Goal: Information Seeking & Learning: Learn about a topic

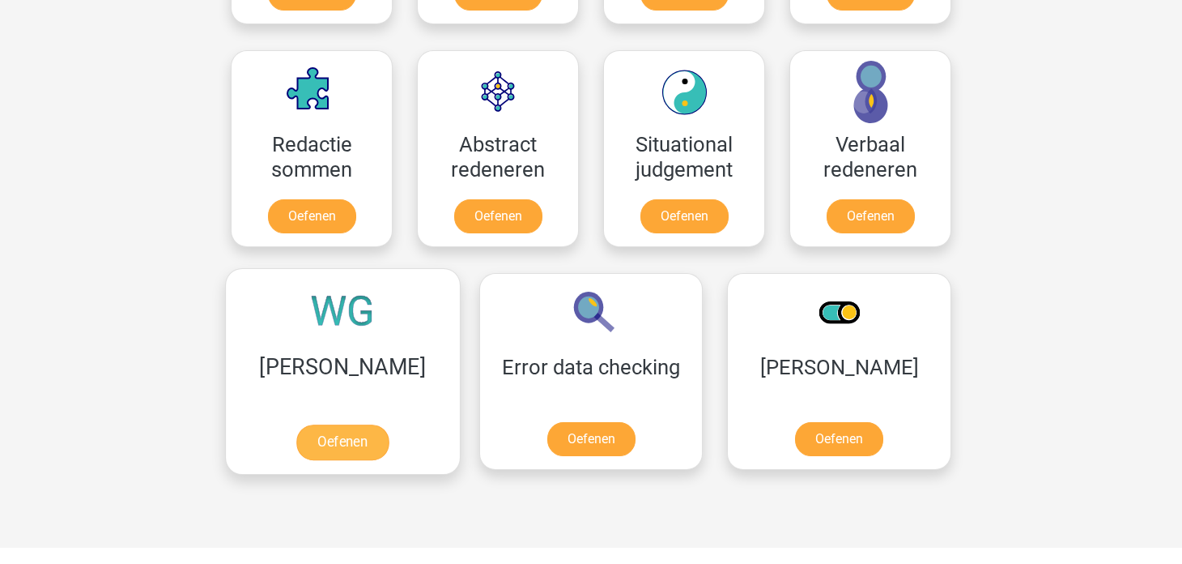
scroll to position [1214, 0]
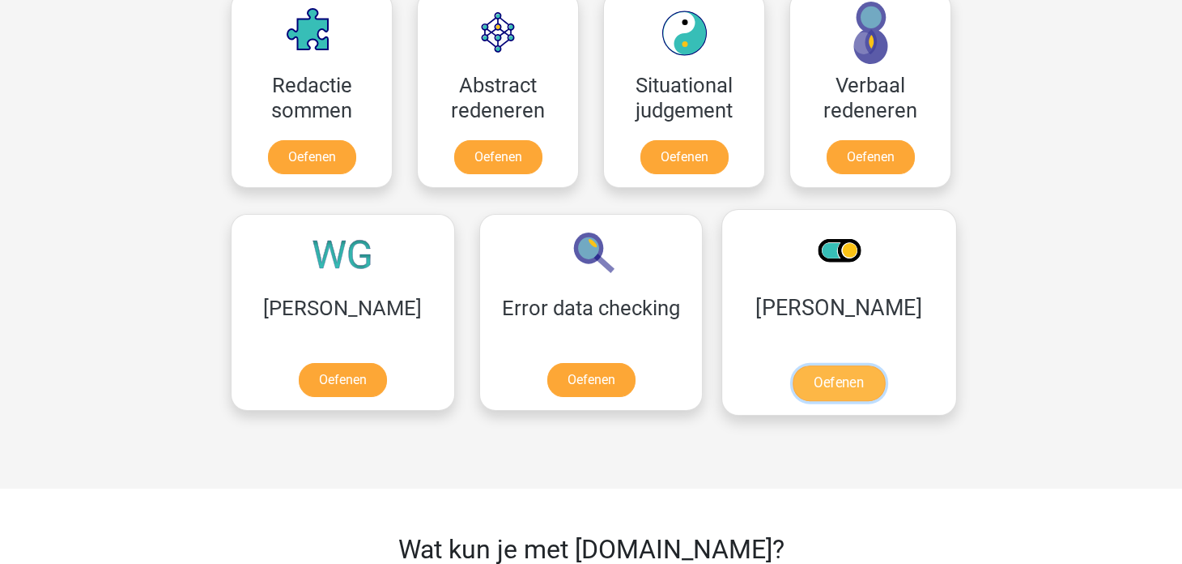
click at [793, 382] on link "Oefenen" at bounding box center [839, 383] width 92 height 36
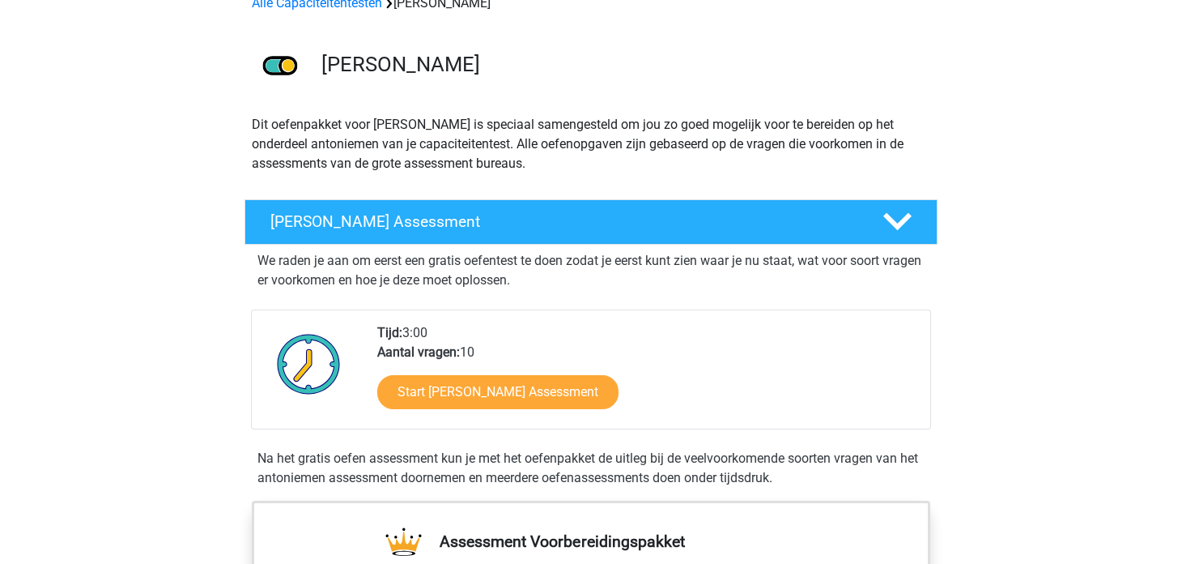
scroll to position [243, 0]
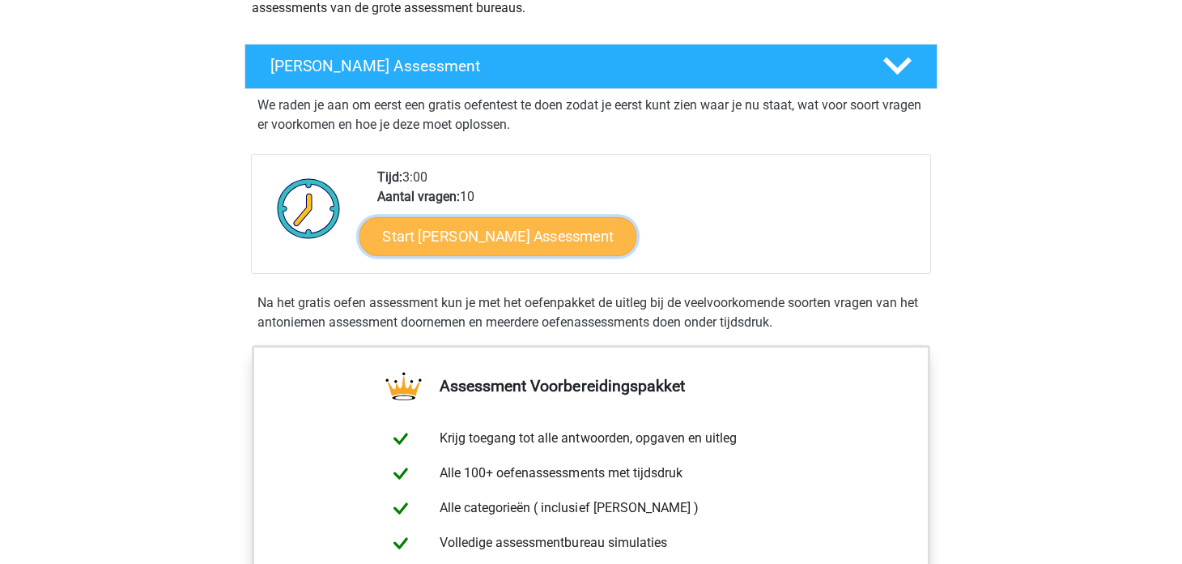
click at [531, 239] on link "Start Antoniemen Gratis Oefen Assessment" at bounding box center [499, 235] width 278 height 39
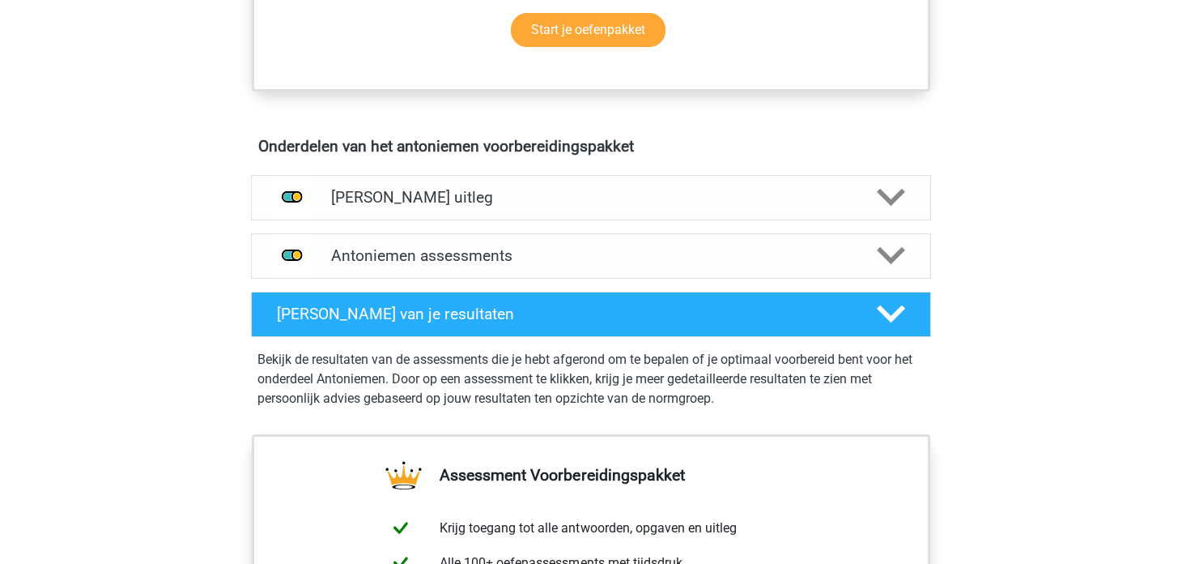
scroll to position [809, 0]
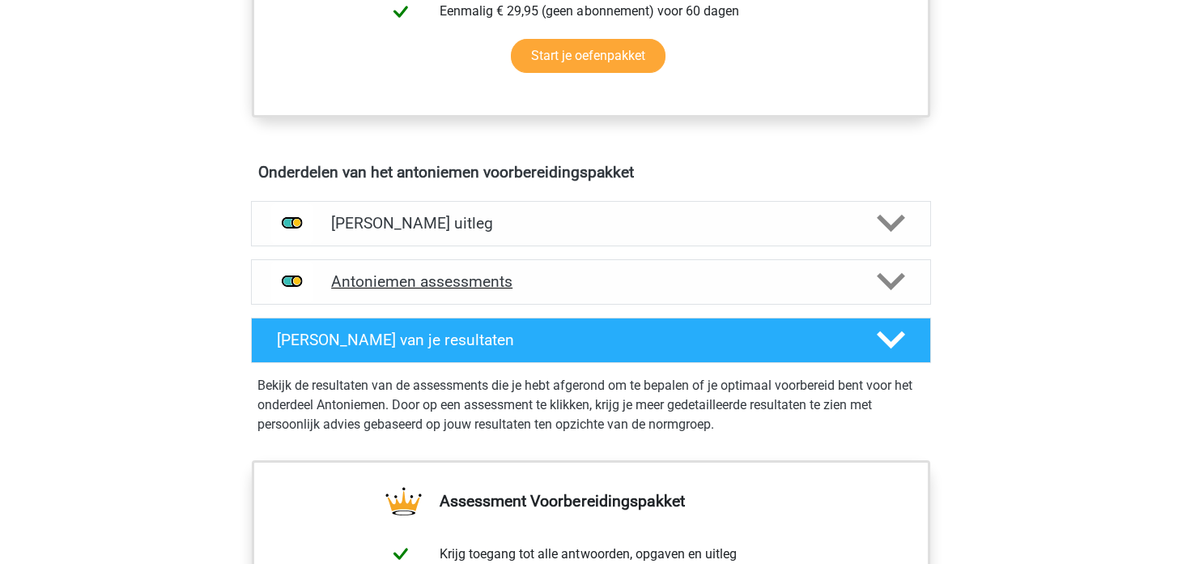
click at [572, 288] on div "Antoniemen assessments" at bounding box center [591, 281] width 680 height 45
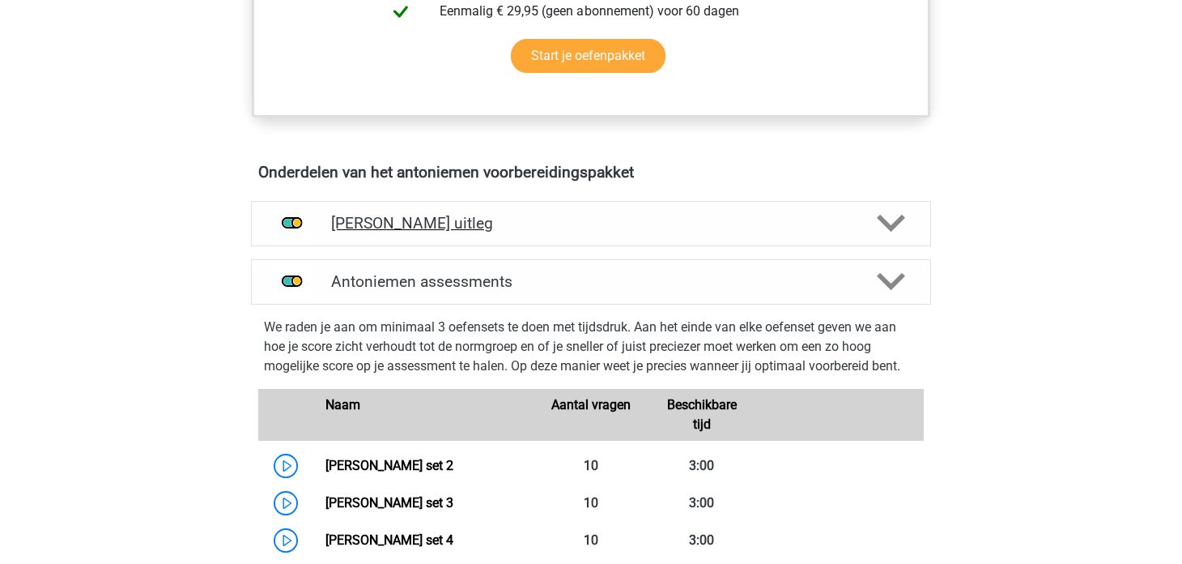
click at [509, 228] on h4 "Antoniemen uitleg" at bounding box center [591, 223] width 520 height 19
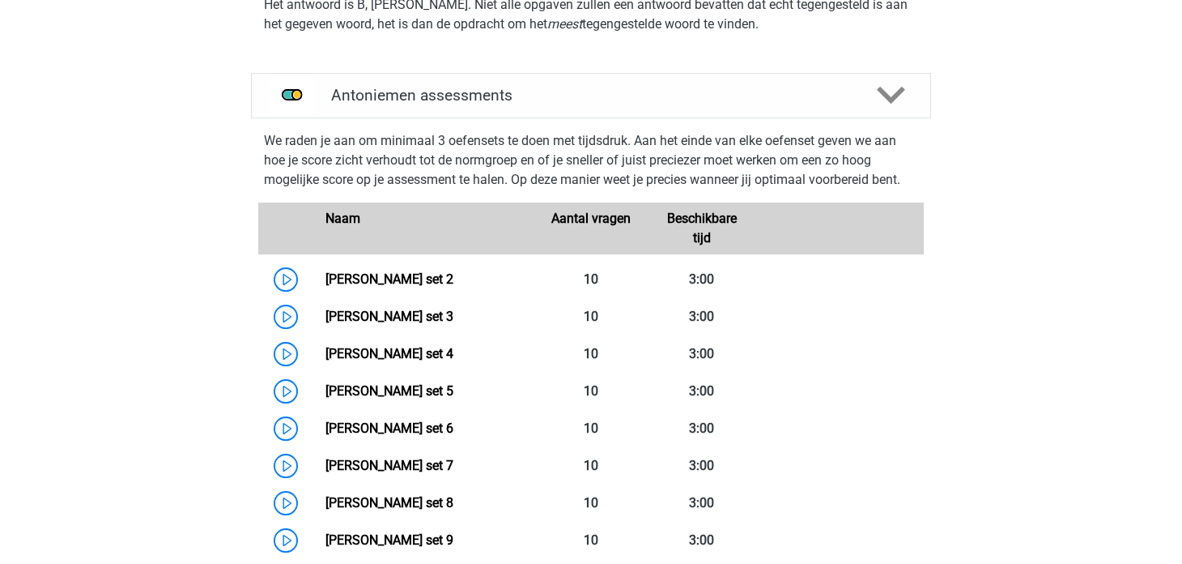
scroll to position [1295, 0]
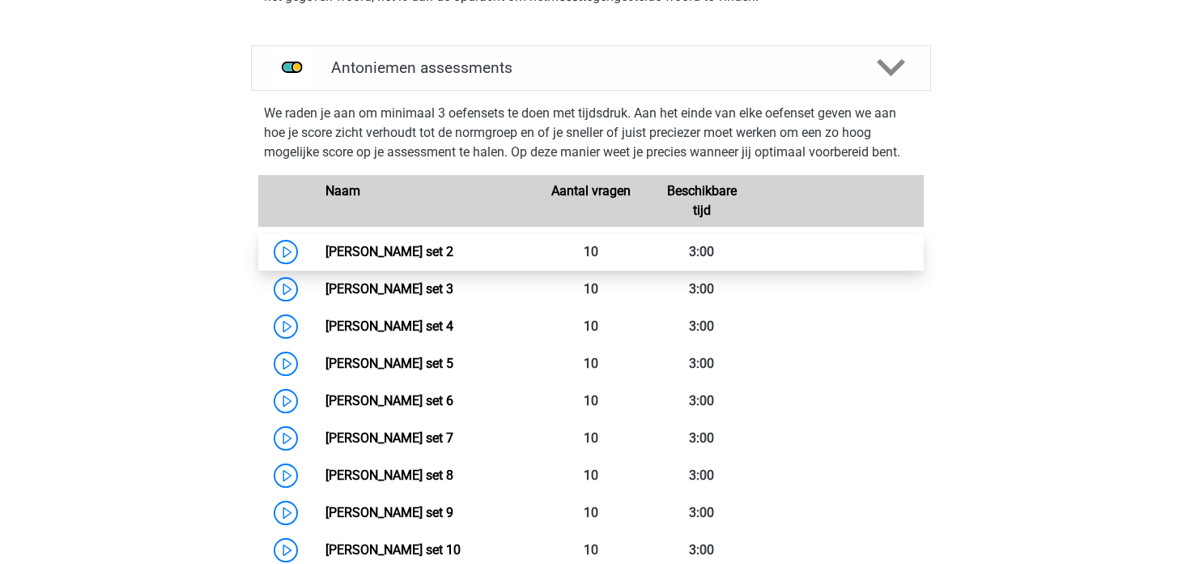
click at [326, 246] on link "Antoniemen set 2" at bounding box center [390, 251] width 128 height 15
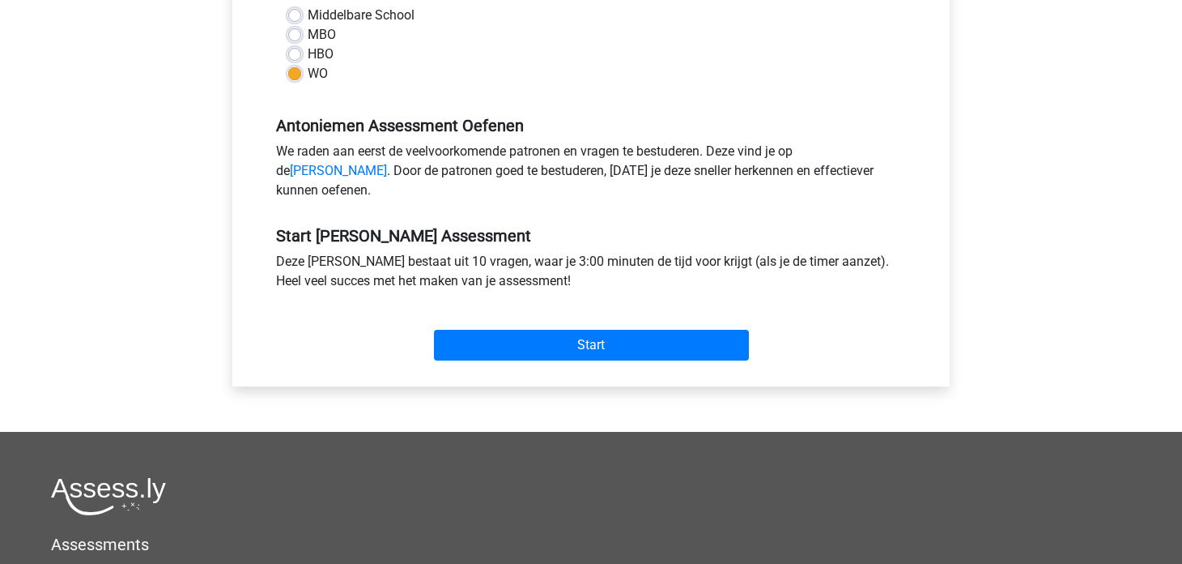
scroll to position [485, 0]
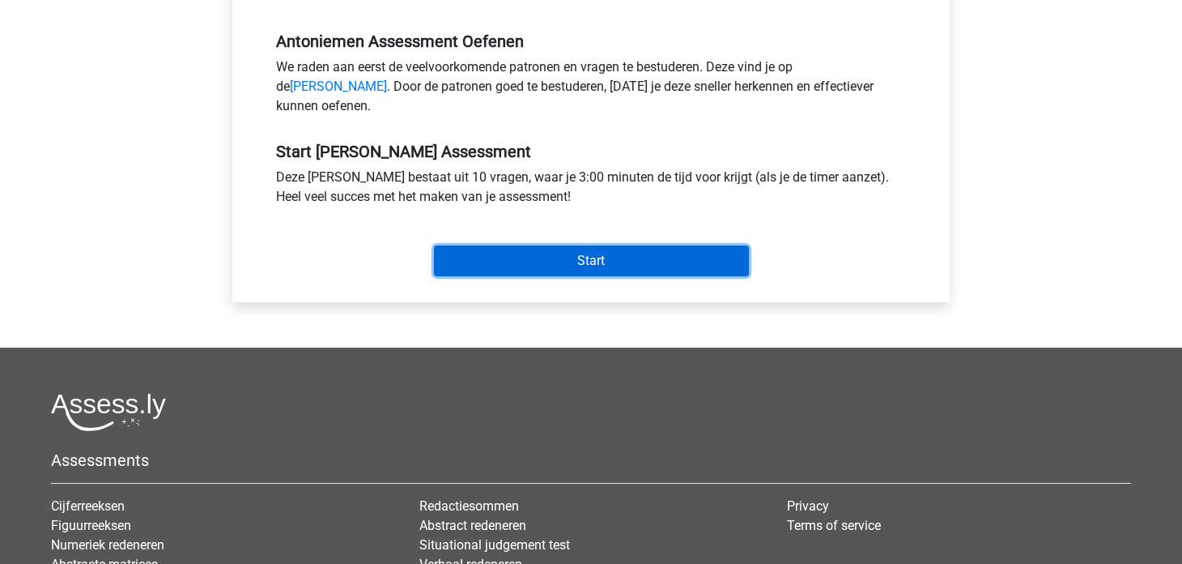
click at [533, 276] on input "Start" at bounding box center [591, 260] width 315 height 31
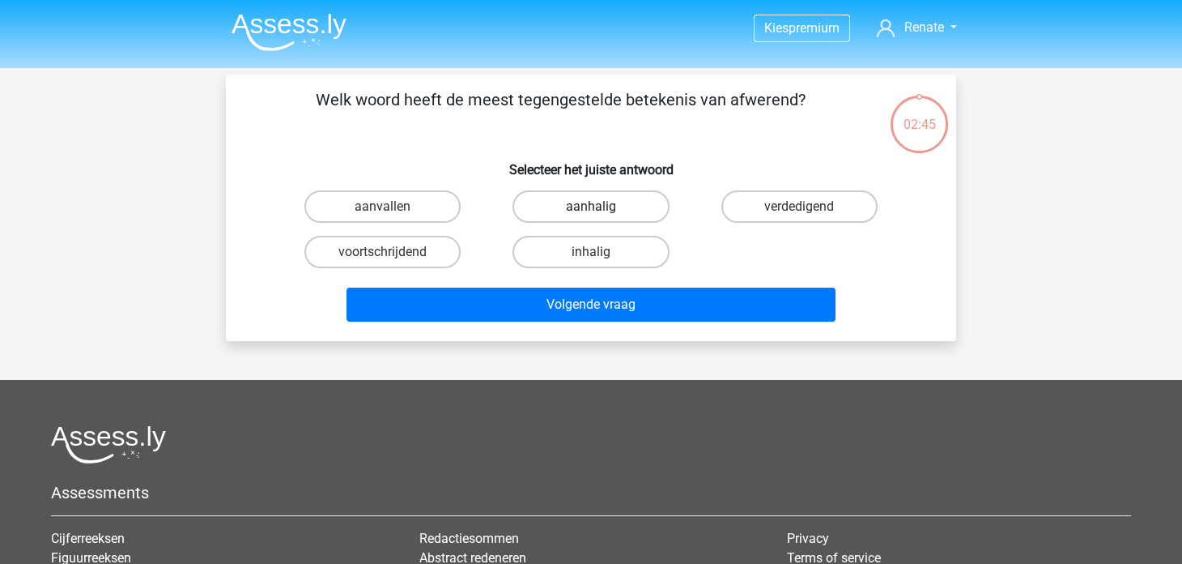
click at [652, 209] on label "aanhalig" at bounding box center [591, 206] width 156 height 32
click at [602, 209] on input "aanhalig" at bounding box center [596, 212] width 11 height 11
radio input "true"
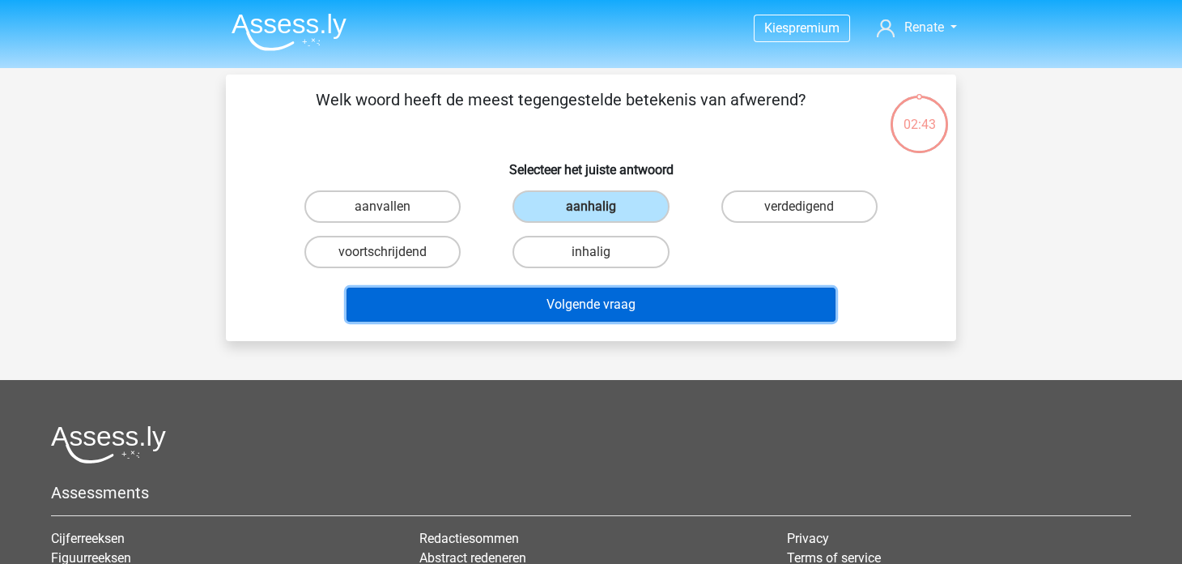
click at [655, 314] on button "Volgende vraag" at bounding box center [592, 305] width 490 height 34
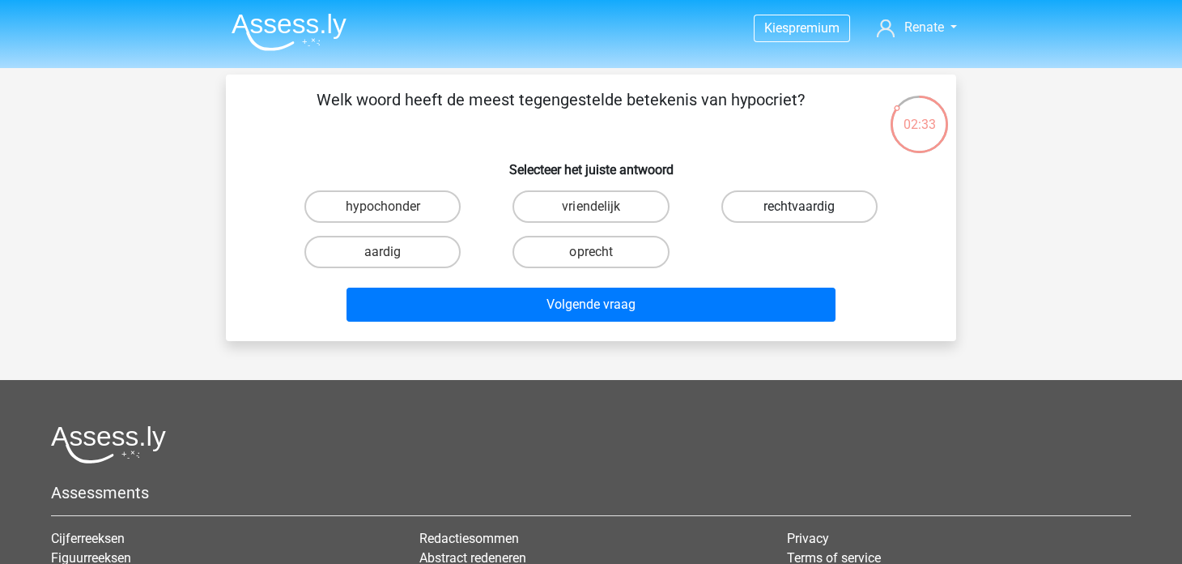
click at [769, 210] on label "rechtvaardig" at bounding box center [800, 206] width 156 height 32
click at [799, 210] on input "rechtvaardig" at bounding box center [804, 212] width 11 height 11
radio input "true"
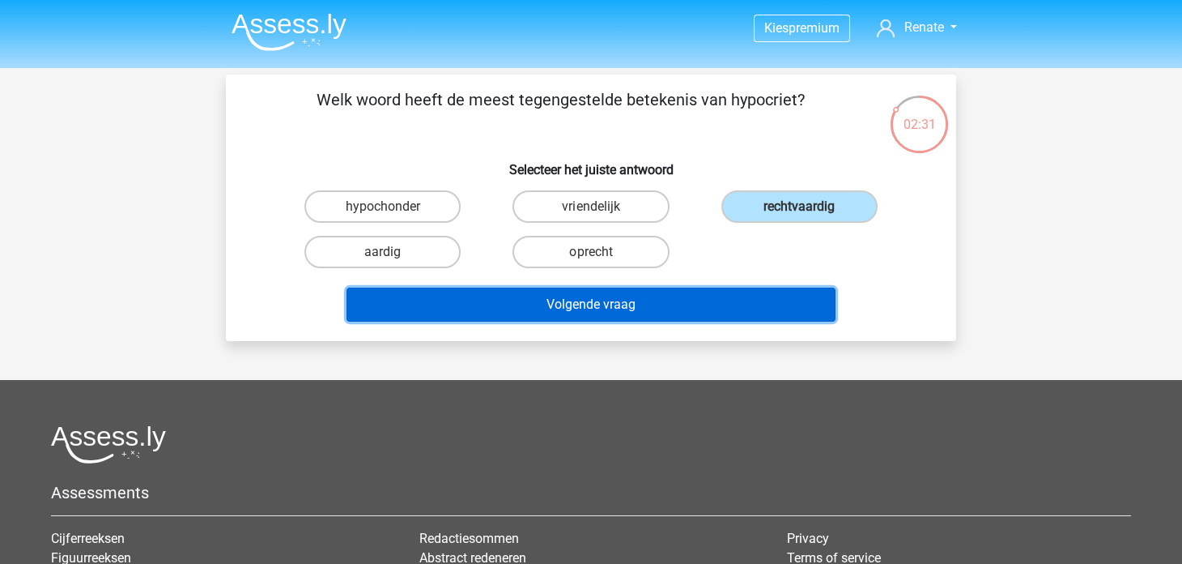
click at [661, 298] on button "Volgende vraag" at bounding box center [592, 305] width 490 height 34
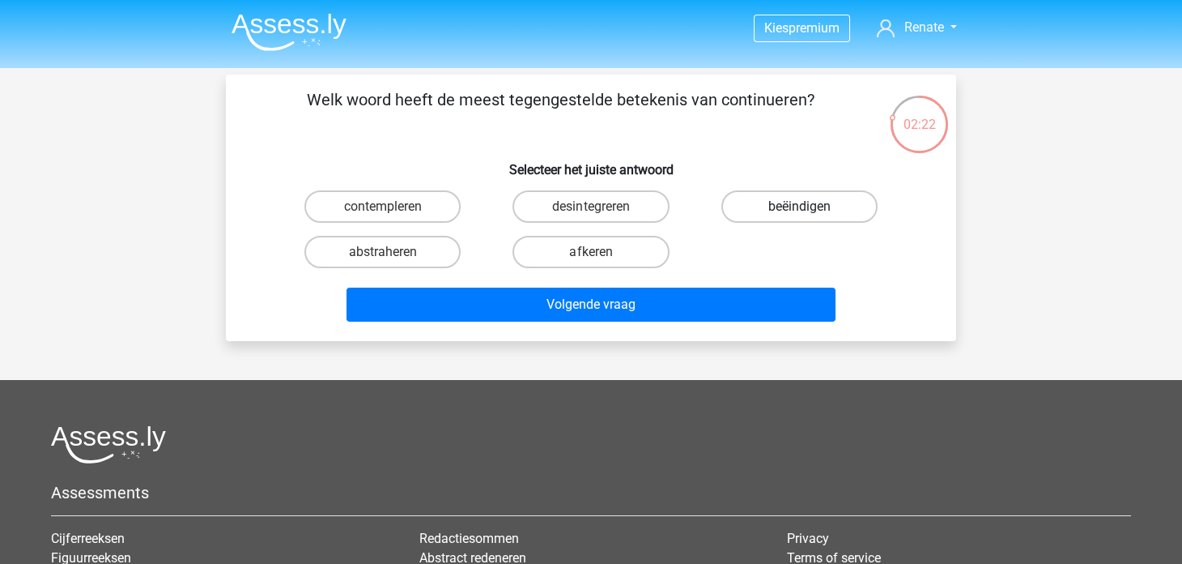
click at [782, 203] on label "beëindigen" at bounding box center [800, 206] width 156 height 32
click at [799, 207] on input "beëindigen" at bounding box center [804, 212] width 11 height 11
radio input "true"
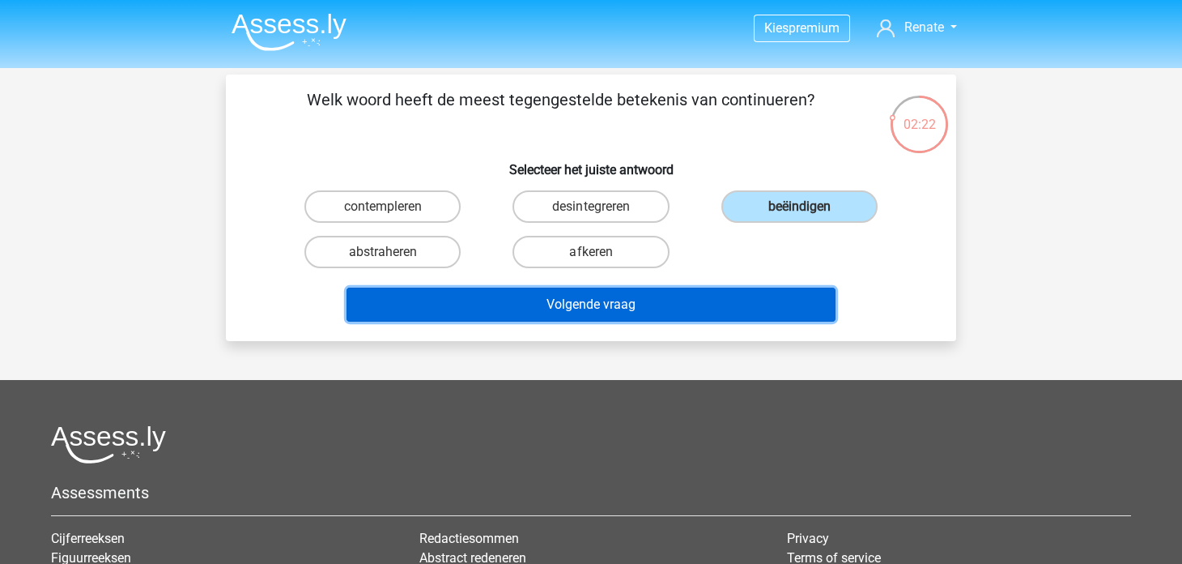
click at [666, 294] on button "Volgende vraag" at bounding box center [592, 305] width 490 height 34
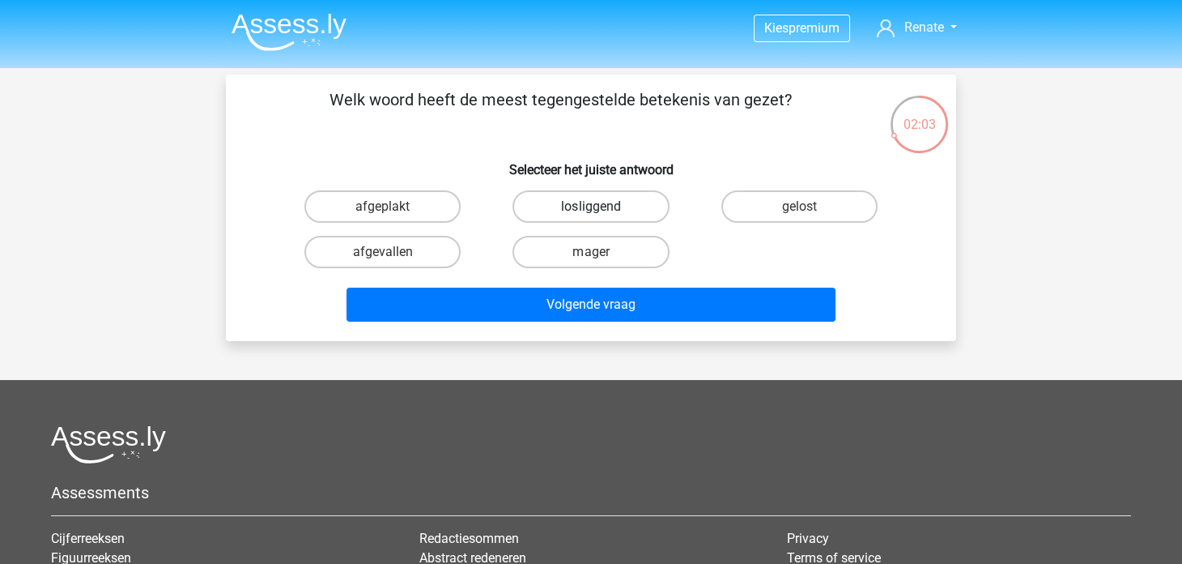
click at [602, 207] on label "losliggend" at bounding box center [591, 206] width 156 height 32
click at [602, 207] on input "losliggend" at bounding box center [596, 212] width 11 height 11
radio input "true"
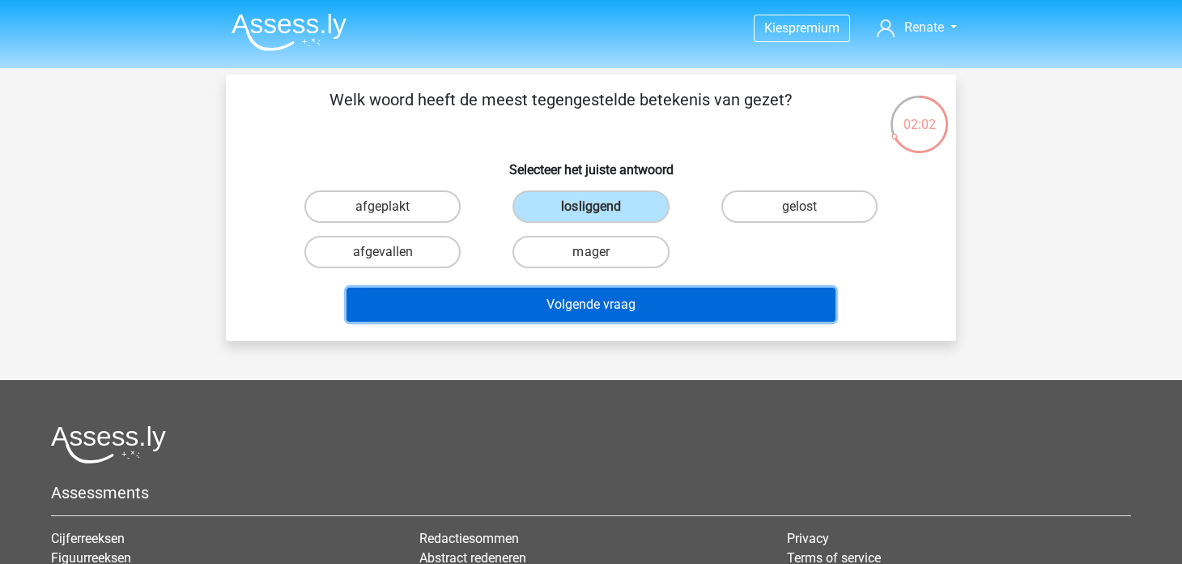
click at [563, 314] on button "Volgende vraag" at bounding box center [592, 305] width 490 height 34
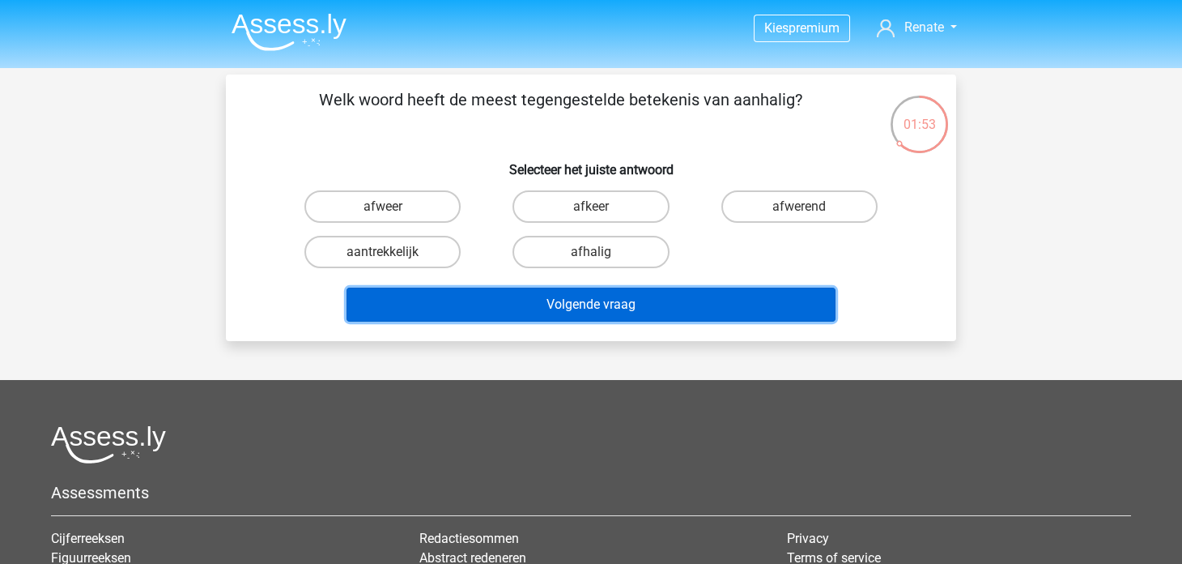
click at [498, 295] on button "Volgende vraag" at bounding box center [592, 305] width 490 height 34
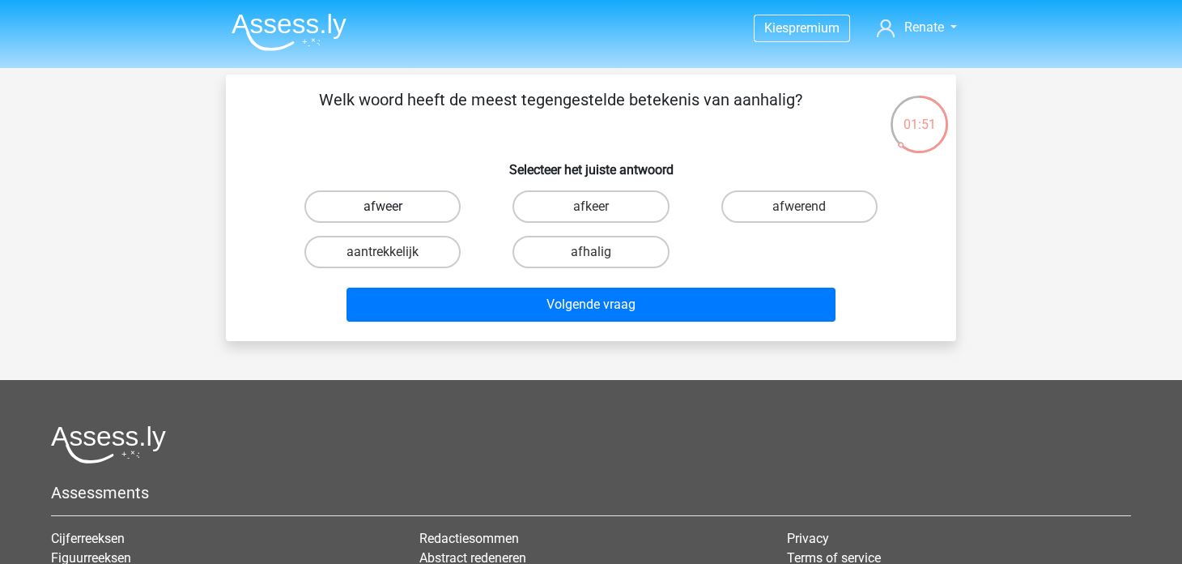
click at [415, 204] on label "afweer" at bounding box center [383, 206] width 156 height 32
click at [394, 207] on input "afweer" at bounding box center [388, 212] width 11 height 11
radio input "true"
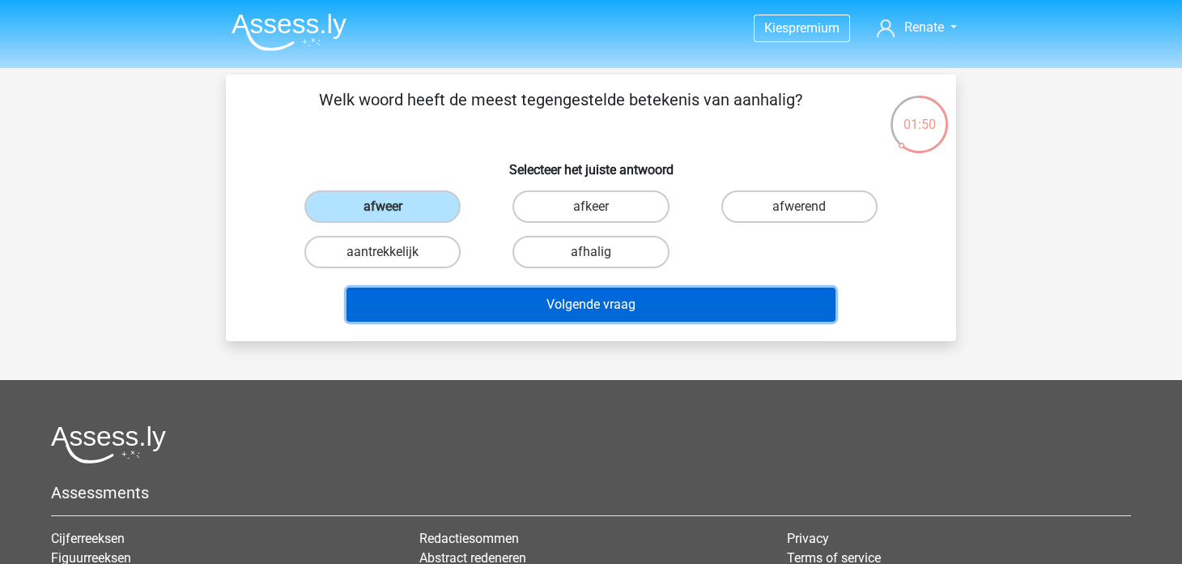
click at [436, 305] on button "Volgende vraag" at bounding box center [592, 305] width 490 height 34
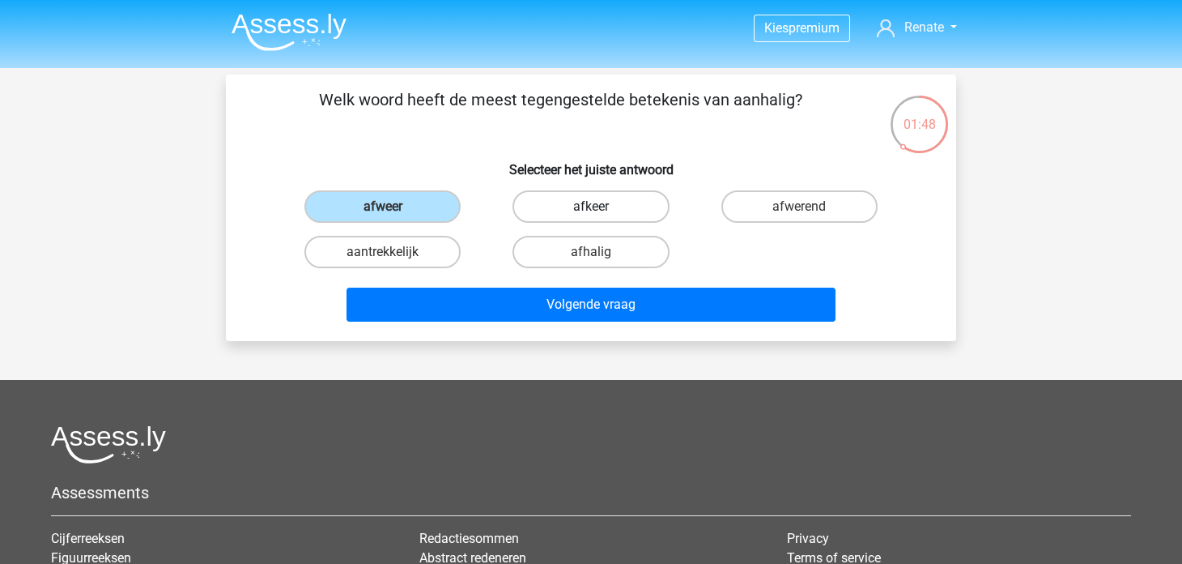
click at [530, 213] on label "afkeer" at bounding box center [591, 206] width 156 height 32
click at [591, 213] on input "afkeer" at bounding box center [596, 212] width 11 height 11
radio input "true"
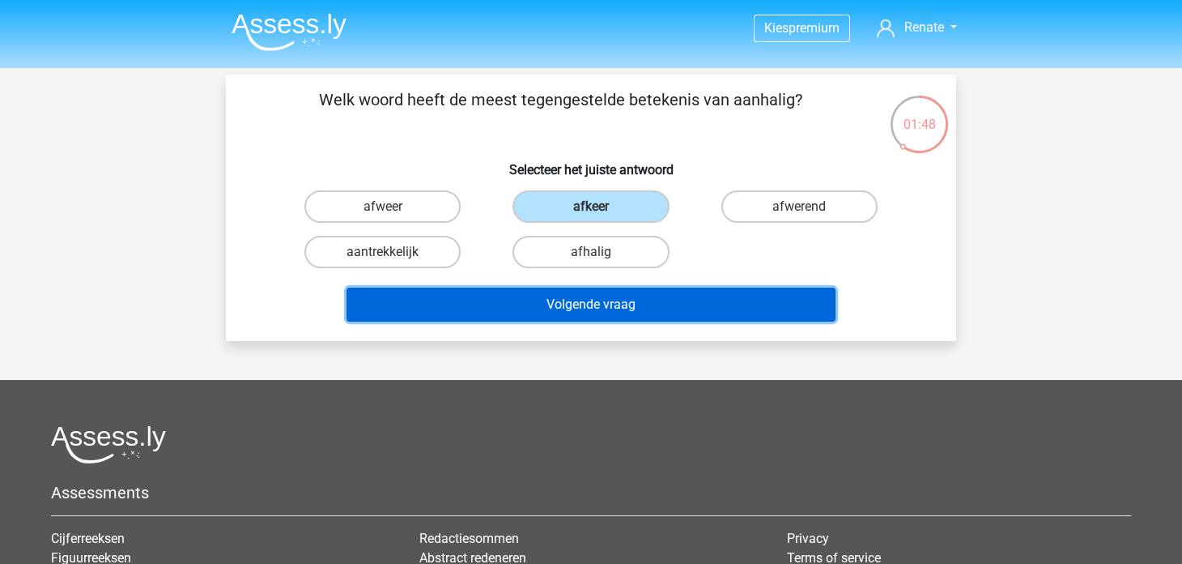
click at [513, 295] on button "Volgende vraag" at bounding box center [592, 305] width 490 height 34
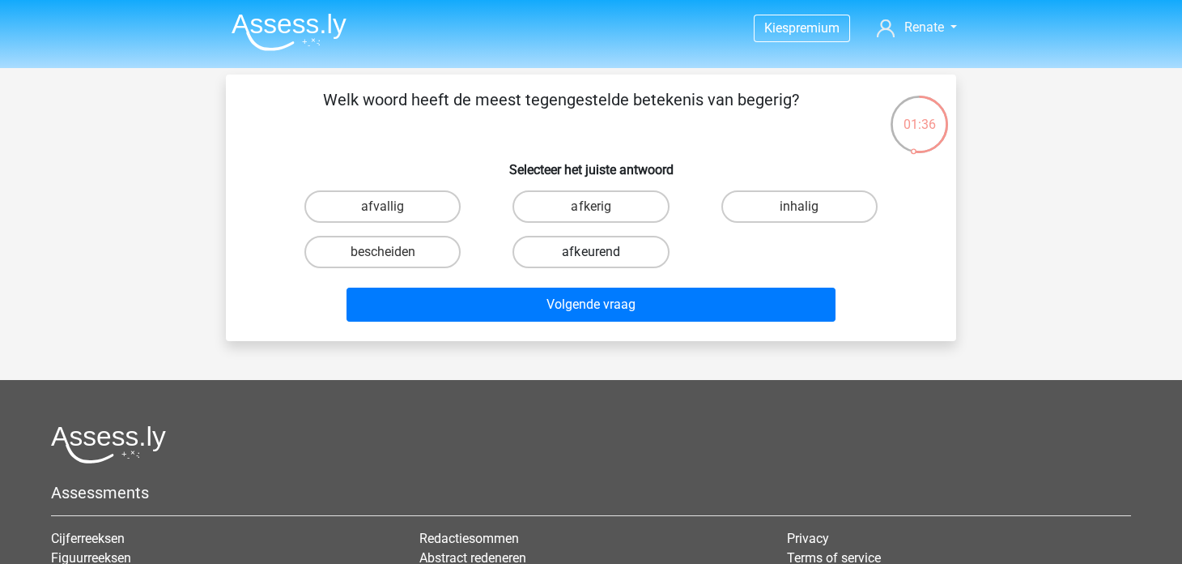
click at [548, 251] on label "afkeurend" at bounding box center [591, 252] width 156 height 32
click at [591, 252] on input "afkeurend" at bounding box center [596, 257] width 11 height 11
radio input "true"
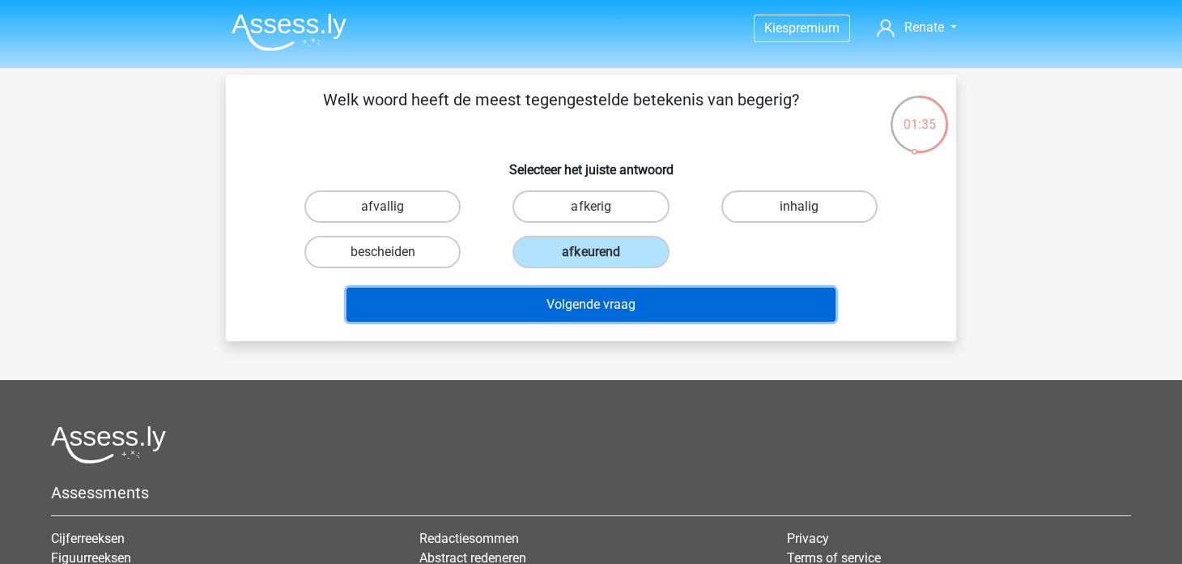
click at [547, 294] on button "Volgende vraag" at bounding box center [592, 305] width 490 height 34
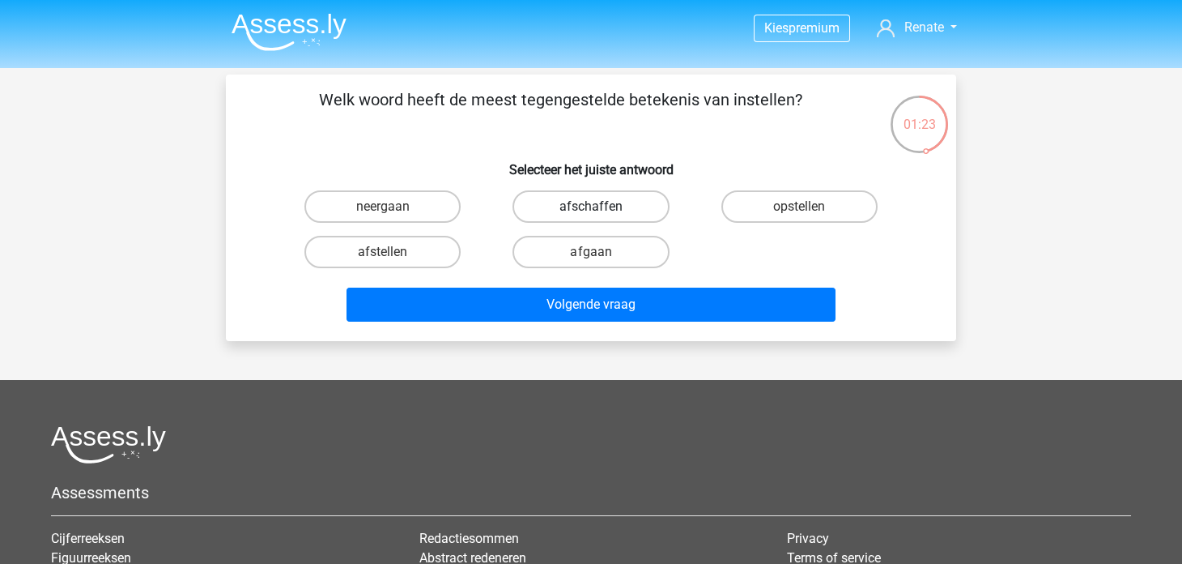
click at [536, 200] on label "afschaffen" at bounding box center [591, 206] width 156 height 32
click at [591, 207] on input "afschaffen" at bounding box center [596, 212] width 11 height 11
radio input "true"
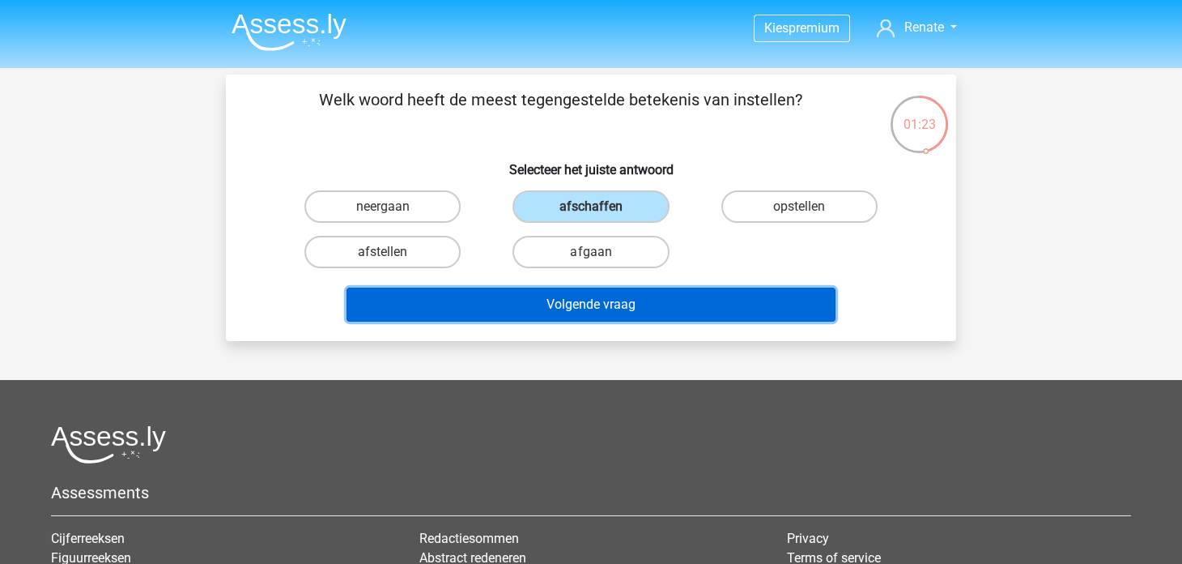
click at [504, 301] on button "Volgende vraag" at bounding box center [592, 305] width 490 height 34
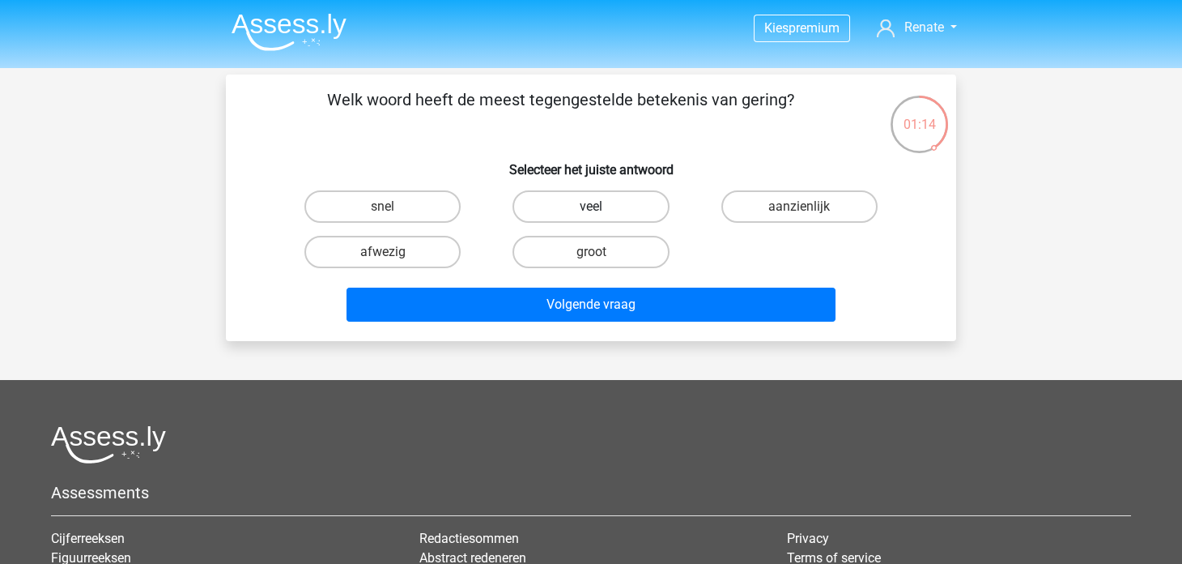
click at [565, 196] on label "veel" at bounding box center [591, 206] width 156 height 32
click at [591, 207] on input "veel" at bounding box center [596, 212] width 11 height 11
radio input "true"
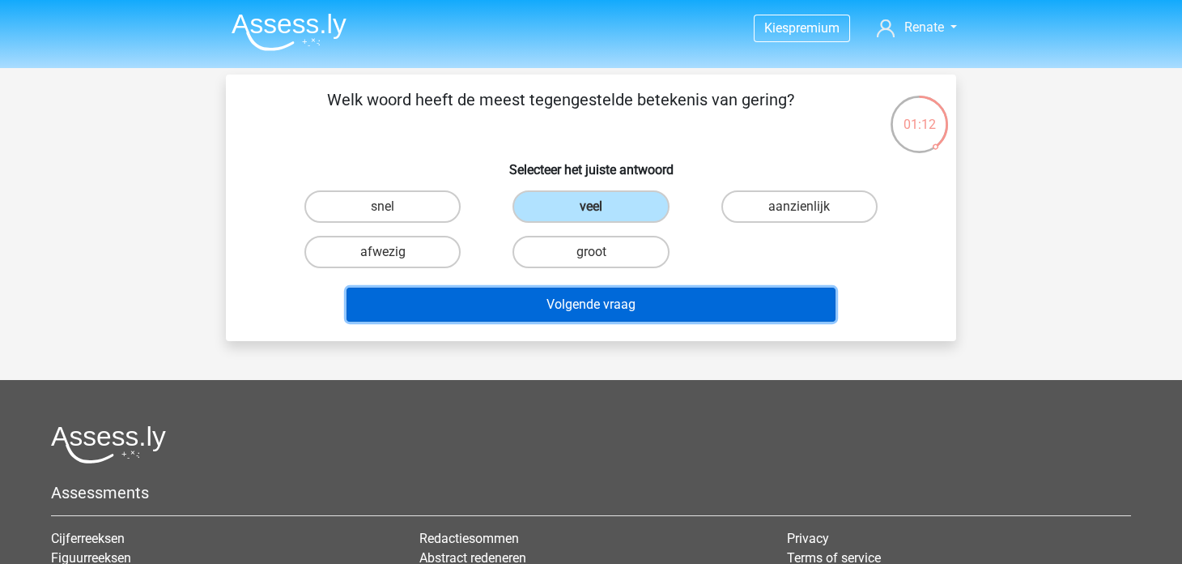
click at [556, 302] on button "Volgende vraag" at bounding box center [592, 305] width 490 height 34
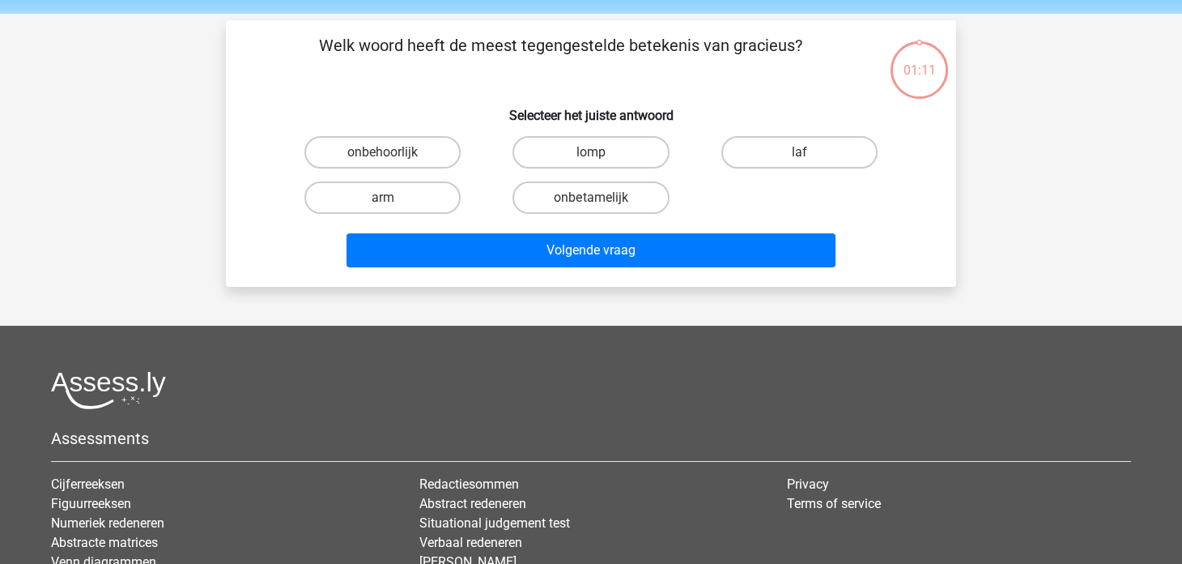
scroll to position [75, 0]
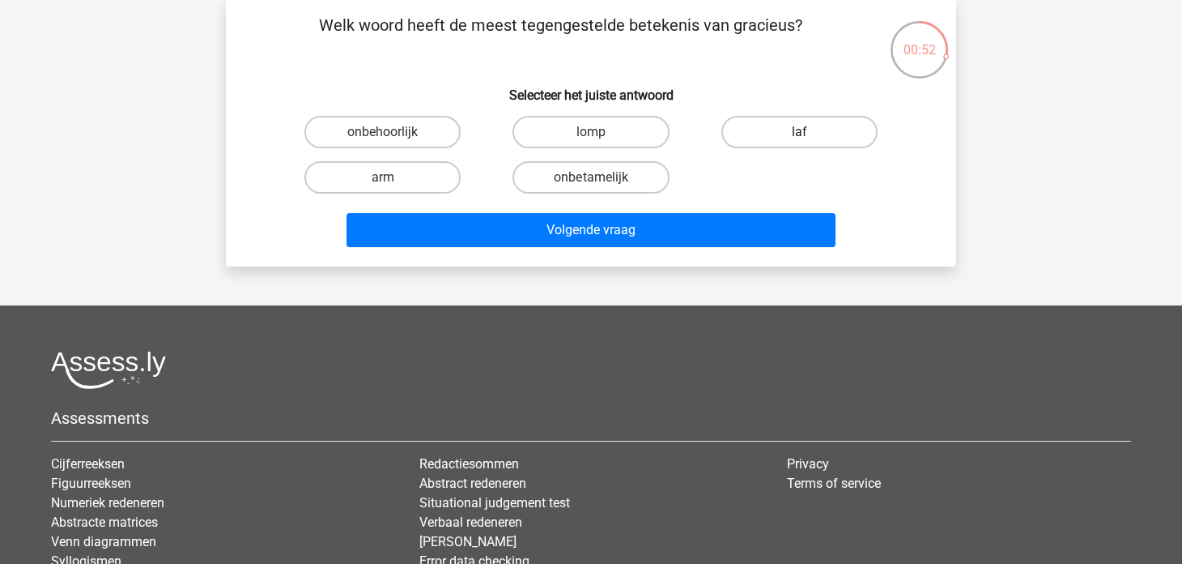
click at [740, 135] on label "laf" at bounding box center [800, 132] width 156 height 32
click at [799, 135] on input "laf" at bounding box center [804, 137] width 11 height 11
radio input "true"
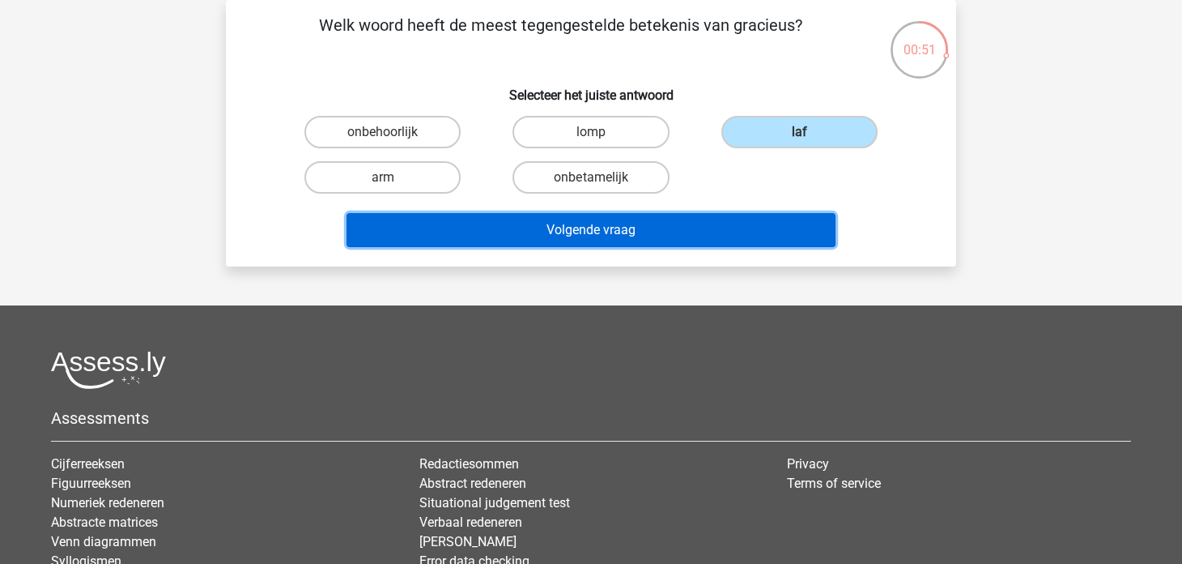
click at [674, 224] on button "Volgende vraag" at bounding box center [592, 230] width 490 height 34
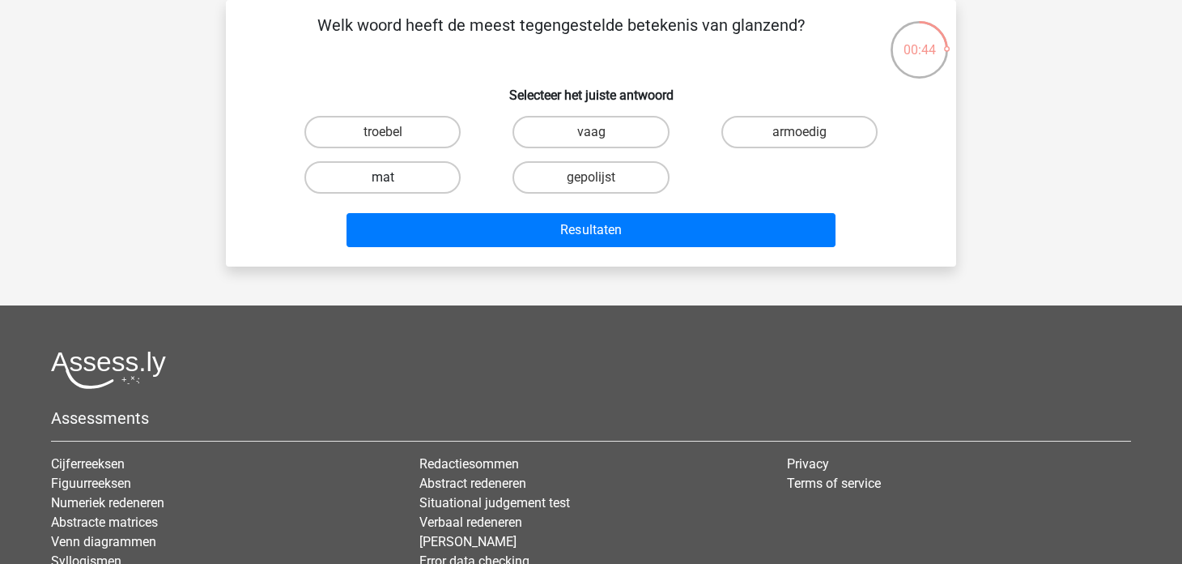
click at [434, 174] on label "mat" at bounding box center [383, 177] width 156 height 32
click at [394, 177] on input "mat" at bounding box center [388, 182] width 11 height 11
radio input "true"
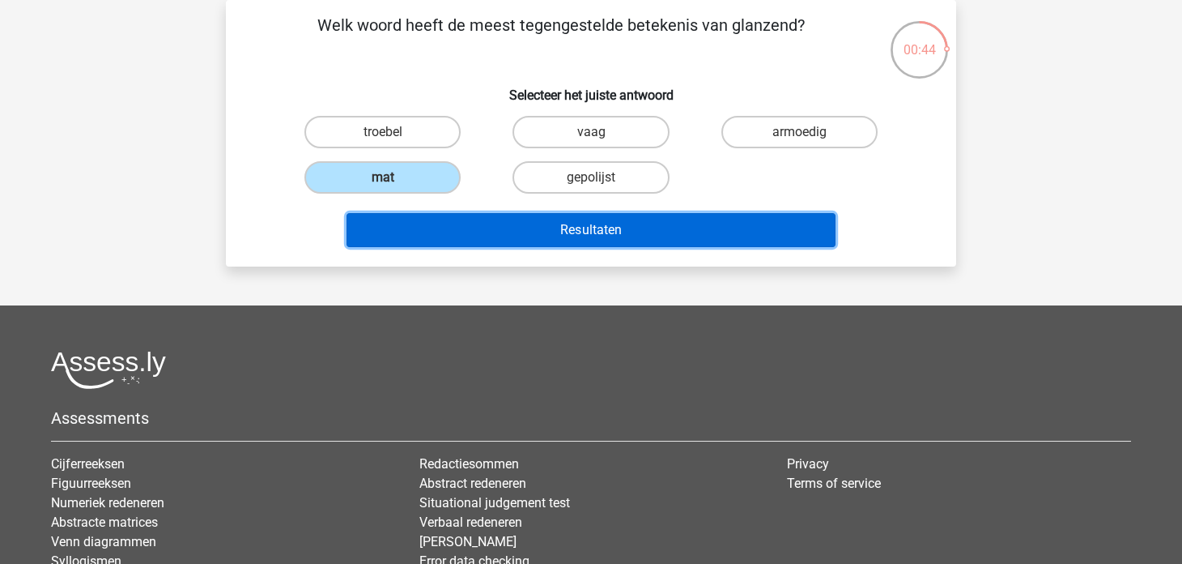
click at [470, 220] on button "Resultaten" at bounding box center [592, 230] width 490 height 34
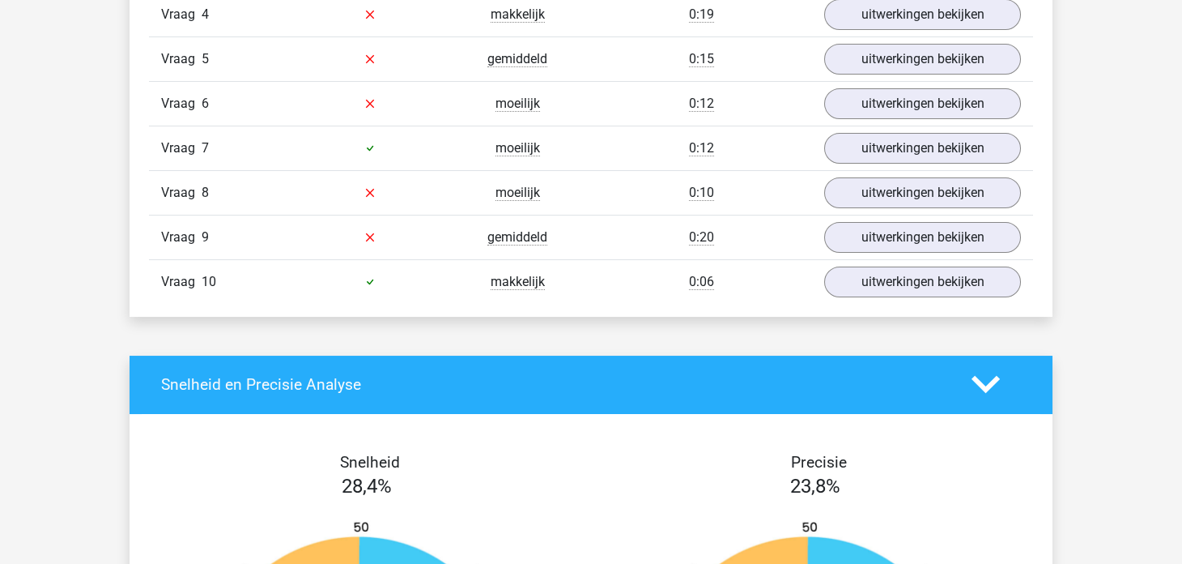
scroll to position [1214, 0]
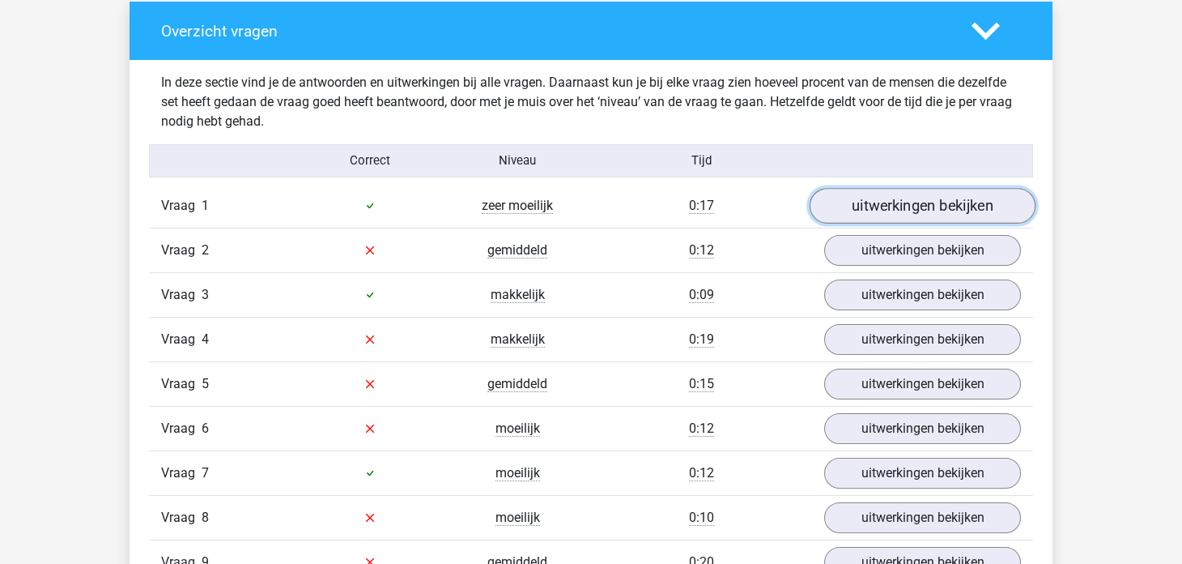
click at [880, 211] on link "uitwerkingen bekijken" at bounding box center [923, 206] width 226 height 36
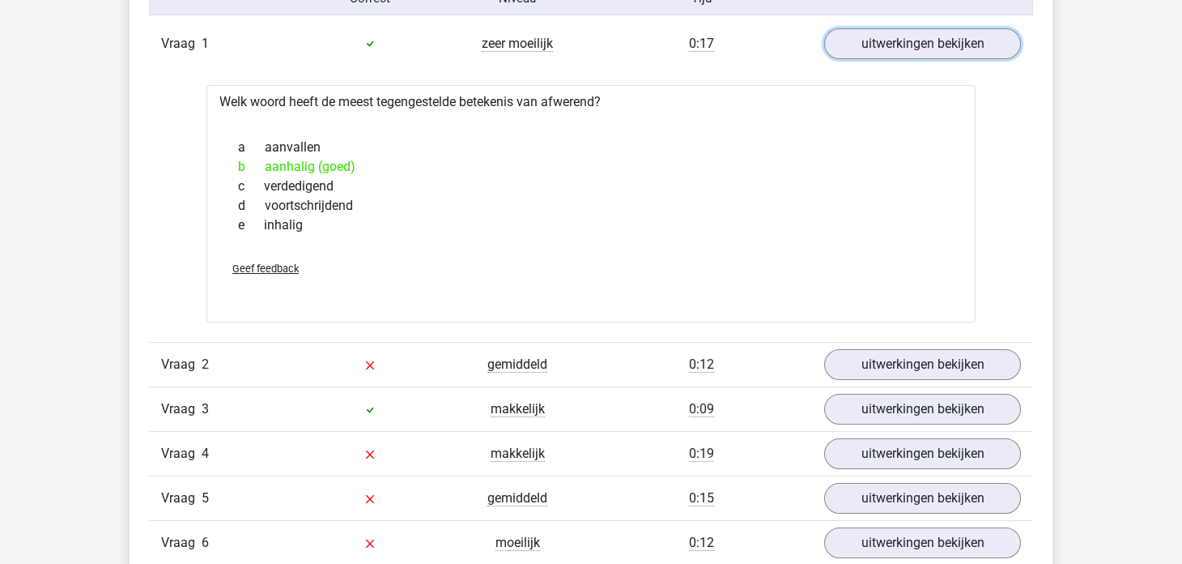
scroll to position [1377, 0]
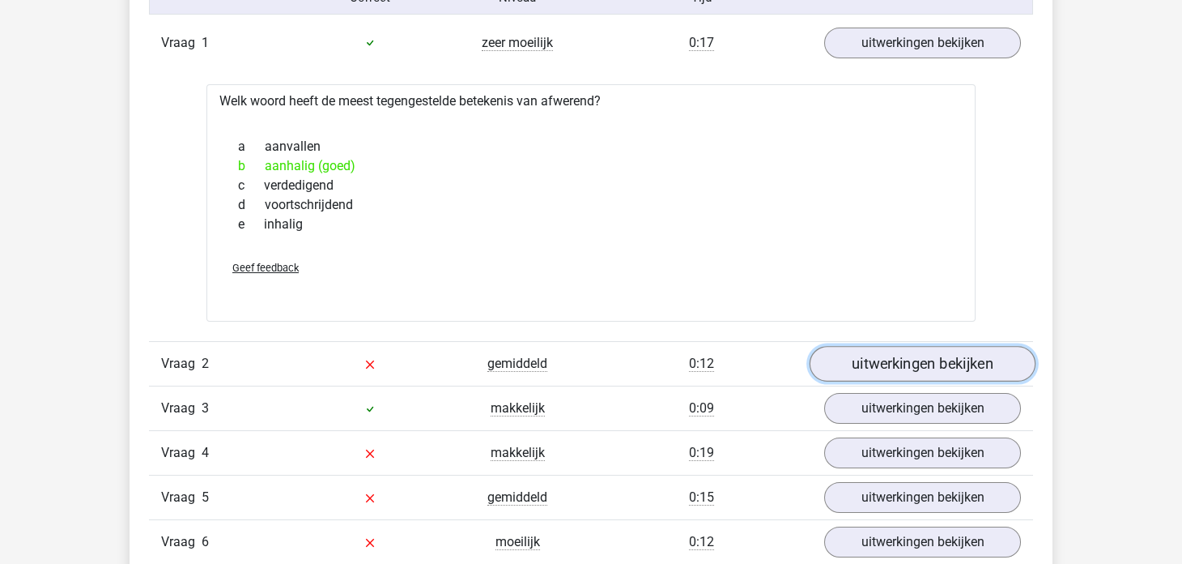
click at [853, 364] on link "uitwerkingen bekijken" at bounding box center [923, 364] width 226 height 36
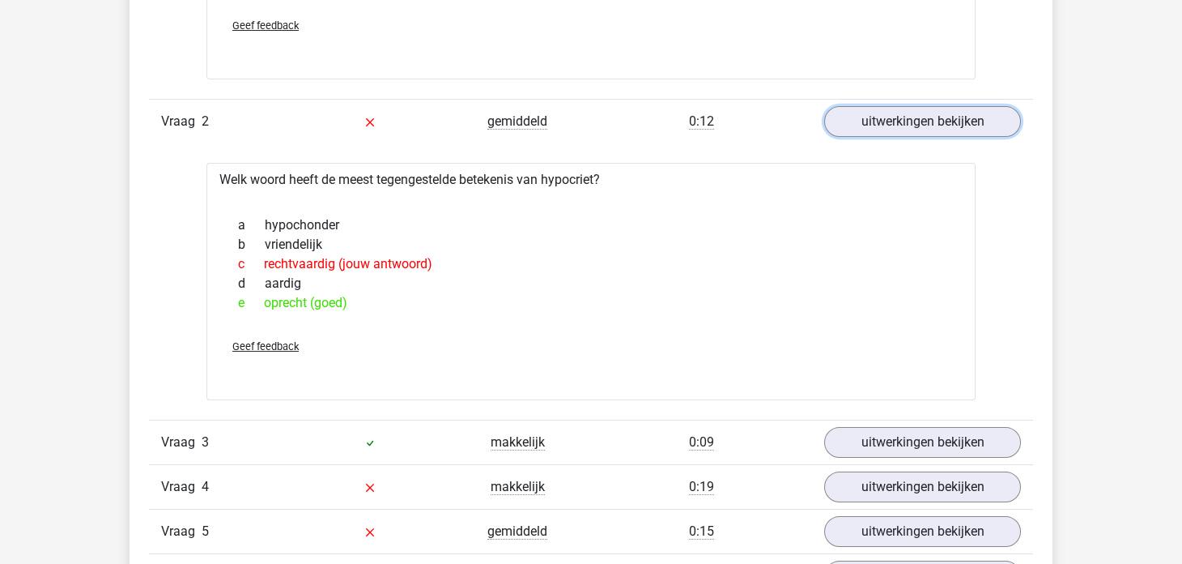
scroll to position [1700, 0]
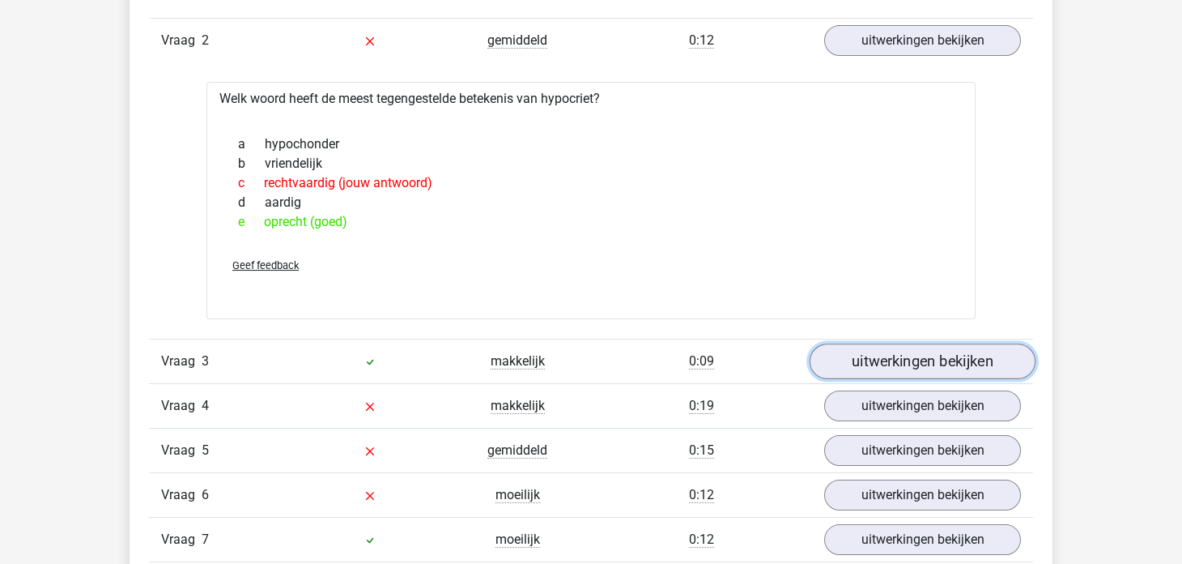
click at [871, 358] on link "uitwerkingen bekijken" at bounding box center [923, 361] width 226 height 36
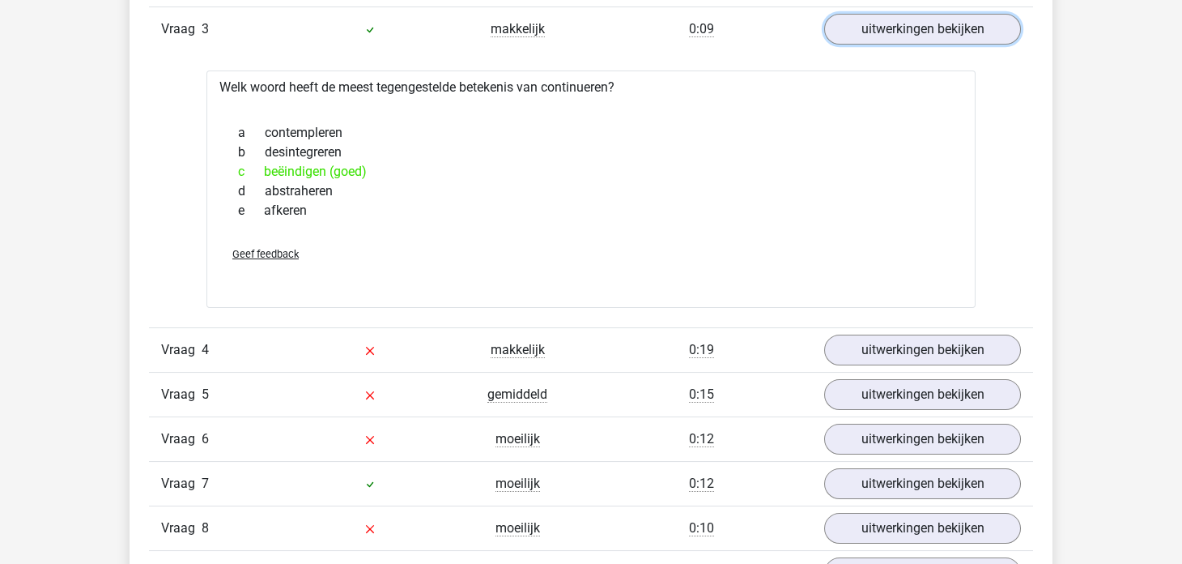
scroll to position [2105, 0]
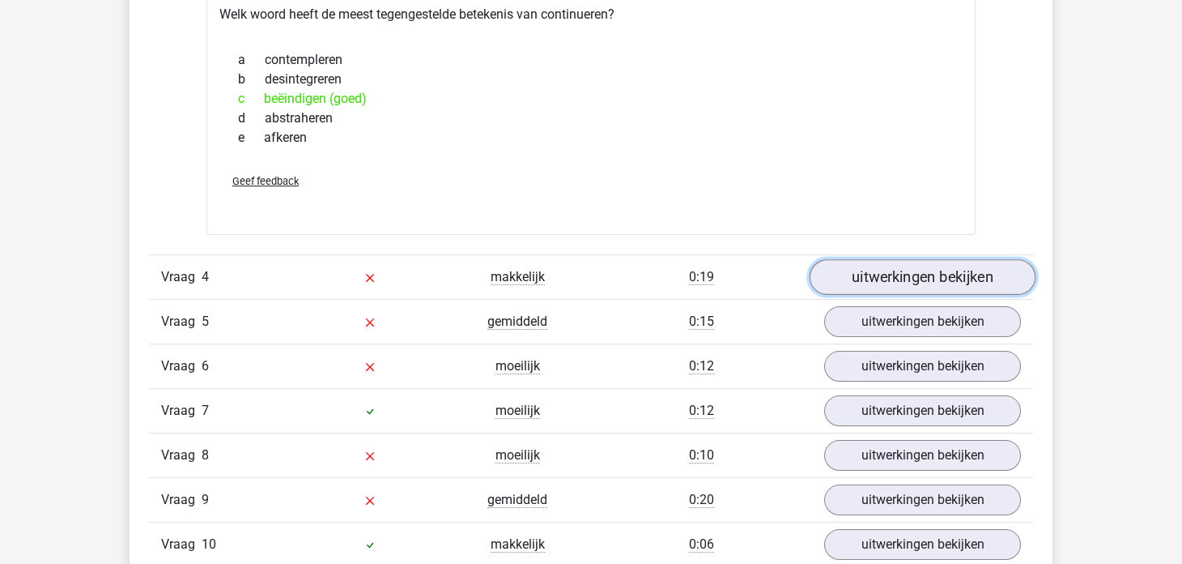
click at [875, 275] on link "uitwerkingen bekijken" at bounding box center [923, 277] width 226 height 36
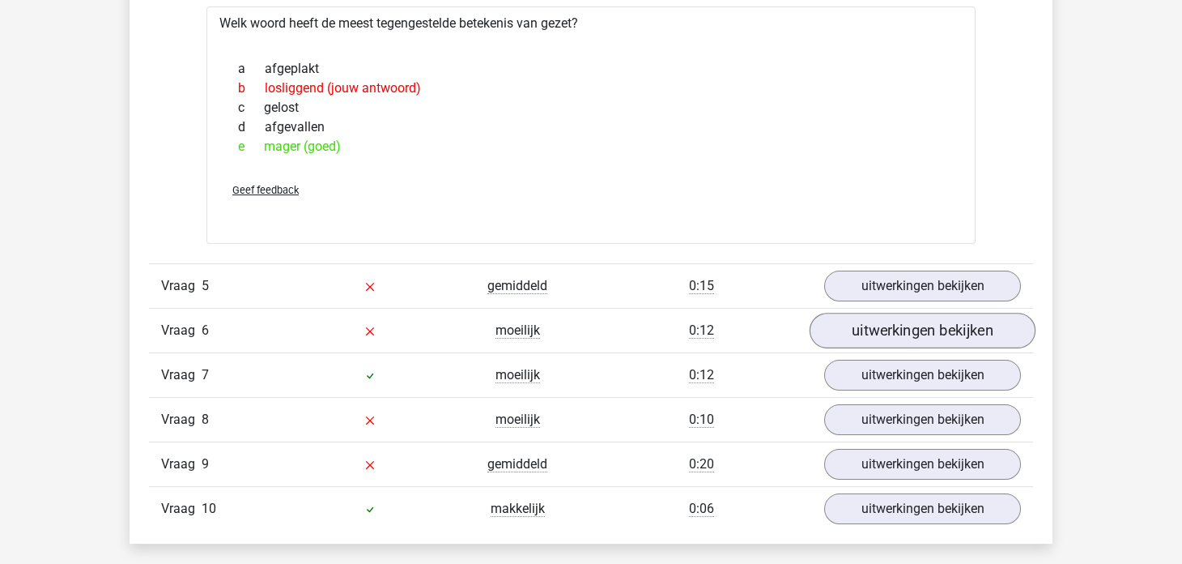
scroll to position [2429, 0]
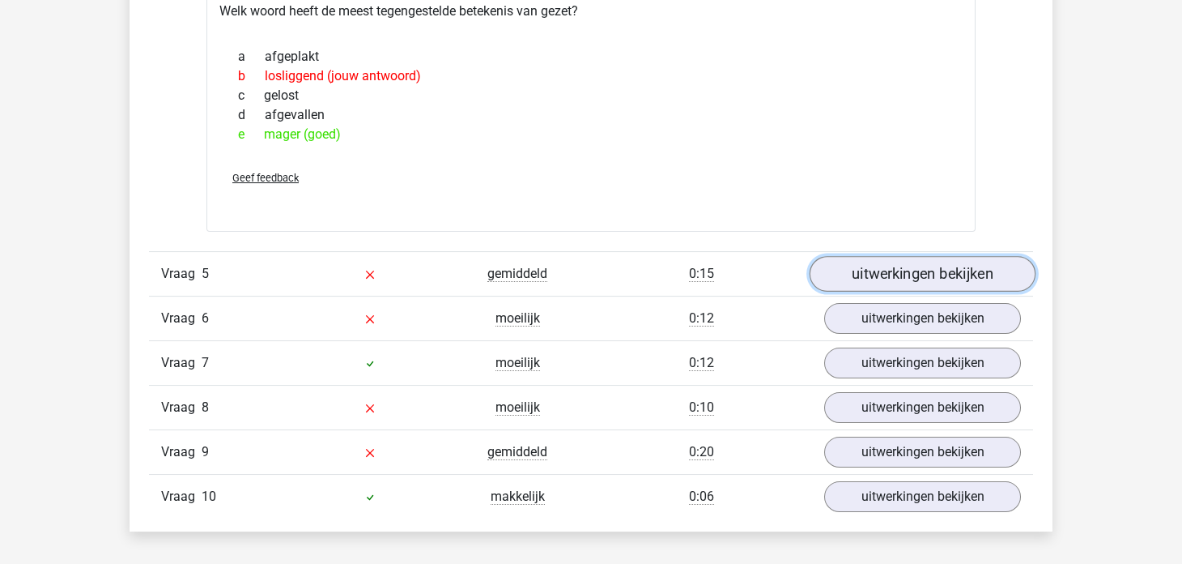
click at [859, 271] on link "uitwerkingen bekijken" at bounding box center [923, 274] width 226 height 36
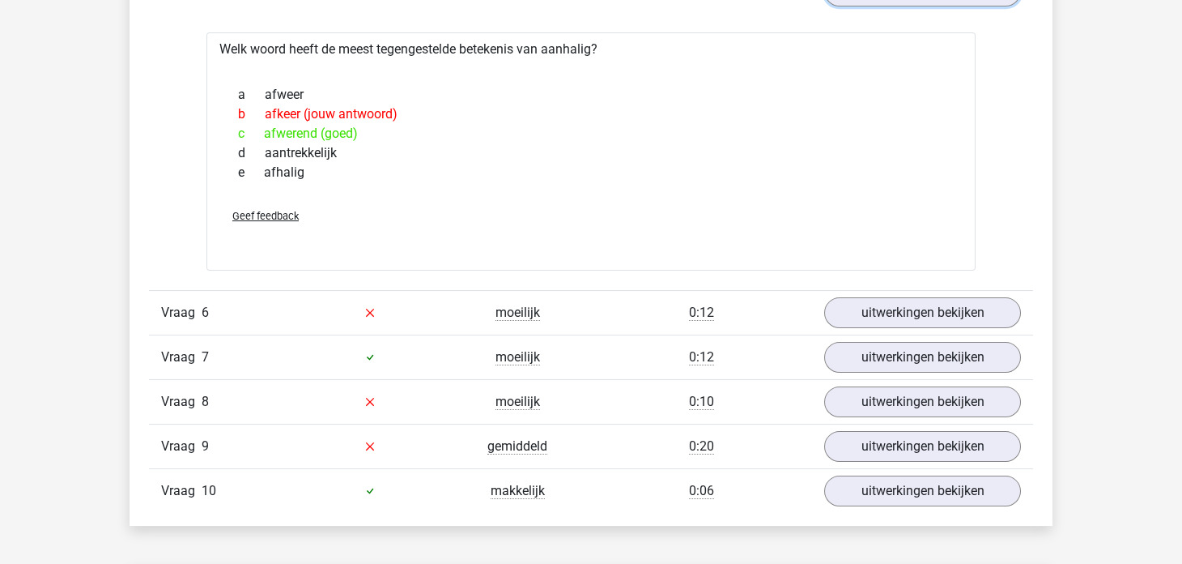
scroll to position [2753, 0]
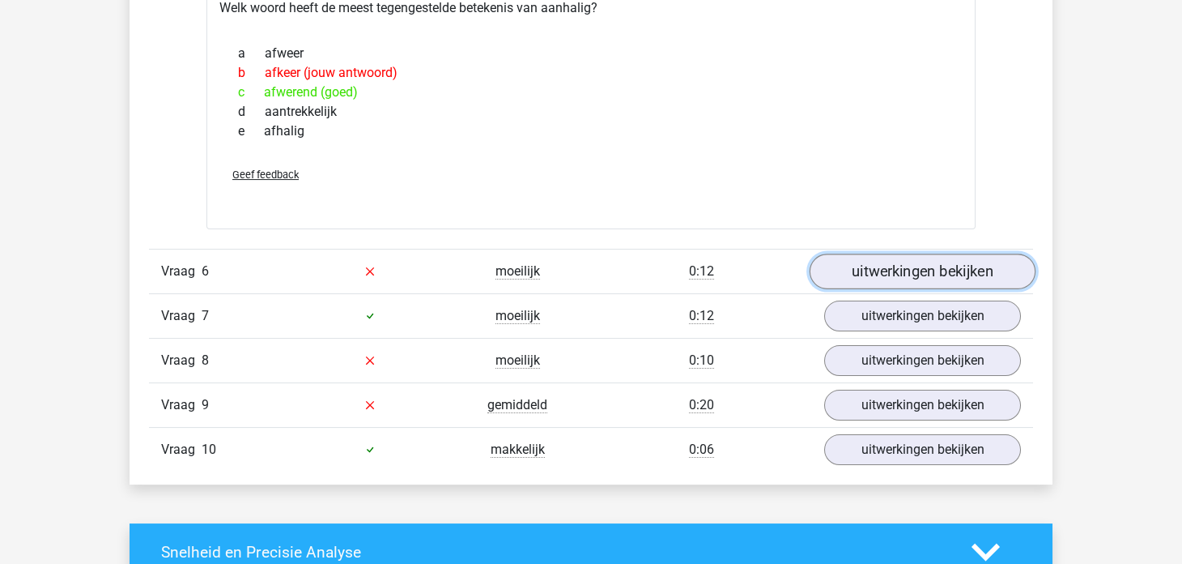
click at [837, 272] on link "uitwerkingen bekijken" at bounding box center [923, 272] width 226 height 36
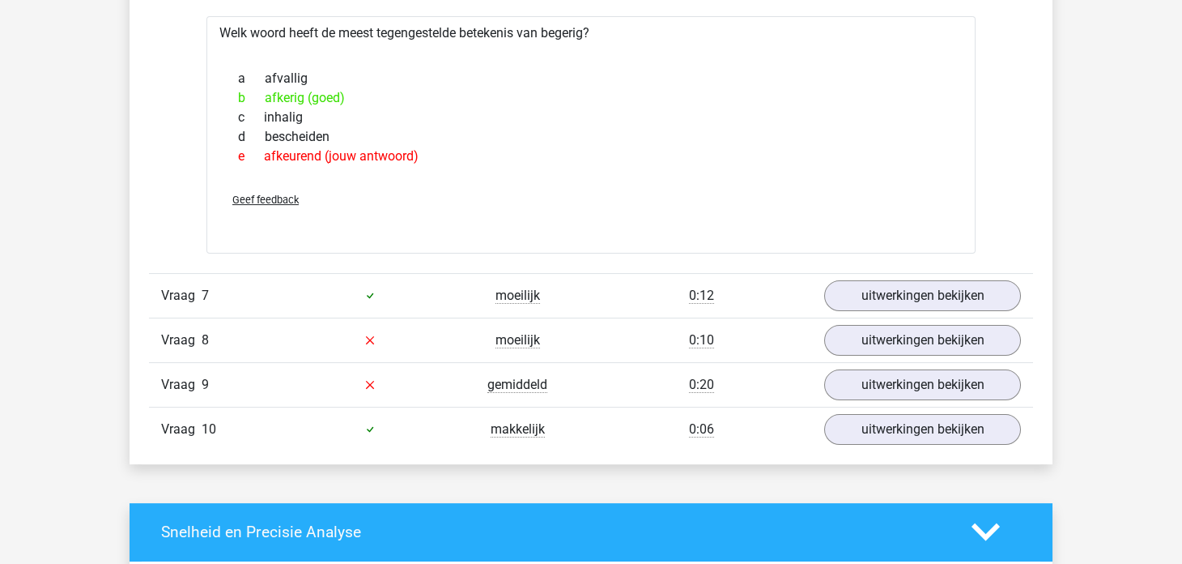
scroll to position [3078, 0]
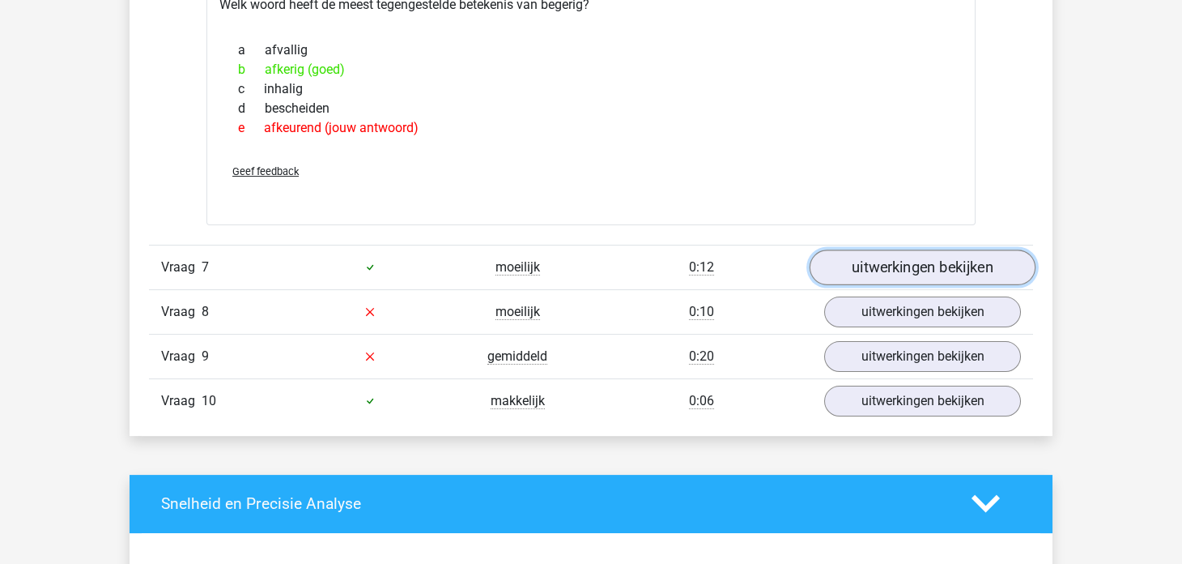
click at [862, 250] on link "uitwerkingen bekijken" at bounding box center [923, 267] width 226 height 36
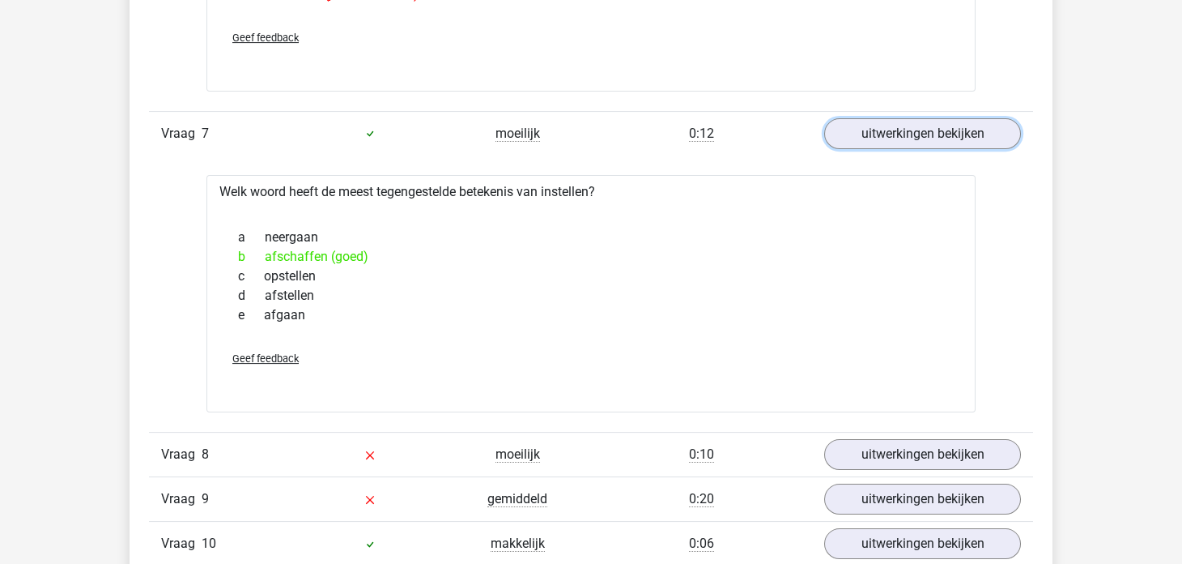
scroll to position [3239, 0]
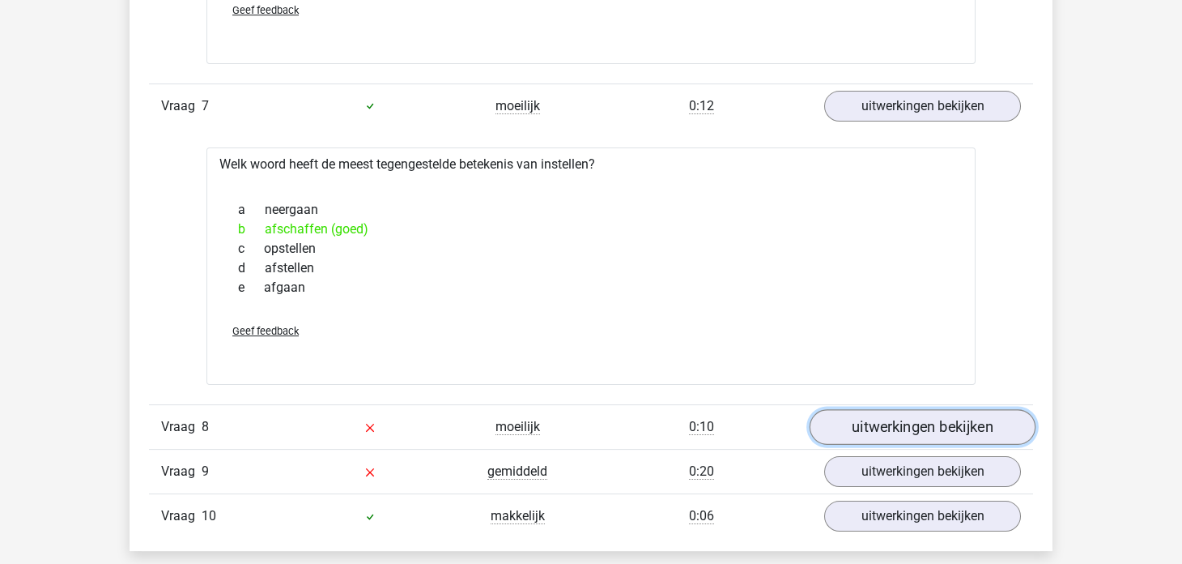
click at [871, 431] on link "uitwerkingen bekijken" at bounding box center [923, 427] width 226 height 36
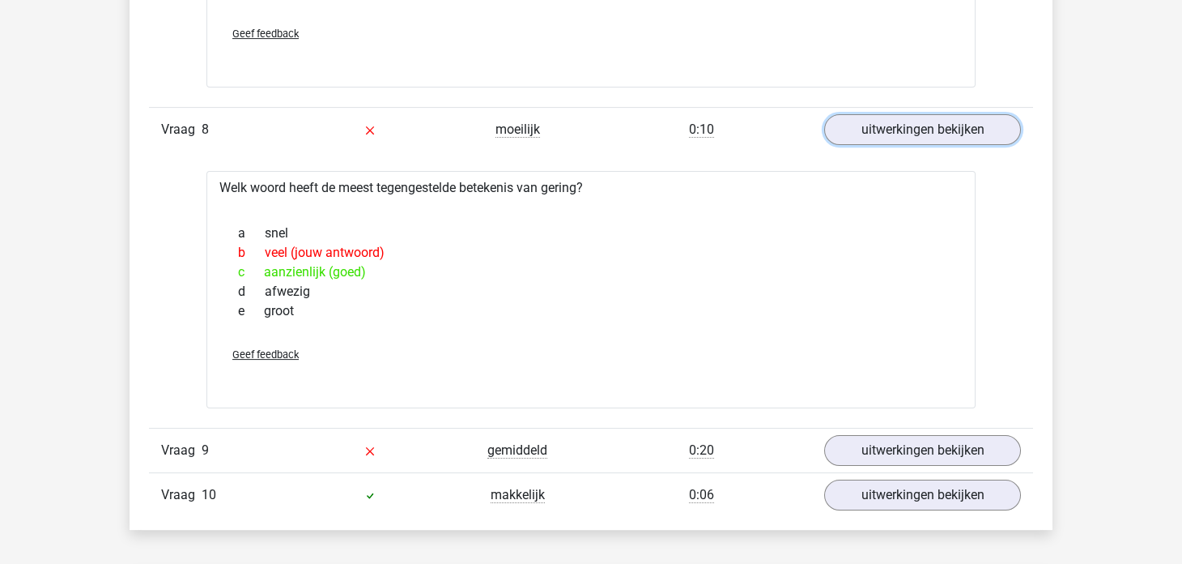
scroll to position [3563, 0]
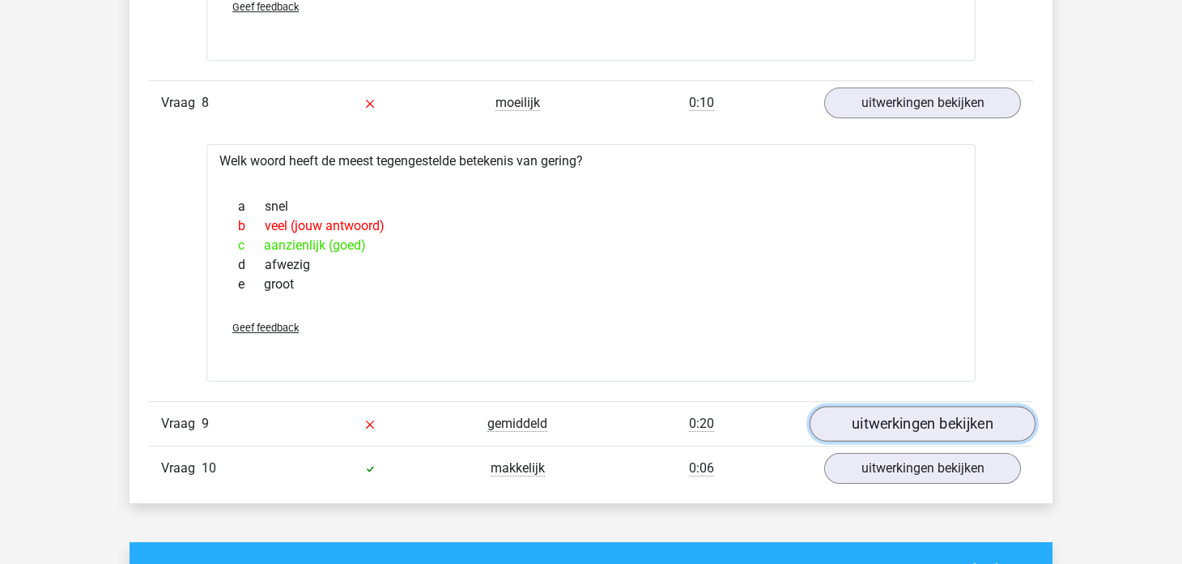
click at [863, 411] on link "uitwerkingen bekijken" at bounding box center [923, 424] width 226 height 36
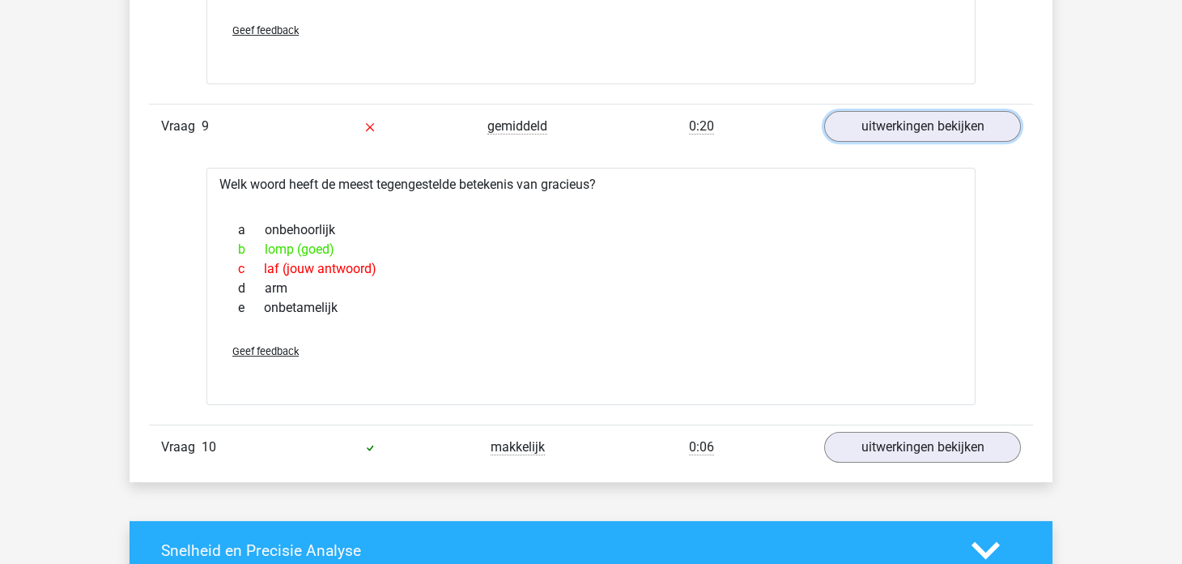
scroll to position [3968, 0]
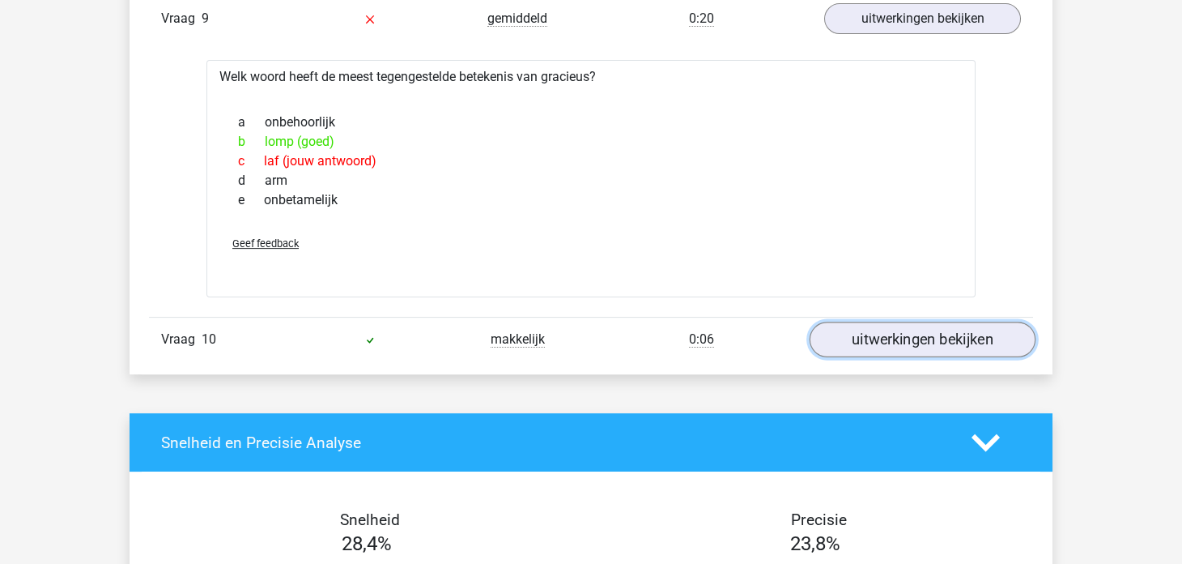
click at [859, 322] on link "uitwerkingen bekijken" at bounding box center [923, 340] width 226 height 36
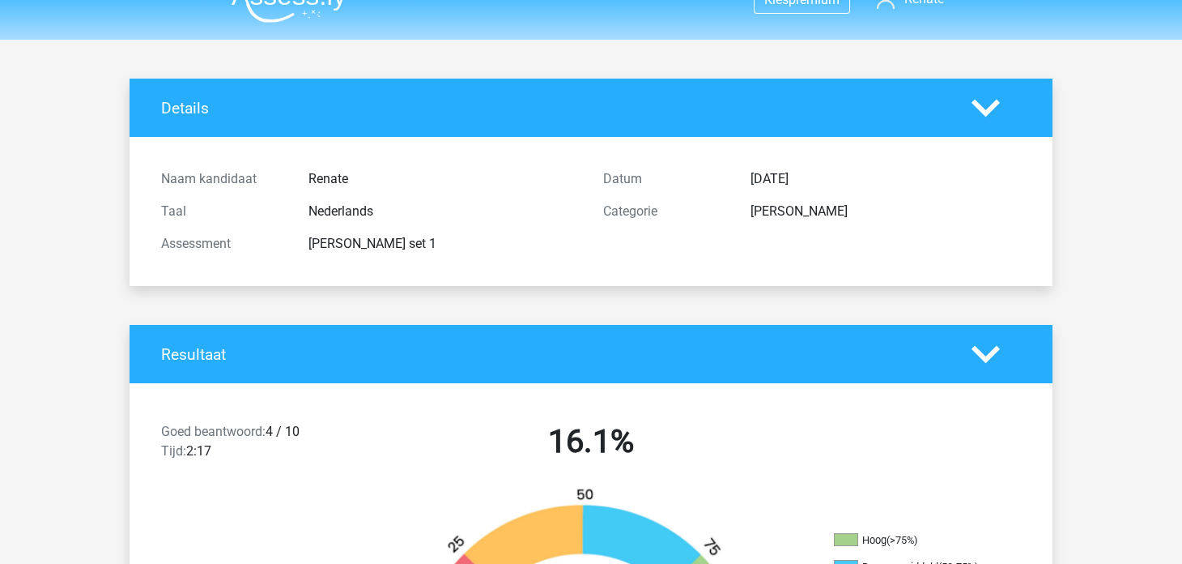
scroll to position [0, 0]
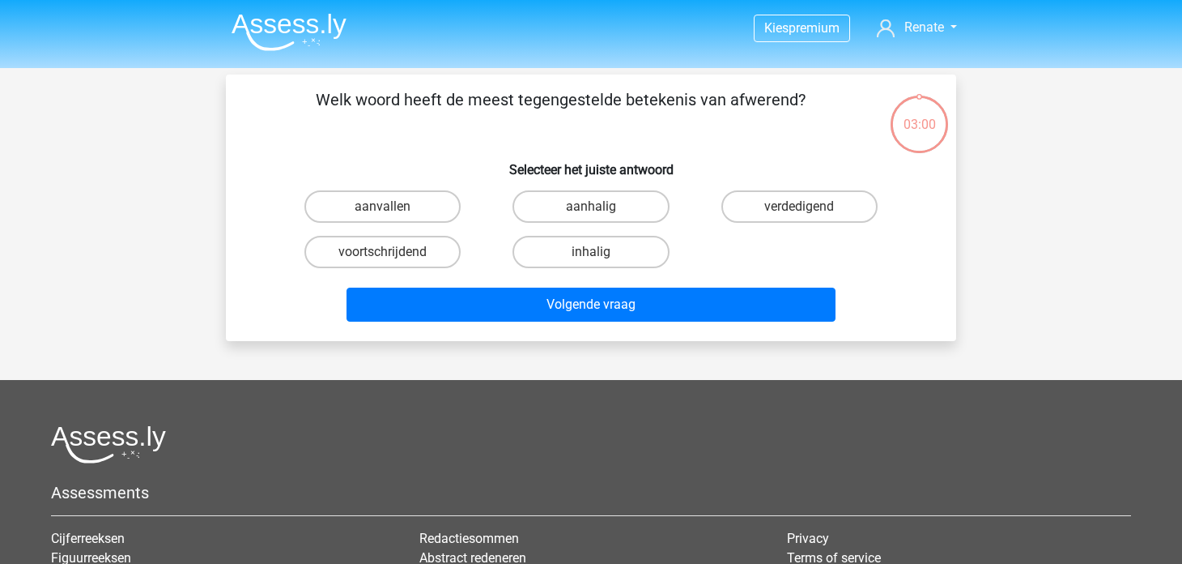
scroll to position [75, 0]
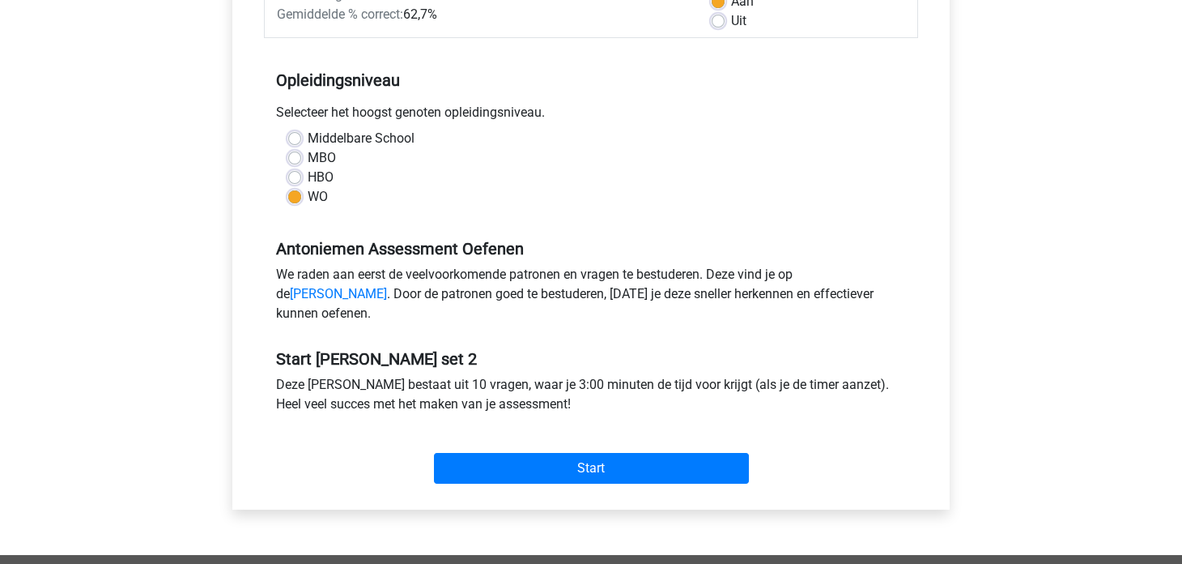
scroll to position [324, 0]
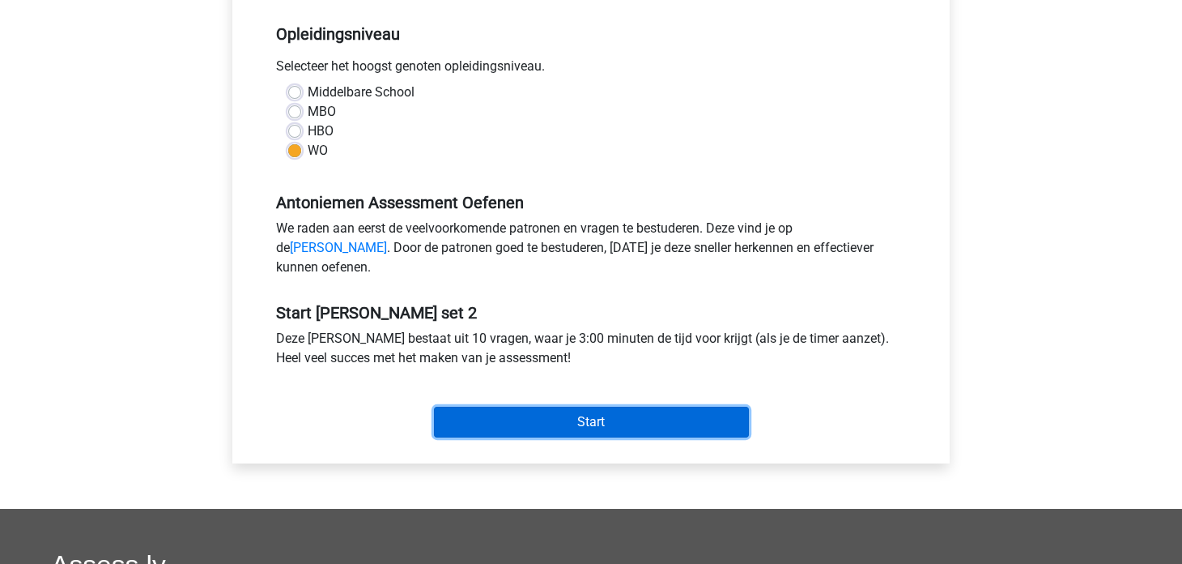
click at [500, 428] on input "Start" at bounding box center [591, 422] width 315 height 31
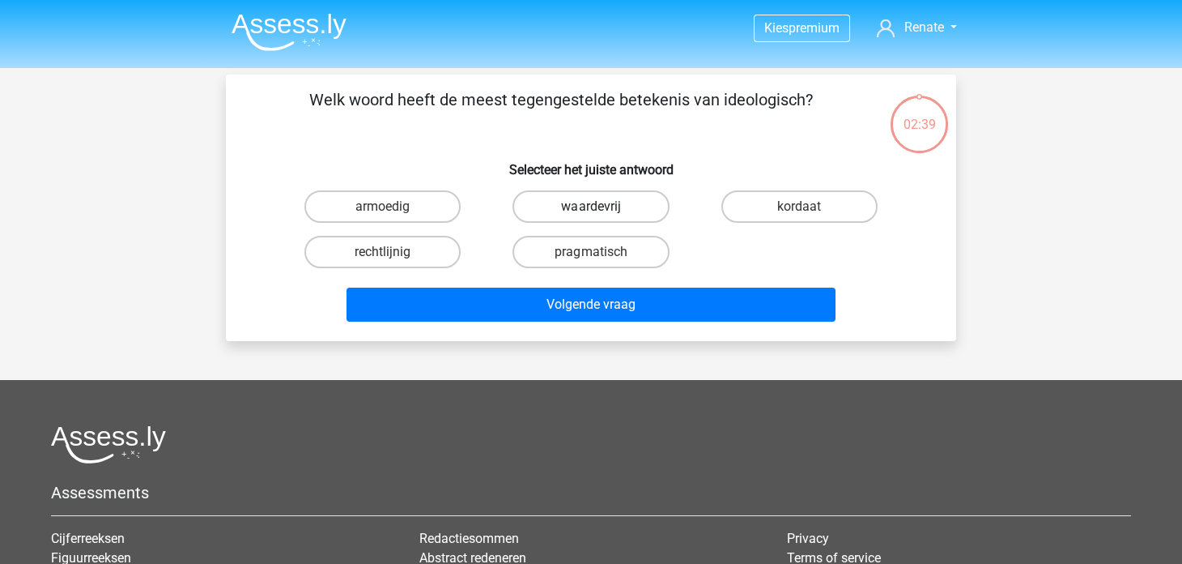
click at [531, 211] on label "waardevrij" at bounding box center [591, 206] width 156 height 32
click at [591, 211] on input "waardevrij" at bounding box center [596, 212] width 11 height 11
radio input "true"
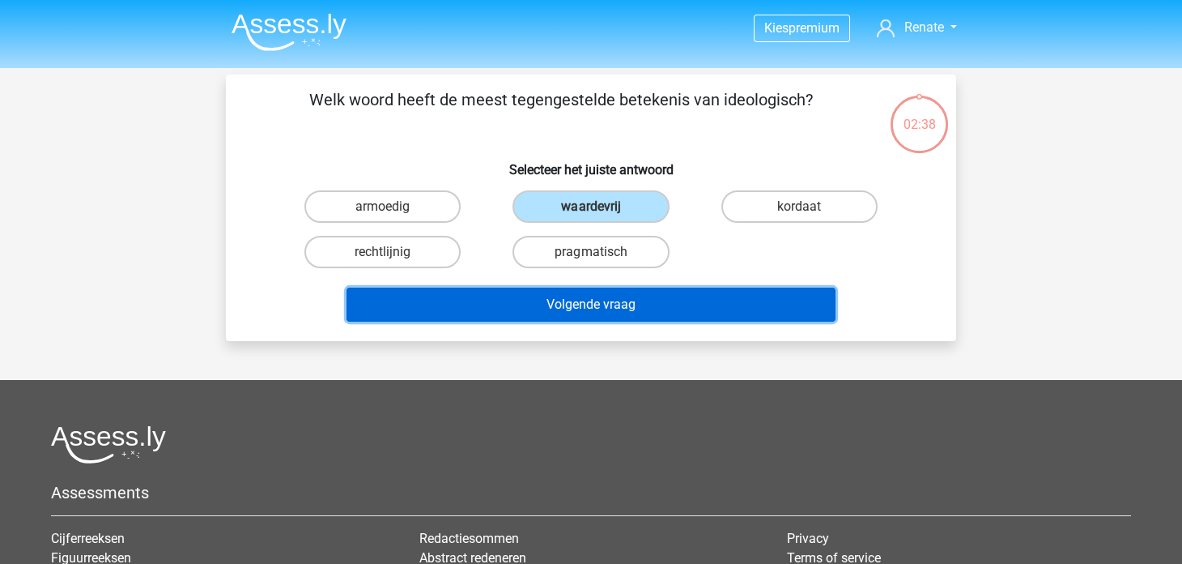
click at [504, 305] on button "Volgende vraag" at bounding box center [592, 305] width 490 height 34
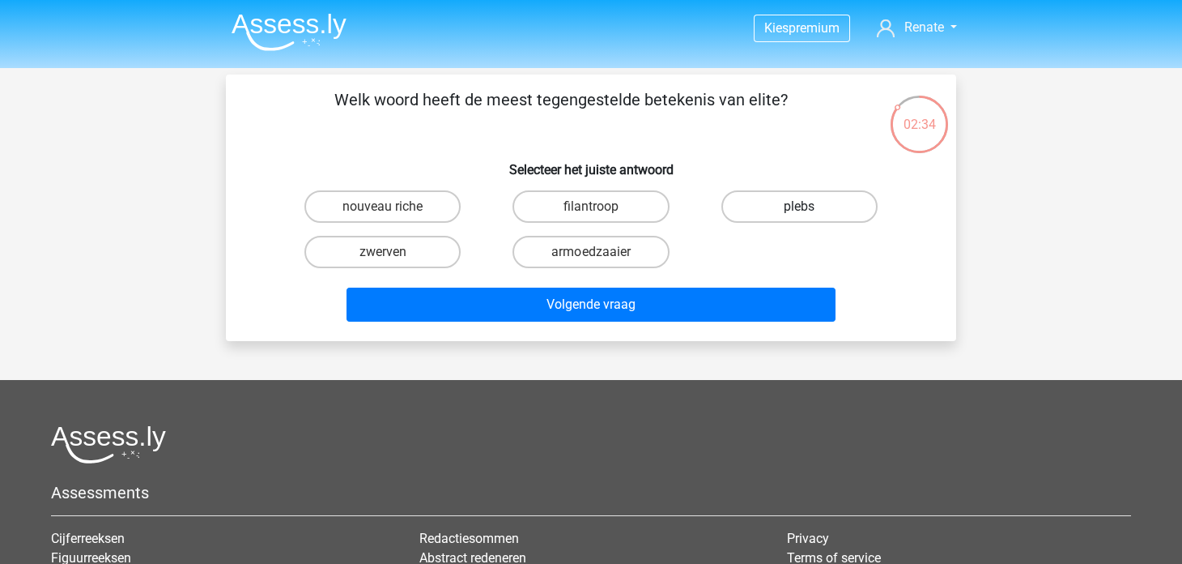
click at [759, 202] on label "plebs" at bounding box center [800, 206] width 156 height 32
click at [799, 207] on input "plebs" at bounding box center [804, 212] width 11 height 11
radio input "true"
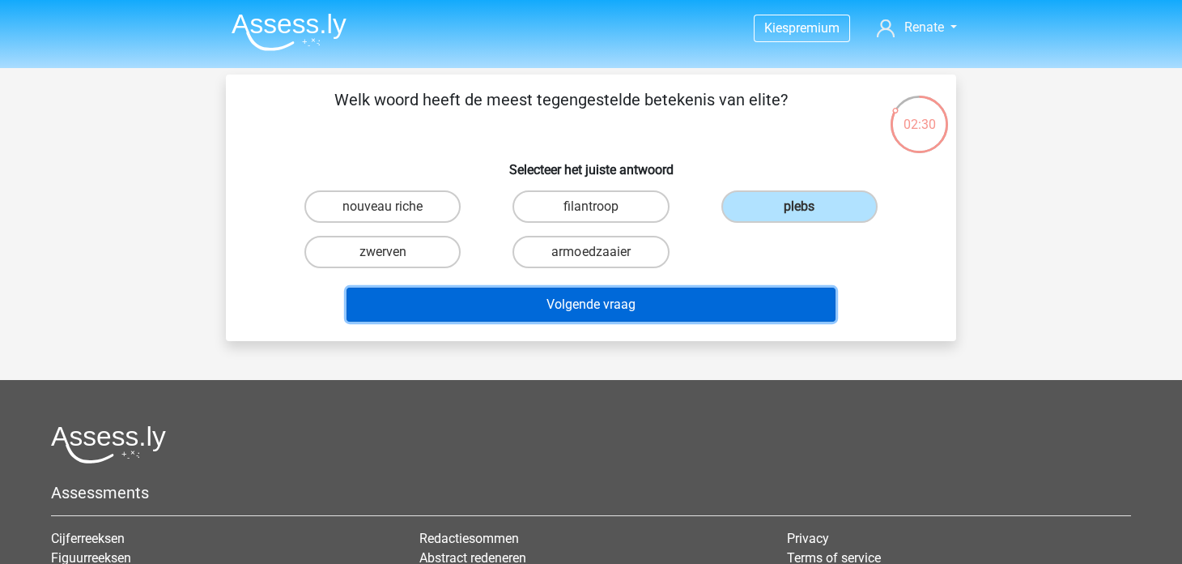
click at [654, 297] on button "Volgende vraag" at bounding box center [592, 305] width 490 height 34
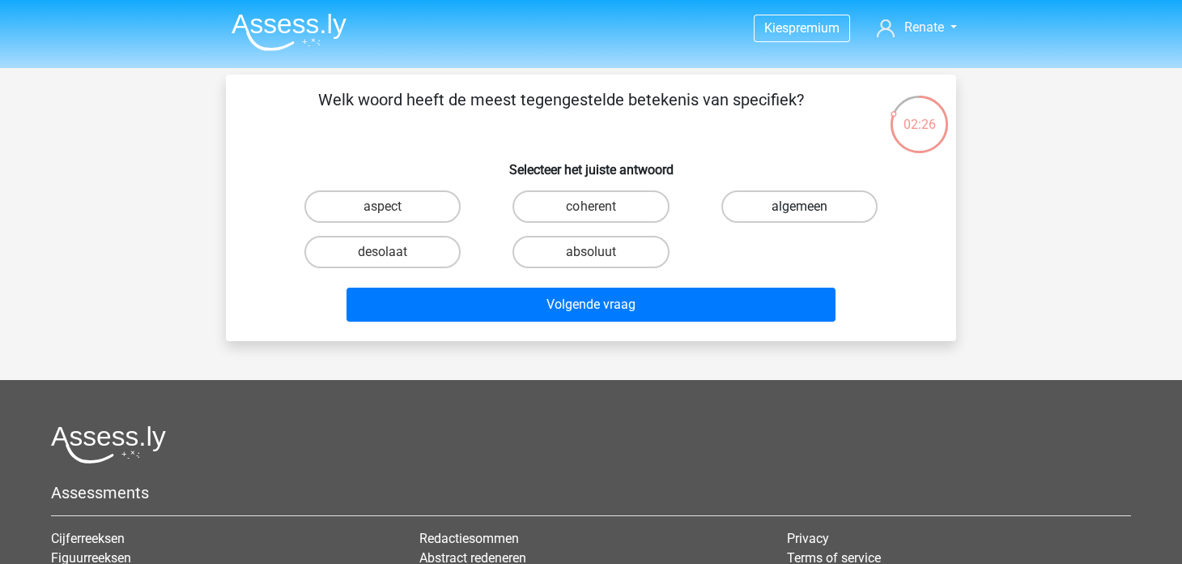
click at [758, 211] on label "algemeen" at bounding box center [800, 206] width 156 height 32
click at [799, 211] on input "algemeen" at bounding box center [804, 212] width 11 height 11
radio input "true"
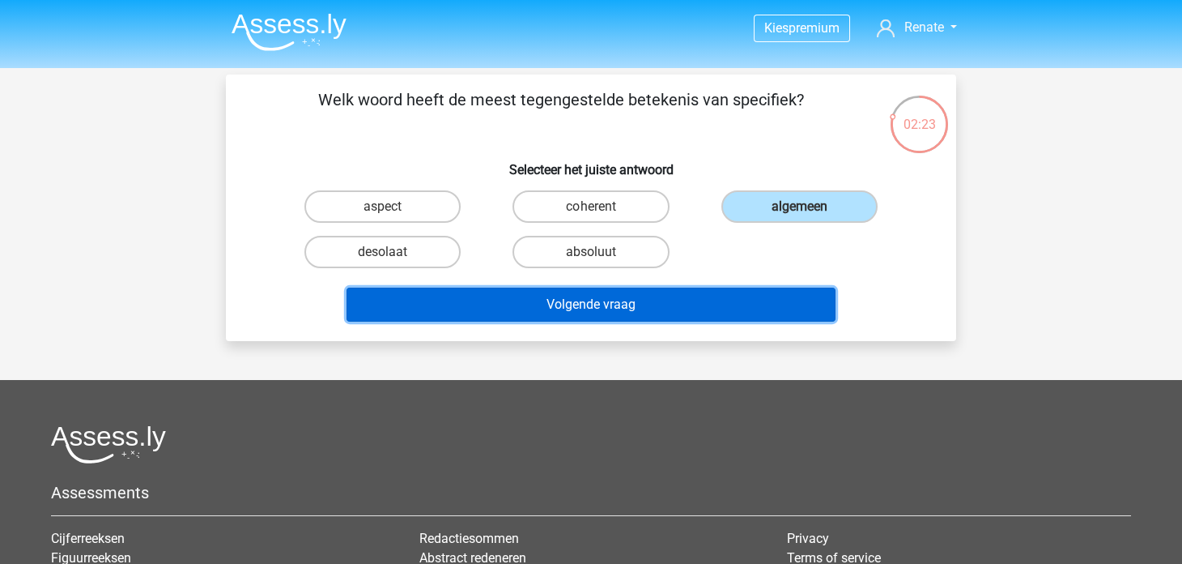
click at [678, 307] on button "Volgende vraag" at bounding box center [592, 305] width 490 height 34
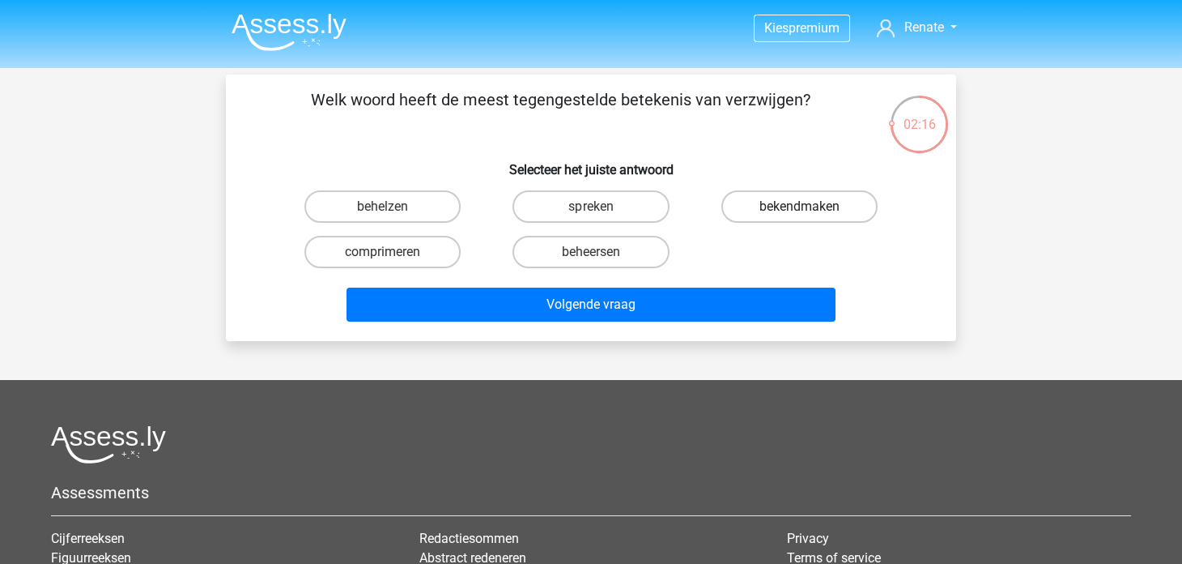
click at [748, 206] on label "bekendmaken" at bounding box center [800, 206] width 156 height 32
click at [799, 207] on input "bekendmaken" at bounding box center [804, 212] width 11 height 11
radio input "true"
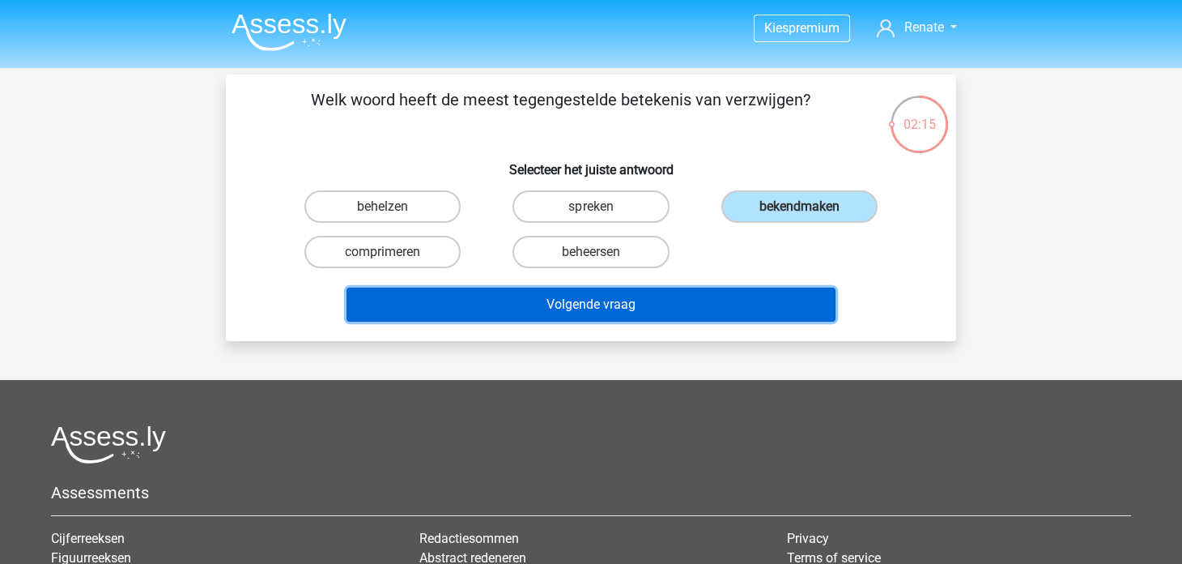
click at [701, 312] on button "Volgende vraag" at bounding box center [592, 305] width 490 height 34
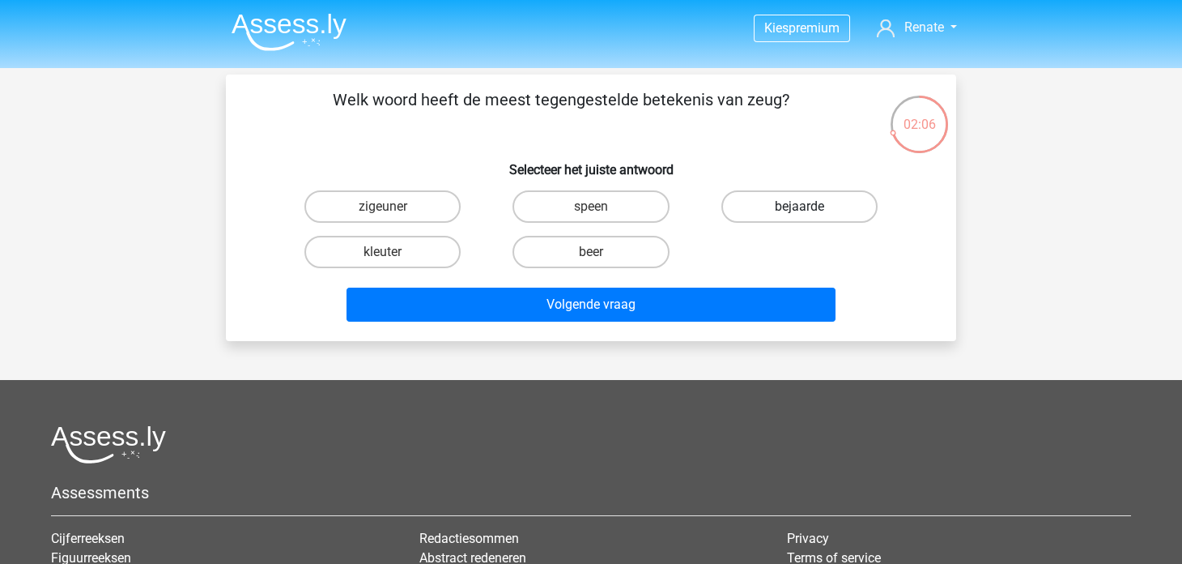
click at [751, 195] on label "bejaarde" at bounding box center [800, 206] width 156 height 32
click at [799, 207] on input "bejaarde" at bounding box center [804, 212] width 11 height 11
radio input "true"
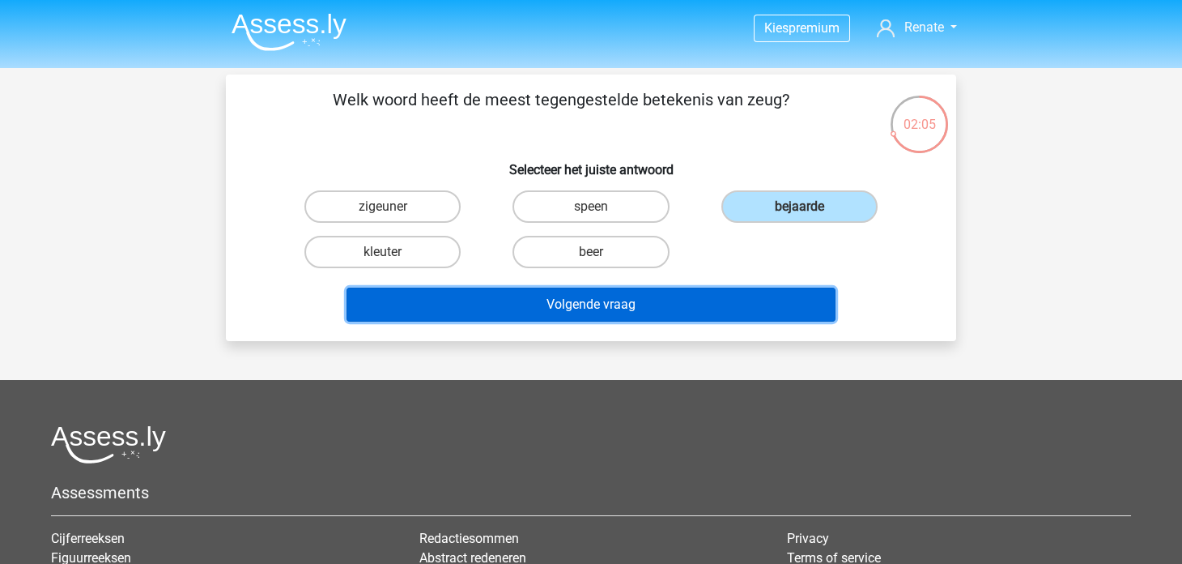
click at [690, 312] on button "Volgende vraag" at bounding box center [592, 305] width 490 height 34
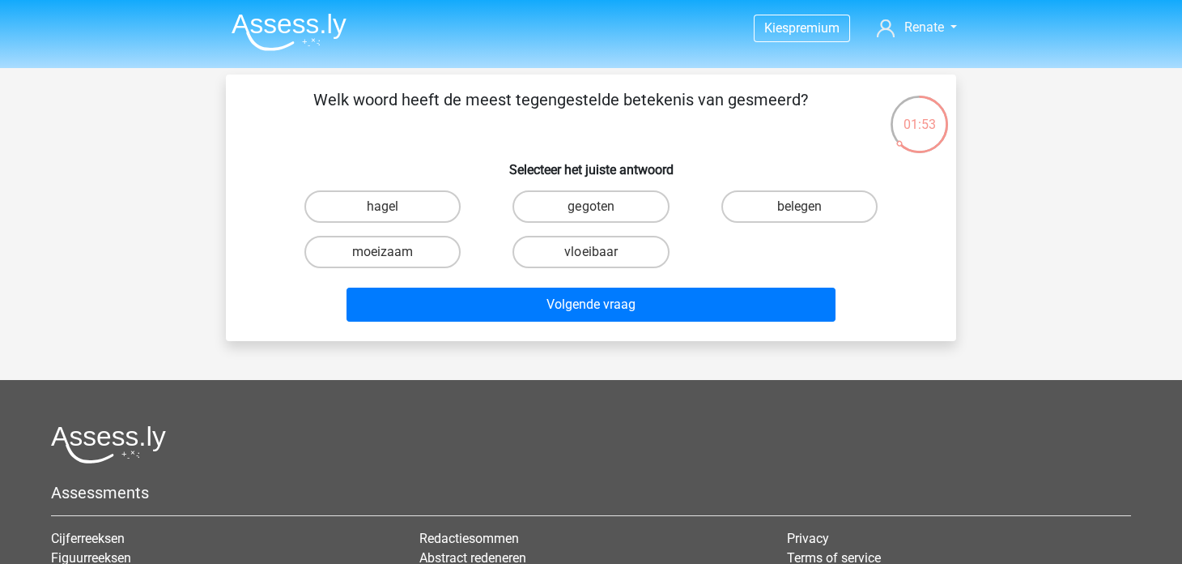
click at [388, 252] on input "moeizaam" at bounding box center [388, 257] width 11 height 11
radio input "true"
click at [433, 326] on div "Volgende vraag" at bounding box center [591, 308] width 625 height 40
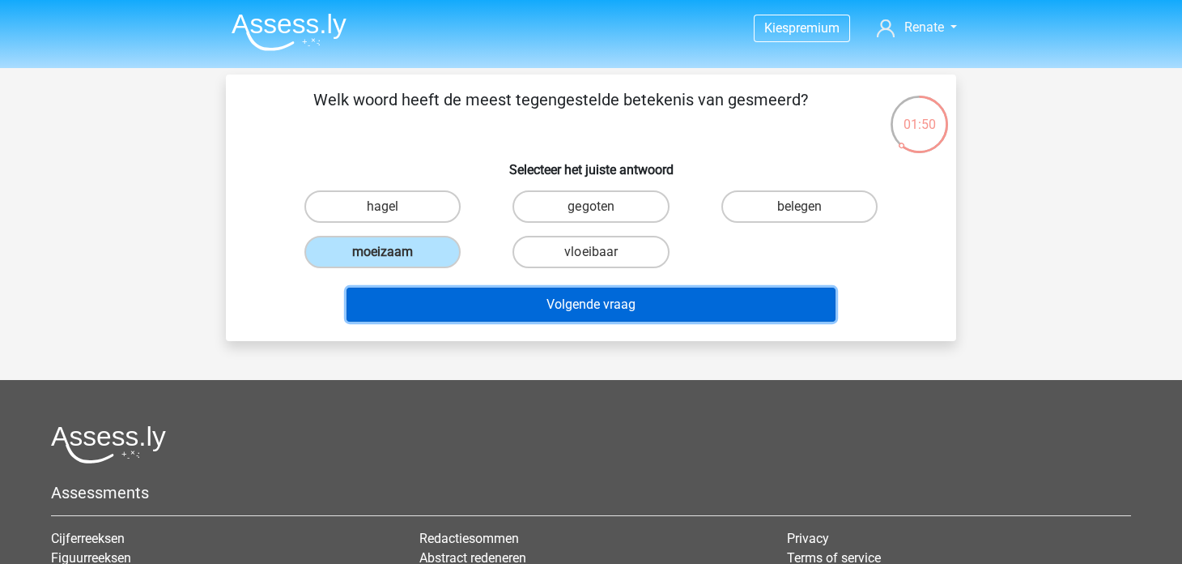
click at [454, 309] on button "Volgende vraag" at bounding box center [592, 305] width 490 height 34
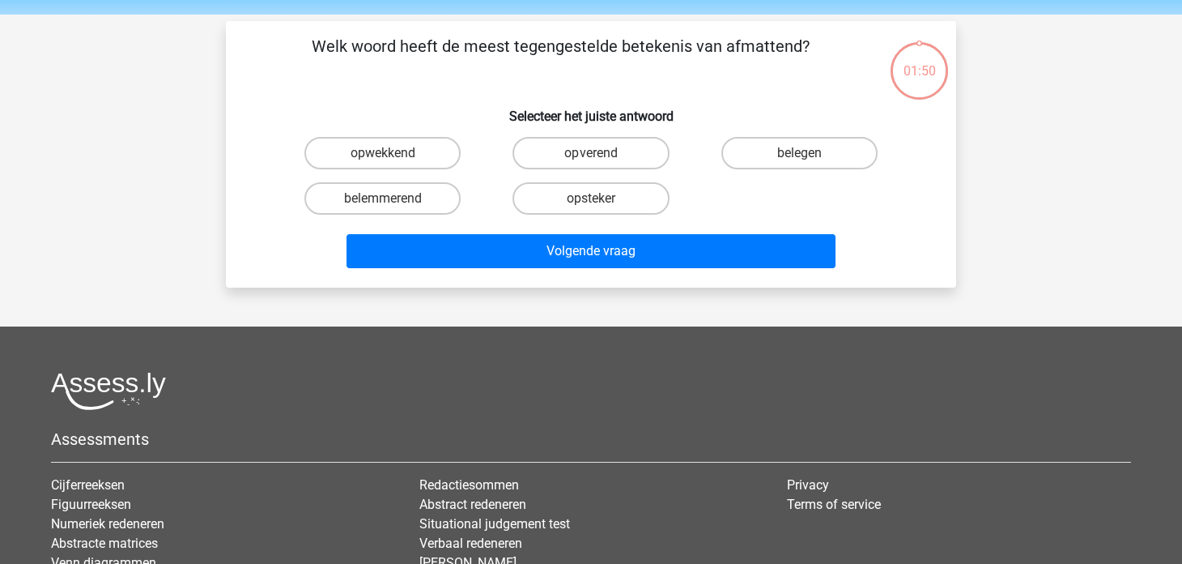
scroll to position [75, 0]
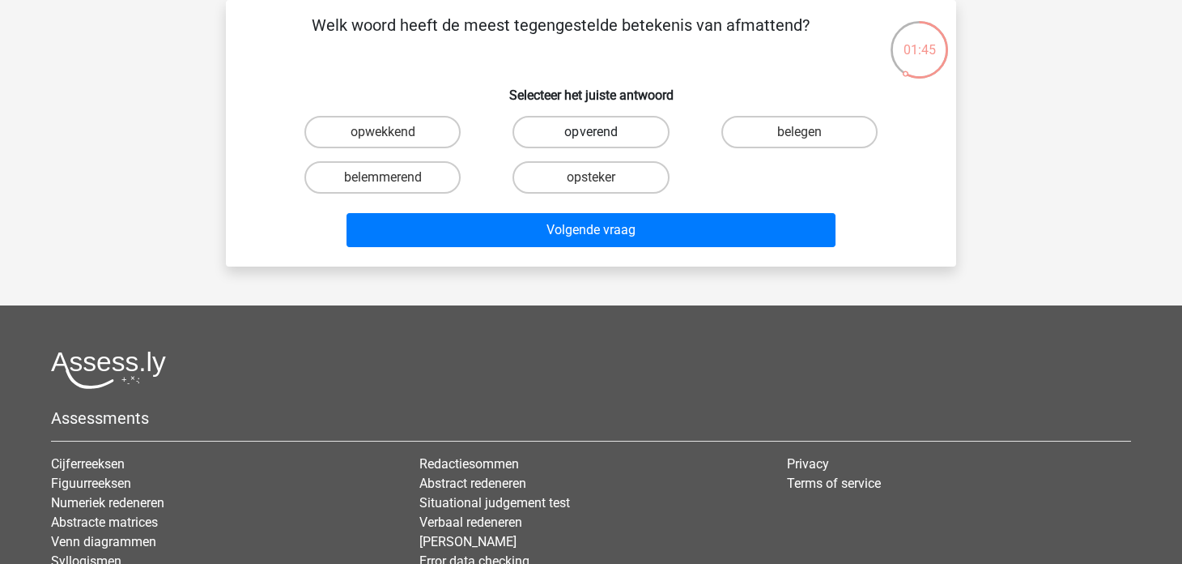
click at [633, 134] on label "opverend" at bounding box center [591, 132] width 156 height 32
click at [602, 134] on input "opverend" at bounding box center [596, 137] width 11 height 11
radio input "true"
click at [664, 178] on label "opsteker" at bounding box center [591, 177] width 156 height 32
click at [602, 178] on input "opsteker" at bounding box center [596, 182] width 11 height 11
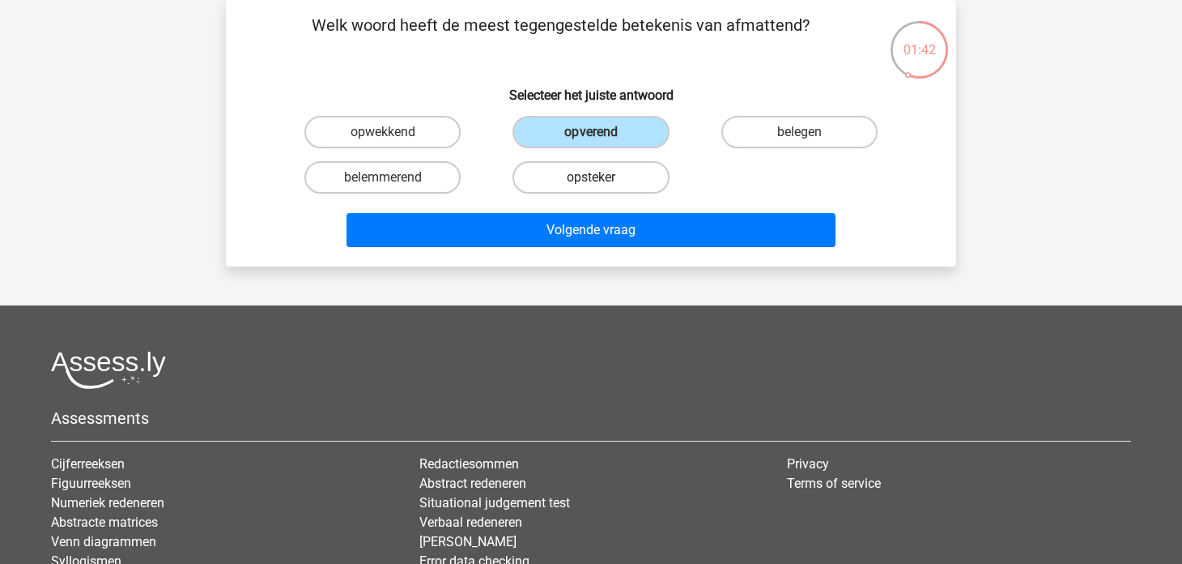
radio input "true"
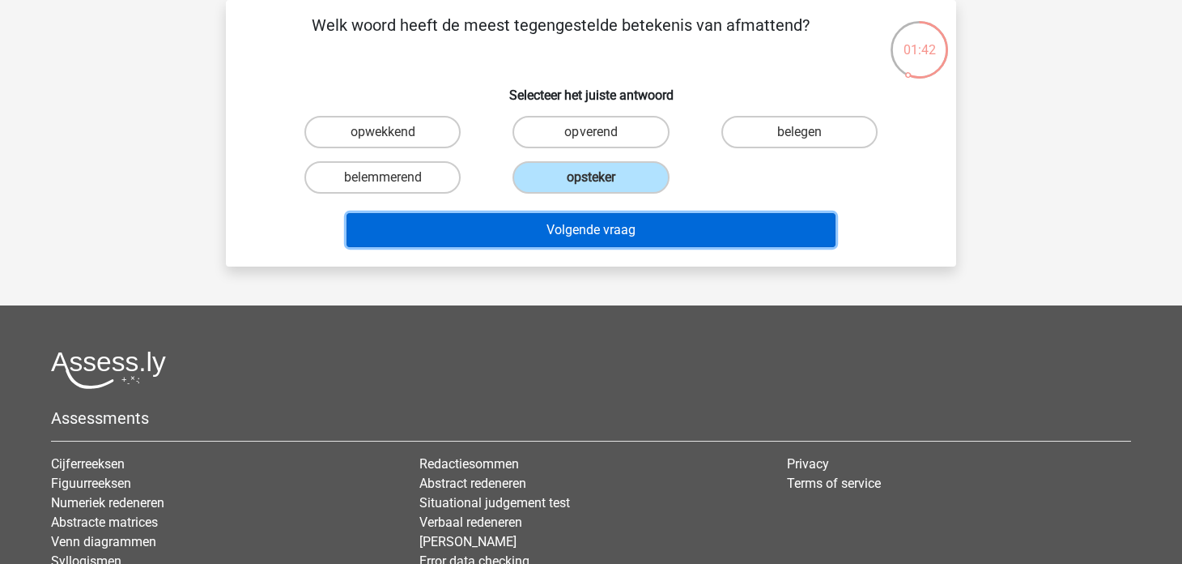
click at [658, 219] on button "Volgende vraag" at bounding box center [592, 230] width 490 height 34
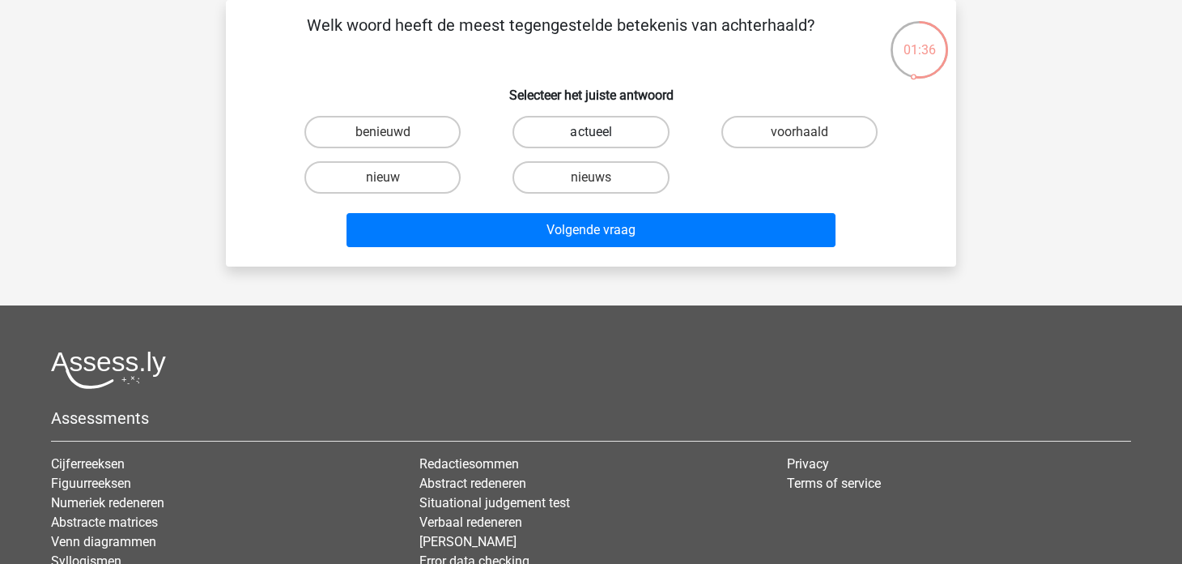
click at [643, 128] on label "actueel" at bounding box center [591, 132] width 156 height 32
click at [602, 132] on input "actueel" at bounding box center [596, 137] width 11 height 11
radio input "true"
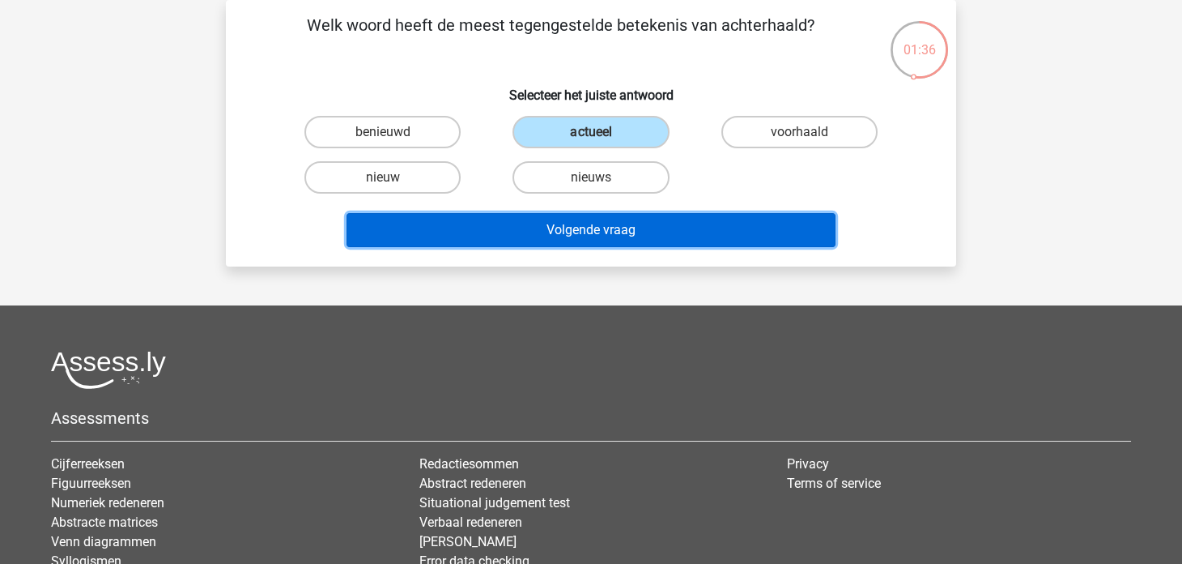
click at [666, 239] on button "Volgende vraag" at bounding box center [592, 230] width 490 height 34
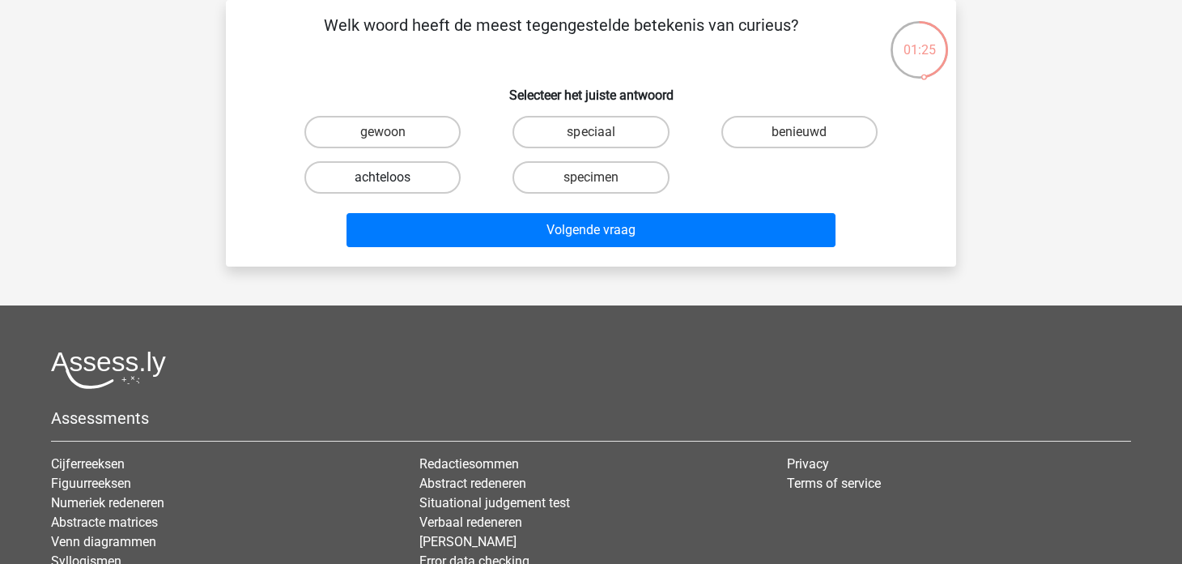
click at [434, 172] on label "achteloos" at bounding box center [383, 177] width 156 height 32
click at [394, 177] on input "achteloos" at bounding box center [388, 182] width 11 height 11
radio input "true"
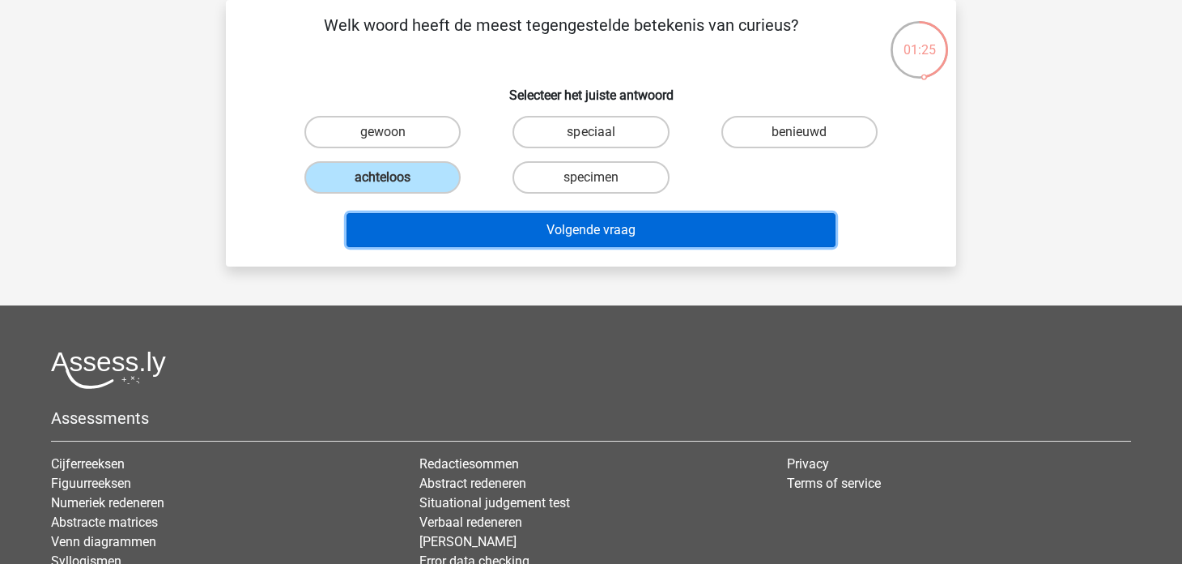
click at [455, 236] on button "Volgende vraag" at bounding box center [592, 230] width 490 height 34
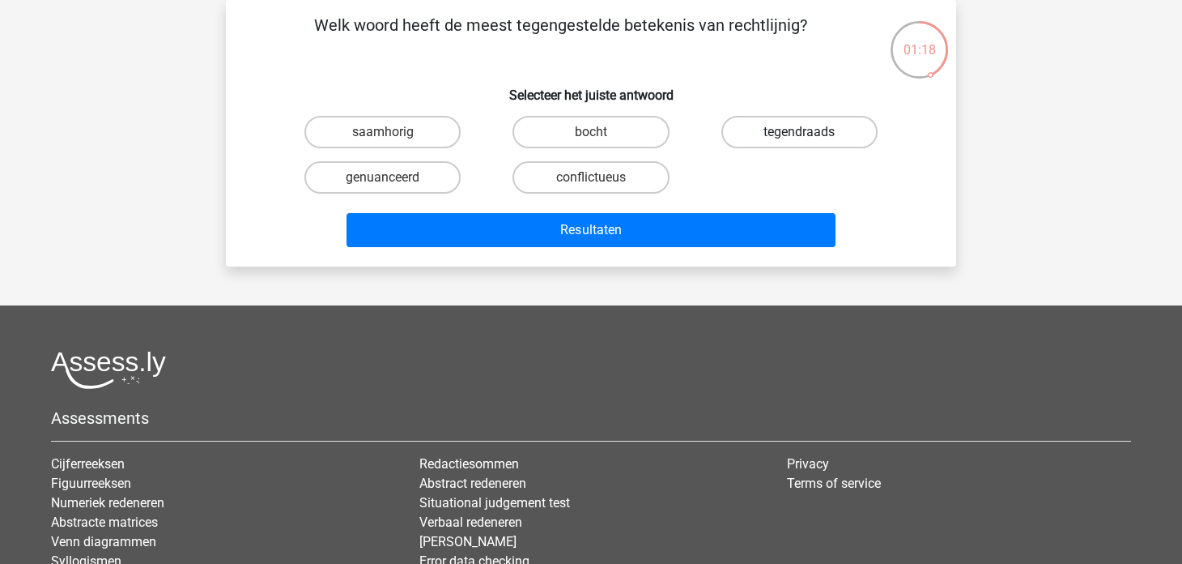
click at [766, 122] on label "tegendraads" at bounding box center [800, 132] width 156 height 32
click at [799, 132] on input "tegendraads" at bounding box center [804, 137] width 11 height 11
radio input "true"
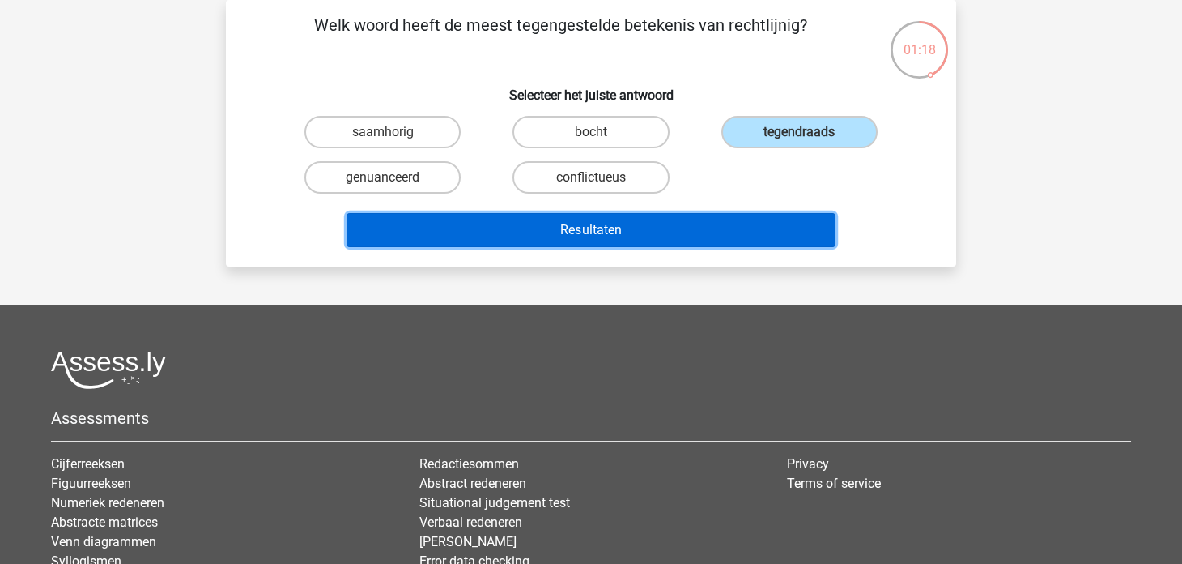
click at [662, 229] on button "Resultaten" at bounding box center [592, 230] width 490 height 34
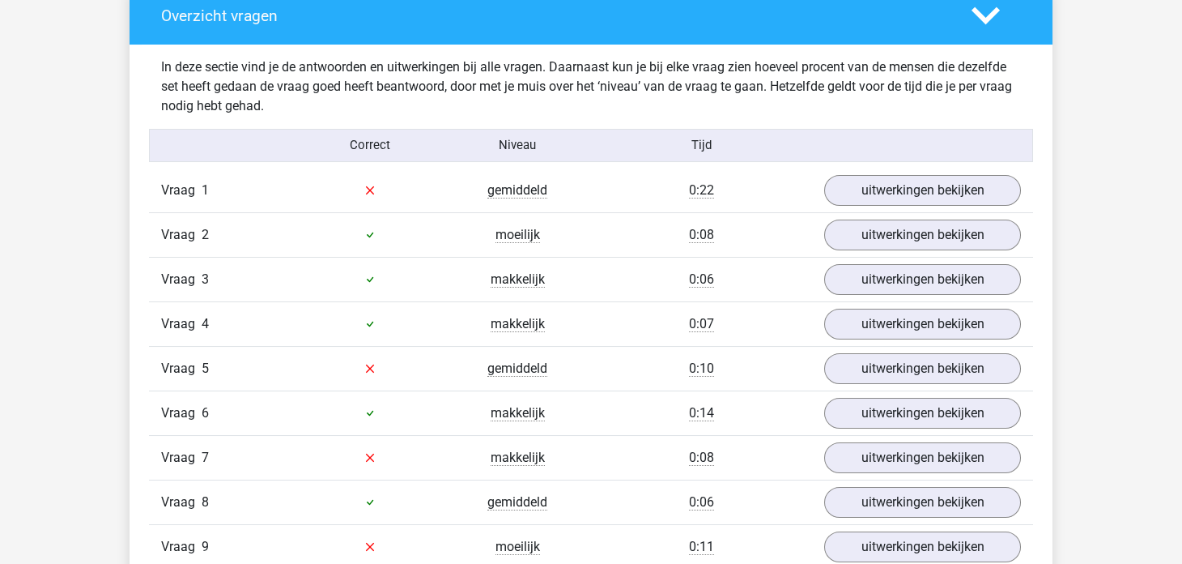
scroll to position [1214, 0]
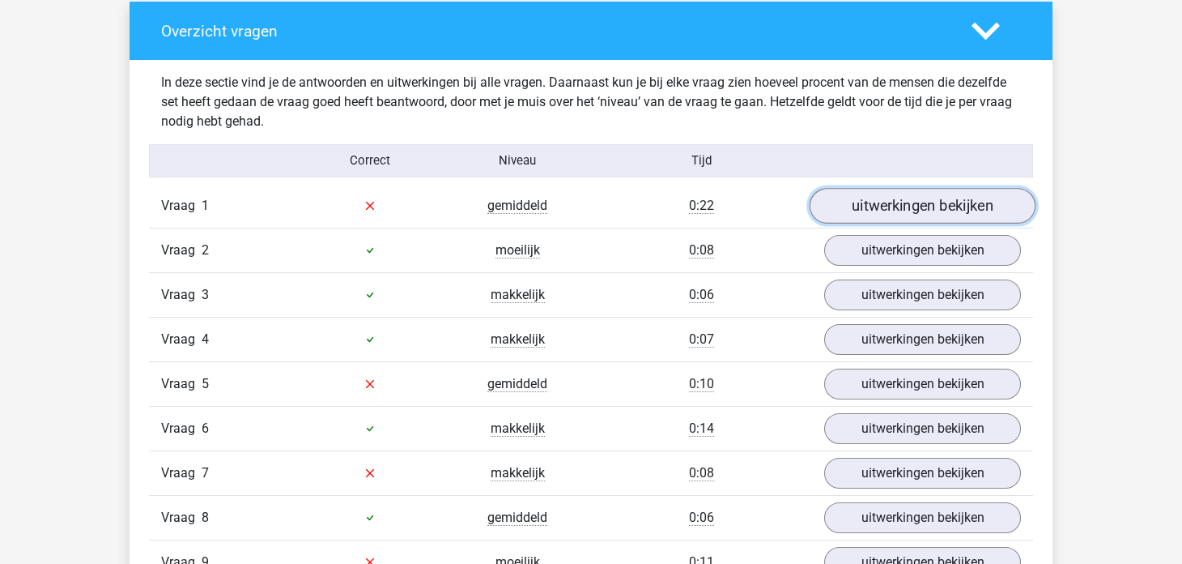
click at [865, 202] on link "uitwerkingen bekijken" at bounding box center [923, 206] width 226 height 36
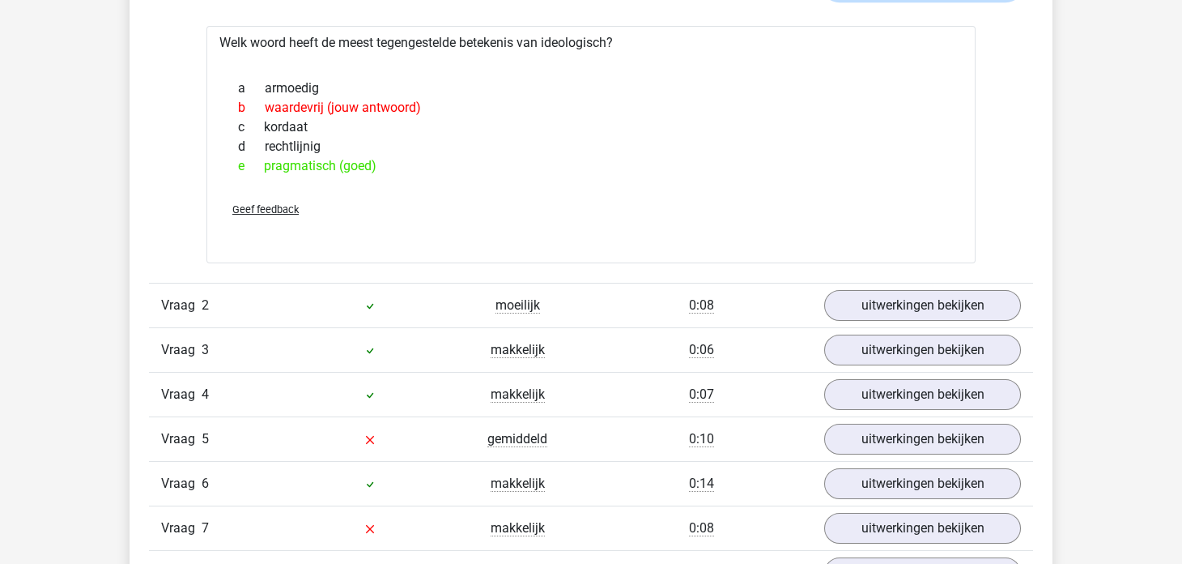
scroll to position [1539, 0]
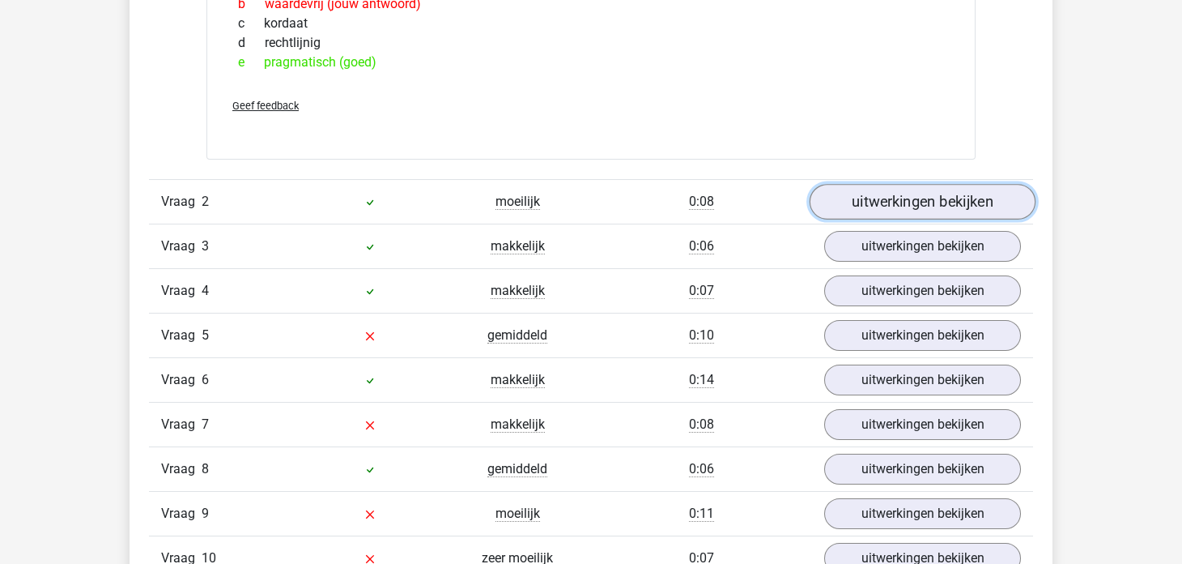
click at [897, 202] on link "uitwerkingen bekijken" at bounding box center [923, 202] width 226 height 36
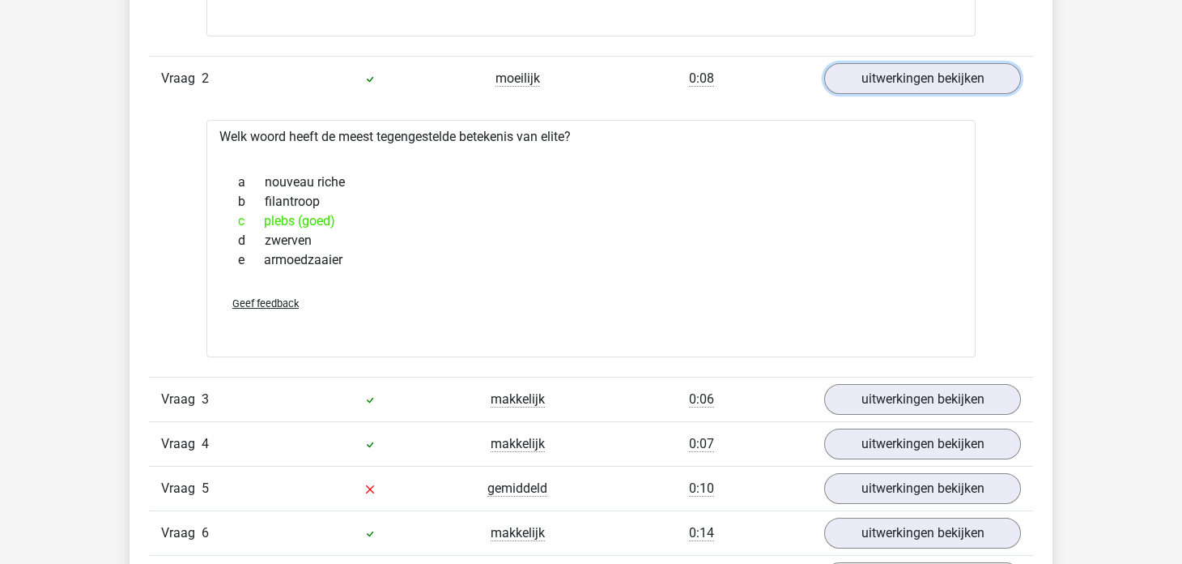
scroll to position [1700, 0]
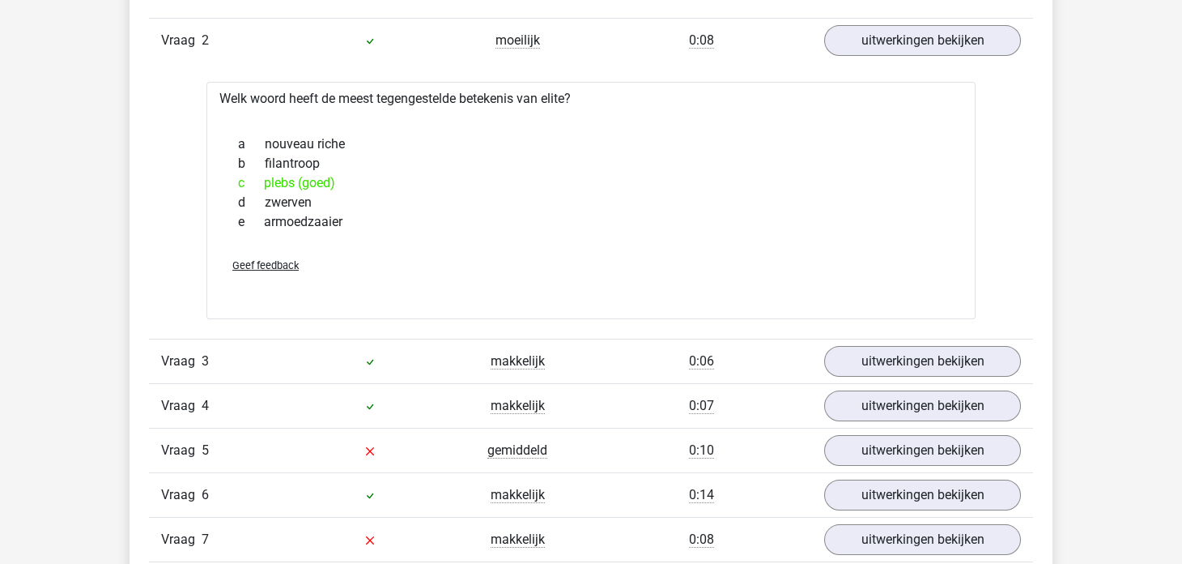
click at [425, 364] on div at bounding box center [369, 361] width 147 height 19
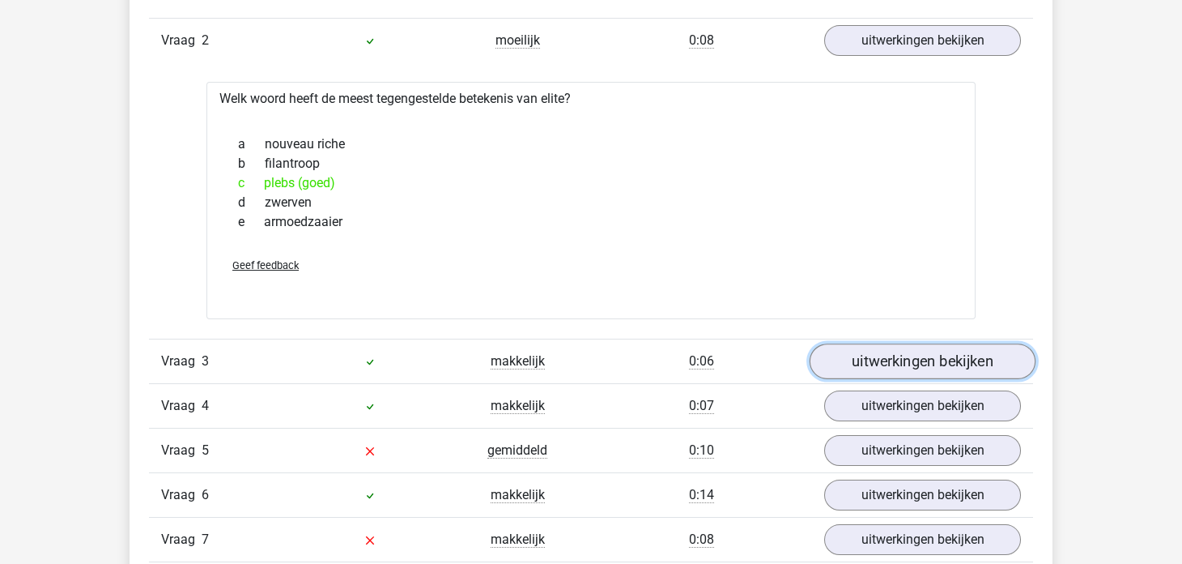
click at [833, 353] on link "uitwerkingen bekijken" at bounding box center [923, 361] width 226 height 36
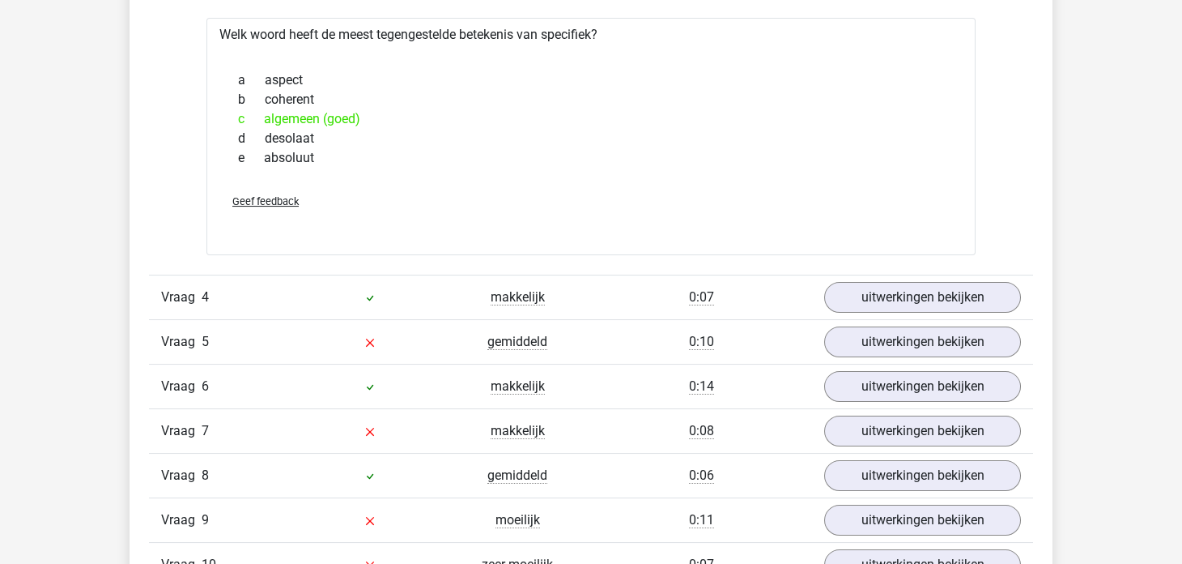
scroll to position [2105, 0]
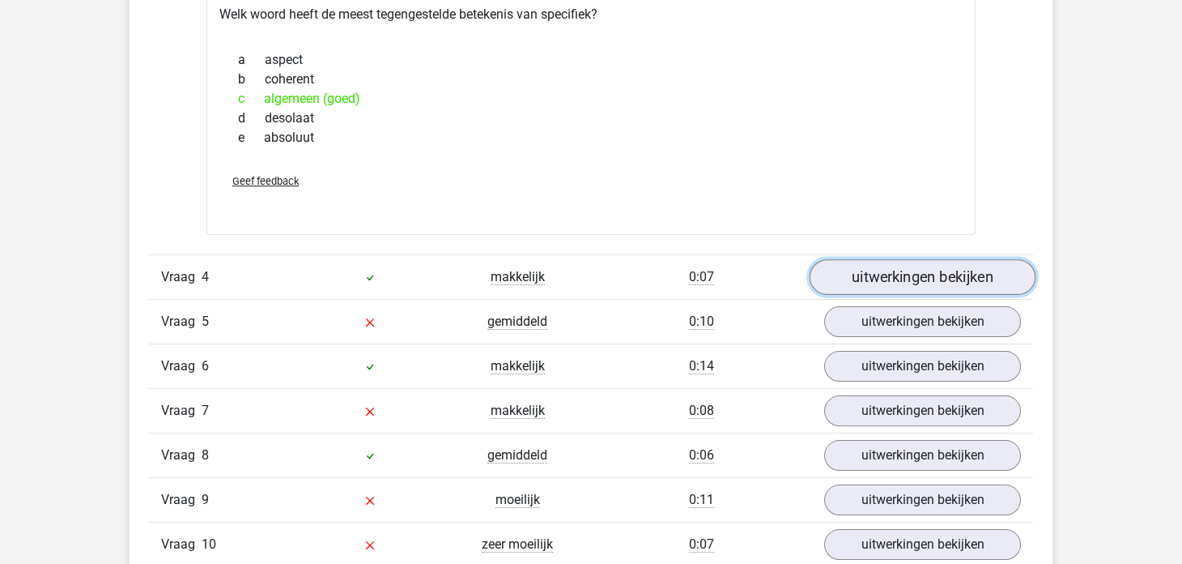
click at [860, 276] on link "uitwerkingen bekijken" at bounding box center [923, 277] width 226 height 36
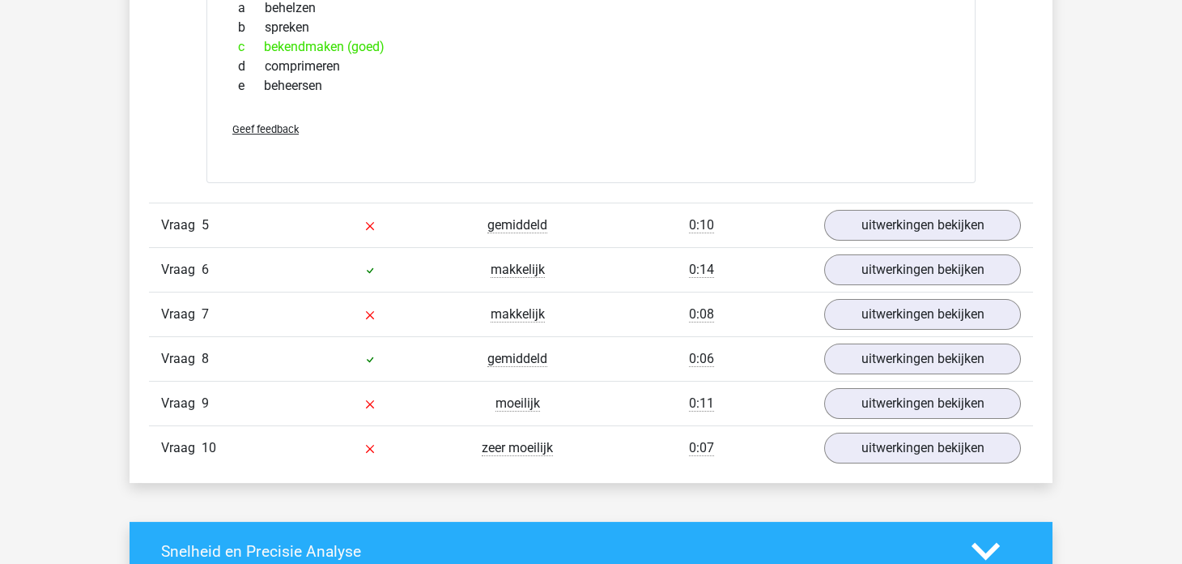
scroll to position [2510, 0]
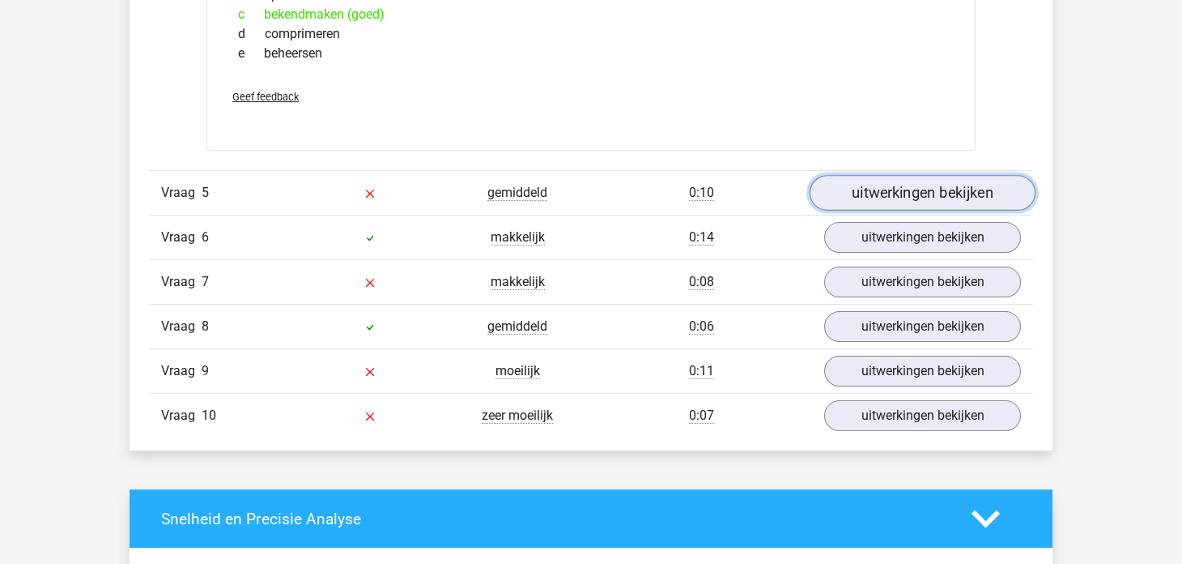
click at [861, 195] on link "uitwerkingen bekijken" at bounding box center [923, 193] width 226 height 36
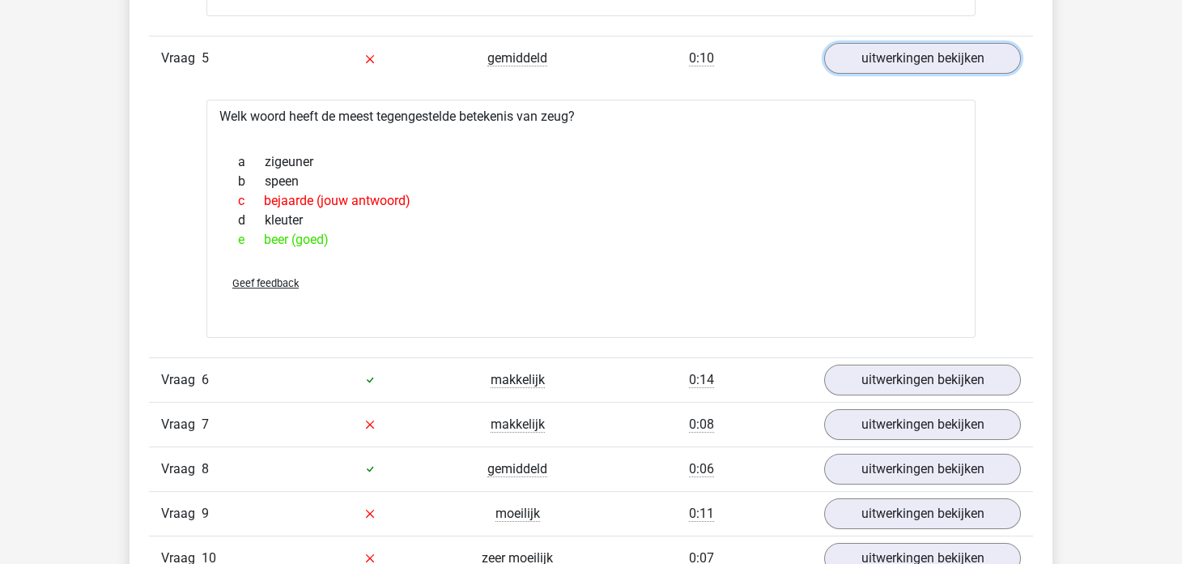
scroll to position [2673, 0]
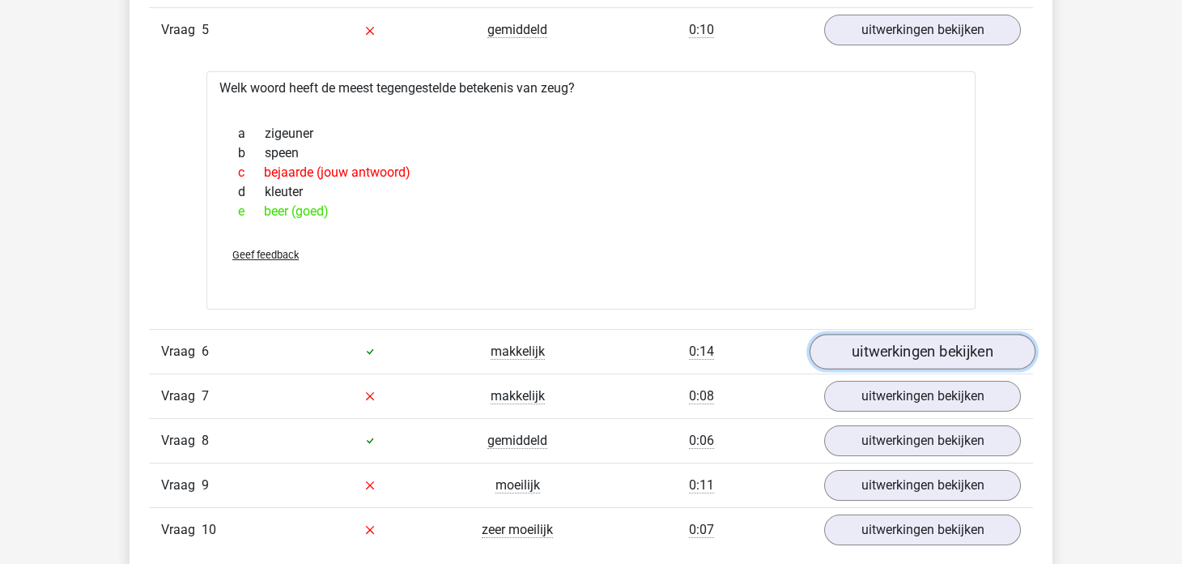
click at [959, 347] on link "uitwerkingen bekijken" at bounding box center [923, 352] width 226 height 36
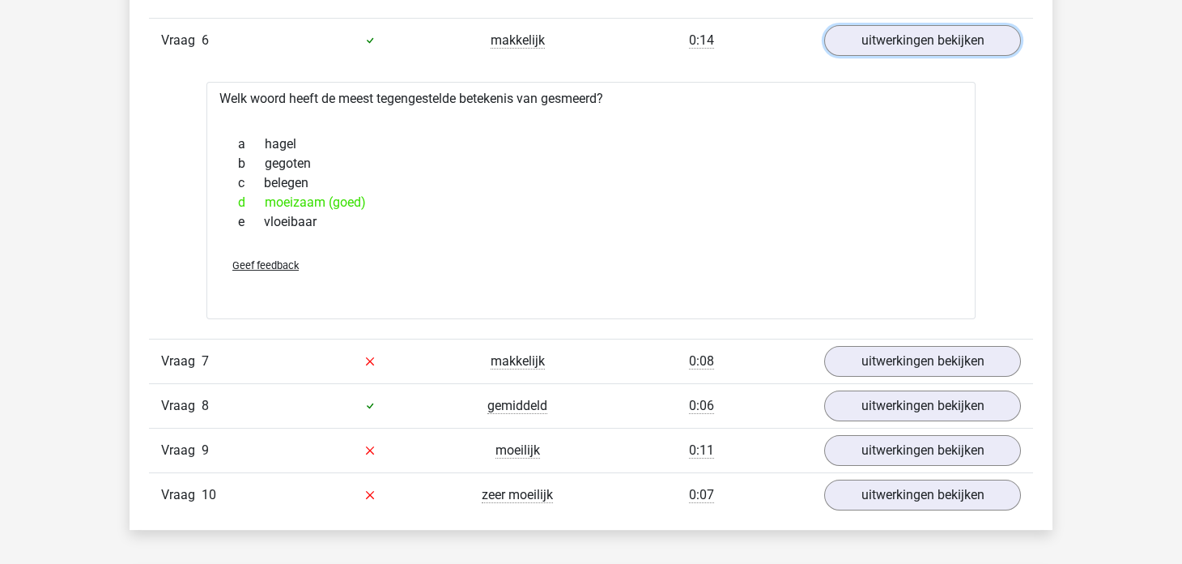
scroll to position [2997, 0]
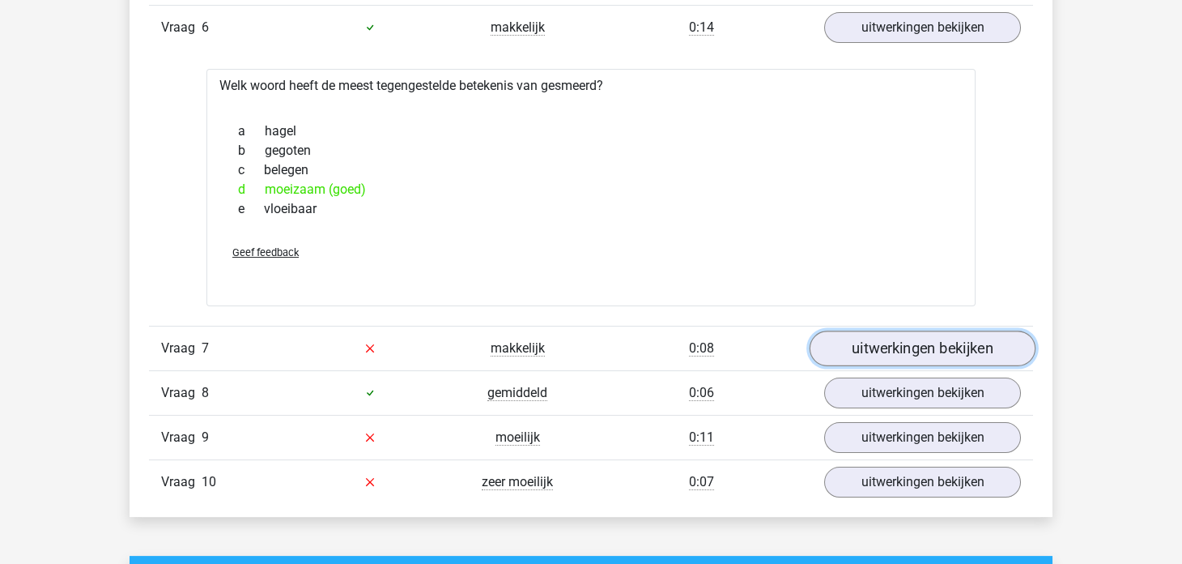
click at [916, 334] on link "uitwerkingen bekijken" at bounding box center [923, 348] width 226 height 36
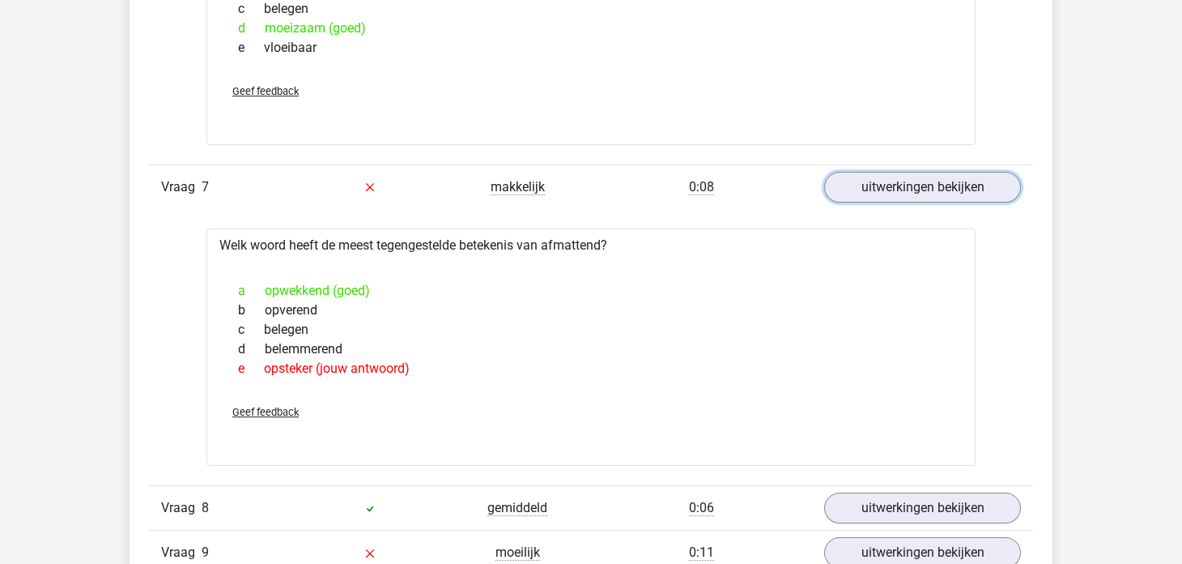
scroll to position [3239, 0]
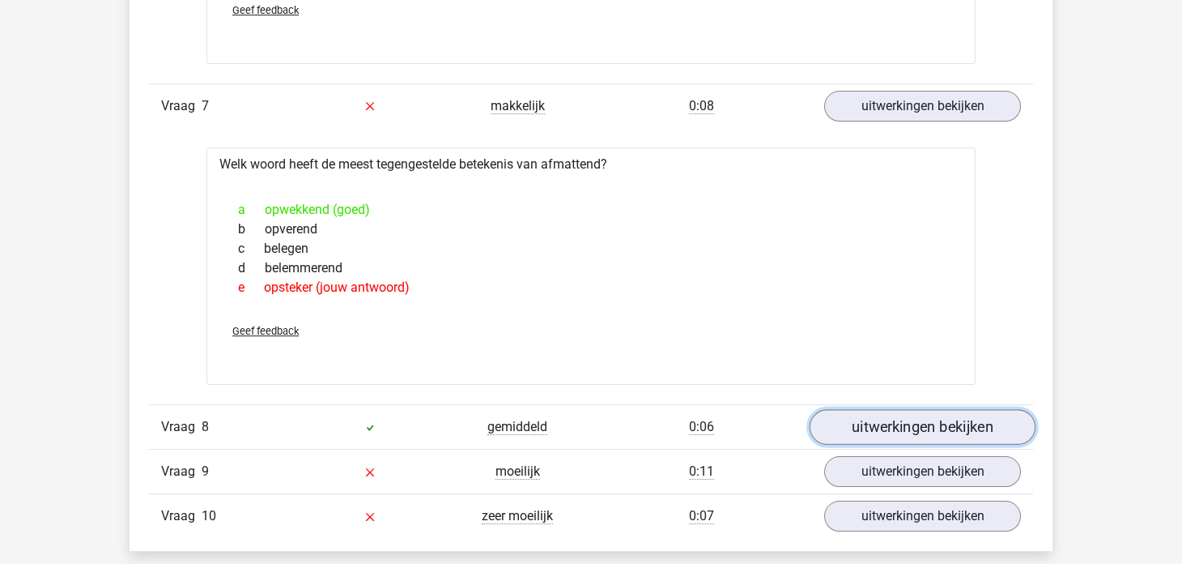
click at [877, 420] on link "uitwerkingen bekijken" at bounding box center [923, 427] width 226 height 36
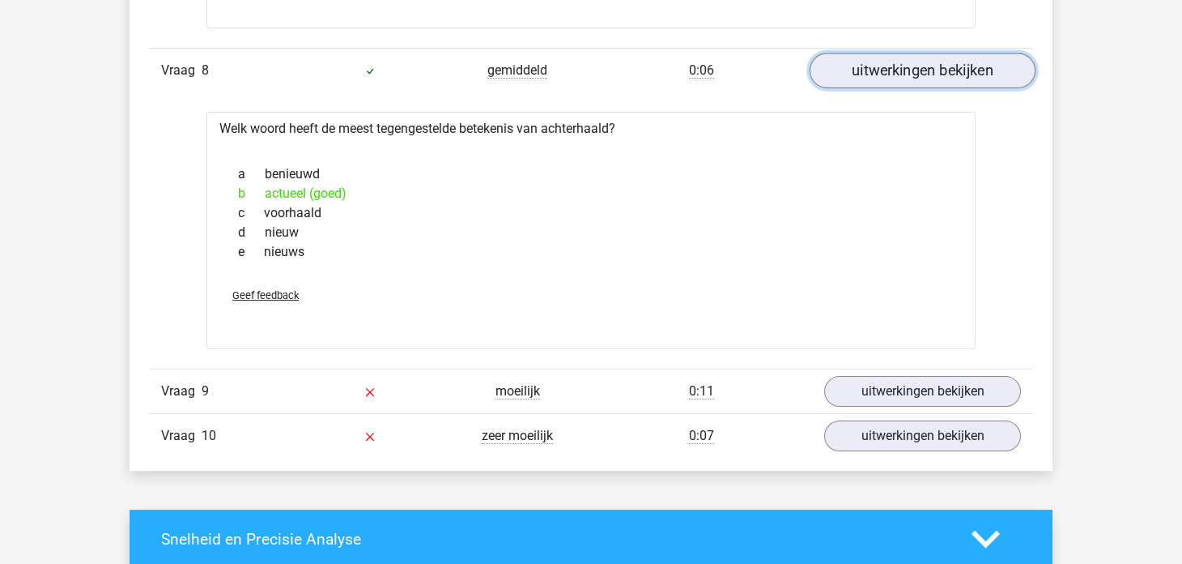
scroll to position [3726, 0]
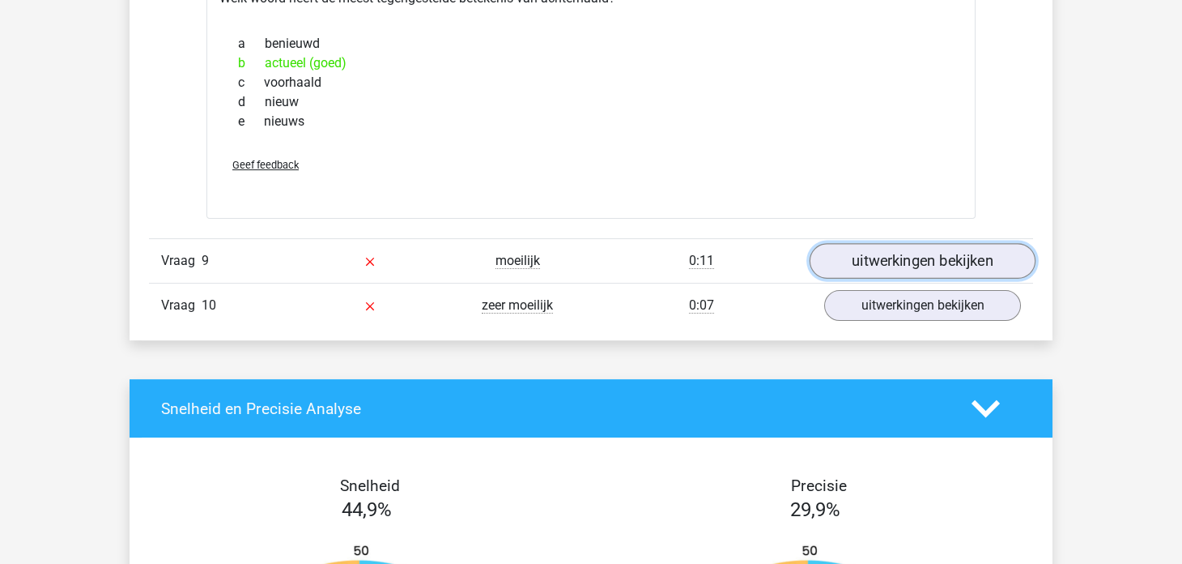
click at [899, 257] on link "uitwerkingen bekijken" at bounding box center [923, 261] width 226 height 36
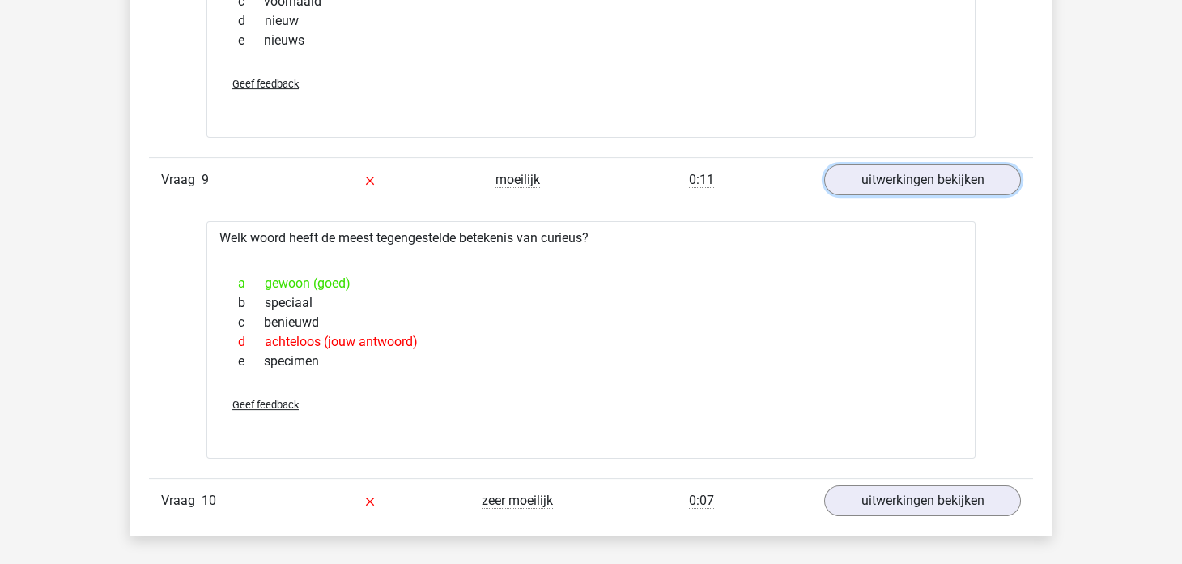
scroll to position [3968, 0]
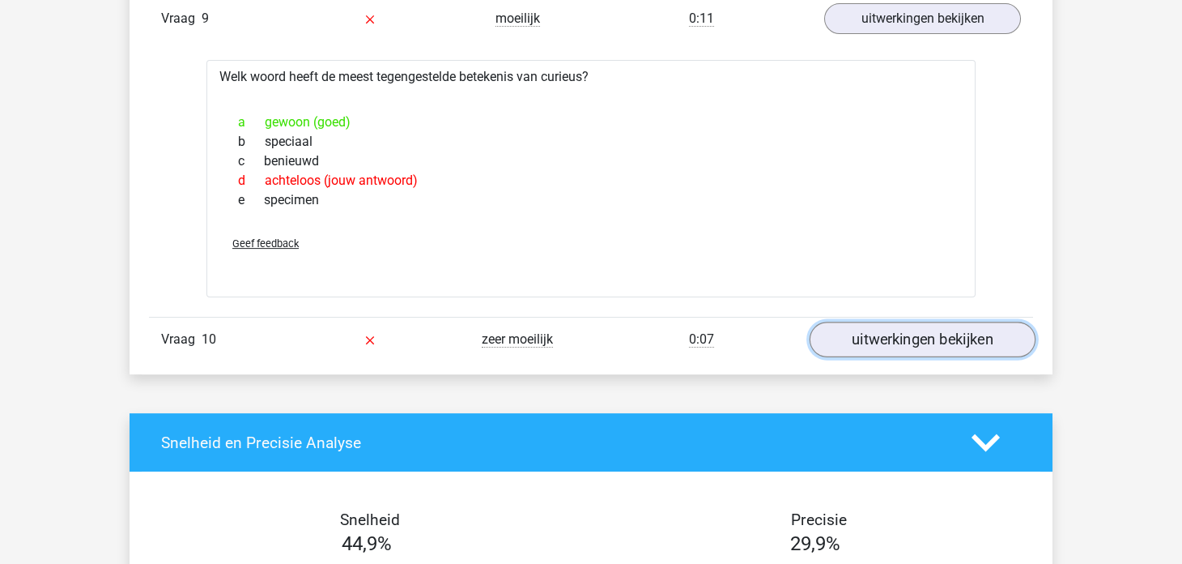
click at [851, 323] on link "uitwerkingen bekijken" at bounding box center [923, 340] width 226 height 36
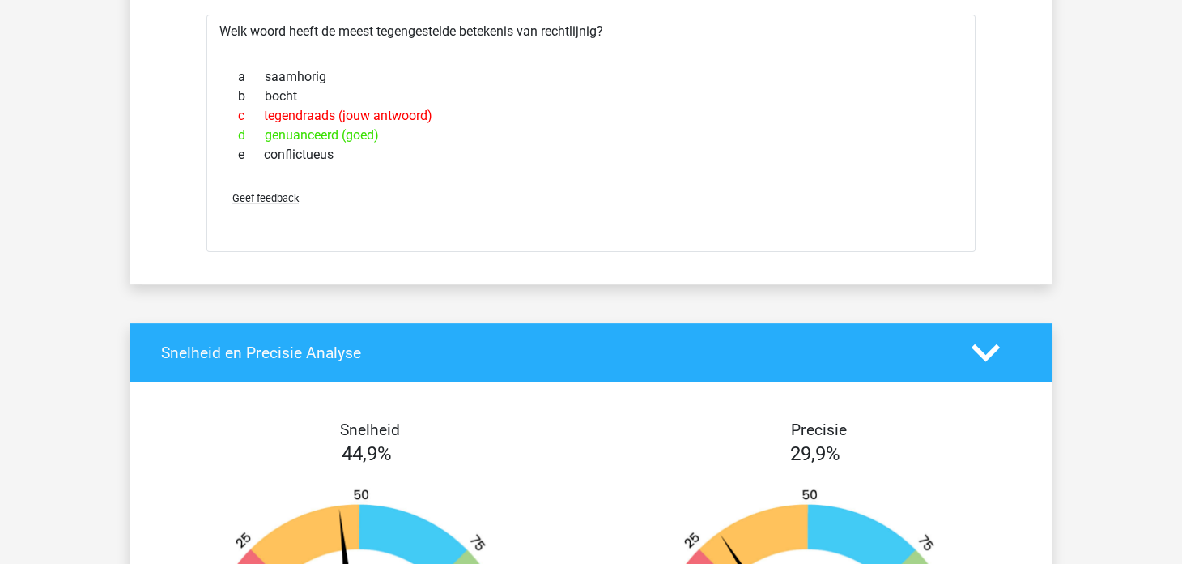
scroll to position [4373, 0]
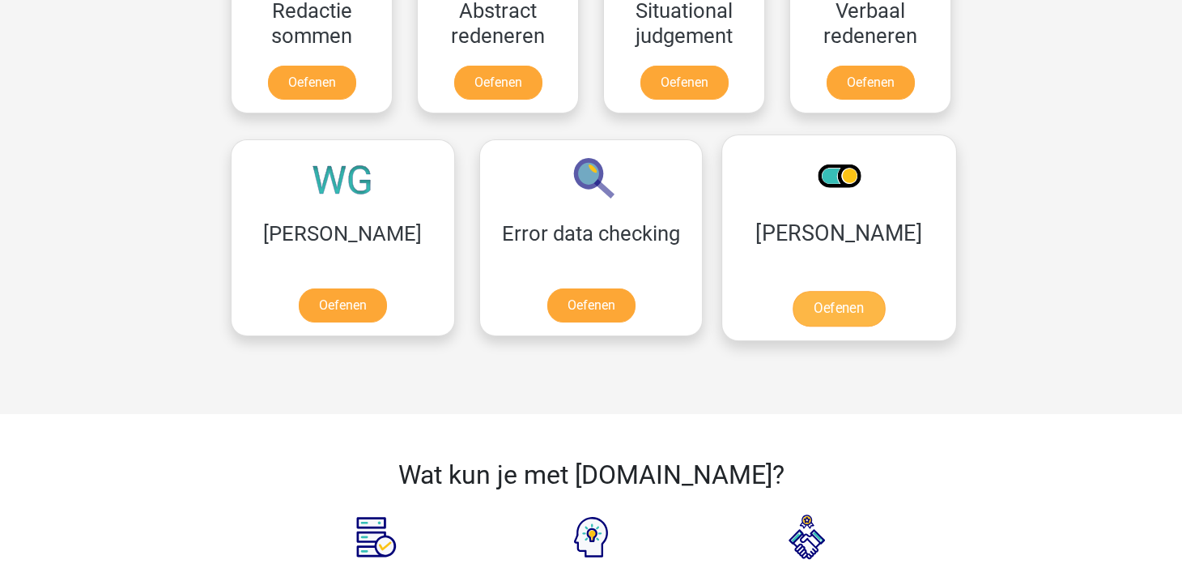
scroll to position [1295, 0]
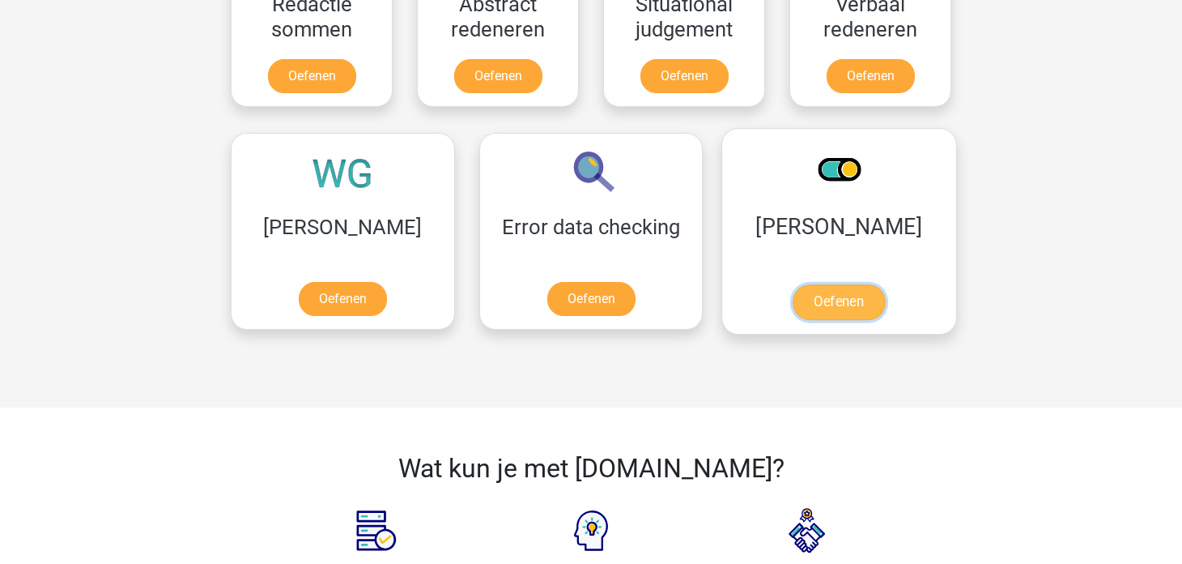
click at [793, 305] on link "Oefenen" at bounding box center [839, 302] width 92 height 36
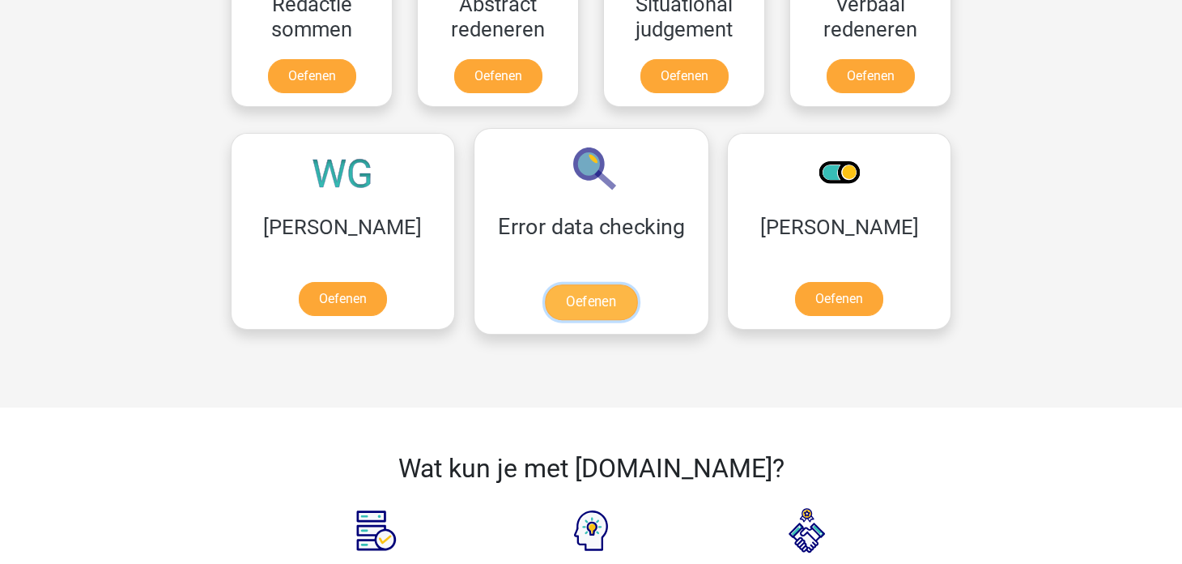
click at [545, 292] on link "Oefenen" at bounding box center [591, 302] width 92 height 36
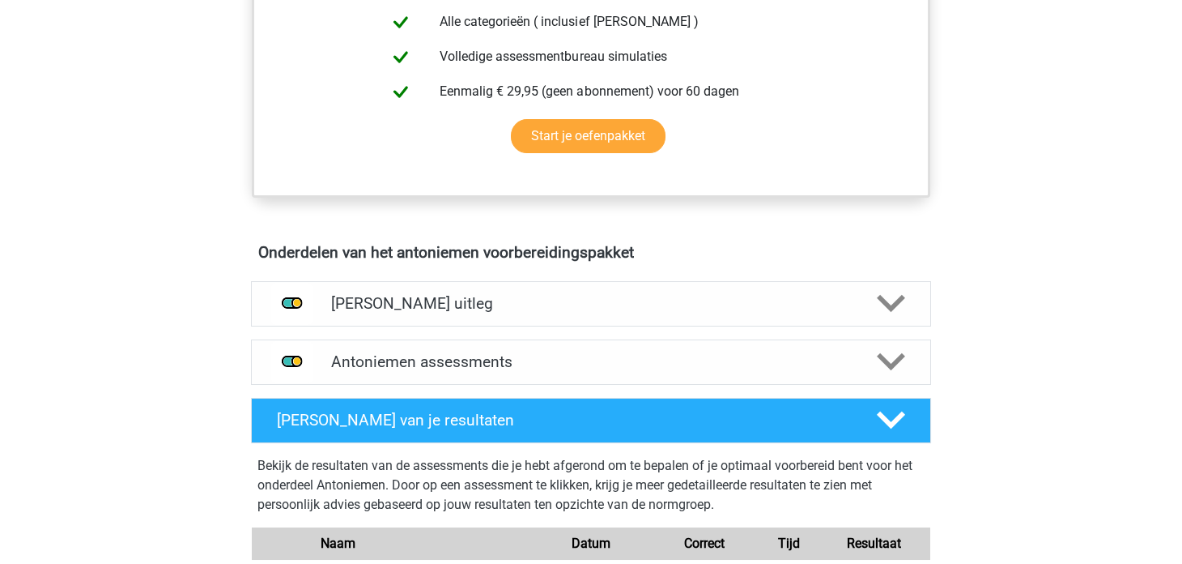
scroll to position [809, 0]
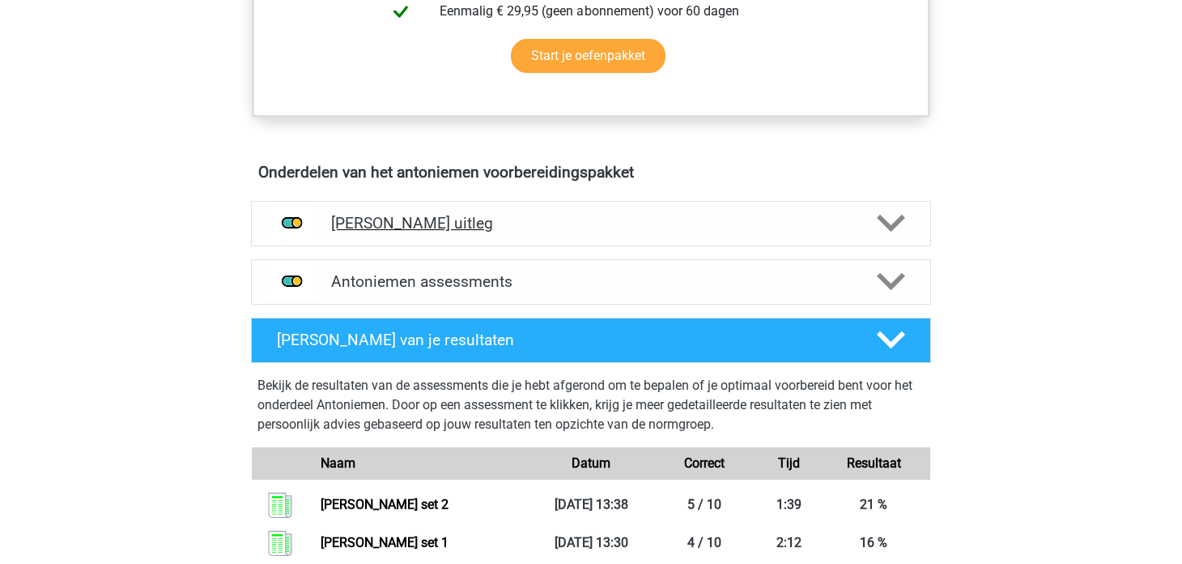
click at [686, 228] on h4 "[PERSON_NAME] uitleg" at bounding box center [591, 223] width 520 height 19
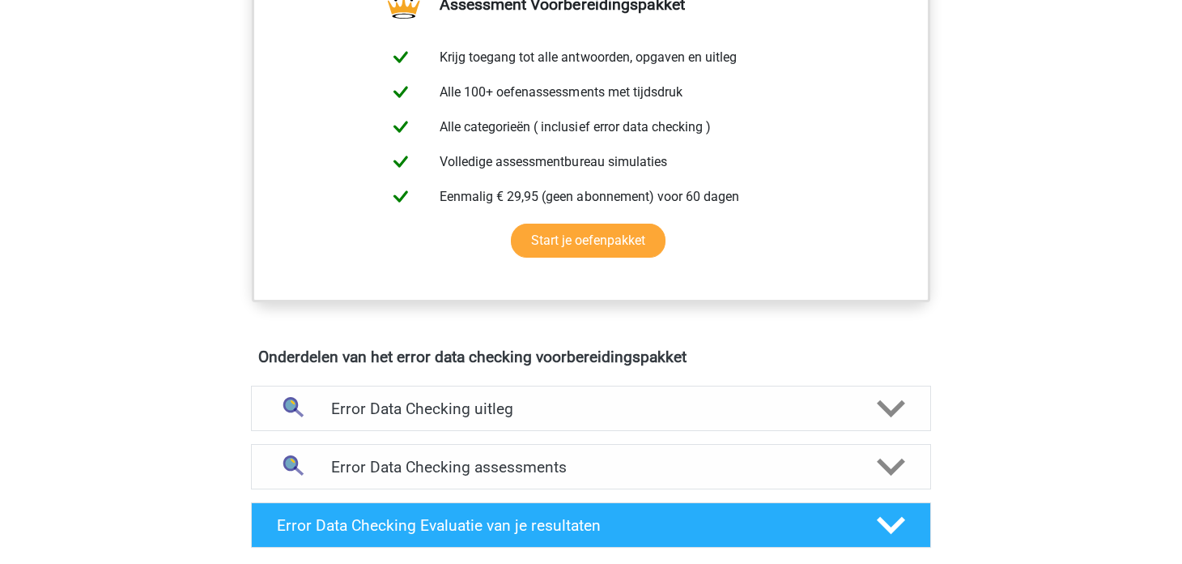
scroll to position [729, 0]
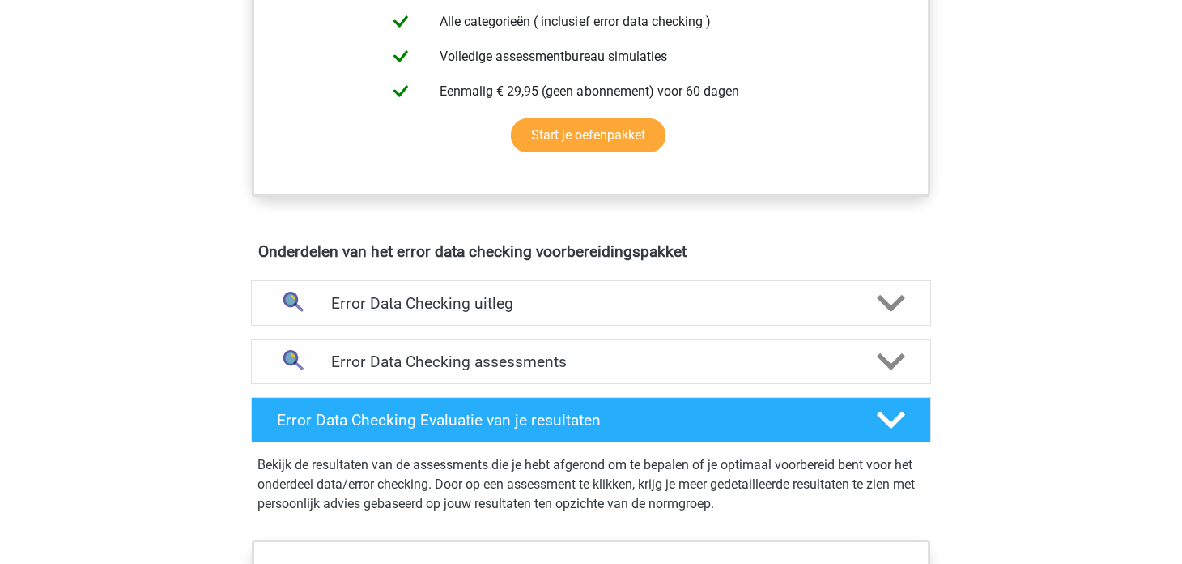
click at [551, 313] on div "Error Data Checking uitleg" at bounding box center [591, 302] width 680 height 45
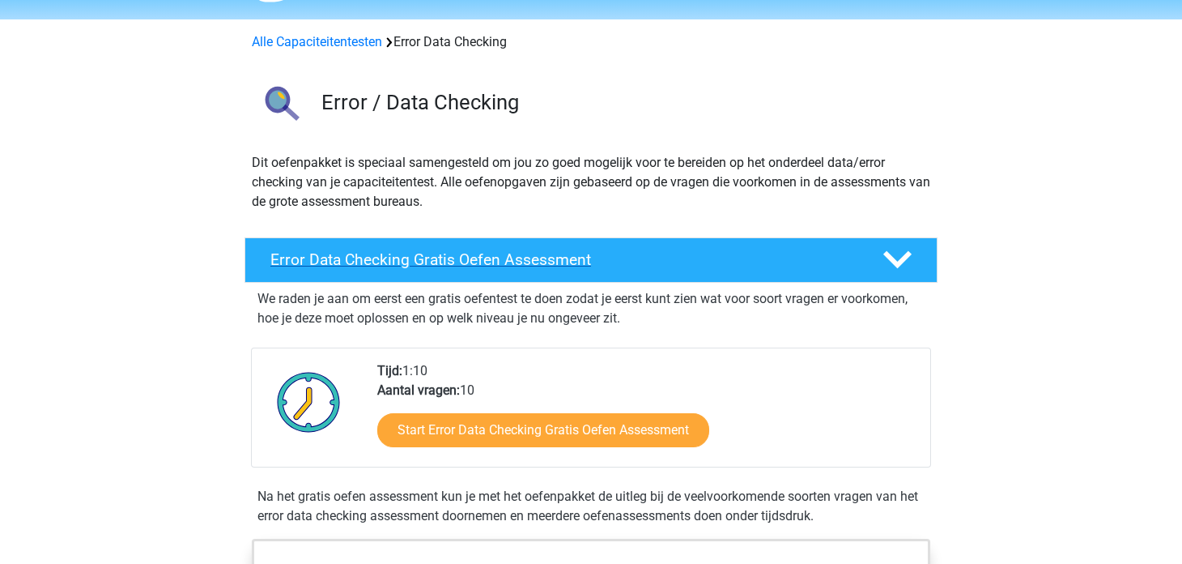
scroll to position [0, 0]
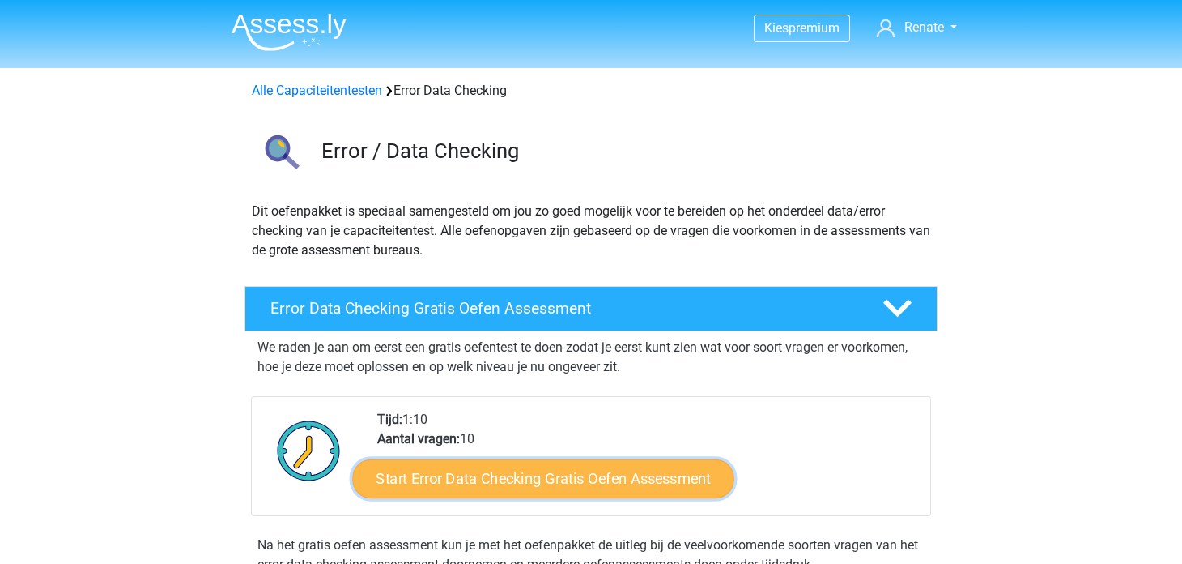
click at [572, 476] on link "Start Error Data Checking Gratis Oefen Assessment" at bounding box center [544, 478] width 382 height 39
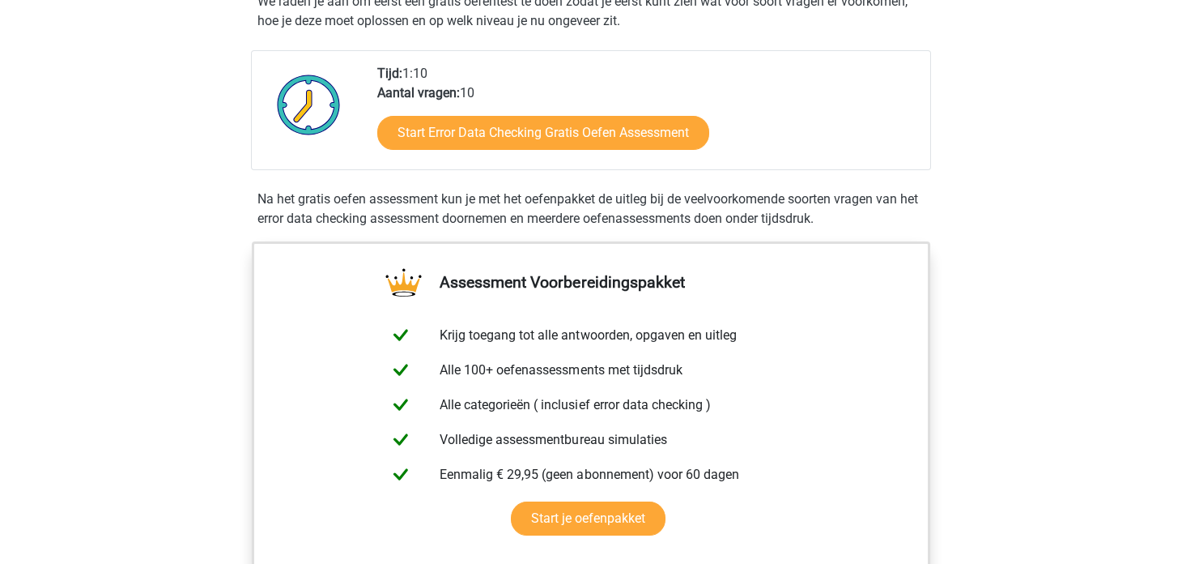
scroll to position [161, 0]
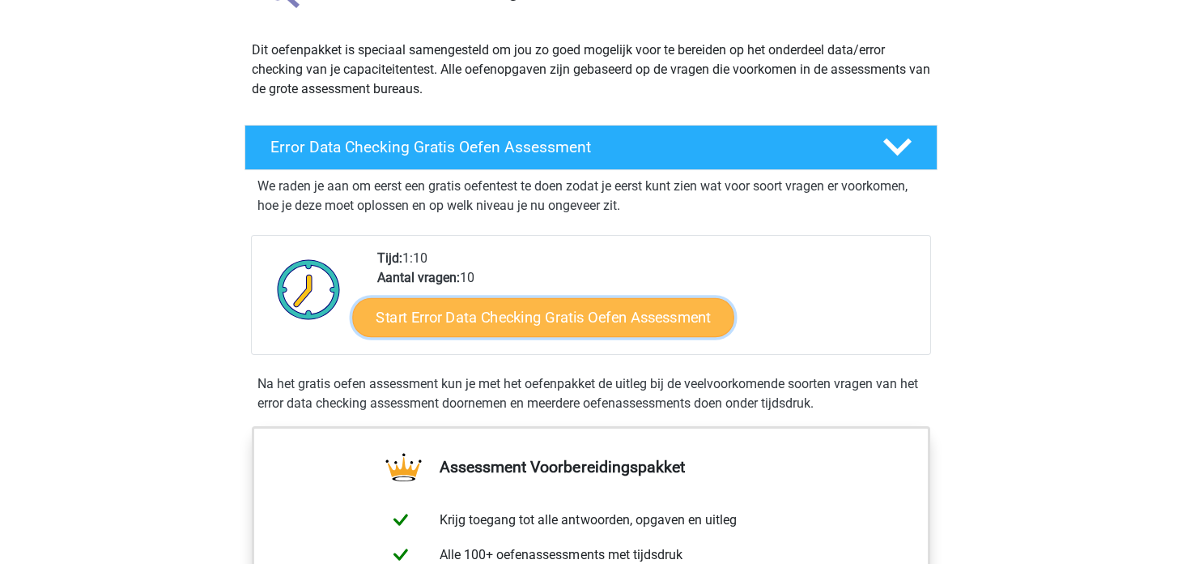
click at [557, 320] on link "Start Error Data Checking Gratis Oefen Assessment" at bounding box center [544, 317] width 382 height 39
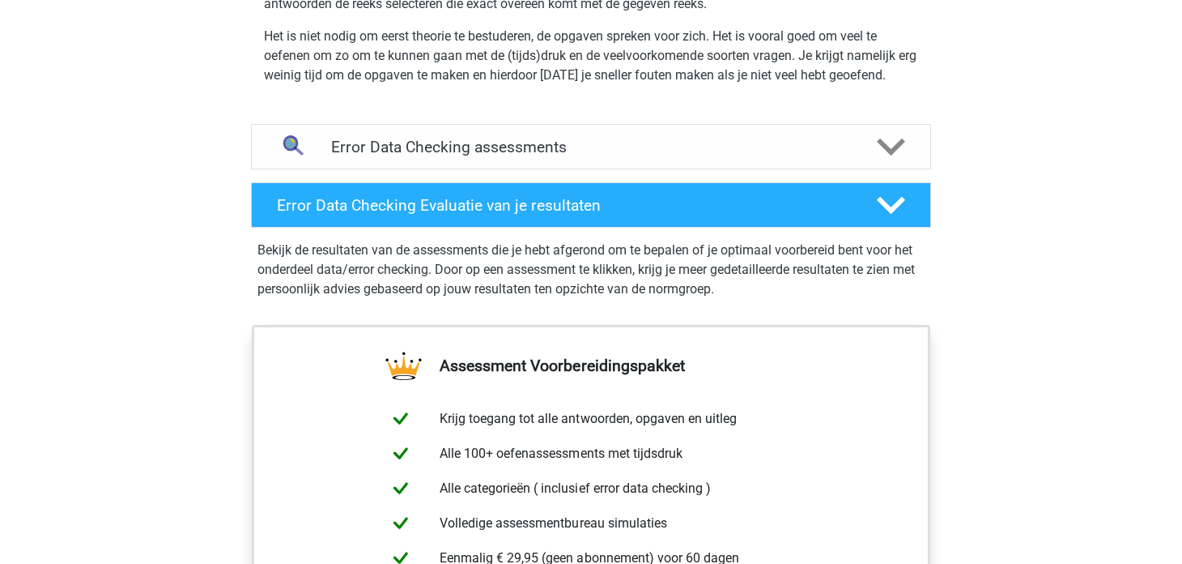
scroll to position [1107, 0]
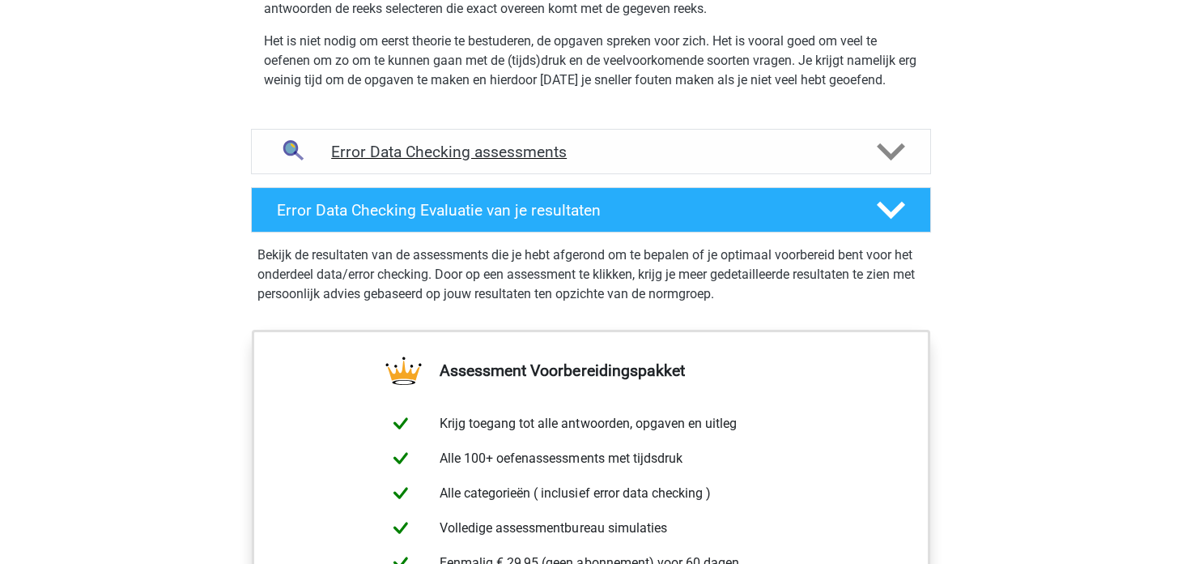
click at [646, 157] on h4 "Error Data Checking assessments" at bounding box center [591, 152] width 520 height 19
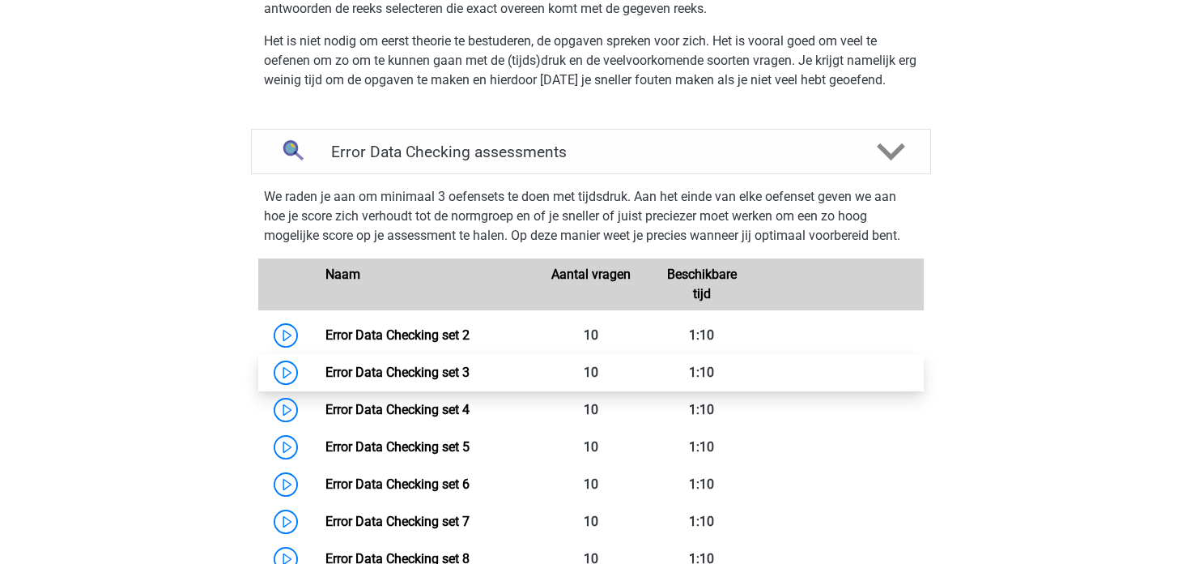
scroll to position [1268, 0]
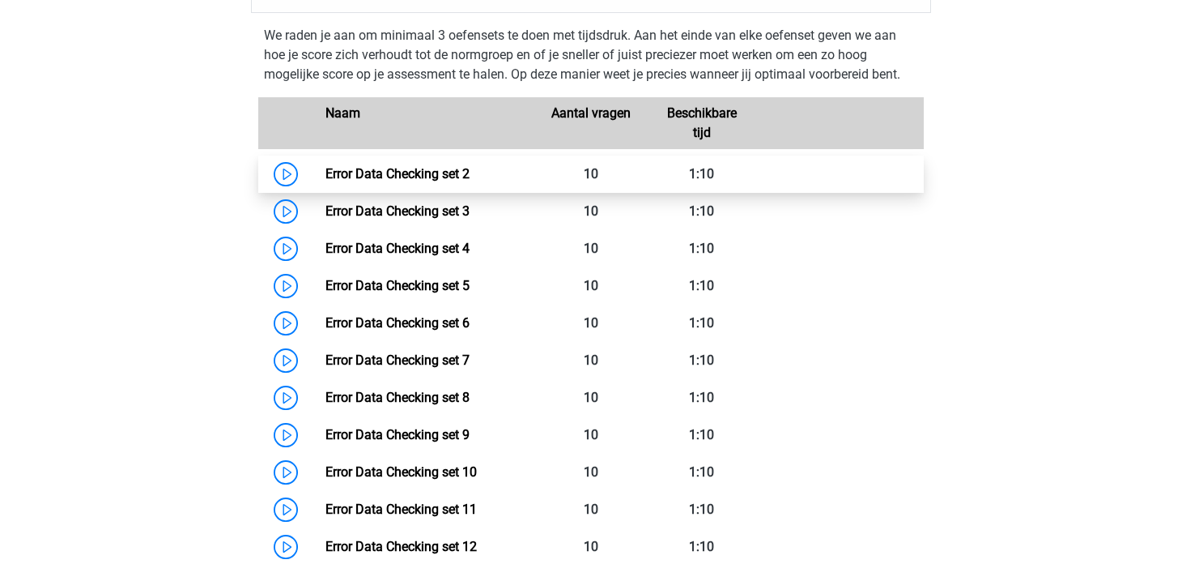
click at [326, 173] on link "Error Data Checking set 2" at bounding box center [398, 173] width 144 height 15
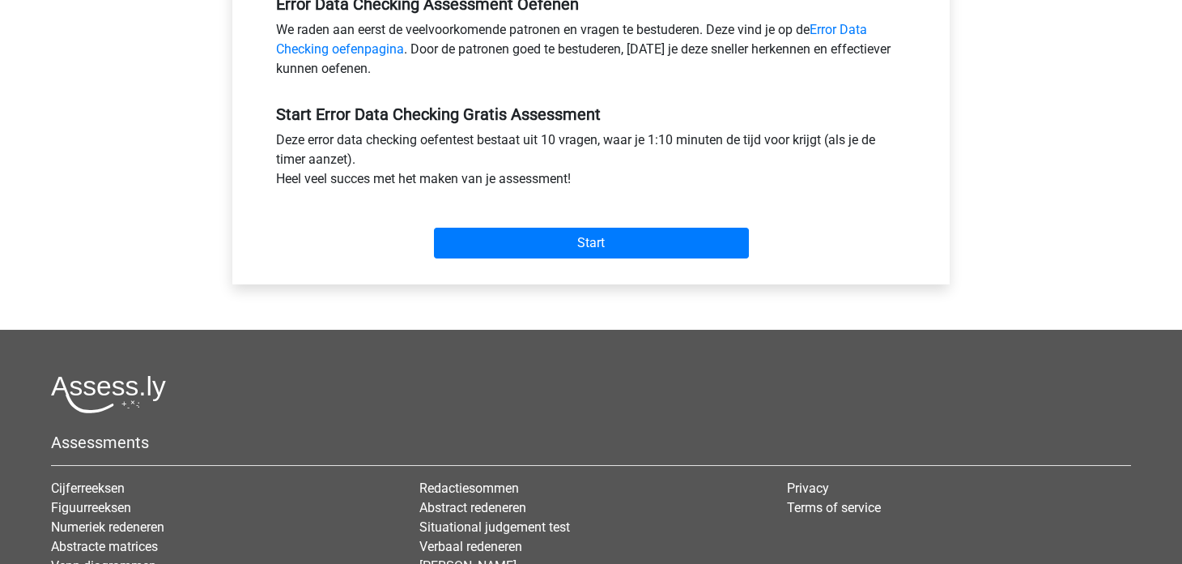
scroll to position [648, 0]
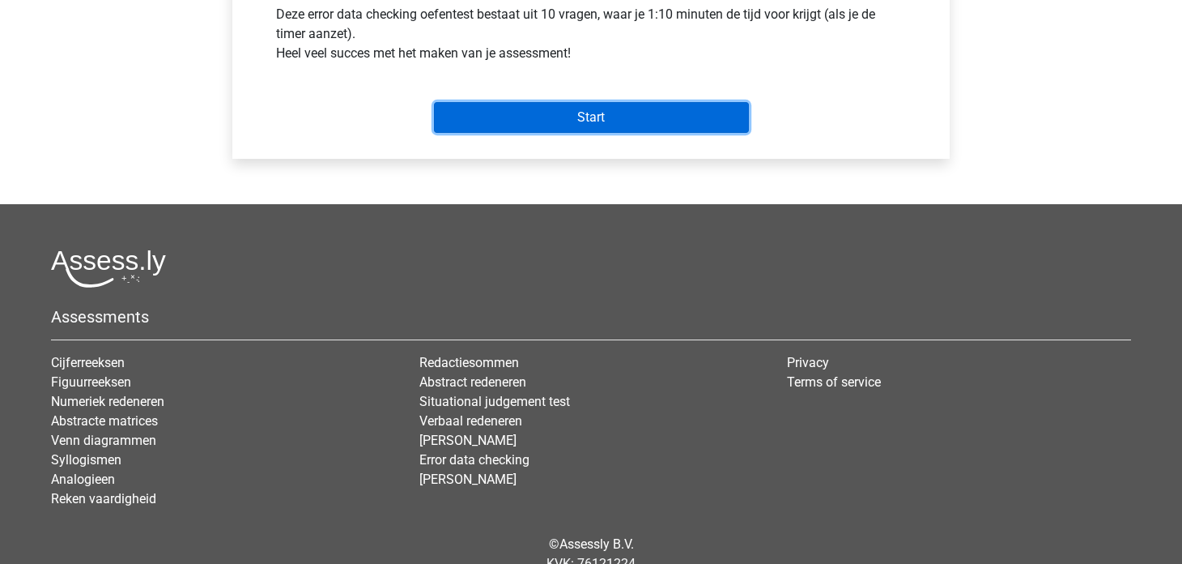
click at [627, 127] on input "Start" at bounding box center [591, 117] width 315 height 31
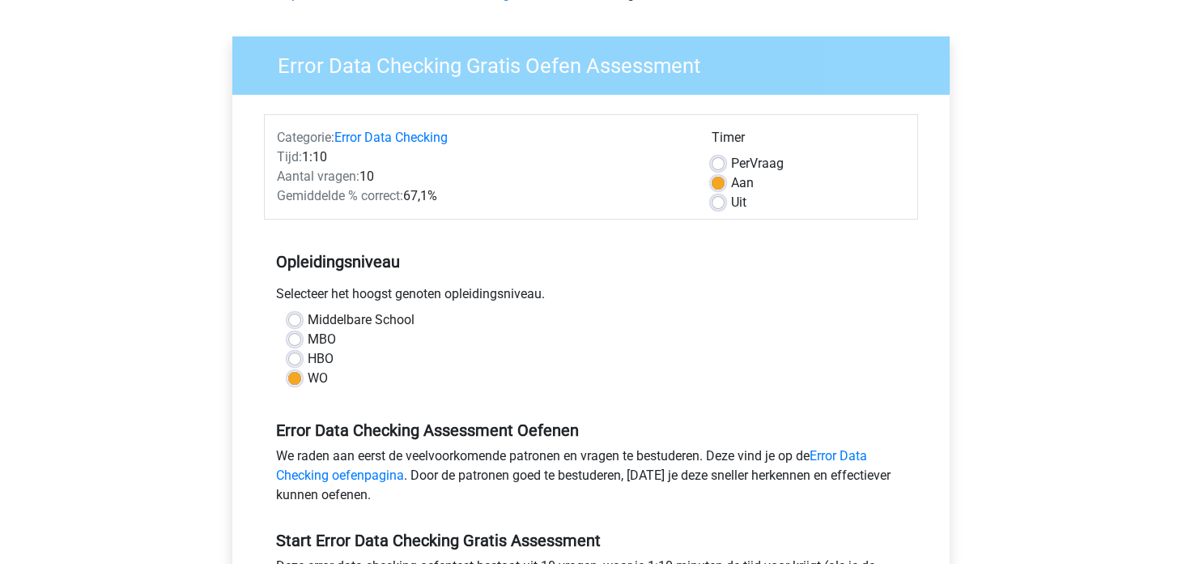
scroll to position [0, 0]
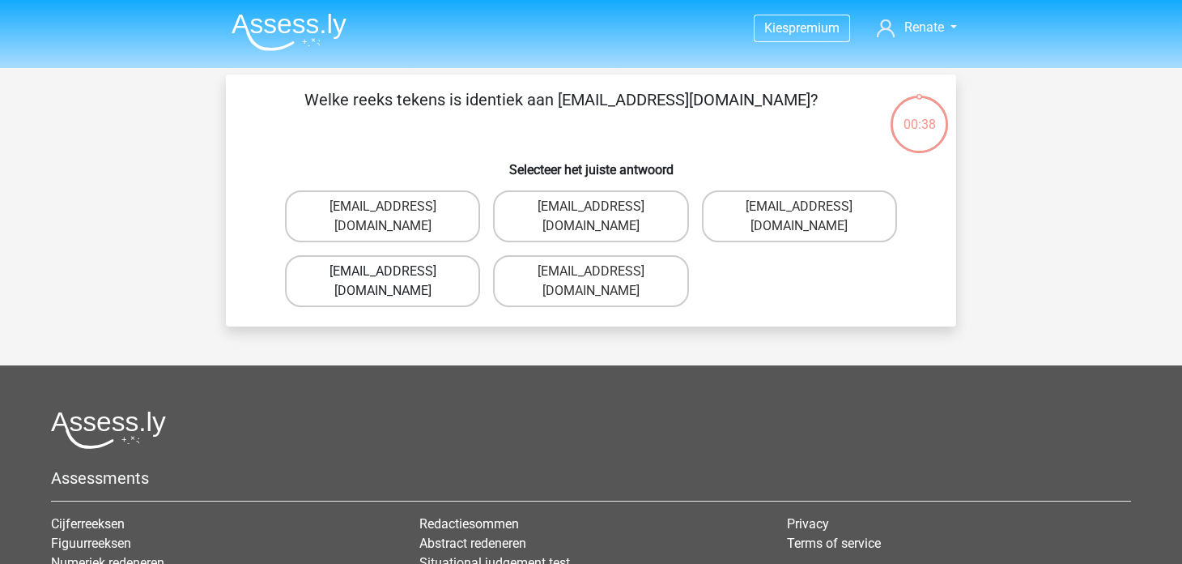
click at [472, 255] on label "[EMAIL_ADDRESS][DOMAIN_NAME]" at bounding box center [382, 281] width 195 height 52
click at [394, 271] on input "[EMAIL_ADDRESS][DOMAIN_NAME]" at bounding box center [388, 276] width 11 height 11
radio input "true"
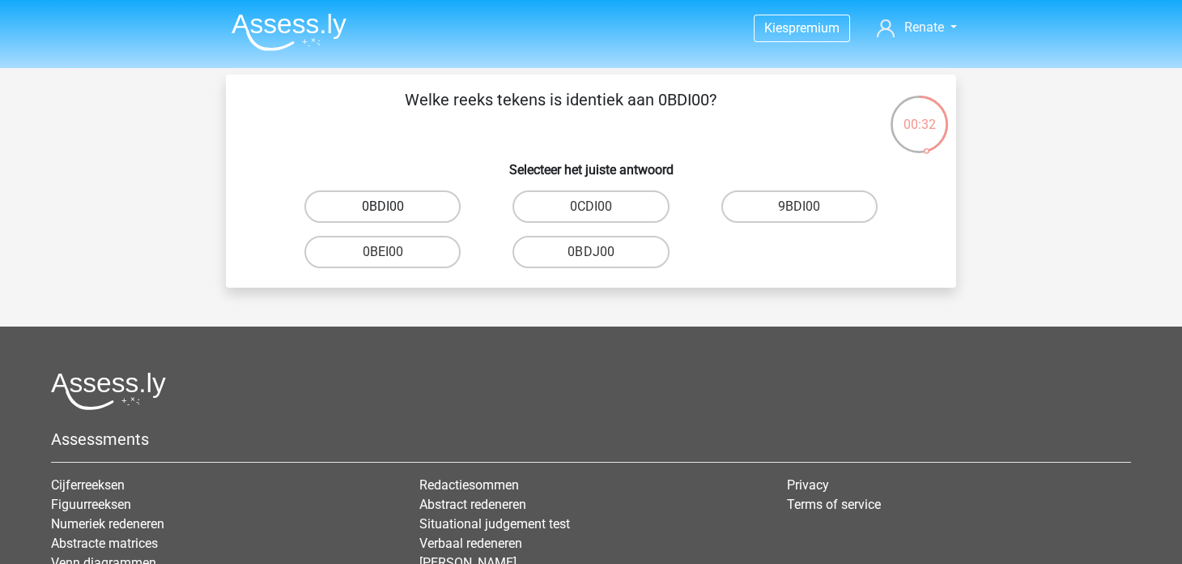
click at [434, 211] on label "0BDI00" at bounding box center [383, 206] width 156 height 32
click at [394, 211] on input "0BDI00" at bounding box center [388, 212] width 11 height 11
radio input "true"
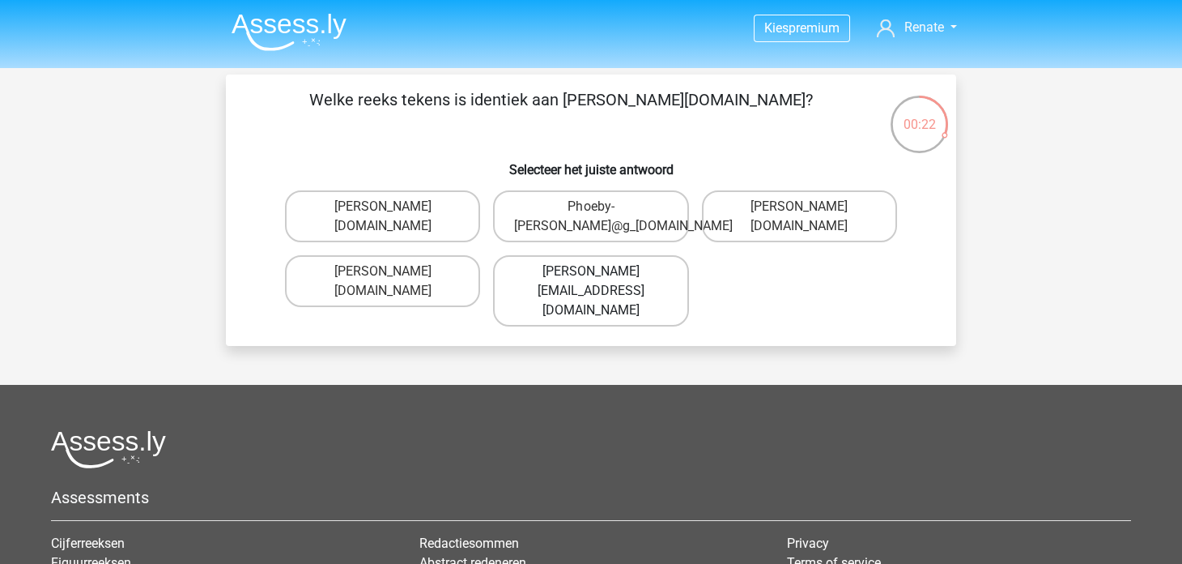
click at [641, 297] on label "[PERSON_NAME][EMAIL_ADDRESS][DOMAIN_NAME]" at bounding box center [590, 290] width 195 height 71
click at [602, 282] on input "[PERSON_NAME][EMAIL_ADDRESS][DOMAIN_NAME]" at bounding box center [596, 276] width 11 height 11
radio input "true"
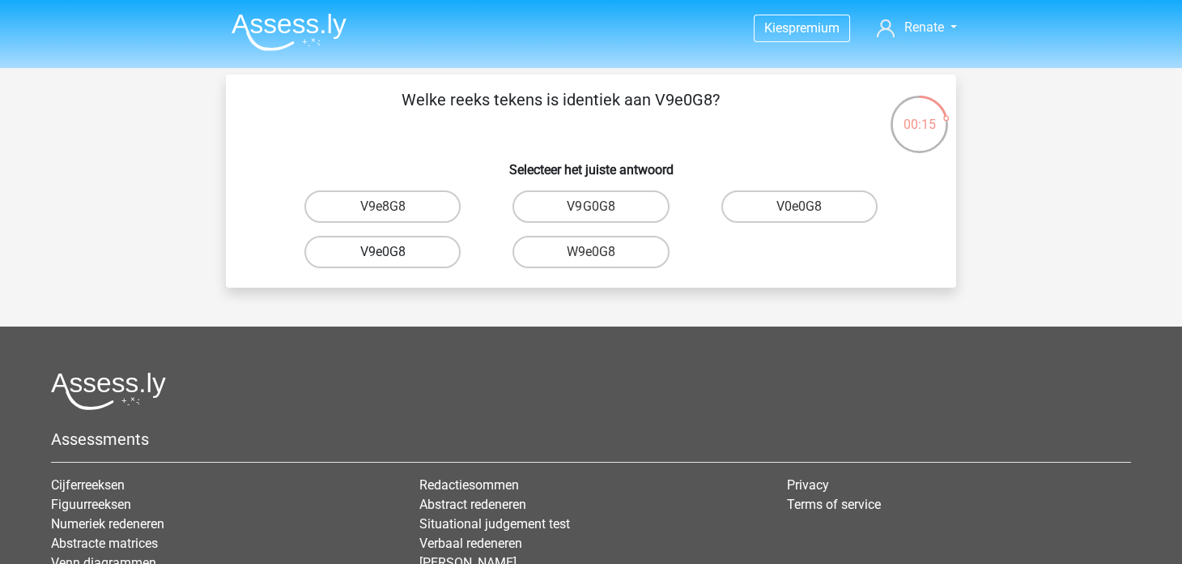
click at [455, 258] on label "V9e0G8" at bounding box center [383, 252] width 156 height 32
click at [394, 258] on input "V9e0G8" at bounding box center [388, 257] width 11 height 11
radio input "true"
click at [658, 202] on label "91051S" at bounding box center [591, 206] width 156 height 32
click at [602, 207] on input "91051S" at bounding box center [596, 212] width 11 height 11
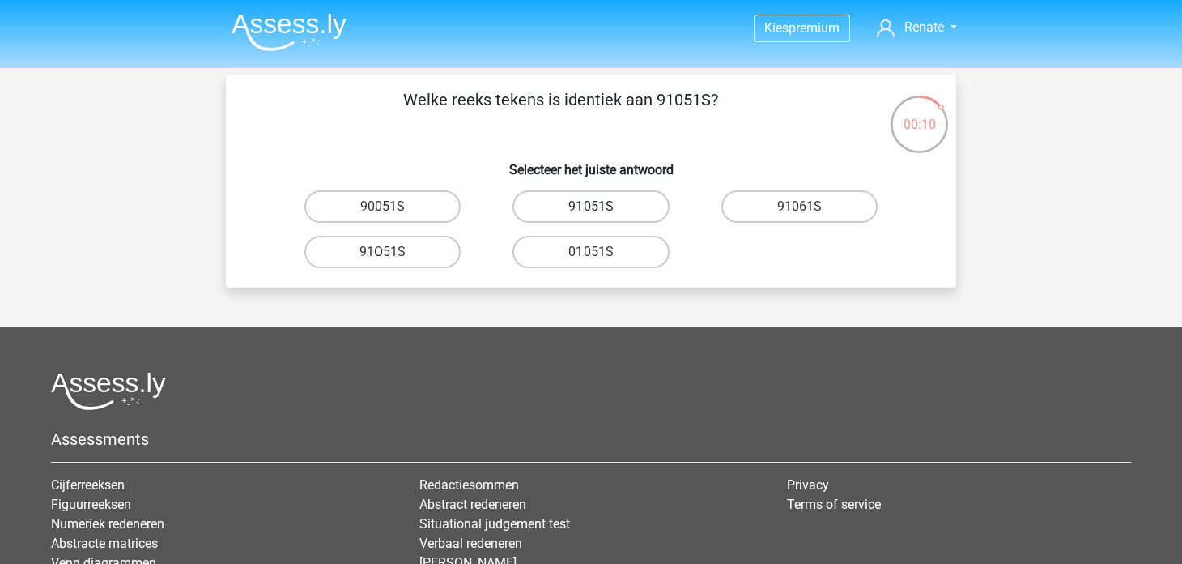
radio input "true"
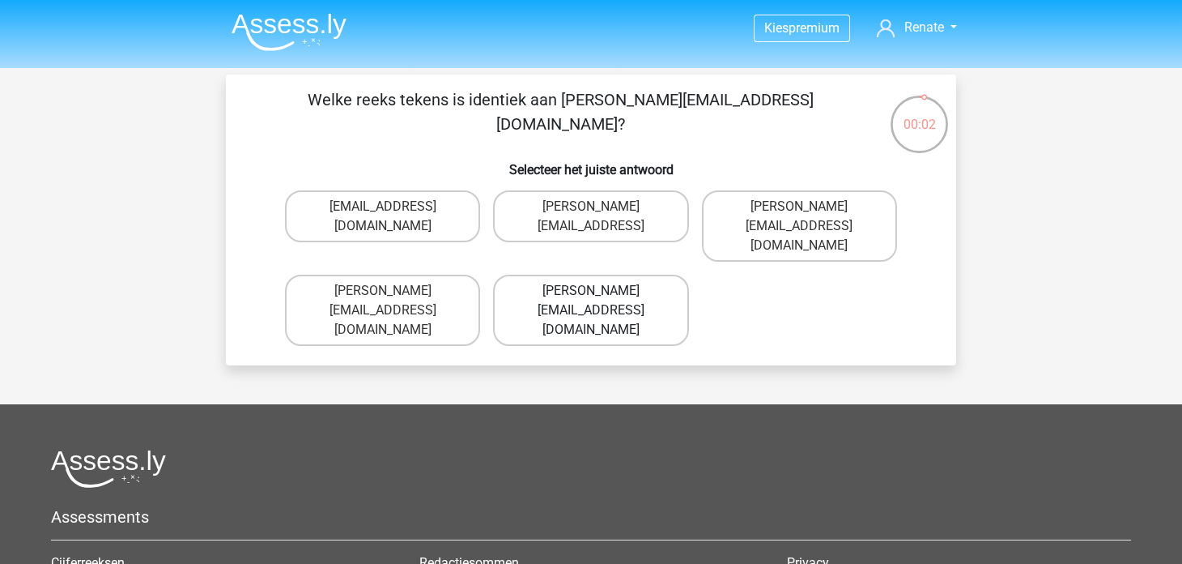
click at [629, 275] on label "[PERSON_NAME][EMAIL_ADDRESS][DOMAIN_NAME]" at bounding box center [590, 310] width 195 height 71
click at [602, 291] on input "[PERSON_NAME][EMAIL_ADDRESS][DOMAIN_NAME]" at bounding box center [596, 296] width 11 height 11
radio input "true"
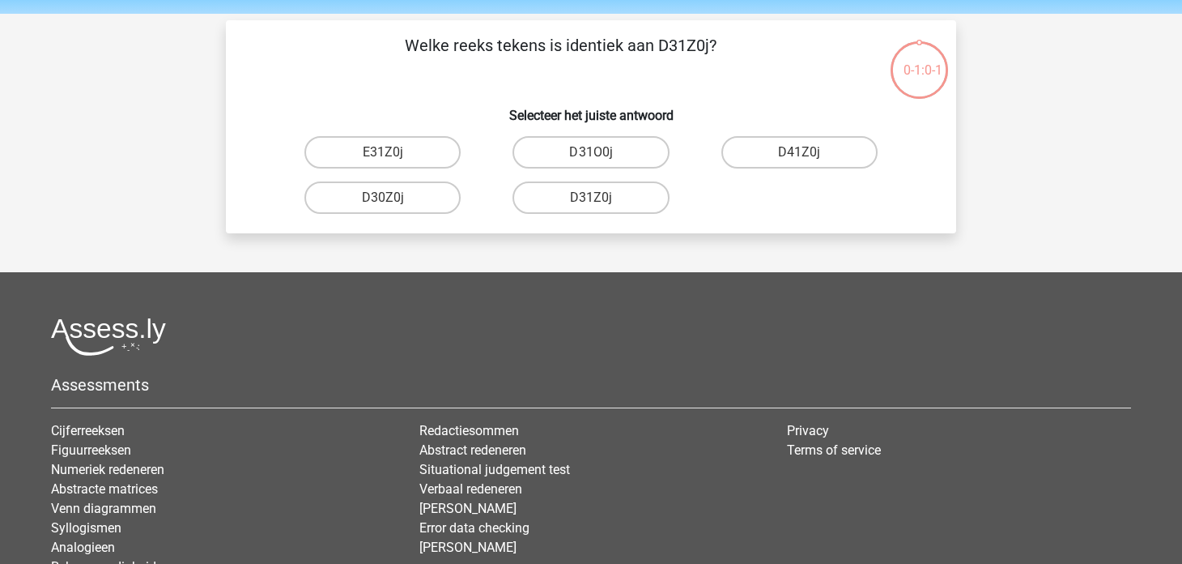
scroll to position [75, 0]
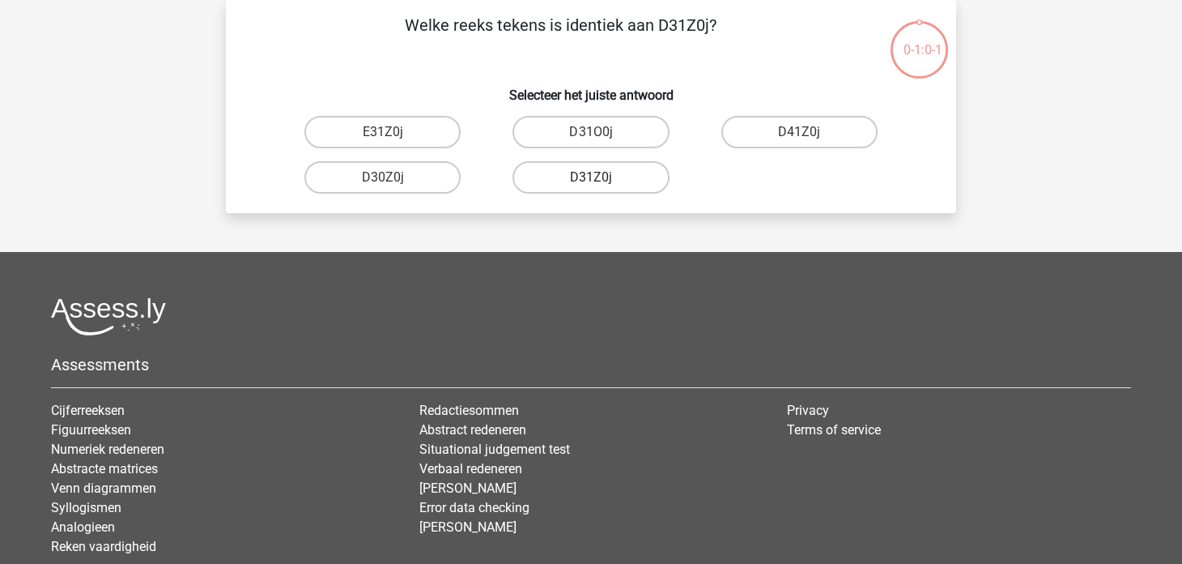
drag, startPoint x: 605, startPoint y: 211, endPoint x: 611, endPoint y: 165, distance: 45.8
click at [608, 200] on div "Welke reeks tekens is identiek aan D31Z0j? Selecteer het juiste antwoord E31Z0j…" at bounding box center [591, 106] width 731 height 213
click at [607, 161] on label "D31Z0j" at bounding box center [591, 177] width 156 height 32
click at [602, 177] on input "D31Z0j" at bounding box center [596, 182] width 11 height 11
radio input "true"
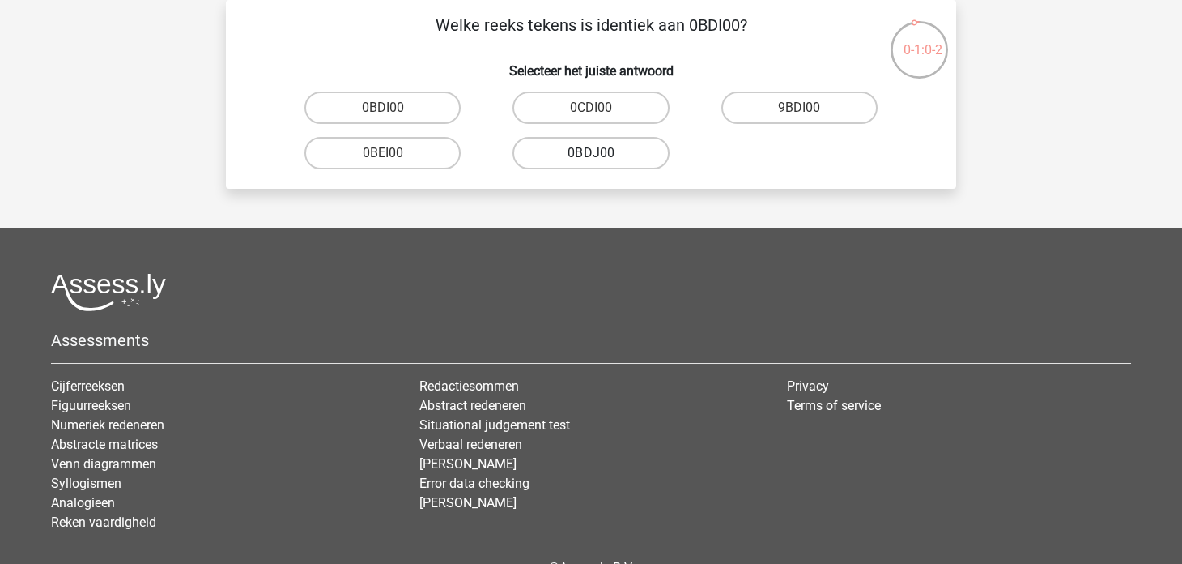
click at [606, 164] on label "0BDJ00" at bounding box center [591, 153] width 156 height 32
click at [602, 164] on input "0BDJ00" at bounding box center [596, 158] width 11 height 11
radio input "true"
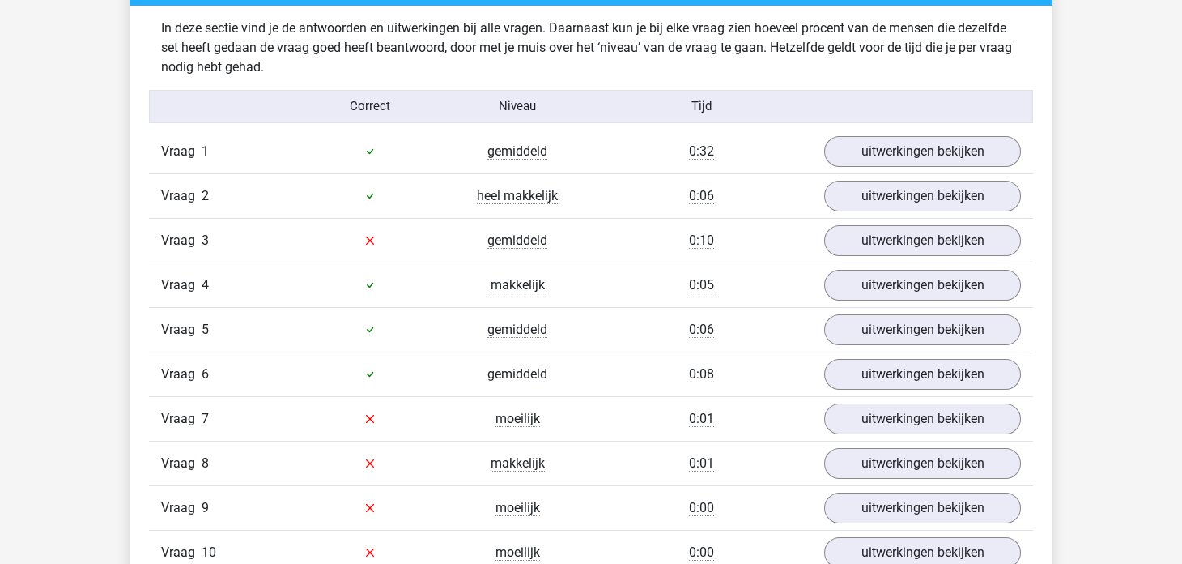
scroll to position [1295, 0]
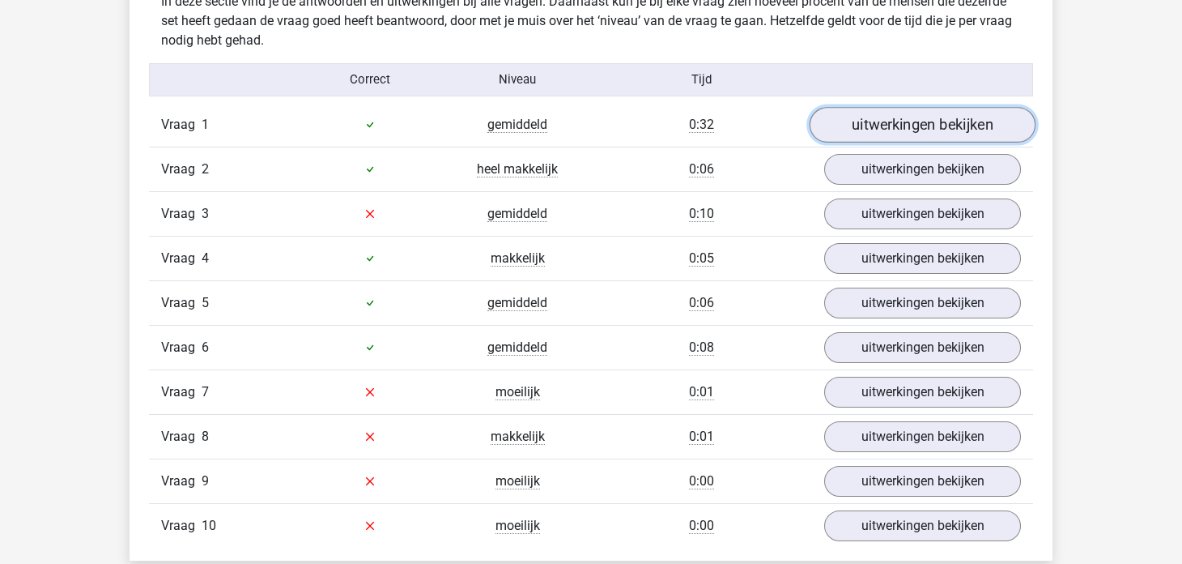
click at [863, 117] on link "uitwerkingen bekijken" at bounding box center [923, 125] width 226 height 36
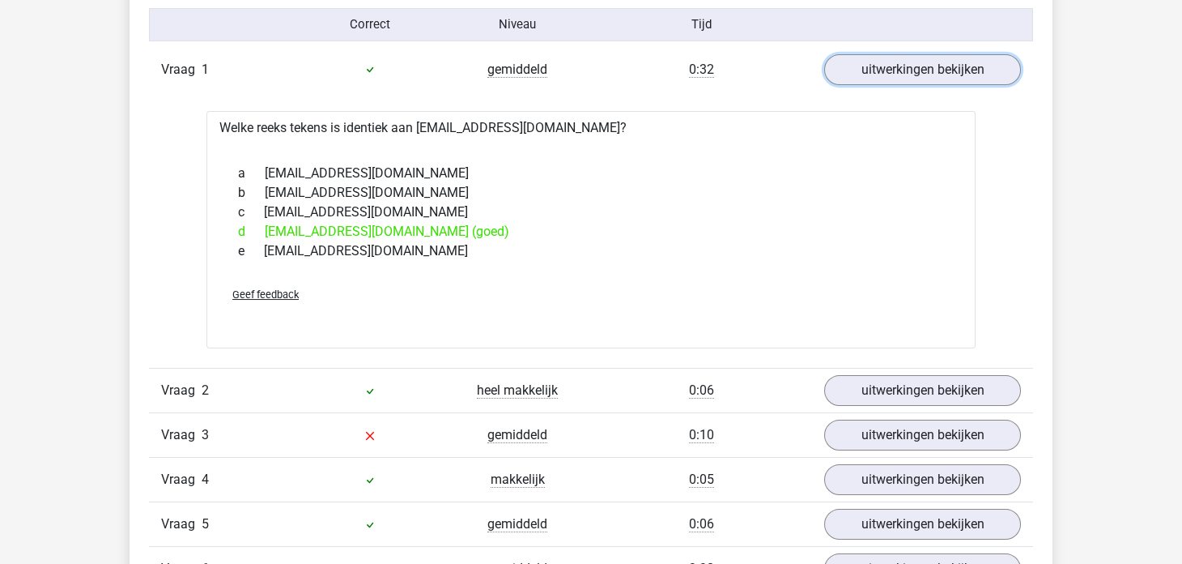
scroll to position [1377, 0]
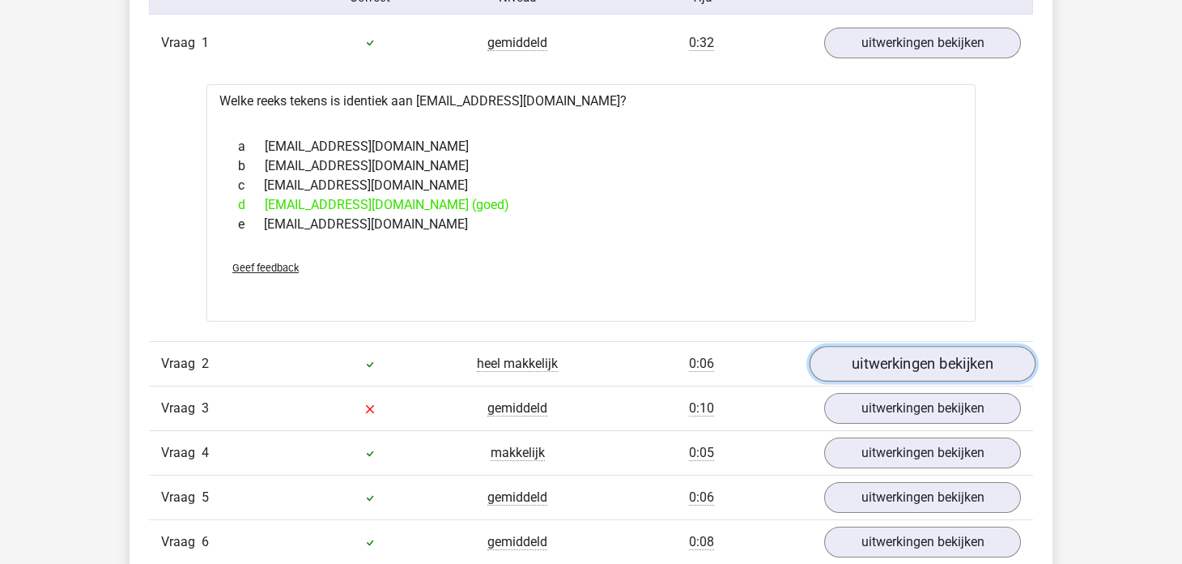
click at [896, 368] on link "uitwerkingen bekijken" at bounding box center [923, 364] width 226 height 36
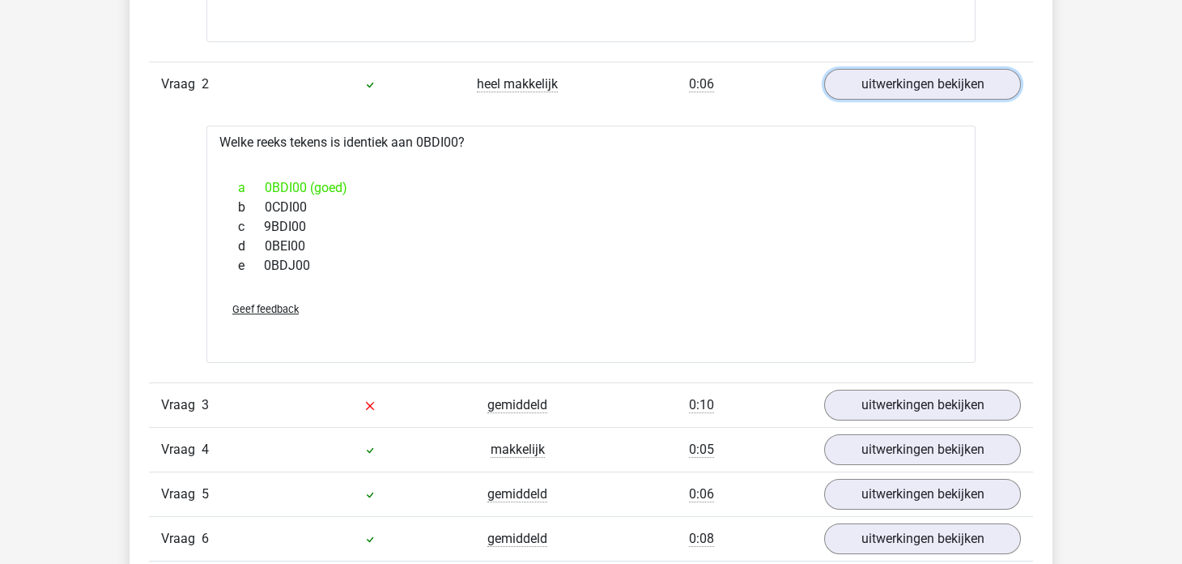
scroll to position [1700, 0]
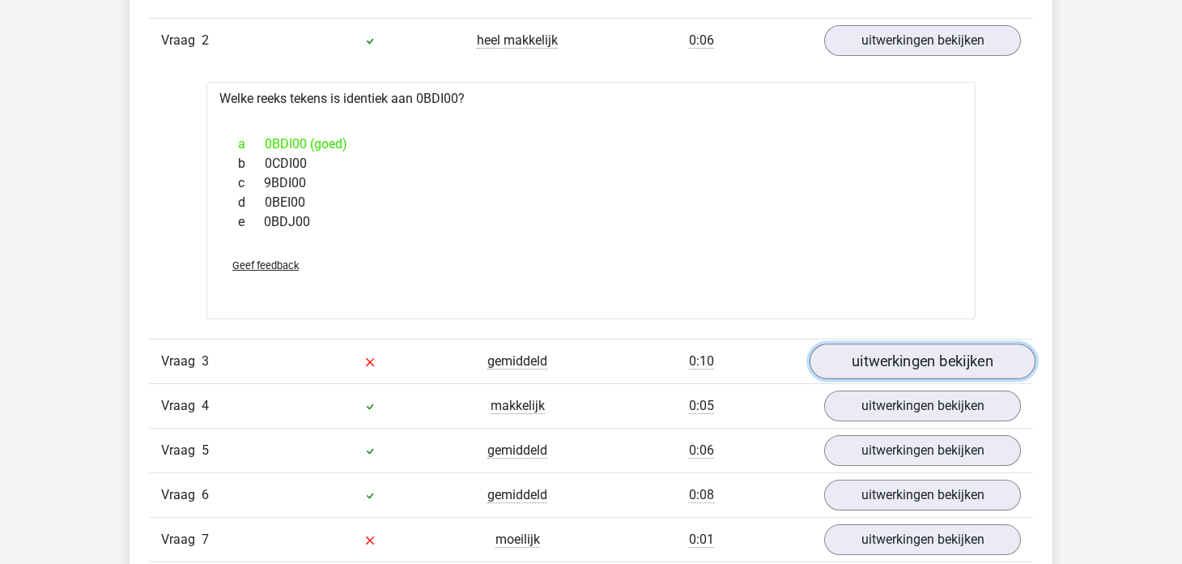
click at [873, 356] on link "uitwerkingen bekijken" at bounding box center [923, 361] width 226 height 36
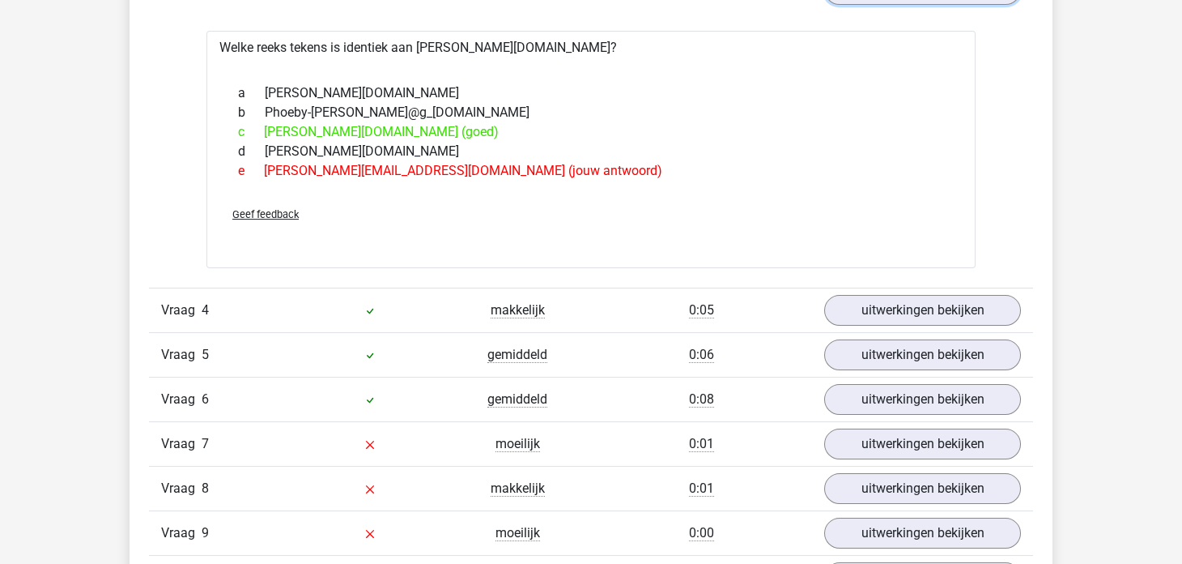
scroll to position [2187, 0]
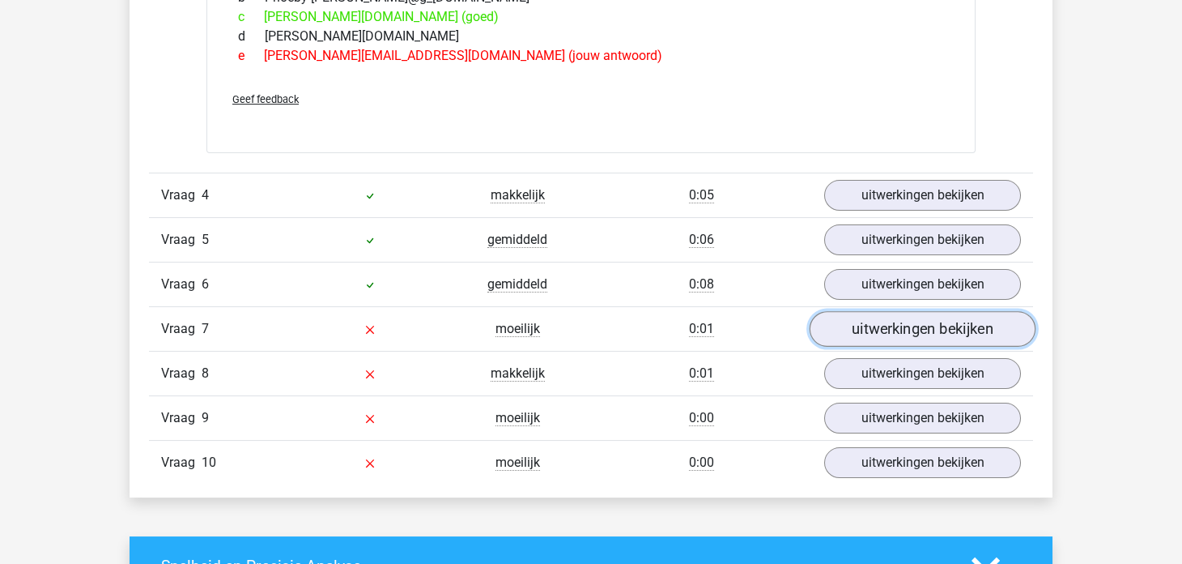
click at [875, 320] on link "uitwerkingen bekijken" at bounding box center [923, 329] width 226 height 36
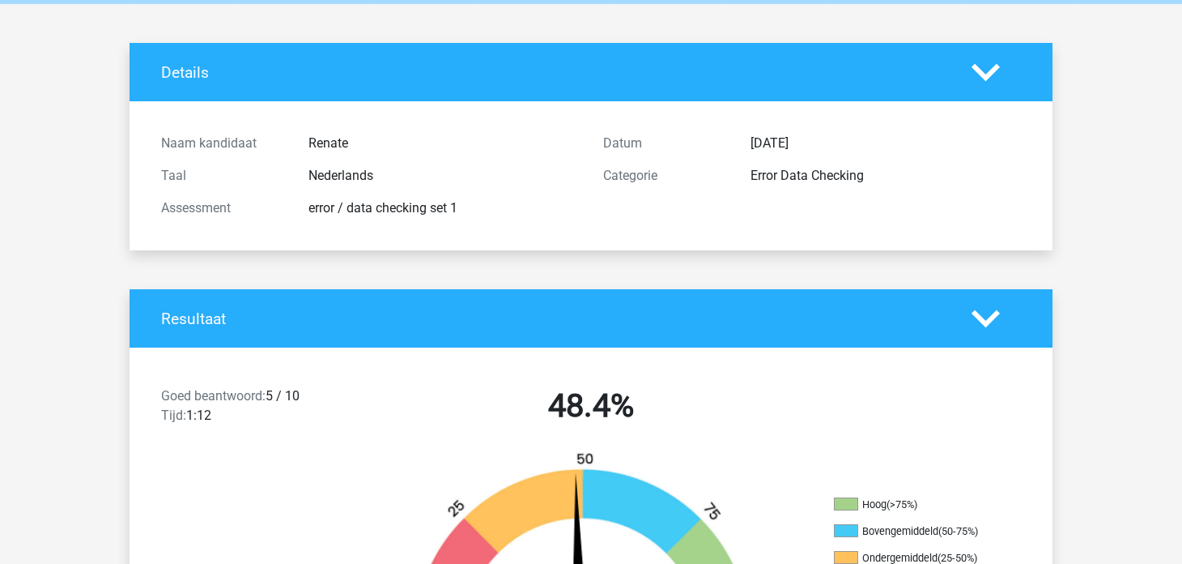
scroll to position [0, 0]
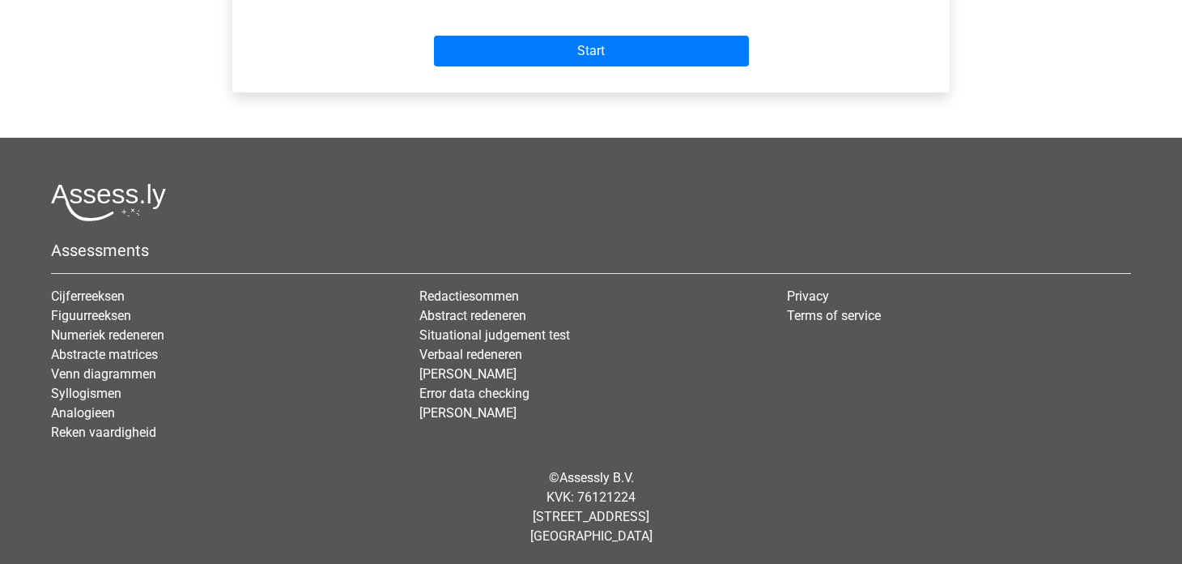
scroll to position [471, 0]
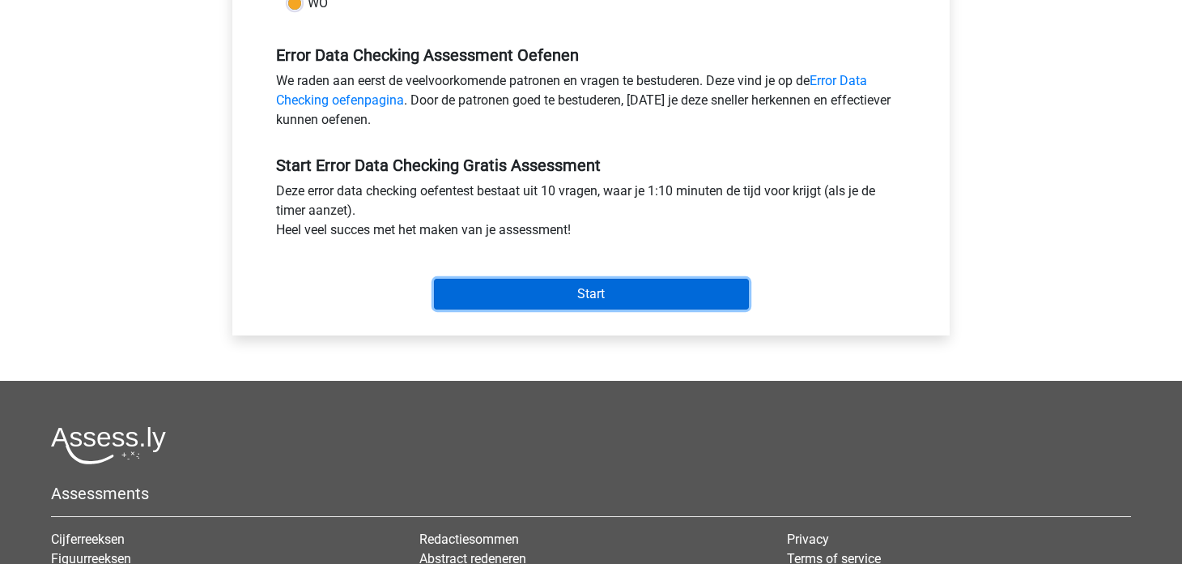
click at [563, 281] on input "Start" at bounding box center [591, 294] width 315 height 31
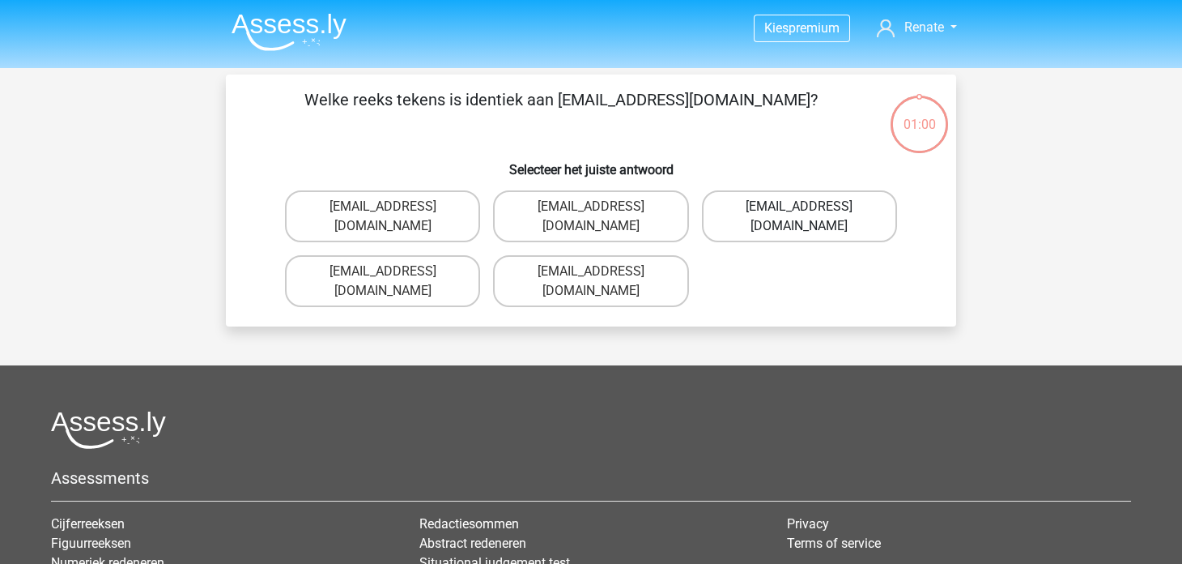
click at [858, 211] on label "[EMAIL_ADDRESS][DOMAIN_NAME]" at bounding box center [799, 216] width 195 height 52
click at [810, 211] on input "[EMAIL_ADDRESS][DOMAIN_NAME]" at bounding box center [804, 212] width 11 height 11
radio input "true"
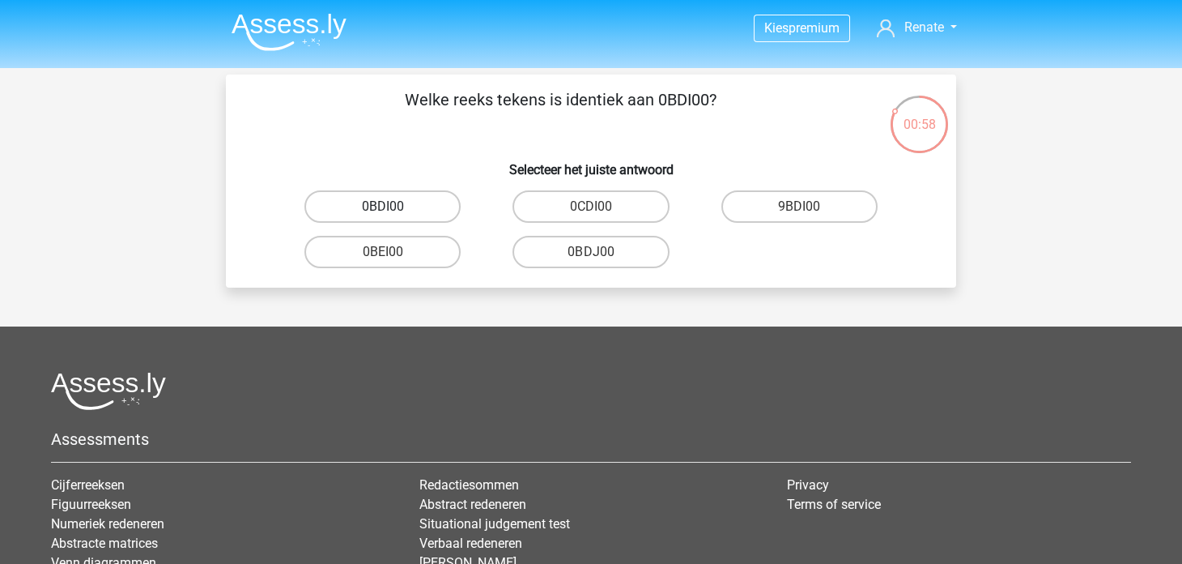
click at [453, 211] on label "0BDI00" at bounding box center [383, 206] width 156 height 32
click at [394, 211] on input "0BDI00" at bounding box center [388, 212] width 11 height 11
radio input "true"
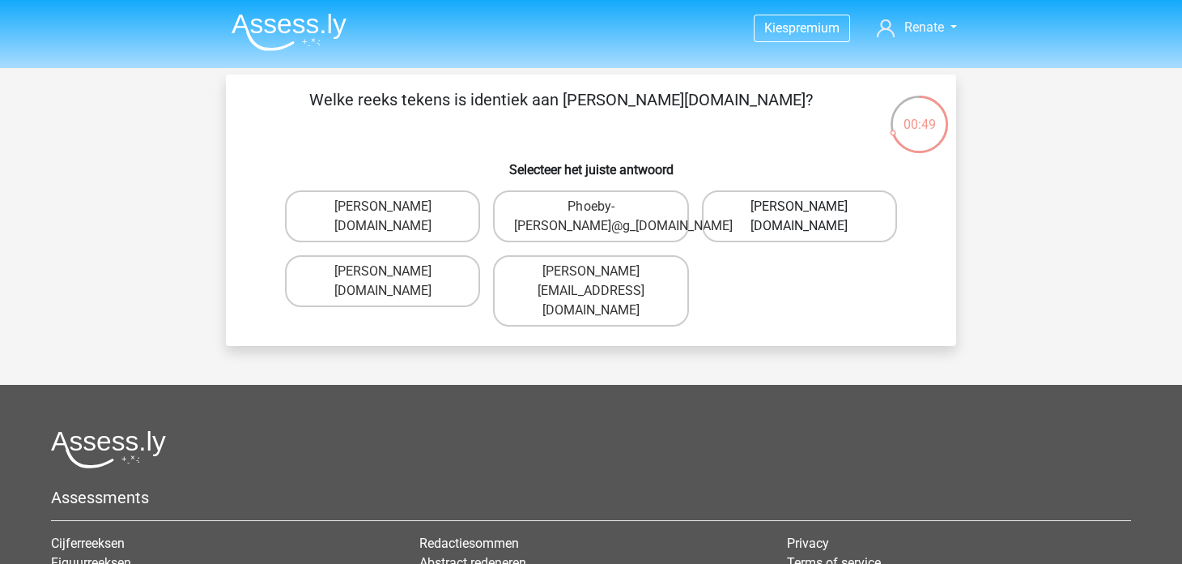
click at [828, 228] on label "[PERSON_NAME][DOMAIN_NAME]" at bounding box center [799, 216] width 195 height 52
click at [810, 217] on input "[PERSON_NAME][DOMAIN_NAME]" at bounding box center [804, 212] width 11 height 11
radio input "true"
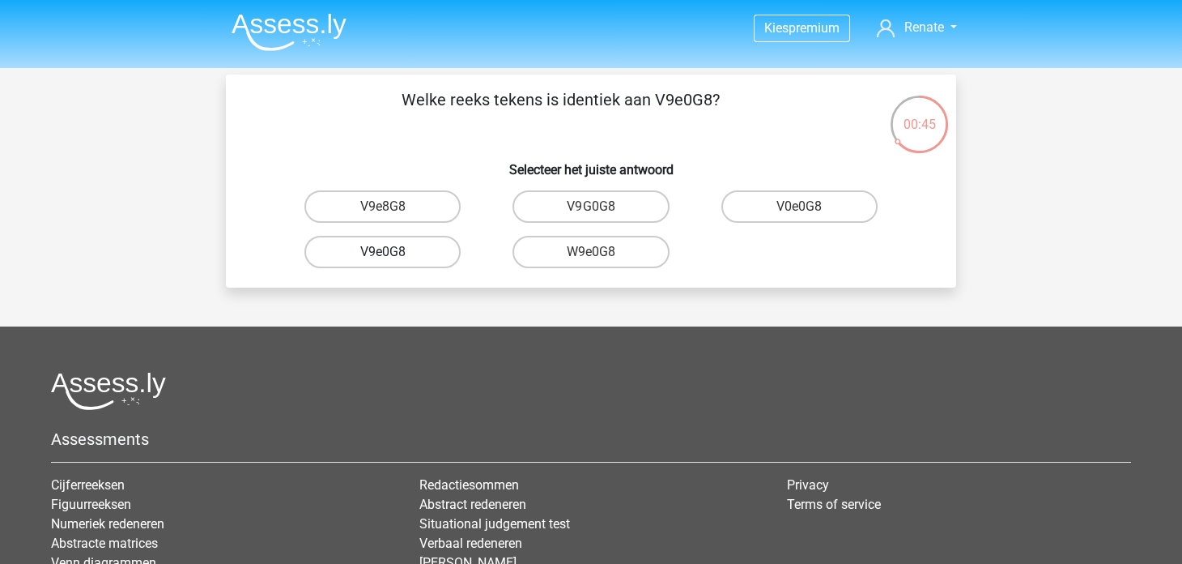
click at [440, 257] on label "V9e0G8" at bounding box center [383, 252] width 156 height 32
click at [394, 257] on input "V9e0G8" at bounding box center [388, 257] width 11 height 11
radio input "true"
click at [637, 208] on label "91051S" at bounding box center [591, 206] width 156 height 32
click at [602, 208] on input "91051S" at bounding box center [596, 212] width 11 height 11
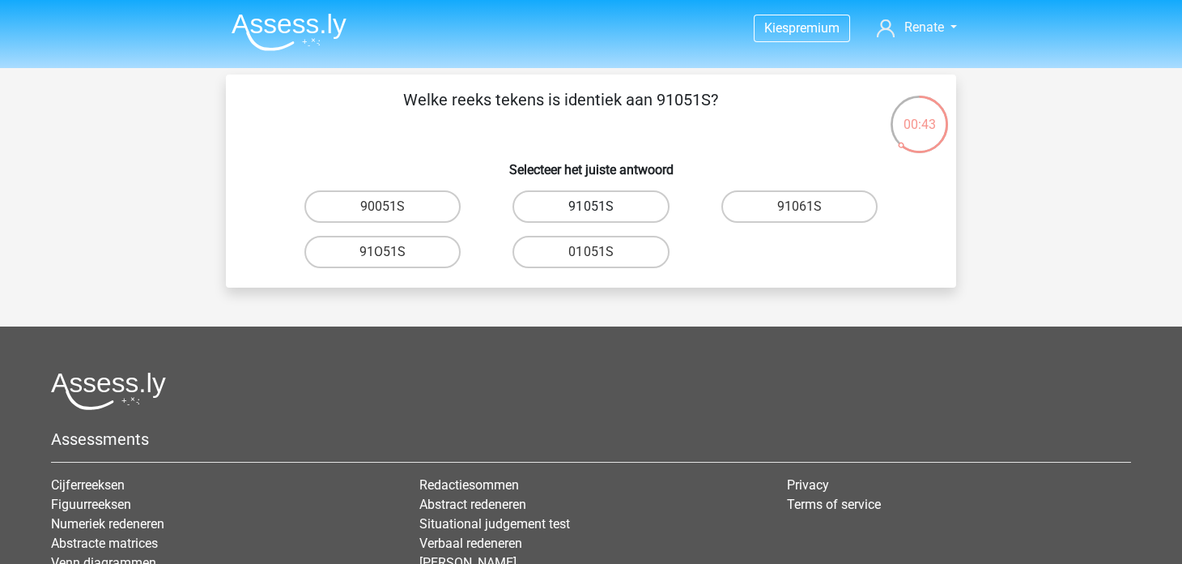
radio input "true"
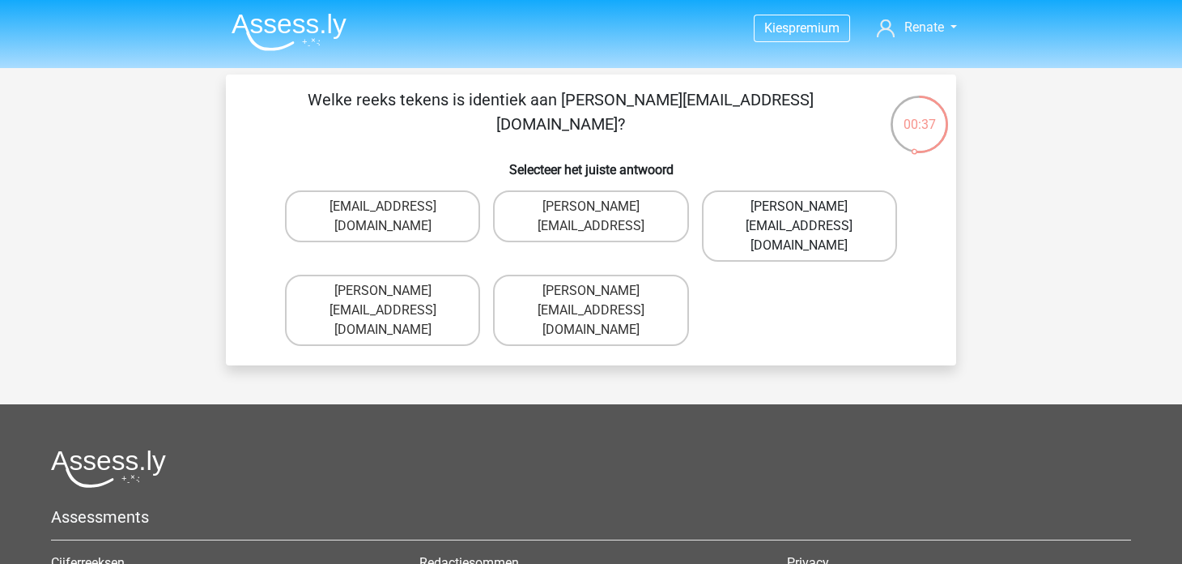
click at [849, 208] on label "Connor.Paterson@memail.com" at bounding box center [799, 225] width 195 height 71
click at [810, 208] on input "Connor.Paterson@memail.com" at bounding box center [804, 212] width 11 height 11
radio input "true"
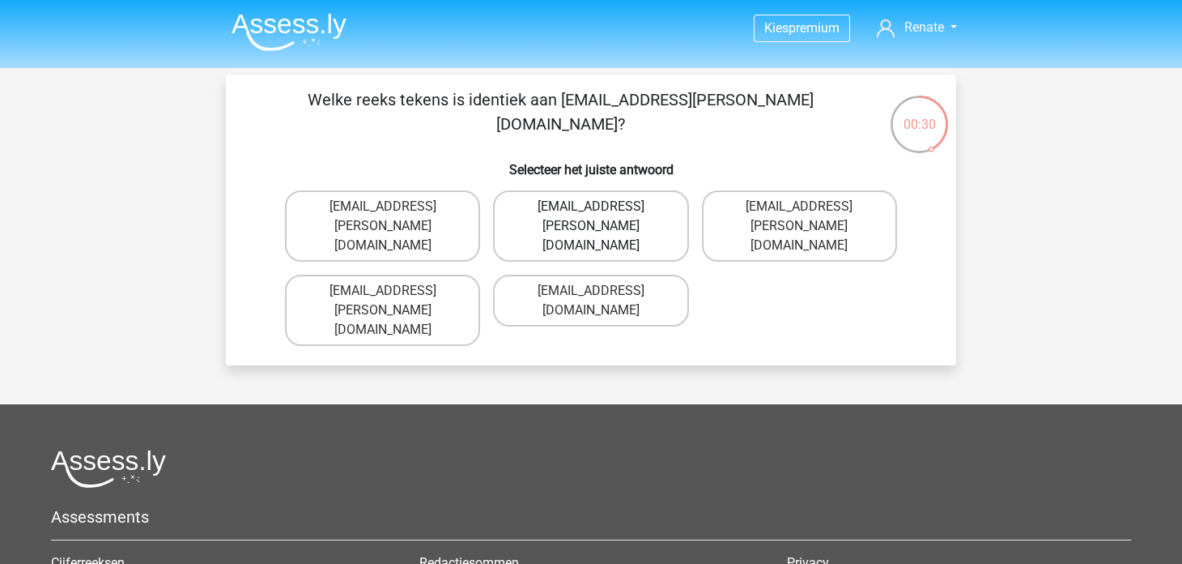
click at [664, 222] on label "Ava-Carroll@mailme.uk.com" at bounding box center [590, 225] width 195 height 71
click at [602, 217] on input "Ava-Carroll@mailme.uk.com" at bounding box center [596, 212] width 11 height 11
radio input "true"
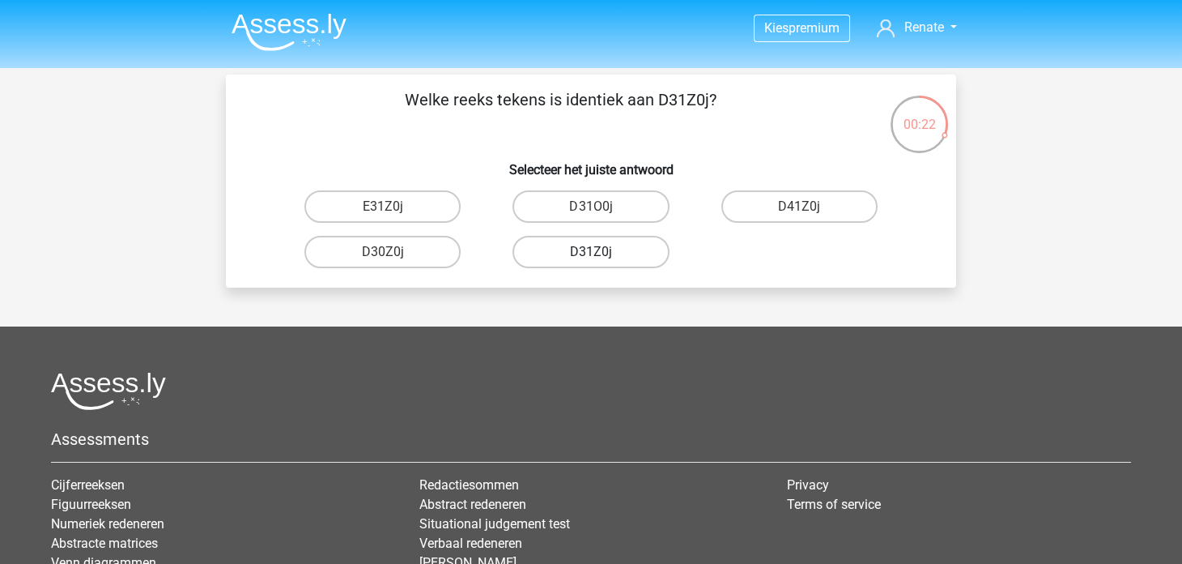
click at [654, 254] on label "D31Z0j" at bounding box center [591, 252] width 156 height 32
click at [602, 254] on input "D31Z0j" at bounding box center [596, 257] width 11 height 11
radio input "true"
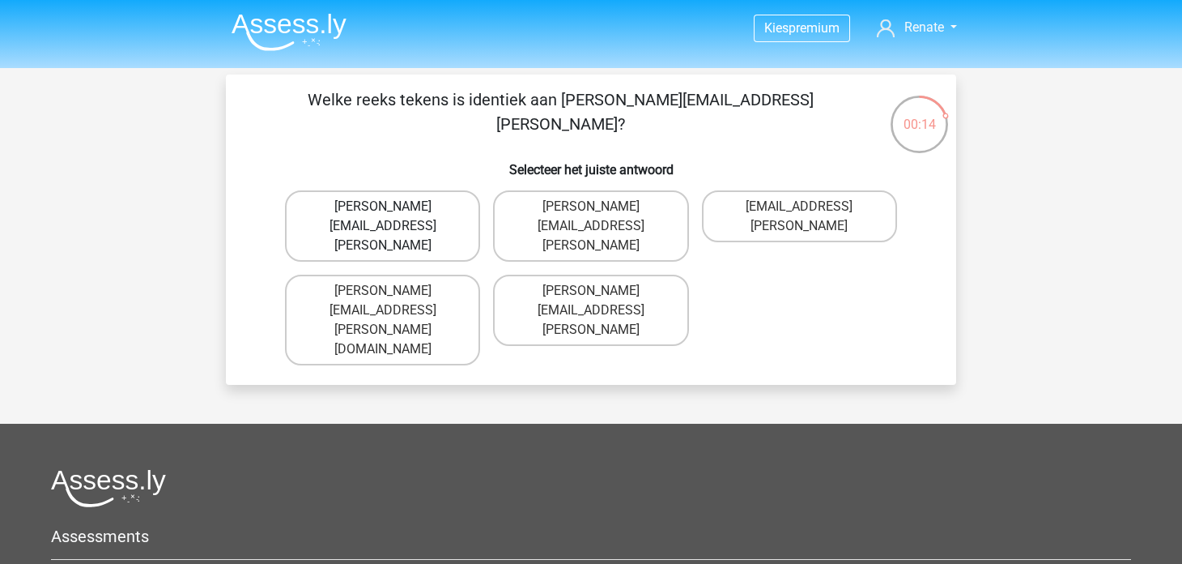
click at [471, 208] on label "Arthur.Bradly@mailme.coo" at bounding box center [382, 225] width 195 height 71
click at [394, 208] on input "Arthur.Bradly@mailme.coo" at bounding box center [388, 212] width 11 height 11
radio input "true"
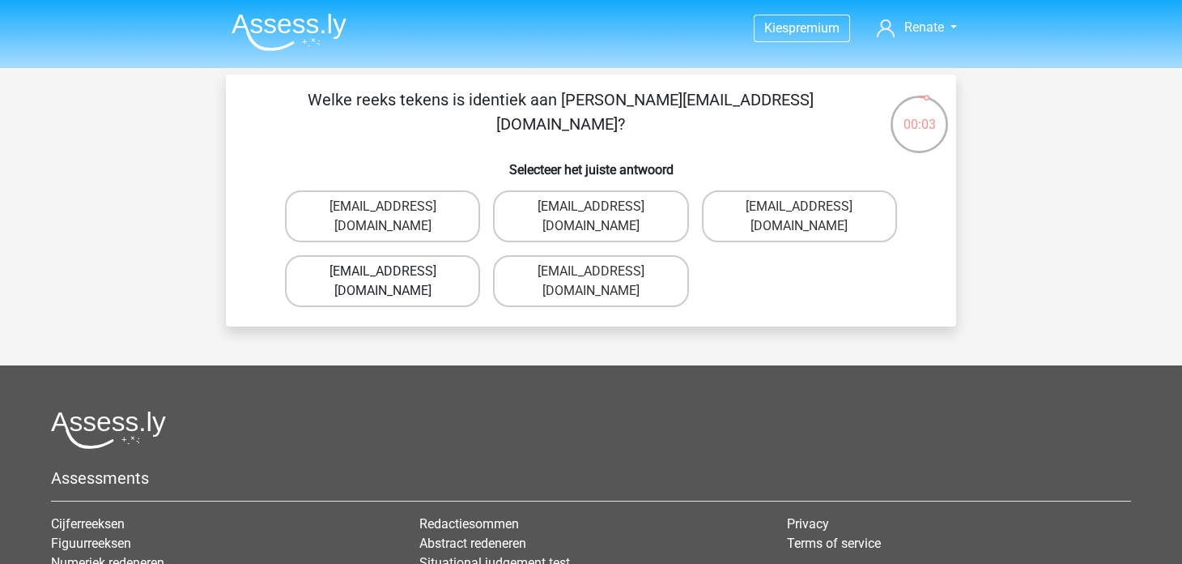
click at [463, 275] on label "Theo+Sadler@Gmail.uk.com" at bounding box center [382, 281] width 195 height 52
click at [394, 275] on input "Theo+Sadler@Gmail.uk.com" at bounding box center [388, 276] width 11 height 11
radio input "true"
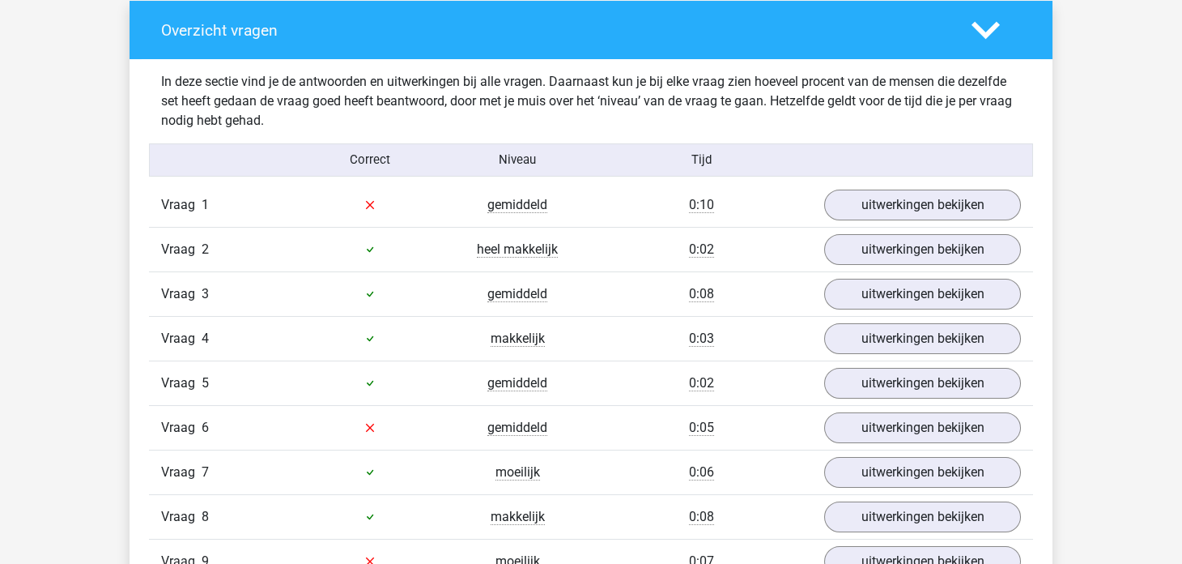
scroll to position [1214, 0]
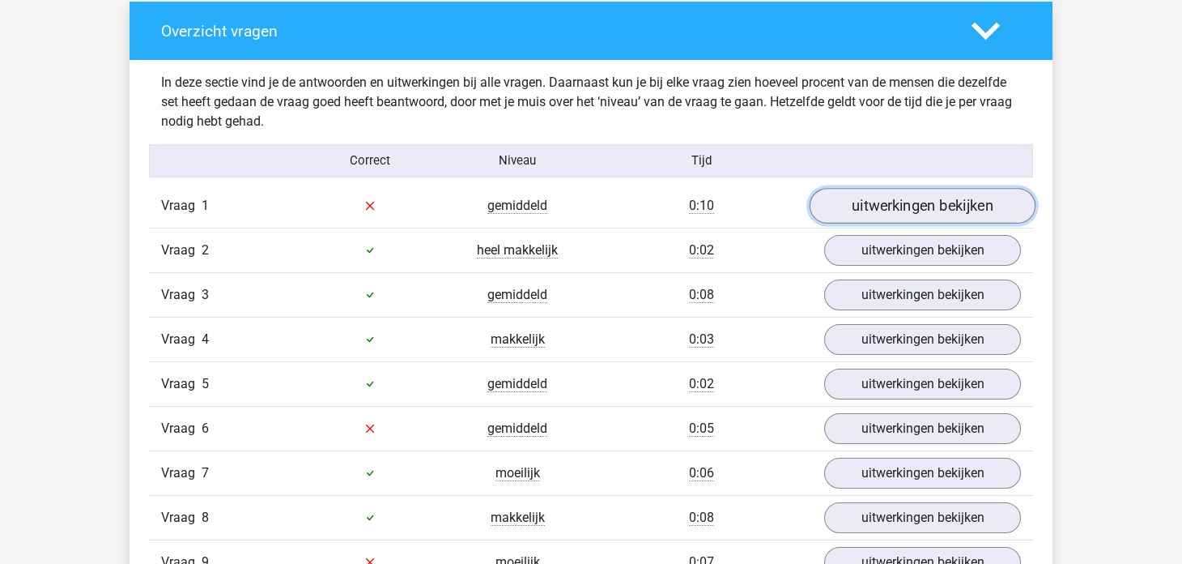
click at [845, 208] on link "uitwerkingen bekijken" at bounding box center [923, 206] width 226 height 36
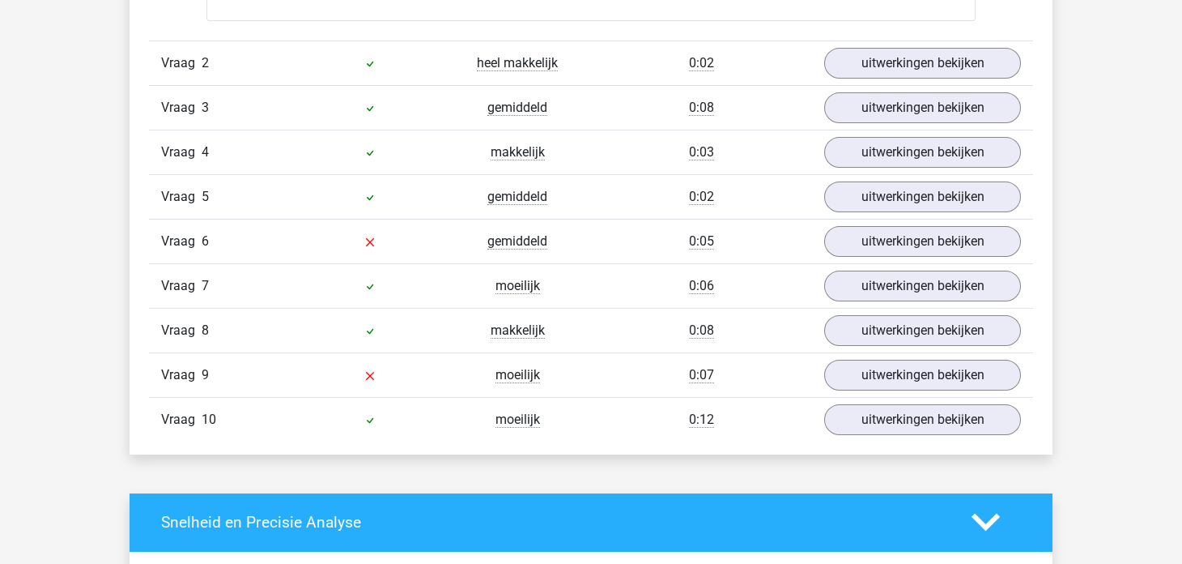
scroll to position [1700, 0]
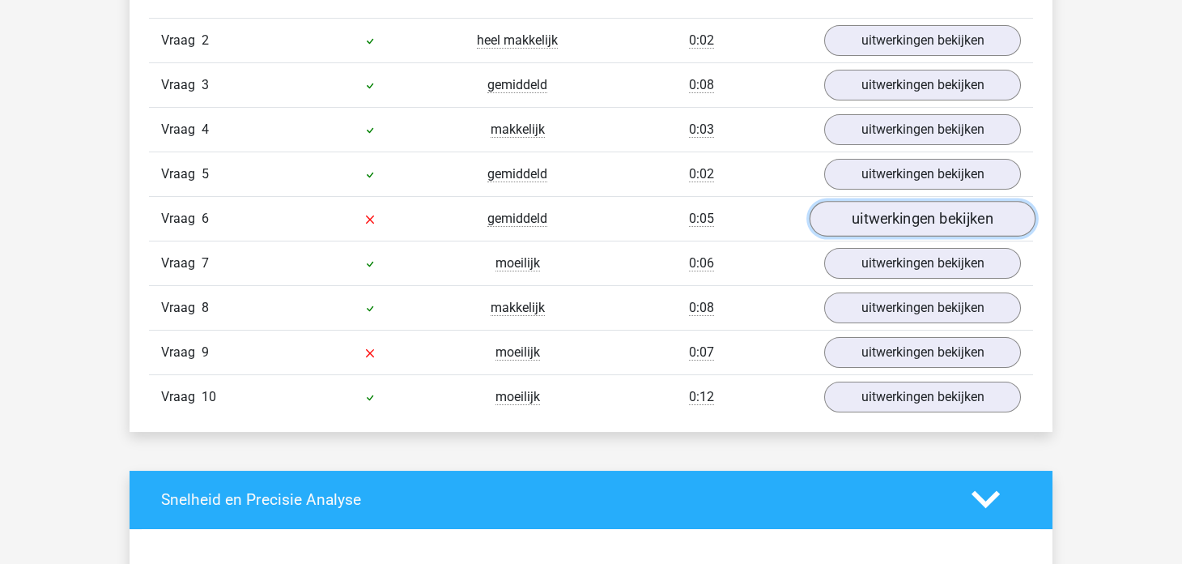
click at [874, 212] on link "uitwerkingen bekijken" at bounding box center [923, 219] width 226 height 36
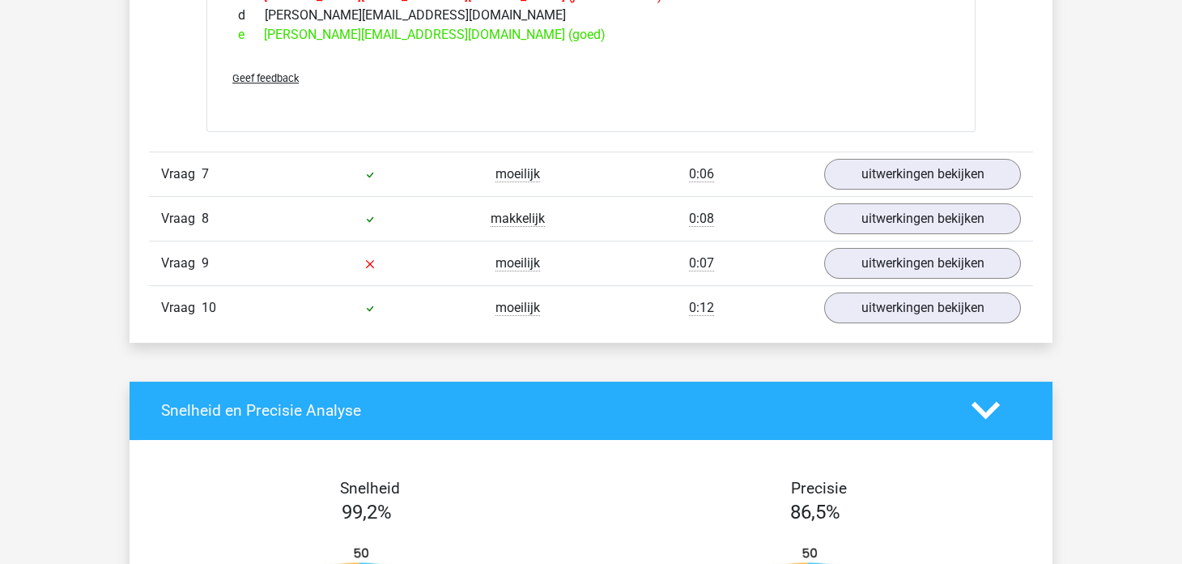
scroll to position [2105, 0]
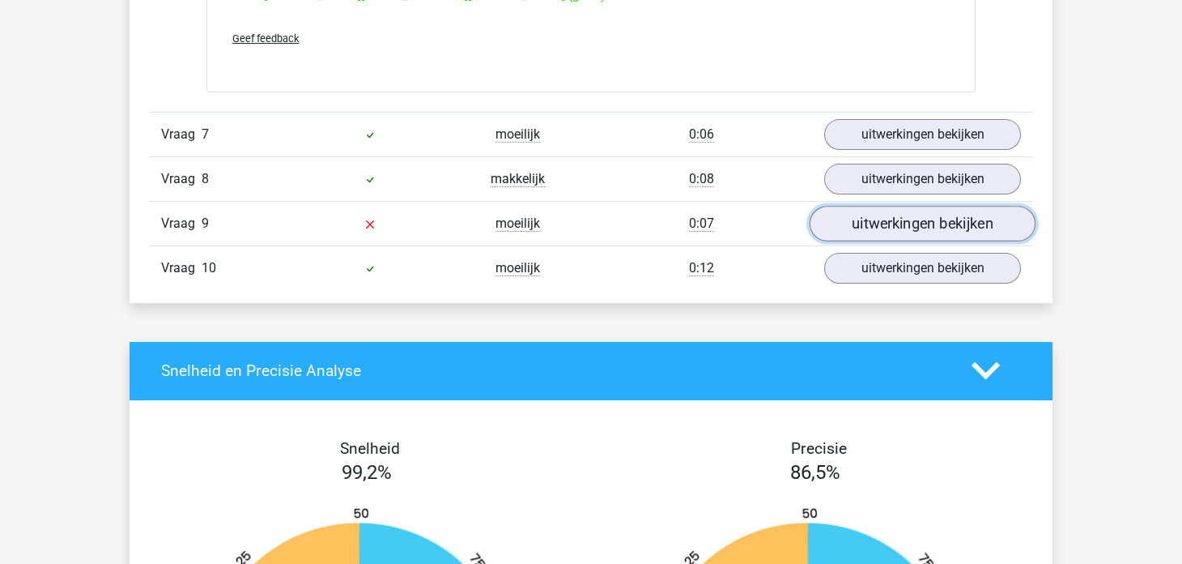
click at [897, 224] on link "uitwerkingen bekijken" at bounding box center [923, 224] width 226 height 36
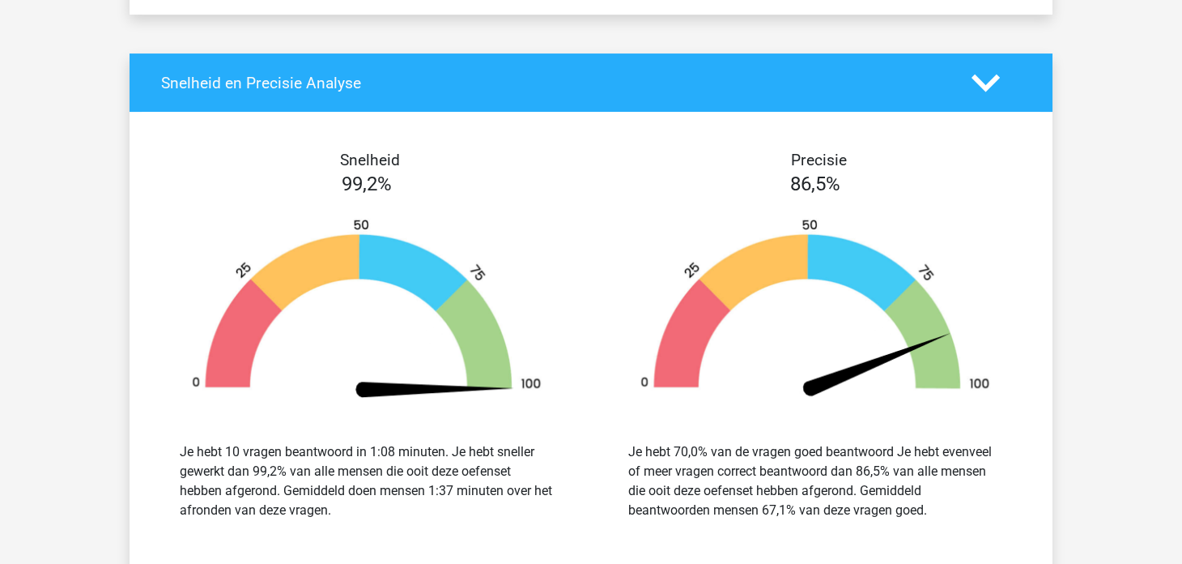
scroll to position [2673, 0]
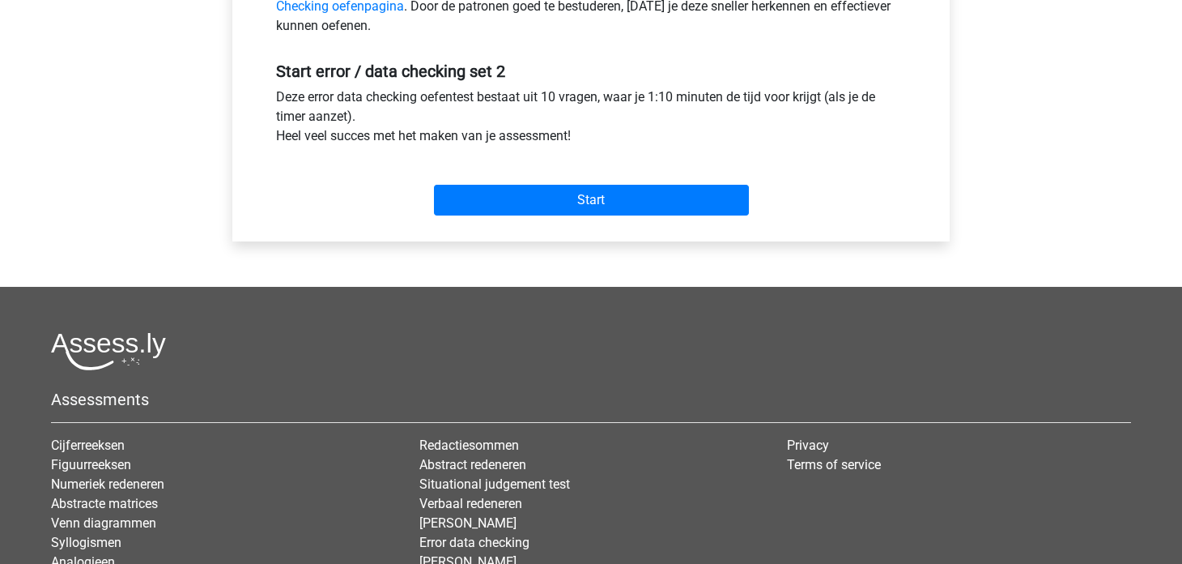
scroll to position [566, 0]
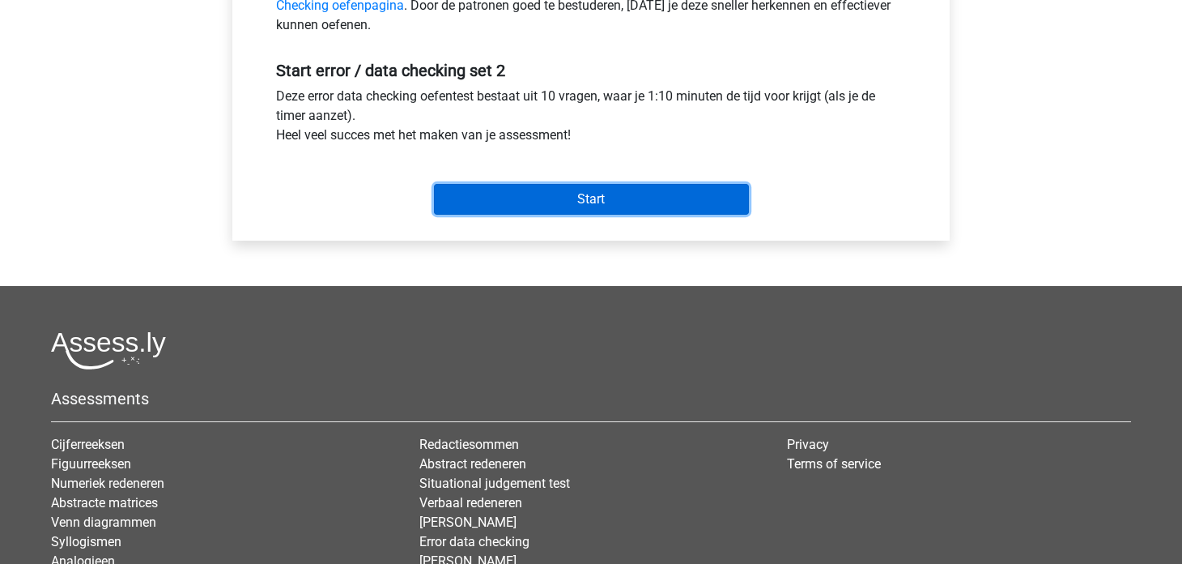
click at [538, 210] on input "Start" at bounding box center [591, 199] width 315 height 31
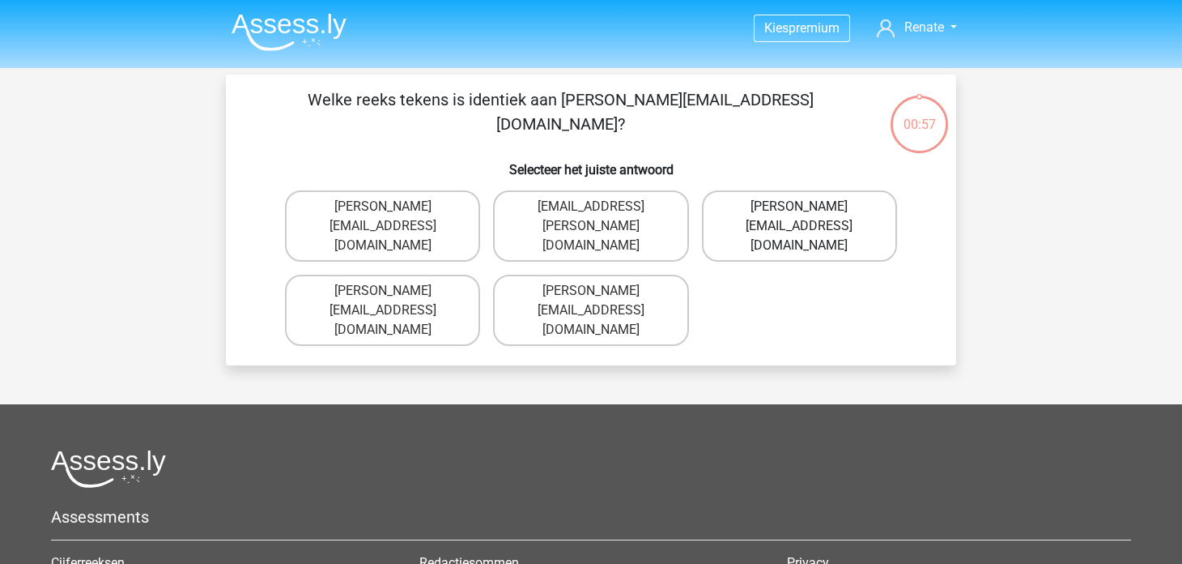
click at [839, 210] on label "[PERSON_NAME][EMAIL_ADDRESS][DOMAIN_NAME]" at bounding box center [799, 225] width 195 height 71
click at [810, 210] on input "[PERSON_NAME][EMAIL_ADDRESS][DOMAIN_NAME]" at bounding box center [804, 212] width 11 height 11
radio input "true"
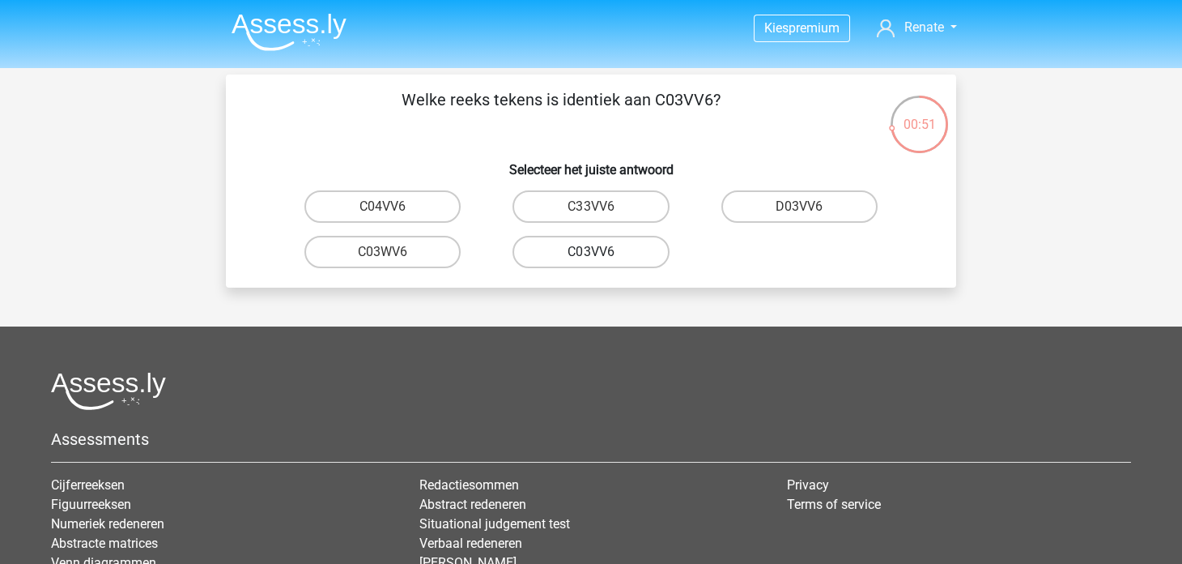
click at [639, 250] on label "C03VV6" at bounding box center [591, 252] width 156 height 32
click at [602, 252] on input "C03VV6" at bounding box center [596, 257] width 11 height 11
radio input "true"
click at [640, 209] on label "jB03CO" at bounding box center [591, 206] width 156 height 32
click at [602, 209] on input "jB03CO" at bounding box center [596, 212] width 11 height 11
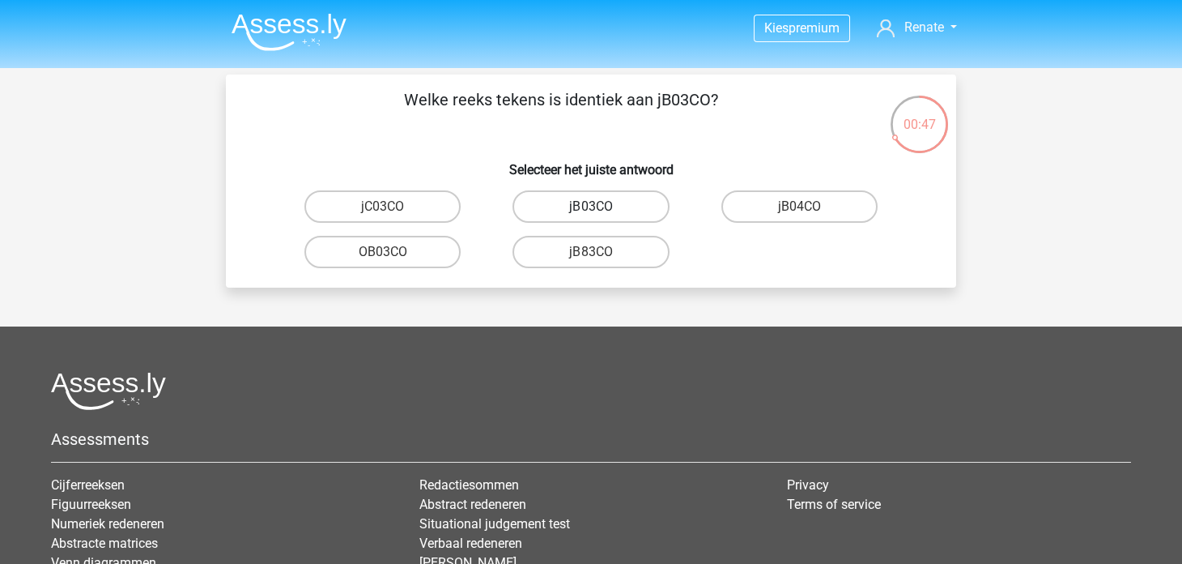
radio input "true"
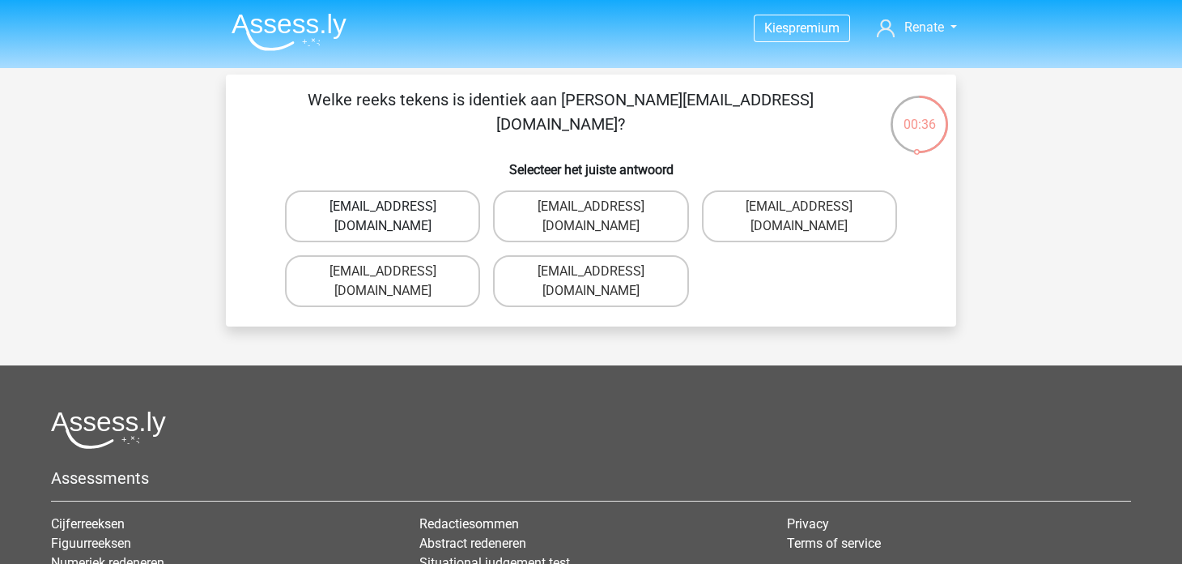
click at [464, 213] on label "Jack_Conley@hotmail.uk.com" at bounding box center [382, 216] width 195 height 52
click at [394, 213] on input "Jack_Conley@hotmail.uk.com" at bounding box center [388, 212] width 11 height 11
radio input "true"
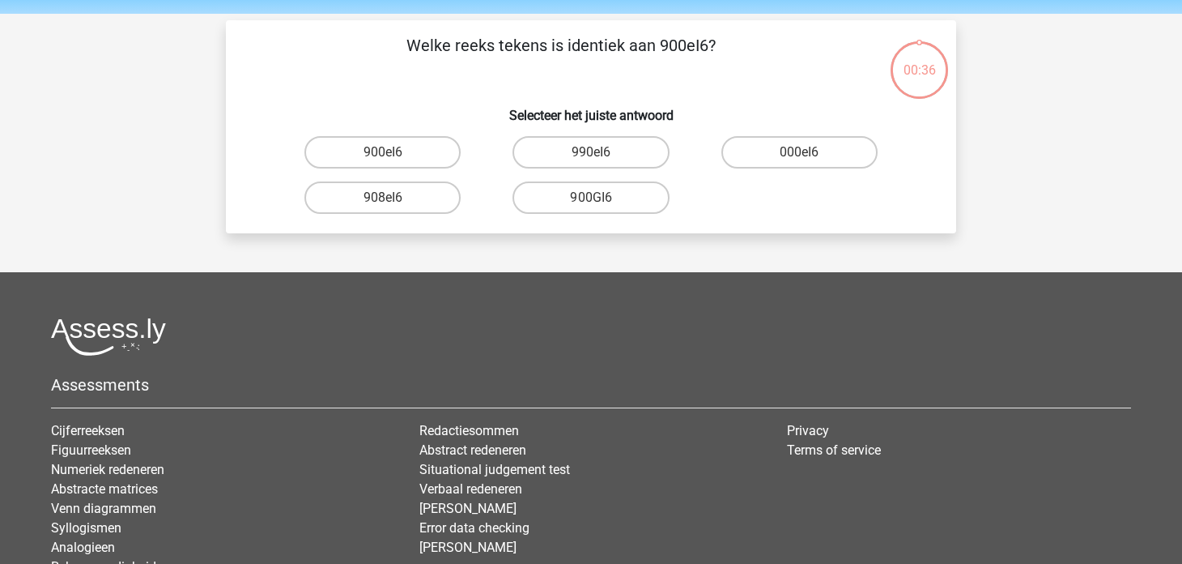
scroll to position [75, 0]
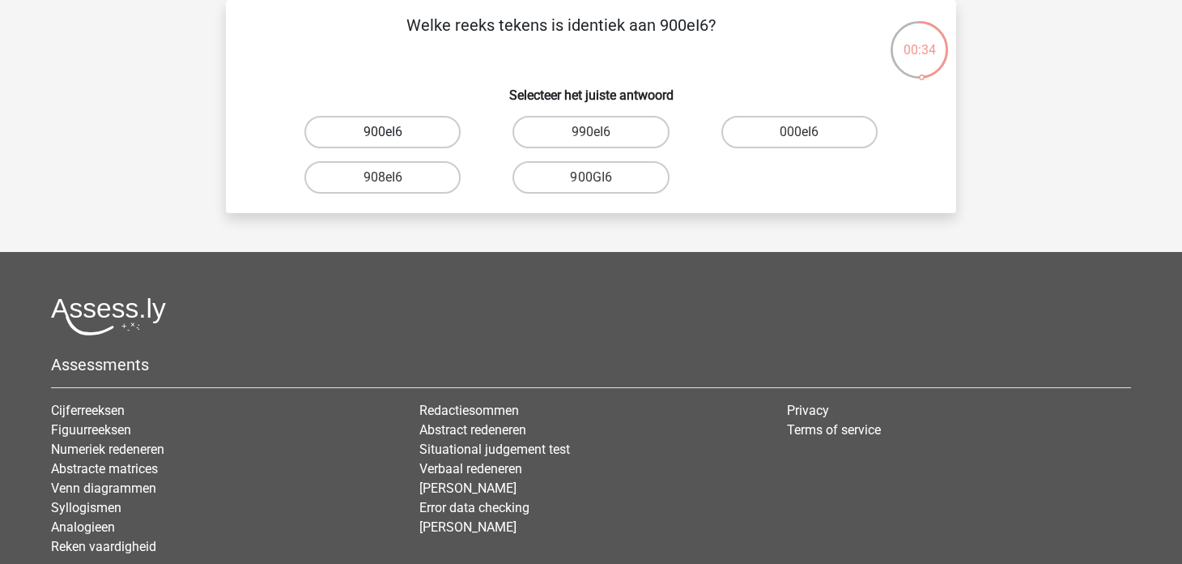
click at [440, 138] on label "900eI6" at bounding box center [383, 132] width 156 height 32
click at [394, 138] on input "900eI6" at bounding box center [388, 137] width 11 height 11
radio input "true"
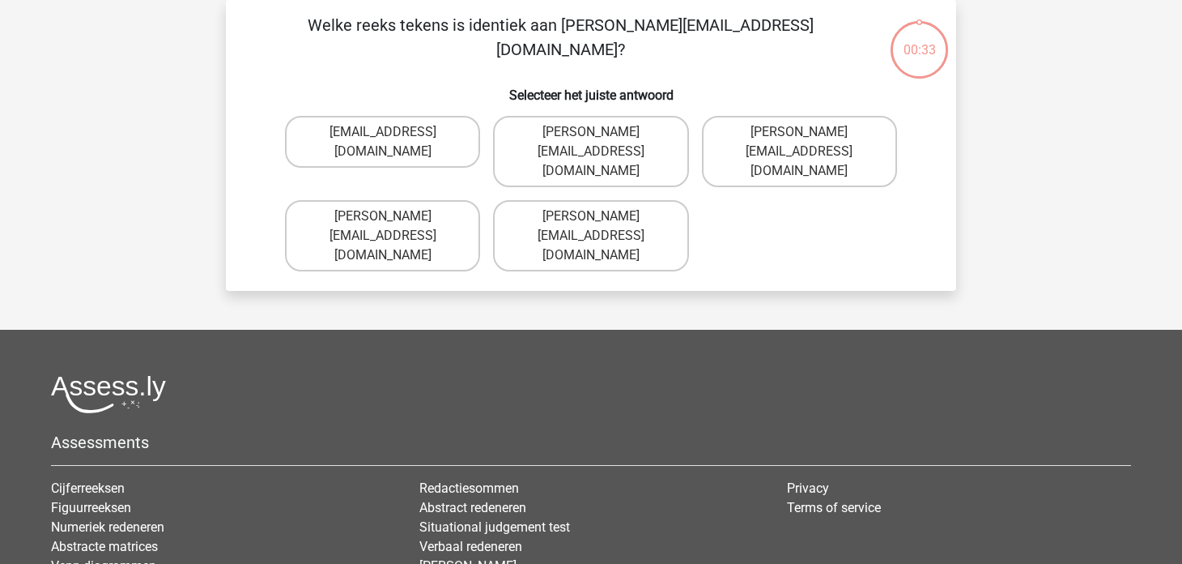
scroll to position [0, 0]
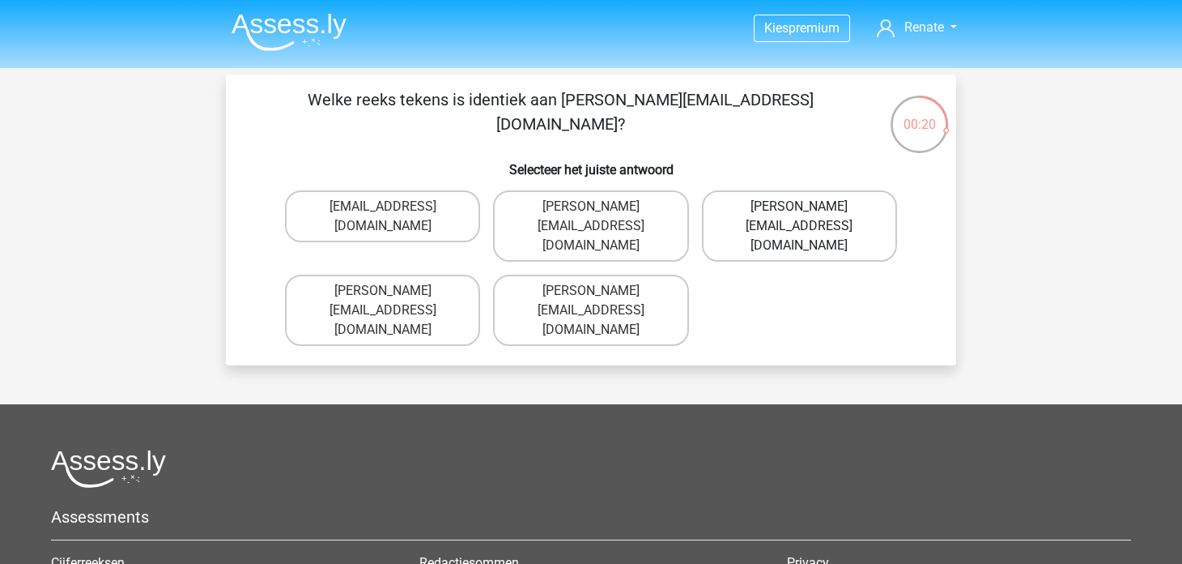
click at [795, 213] on label "Michael_Meade@joymail.gr" at bounding box center [799, 225] width 195 height 71
click at [799, 213] on input "Michael_Meade@joymail.gr" at bounding box center [804, 212] width 11 height 11
radio input "true"
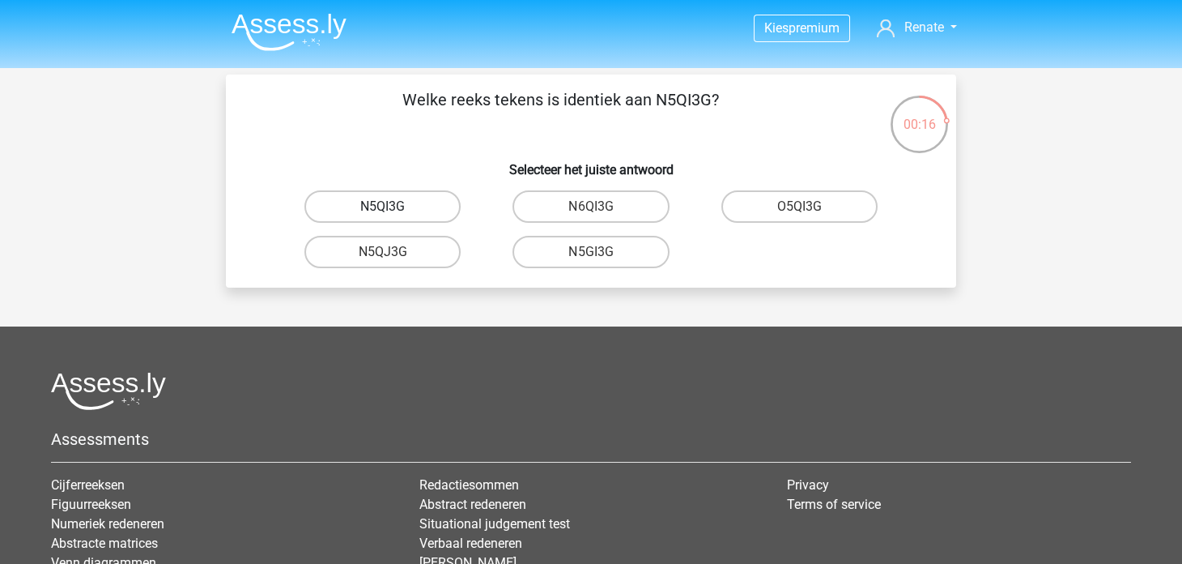
click at [433, 200] on label "N5QI3G" at bounding box center [383, 206] width 156 height 32
click at [394, 207] on input "N5QI3G" at bounding box center [388, 212] width 11 height 11
radio input "true"
click at [453, 214] on label "GP66CC" at bounding box center [383, 206] width 156 height 32
click at [394, 214] on input "GP66CC" at bounding box center [388, 212] width 11 height 11
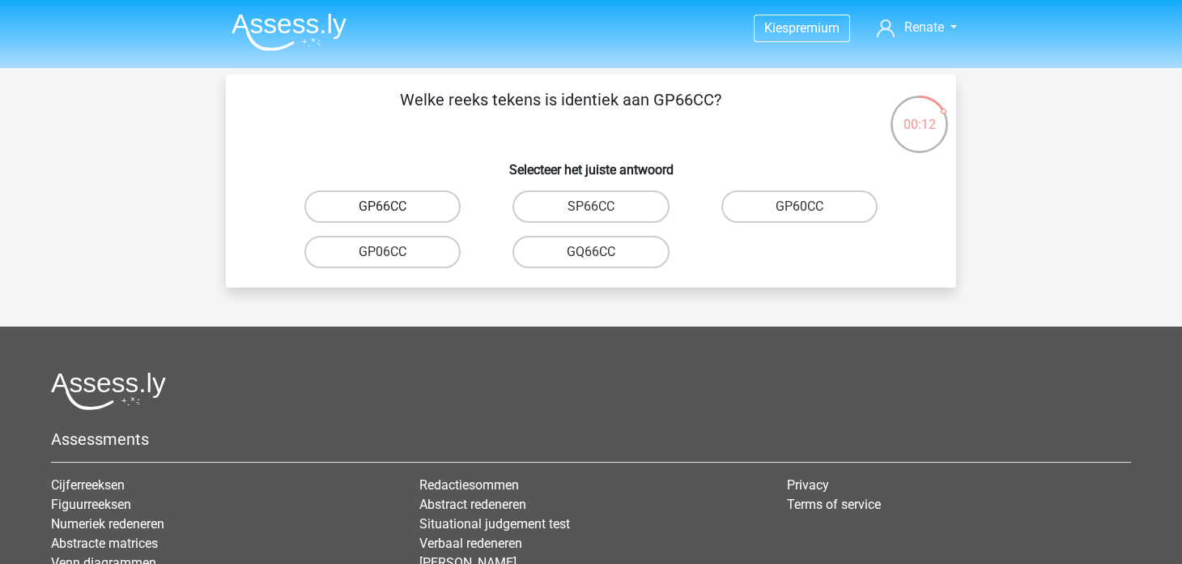
radio input "true"
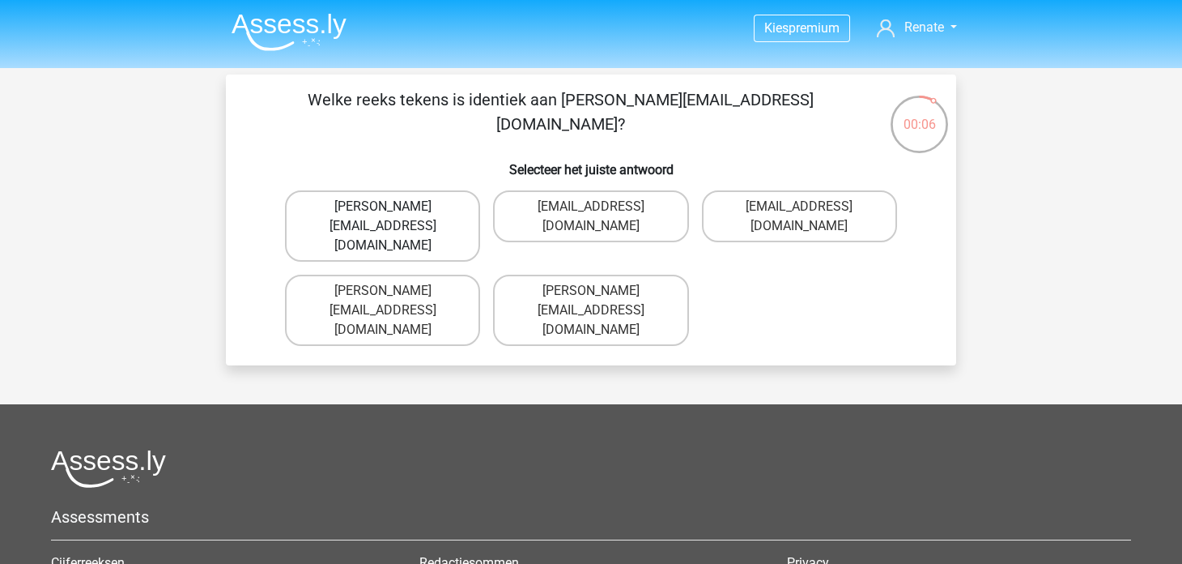
click at [458, 200] on label "Thomas_Mead@joinmail.uk.co" at bounding box center [382, 225] width 195 height 71
click at [394, 207] on input "Thomas_Mead@joinmail.uk.co" at bounding box center [388, 212] width 11 height 11
radio input "true"
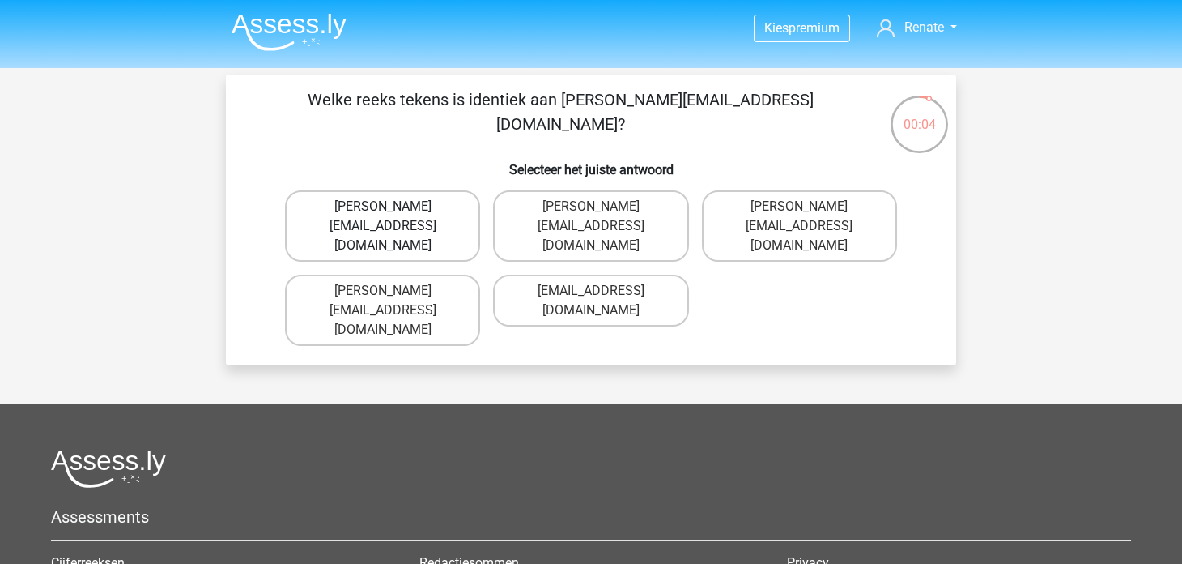
click at [449, 213] on label "Richard-Pierson@hotmails.co.com" at bounding box center [382, 225] width 195 height 71
click at [394, 213] on input "Richard-Pierson@hotmails.co.com" at bounding box center [388, 212] width 11 height 11
radio input "true"
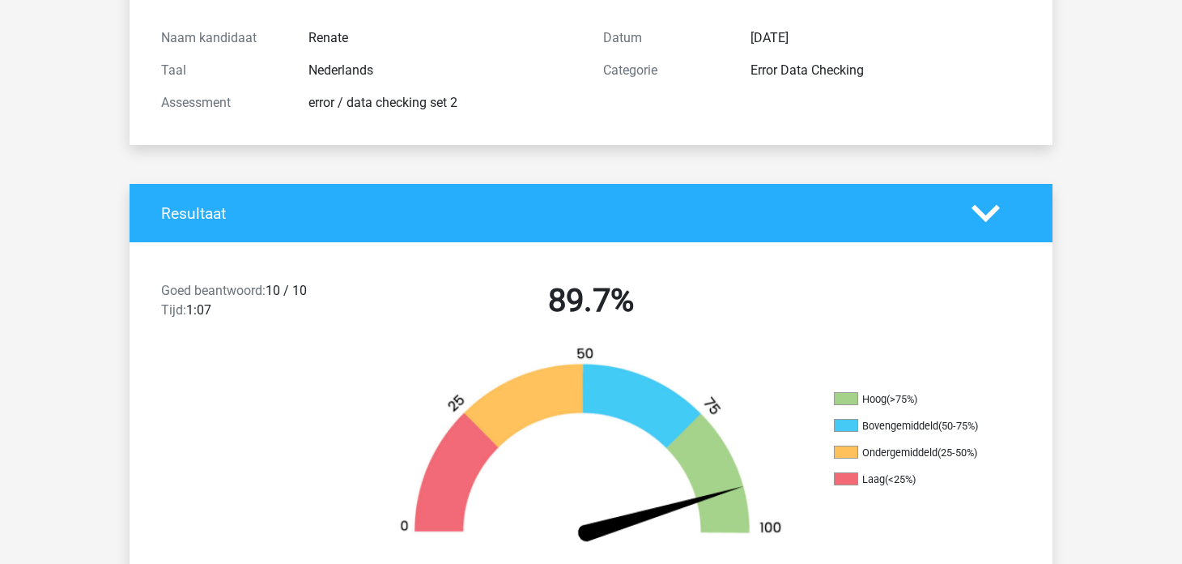
scroll to position [161, 0]
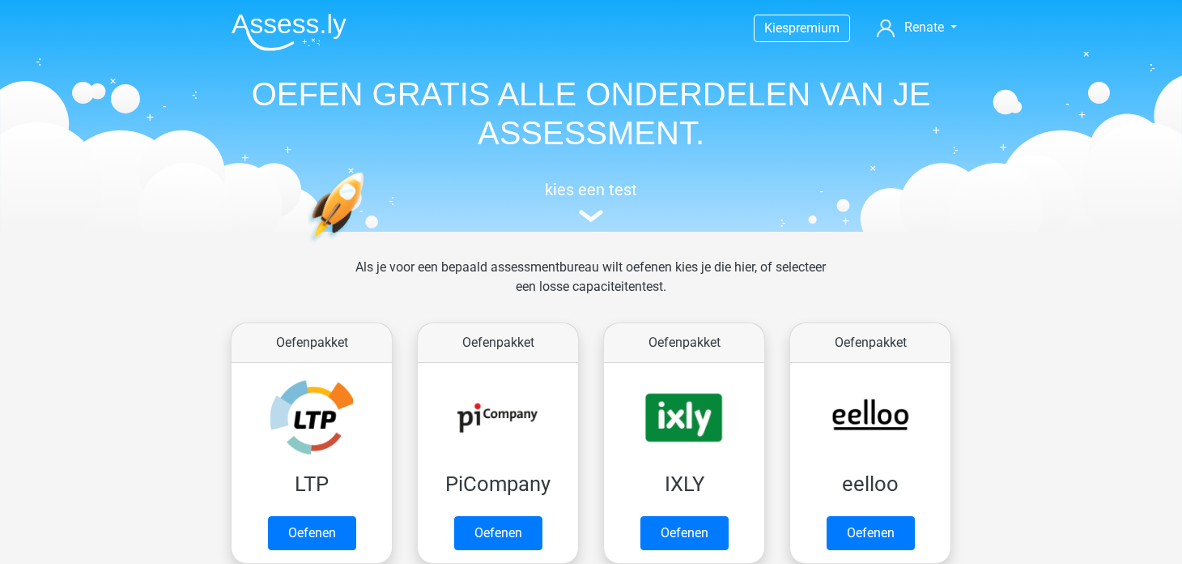
scroll to position [1295, 0]
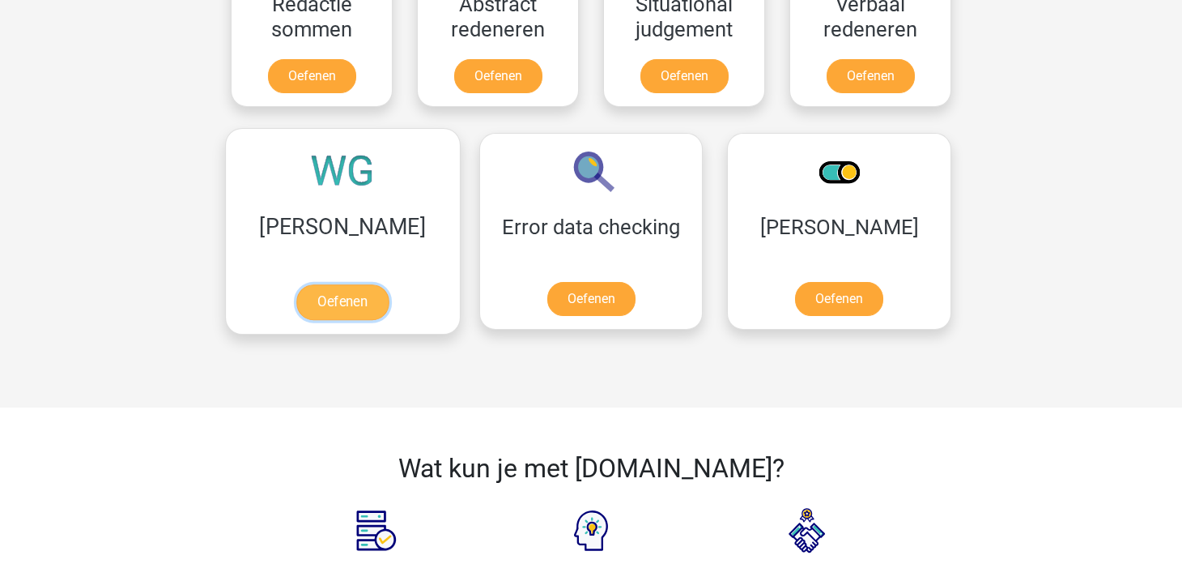
click at [301, 301] on link "Oefenen" at bounding box center [342, 302] width 92 height 36
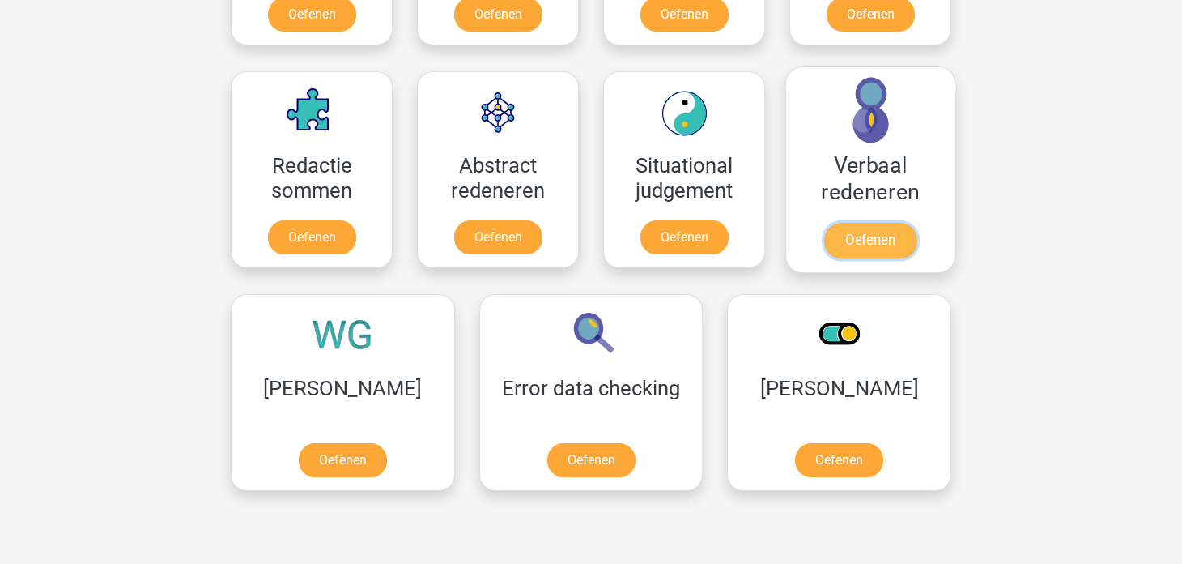
click at [904, 240] on link "Oefenen" at bounding box center [871, 241] width 92 height 36
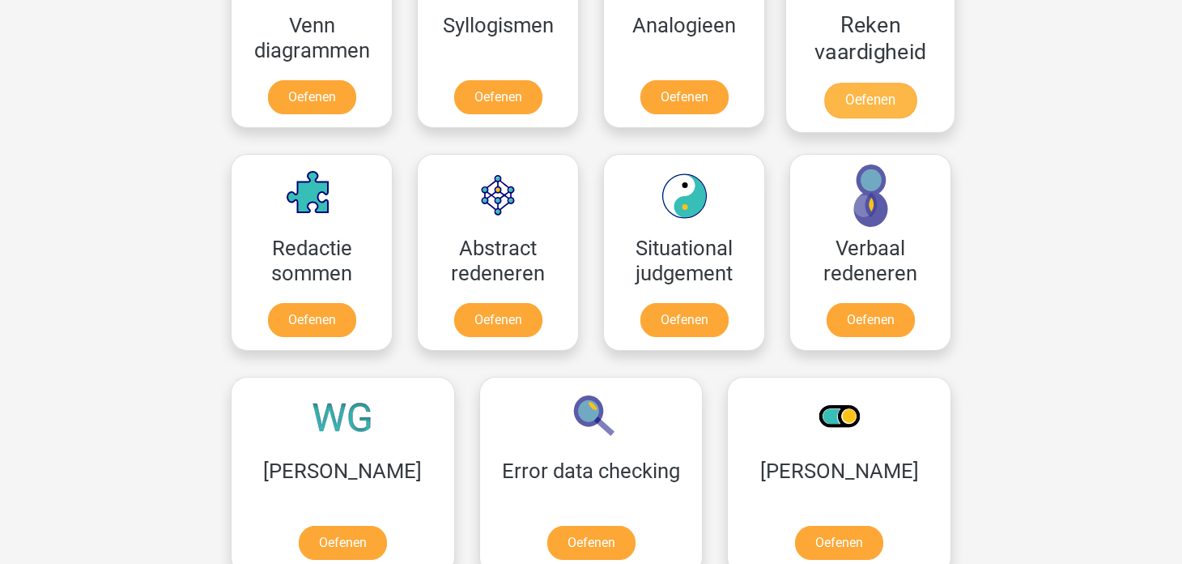
scroll to position [1052, 0]
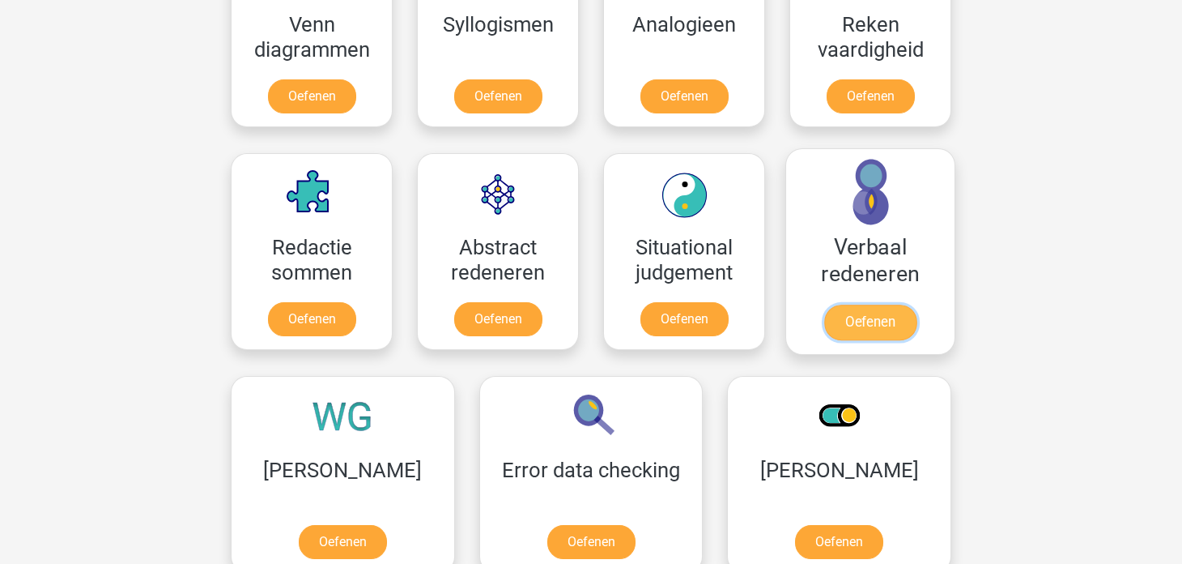
click at [866, 325] on link "Oefenen" at bounding box center [871, 323] width 92 height 36
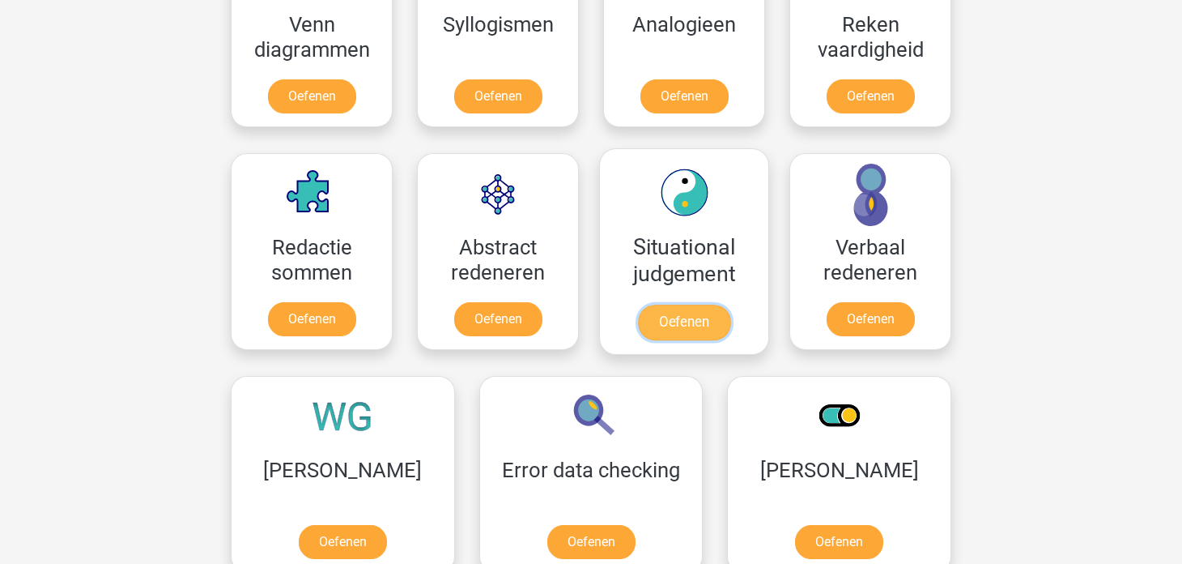
click at [670, 322] on link "Oefenen" at bounding box center [684, 323] width 92 height 36
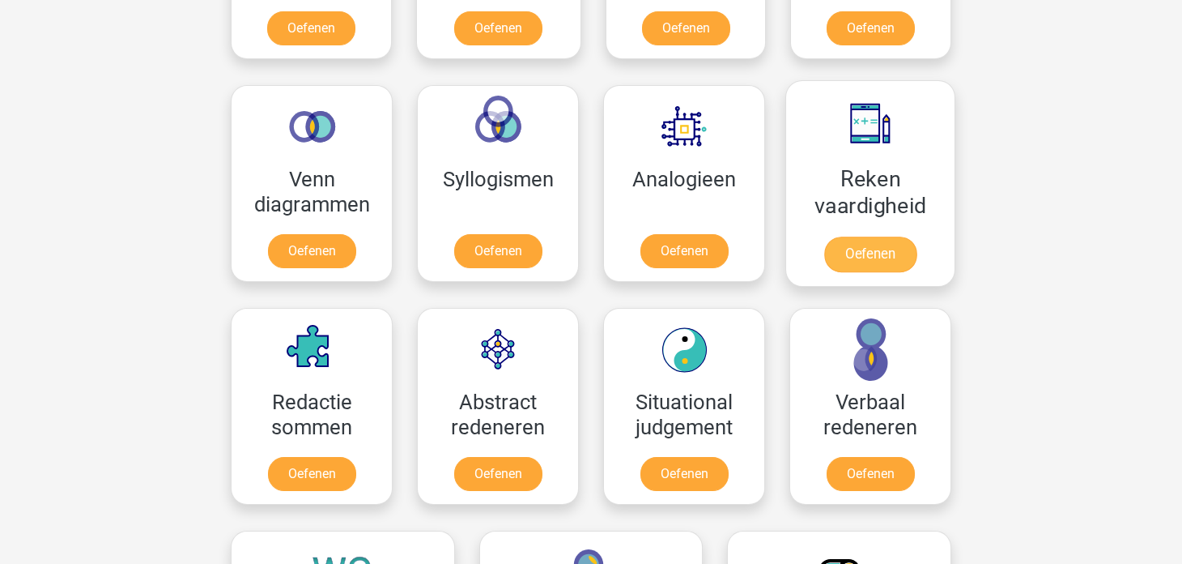
scroll to position [890, 0]
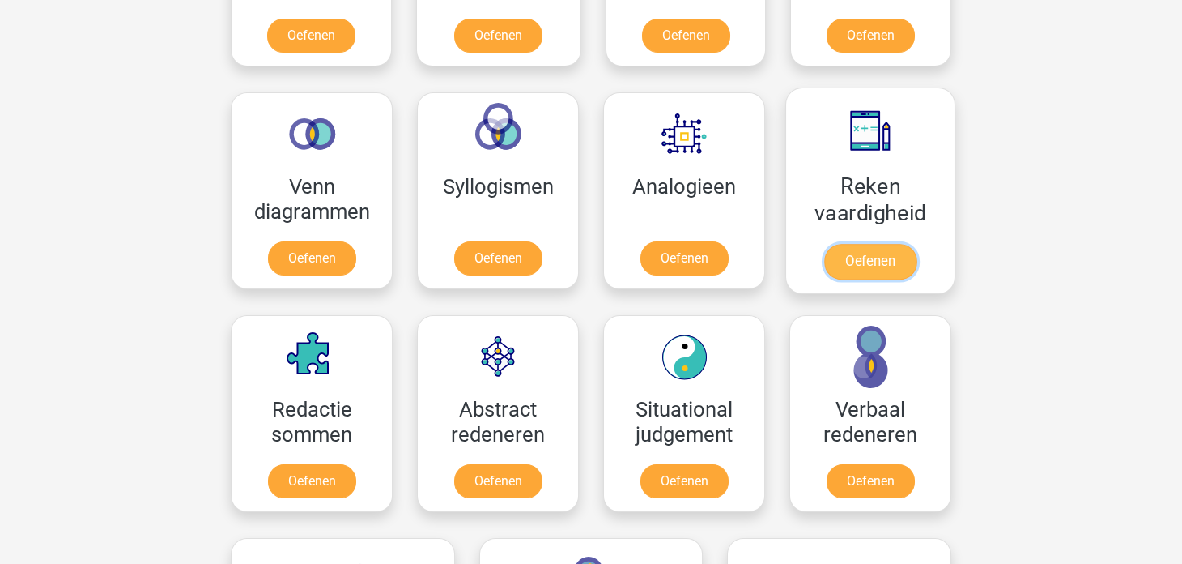
click at [859, 271] on link "Oefenen" at bounding box center [871, 262] width 92 height 36
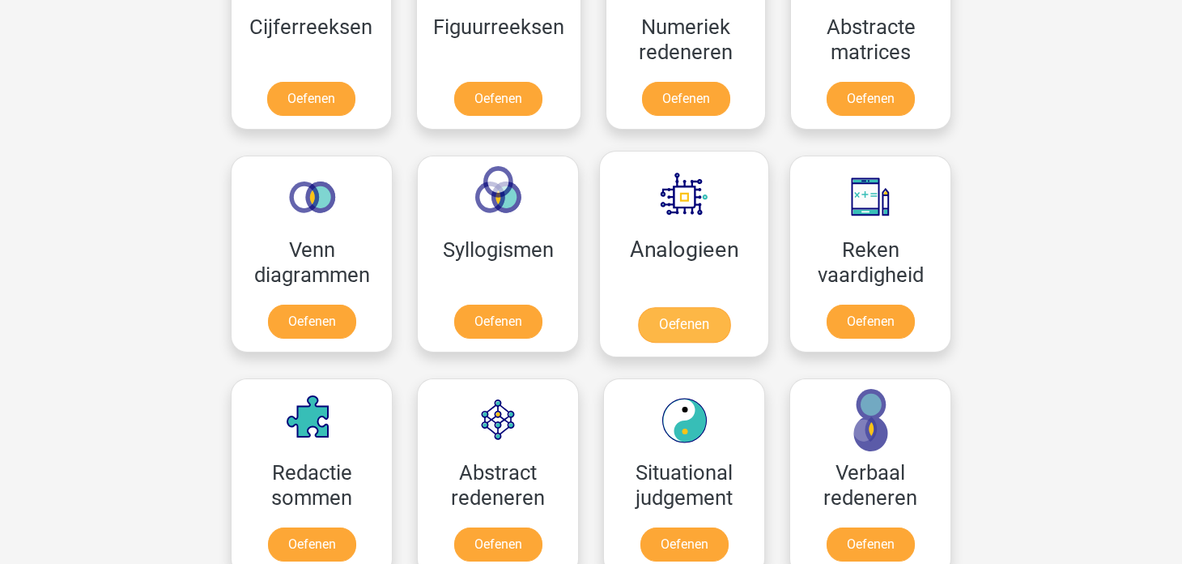
scroll to position [729, 0]
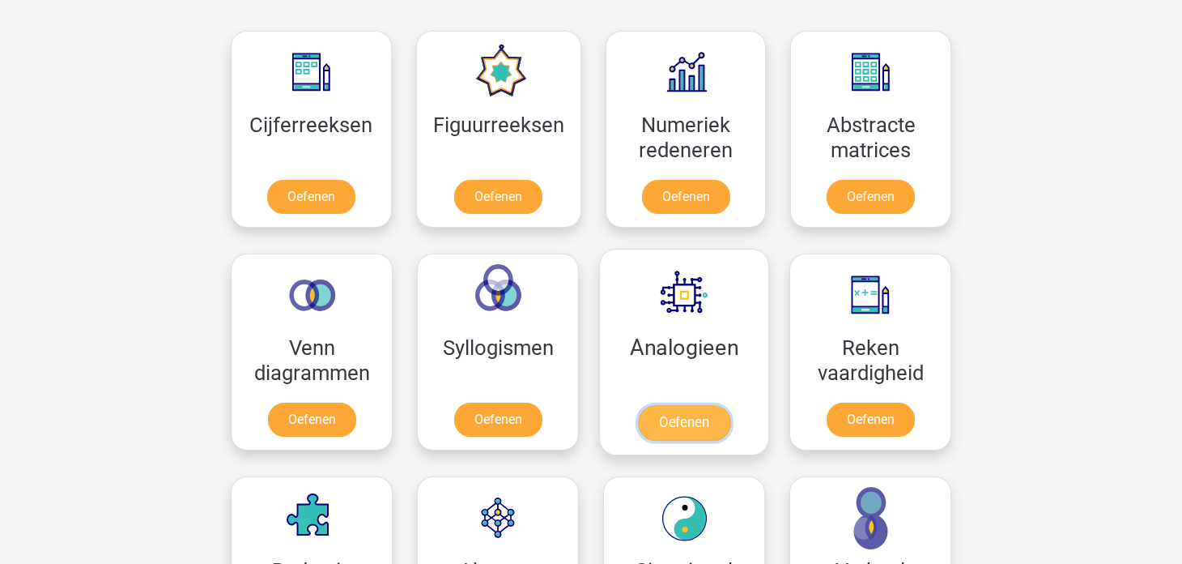
click at [685, 420] on link "Oefenen" at bounding box center [684, 423] width 92 height 36
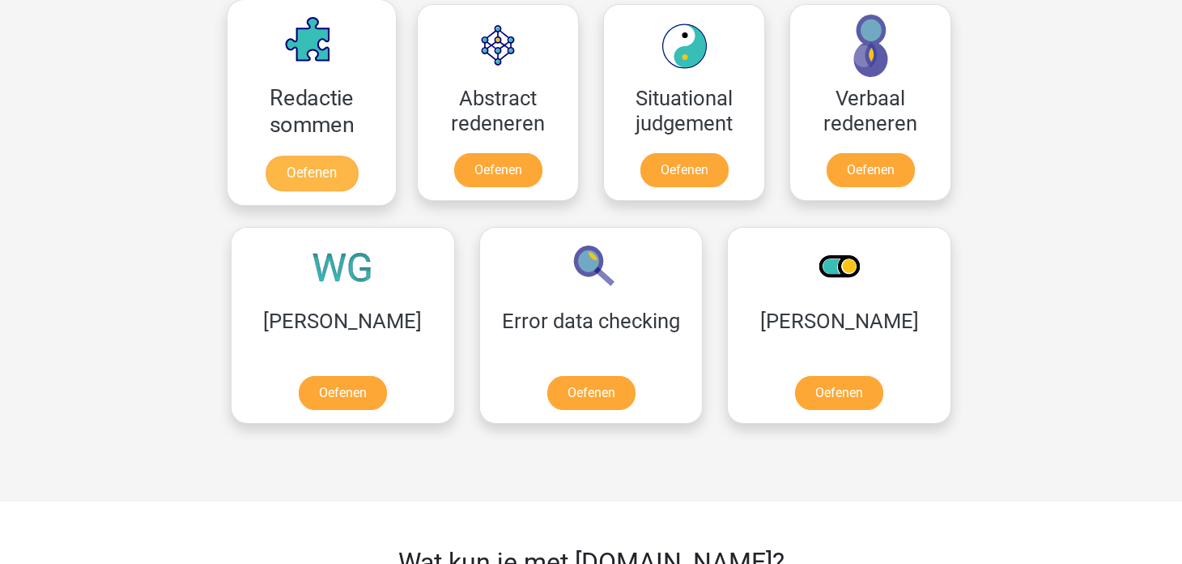
scroll to position [1214, 0]
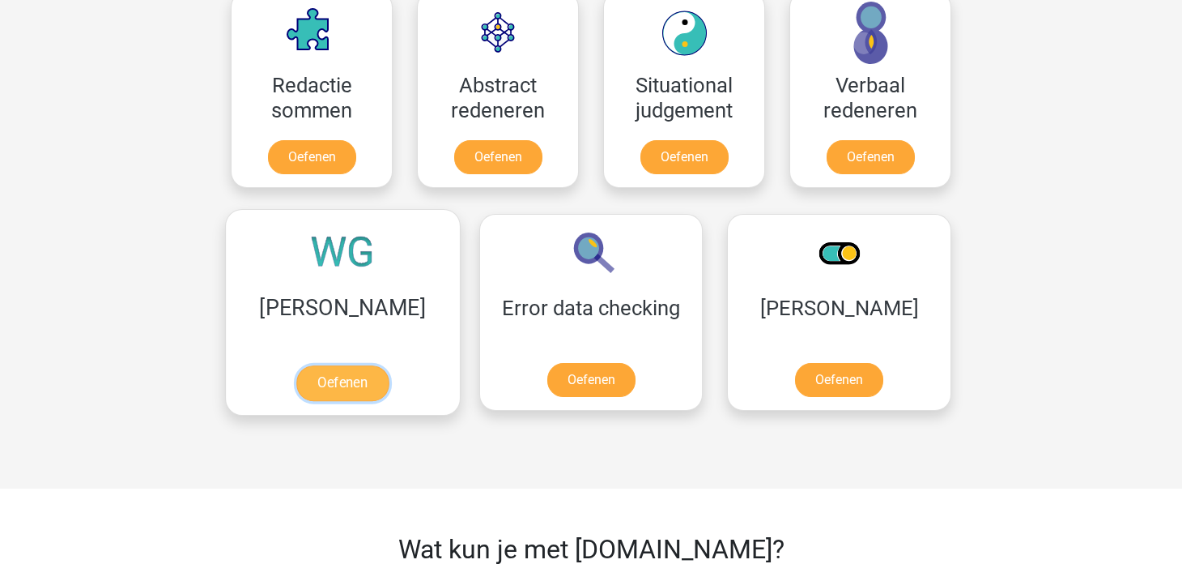
click at [326, 377] on link "Oefenen" at bounding box center [342, 383] width 92 height 36
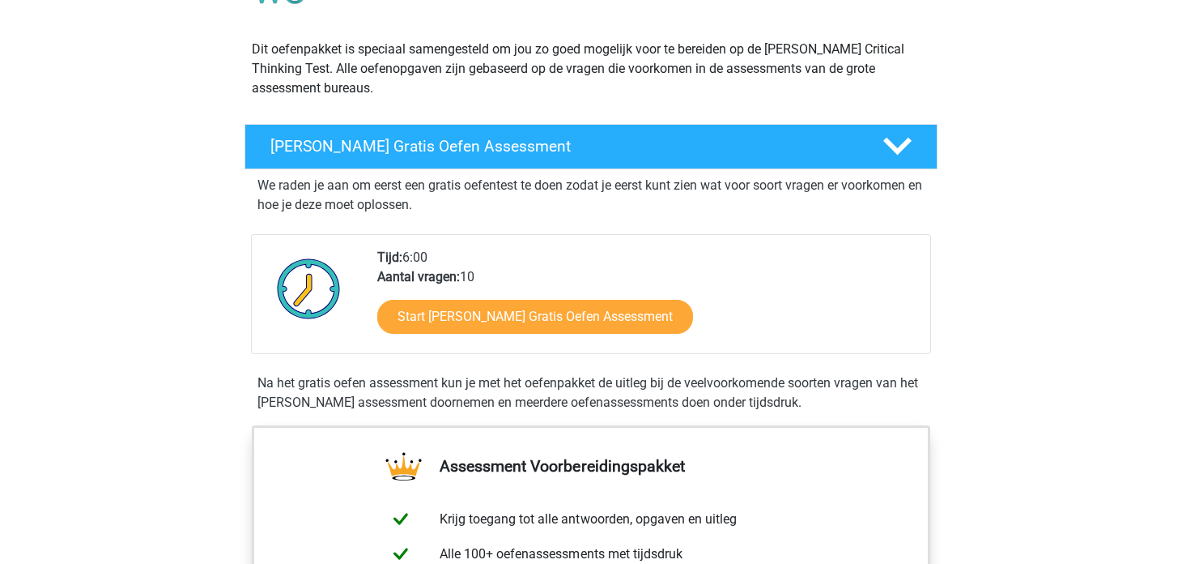
scroll to position [161, 0]
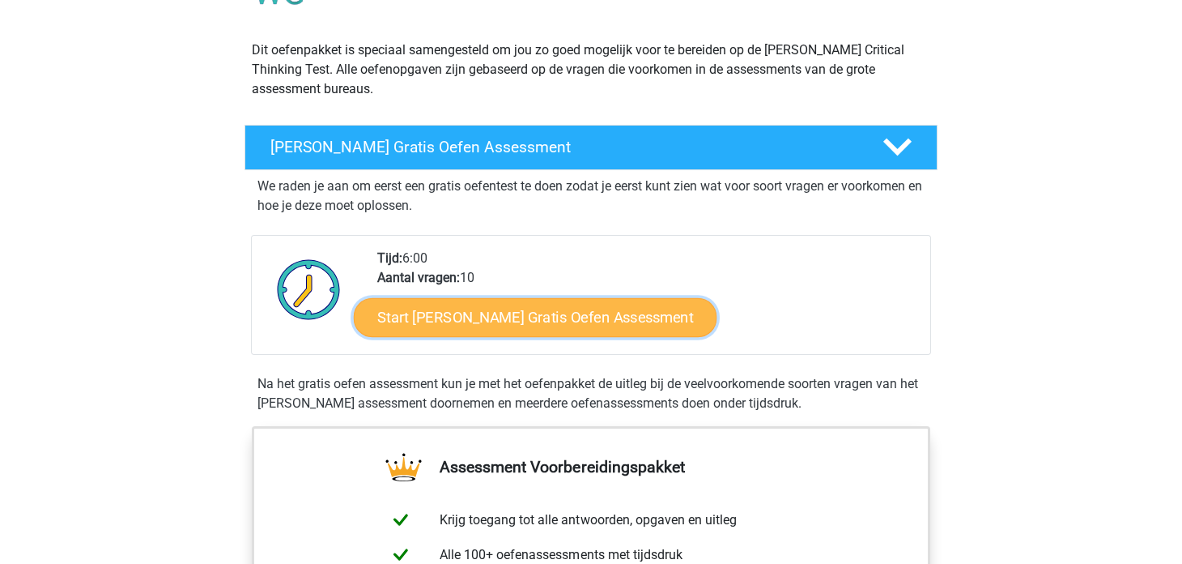
click at [412, 299] on link "Start Watson Glaser Gratis Oefen Assessment" at bounding box center [536, 317] width 364 height 39
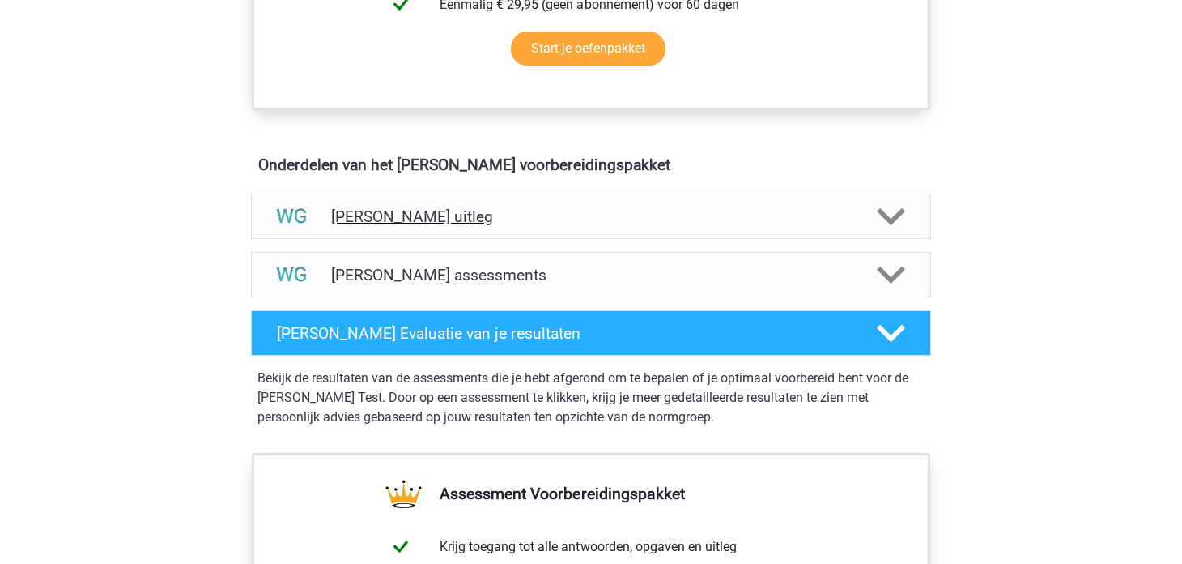
scroll to position [890, 0]
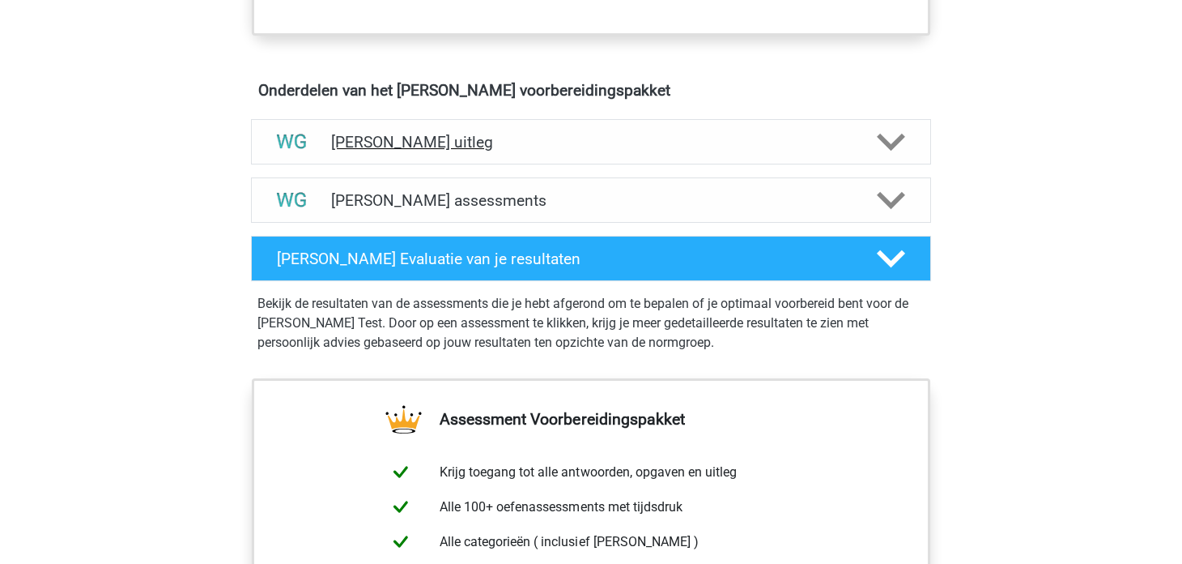
click at [538, 133] on h4 "Watson Glaser uitleg" at bounding box center [591, 142] width 520 height 19
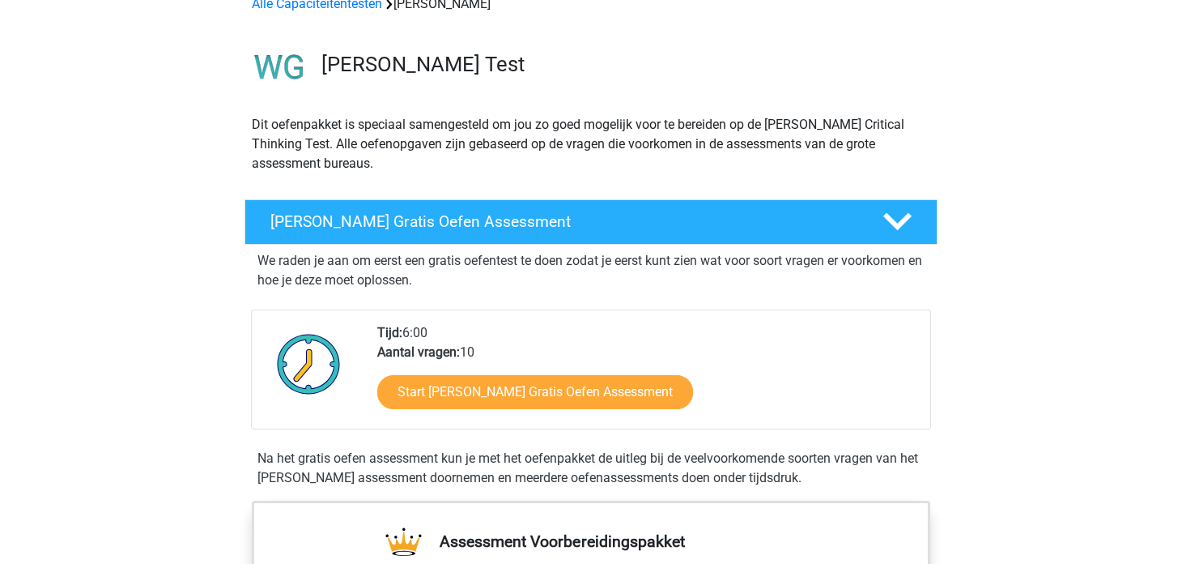
scroll to position [80, 0]
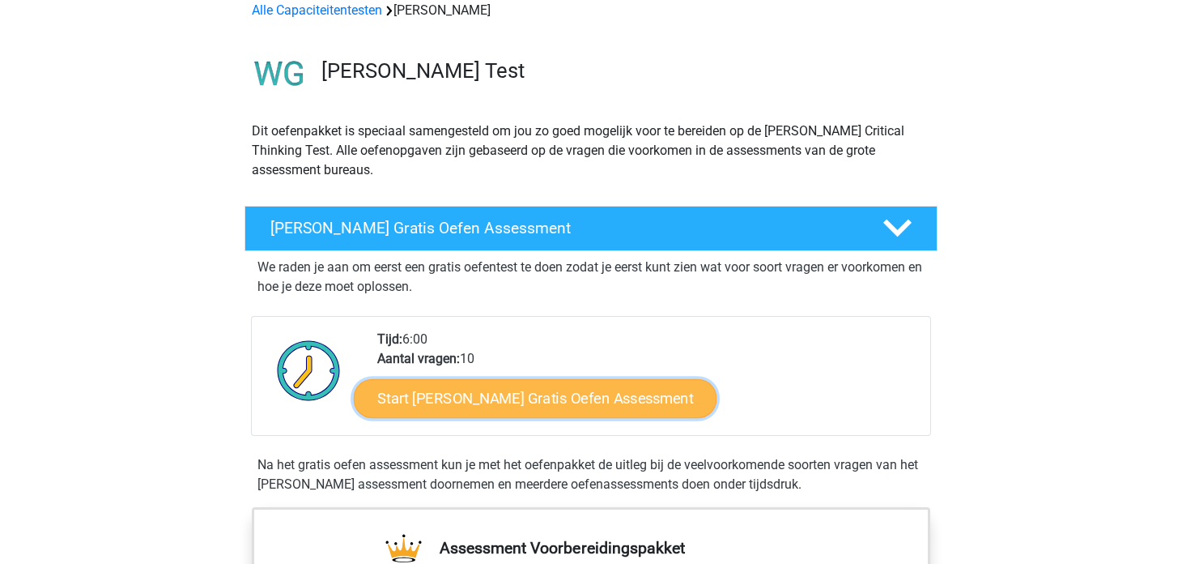
click at [467, 395] on link "Start Watson Glaser Gratis Oefen Assessment" at bounding box center [536, 398] width 364 height 39
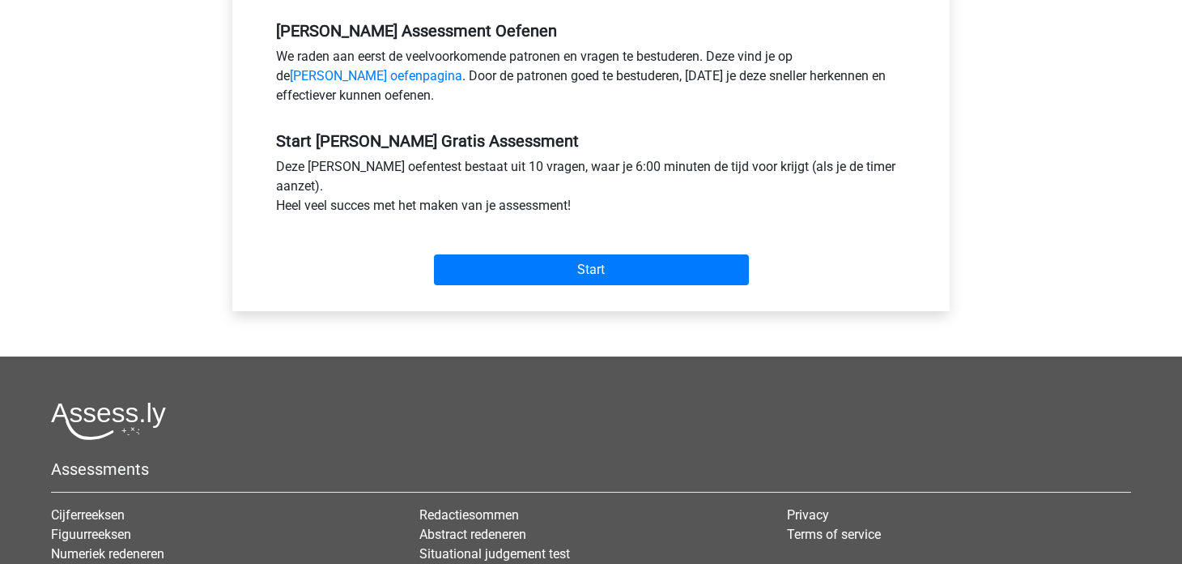
scroll to position [471, 0]
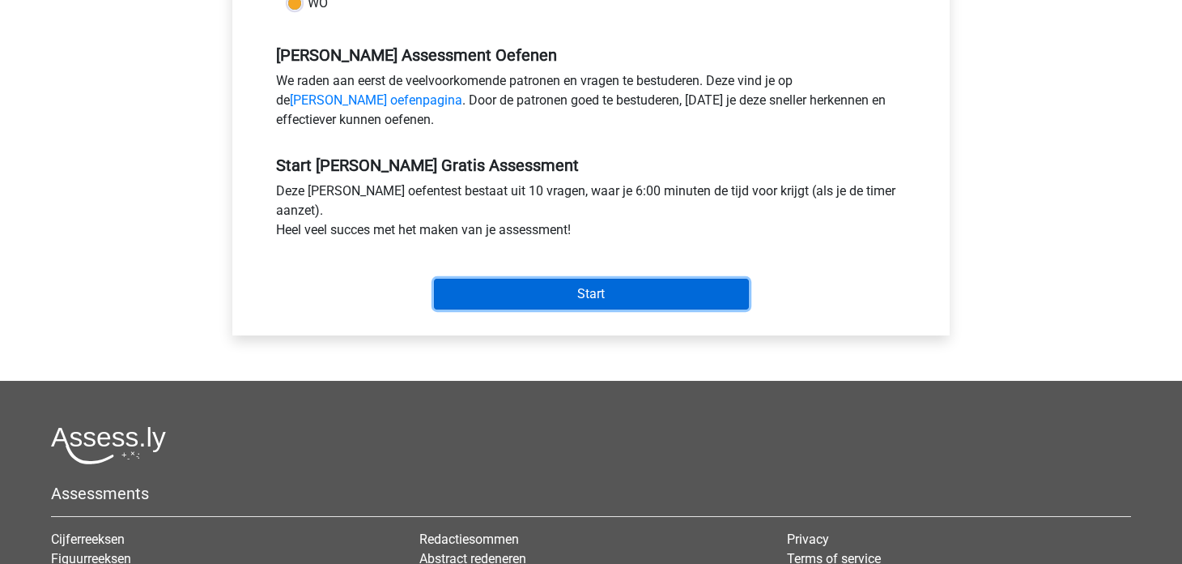
click at [485, 297] on input "Start" at bounding box center [591, 294] width 315 height 31
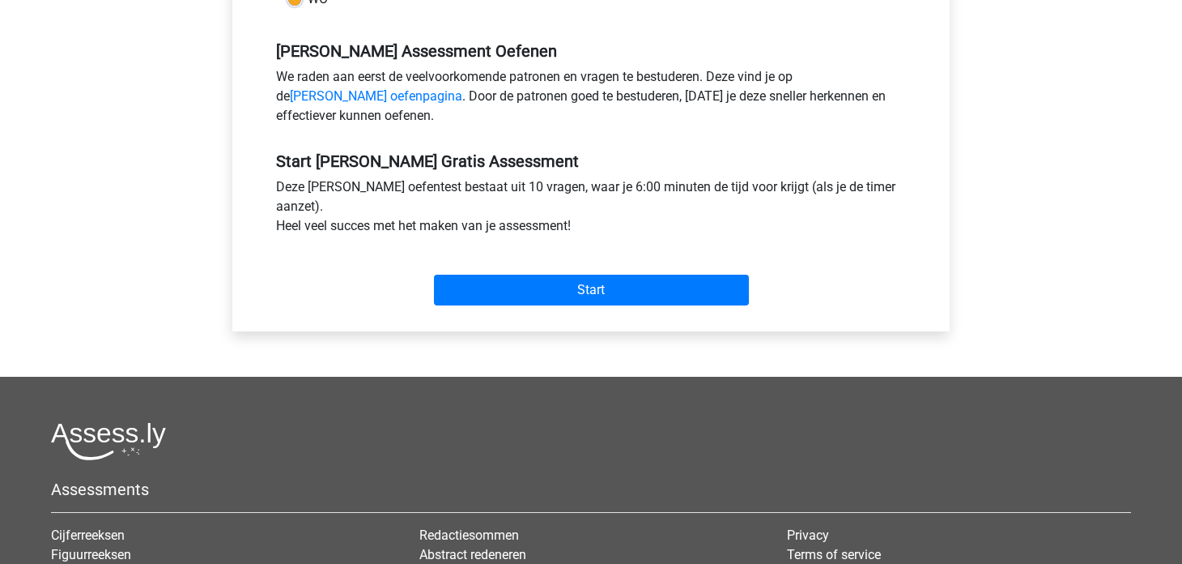
scroll to position [566, 0]
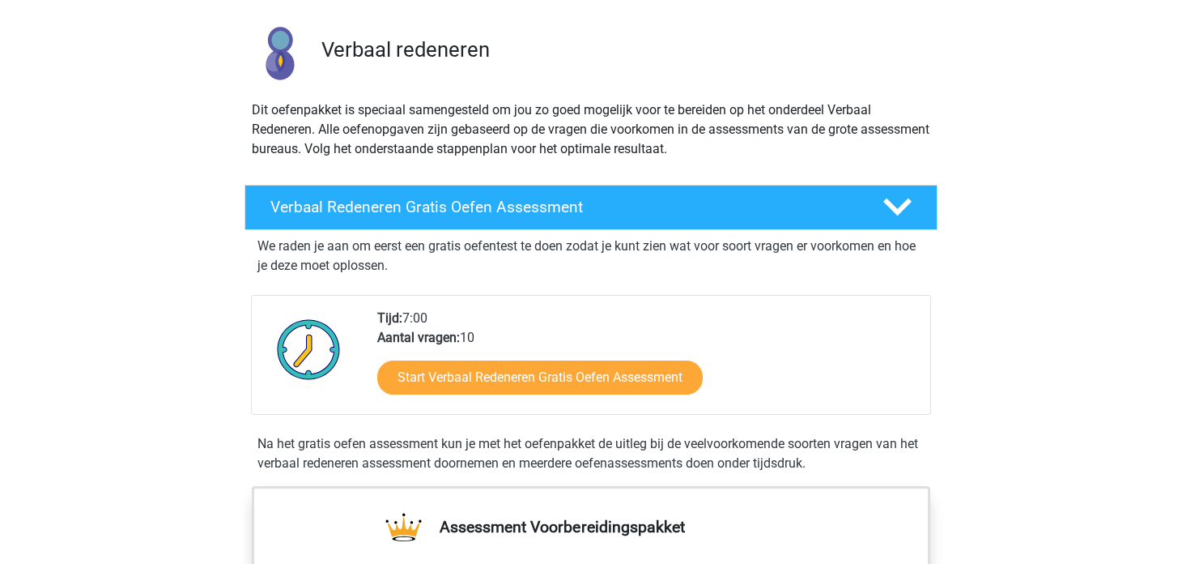
scroll to position [161, 0]
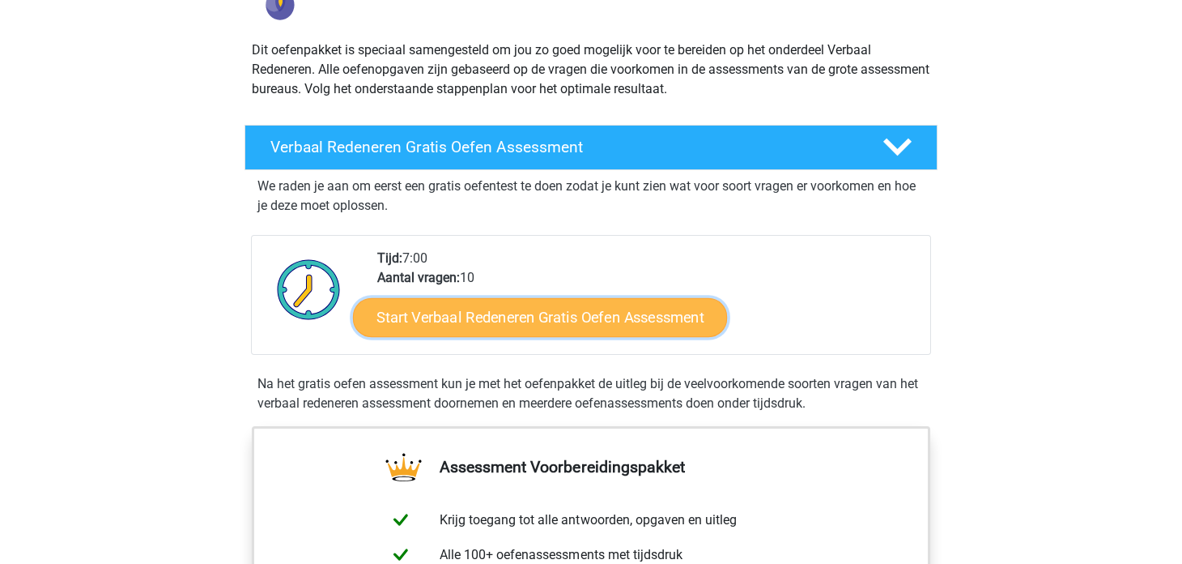
click at [678, 307] on link "Start Verbaal Redeneren Gratis Oefen Assessment" at bounding box center [540, 317] width 374 height 39
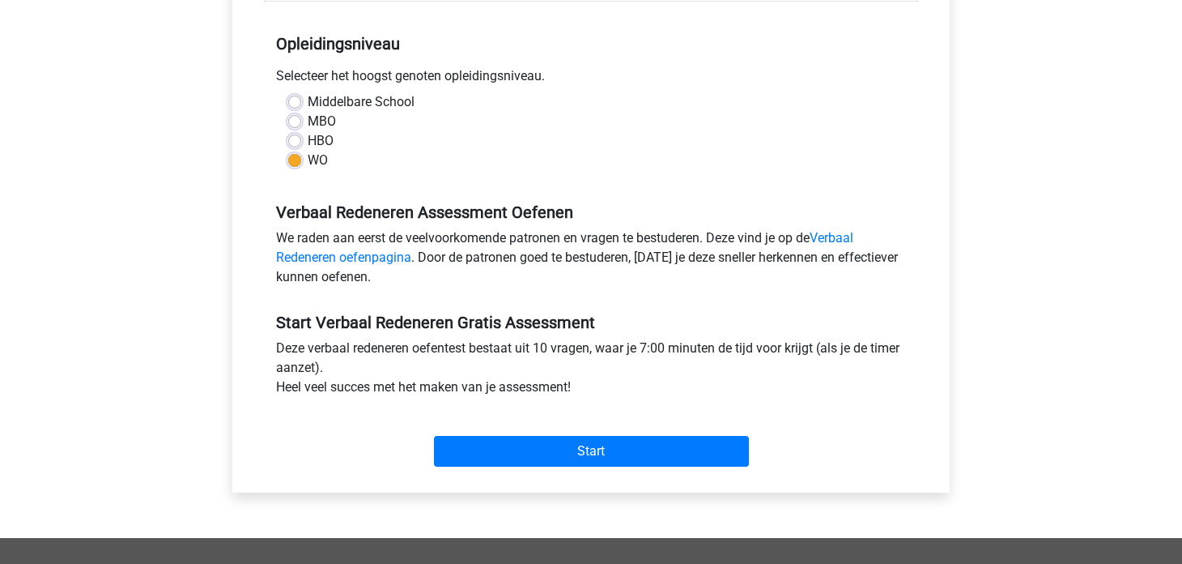
scroll to position [324, 0]
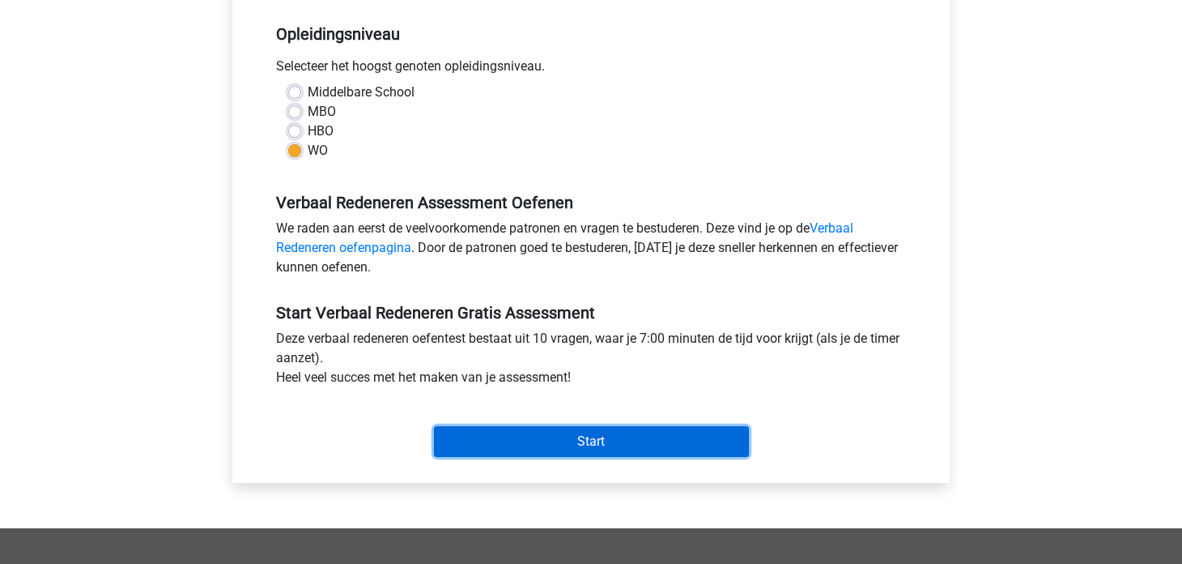
click at [648, 445] on input "Start" at bounding box center [591, 441] width 315 height 31
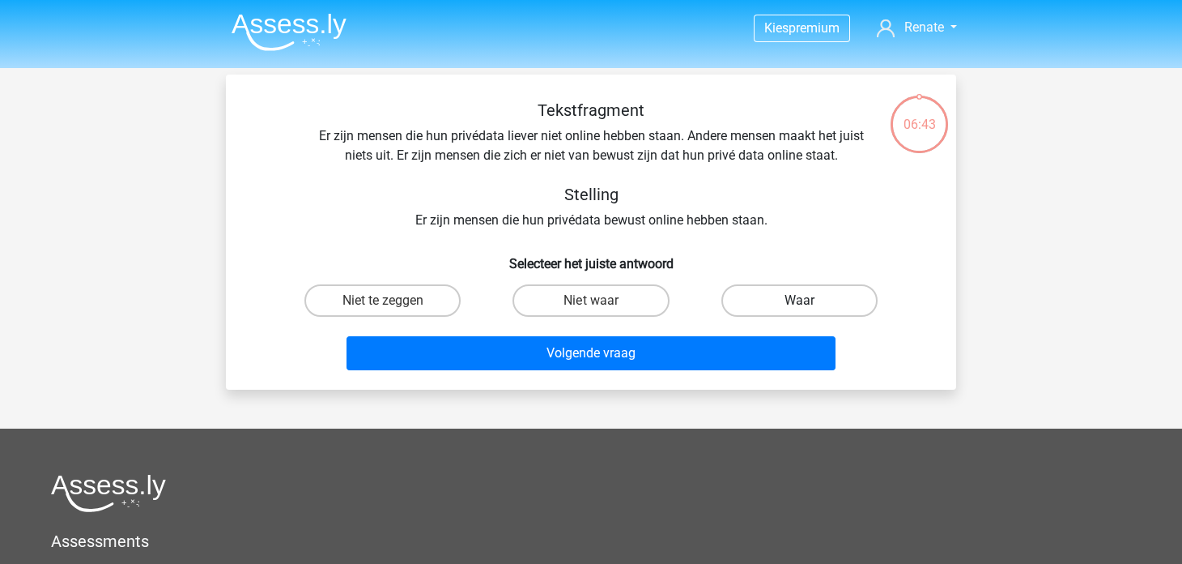
click at [793, 296] on label "Waar" at bounding box center [800, 300] width 156 height 32
click at [799, 300] on input "Waar" at bounding box center [804, 305] width 11 height 11
radio input "true"
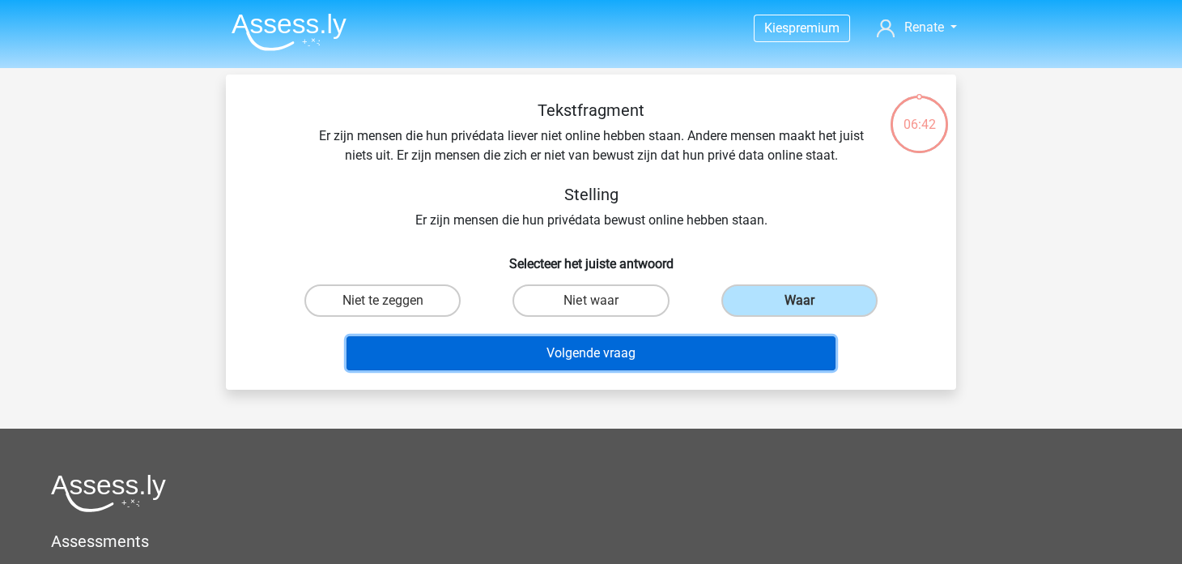
click at [727, 340] on button "Volgende vraag" at bounding box center [592, 353] width 490 height 34
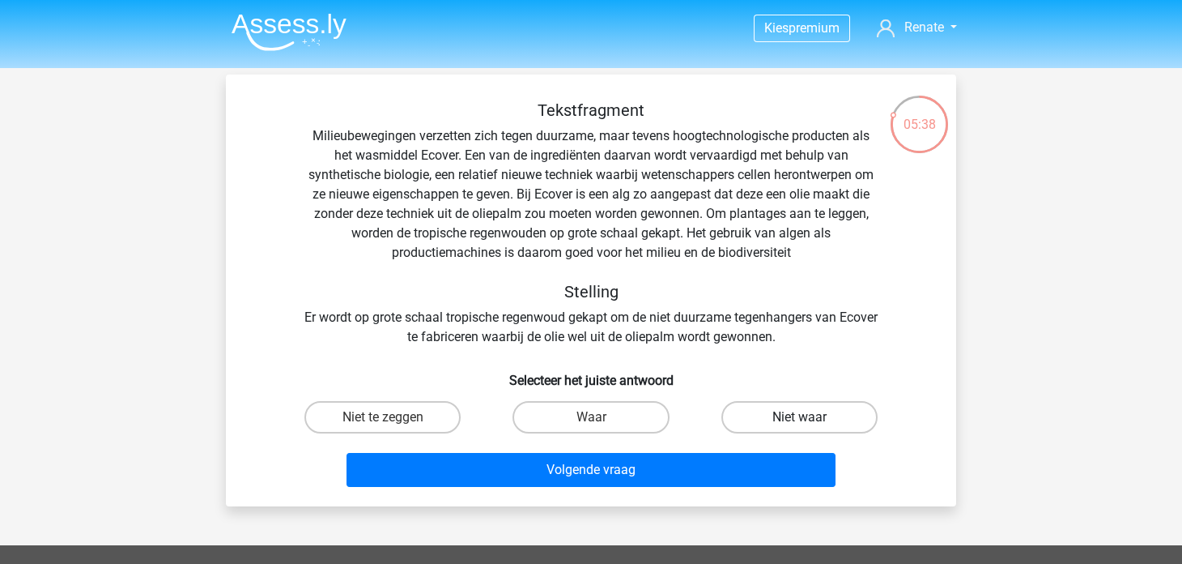
click at [764, 411] on label "Niet waar" at bounding box center [800, 417] width 156 height 32
click at [799, 417] on input "Niet waar" at bounding box center [804, 422] width 11 height 11
radio input "true"
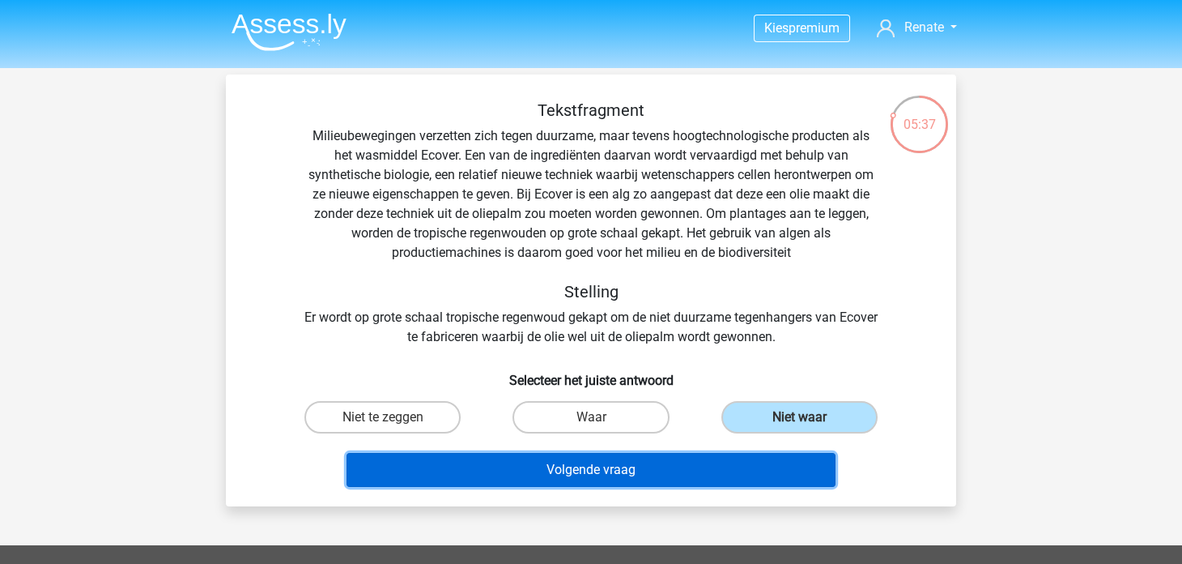
click at [672, 477] on button "Volgende vraag" at bounding box center [592, 470] width 490 height 34
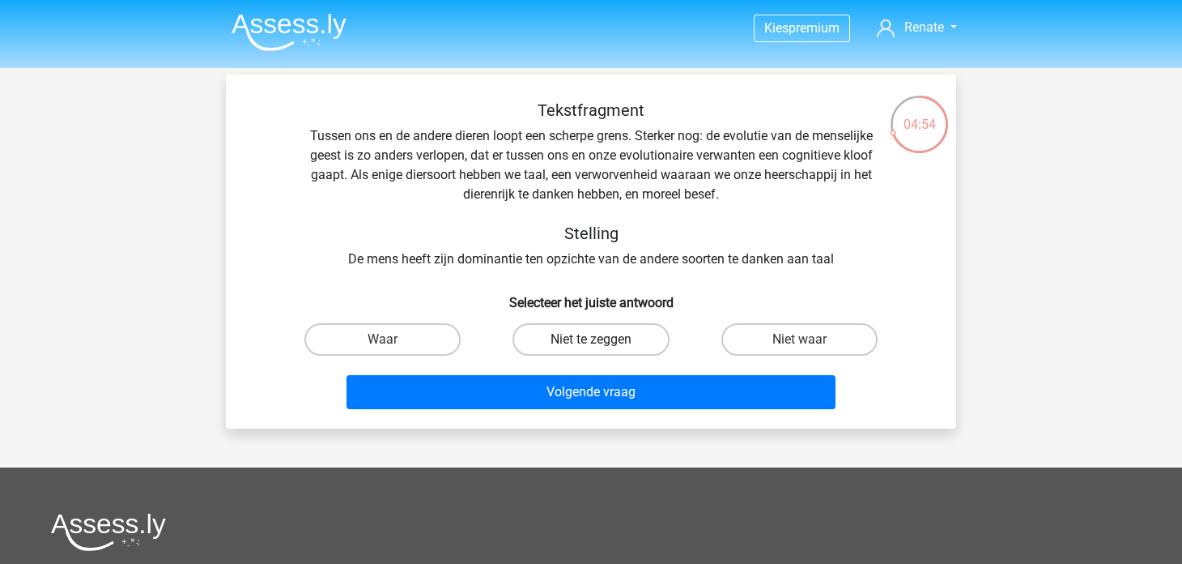
click at [624, 342] on label "Niet te zeggen" at bounding box center [591, 339] width 156 height 32
click at [602, 342] on input "Niet te zeggen" at bounding box center [596, 344] width 11 height 11
radio input "true"
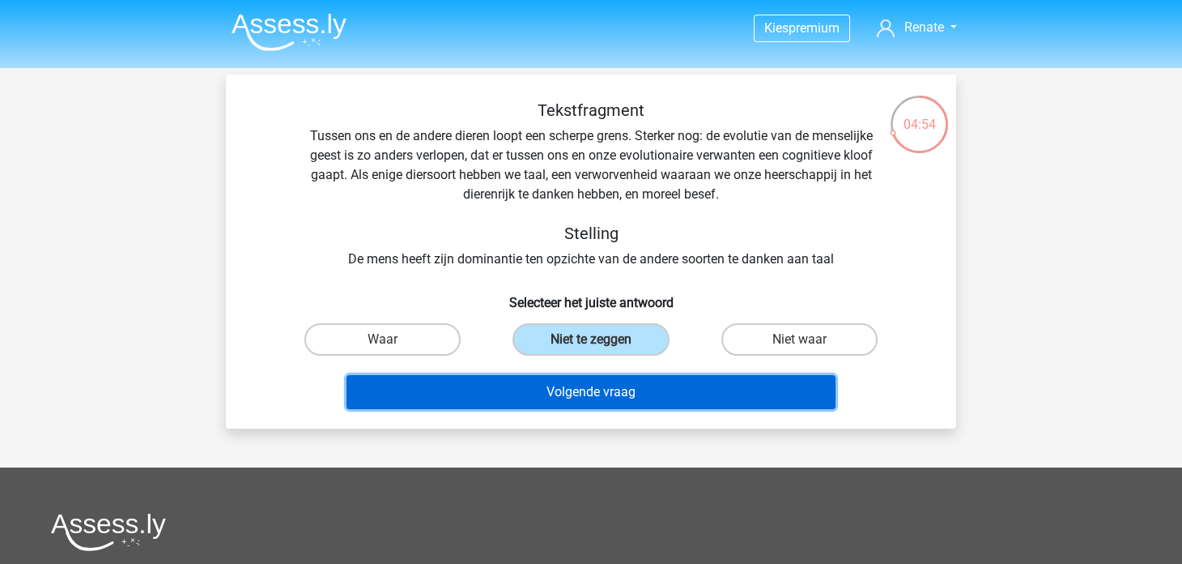
click at [637, 401] on button "Volgende vraag" at bounding box center [592, 392] width 490 height 34
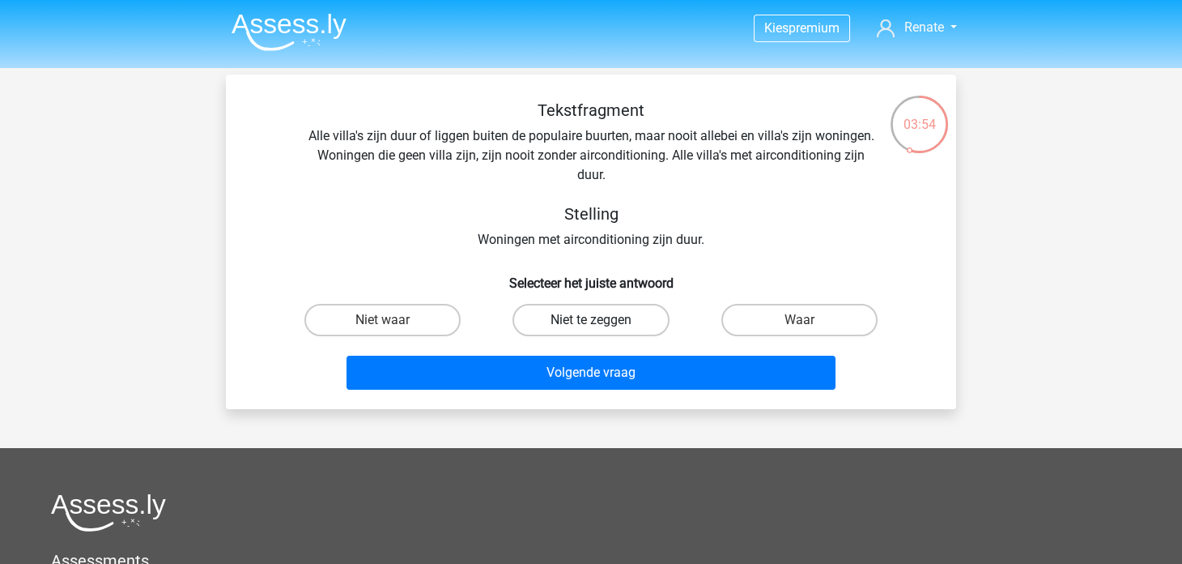
click at [539, 323] on label "Niet te zeggen" at bounding box center [591, 320] width 156 height 32
click at [591, 323] on input "Niet te zeggen" at bounding box center [596, 325] width 11 height 11
radio input "true"
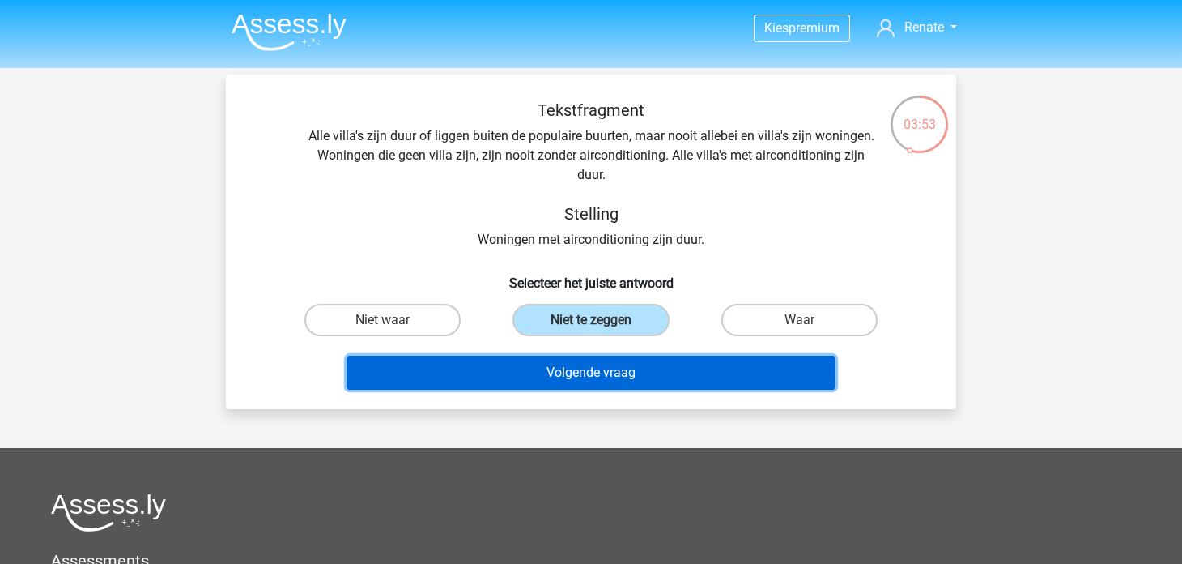
click at [550, 368] on button "Volgende vraag" at bounding box center [592, 373] width 490 height 34
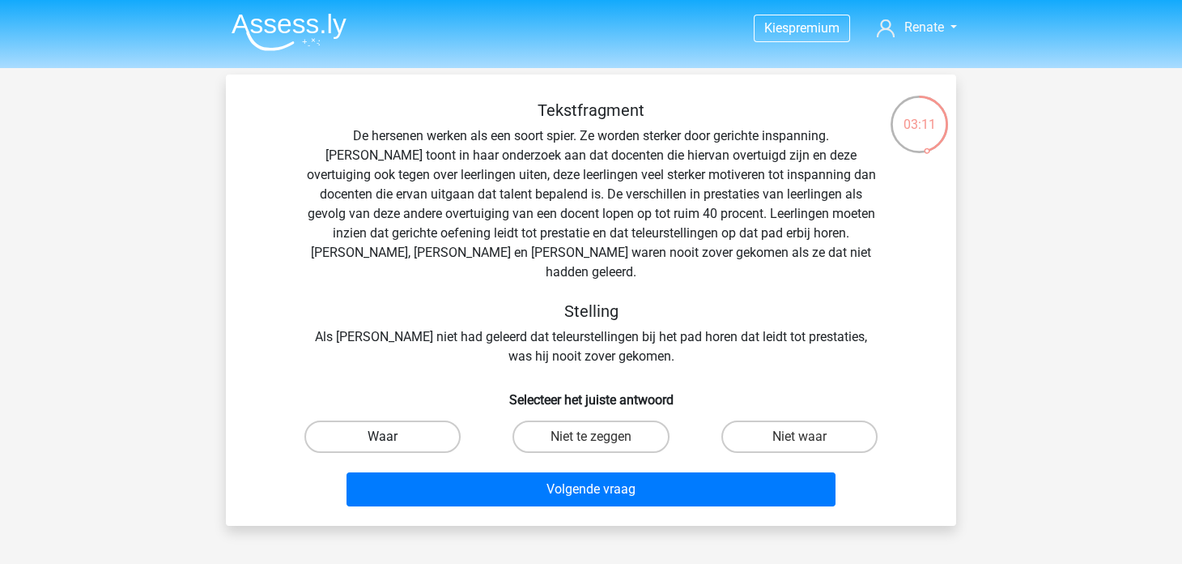
click at [406, 420] on label "Waar" at bounding box center [383, 436] width 156 height 32
click at [394, 437] on input "Waar" at bounding box center [388, 442] width 11 height 11
radio input "true"
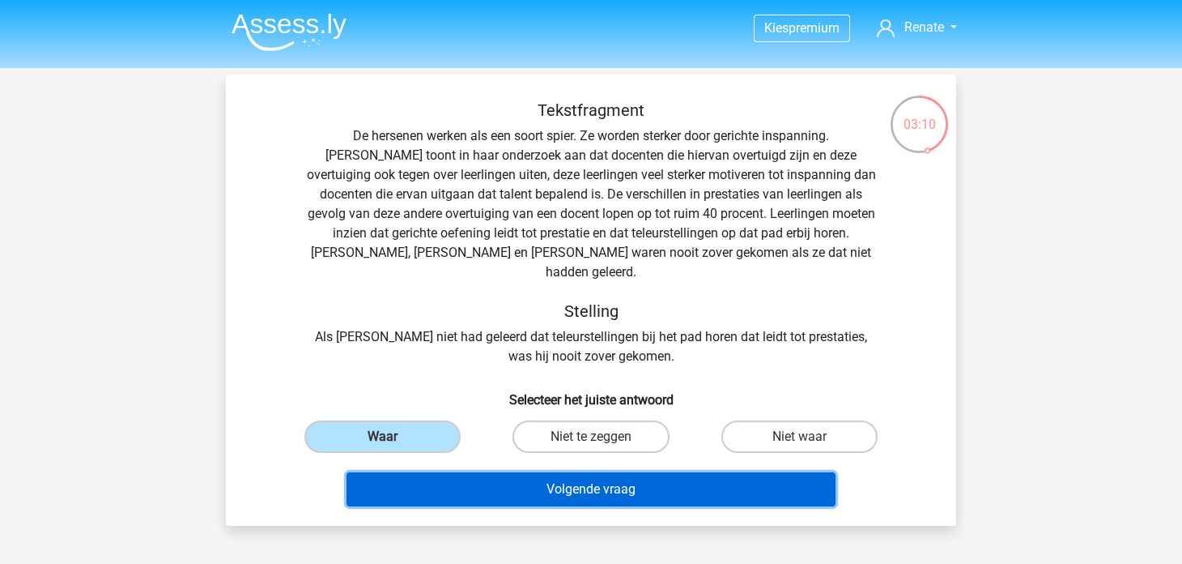
click at [407, 472] on button "Volgende vraag" at bounding box center [592, 489] width 490 height 34
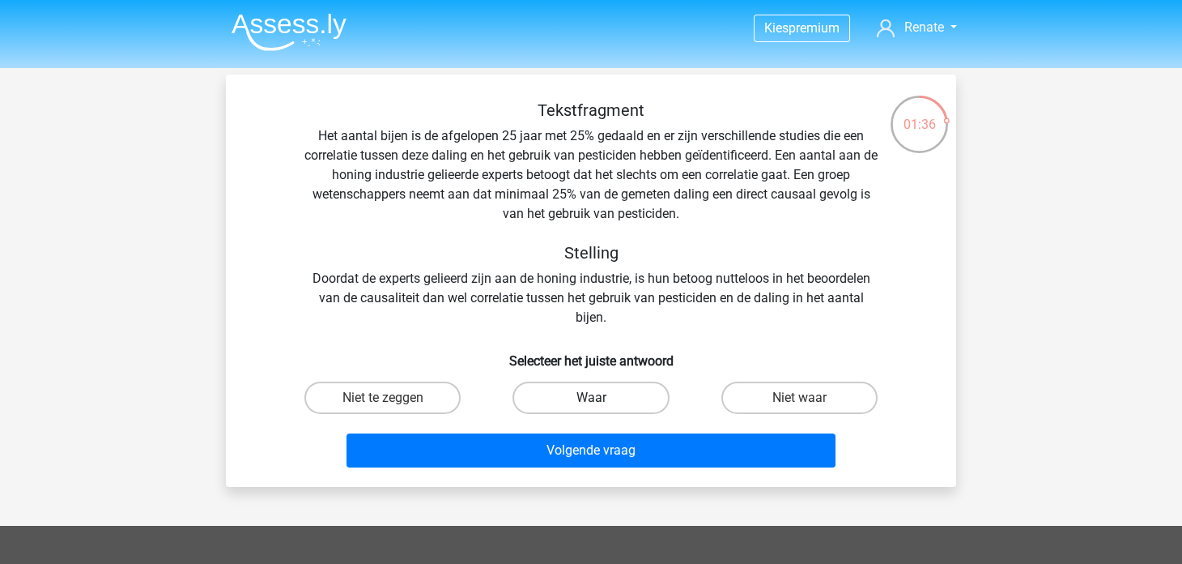
click at [582, 392] on label "Waar" at bounding box center [591, 397] width 156 height 32
click at [591, 398] on input "Waar" at bounding box center [596, 403] width 11 height 11
radio input "true"
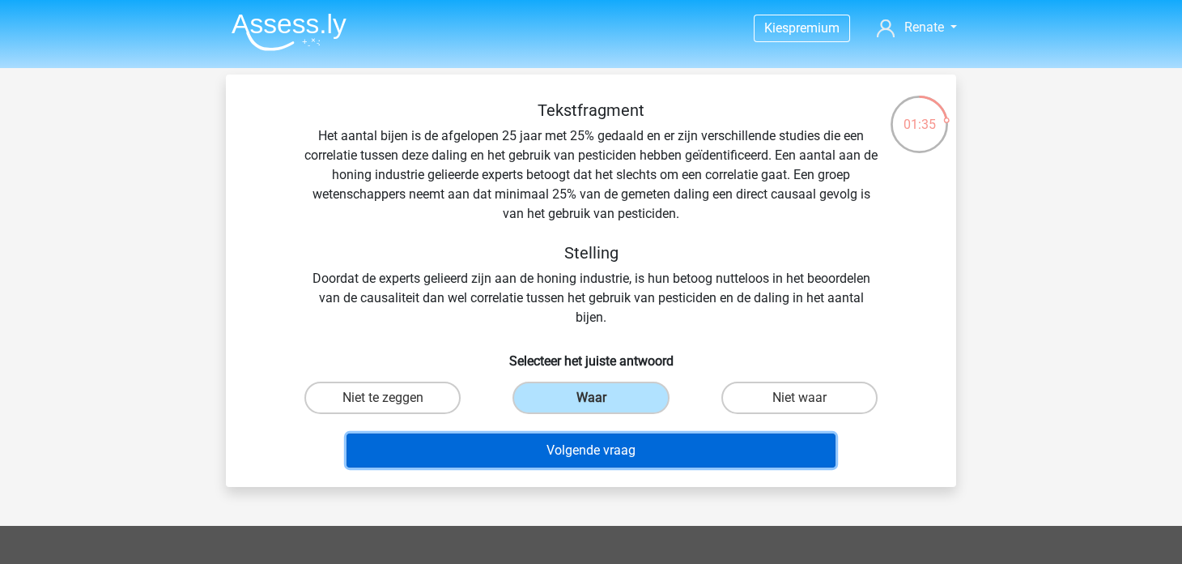
click at [573, 450] on button "Volgende vraag" at bounding box center [592, 450] width 490 height 34
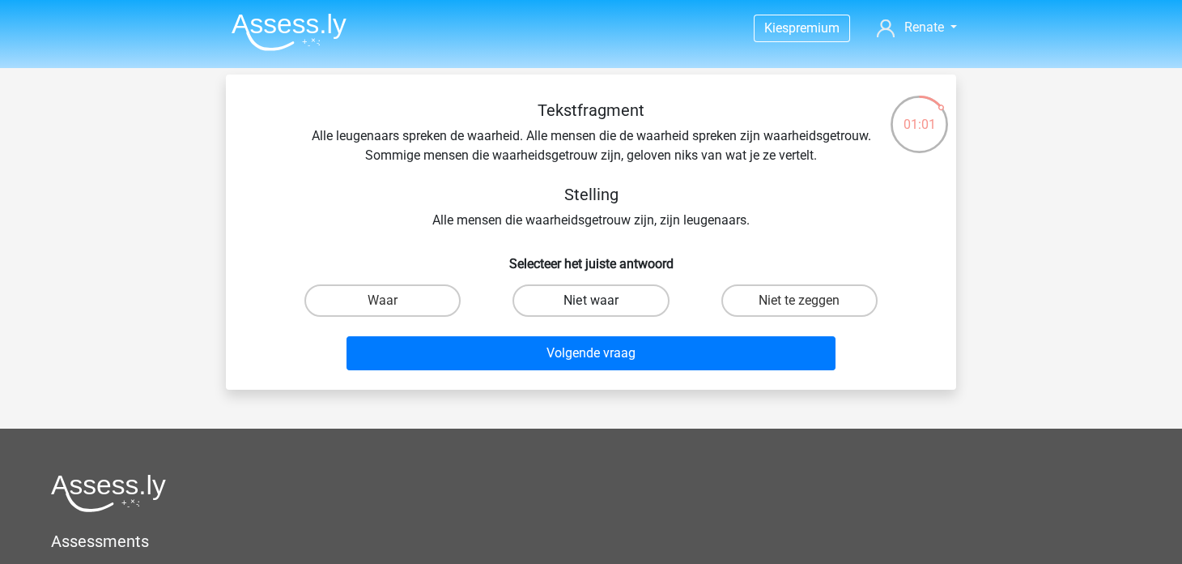
click at [627, 303] on label "Niet waar" at bounding box center [591, 300] width 156 height 32
click at [602, 303] on input "Niet waar" at bounding box center [596, 305] width 11 height 11
radio input "true"
click at [612, 371] on div "Volgende vraag" at bounding box center [591, 356] width 625 height 40
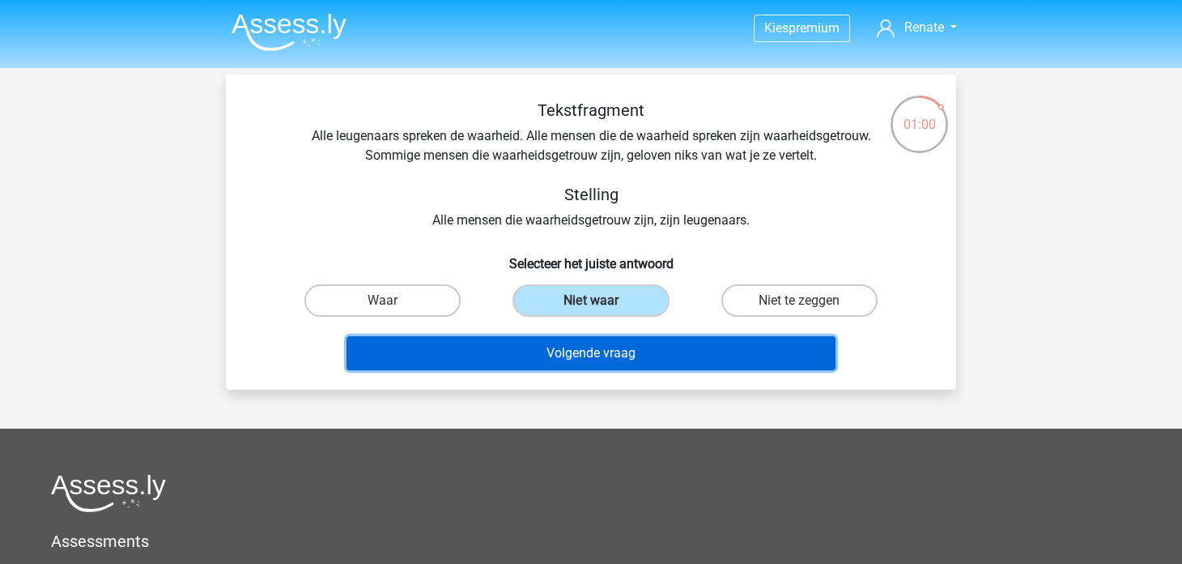
click at [614, 362] on button "Volgende vraag" at bounding box center [592, 353] width 490 height 34
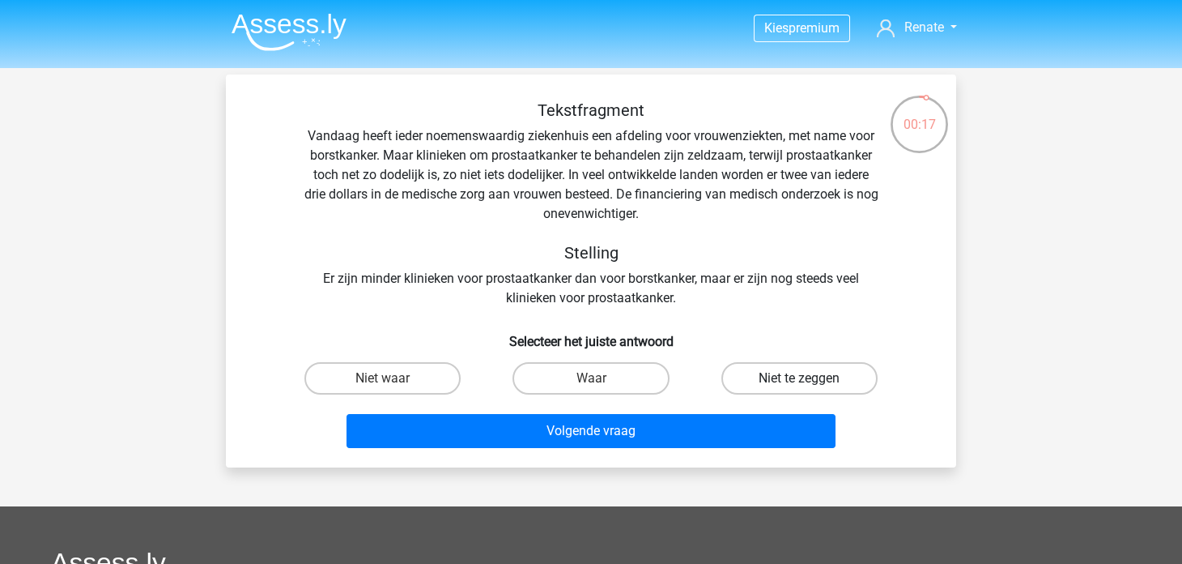
click at [755, 370] on label "Niet te zeggen" at bounding box center [800, 378] width 156 height 32
click at [799, 378] on input "Niet te zeggen" at bounding box center [804, 383] width 11 height 11
radio input "true"
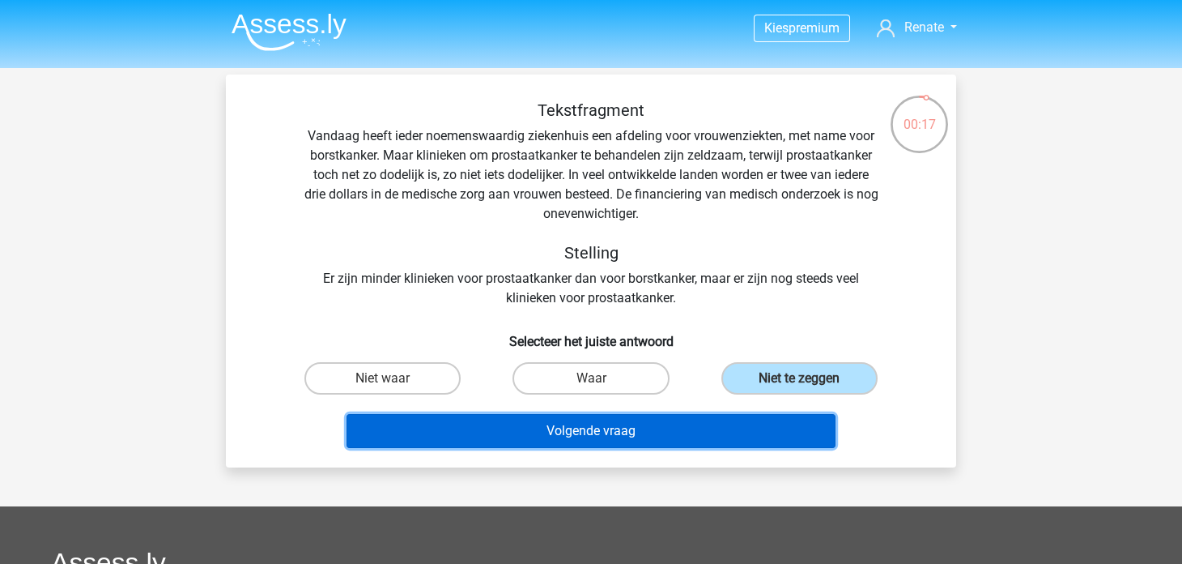
click at [721, 425] on button "Volgende vraag" at bounding box center [592, 431] width 490 height 34
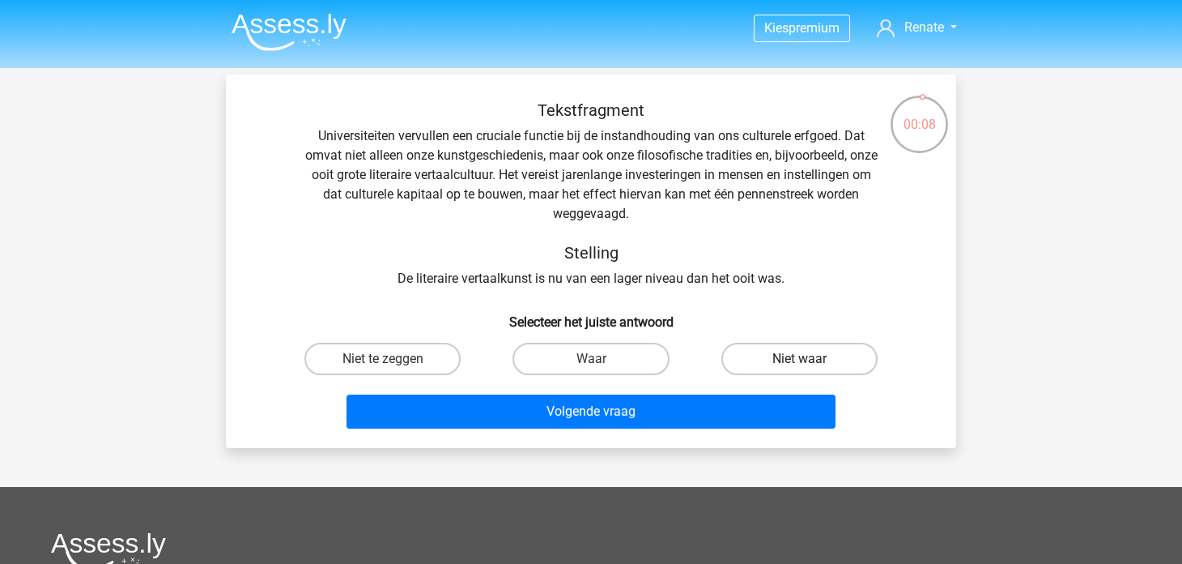
click at [782, 346] on label "Niet waar" at bounding box center [800, 359] width 156 height 32
click at [799, 359] on input "Niet waar" at bounding box center [804, 364] width 11 height 11
radio input "true"
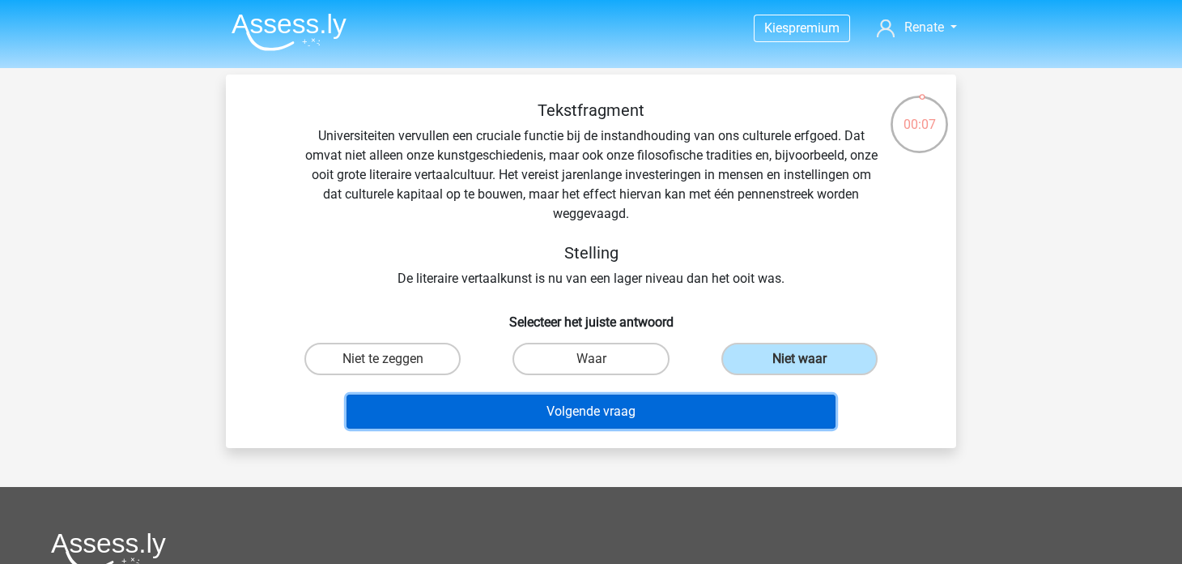
click at [692, 409] on button "Volgende vraag" at bounding box center [592, 411] width 490 height 34
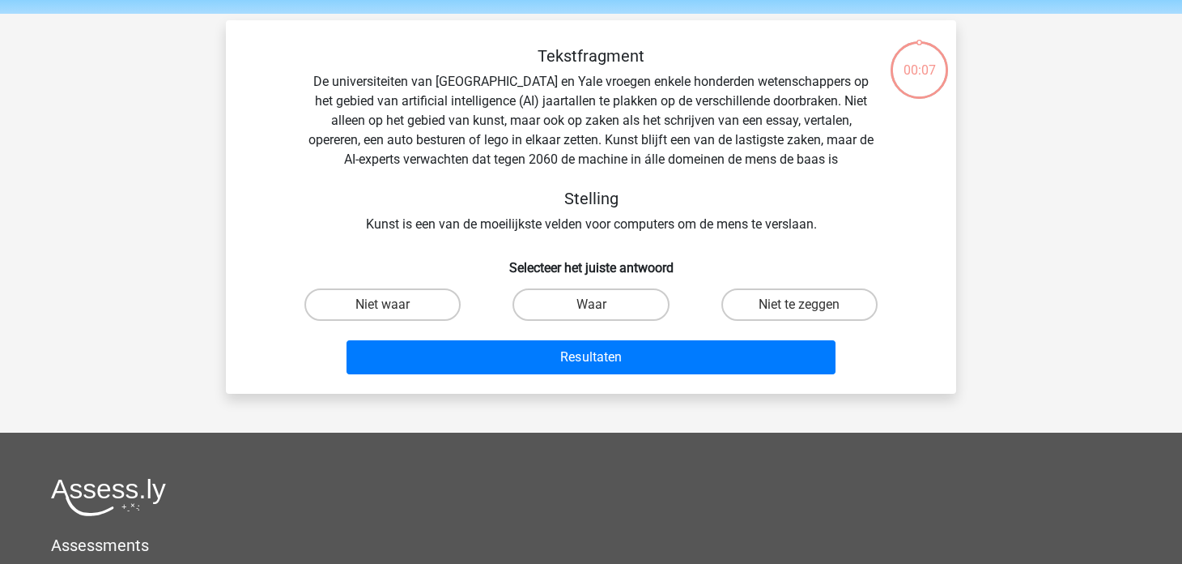
scroll to position [75, 0]
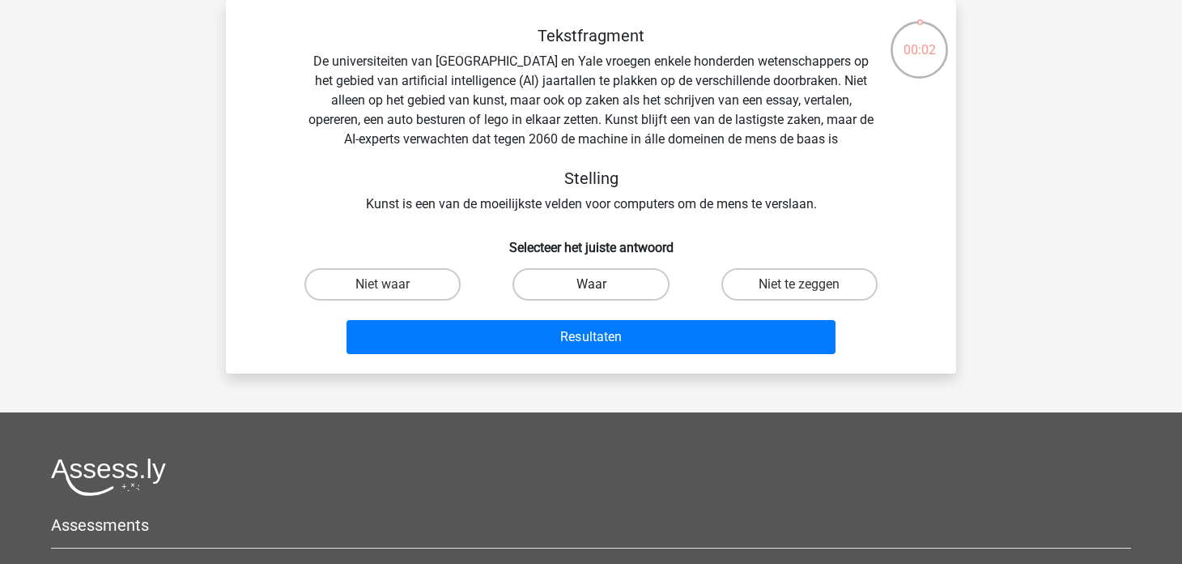
click at [560, 283] on label "Waar" at bounding box center [591, 284] width 156 height 32
click at [591, 284] on input "Waar" at bounding box center [596, 289] width 11 height 11
radio input "true"
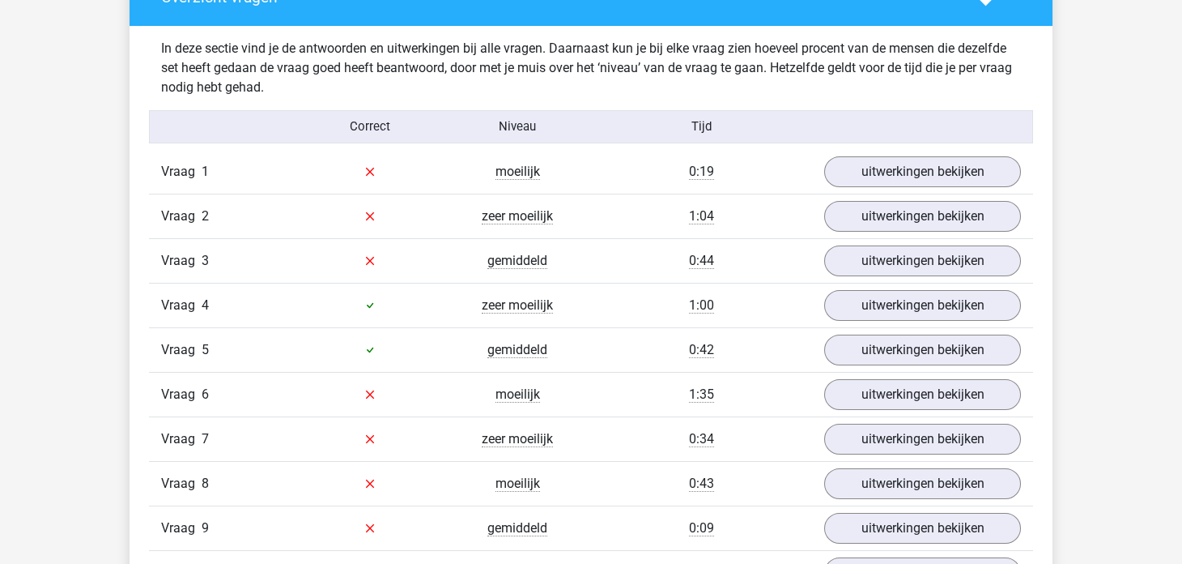
scroll to position [1214, 0]
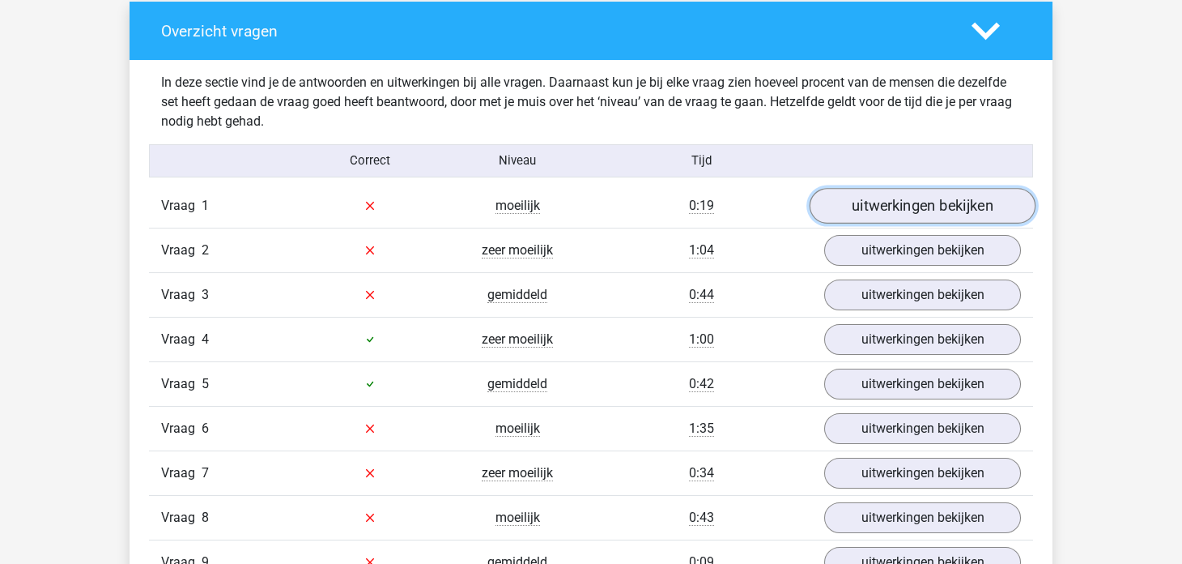
click at [893, 209] on link "uitwerkingen bekijken" at bounding box center [923, 206] width 226 height 36
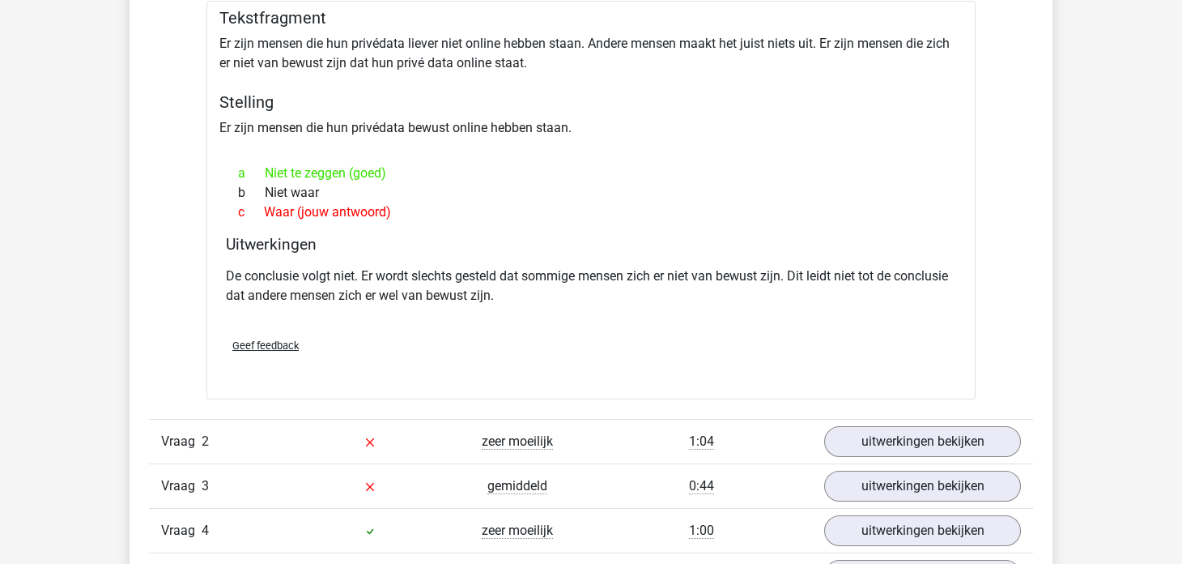
scroll to position [1700, 0]
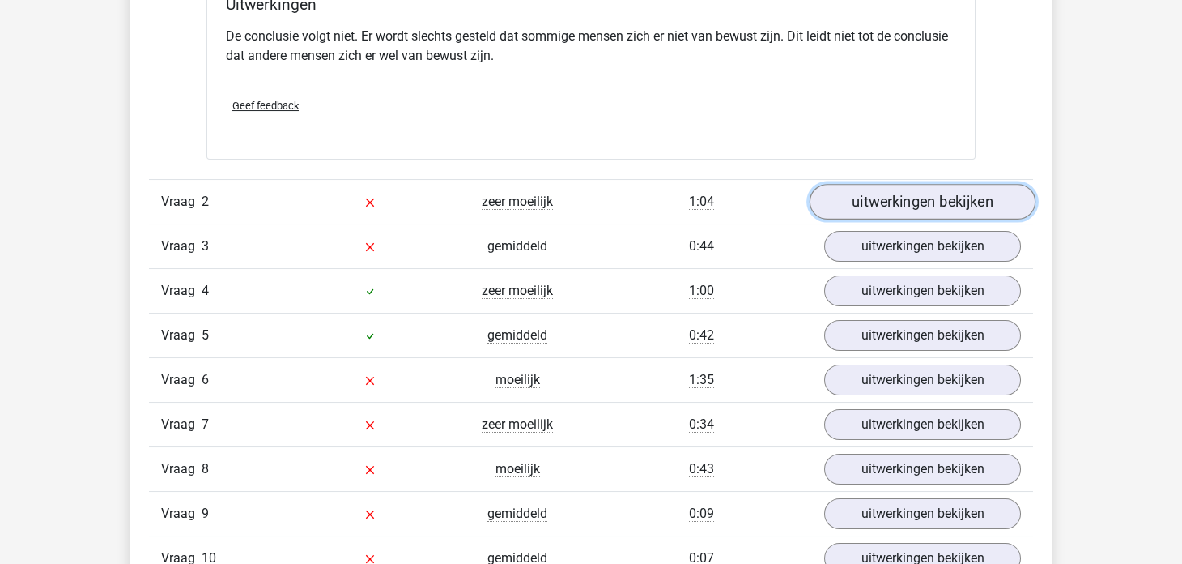
click at [852, 209] on link "uitwerkingen bekijken" at bounding box center [923, 202] width 226 height 36
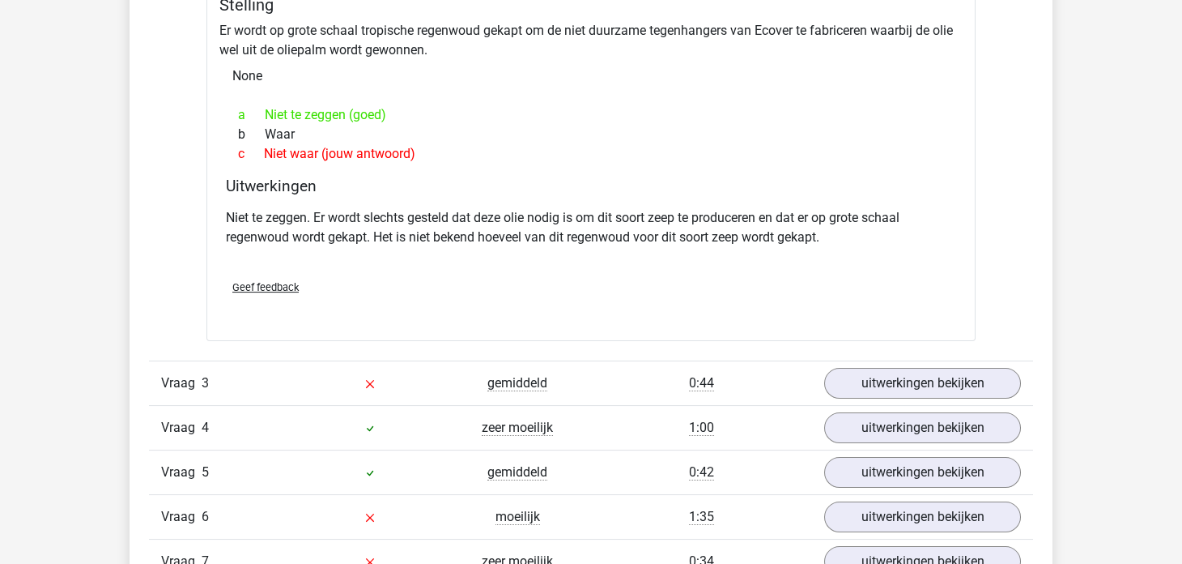
scroll to position [2268, 0]
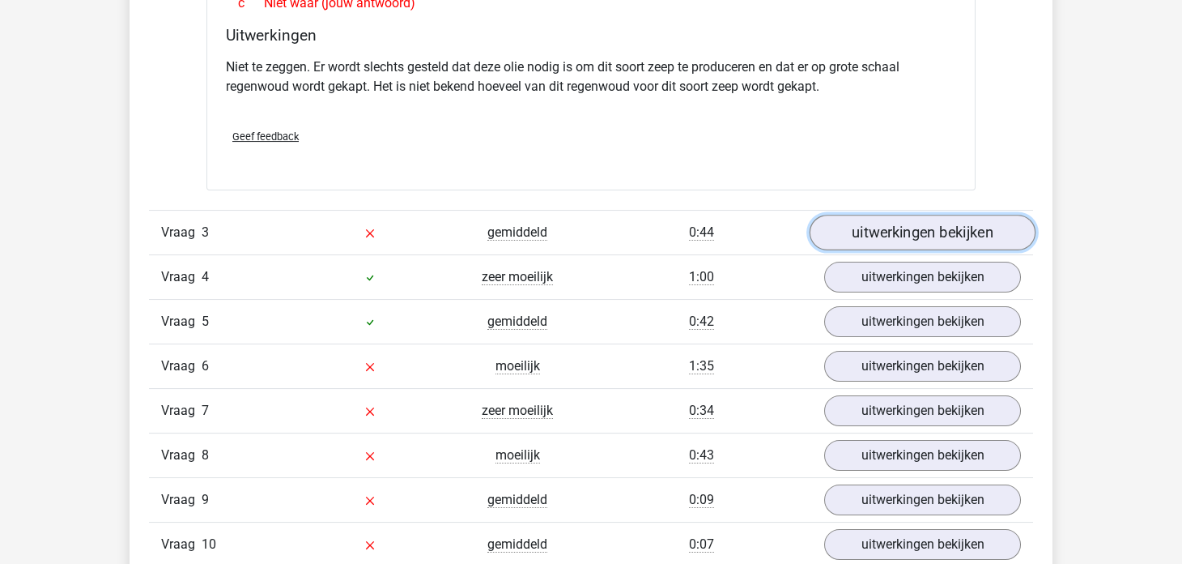
click at [854, 231] on link "uitwerkingen bekijken" at bounding box center [923, 233] width 226 height 36
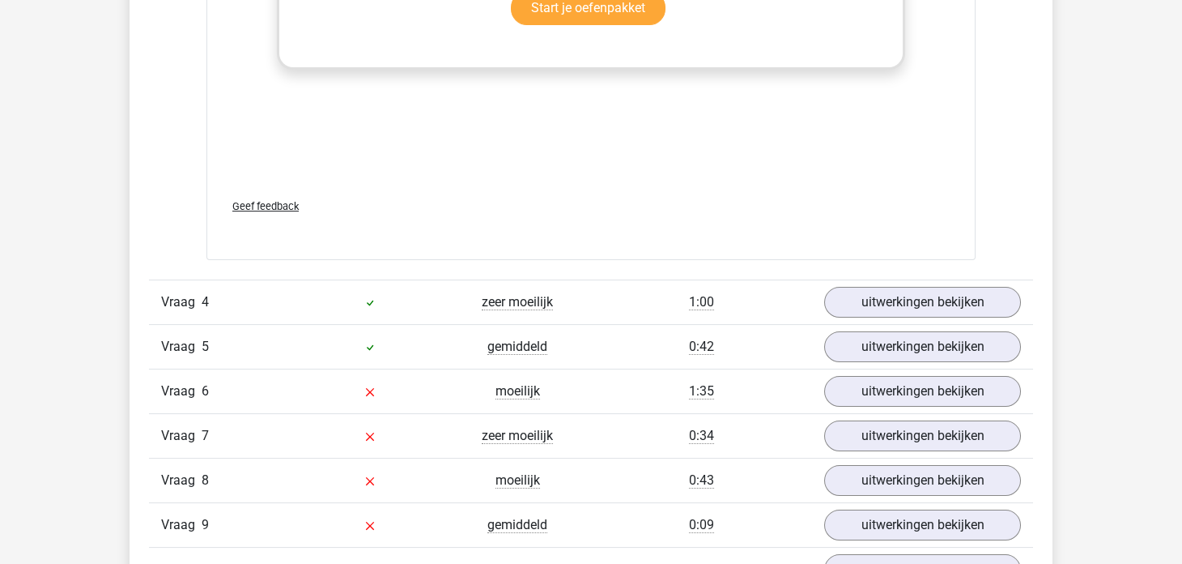
scroll to position [3158, 0]
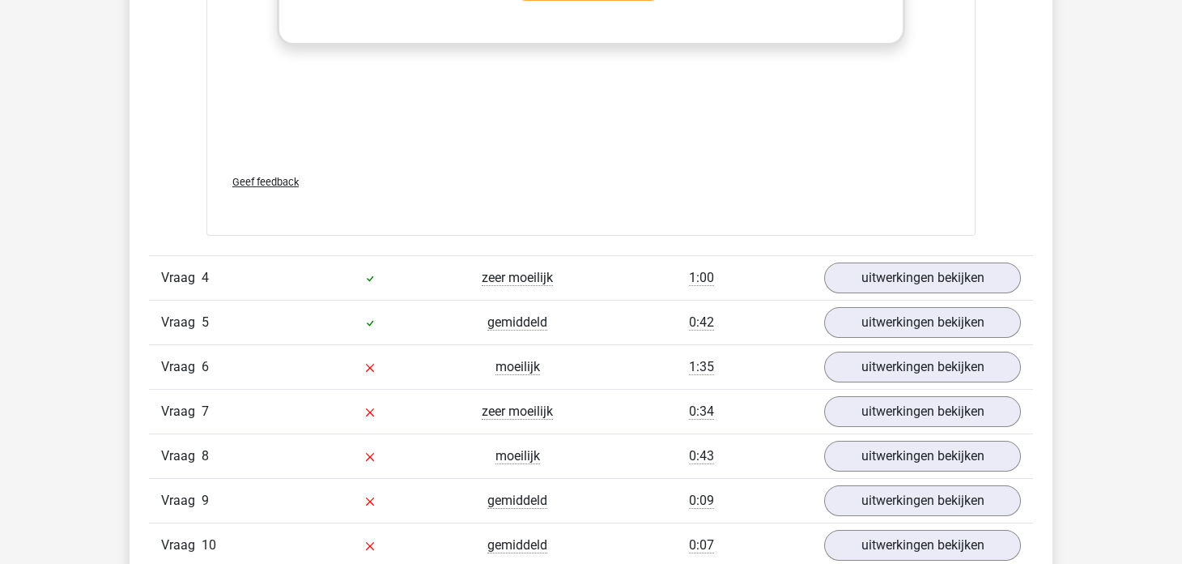
click at [859, 293] on div "Vraag 4 zeer moeilijk 1:00 uitwerkingen bekijken" at bounding box center [591, 277] width 884 height 45
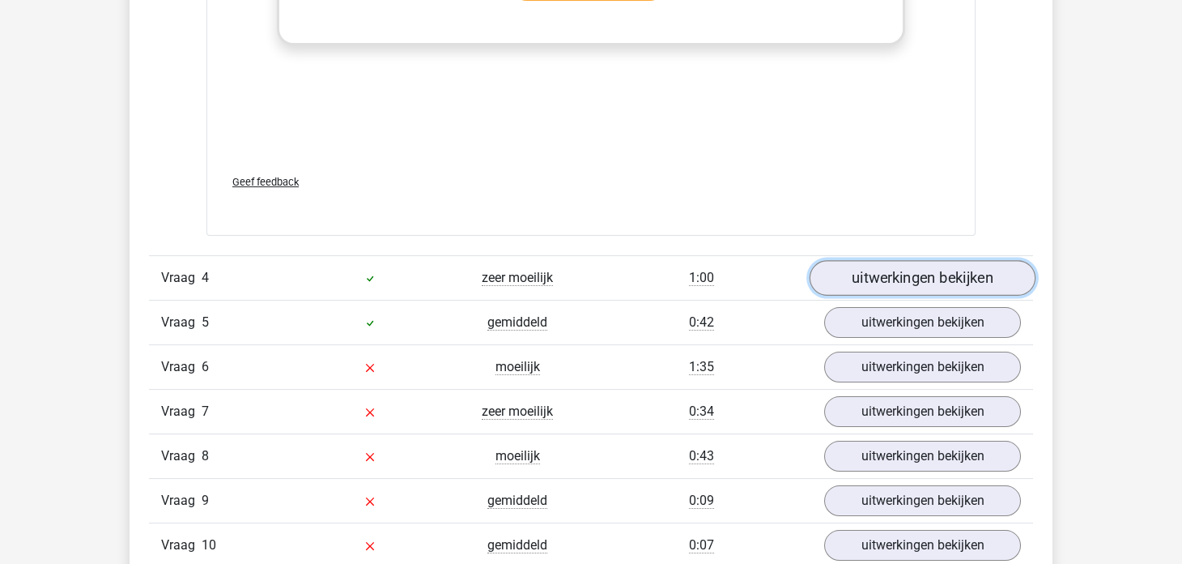
click at [863, 279] on link "uitwerkingen bekijken" at bounding box center [923, 278] width 226 height 36
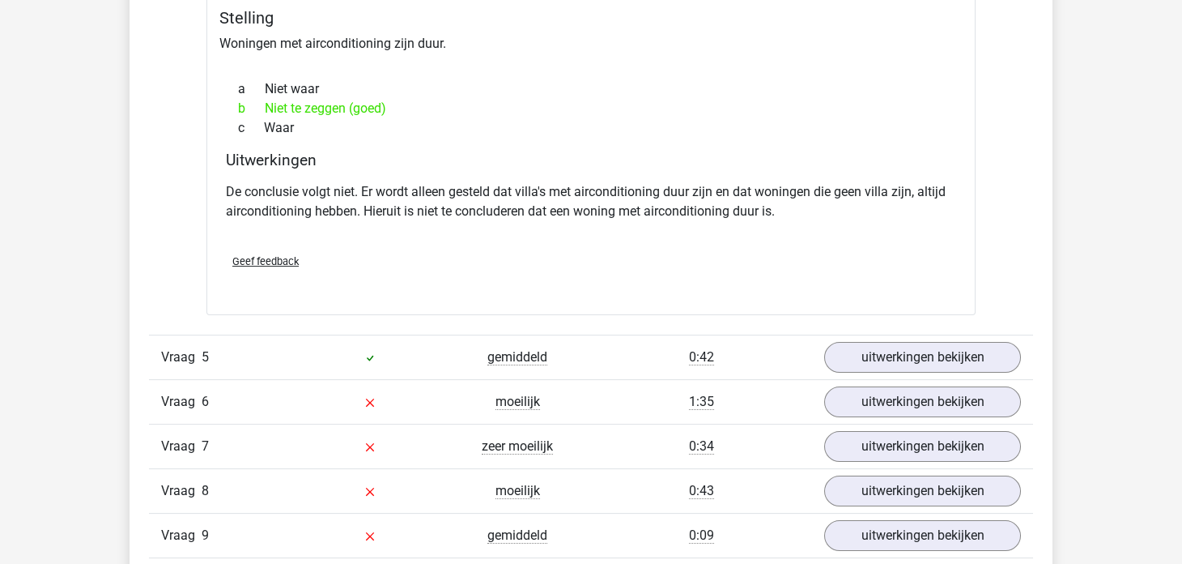
scroll to position [3563, 0]
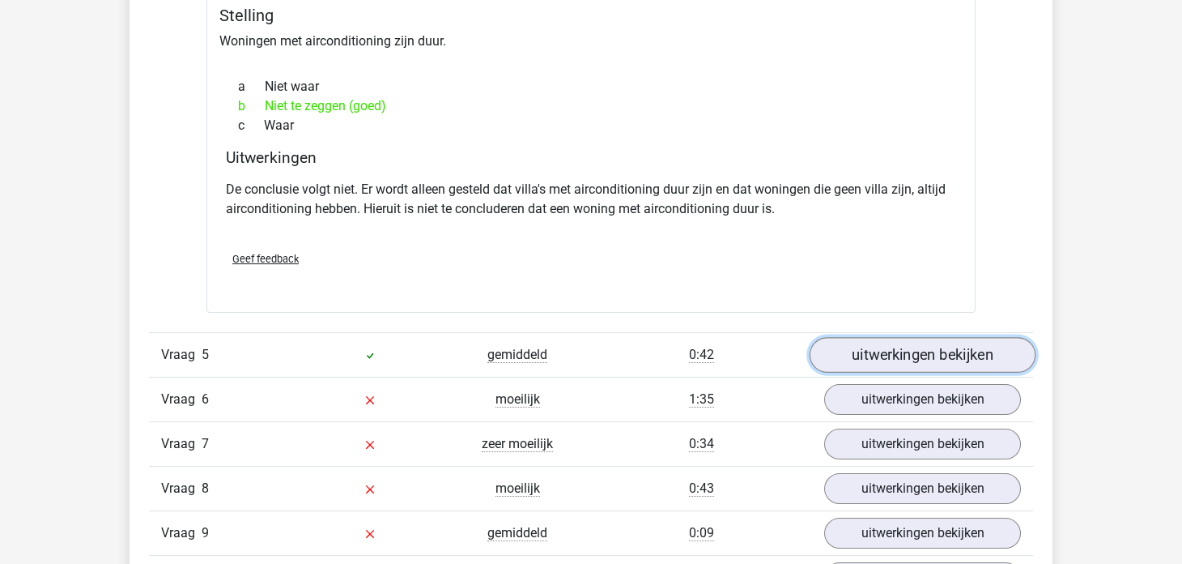
click at [860, 356] on link "uitwerkingen bekijken" at bounding box center [923, 356] width 226 height 36
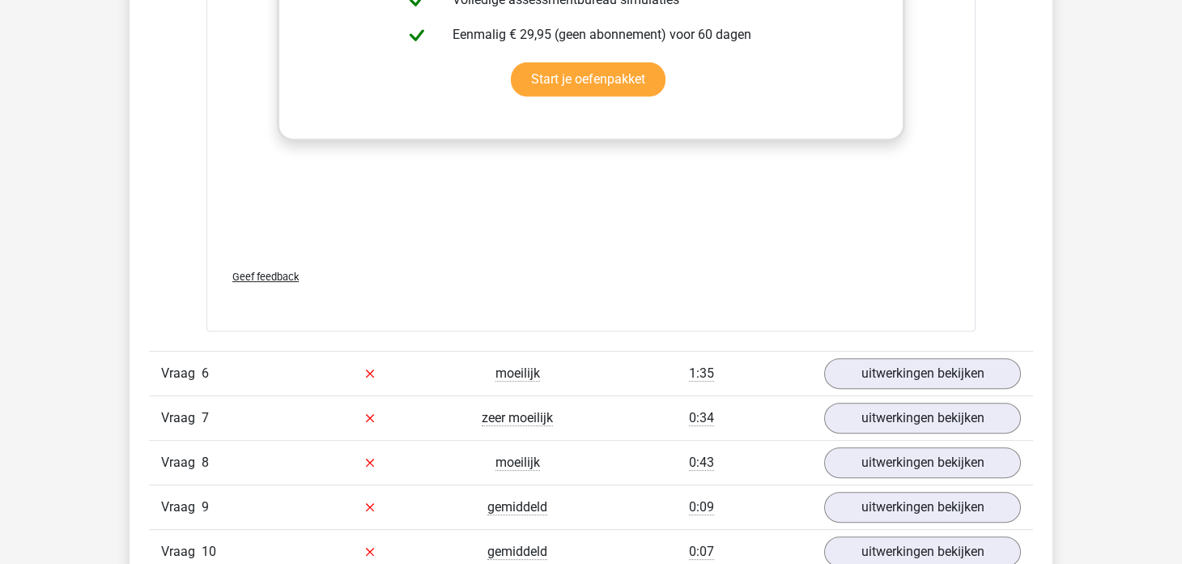
scroll to position [4617, 0]
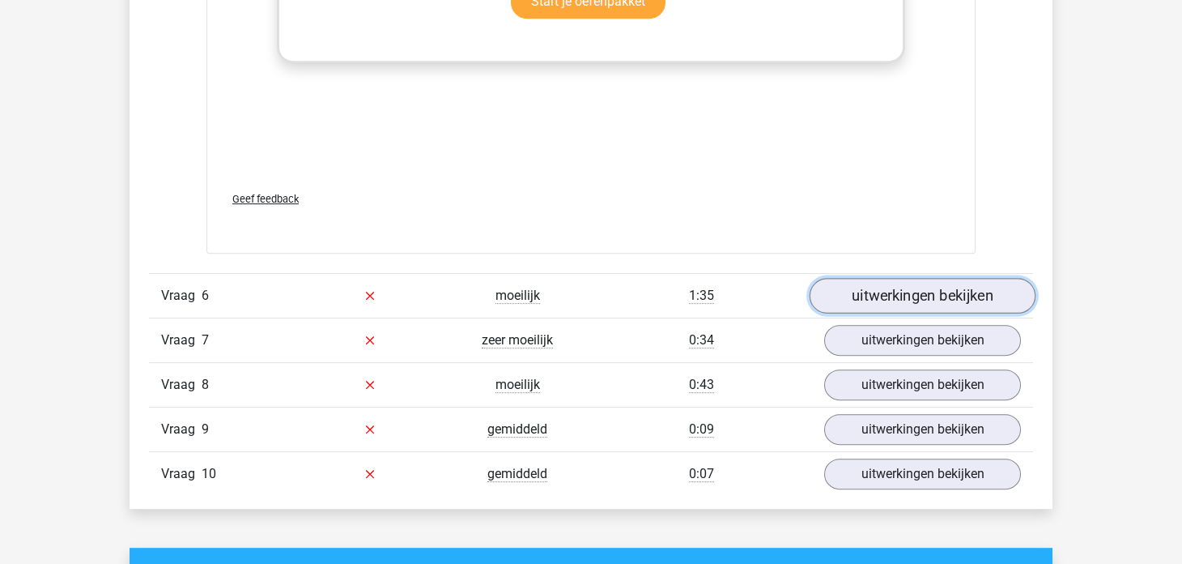
click at [871, 278] on link "uitwerkingen bekijken" at bounding box center [923, 296] width 226 height 36
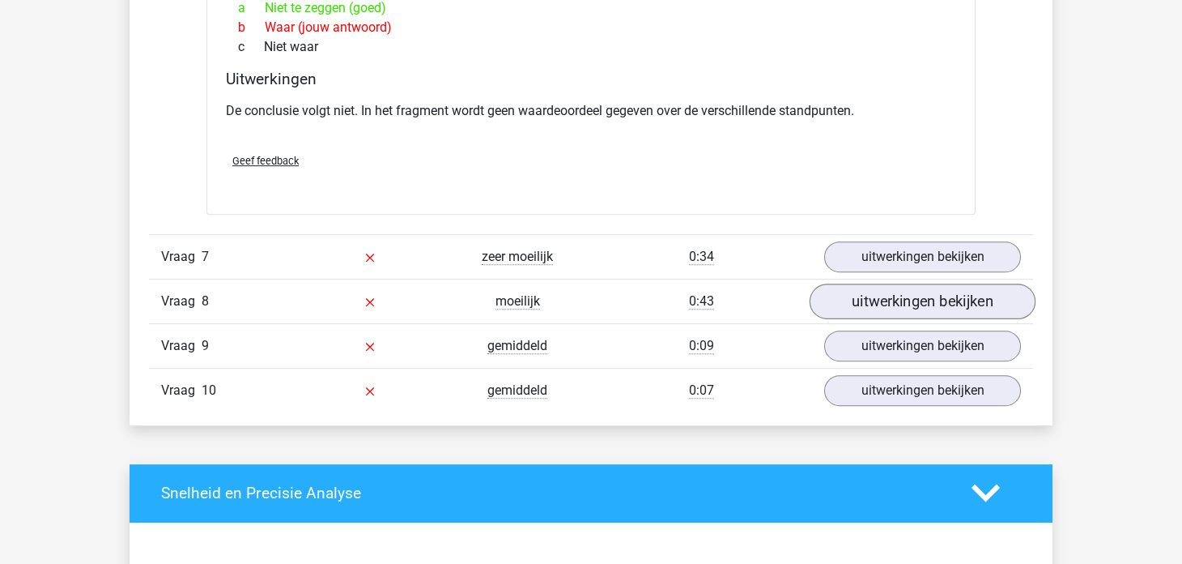
scroll to position [5183, 0]
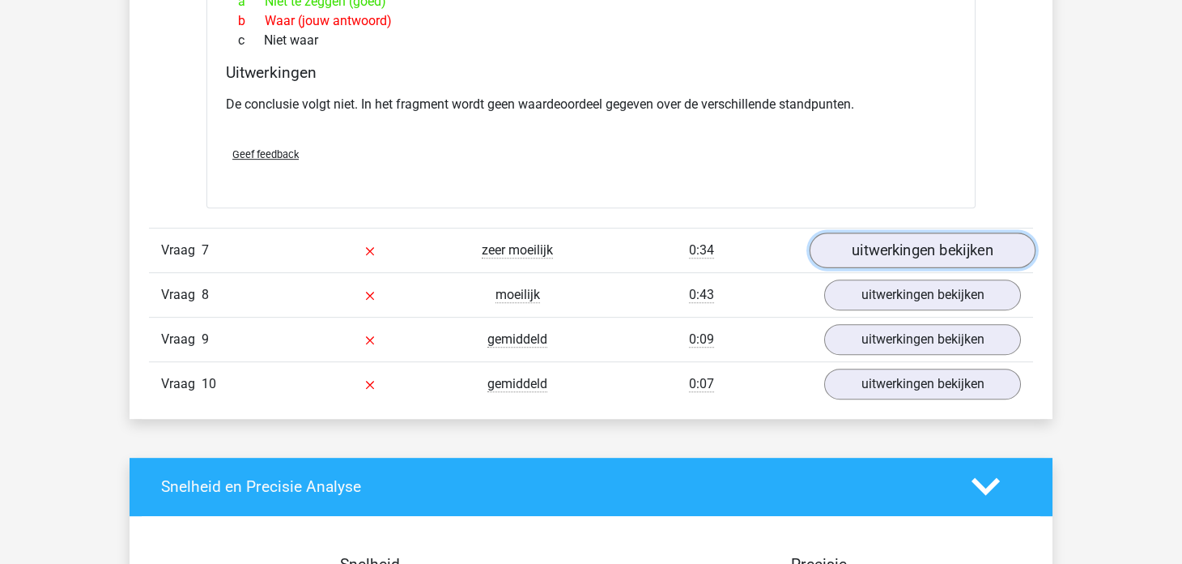
click at [882, 247] on link "uitwerkingen bekijken" at bounding box center [923, 250] width 226 height 36
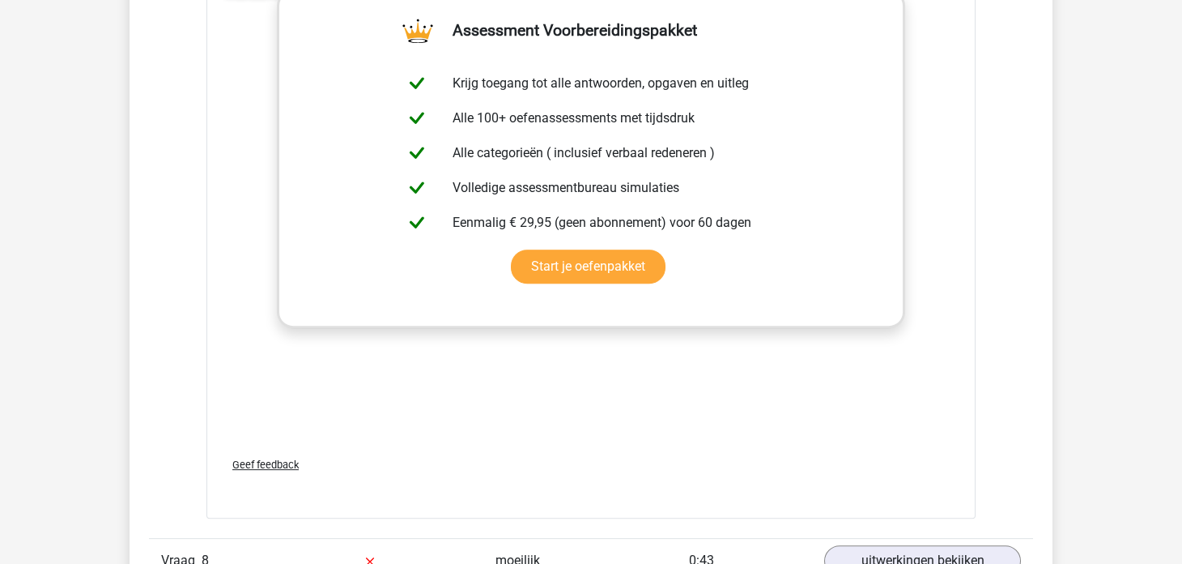
scroll to position [6074, 0]
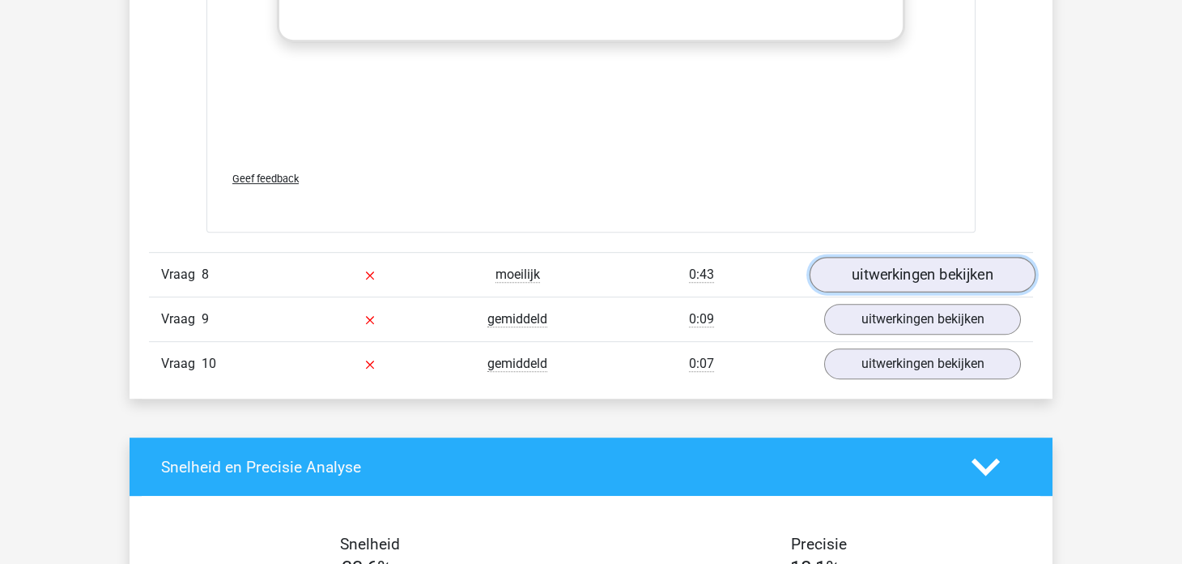
click at [902, 262] on link "uitwerkingen bekijken" at bounding box center [923, 275] width 226 height 36
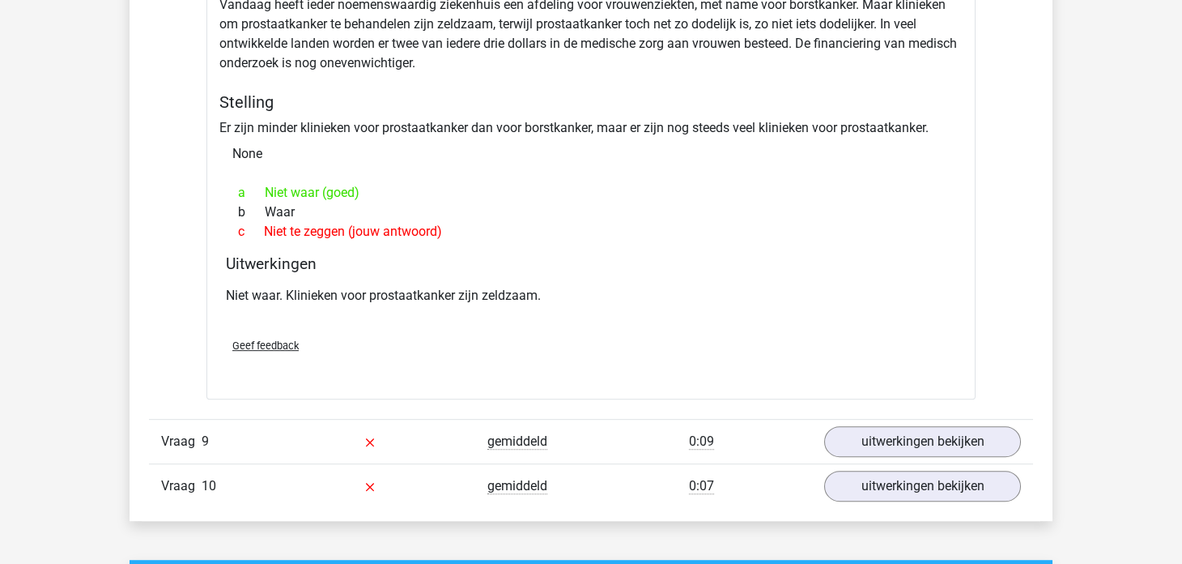
scroll to position [6479, 0]
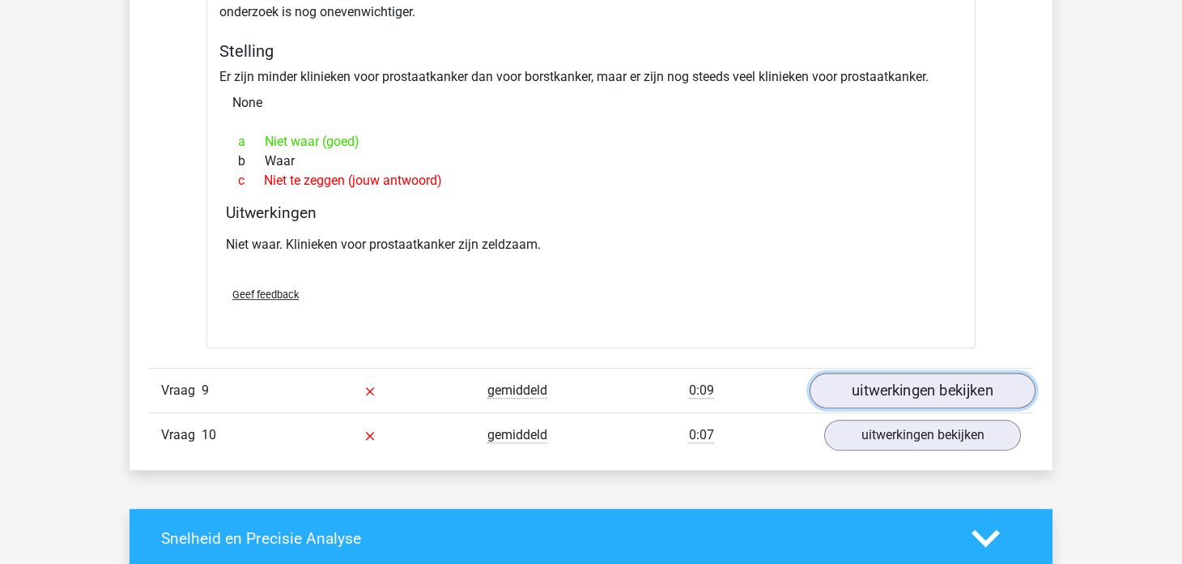
click at [842, 388] on link "uitwerkingen bekijken" at bounding box center [923, 391] width 226 height 36
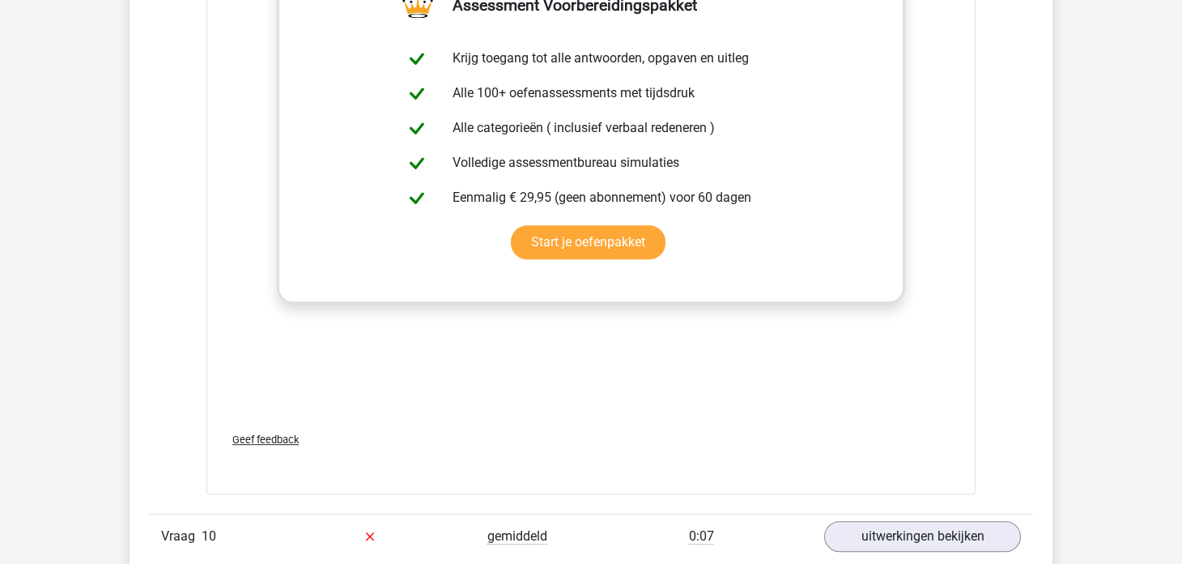
scroll to position [7370, 0]
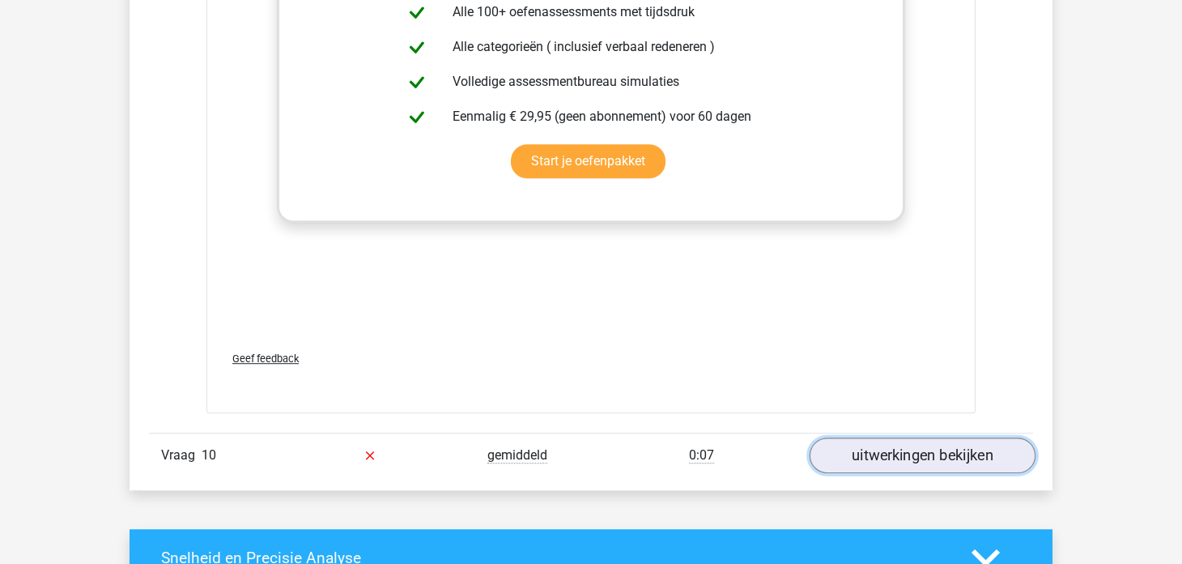
click at [850, 438] on link "uitwerkingen bekijken" at bounding box center [923, 455] width 226 height 36
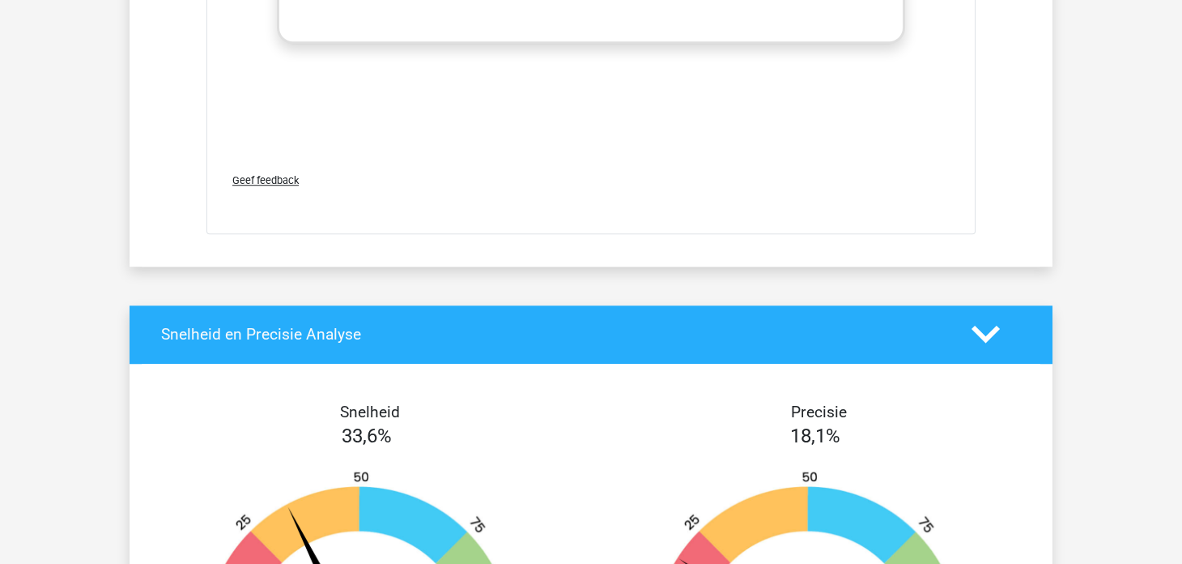
scroll to position [8989, 0]
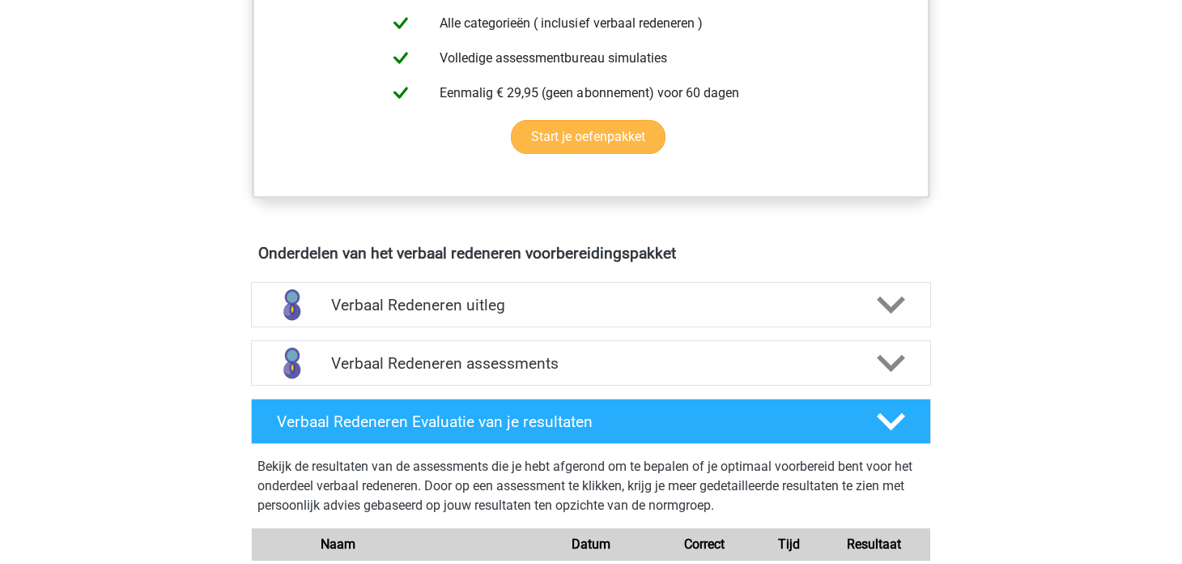
scroll to position [729, 0]
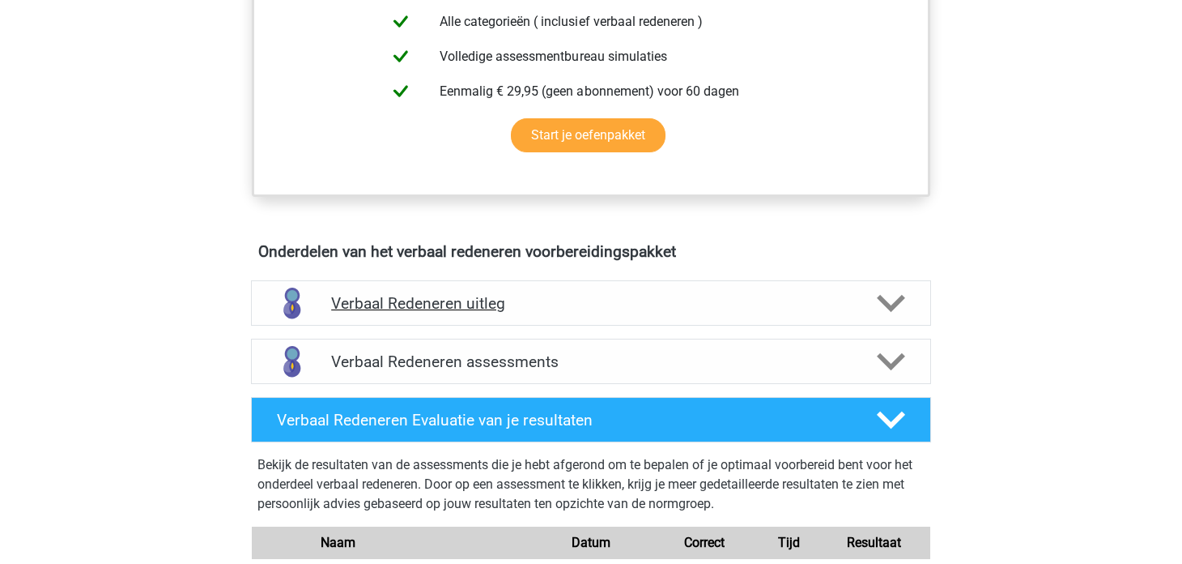
click at [388, 299] on h4 "Verbaal Redeneren uitleg" at bounding box center [591, 303] width 520 height 19
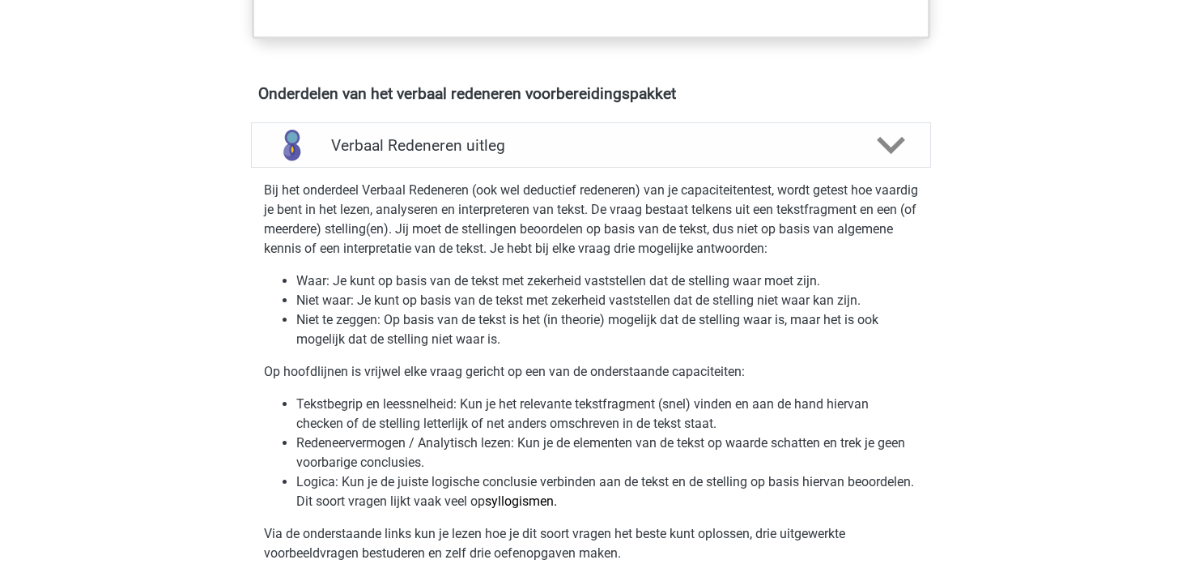
scroll to position [890, 0]
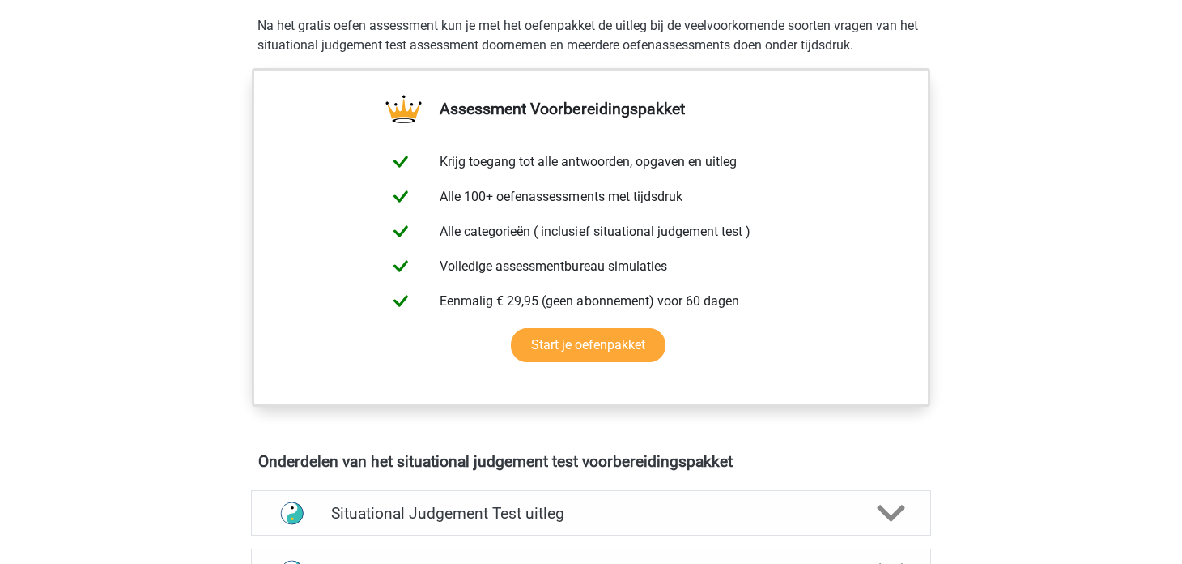
scroll to position [729, 0]
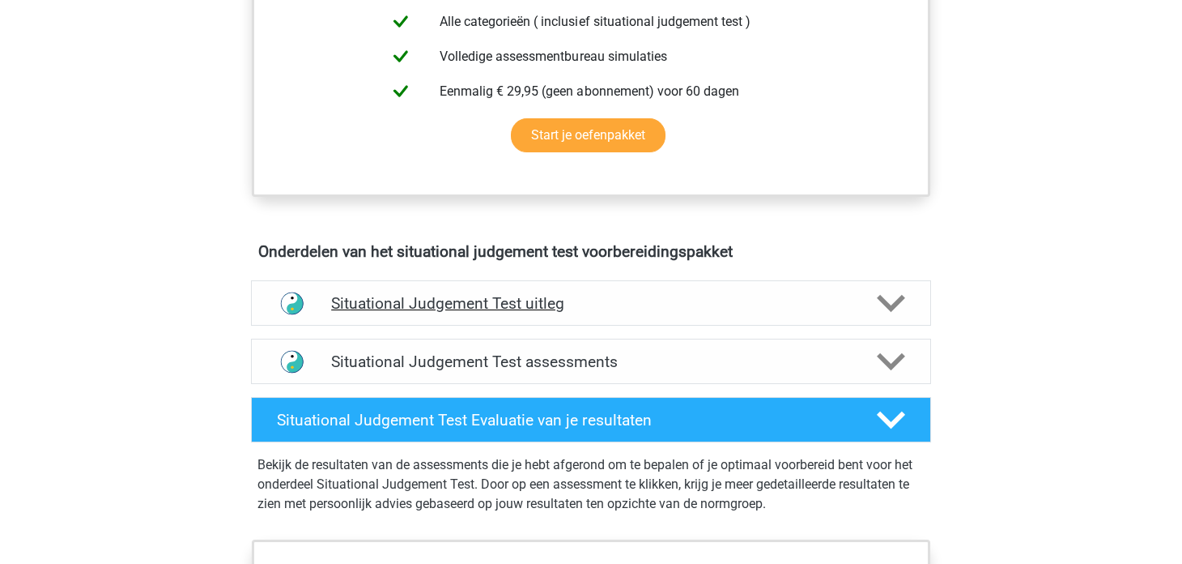
click at [600, 305] on h4 "Situational Judgement Test uitleg" at bounding box center [591, 303] width 520 height 19
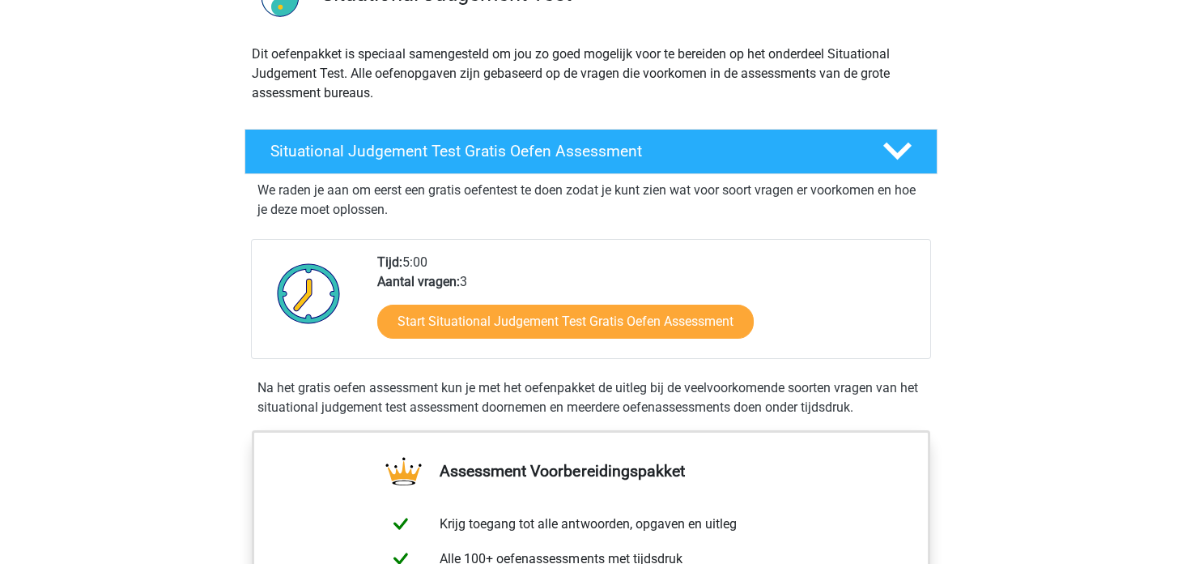
scroll to position [80, 0]
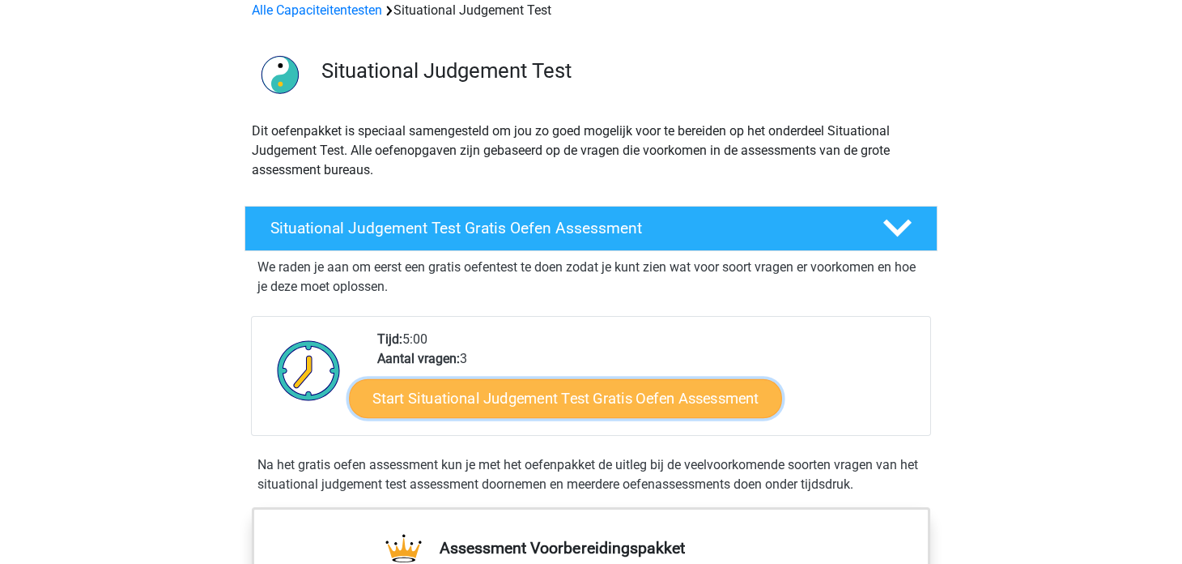
click at [496, 400] on link "Start Situational Judgement Test Gratis Oefen Assessment" at bounding box center [565, 398] width 433 height 39
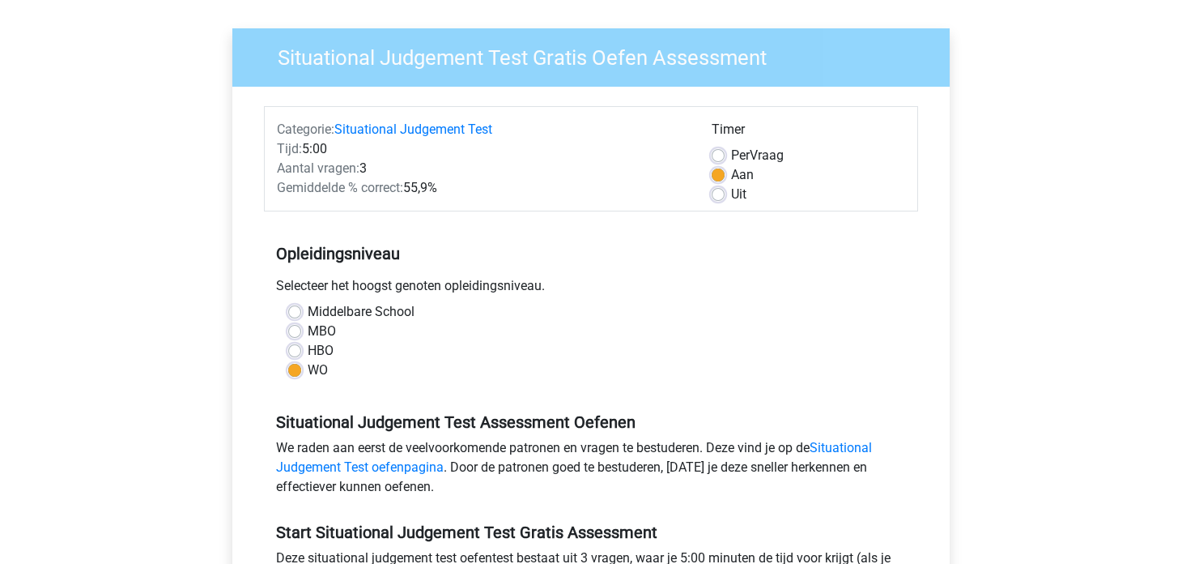
scroll to position [324, 0]
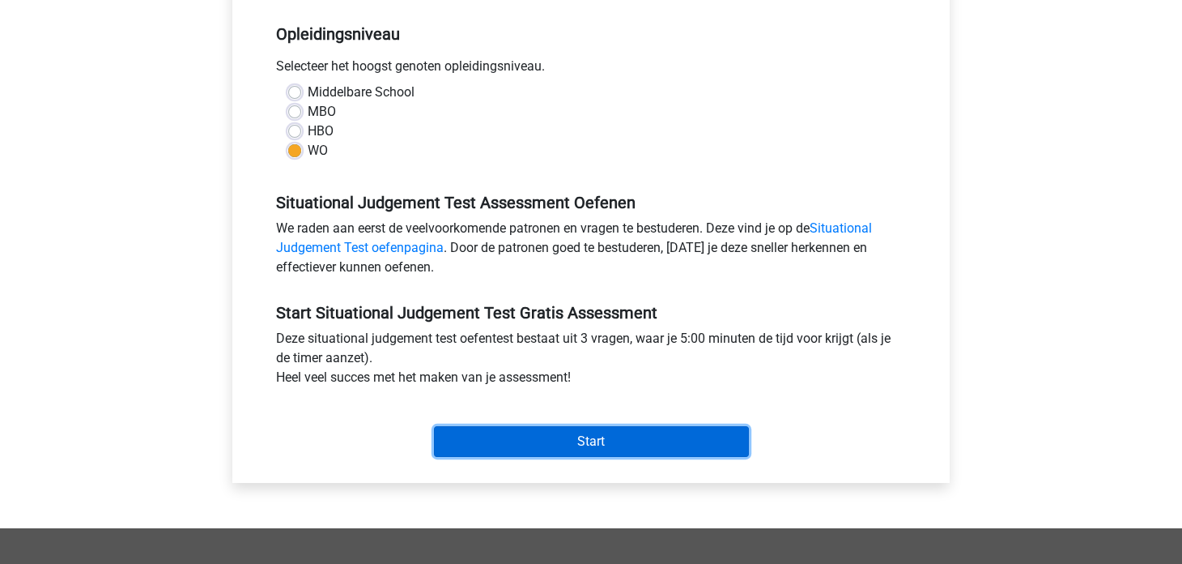
click at [476, 432] on input "Start" at bounding box center [591, 441] width 315 height 31
click at [503, 446] on input "Start" at bounding box center [591, 441] width 315 height 31
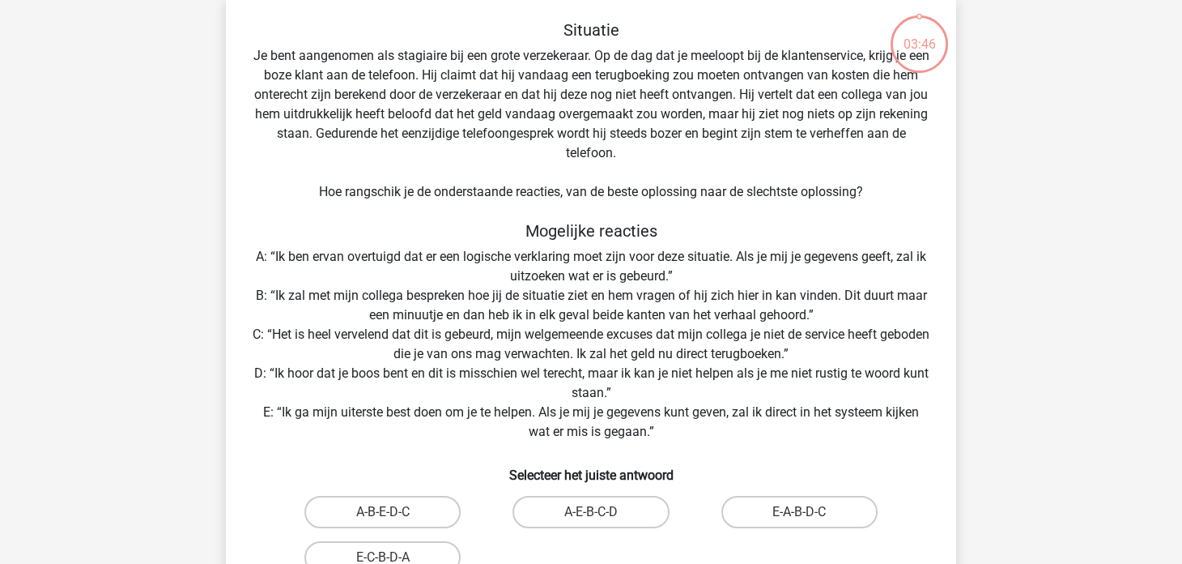
scroll to position [161, 0]
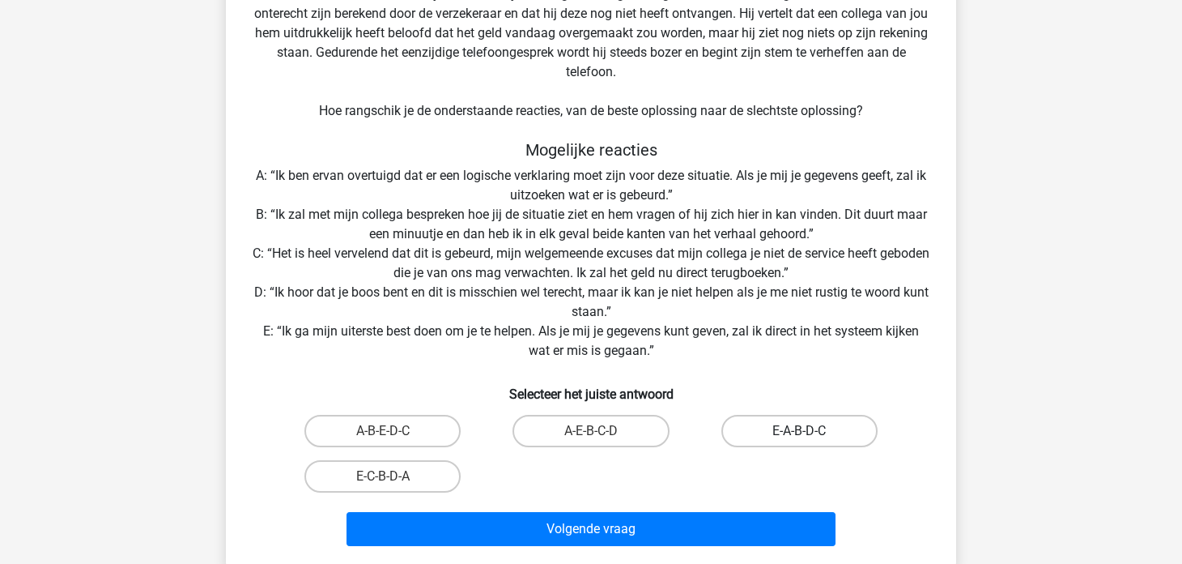
click at [784, 424] on label "E-A-B-D-C" at bounding box center [800, 431] width 156 height 32
click at [799, 431] on input "E-A-B-D-C" at bounding box center [804, 436] width 11 height 11
radio input "true"
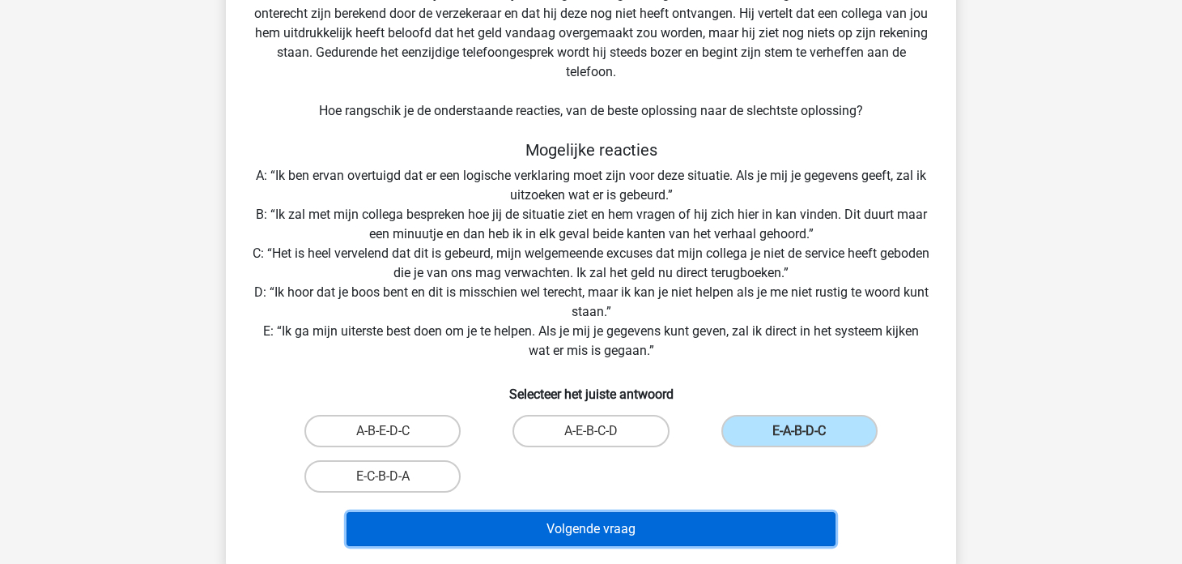
click at [669, 526] on button "Volgende vraag" at bounding box center [592, 529] width 490 height 34
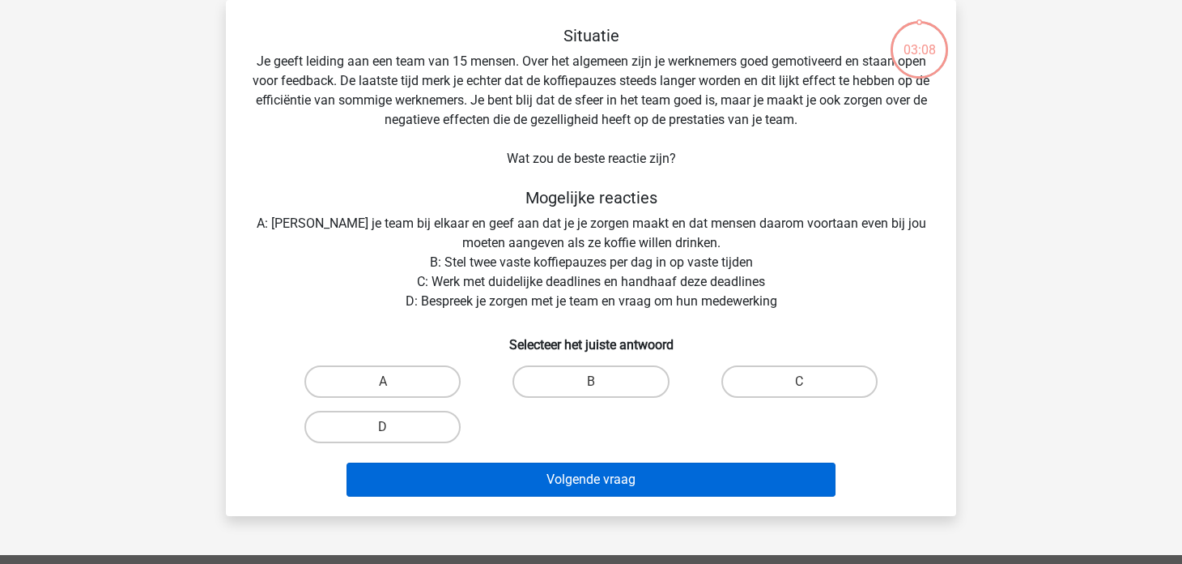
scroll to position [0, 0]
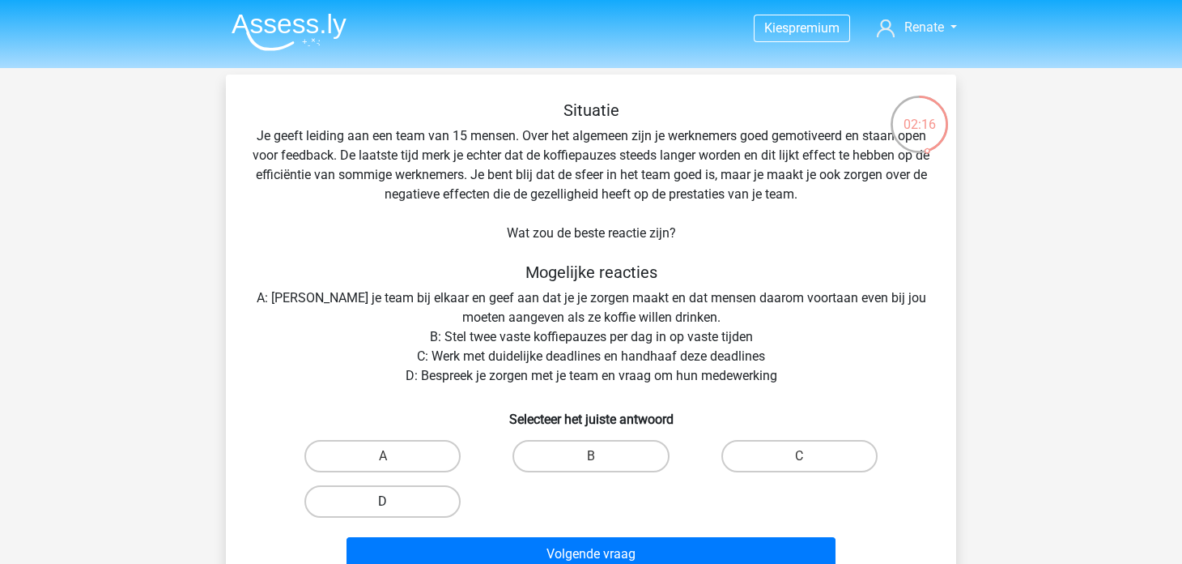
click at [421, 492] on label "D" at bounding box center [383, 501] width 156 height 32
click at [394, 501] on input "D" at bounding box center [388, 506] width 11 height 11
radio input "true"
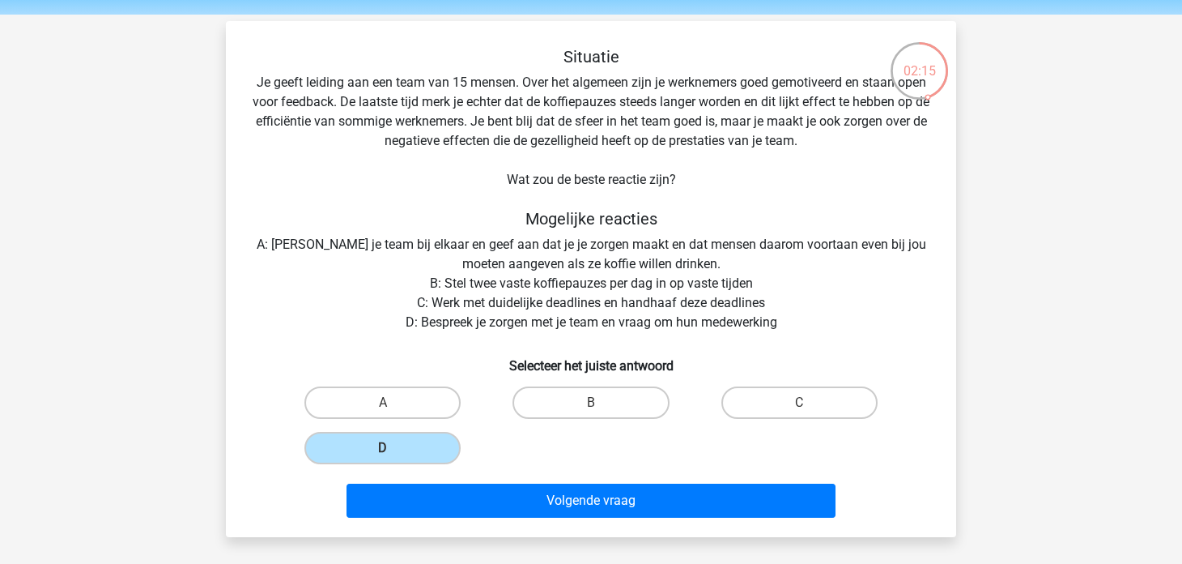
scroll to position [80, 0]
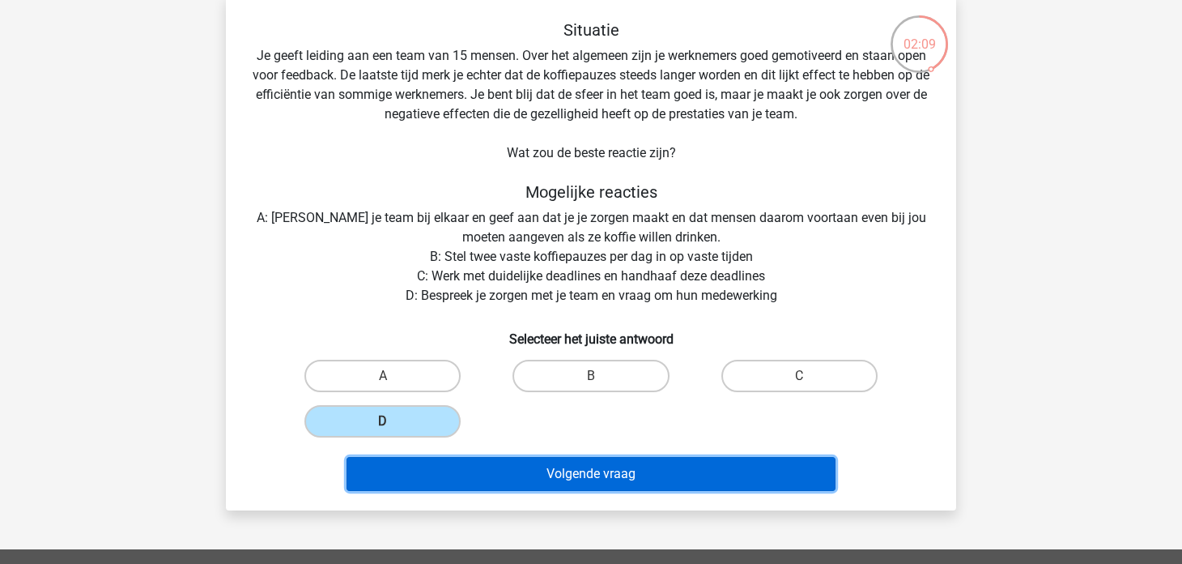
click at [488, 473] on button "Volgende vraag" at bounding box center [592, 474] width 490 height 34
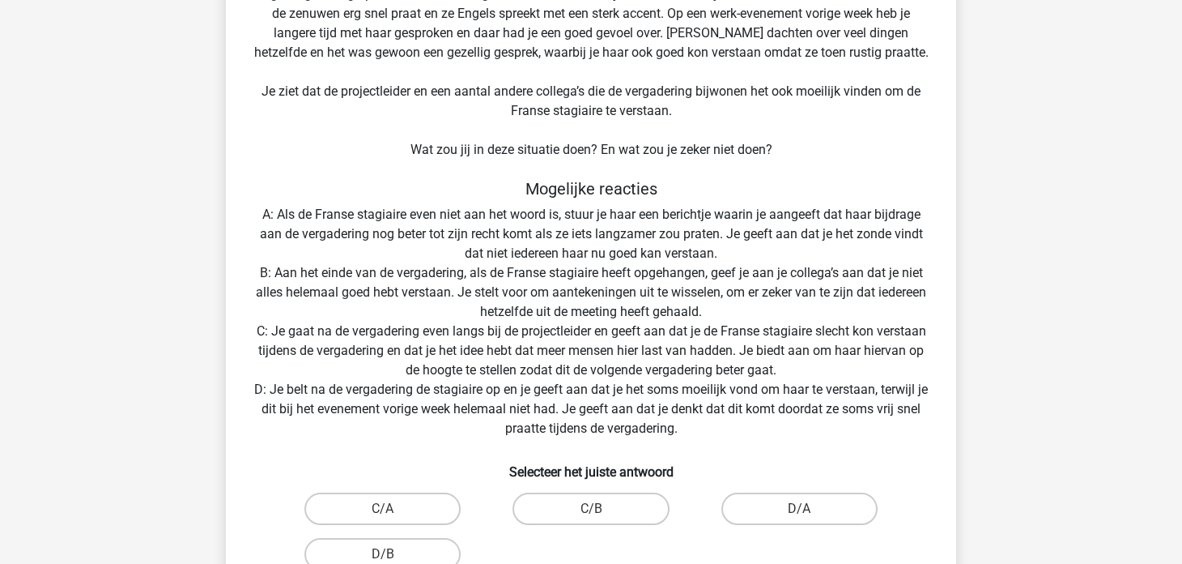
scroll to position [243, 0]
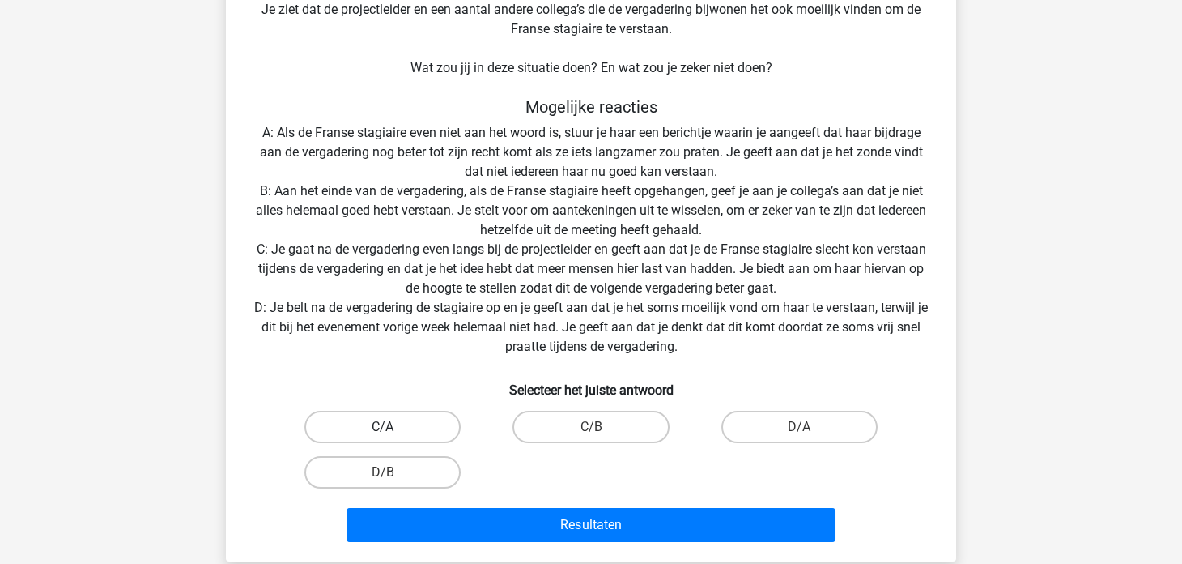
click at [438, 424] on label "C/A" at bounding box center [383, 427] width 156 height 32
click at [394, 427] on input "C/A" at bounding box center [388, 432] width 11 height 11
radio input "true"
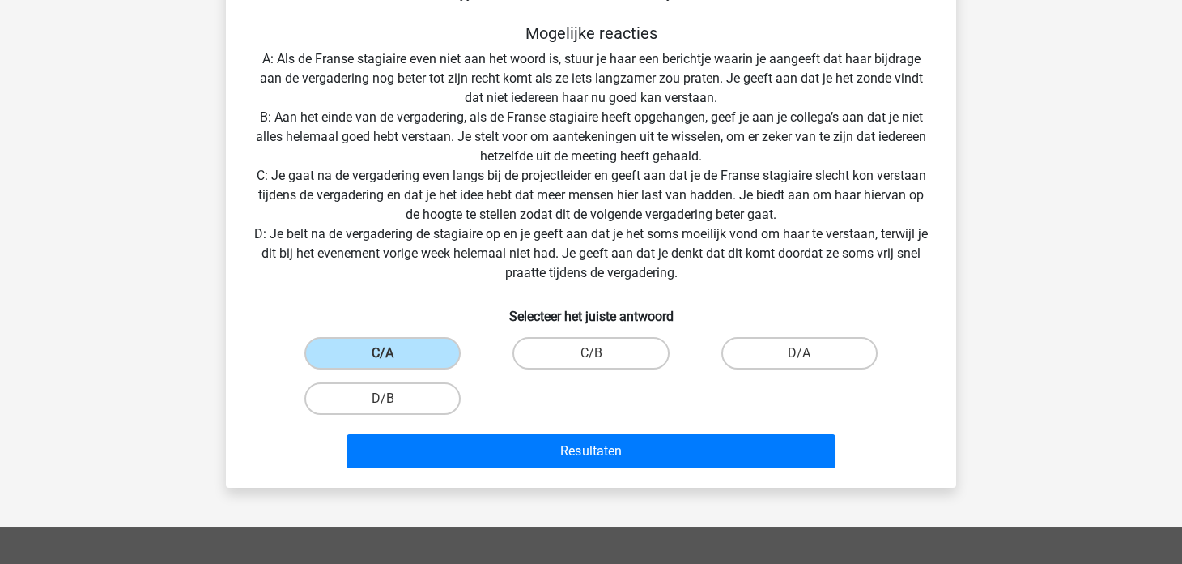
scroll to position [324, 0]
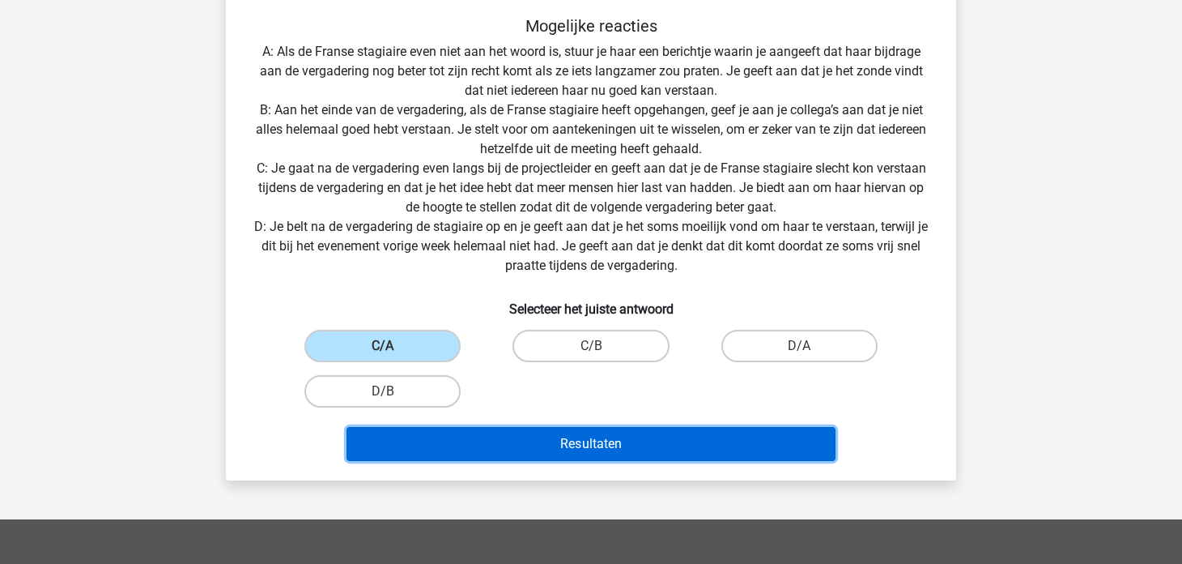
click at [498, 437] on button "Resultaten" at bounding box center [592, 444] width 490 height 34
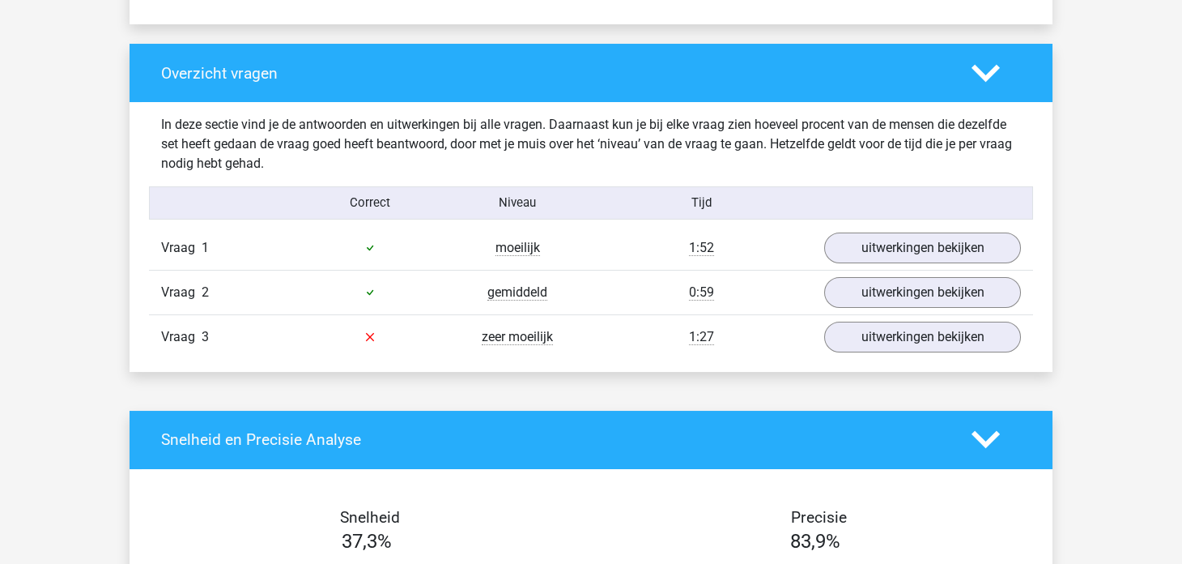
scroll to position [1134, 0]
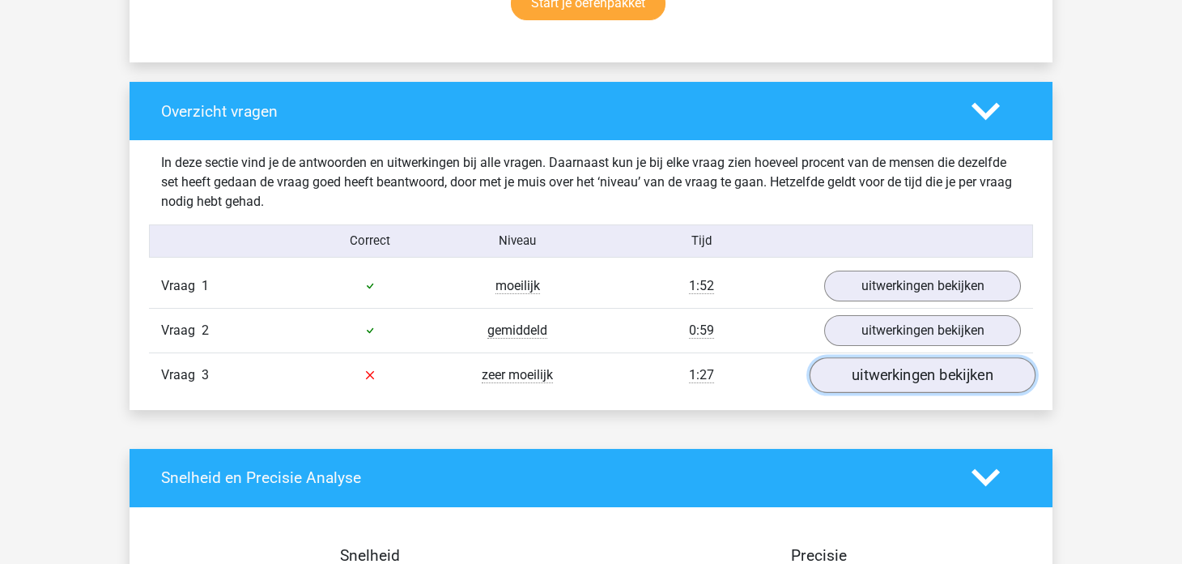
click at [922, 369] on link "uitwerkingen bekijken" at bounding box center [923, 375] width 226 height 36
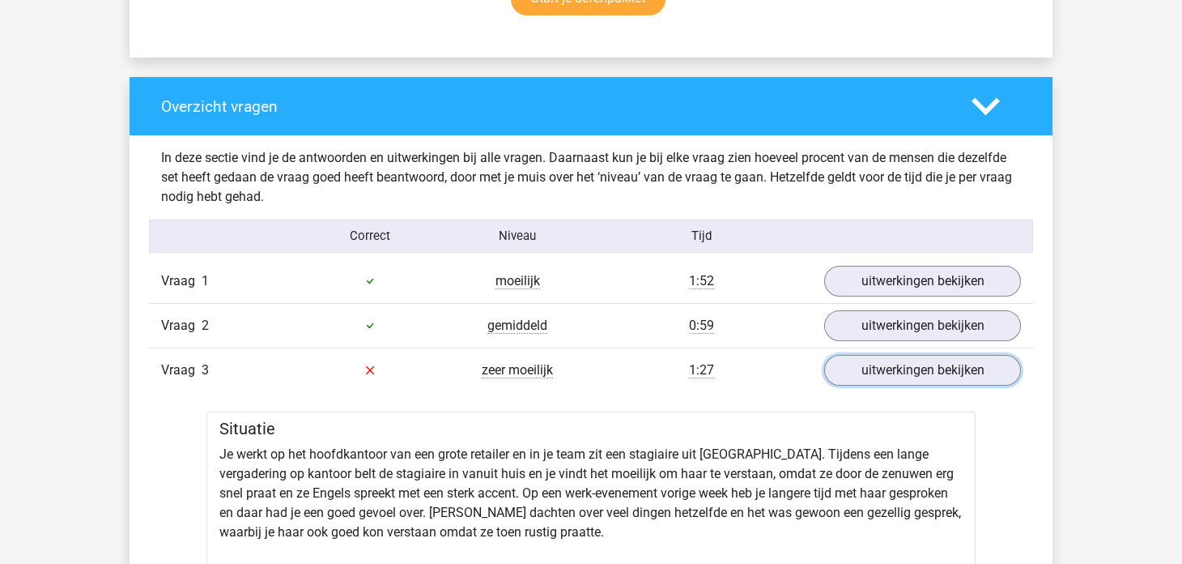
scroll to position [1053, 0]
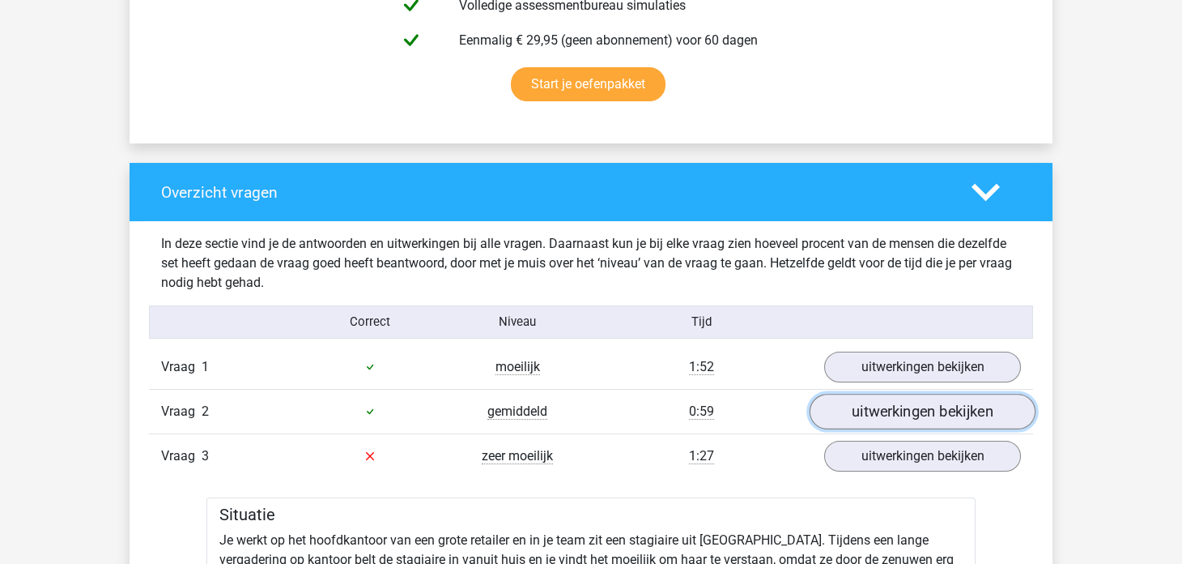
click at [870, 411] on link "uitwerkingen bekijken" at bounding box center [923, 412] width 226 height 36
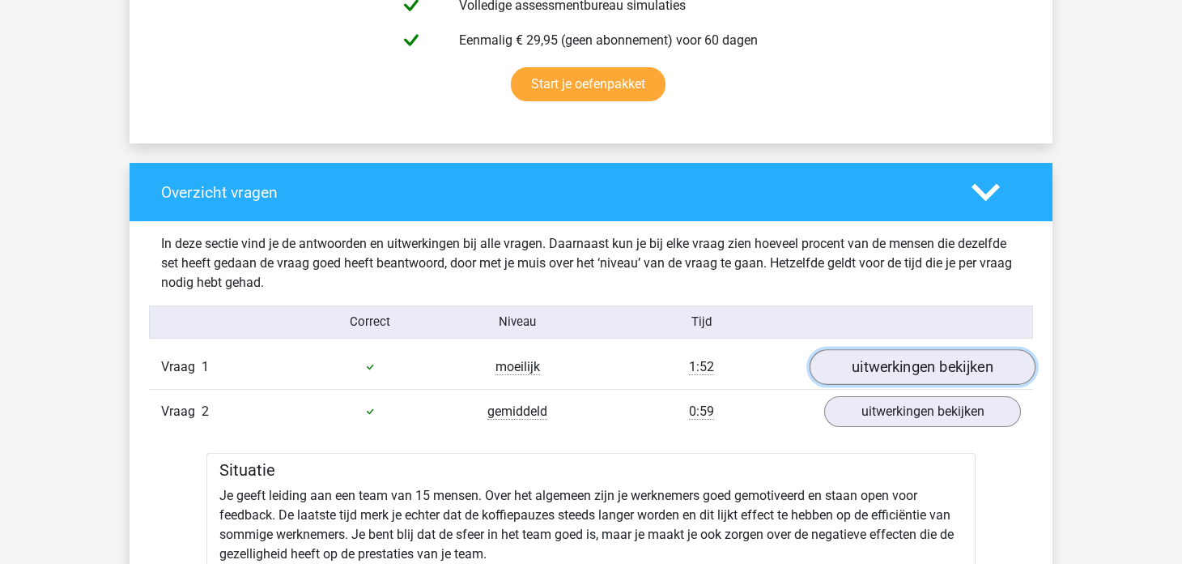
click at [859, 372] on link "uitwerkingen bekijken" at bounding box center [923, 367] width 226 height 36
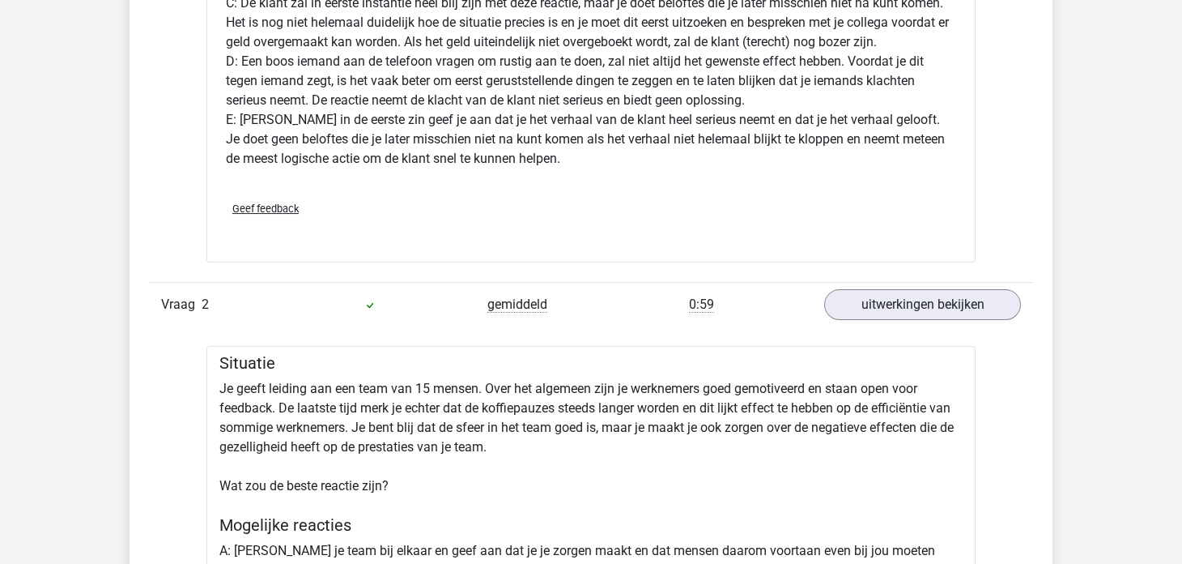
scroll to position [2187, 0]
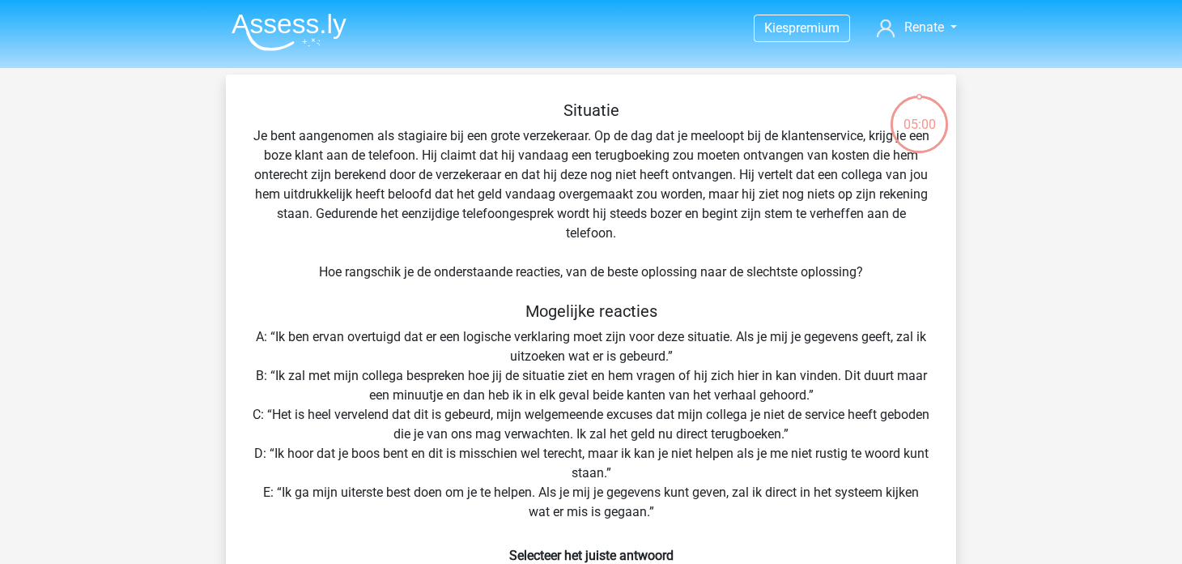
scroll to position [371, 0]
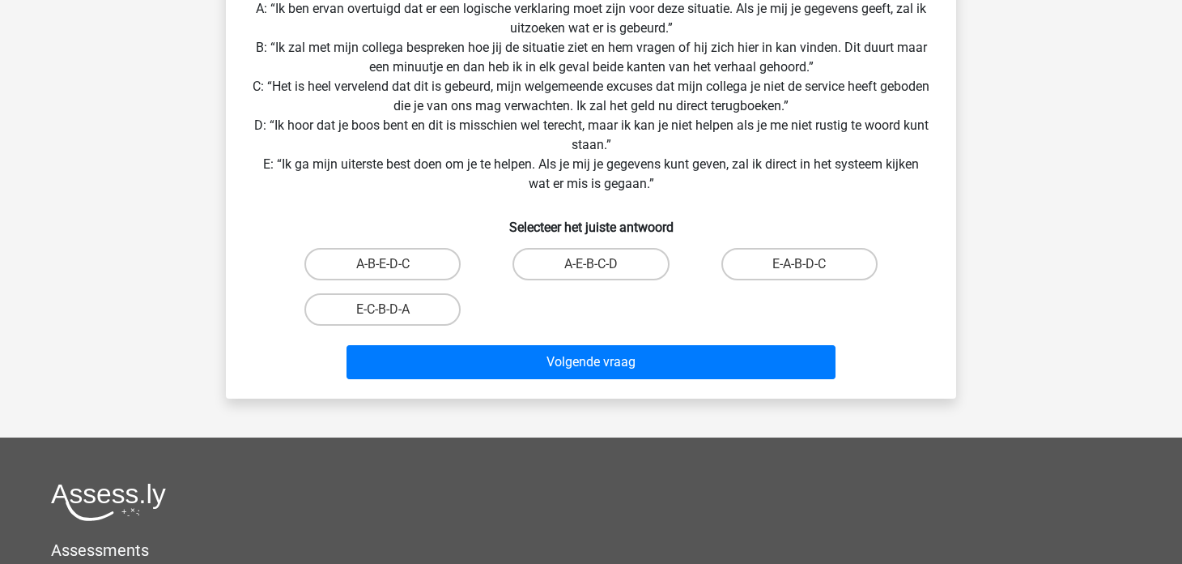
scroll to position [404, 0]
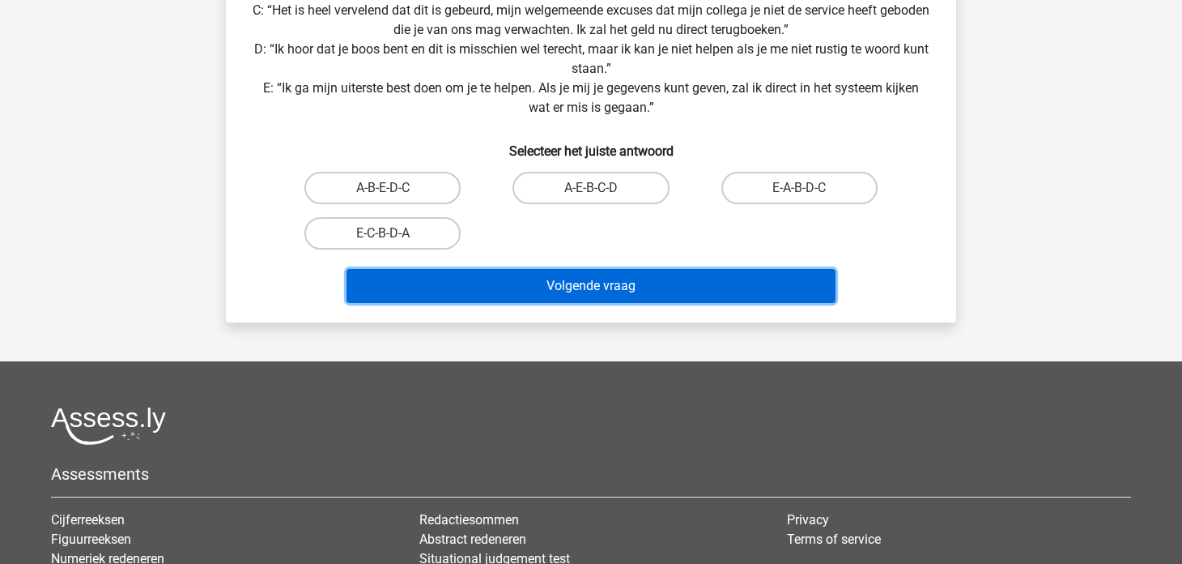
click at [482, 294] on button "Volgende vraag" at bounding box center [592, 286] width 490 height 34
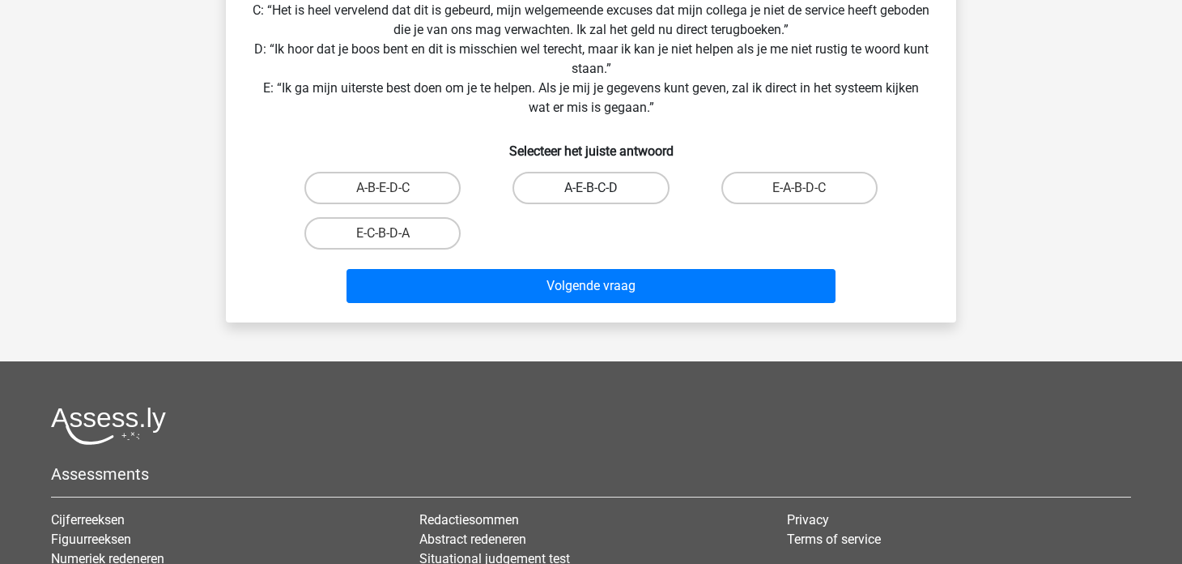
click at [550, 173] on label "A-E-B-C-D" at bounding box center [591, 188] width 156 height 32
click at [591, 188] on input "A-E-B-C-D" at bounding box center [596, 193] width 11 height 11
radio input "true"
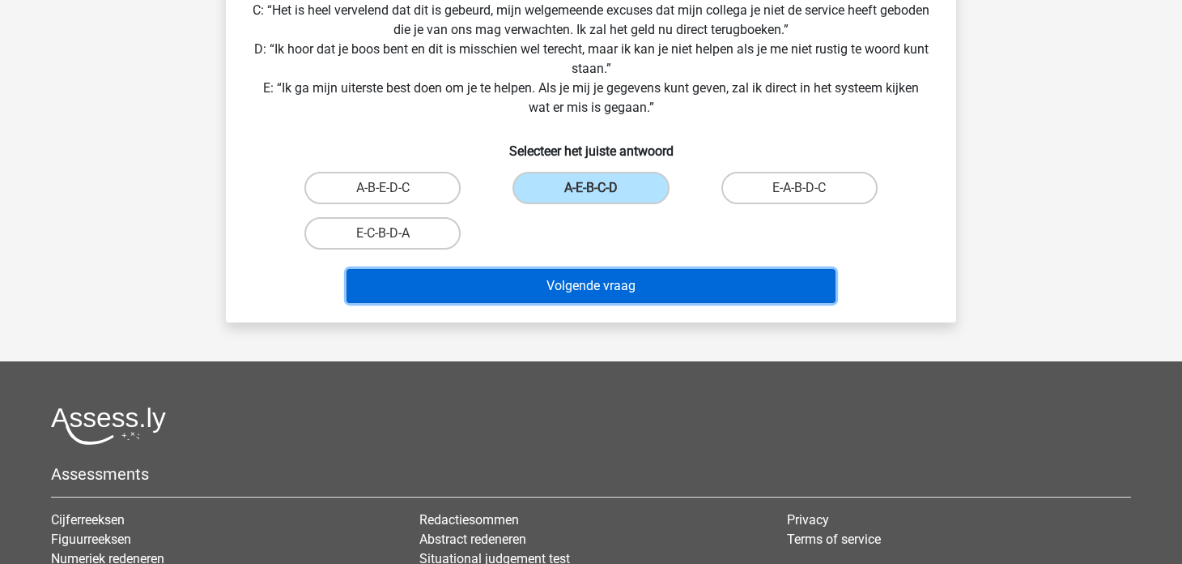
click at [527, 285] on button "Volgende vraag" at bounding box center [592, 286] width 490 height 34
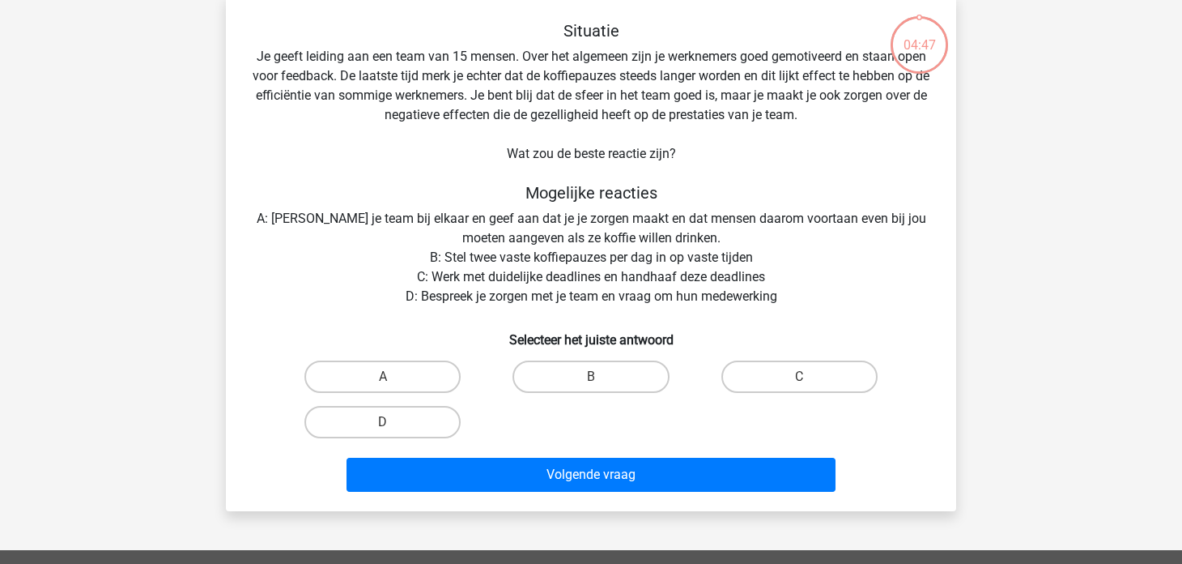
scroll to position [75, 0]
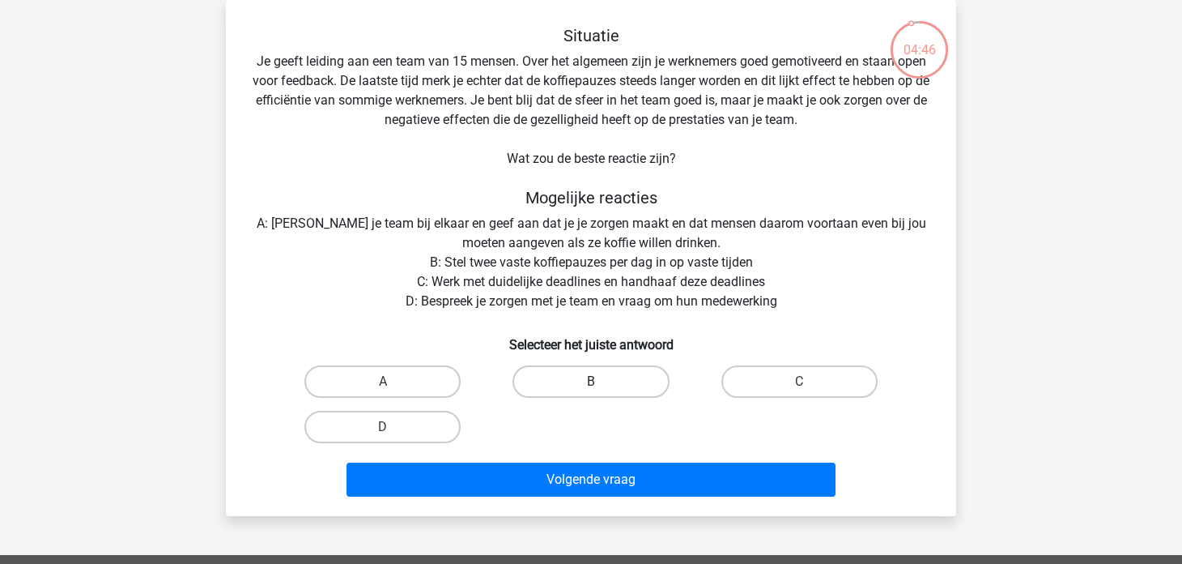
click at [547, 375] on label "B" at bounding box center [591, 381] width 156 height 32
click at [591, 381] on input "B" at bounding box center [596, 386] width 11 height 11
radio input "true"
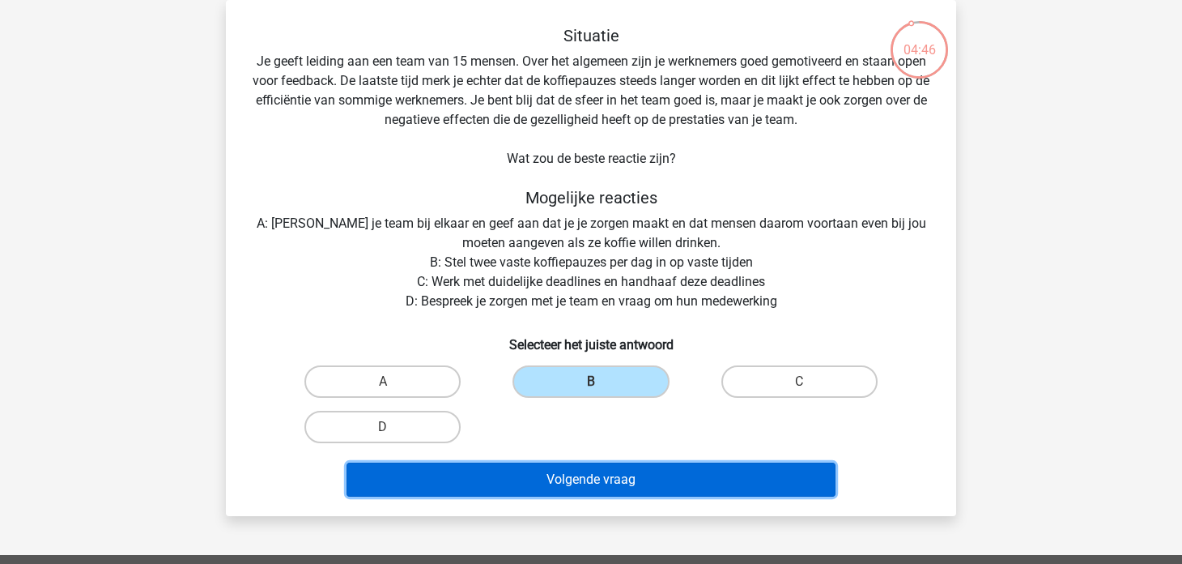
click at [465, 481] on button "Volgende vraag" at bounding box center [592, 479] width 490 height 34
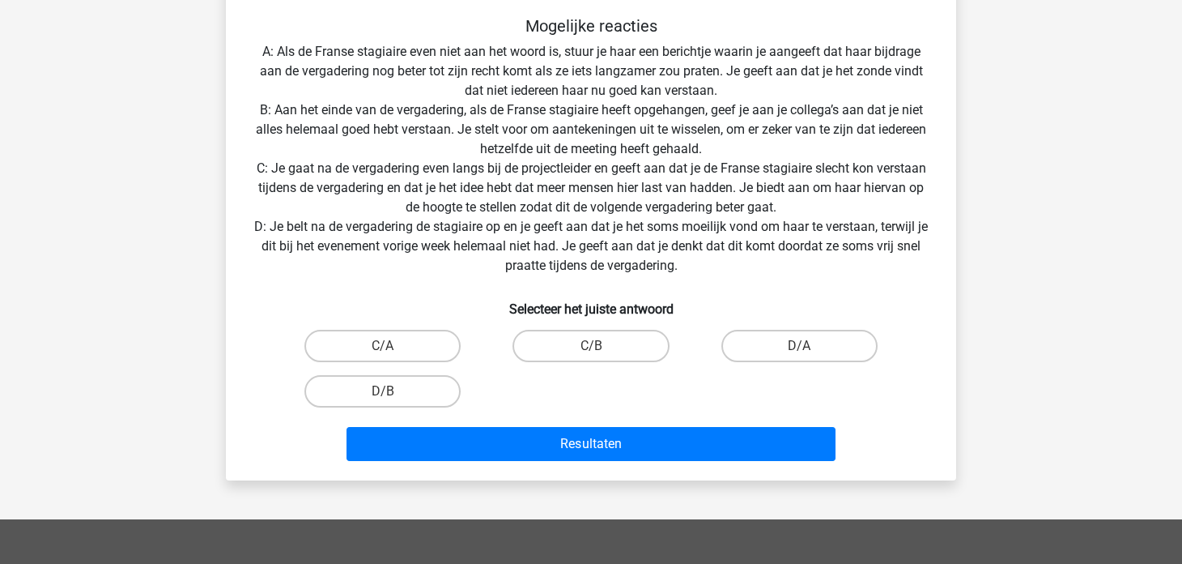
scroll to position [243, 0]
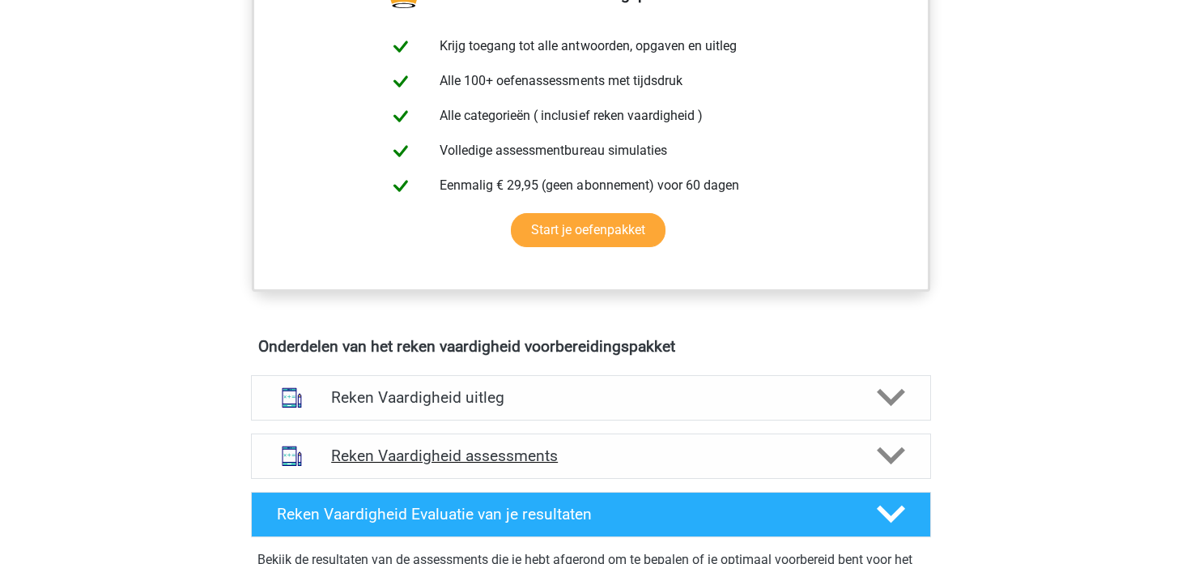
scroll to position [809, 0]
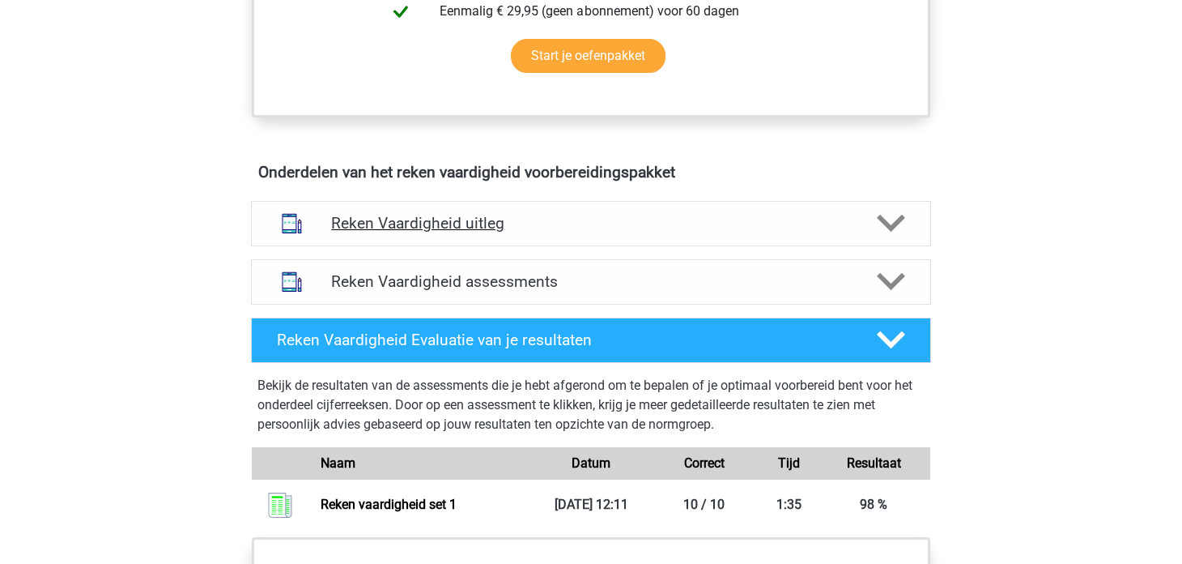
click at [582, 229] on h4 "Reken Vaardigheid uitleg" at bounding box center [591, 223] width 520 height 19
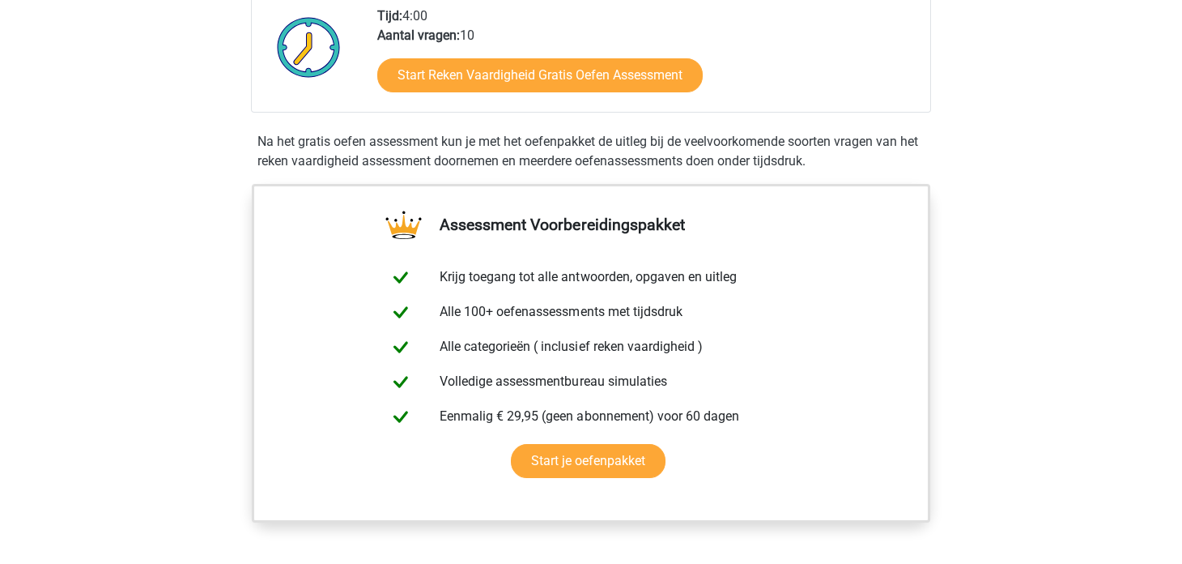
scroll to position [161, 0]
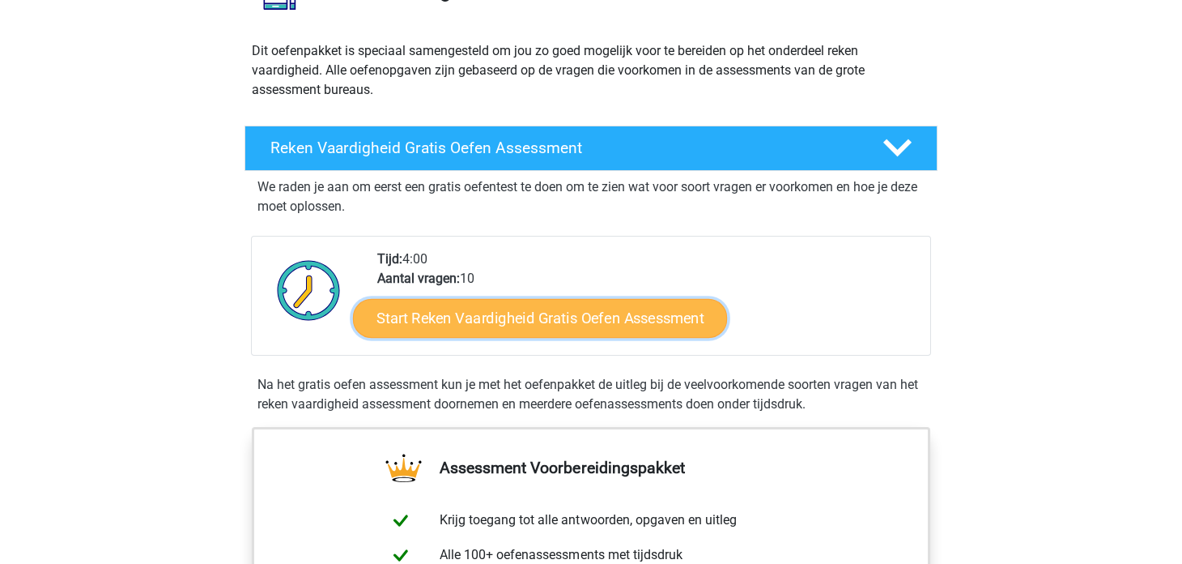
click at [439, 333] on link "Start Reken Vaardigheid Gratis Oefen Assessment" at bounding box center [540, 317] width 374 height 39
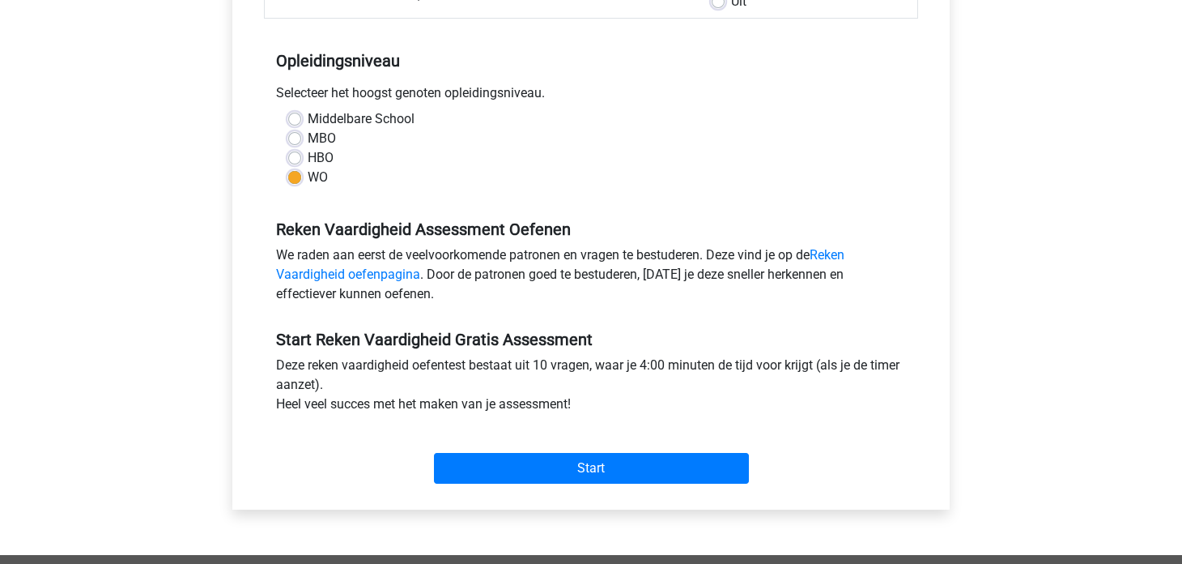
scroll to position [324, 0]
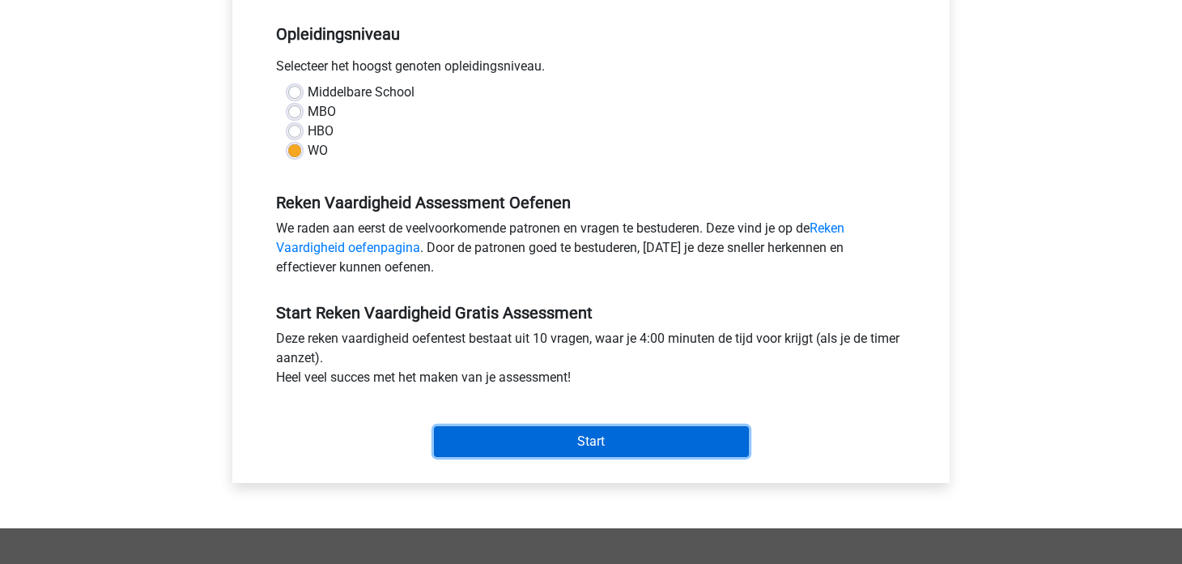
click at [517, 431] on input "Start" at bounding box center [591, 441] width 315 height 31
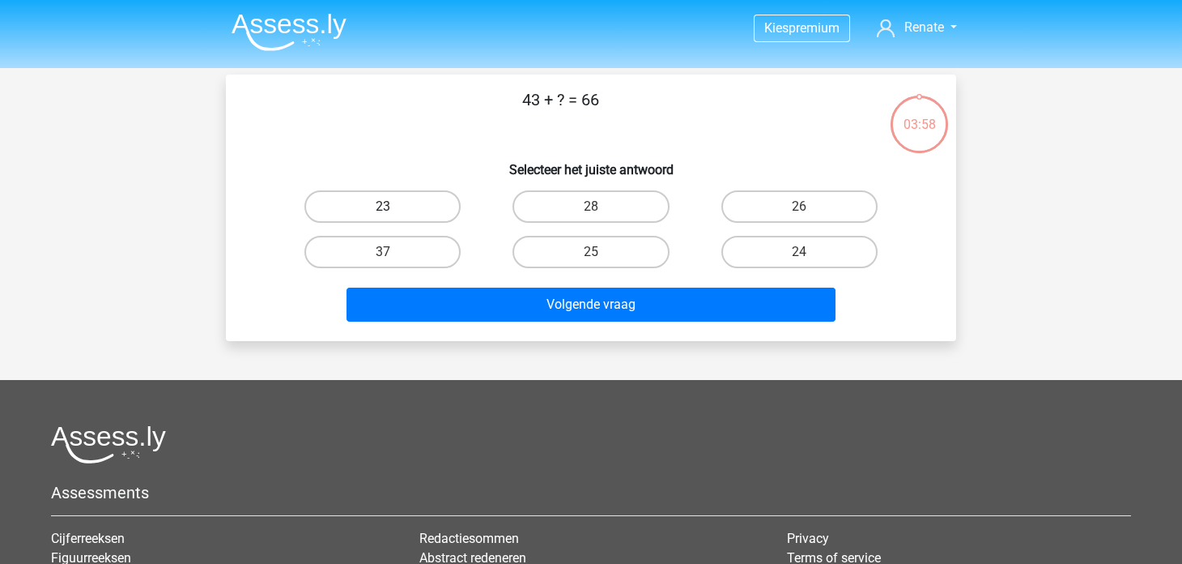
click at [439, 219] on label "23" at bounding box center [383, 206] width 156 height 32
click at [394, 217] on input "23" at bounding box center [388, 212] width 11 height 11
radio input "true"
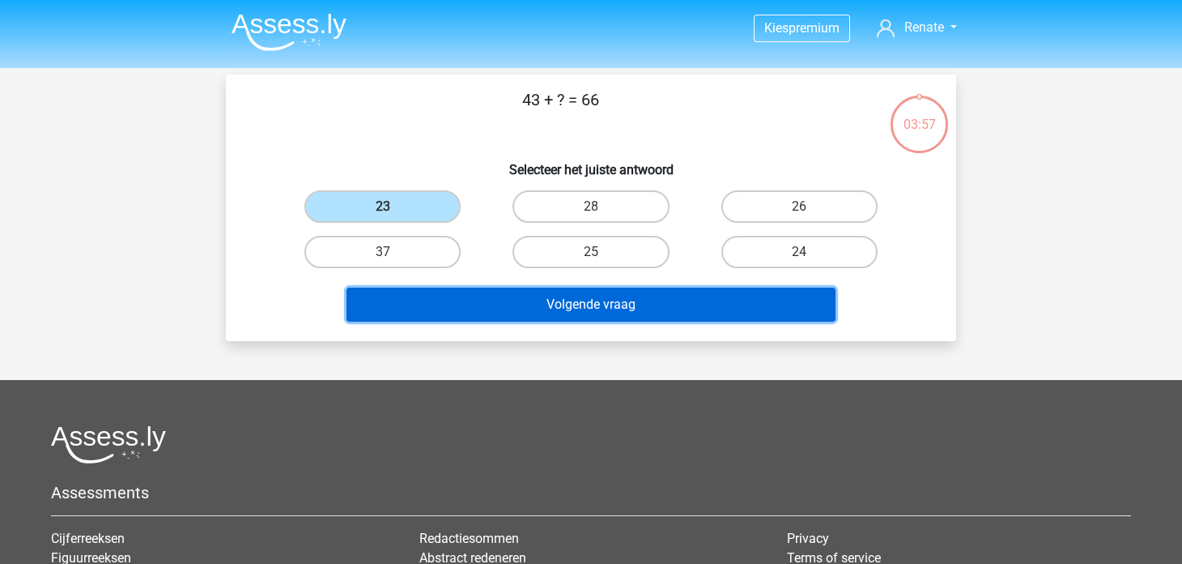
click at [522, 307] on button "Volgende vraag" at bounding box center [592, 305] width 490 height 34
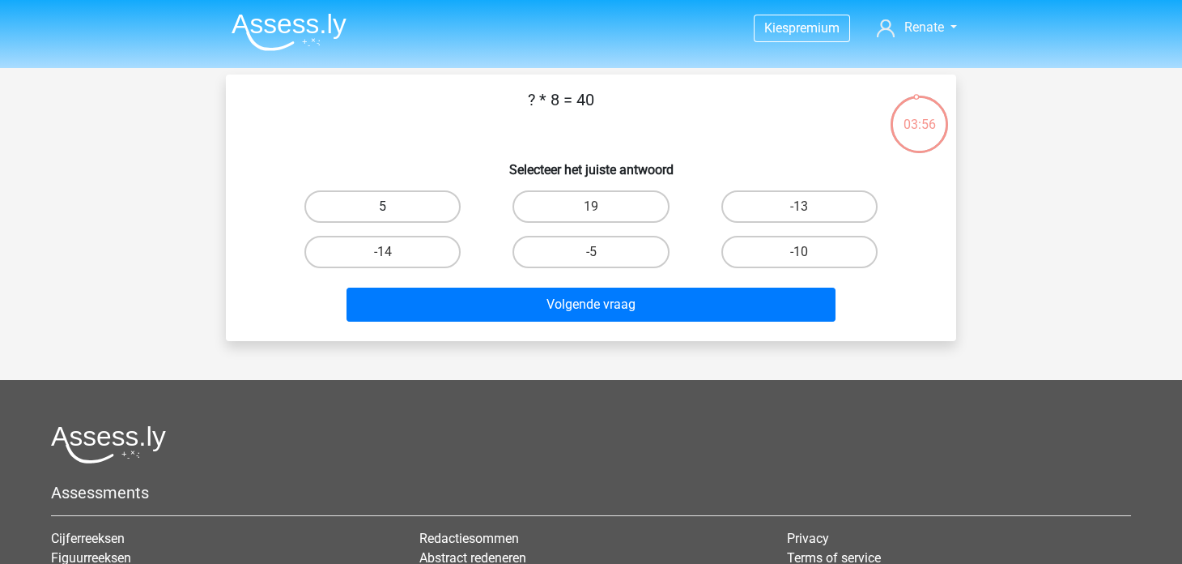
click at [446, 201] on label "5" at bounding box center [383, 206] width 156 height 32
click at [394, 207] on input "5" at bounding box center [388, 212] width 11 height 11
radio input "true"
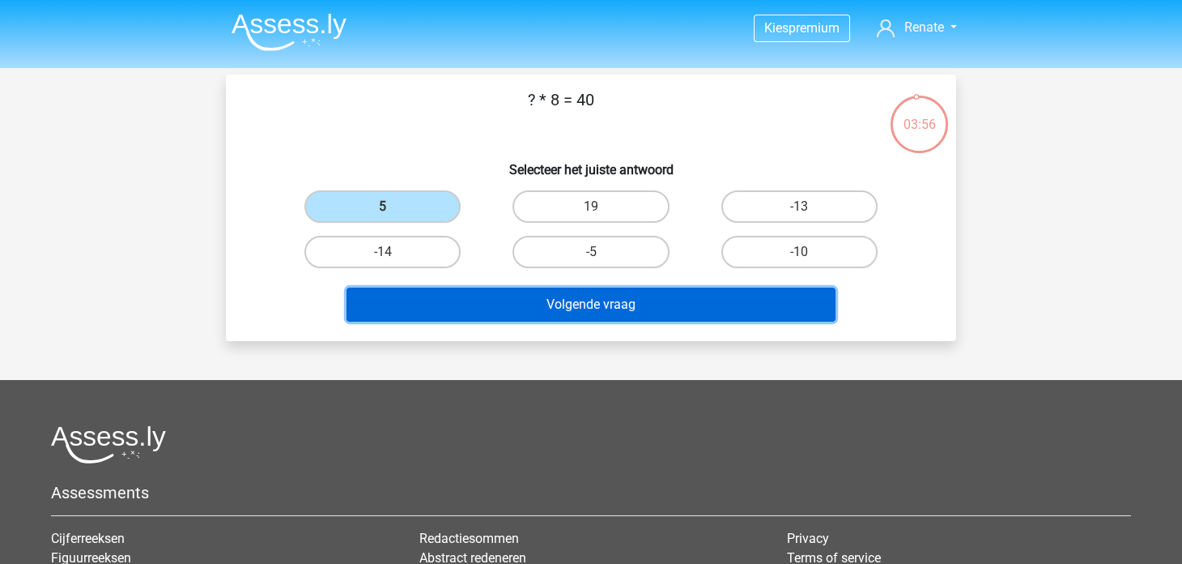
click at [521, 310] on button "Volgende vraag" at bounding box center [592, 305] width 490 height 34
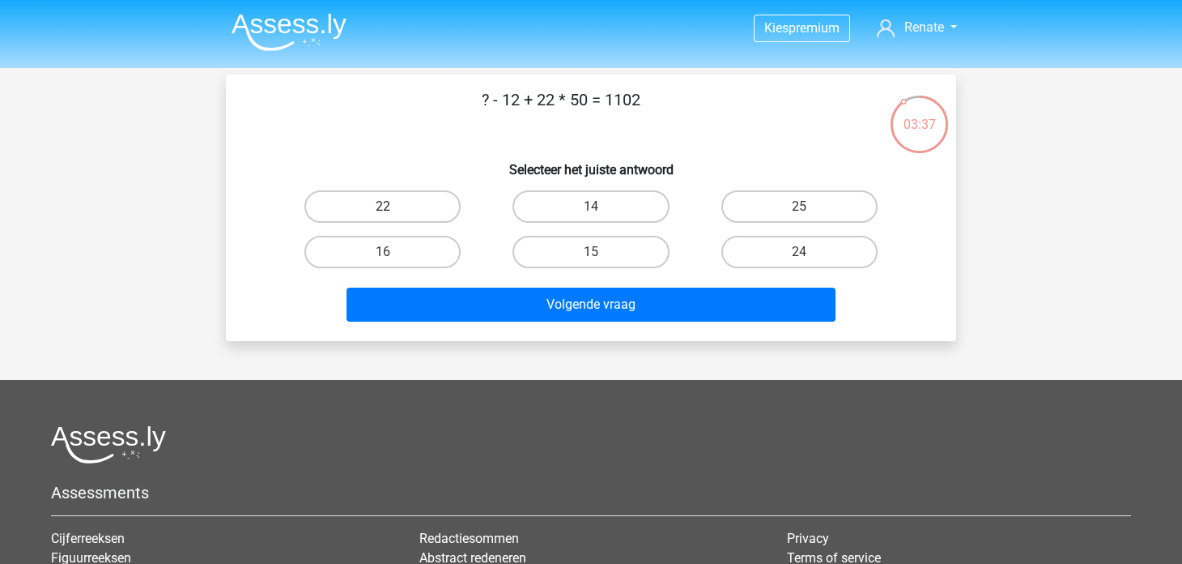
drag, startPoint x: 411, startPoint y: 225, endPoint x: 419, endPoint y: 209, distance: 18.1
click at [411, 224] on div "22" at bounding box center [383, 206] width 208 height 45
click at [419, 203] on label "22" at bounding box center [383, 206] width 156 height 32
click at [394, 207] on input "22" at bounding box center [388, 212] width 11 height 11
radio input "true"
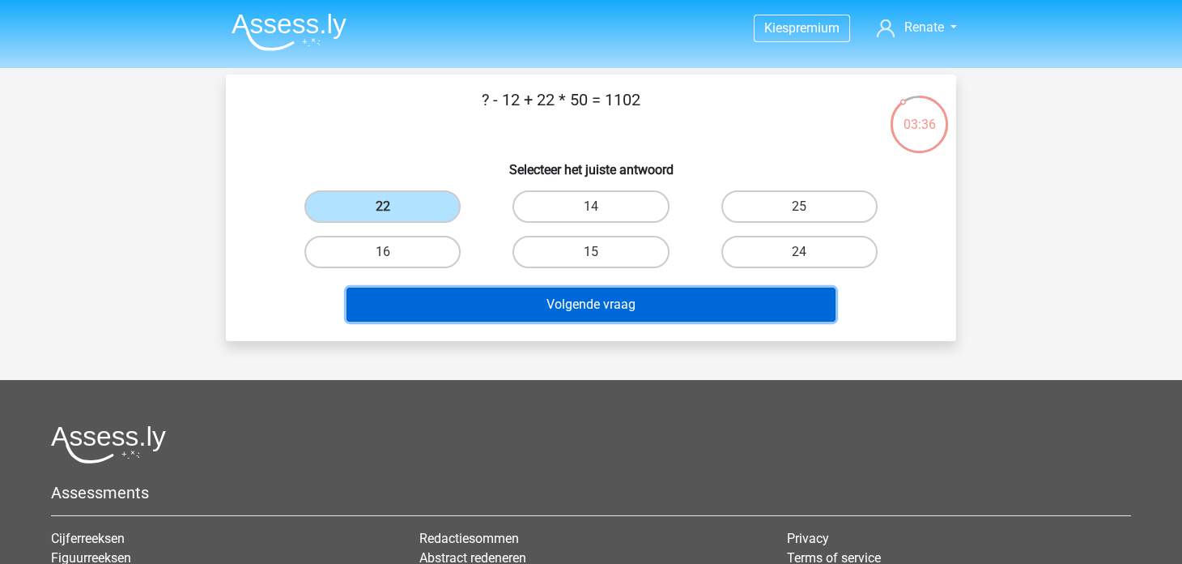
click at [458, 295] on button "Volgende vraag" at bounding box center [592, 305] width 490 height 34
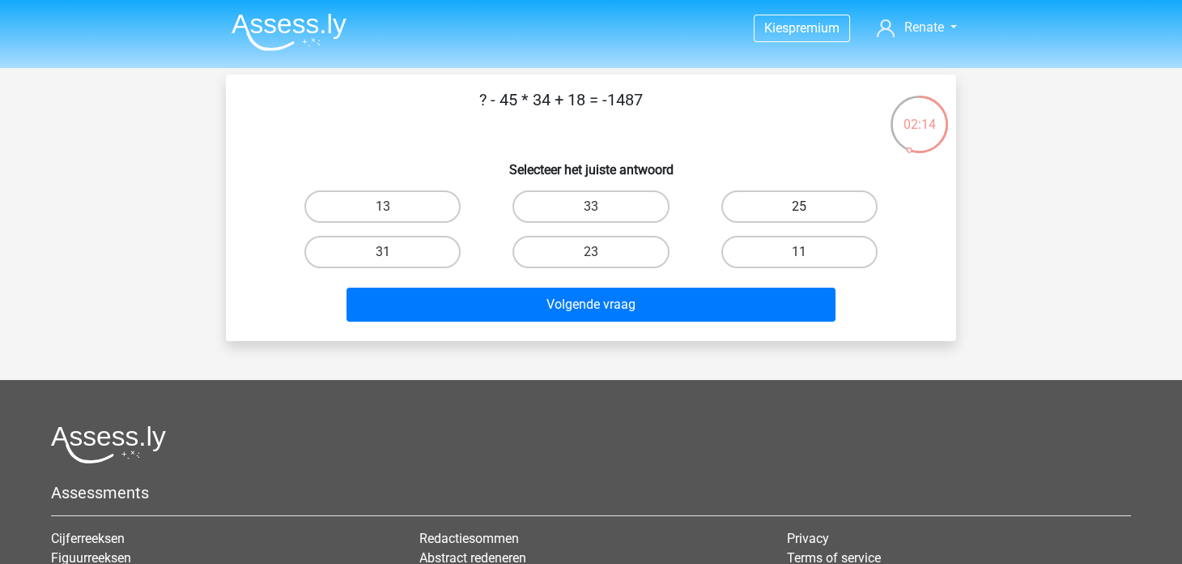
click at [780, 202] on label "25" at bounding box center [800, 206] width 156 height 32
click at [799, 207] on input "25" at bounding box center [804, 212] width 11 height 11
radio input "true"
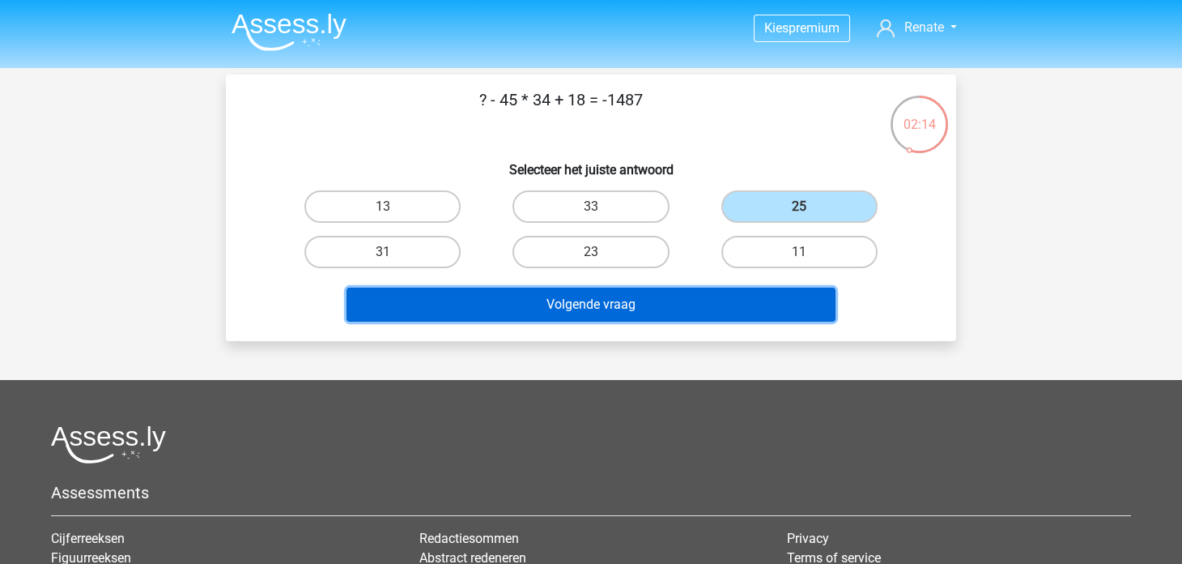
click at [699, 309] on button "Volgende vraag" at bounding box center [592, 305] width 490 height 34
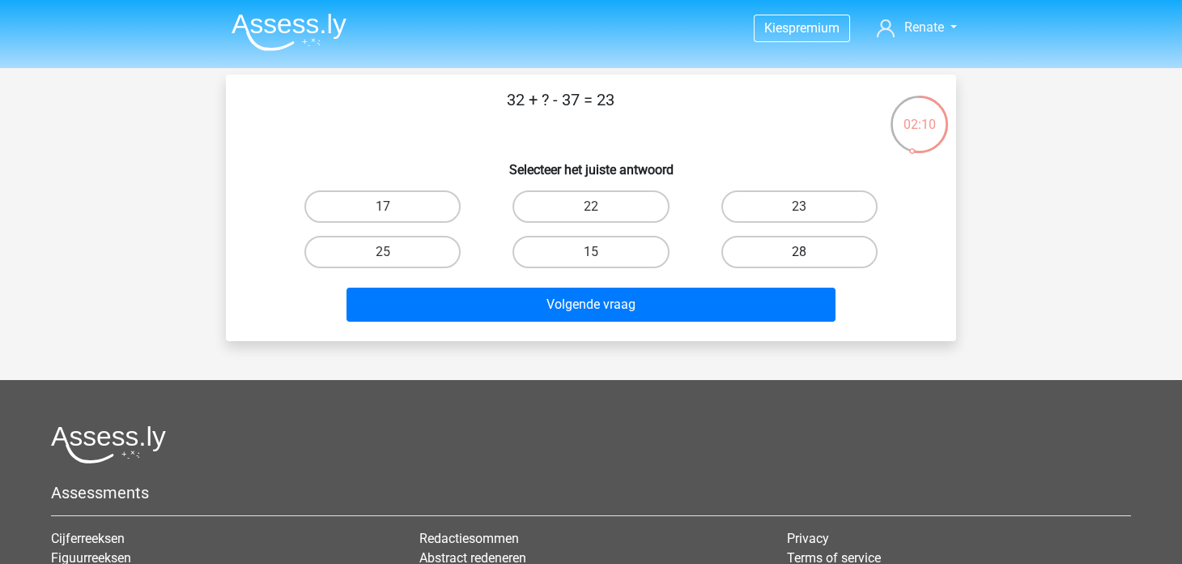
click at [773, 249] on label "28" at bounding box center [800, 252] width 156 height 32
click at [799, 252] on input "28" at bounding box center [804, 257] width 11 height 11
radio input "true"
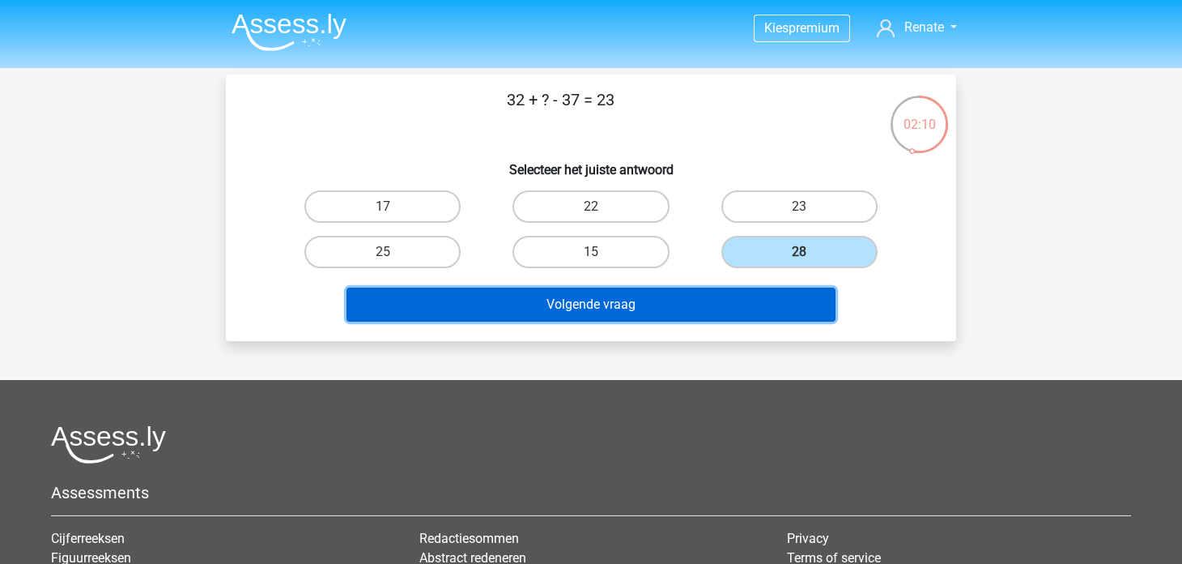
click at [739, 291] on button "Volgende vraag" at bounding box center [592, 305] width 490 height 34
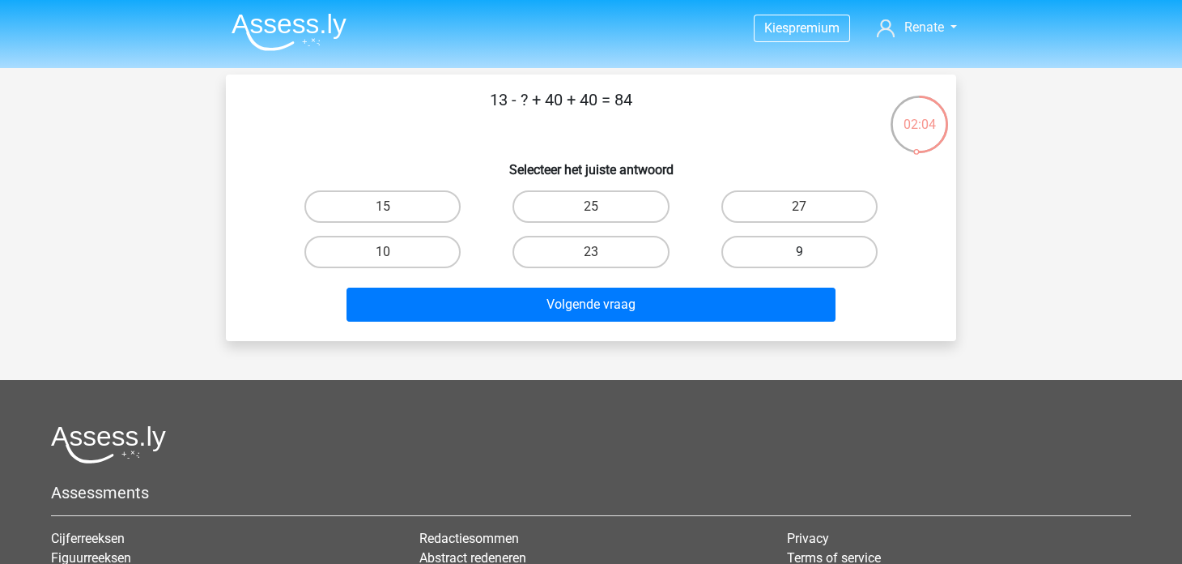
click at [816, 248] on label "9" at bounding box center [800, 252] width 156 height 32
click at [810, 252] on input "9" at bounding box center [804, 257] width 11 height 11
radio input "true"
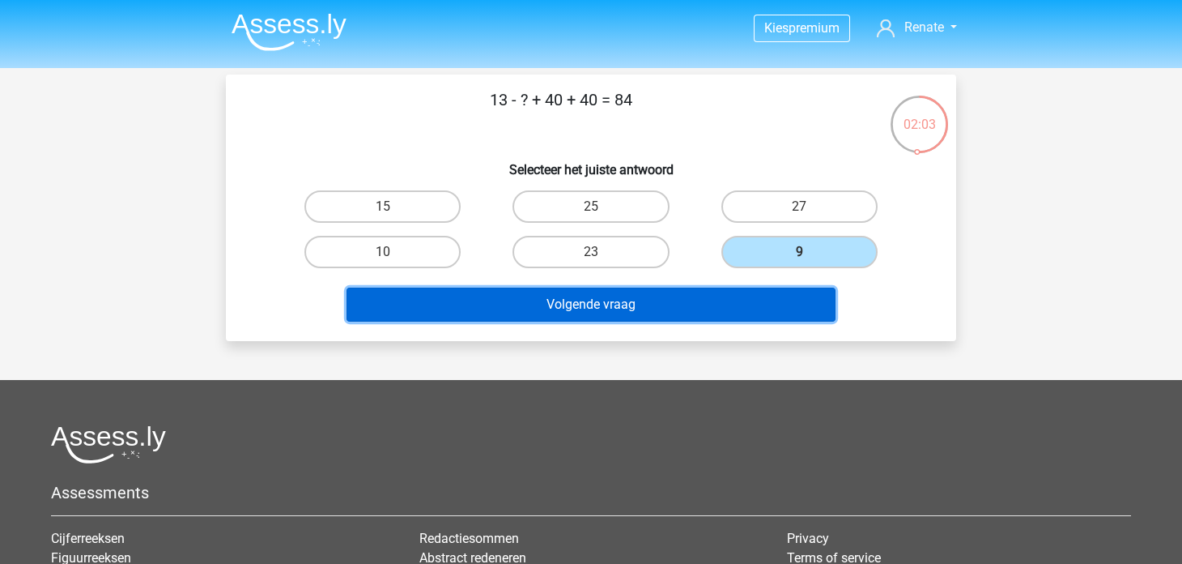
click at [765, 300] on button "Volgende vraag" at bounding box center [592, 305] width 490 height 34
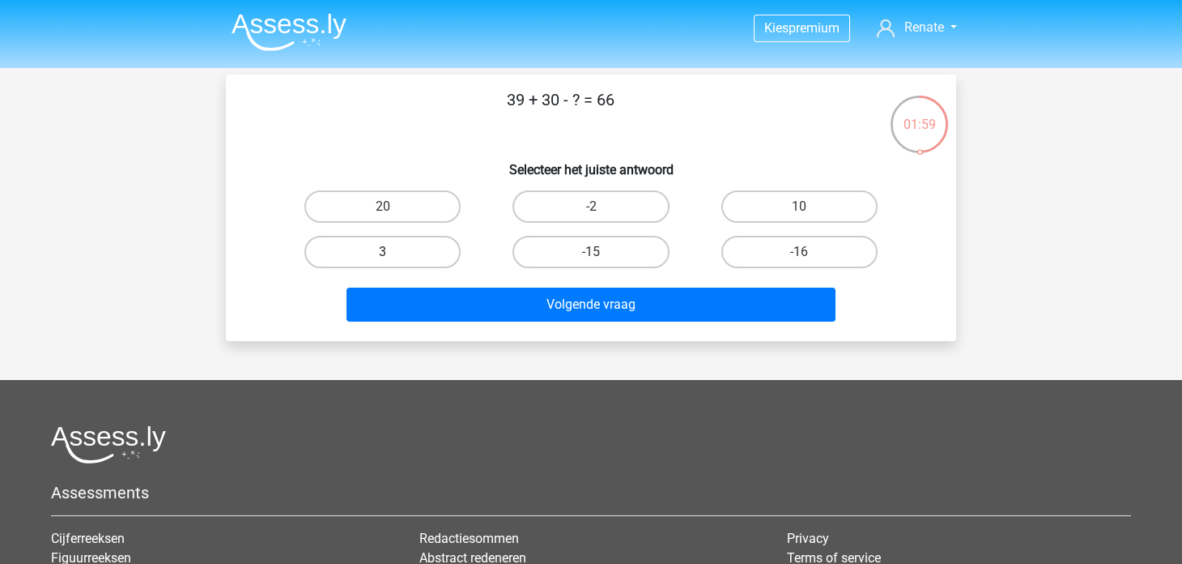
click at [433, 245] on label "3" at bounding box center [383, 252] width 156 height 32
click at [394, 252] on input "3" at bounding box center [388, 257] width 11 height 11
radio input "true"
click at [547, 326] on div "39 + 30 - ? = 66 Selecteer het juiste antwoord 20 -2 10 3" at bounding box center [591, 208] width 731 height 266
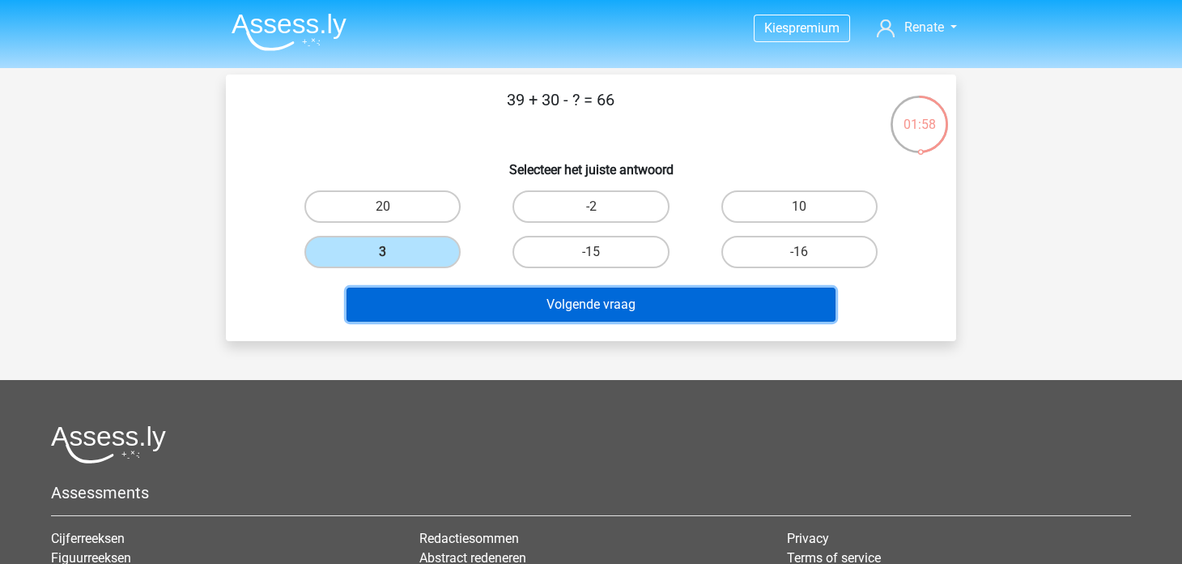
click at [543, 311] on button "Volgende vraag" at bounding box center [592, 305] width 490 height 34
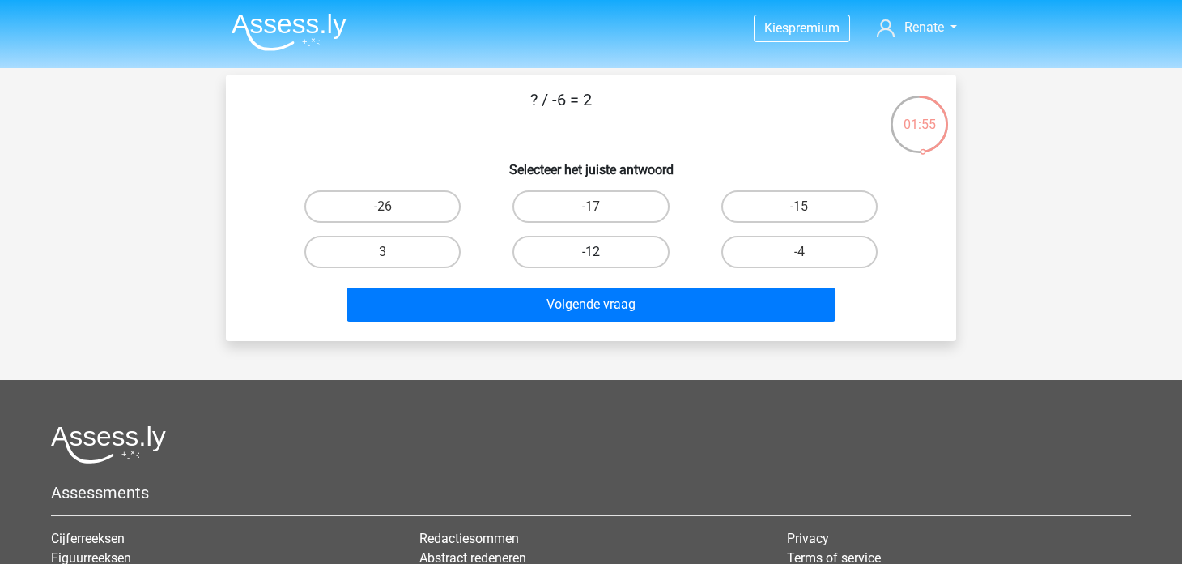
click at [615, 254] on label "-12" at bounding box center [591, 252] width 156 height 32
click at [602, 254] on input "-12" at bounding box center [596, 257] width 11 height 11
radio input "true"
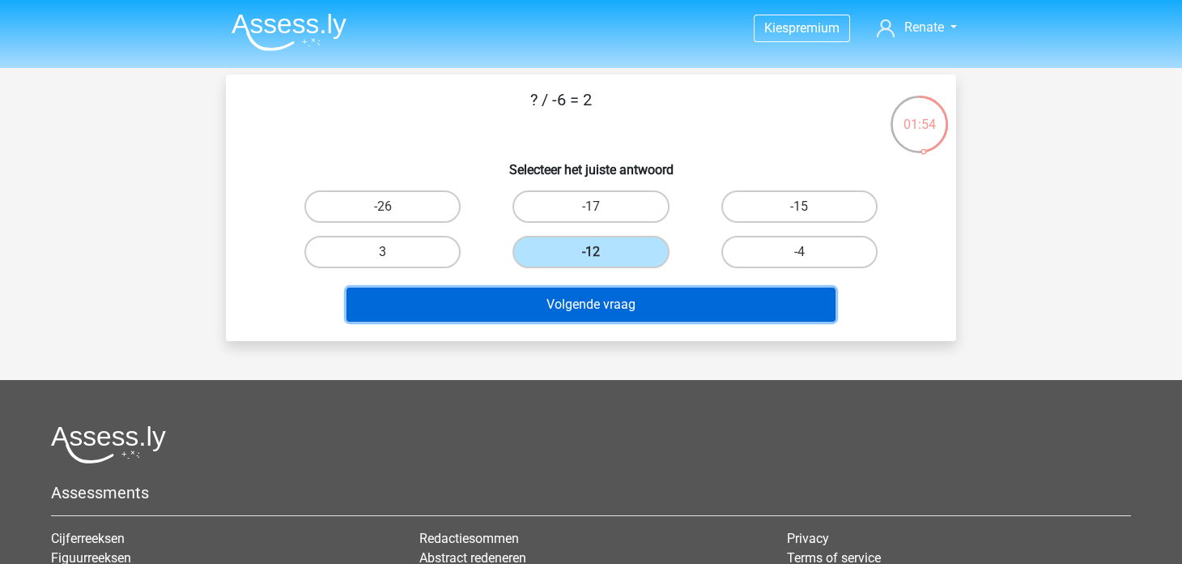
click at [626, 307] on button "Volgende vraag" at bounding box center [592, 305] width 490 height 34
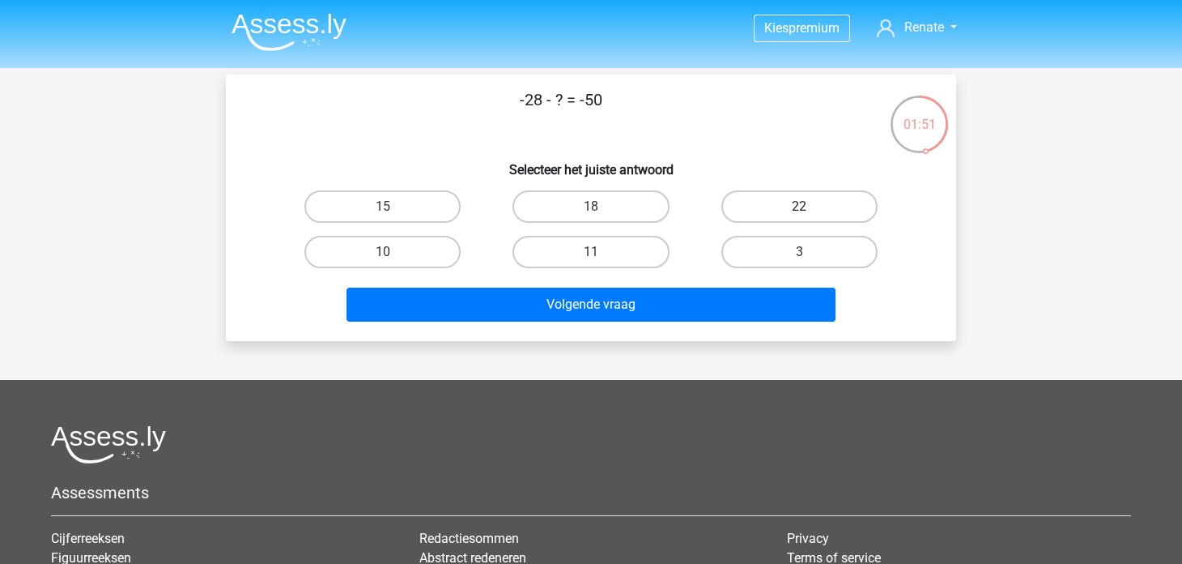
click at [759, 202] on label "22" at bounding box center [800, 206] width 156 height 32
click at [799, 207] on input "22" at bounding box center [804, 212] width 11 height 11
radio input "true"
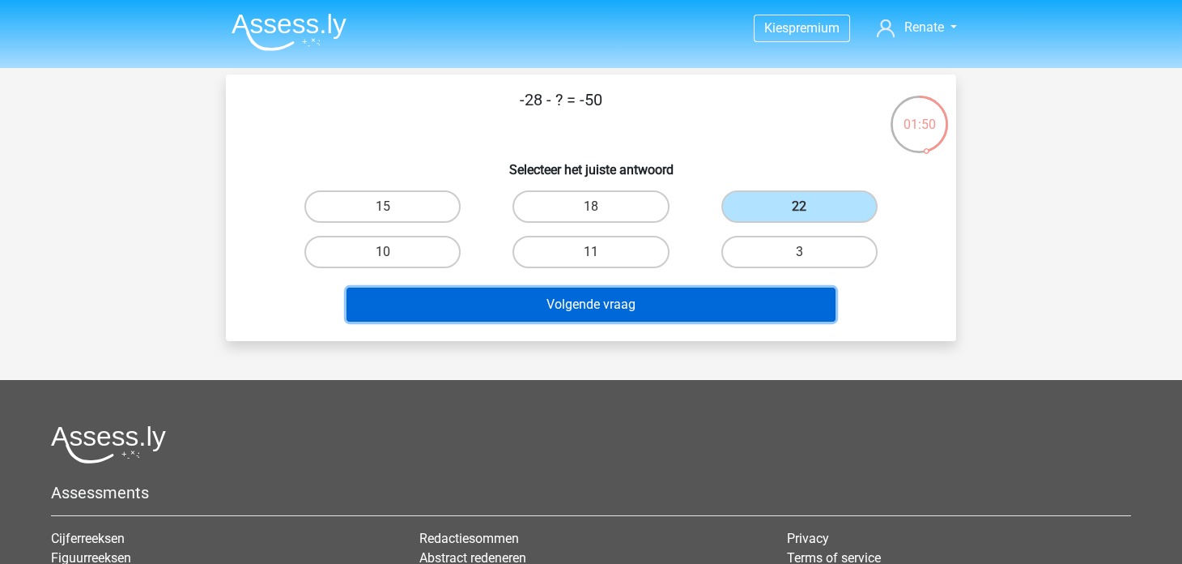
click at [684, 305] on button "Volgende vraag" at bounding box center [592, 305] width 490 height 34
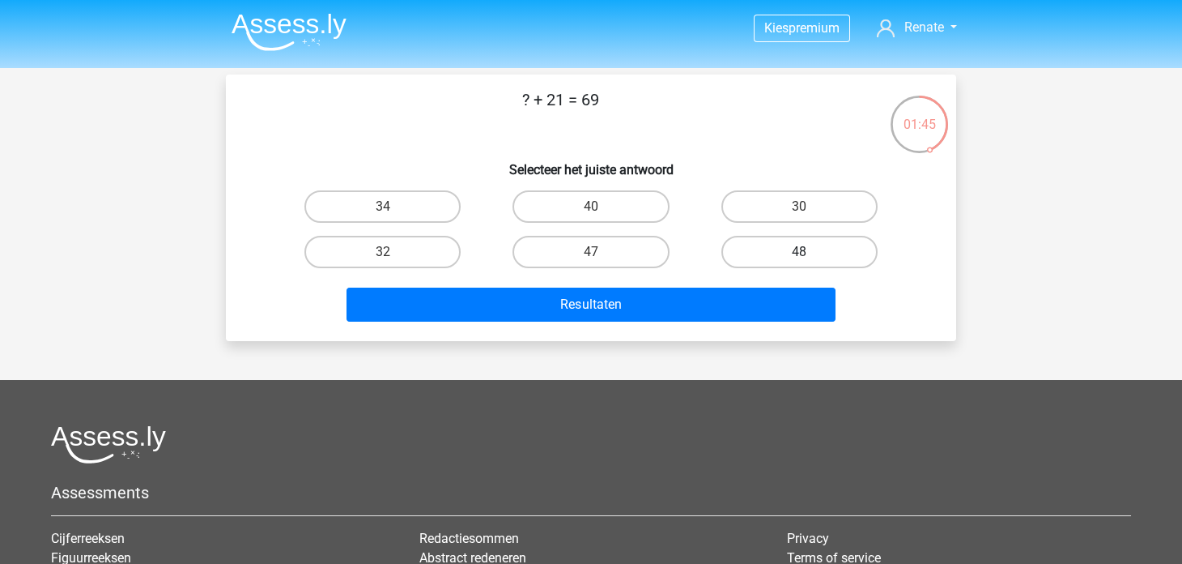
click at [750, 249] on label "48" at bounding box center [800, 252] width 156 height 32
click at [799, 252] on input "48" at bounding box center [804, 257] width 11 height 11
radio input "true"
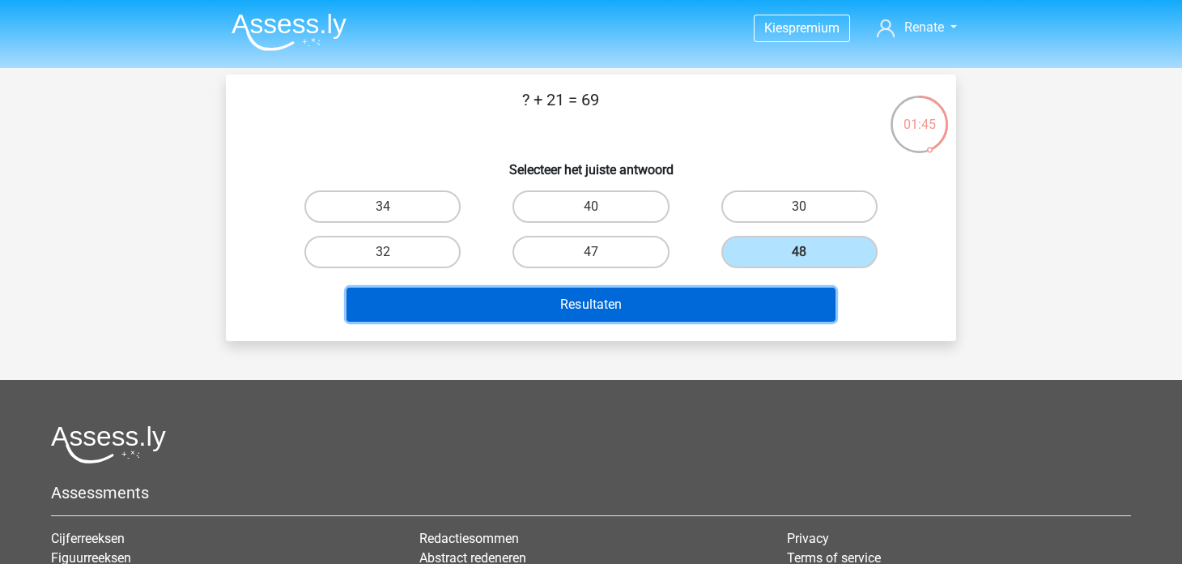
click at [718, 296] on button "Resultaten" at bounding box center [592, 305] width 490 height 34
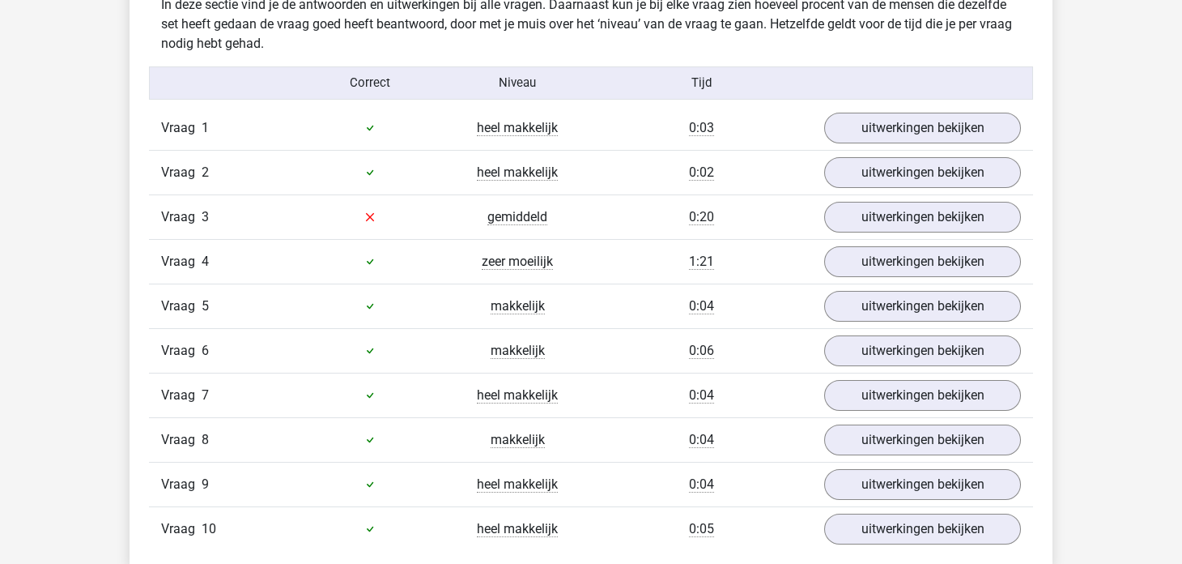
scroll to position [1295, 0]
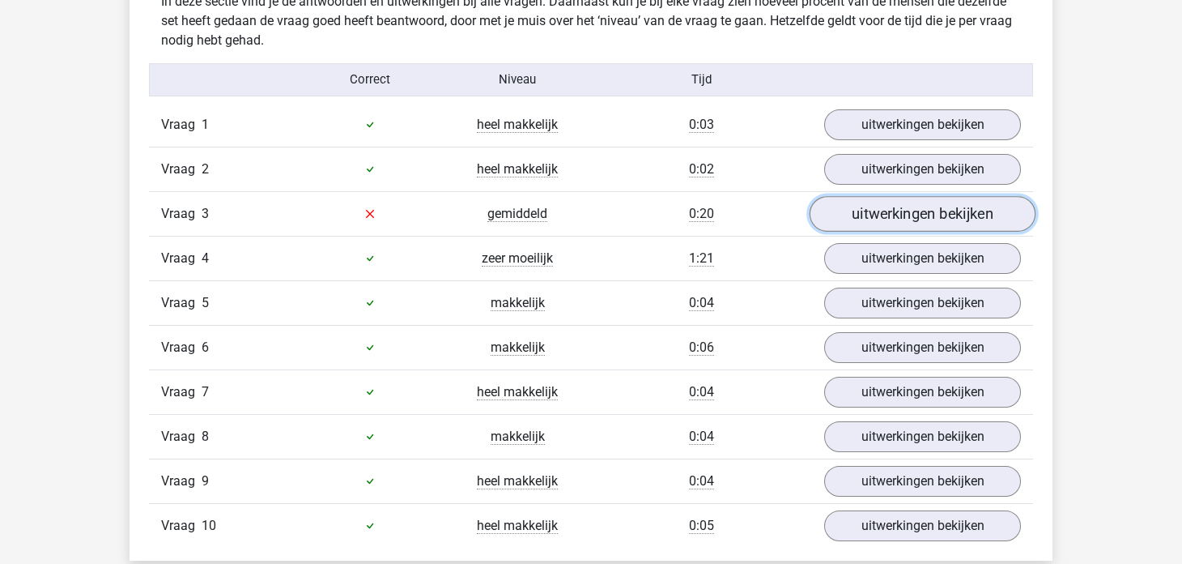
click at [911, 208] on link "uitwerkingen bekijken" at bounding box center [923, 214] width 226 height 36
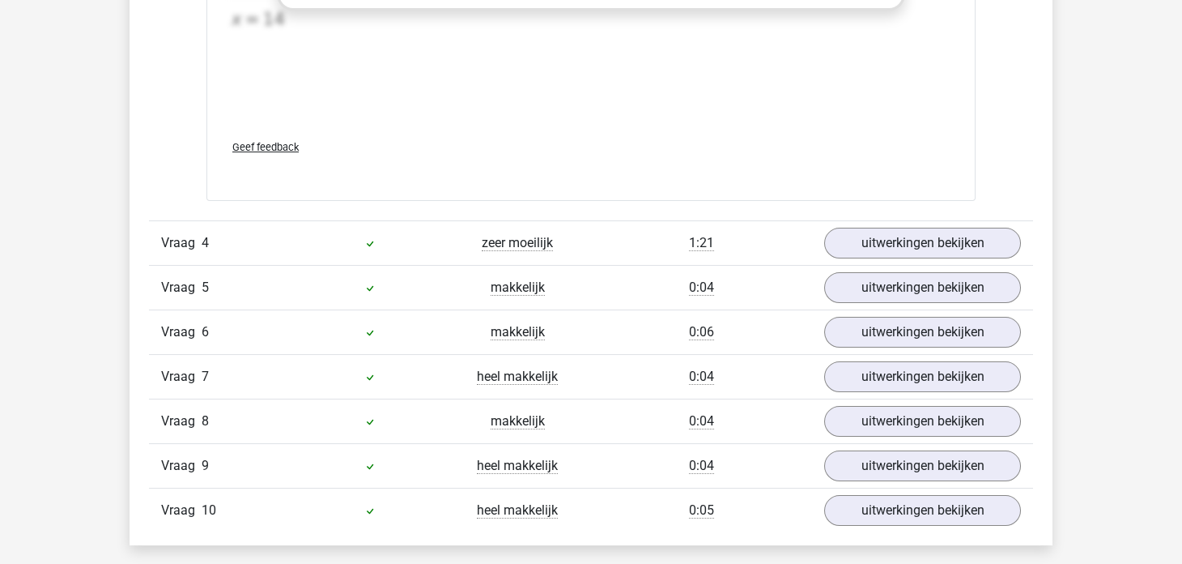
scroll to position [2105, 0]
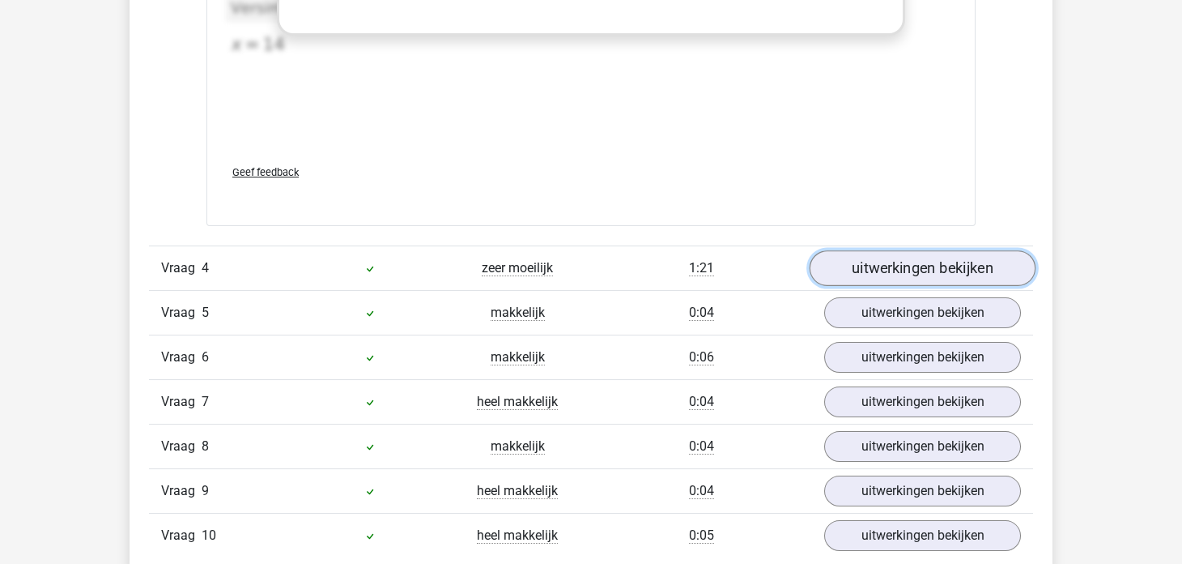
click at [961, 262] on link "uitwerkingen bekijken" at bounding box center [923, 268] width 226 height 36
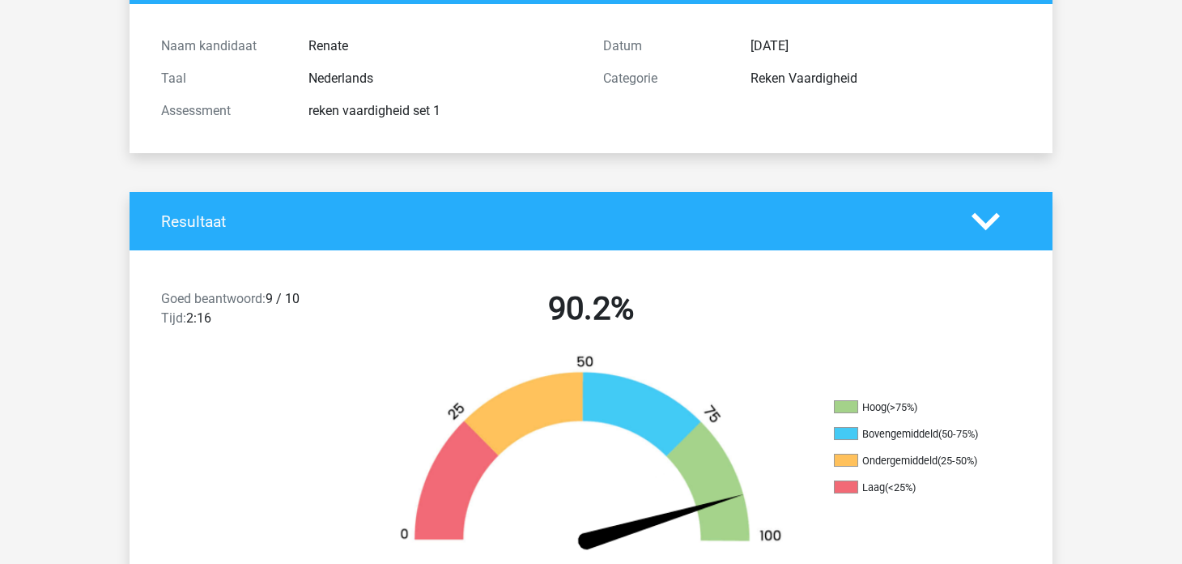
scroll to position [0, 0]
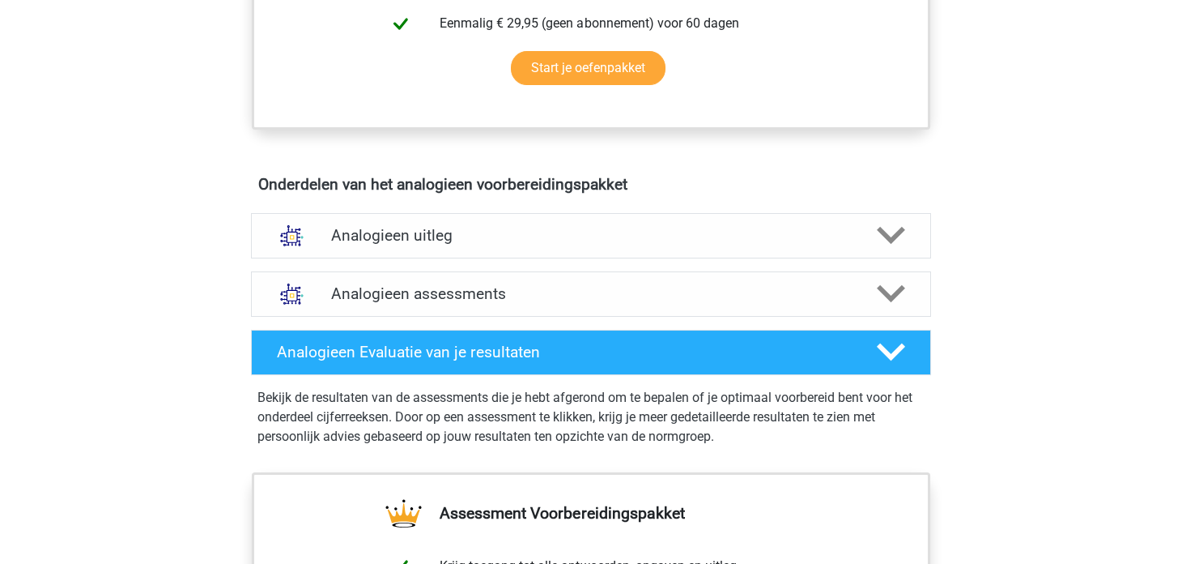
scroll to position [809, 0]
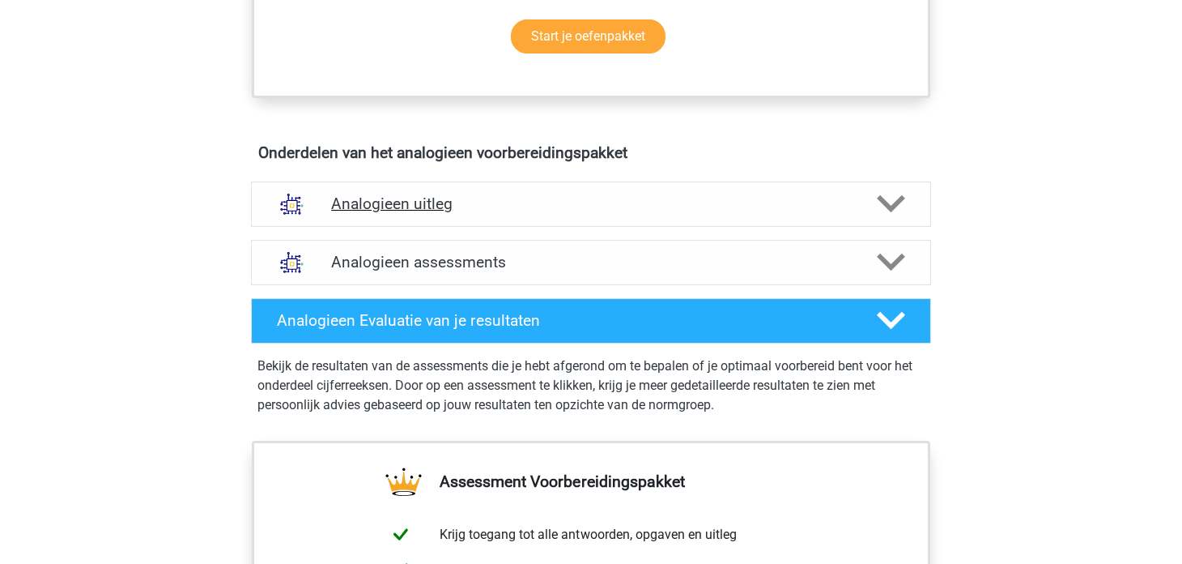
click at [531, 207] on h4 "Analogieen uitleg" at bounding box center [591, 203] width 520 height 19
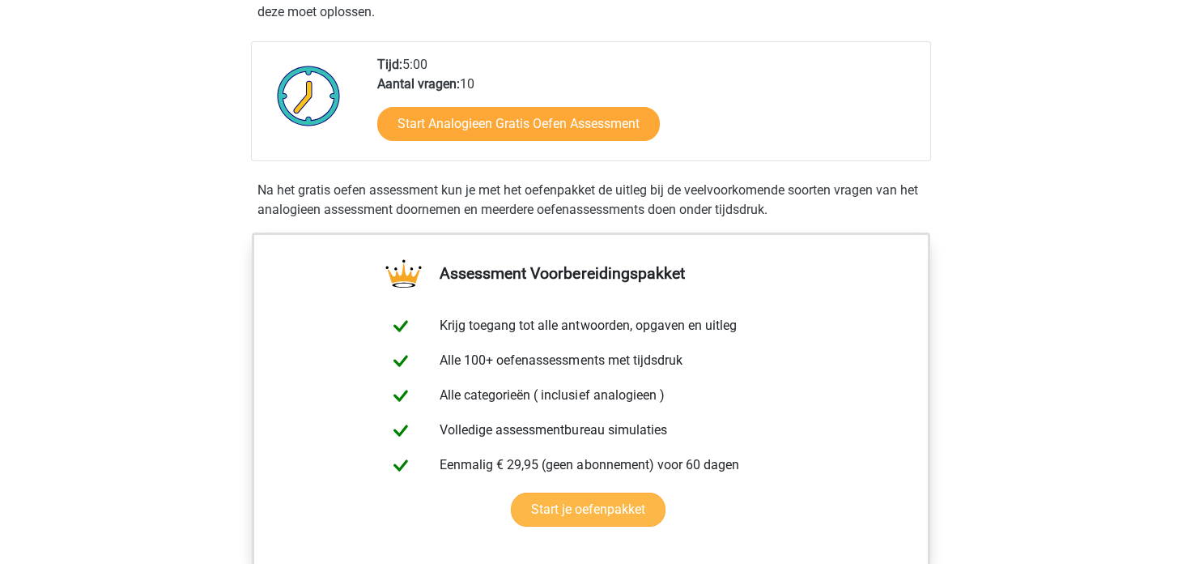
scroll to position [80, 0]
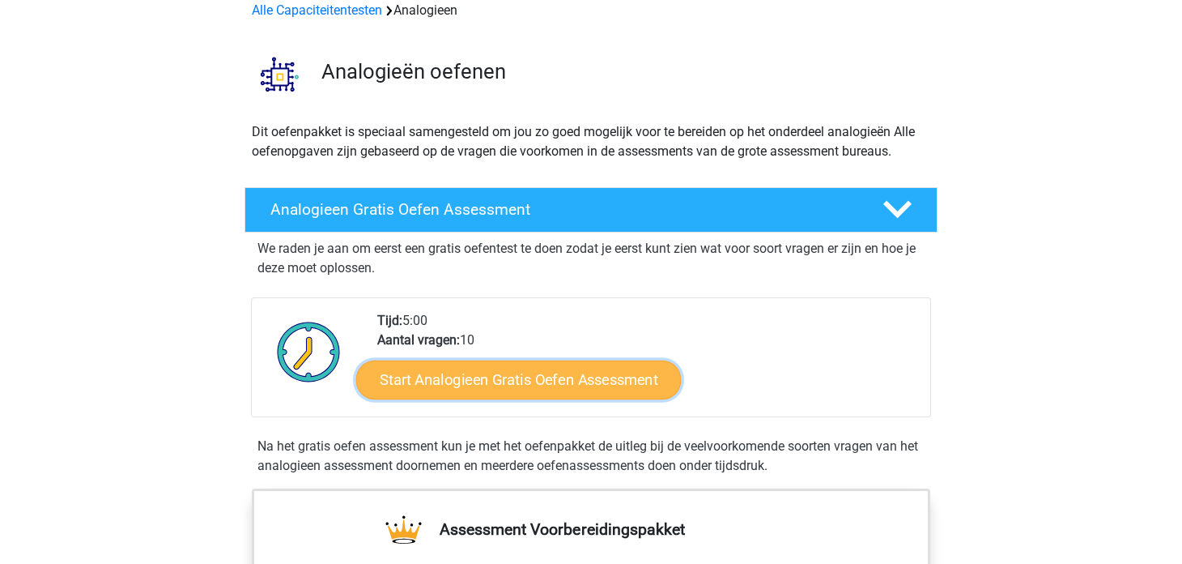
click at [543, 364] on link "Start Analogieen Gratis Oefen Assessment" at bounding box center [518, 379] width 325 height 39
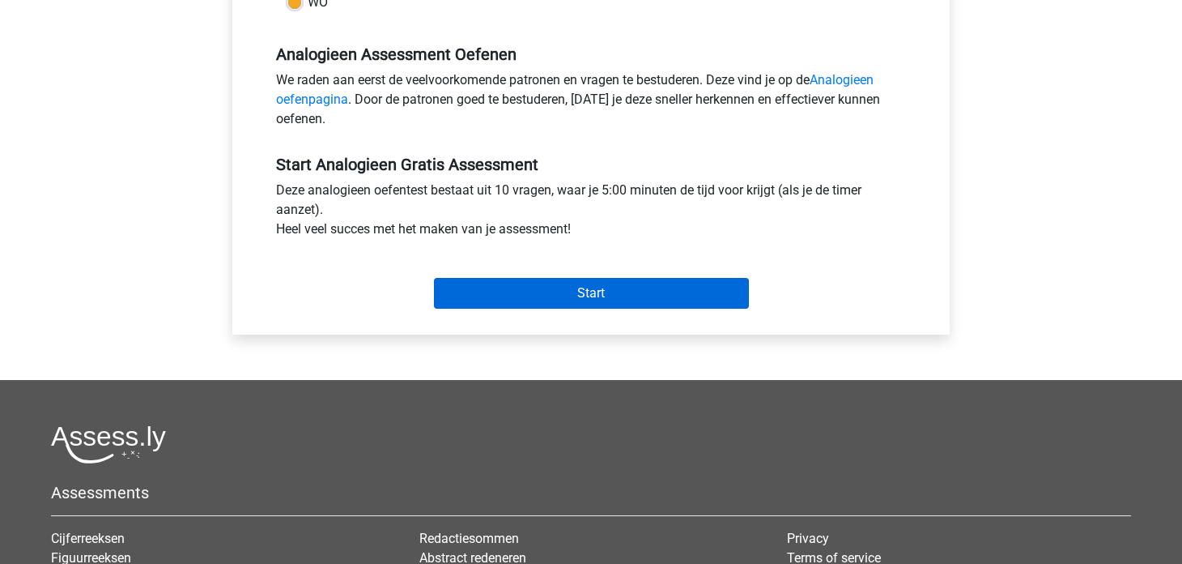
scroll to position [471, 0]
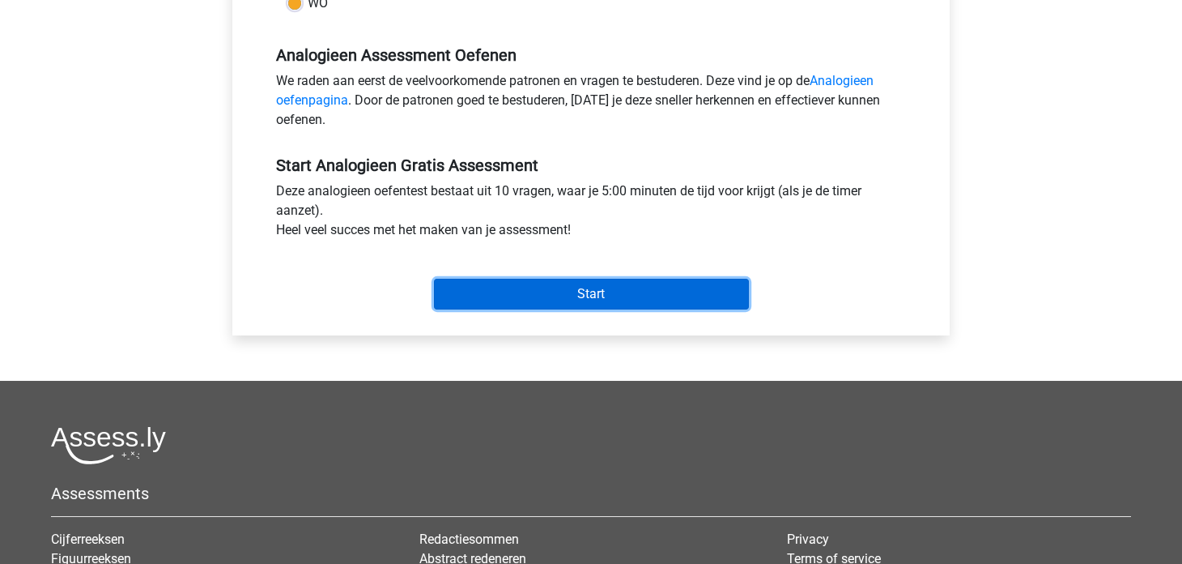
click at [607, 294] on input "Start" at bounding box center [591, 294] width 315 height 31
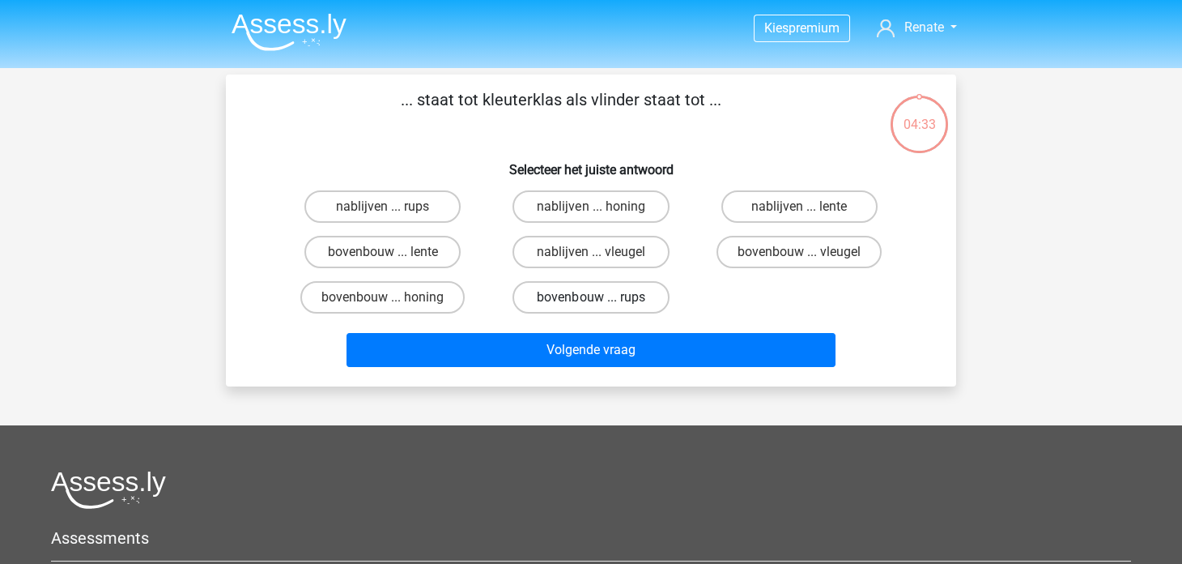
click at [562, 296] on label "bovenbouw ... rups" at bounding box center [591, 297] width 156 height 32
click at [591, 297] on input "bovenbouw ... rups" at bounding box center [596, 302] width 11 height 11
radio input "true"
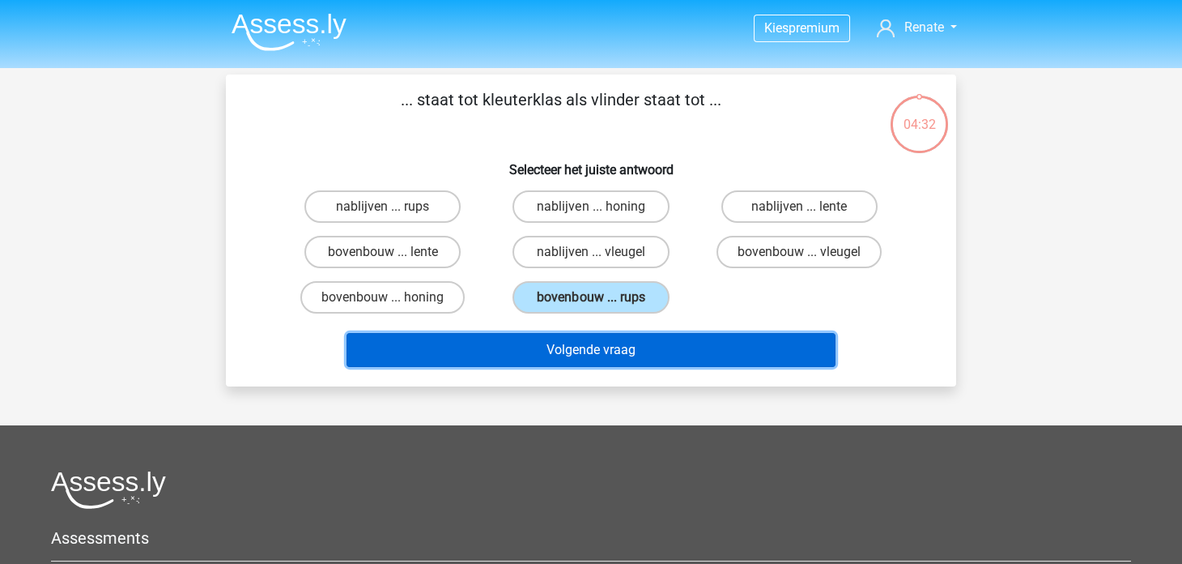
click at [538, 356] on button "Volgende vraag" at bounding box center [592, 350] width 490 height 34
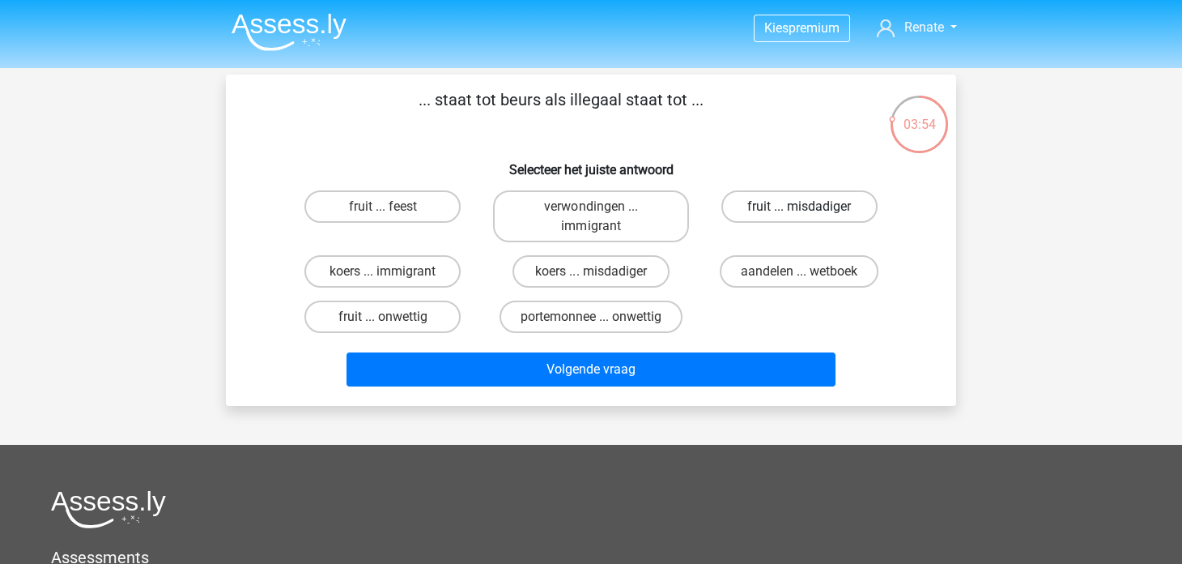
click at [744, 213] on label "fruit ... misdadiger" at bounding box center [800, 206] width 156 height 32
click at [799, 213] on input "fruit ... misdadiger" at bounding box center [804, 212] width 11 height 11
radio input "true"
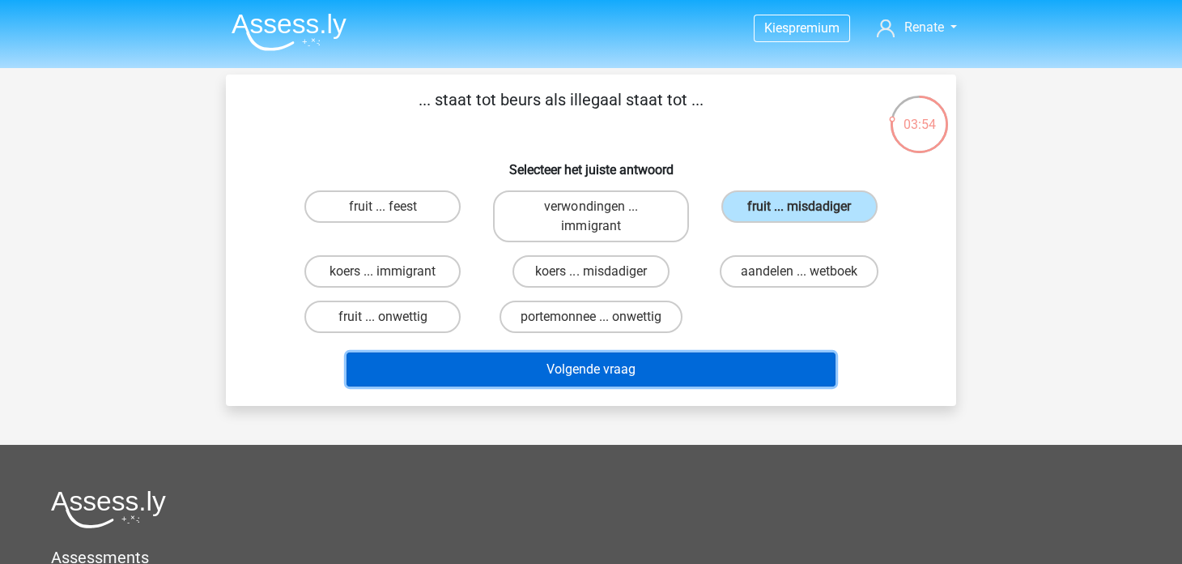
click at [663, 378] on button "Volgende vraag" at bounding box center [592, 369] width 490 height 34
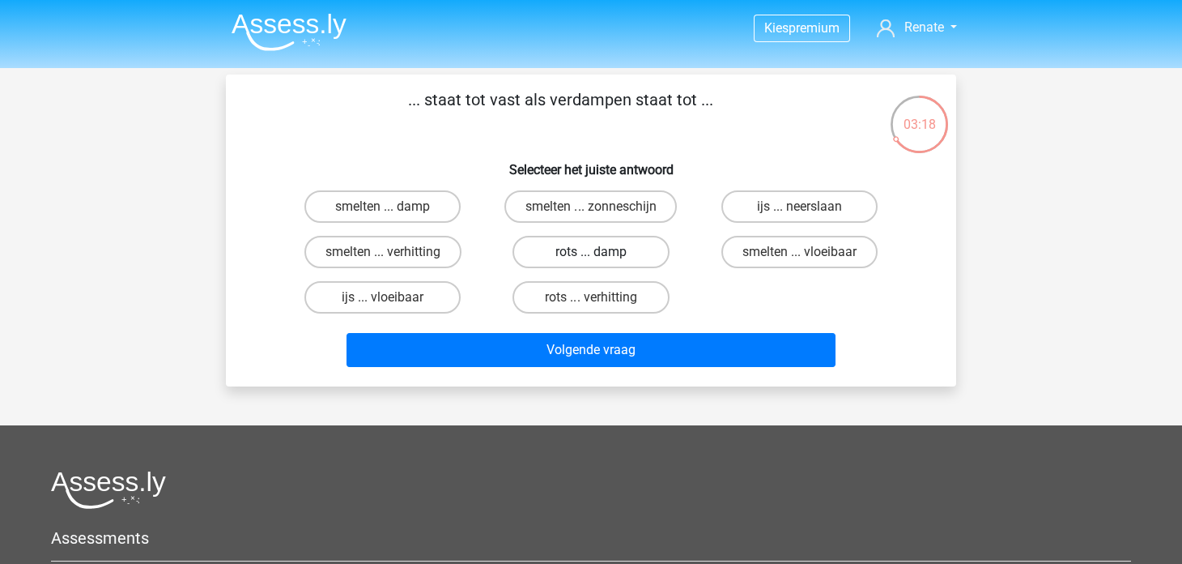
click at [582, 250] on label "rots ... damp" at bounding box center [591, 252] width 156 height 32
click at [591, 252] on input "rots ... damp" at bounding box center [596, 257] width 11 height 11
radio input "true"
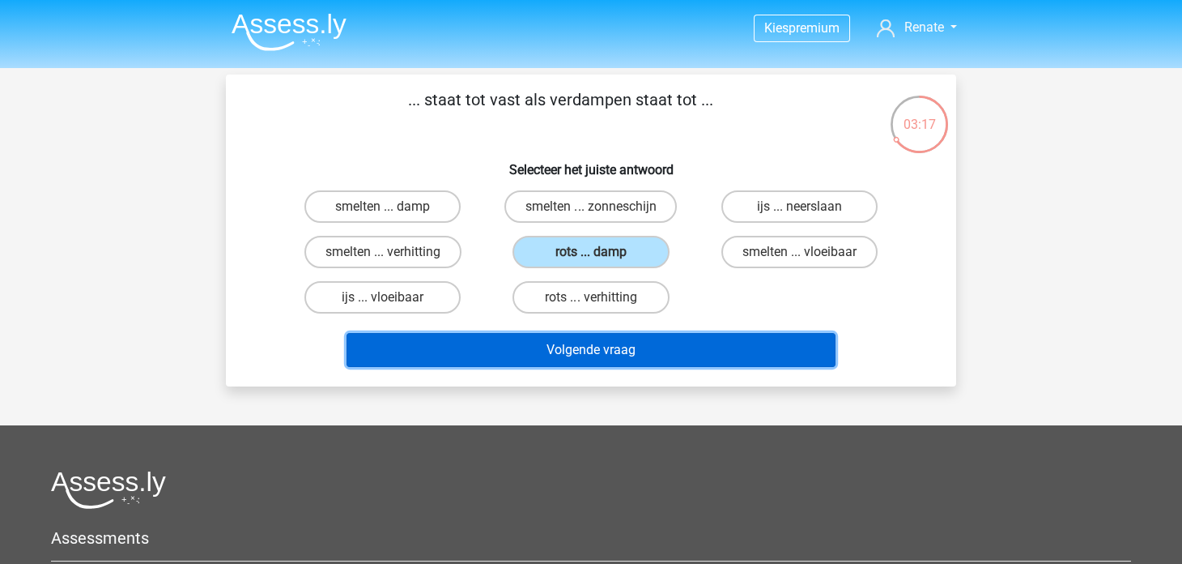
click at [536, 350] on button "Volgende vraag" at bounding box center [592, 350] width 490 height 34
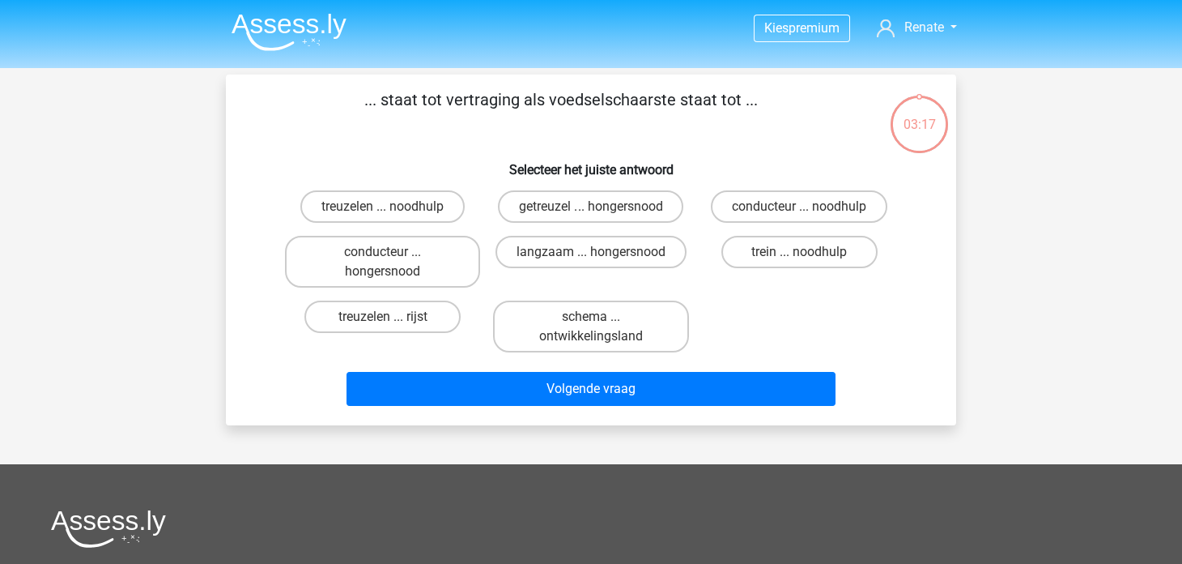
scroll to position [75, 0]
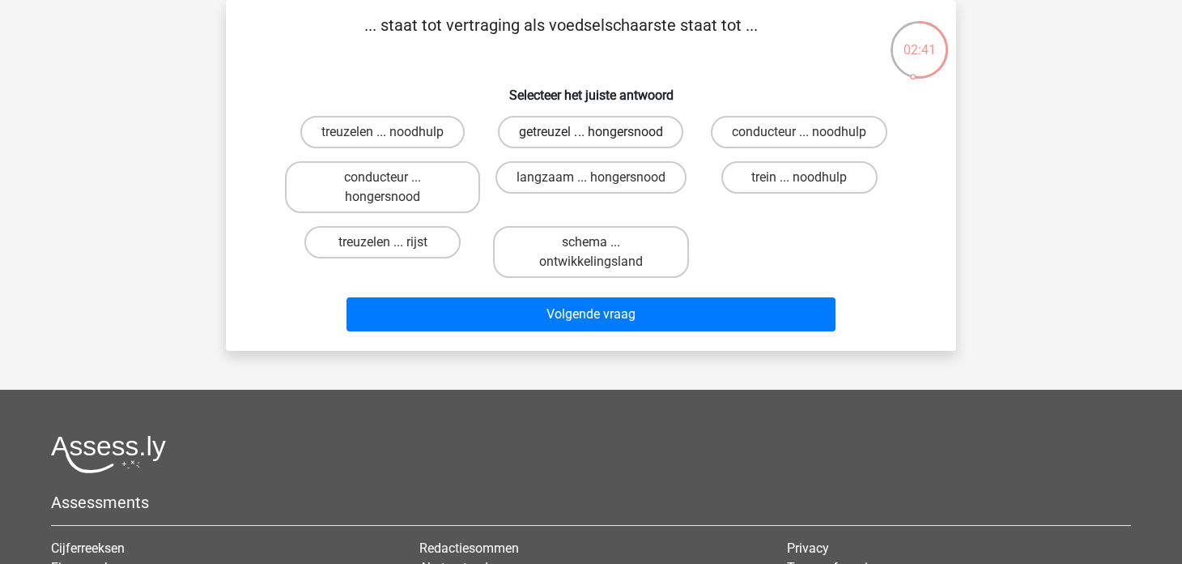
click at [646, 137] on label "getreuzel ... hongersnood" at bounding box center [590, 132] width 185 height 32
click at [602, 137] on input "getreuzel ... hongersnood" at bounding box center [596, 137] width 11 height 11
radio input "true"
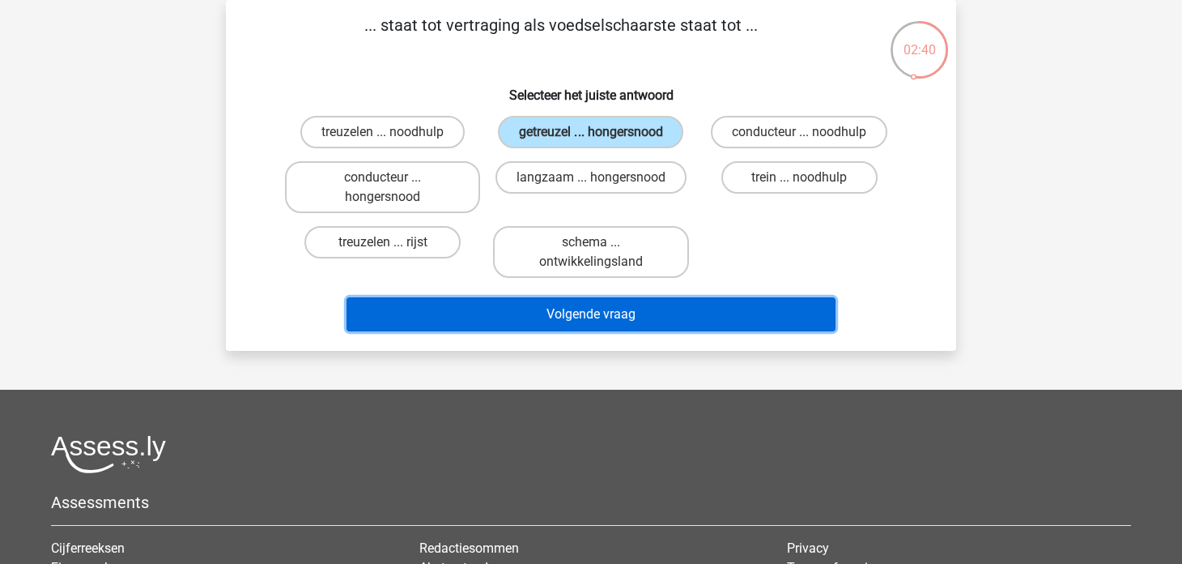
click at [664, 309] on button "Volgende vraag" at bounding box center [592, 314] width 490 height 34
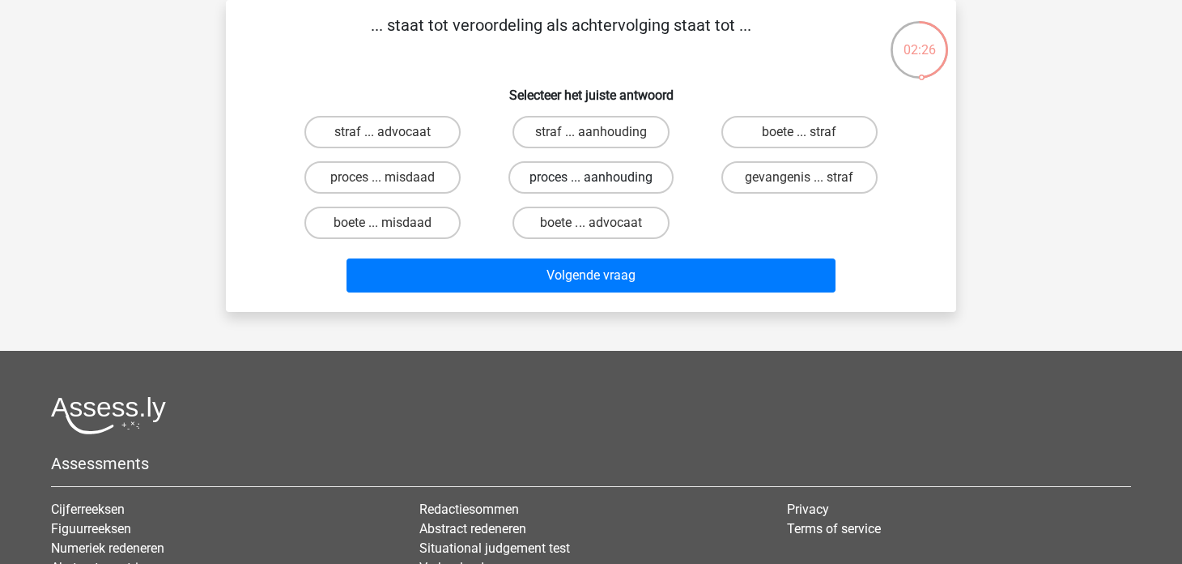
click at [666, 178] on label "proces ... aanhouding" at bounding box center [591, 177] width 165 height 32
click at [602, 178] on input "proces ... aanhouding" at bounding box center [596, 182] width 11 height 11
radio input "true"
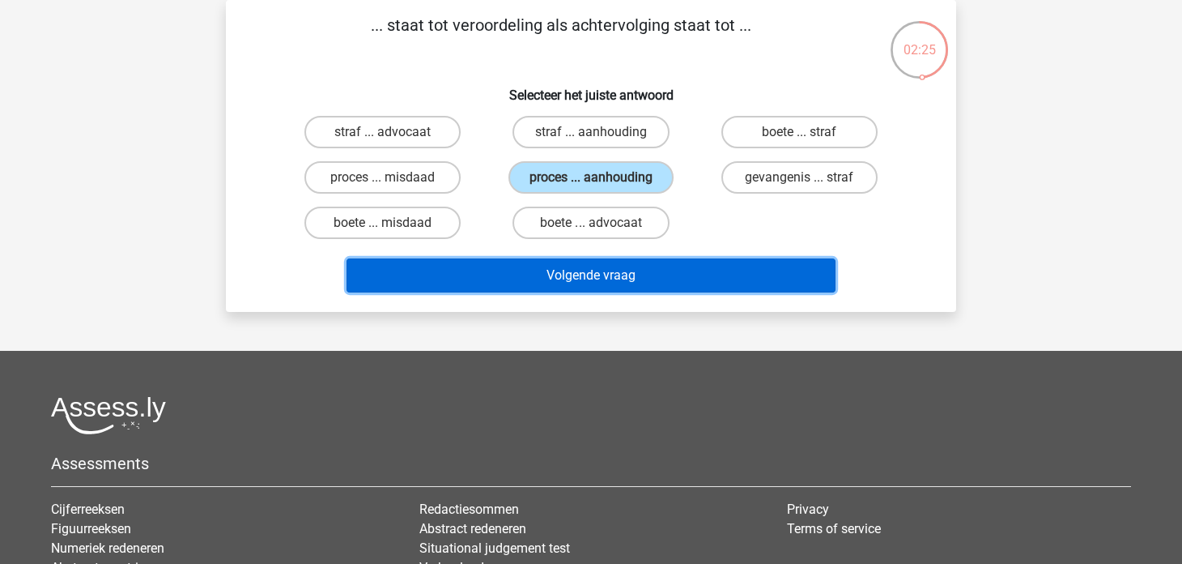
click at [693, 288] on button "Volgende vraag" at bounding box center [592, 275] width 490 height 34
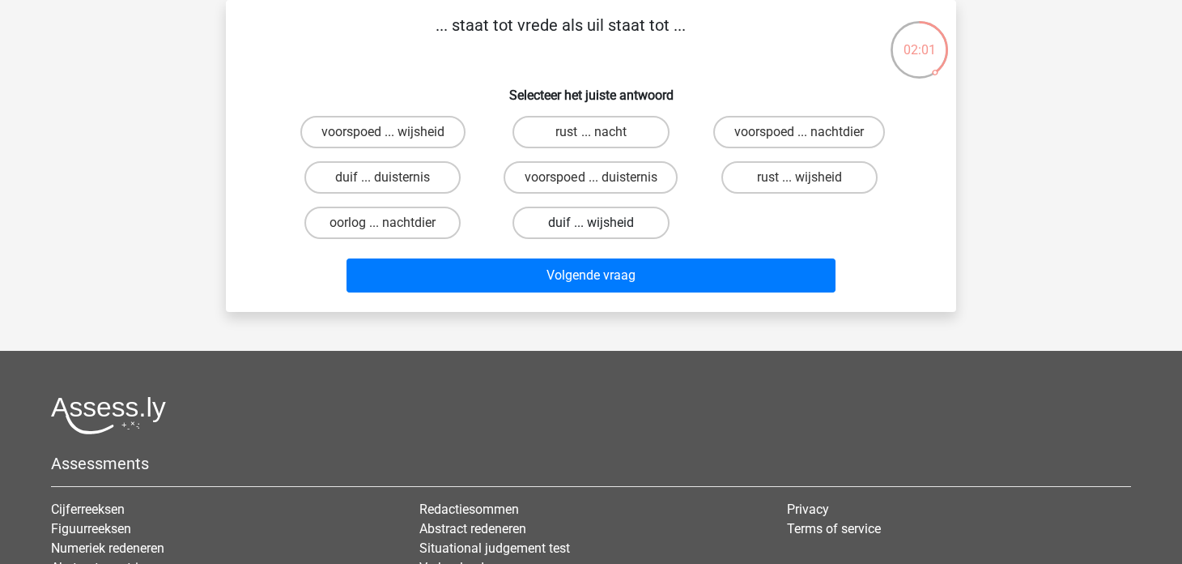
click at [569, 219] on label "duif ... wijsheid" at bounding box center [591, 223] width 156 height 32
click at [591, 223] on input "duif ... wijsheid" at bounding box center [596, 228] width 11 height 11
radio input "true"
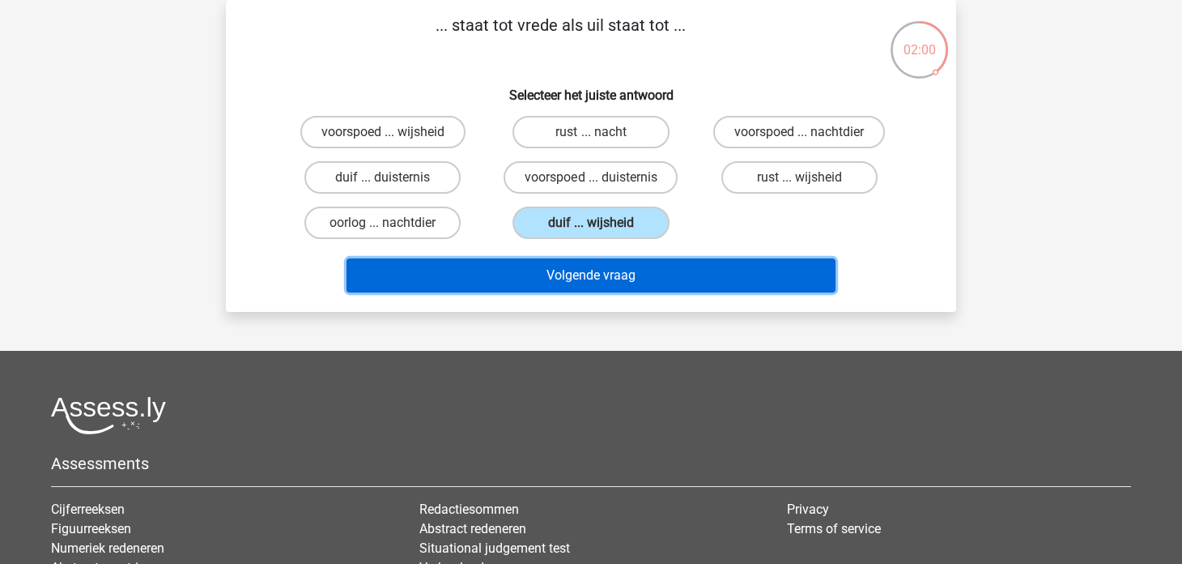
click at [568, 271] on button "Volgende vraag" at bounding box center [592, 275] width 490 height 34
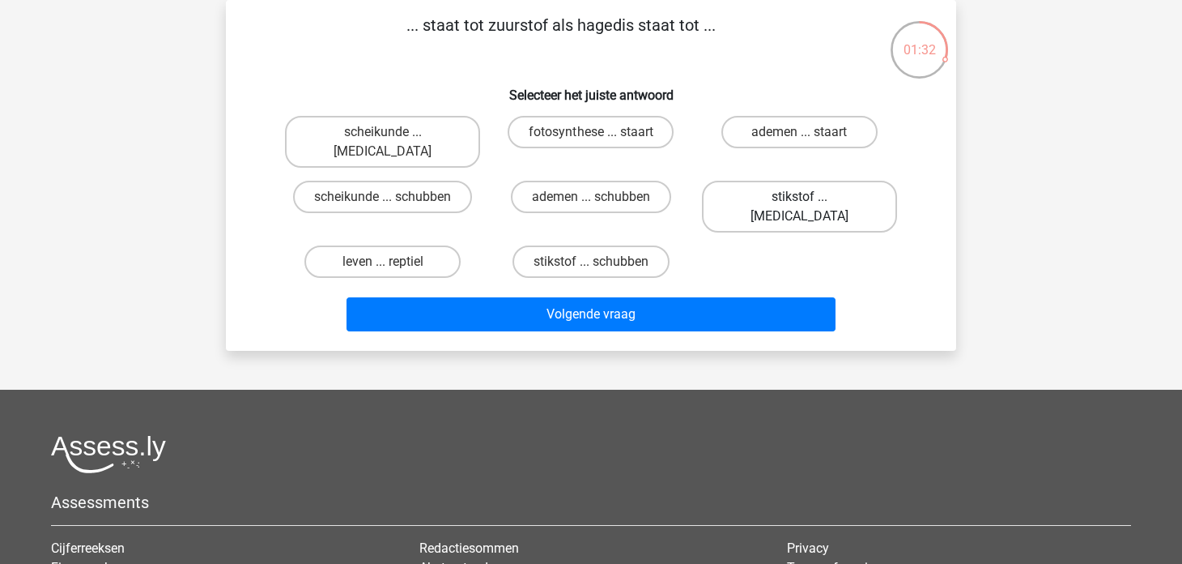
click at [805, 181] on label "stikstof ... krokodil" at bounding box center [799, 207] width 195 height 52
click at [805, 197] on input "stikstof ... krokodil" at bounding box center [804, 202] width 11 height 11
radio input "true"
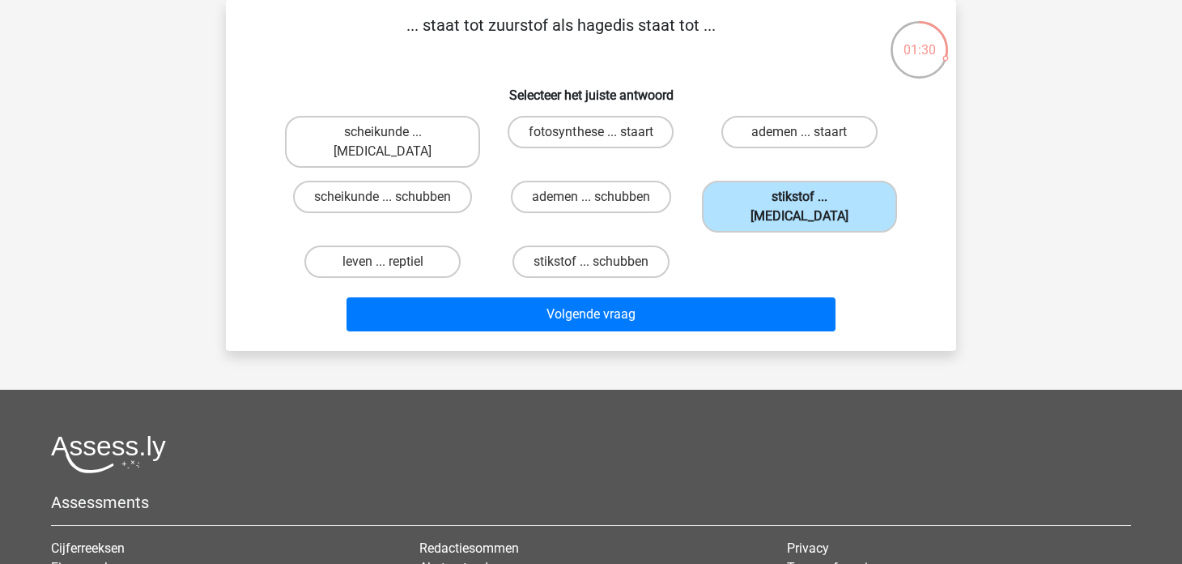
click at [747, 187] on label "stikstof ... krokodil" at bounding box center [799, 207] width 195 height 52
click at [799, 197] on input "stikstof ... krokodil" at bounding box center [804, 202] width 11 height 11
click at [658, 245] on label "stikstof ... schubben" at bounding box center [591, 261] width 157 height 32
click at [602, 262] on input "stikstof ... schubben" at bounding box center [596, 267] width 11 height 11
radio input "true"
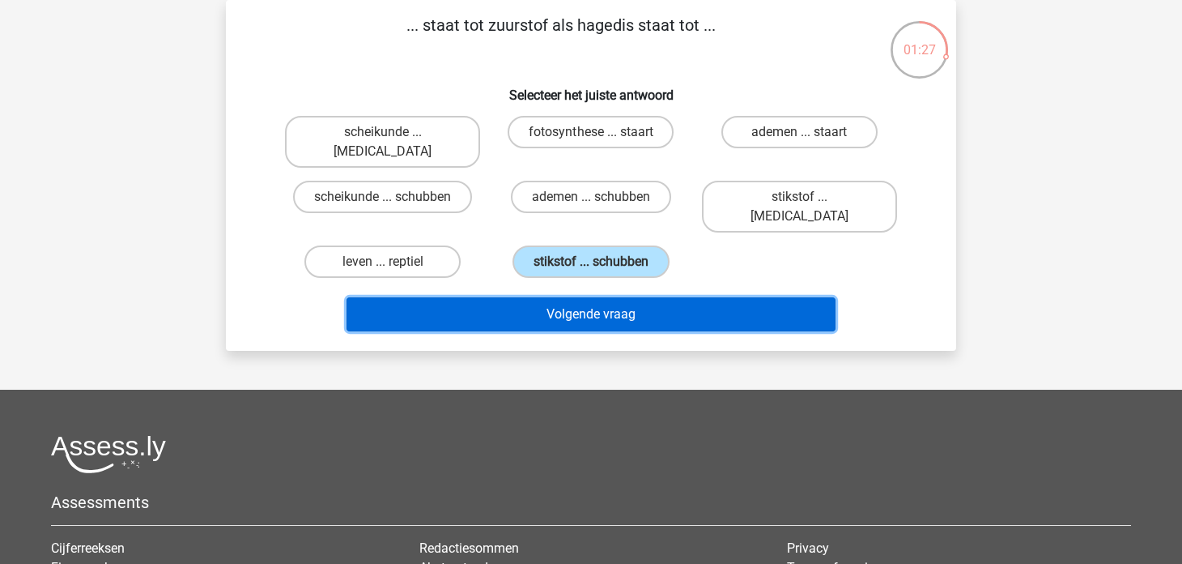
click at [664, 297] on button "Volgende vraag" at bounding box center [592, 314] width 490 height 34
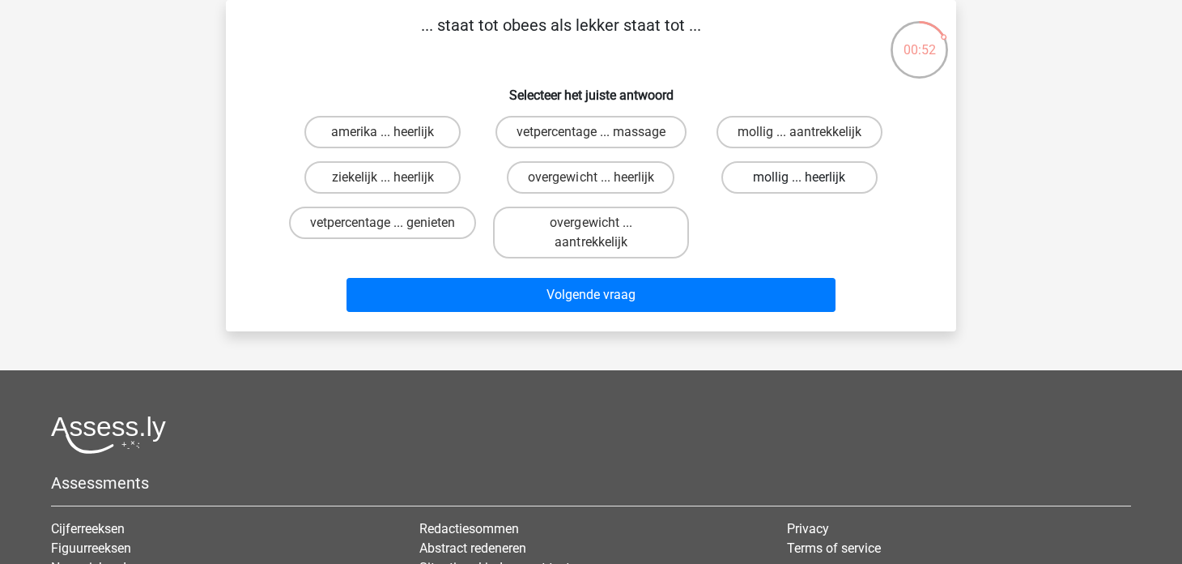
click at [753, 182] on label "mollig ... heerlijk" at bounding box center [800, 177] width 156 height 32
click at [799, 182] on input "mollig ... heerlijk" at bounding box center [804, 182] width 11 height 11
radio input "true"
click at [734, 273] on div "Volgende vraag" at bounding box center [591, 291] width 679 height 53
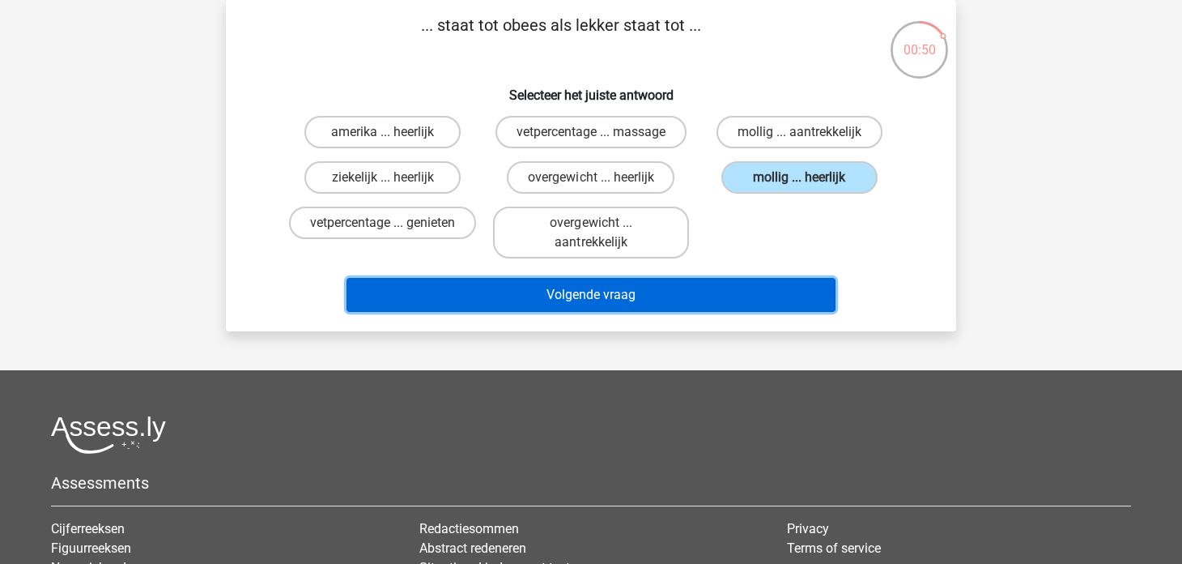
click at [729, 289] on button "Volgende vraag" at bounding box center [592, 295] width 490 height 34
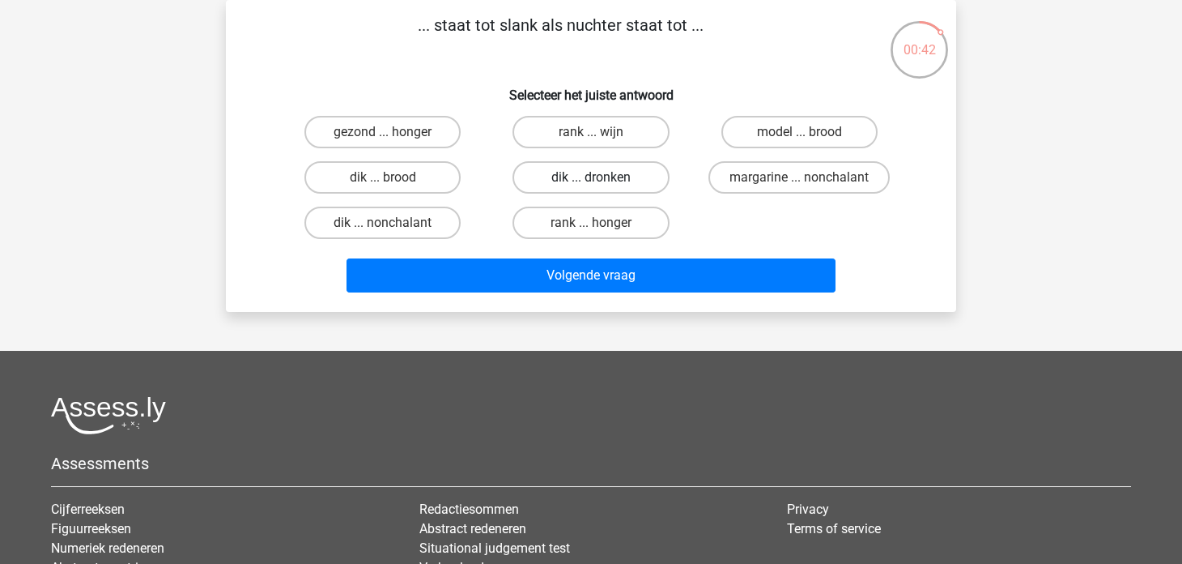
click at [640, 175] on label "dik ... dronken" at bounding box center [591, 177] width 156 height 32
click at [602, 177] on input "dik ... dronken" at bounding box center [596, 182] width 11 height 11
radio input "true"
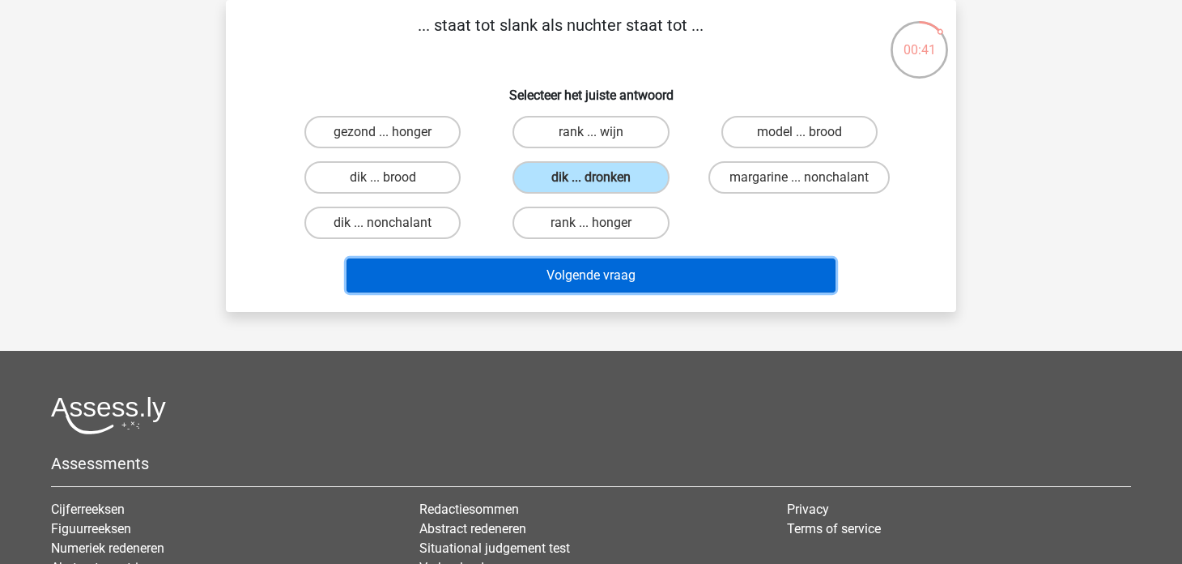
click at [664, 272] on button "Volgende vraag" at bounding box center [592, 275] width 490 height 34
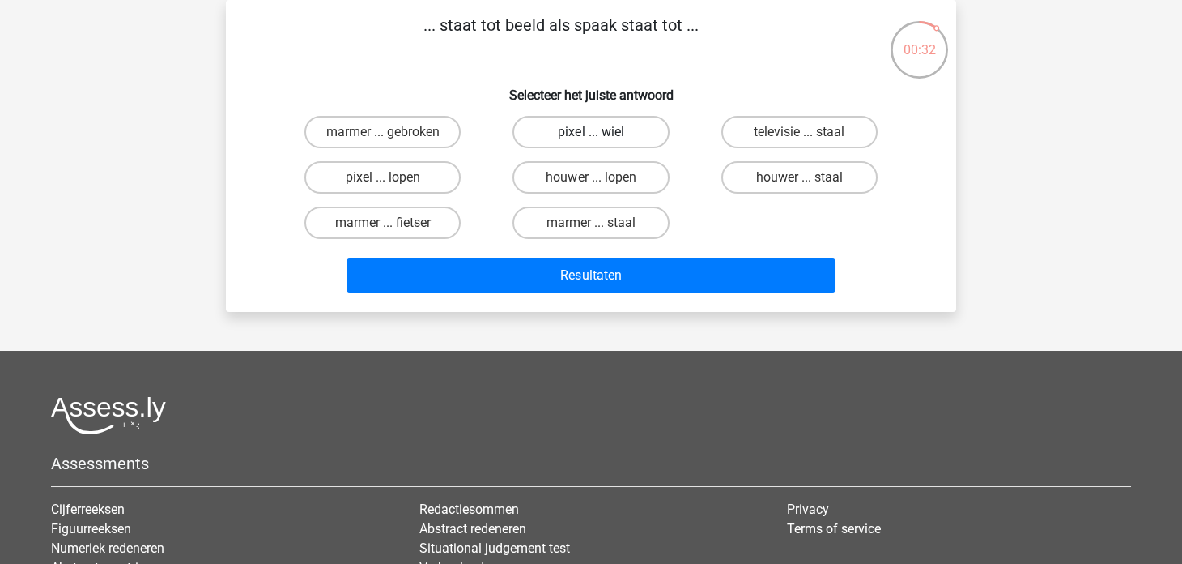
click at [657, 132] on label "pixel ... wiel" at bounding box center [591, 132] width 156 height 32
click at [602, 132] on input "pixel ... wiel" at bounding box center [596, 137] width 11 height 11
radio input "true"
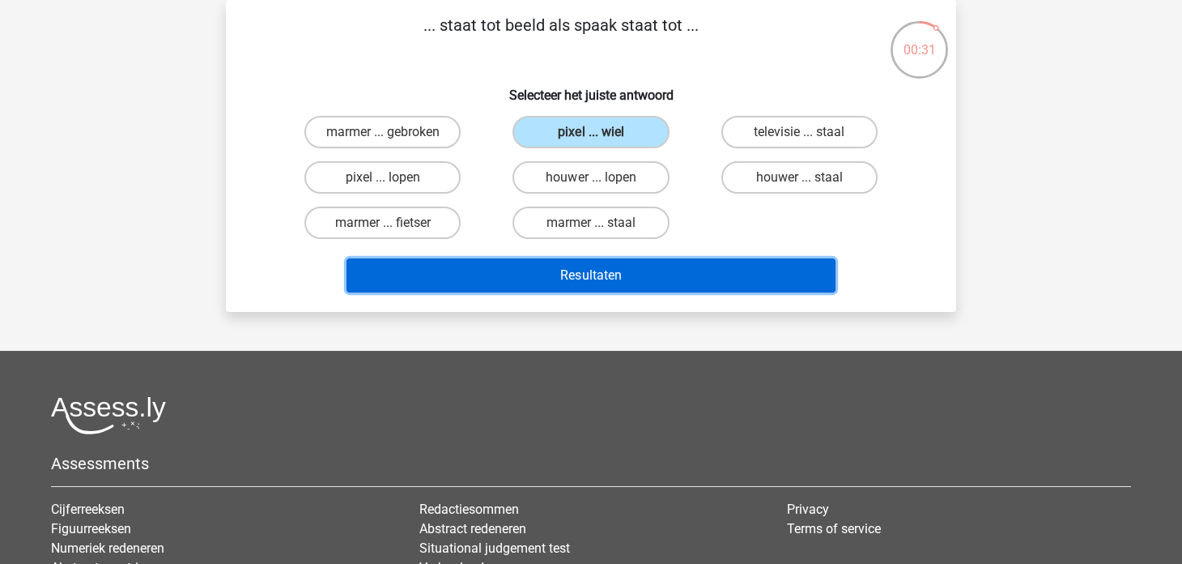
click at [692, 274] on button "Resultaten" at bounding box center [592, 275] width 490 height 34
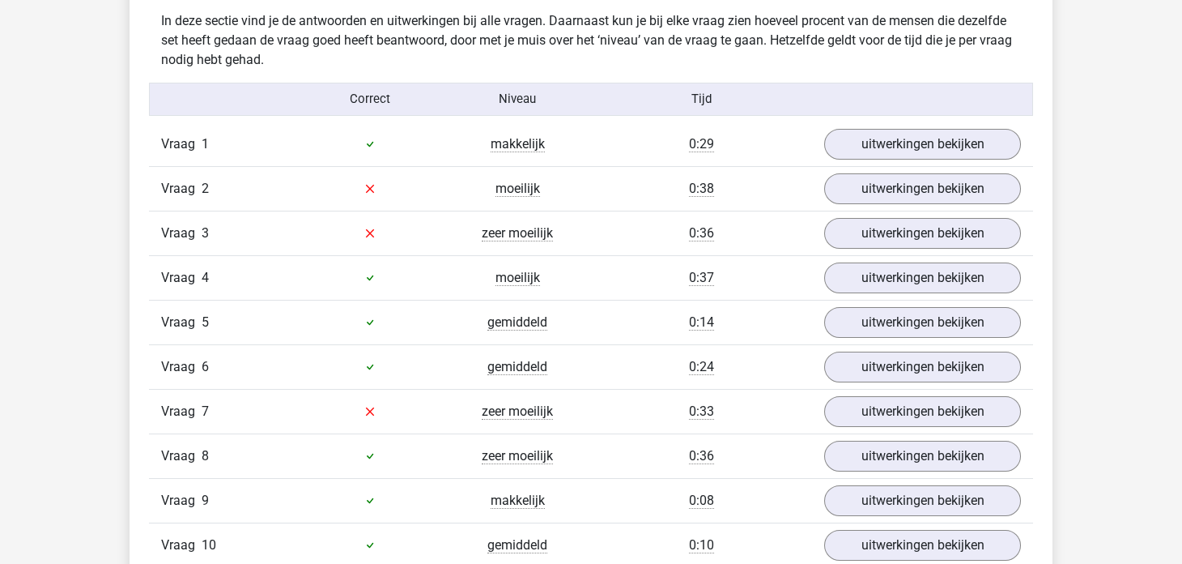
scroll to position [1134, 0]
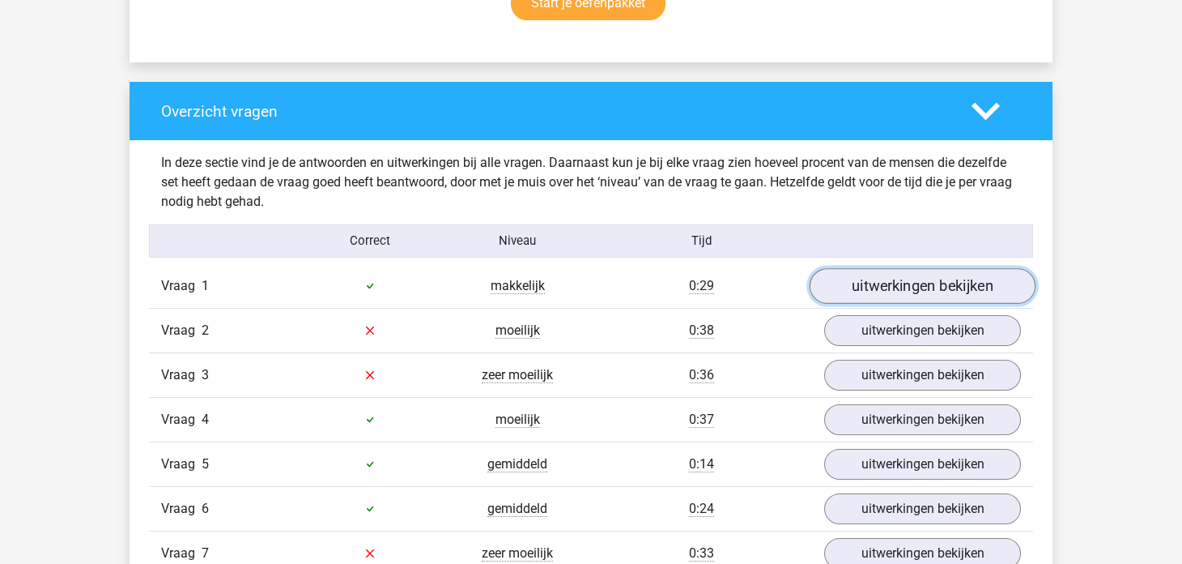
click at [870, 294] on link "uitwerkingen bekijken" at bounding box center [923, 286] width 226 height 36
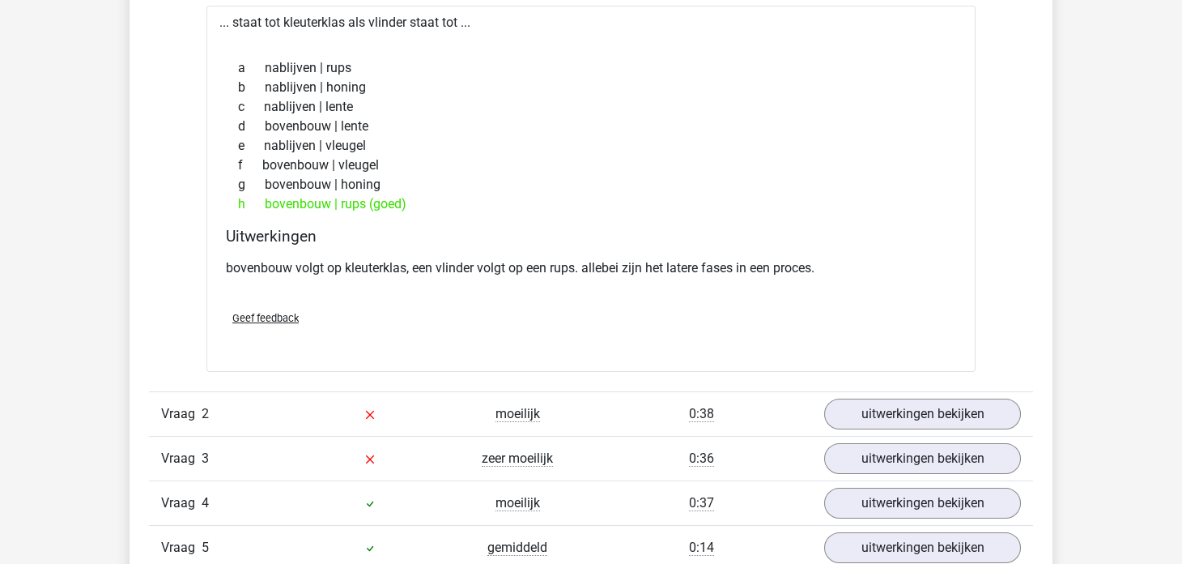
scroll to position [1458, 0]
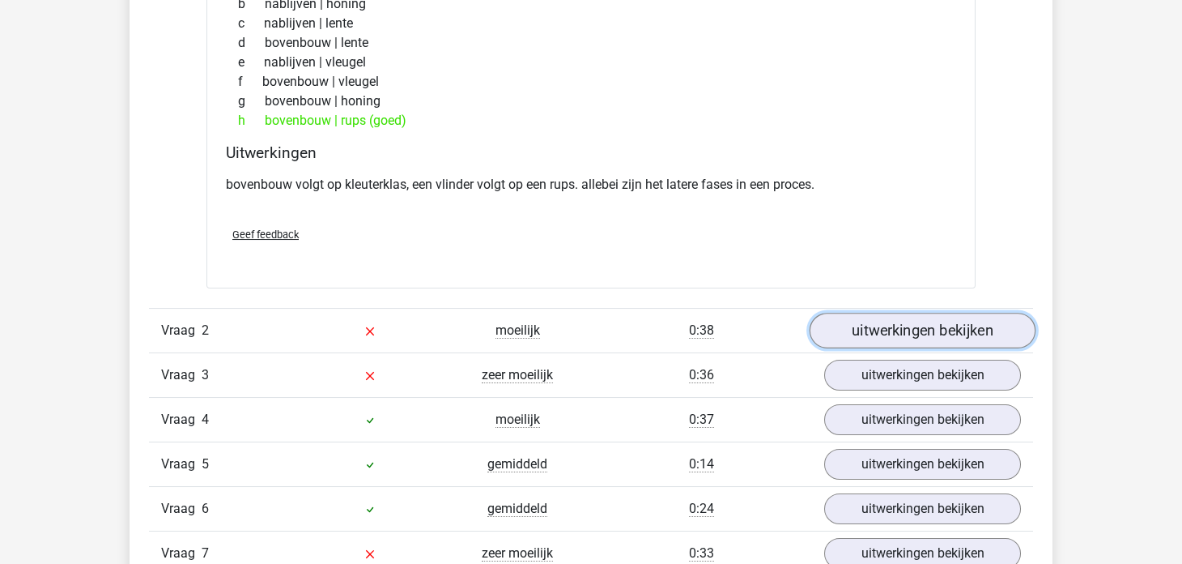
click at [922, 339] on link "uitwerkingen bekijken" at bounding box center [923, 331] width 226 height 36
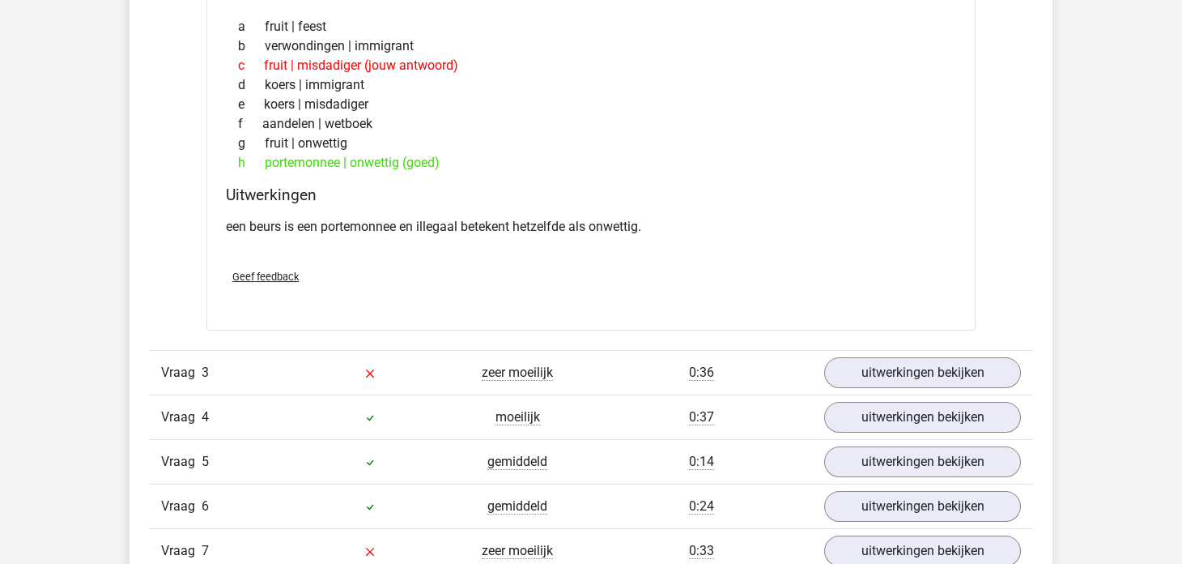
scroll to position [2024, 0]
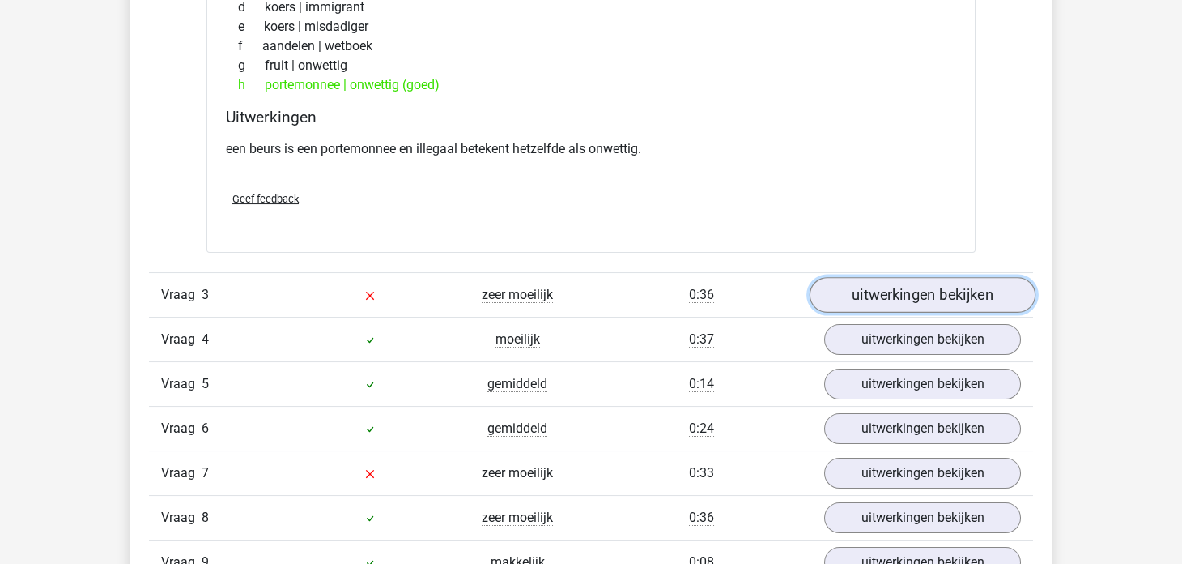
click at [902, 296] on link "uitwerkingen bekijken" at bounding box center [923, 295] width 226 height 36
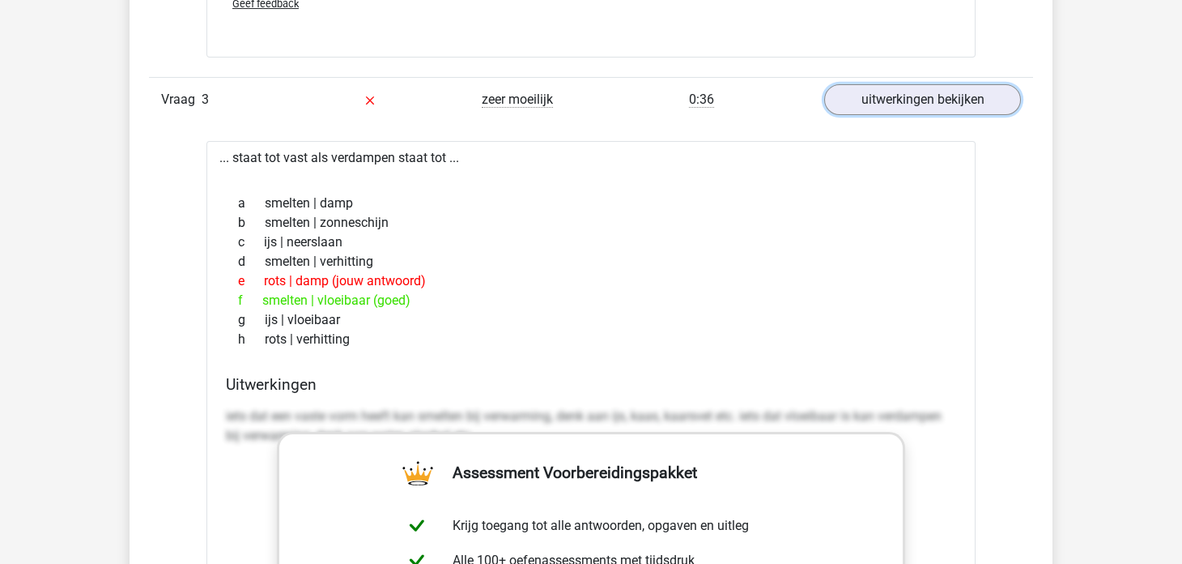
scroll to position [2268, 0]
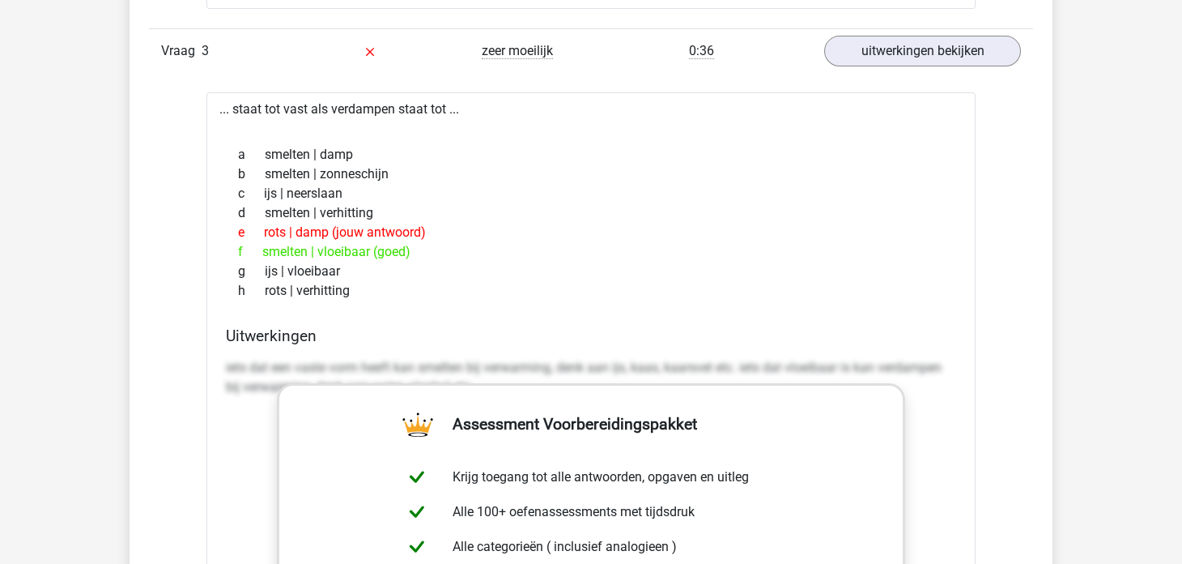
drag, startPoint x: 219, startPoint y: 109, endPoint x: 532, endPoint y: 104, distance: 312.7
click at [532, 104] on div "... staat tot vast als verdampen staat tot ... a smelten | damp b smelten | zon…" at bounding box center [591, 502] width 769 height 820
copy div "... staat tot vast als verdampen staat tot ..."
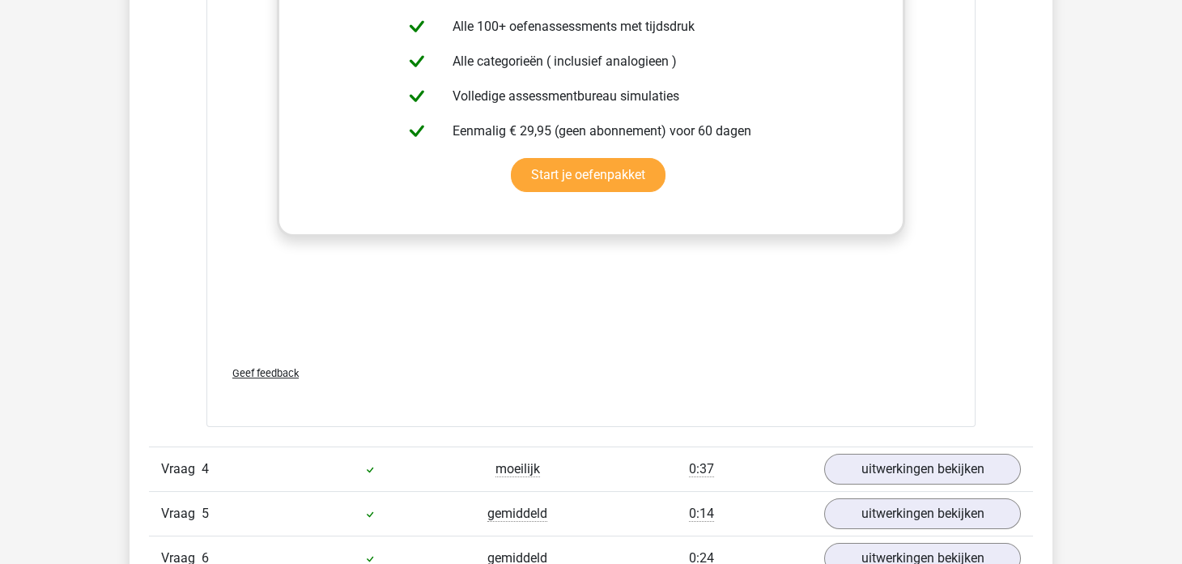
scroll to position [2997, 0]
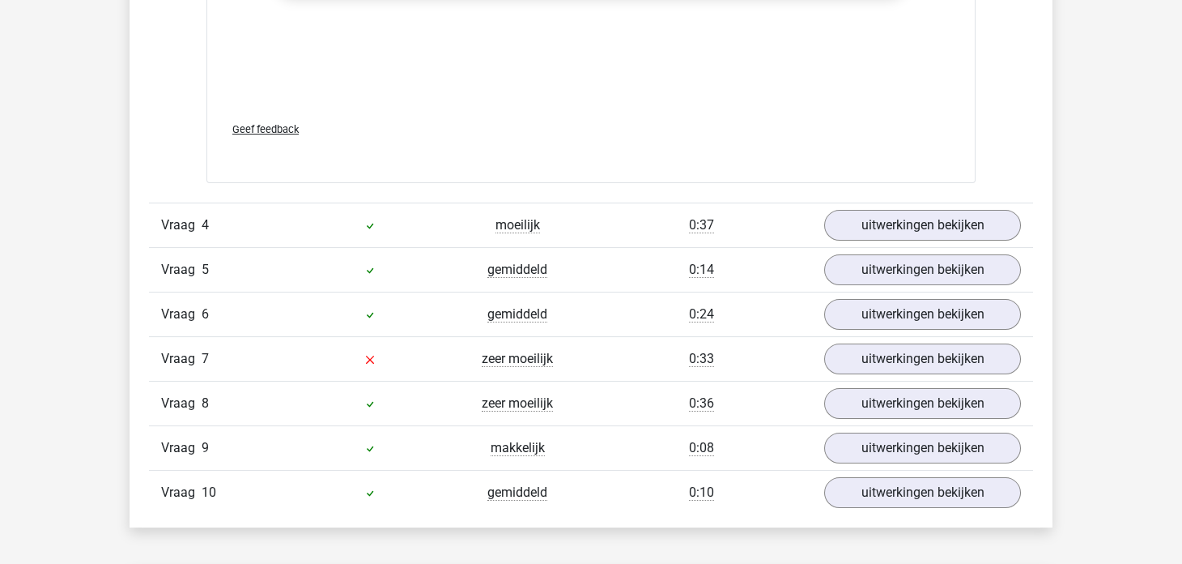
click at [281, 207] on div "Vraag 4 moeilijk 0:37 uitwerkingen bekijken" at bounding box center [591, 224] width 884 height 45
click at [281, 208] on div "Vraag 4 moeilijk 0:37 uitwerkingen bekijken" at bounding box center [591, 224] width 884 height 45
click at [271, 229] on div "Vraag 4" at bounding box center [222, 224] width 147 height 19
click at [846, 215] on link "uitwerkingen bekijken" at bounding box center [923, 225] width 226 height 36
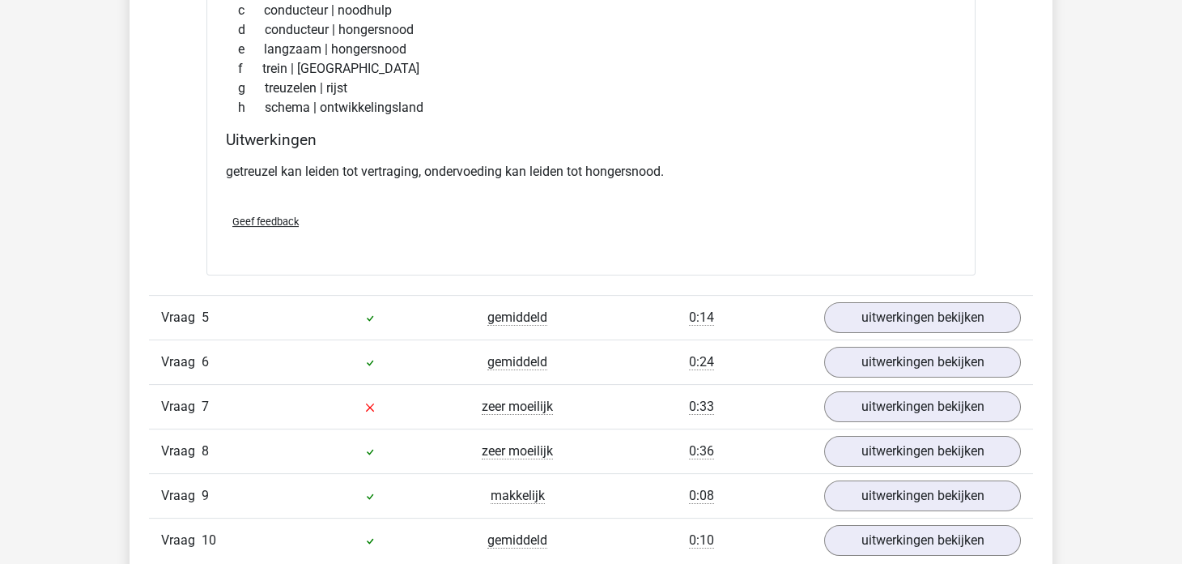
scroll to position [3402, 0]
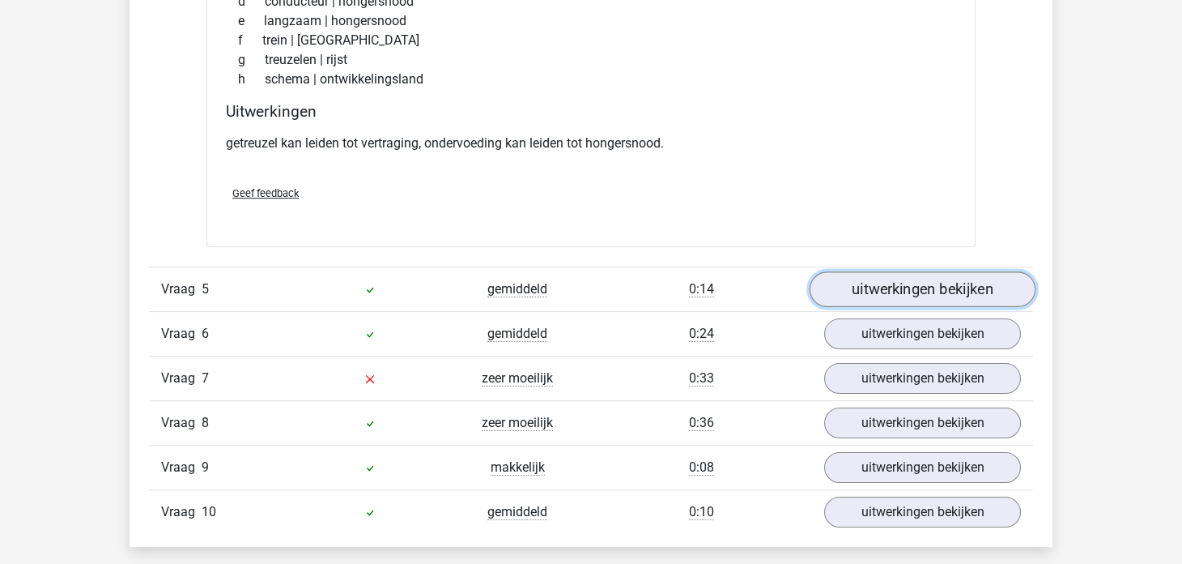
click at [895, 273] on link "uitwerkingen bekijken" at bounding box center [923, 290] width 226 height 36
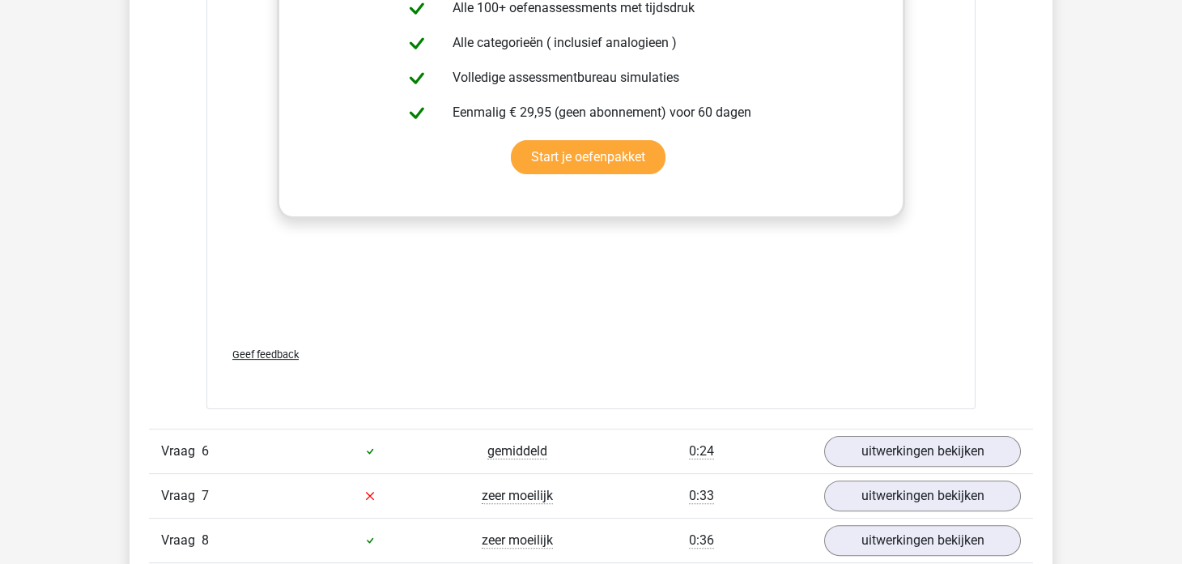
scroll to position [4212, 0]
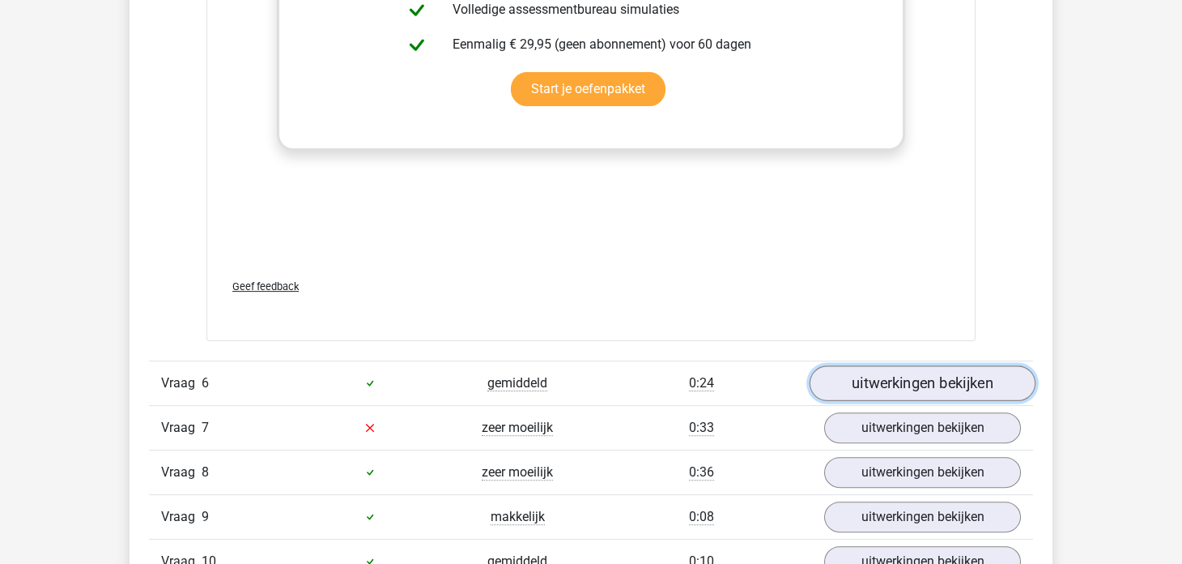
click at [918, 365] on link "uitwerkingen bekijken" at bounding box center [923, 383] width 226 height 36
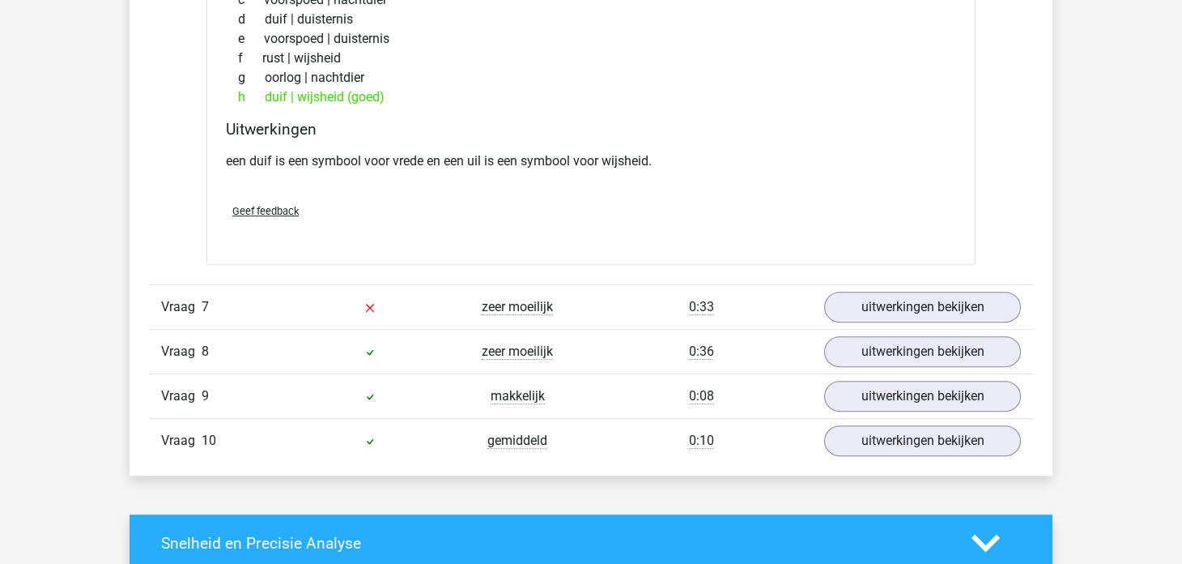
scroll to position [4778, 0]
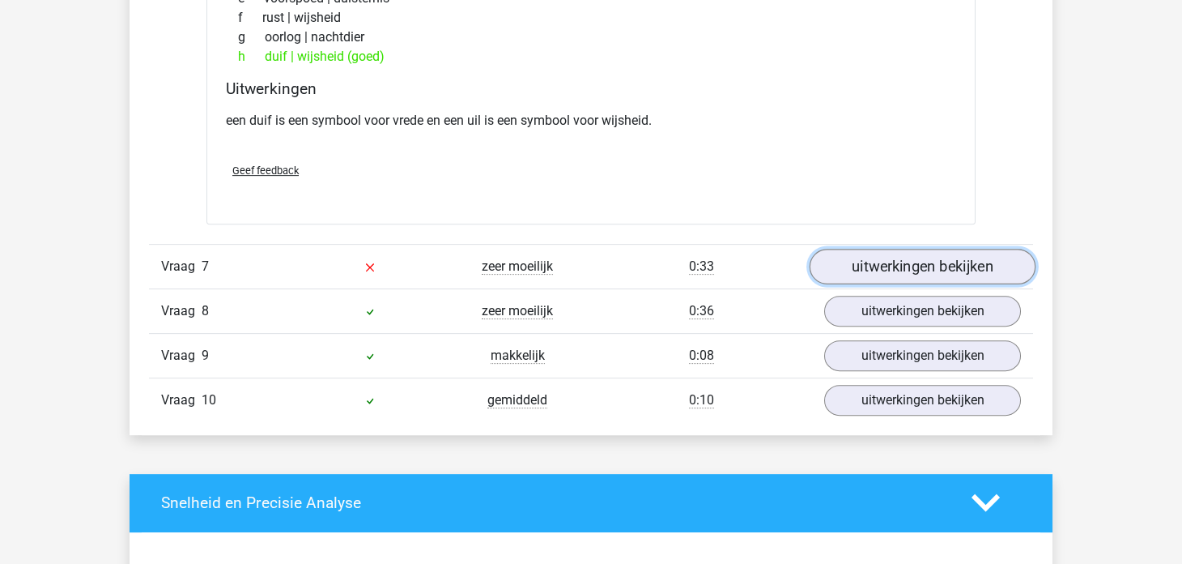
click at [903, 249] on link "uitwerkingen bekijken" at bounding box center [923, 267] width 226 height 36
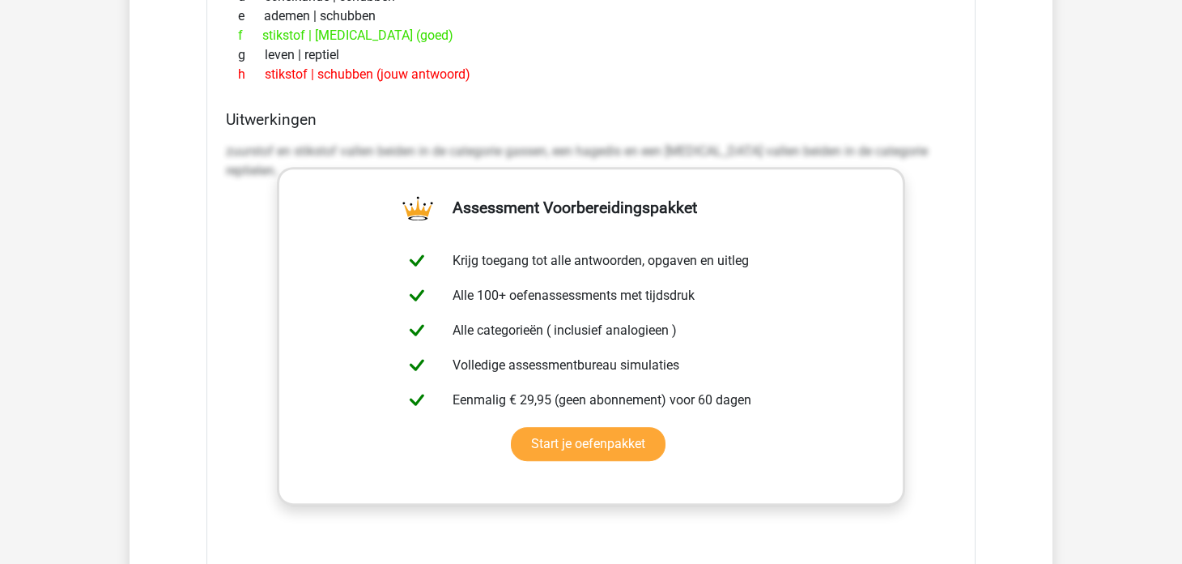
scroll to position [5507, 0]
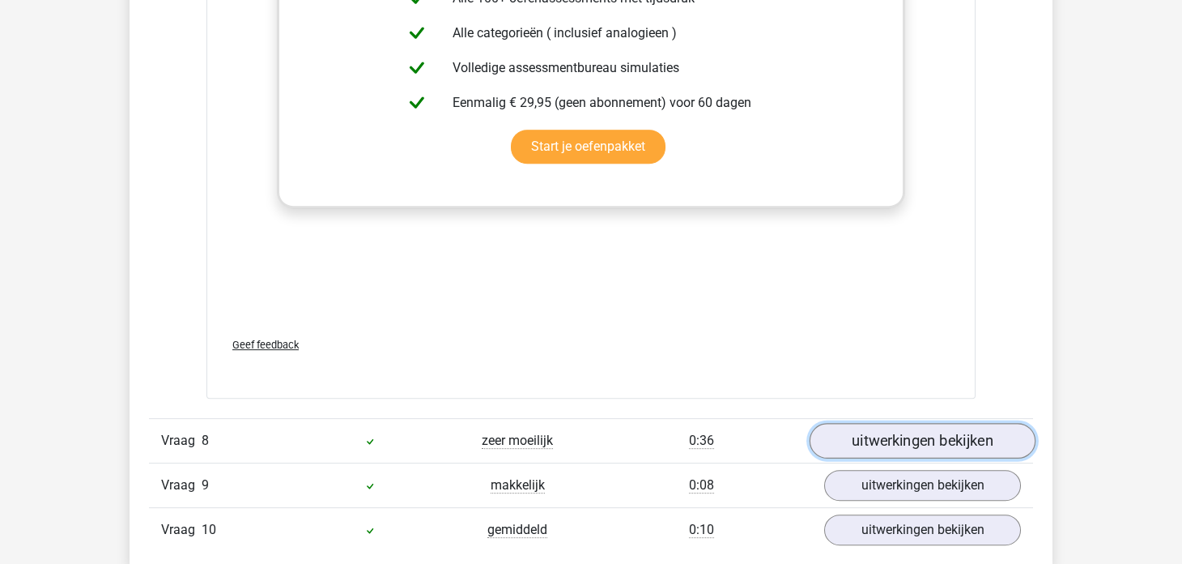
click at [842, 433] on link "uitwerkingen bekijken" at bounding box center [923, 441] width 226 height 36
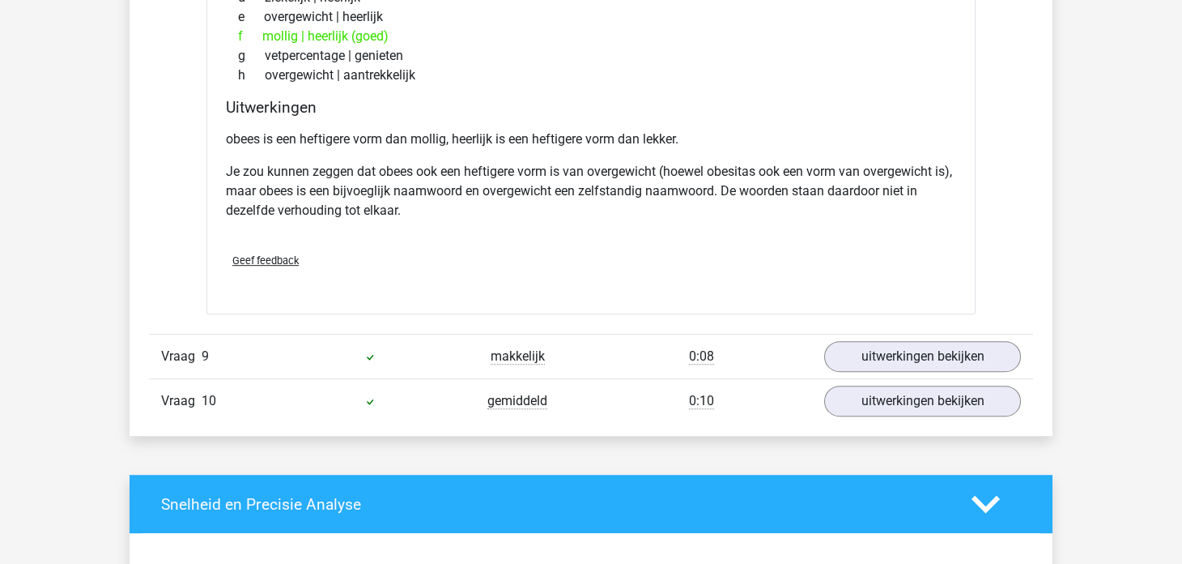
scroll to position [6155, 0]
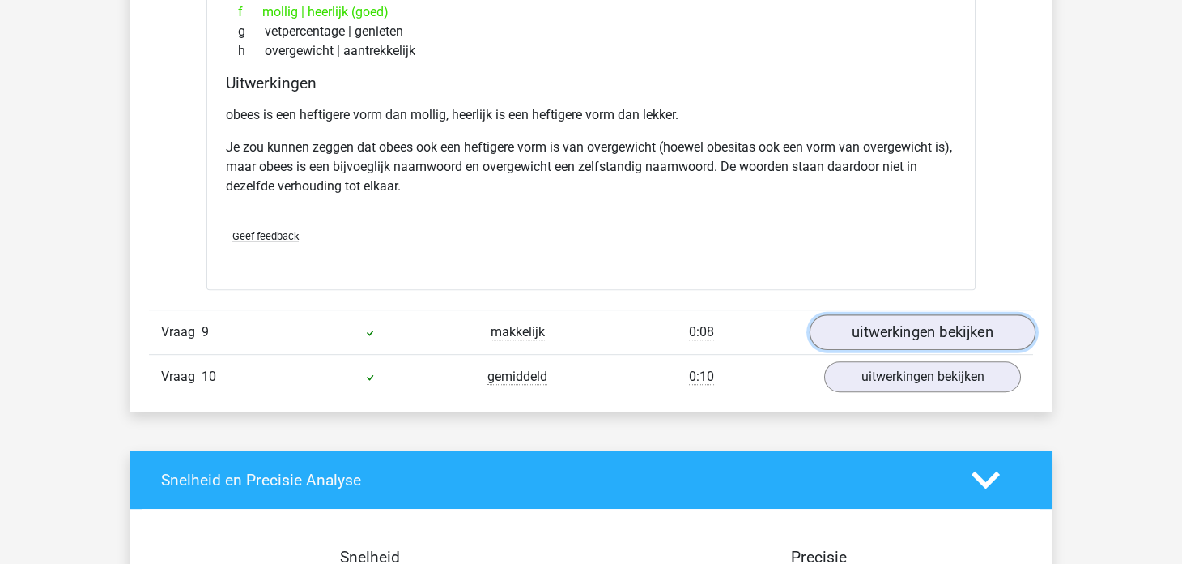
click at [860, 326] on link "uitwerkingen bekijken" at bounding box center [923, 332] width 226 height 36
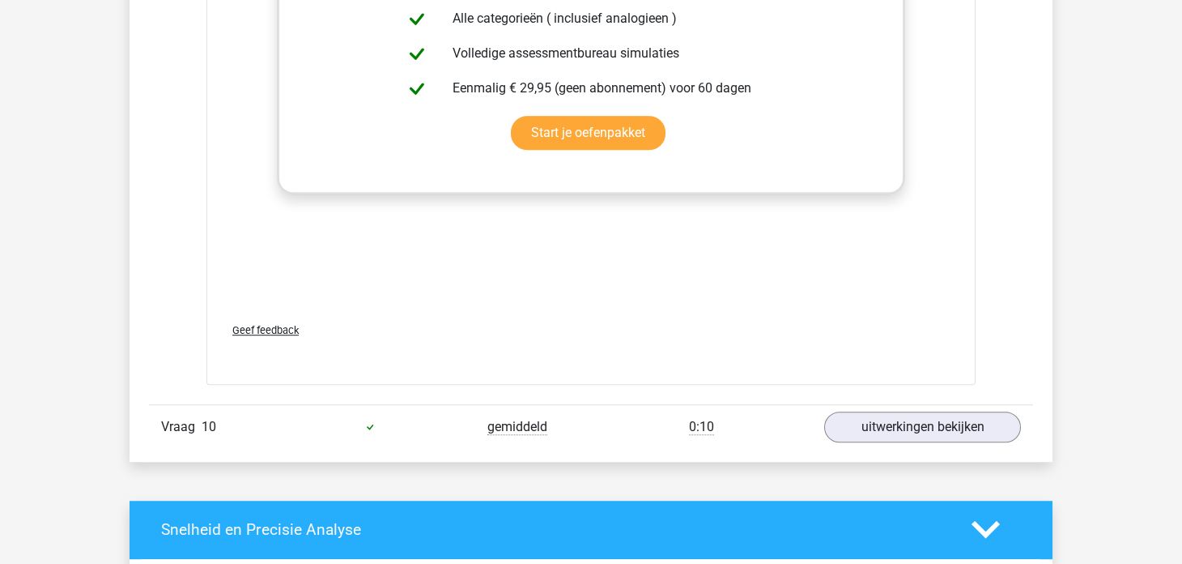
scroll to position [6965, 0]
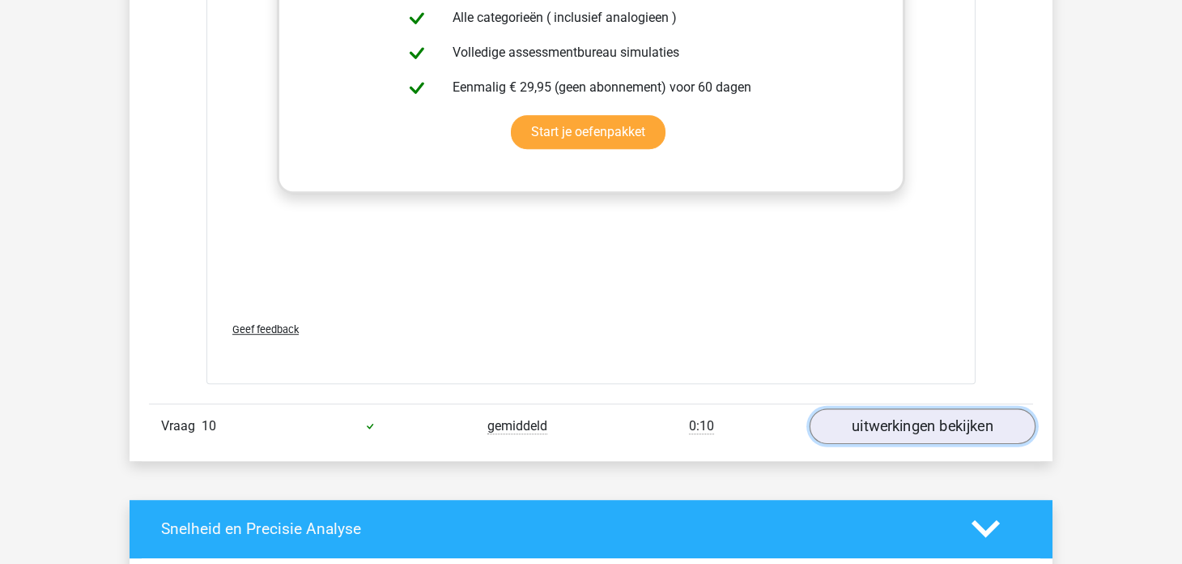
click at [863, 423] on link "uitwerkingen bekijken" at bounding box center [923, 426] width 226 height 36
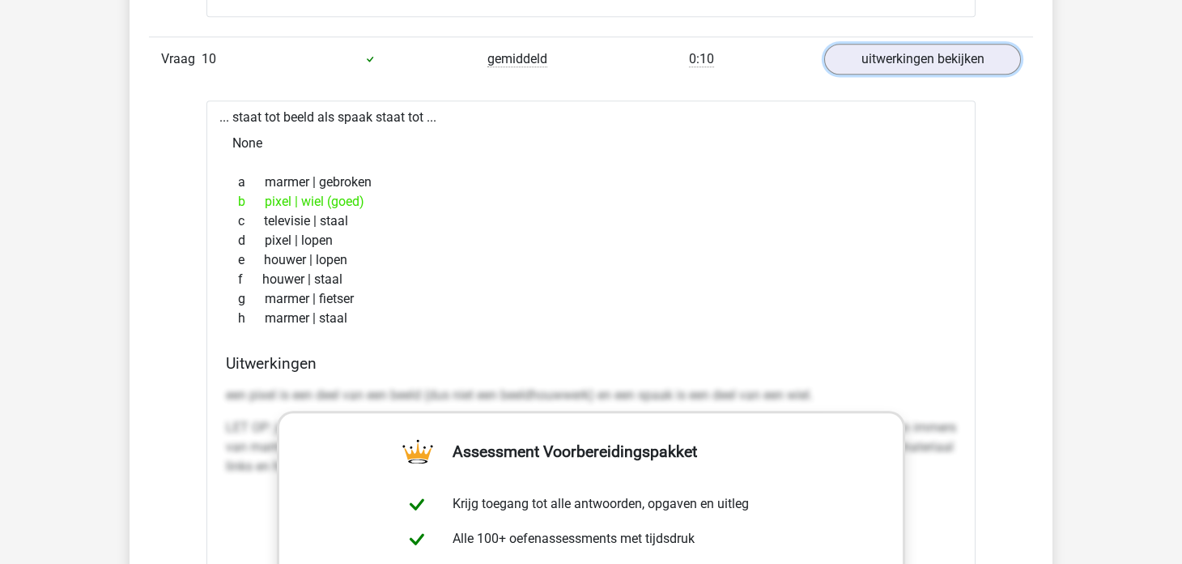
scroll to position [7370, 0]
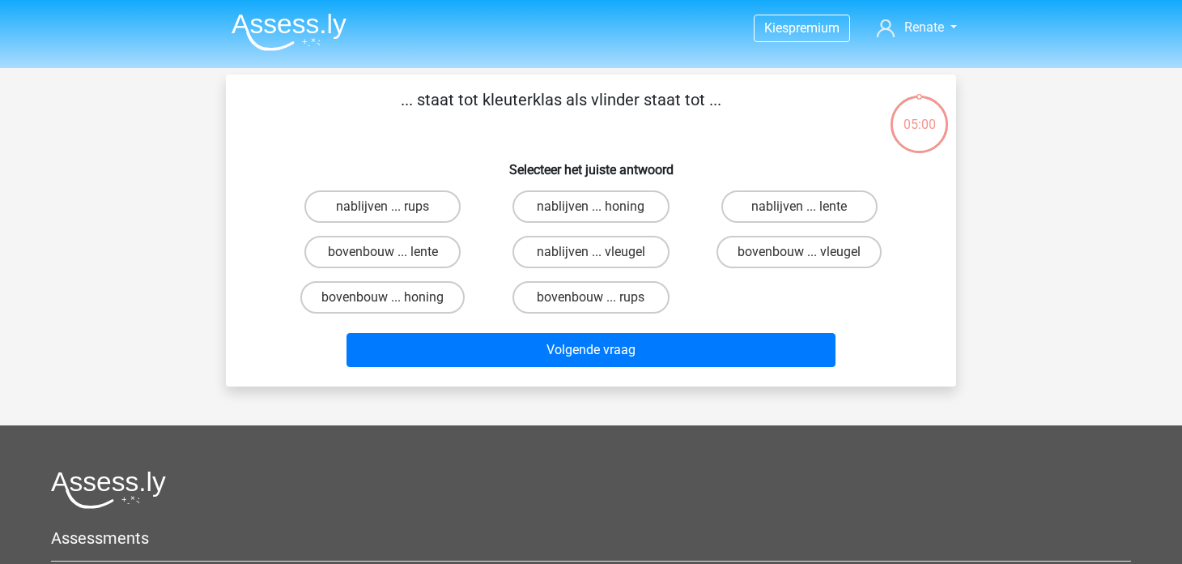
scroll to position [75, 0]
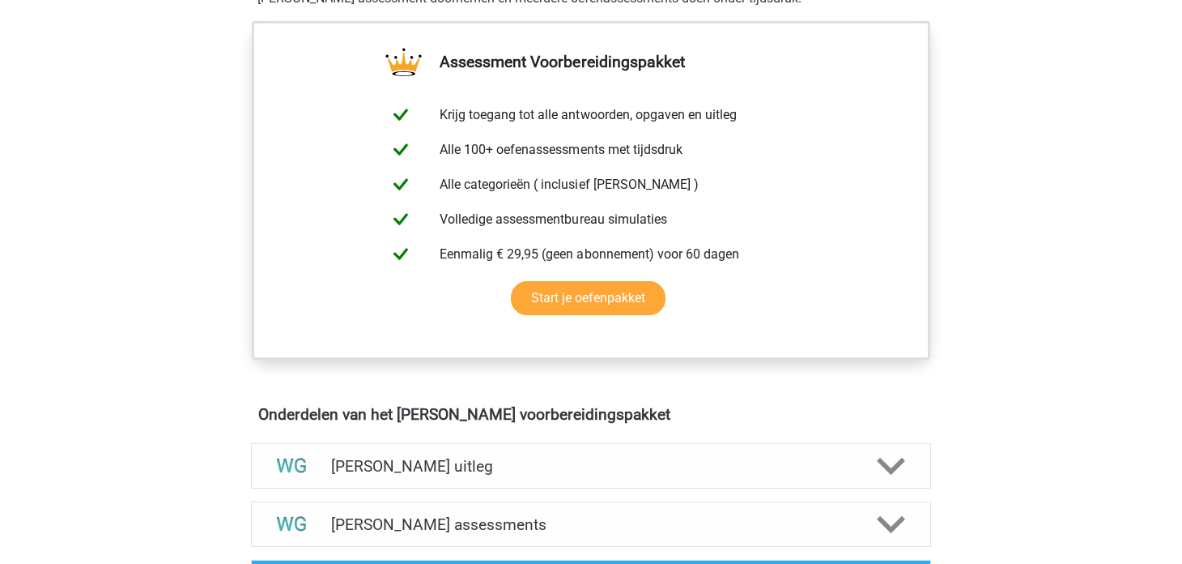
scroll to position [809, 0]
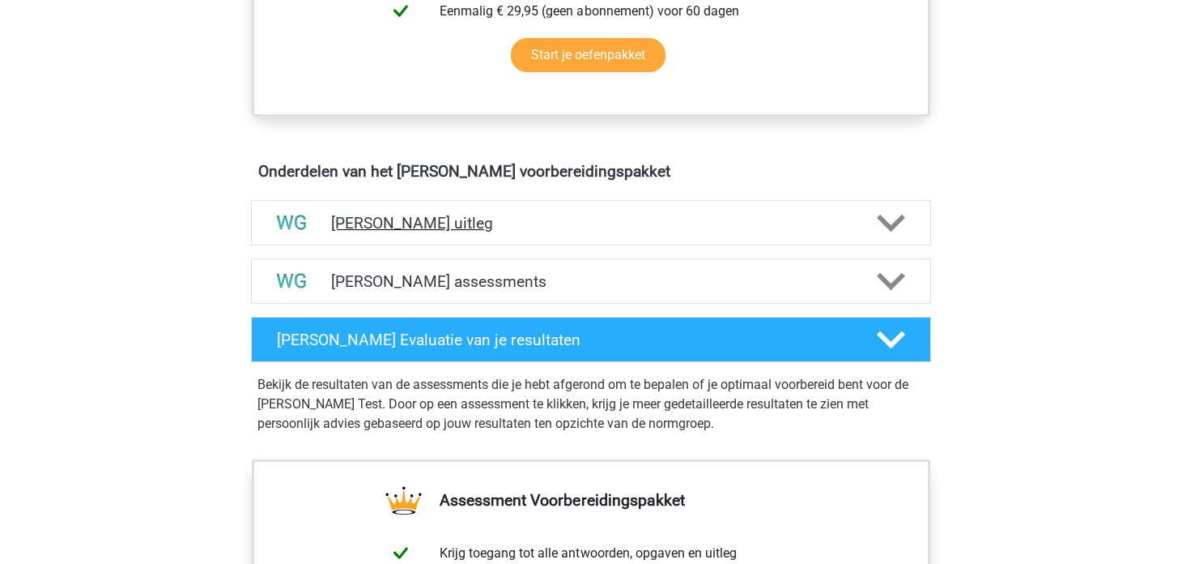
click at [523, 229] on div "Watson Glaser uitleg" at bounding box center [591, 222] width 680 height 45
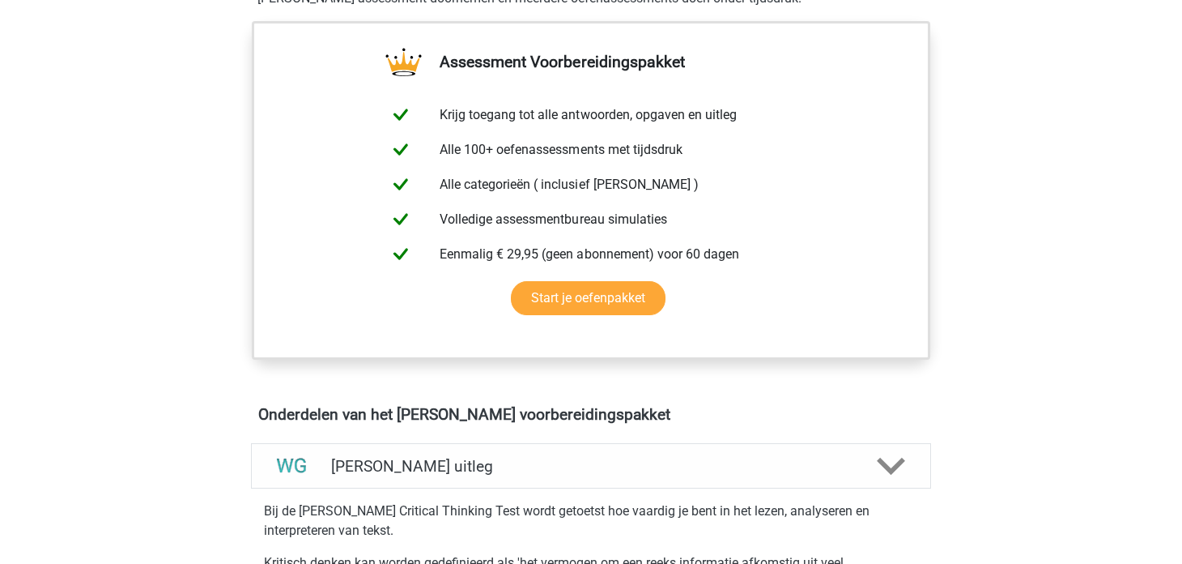
scroll to position [161, 0]
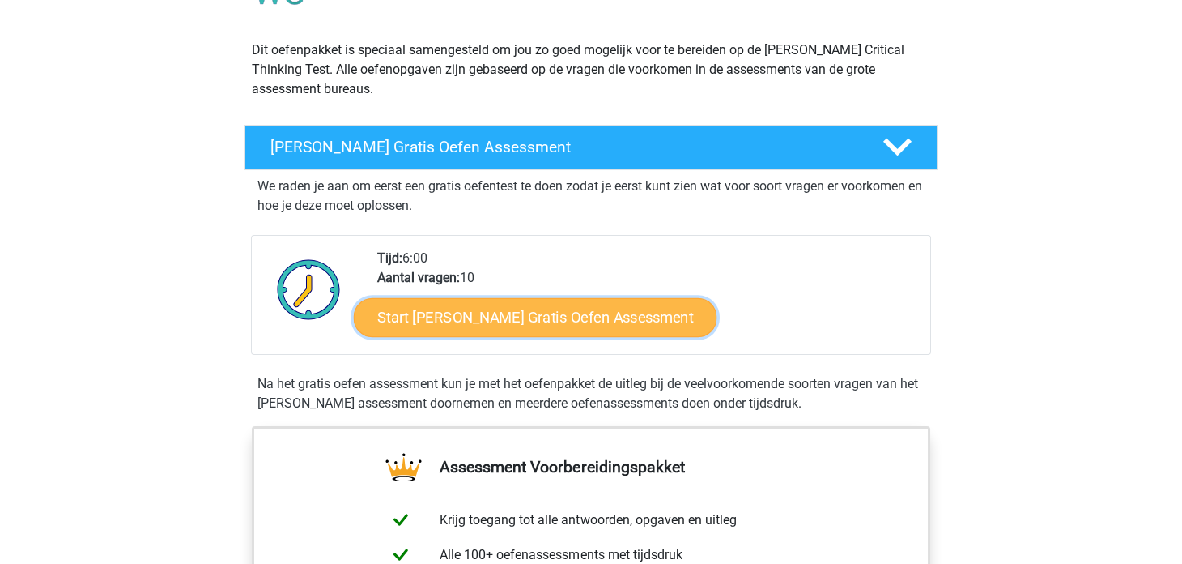
click at [455, 312] on link "Start Watson Glaser Gratis Oefen Assessment" at bounding box center [536, 317] width 364 height 39
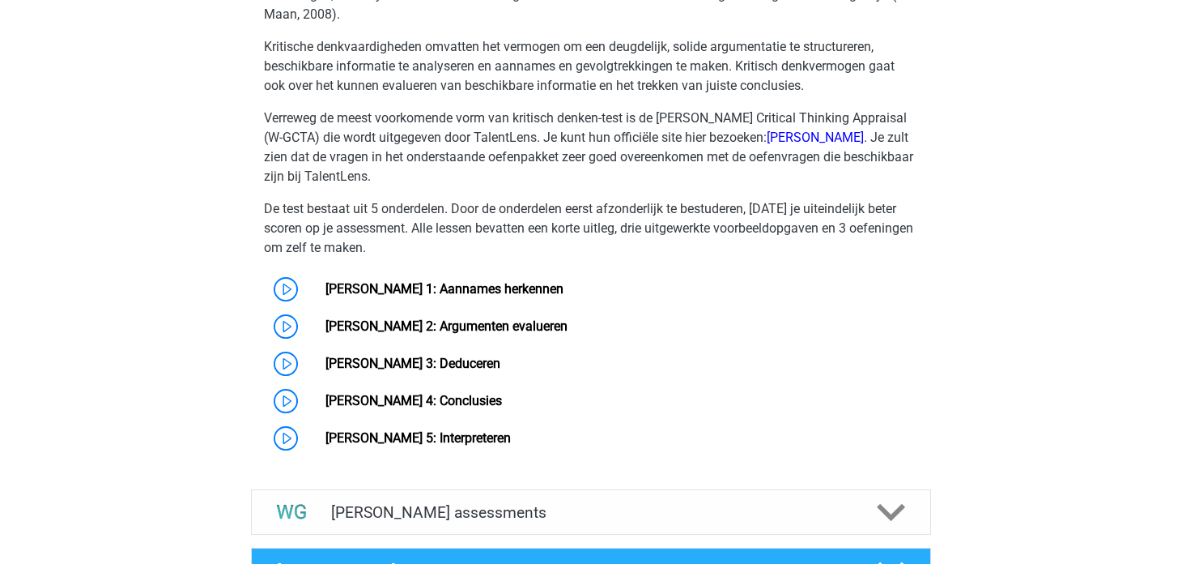
scroll to position [1214, 0]
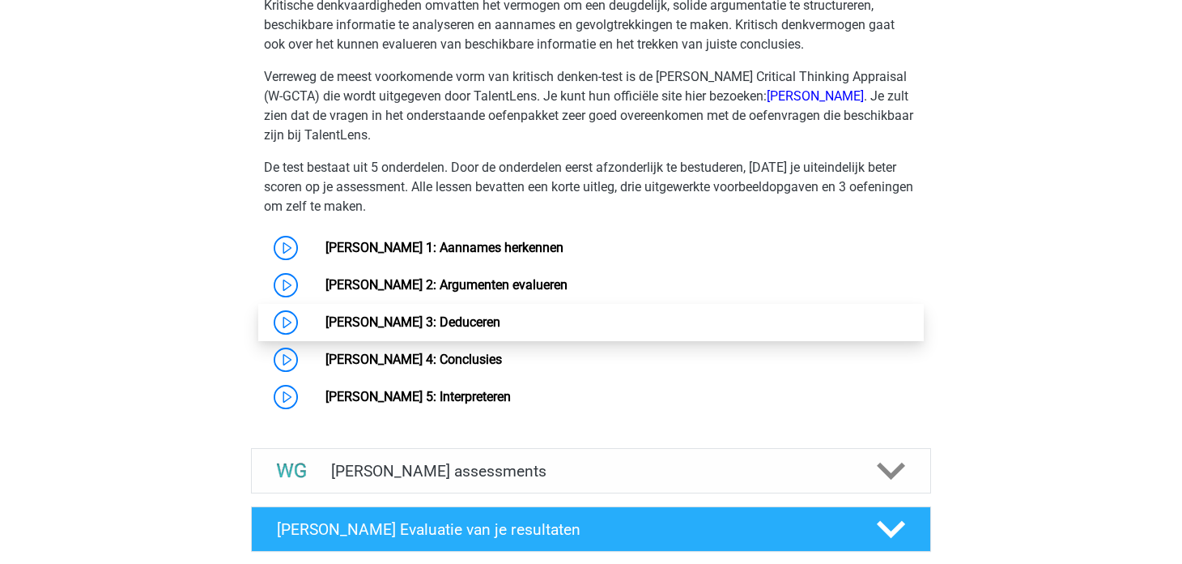
click at [424, 321] on link "Watson Glaser 3: Deduceren" at bounding box center [413, 321] width 175 height 15
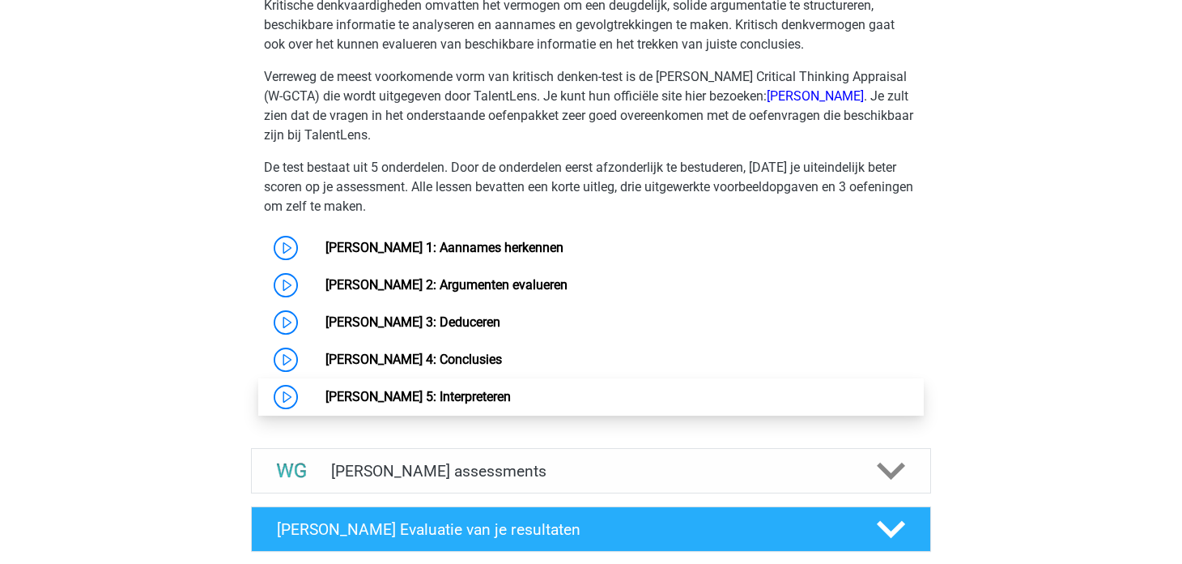
click at [433, 389] on link "Watson Glaser 5: Interpreteren" at bounding box center [418, 396] width 185 height 15
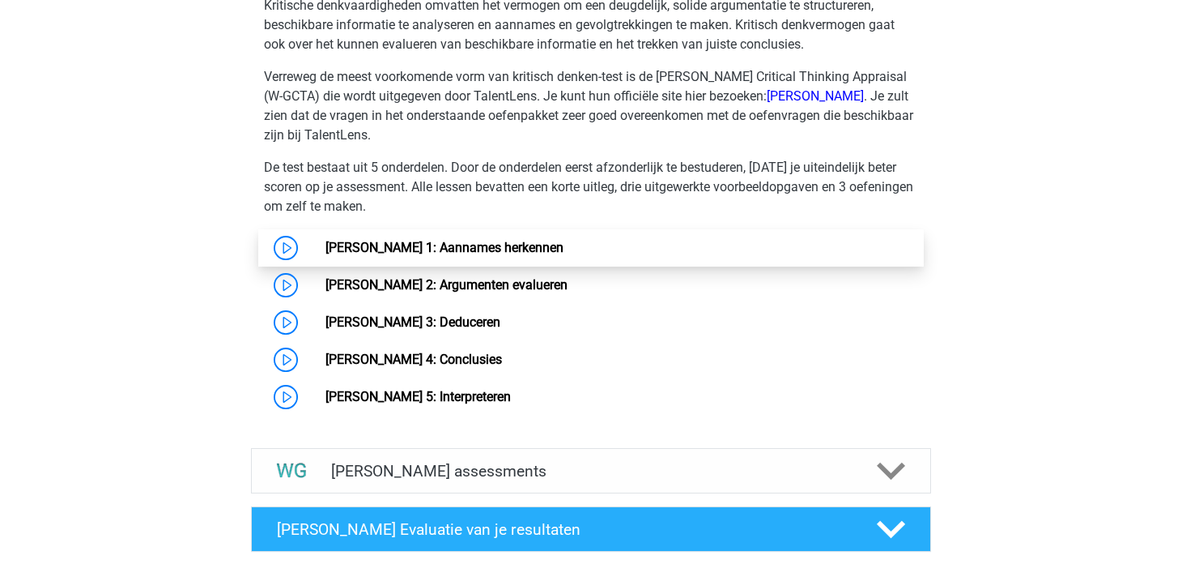
click at [528, 255] on link "Watson Glaser 1: Aannames herkennen" at bounding box center [445, 247] width 238 height 15
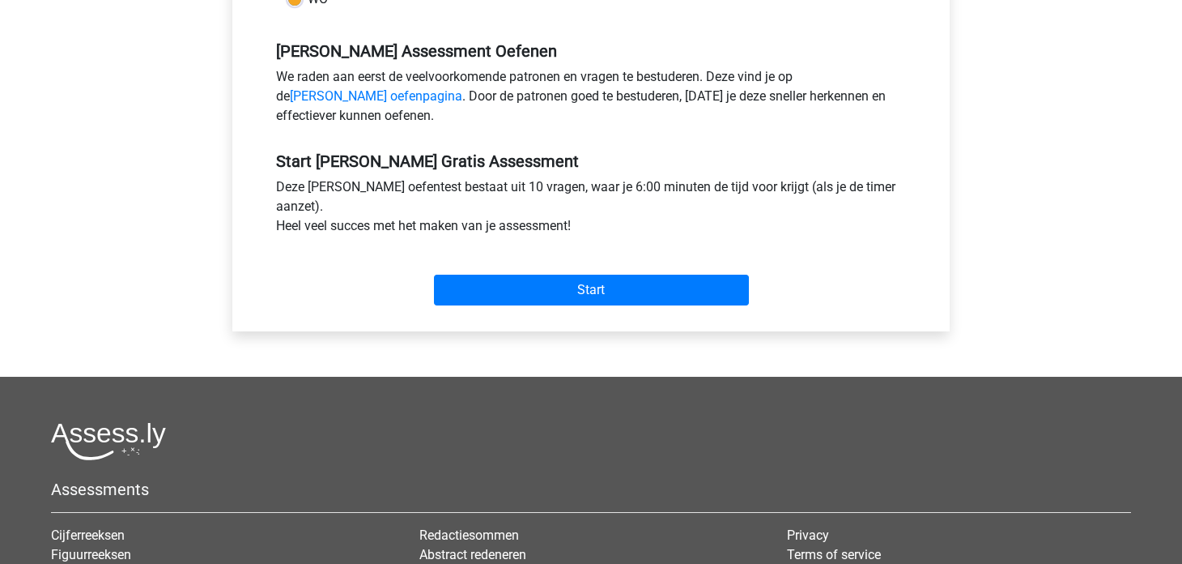
scroll to position [485, 0]
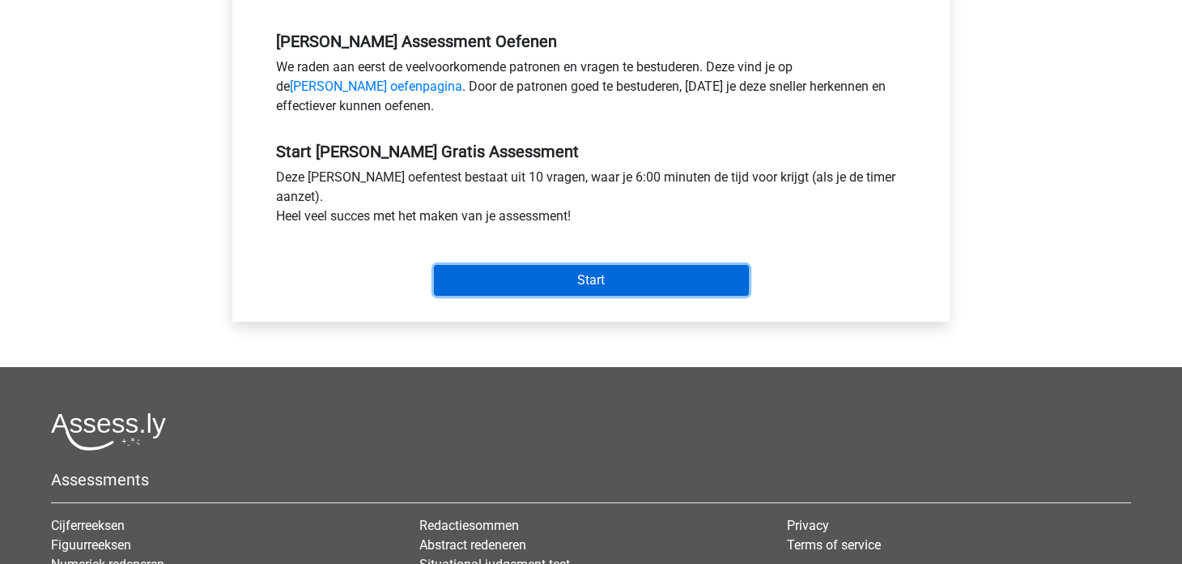
click at [501, 270] on input "Start" at bounding box center [591, 280] width 315 height 31
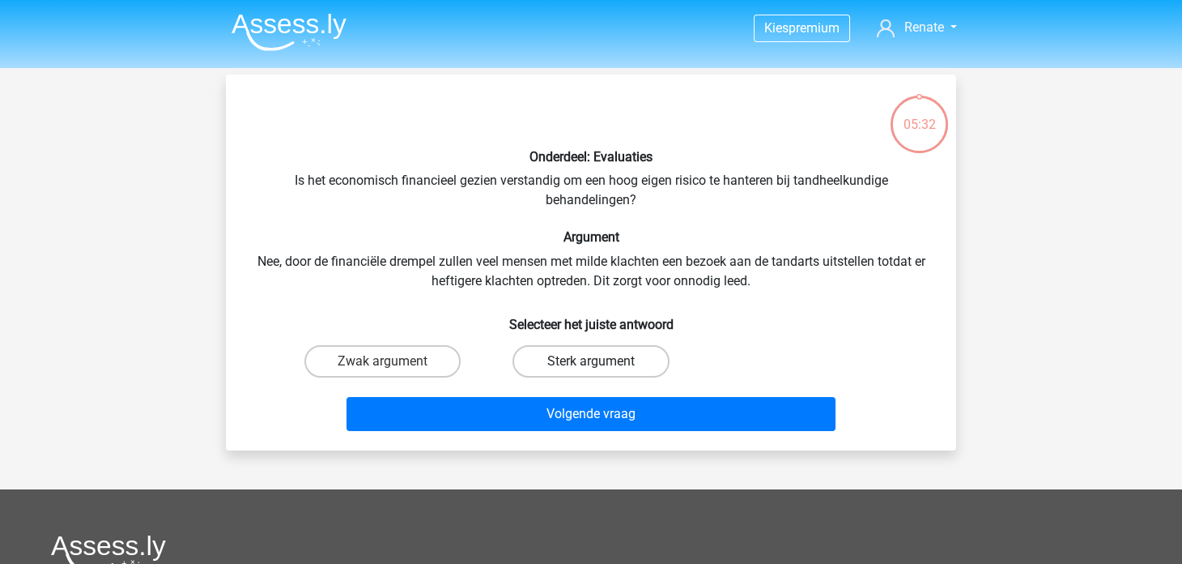
click at [552, 370] on label "Sterk argument" at bounding box center [591, 361] width 156 height 32
click at [591, 370] on input "Sterk argument" at bounding box center [596, 366] width 11 height 11
radio input "true"
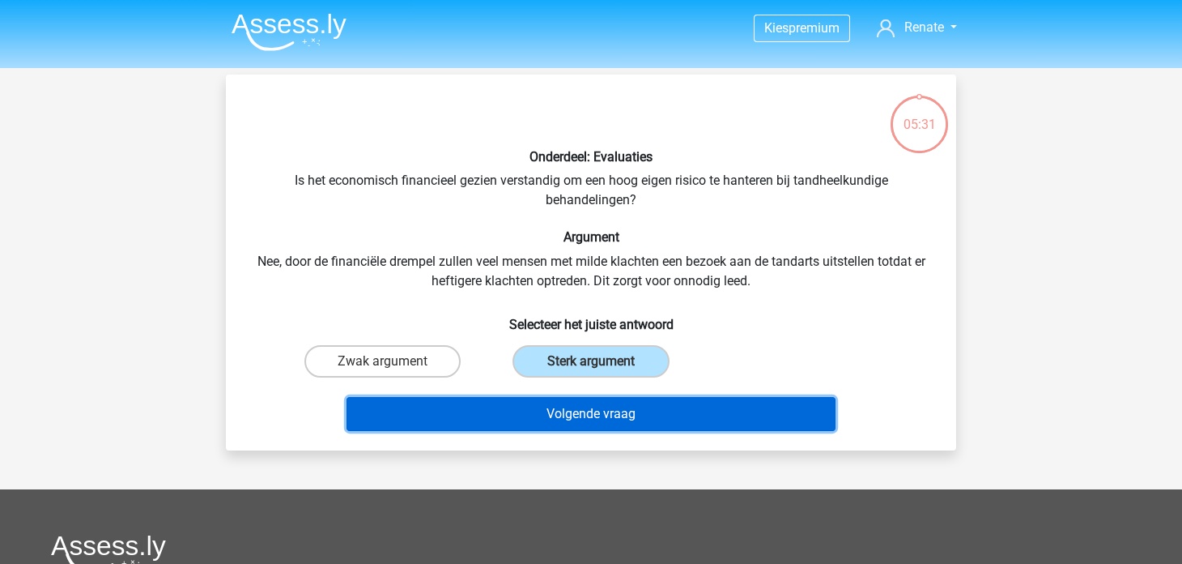
click at [531, 402] on button "Volgende vraag" at bounding box center [592, 414] width 490 height 34
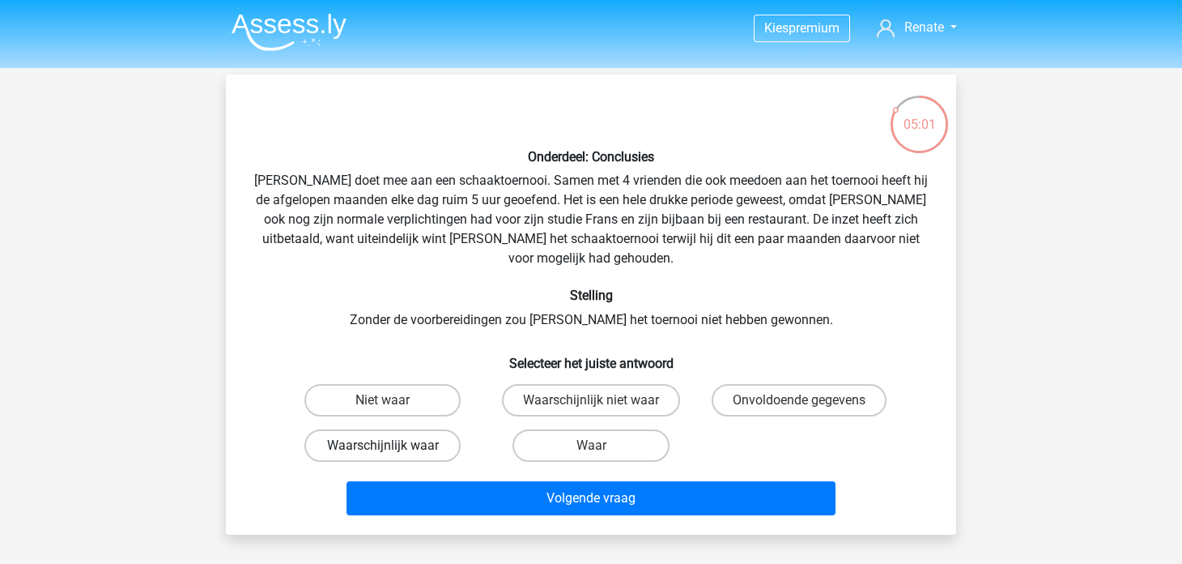
click at [424, 429] on label "Waarschijnlijk waar" at bounding box center [383, 445] width 156 height 32
click at [394, 445] on input "Waarschijnlijk waar" at bounding box center [388, 450] width 11 height 11
radio input "true"
click at [481, 493] on div "Volgende vraag" at bounding box center [591, 501] width 625 height 40
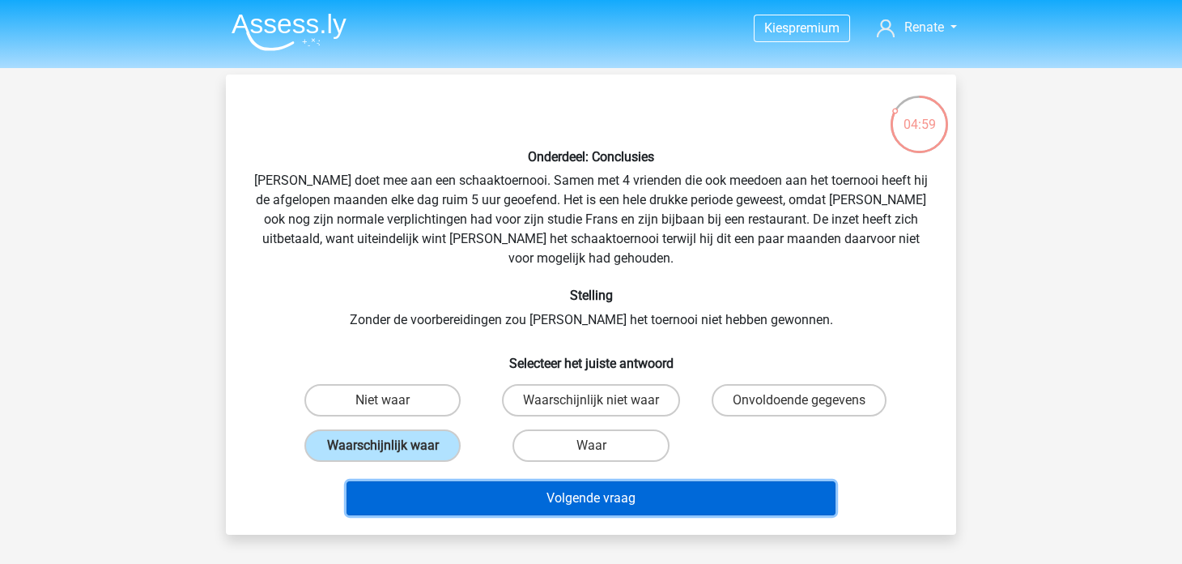
click at [481, 489] on button "Volgende vraag" at bounding box center [592, 498] width 490 height 34
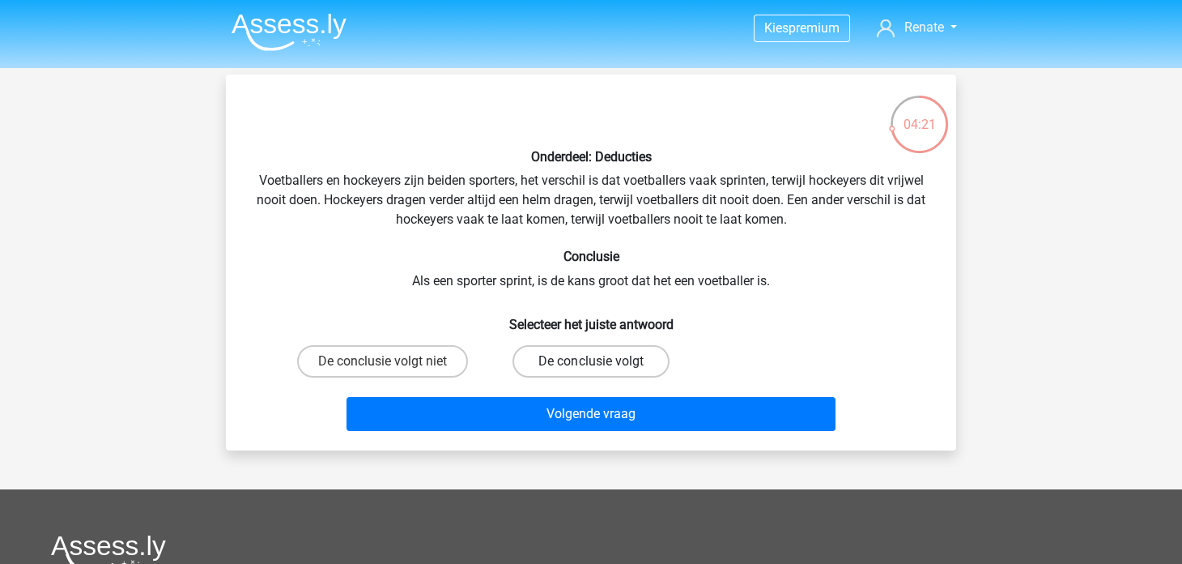
click at [543, 358] on label "De conclusie volgt" at bounding box center [591, 361] width 156 height 32
click at [591, 361] on input "De conclusie volgt" at bounding box center [596, 366] width 11 height 11
radio input "true"
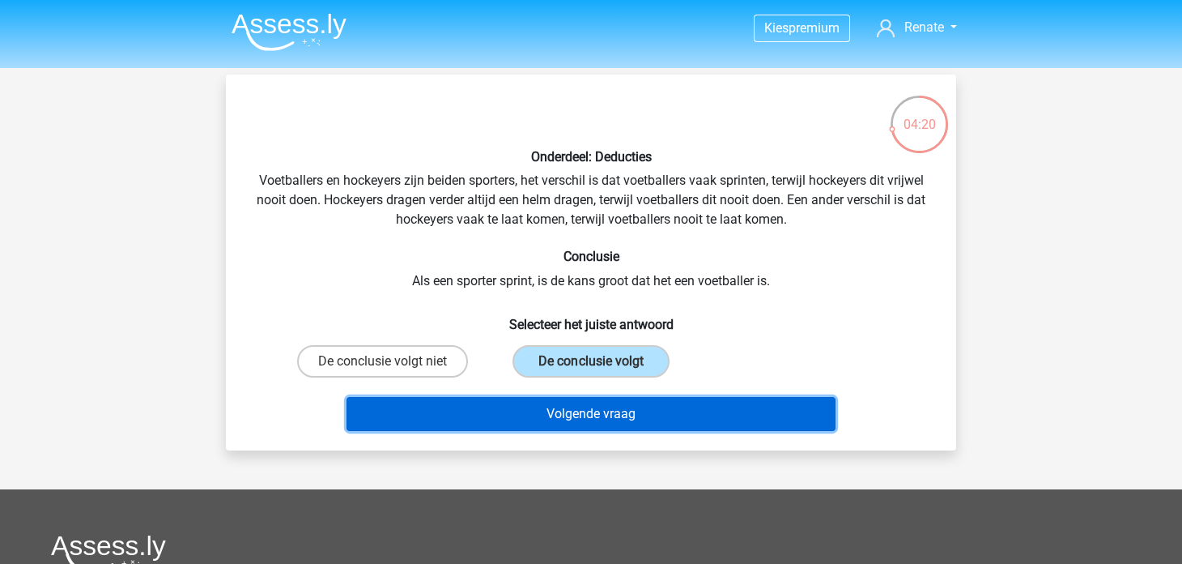
click at [538, 411] on button "Volgende vraag" at bounding box center [592, 414] width 490 height 34
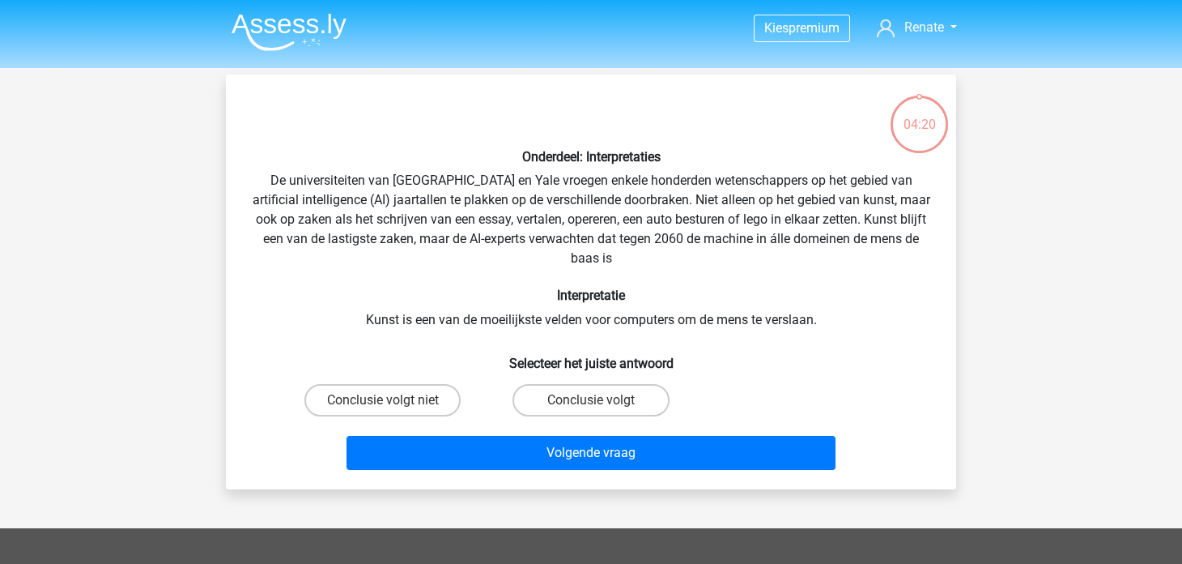
scroll to position [75, 0]
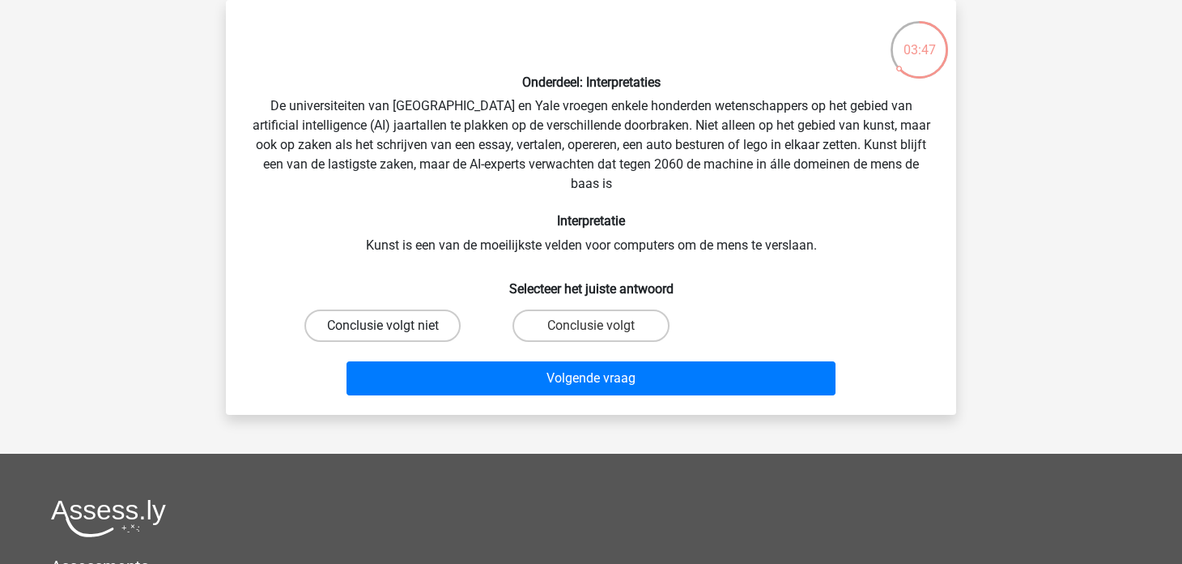
click at [401, 310] on label "Conclusie volgt niet" at bounding box center [383, 325] width 156 height 32
click at [394, 326] on input "Conclusie volgt niet" at bounding box center [388, 331] width 11 height 11
radio input "true"
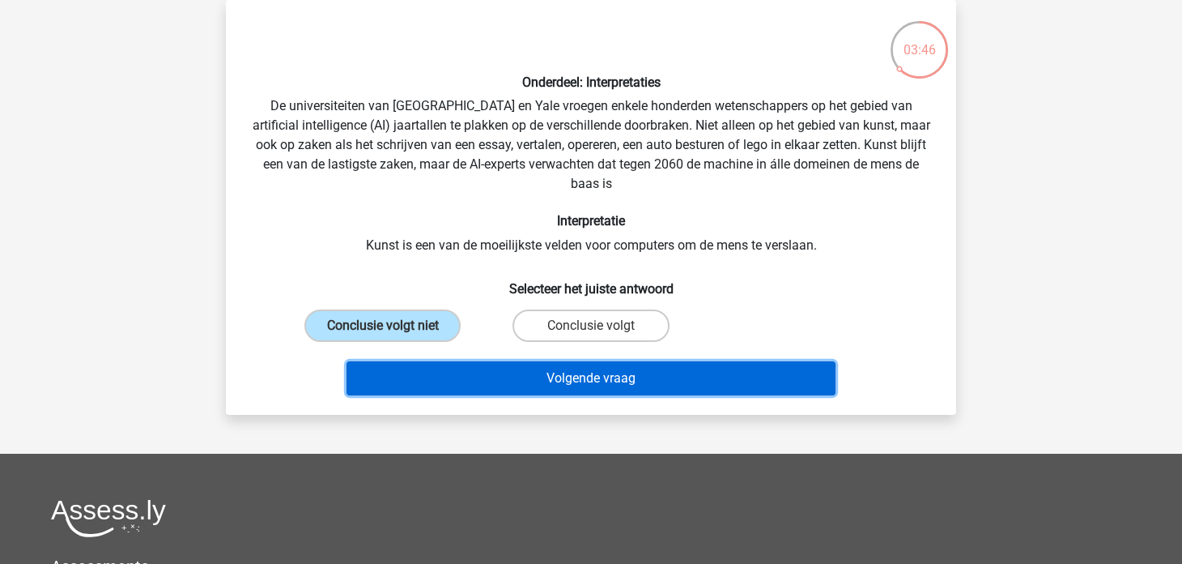
click at [415, 382] on button "Volgende vraag" at bounding box center [592, 378] width 490 height 34
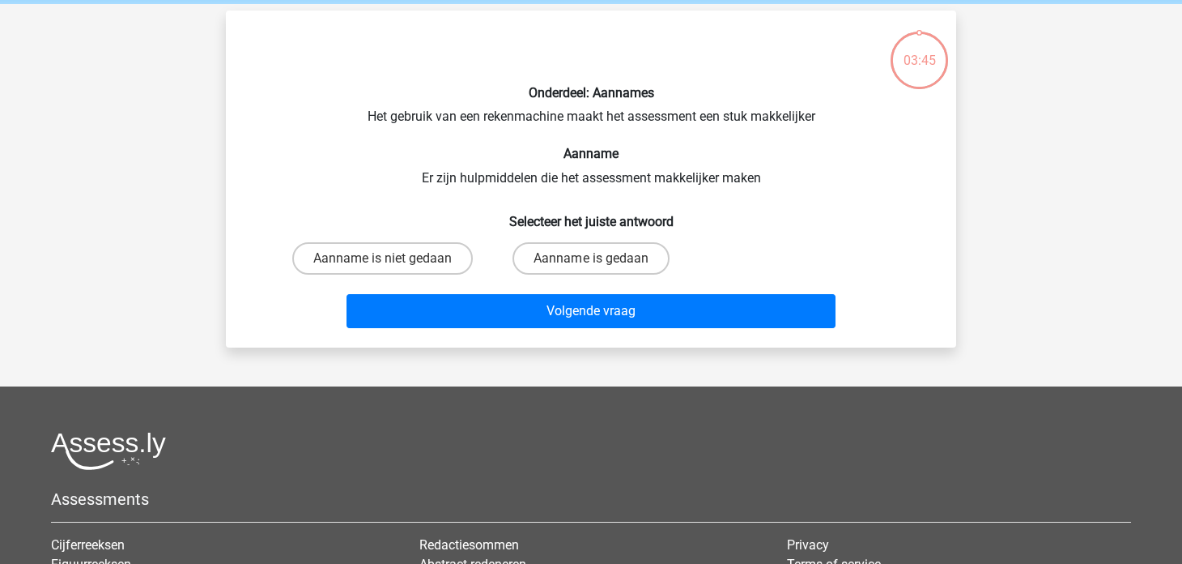
scroll to position [0, 0]
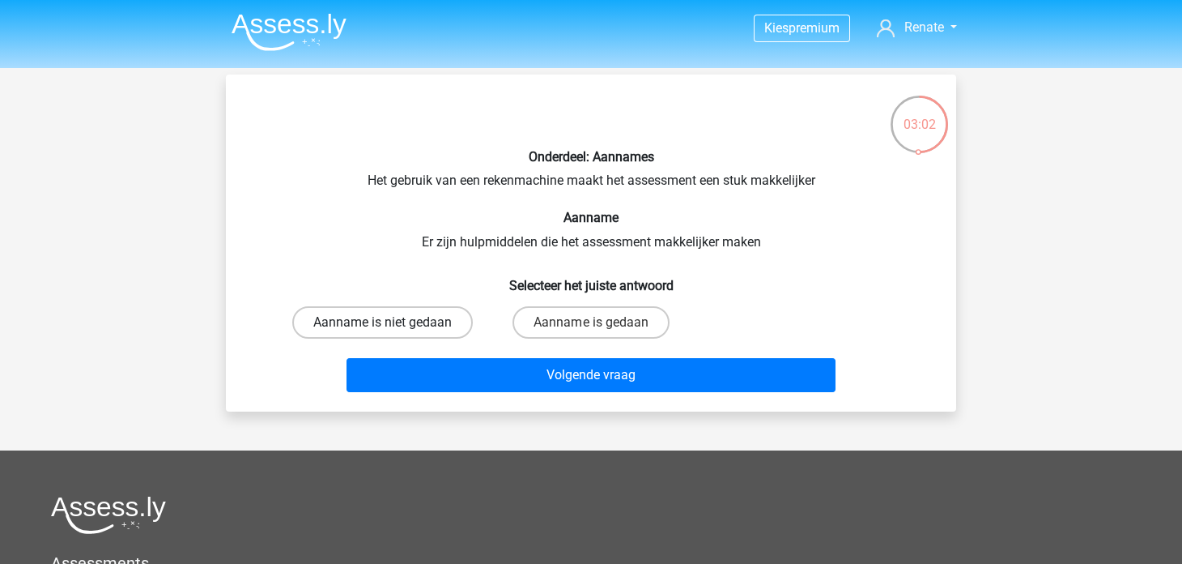
click at [424, 328] on label "Aanname is niet gedaan" at bounding box center [382, 322] width 181 height 32
click at [394, 328] on input "Aanname is niet gedaan" at bounding box center [388, 327] width 11 height 11
radio input "true"
click at [599, 314] on label "Aanname is gedaan" at bounding box center [591, 322] width 156 height 32
click at [599, 322] on input "Aanname is gedaan" at bounding box center [596, 327] width 11 height 11
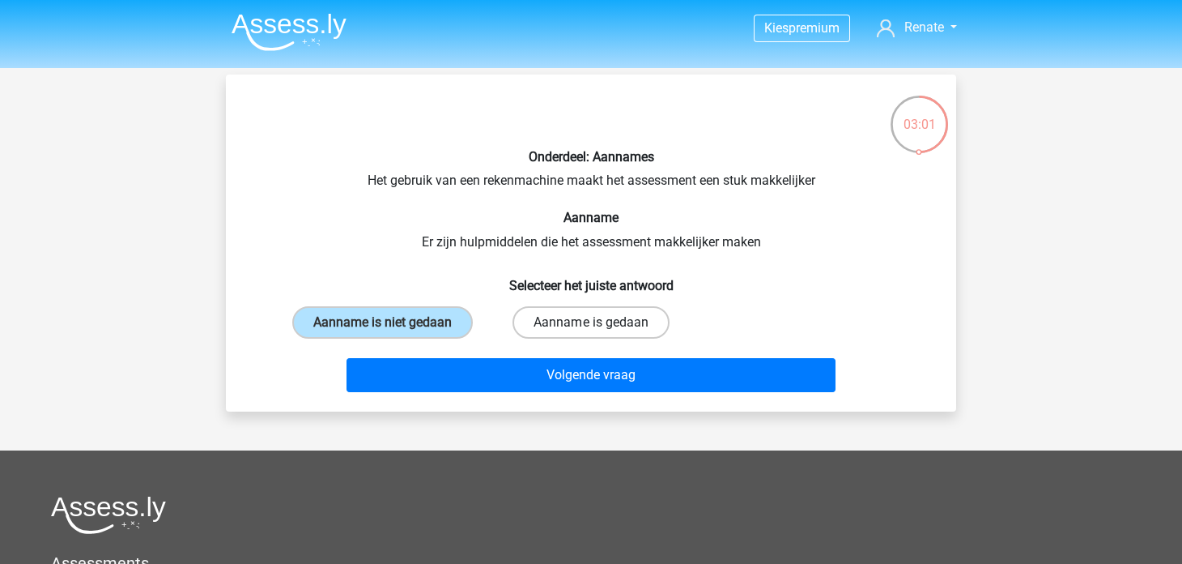
radio input "true"
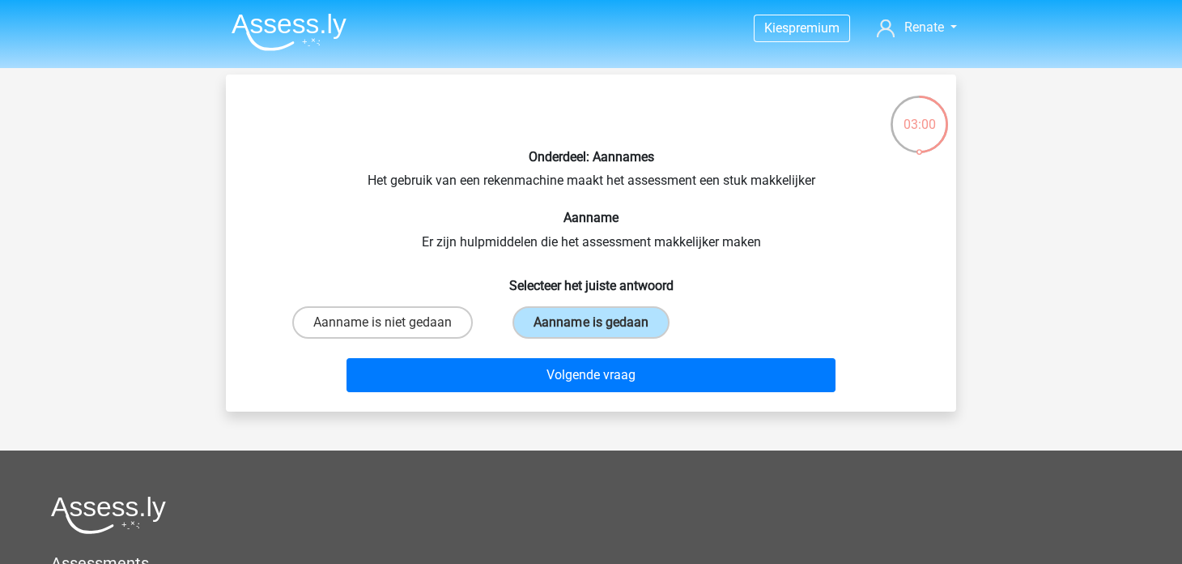
click at [577, 354] on div "Volgende vraag" at bounding box center [591, 371] width 679 height 53
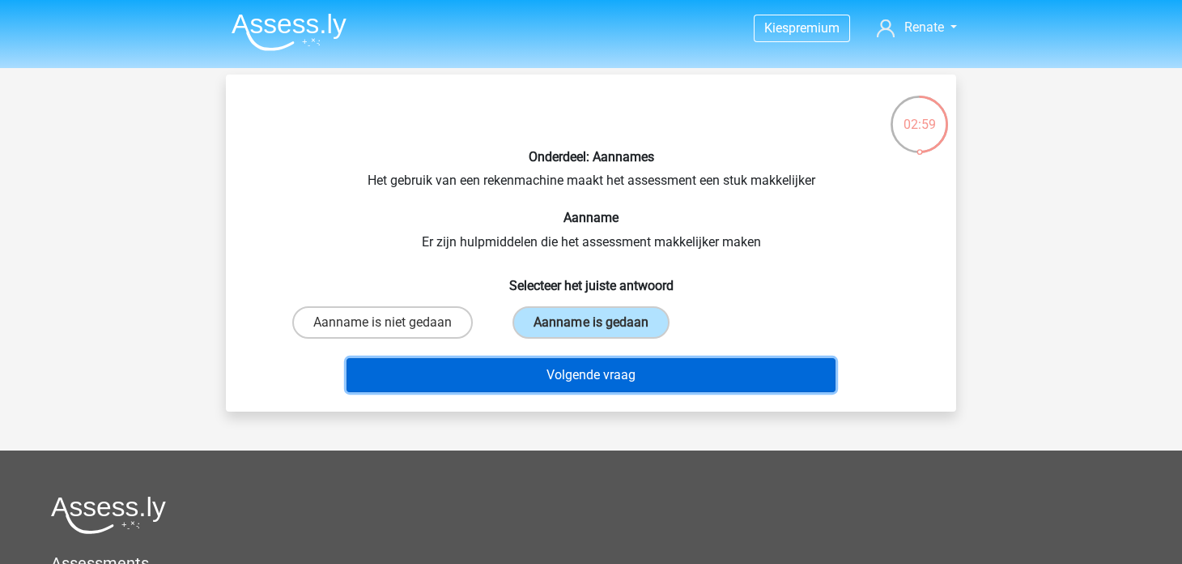
click at [560, 371] on button "Volgende vraag" at bounding box center [592, 375] width 490 height 34
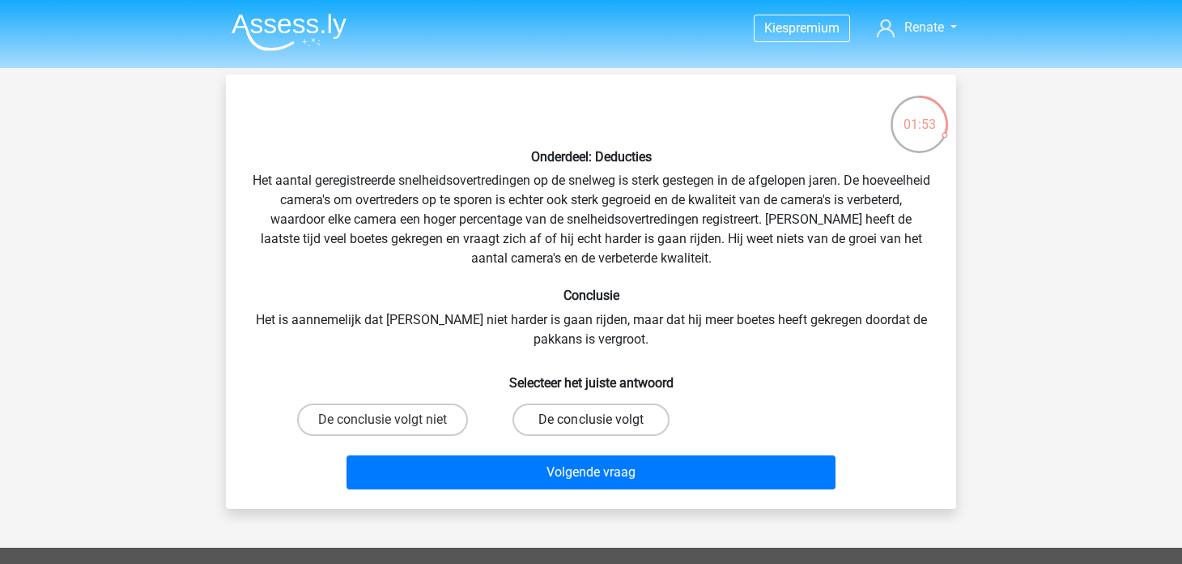
click at [543, 423] on label "De conclusie volgt" at bounding box center [591, 419] width 156 height 32
click at [591, 423] on input "De conclusie volgt" at bounding box center [596, 425] width 11 height 11
radio input "true"
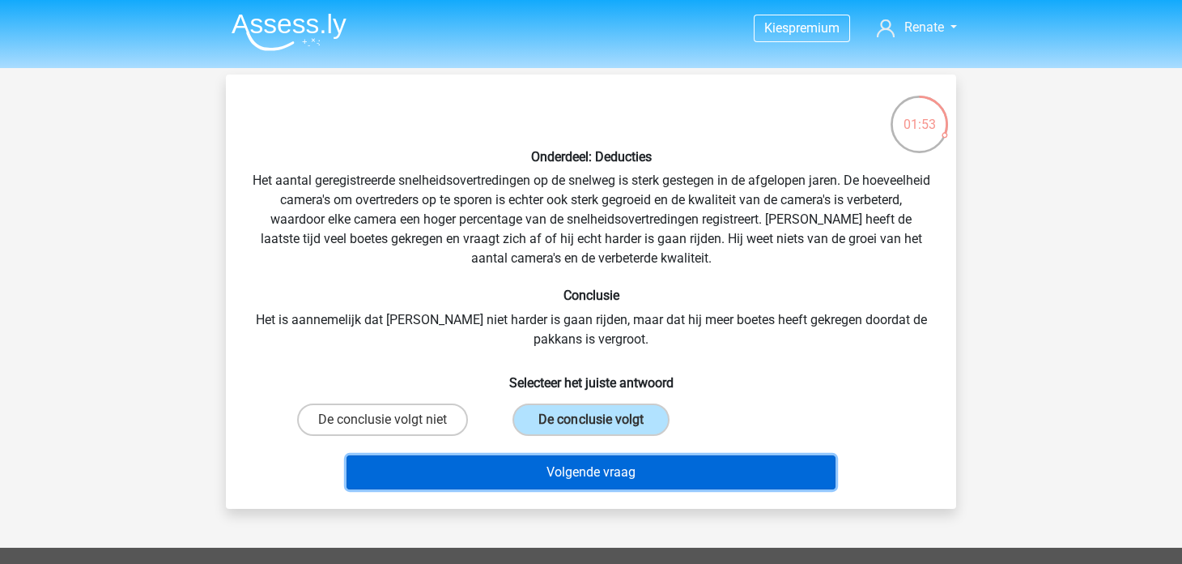
click at [531, 463] on button "Volgende vraag" at bounding box center [592, 472] width 490 height 34
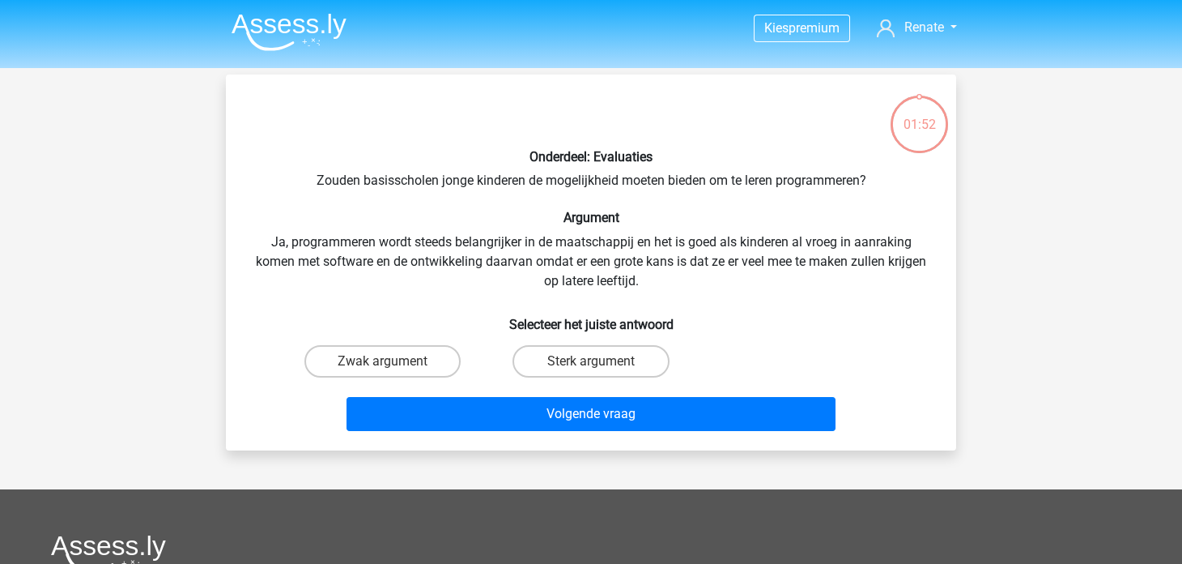
scroll to position [75, 0]
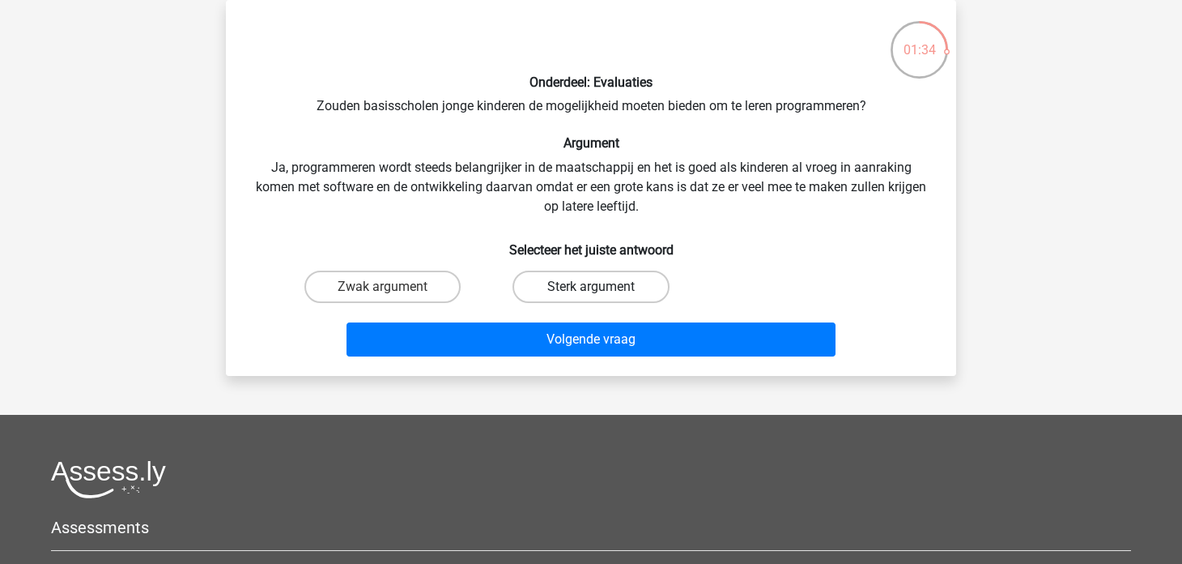
click at [565, 294] on label "Sterk argument" at bounding box center [591, 287] width 156 height 32
click at [591, 294] on input "Sterk argument" at bounding box center [596, 292] width 11 height 11
radio input "true"
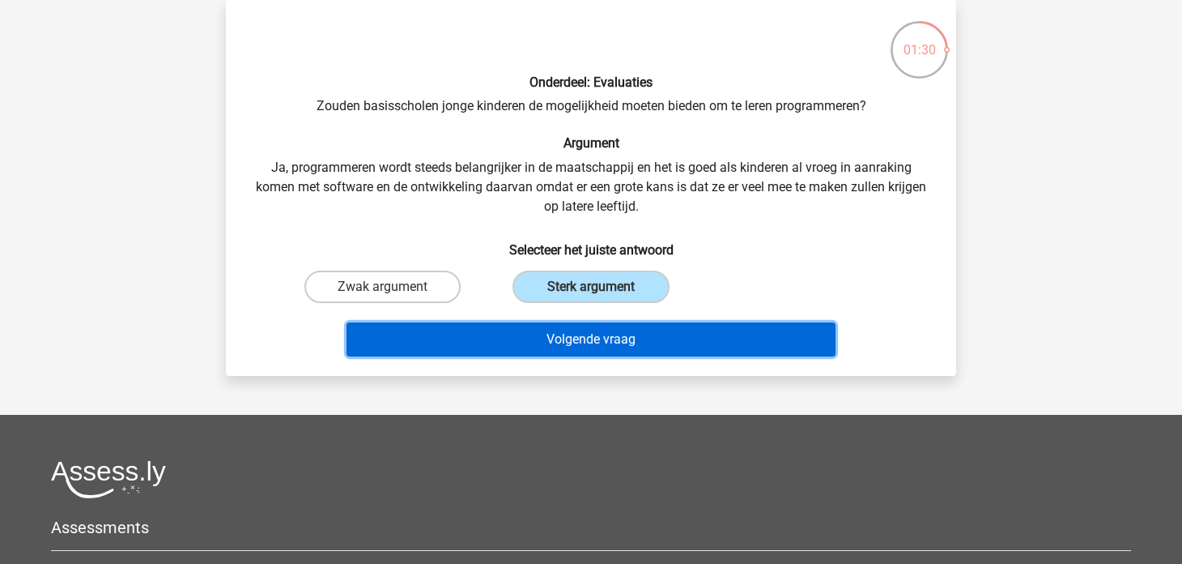
click at [496, 343] on button "Volgende vraag" at bounding box center [592, 339] width 490 height 34
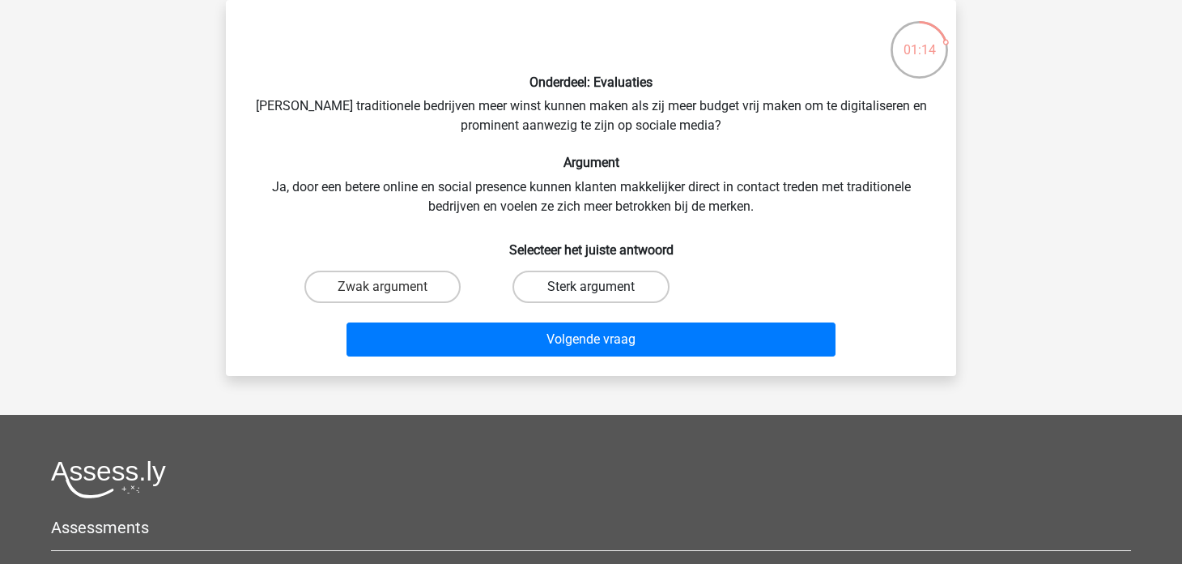
click at [564, 283] on label "Sterk argument" at bounding box center [591, 287] width 156 height 32
click at [591, 287] on input "Sterk argument" at bounding box center [596, 292] width 11 height 11
radio input "true"
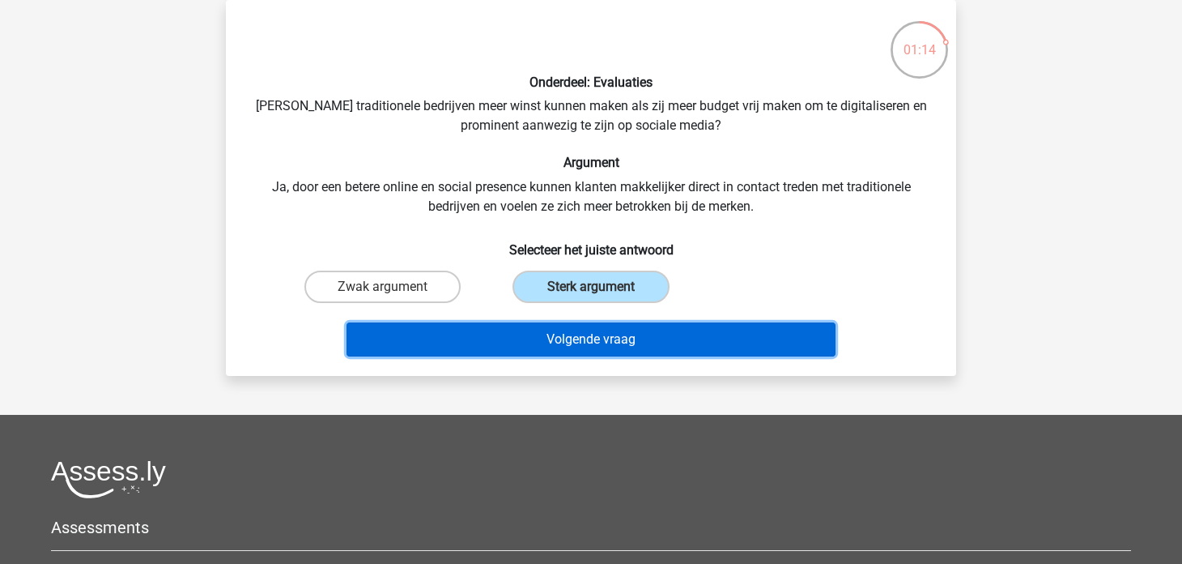
click at [578, 345] on button "Volgende vraag" at bounding box center [592, 339] width 490 height 34
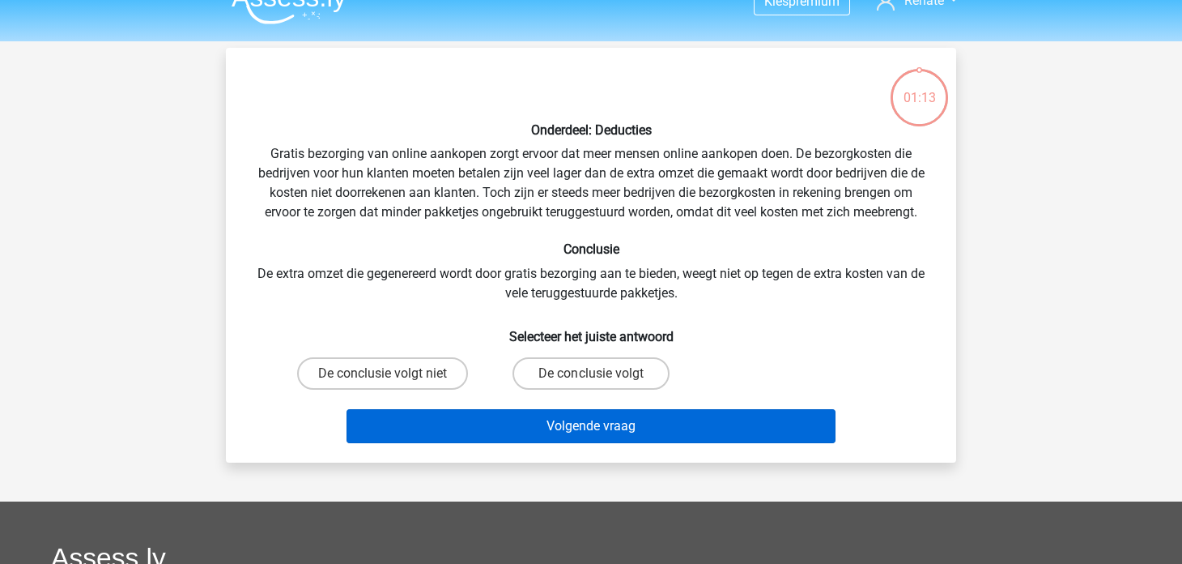
scroll to position [0, 0]
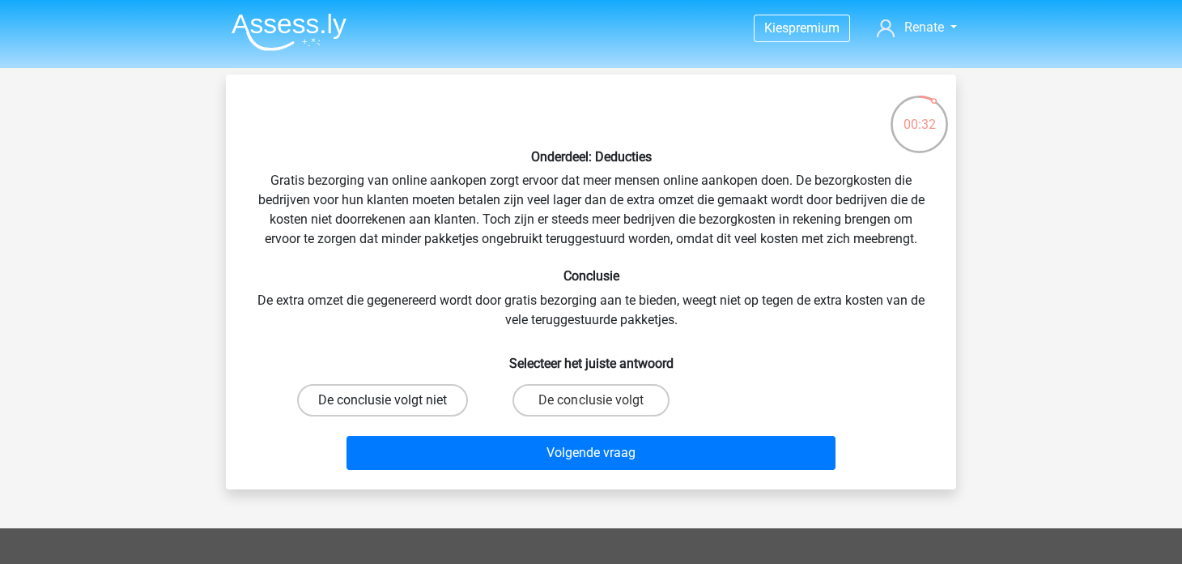
click at [463, 391] on label "De conclusie volgt niet" at bounding box center [382, 400] width 171 height 32
click at [394, 400] on input "De conclusie volgt niet" at bounding box center [388, 405] width 11 height 11
radio input "true"
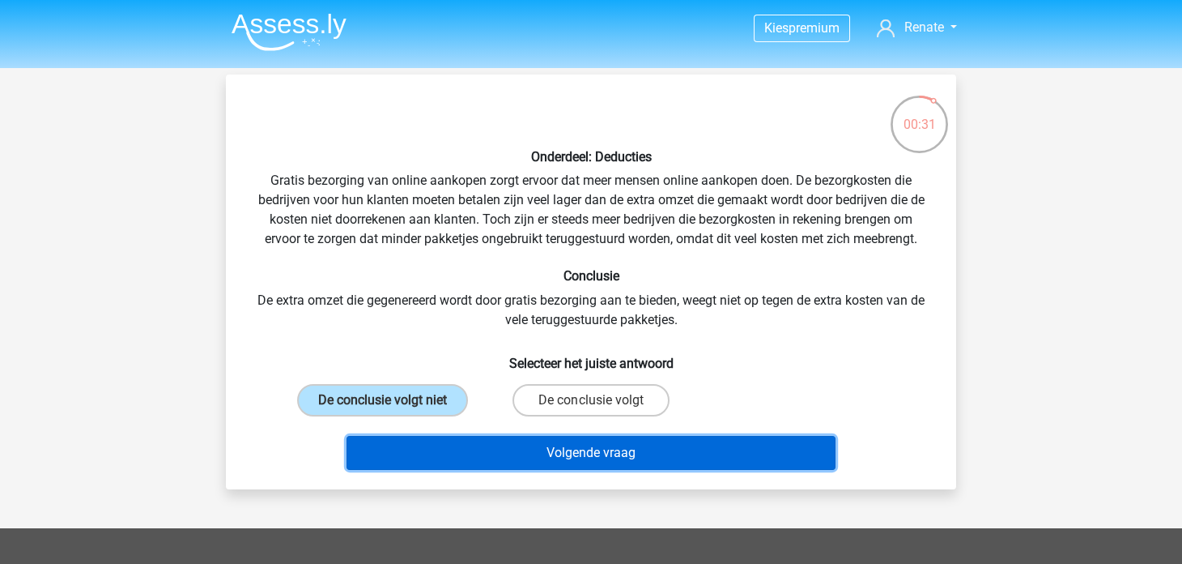
click at [458, 457] on button "Volgende vraag" at bounding box center [592, 453] width 490 height 34
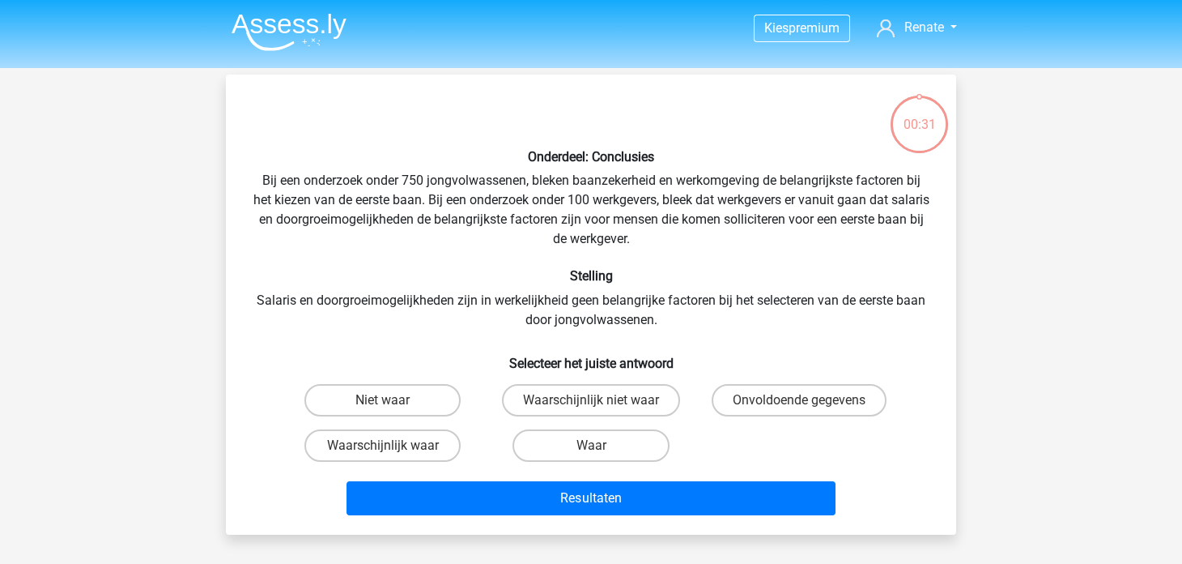
scroll to position [75, 0]
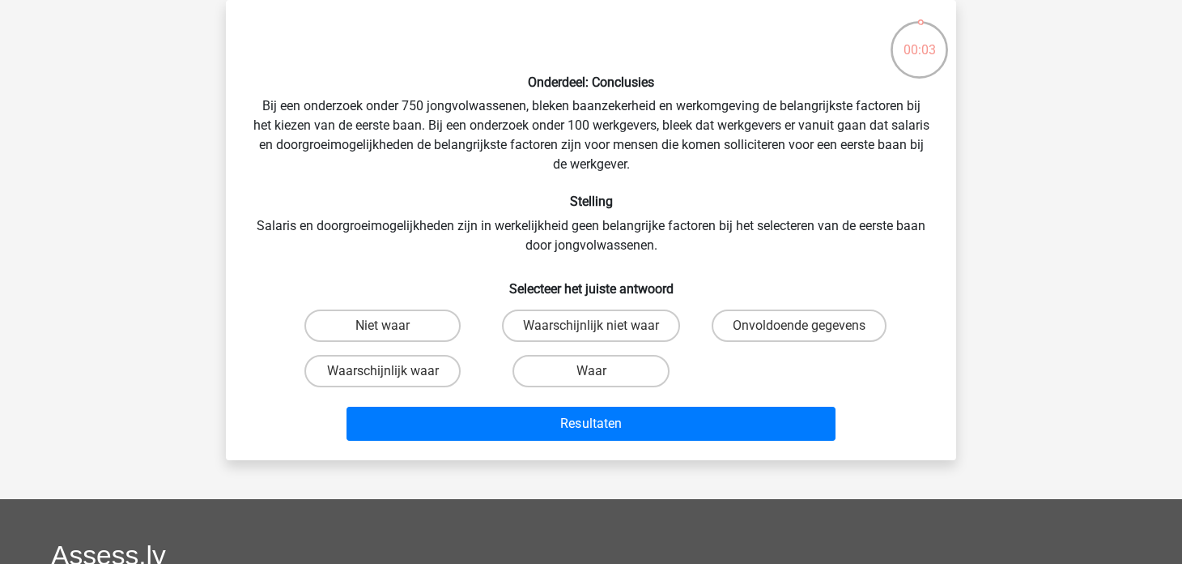
click at [593, 331] on input "Waarschijnlijk niet waar" at bounding box center [596, 331] width 11 height 11
radio input "true"
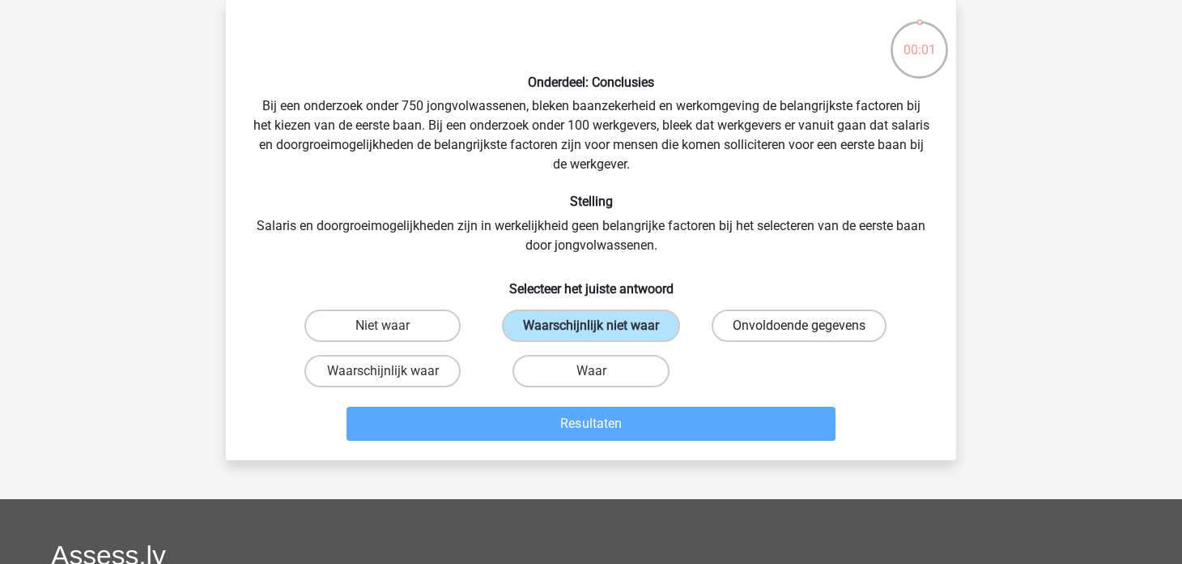
click at [742, 328] on label "Onvoldoende gegevens" at bounding box center [799, 325] width 175 height 32
click at [799, 328] on input "Onvoldoende gegevens" at bounding box center [804, 331] width 11 height 11
radio input "true"
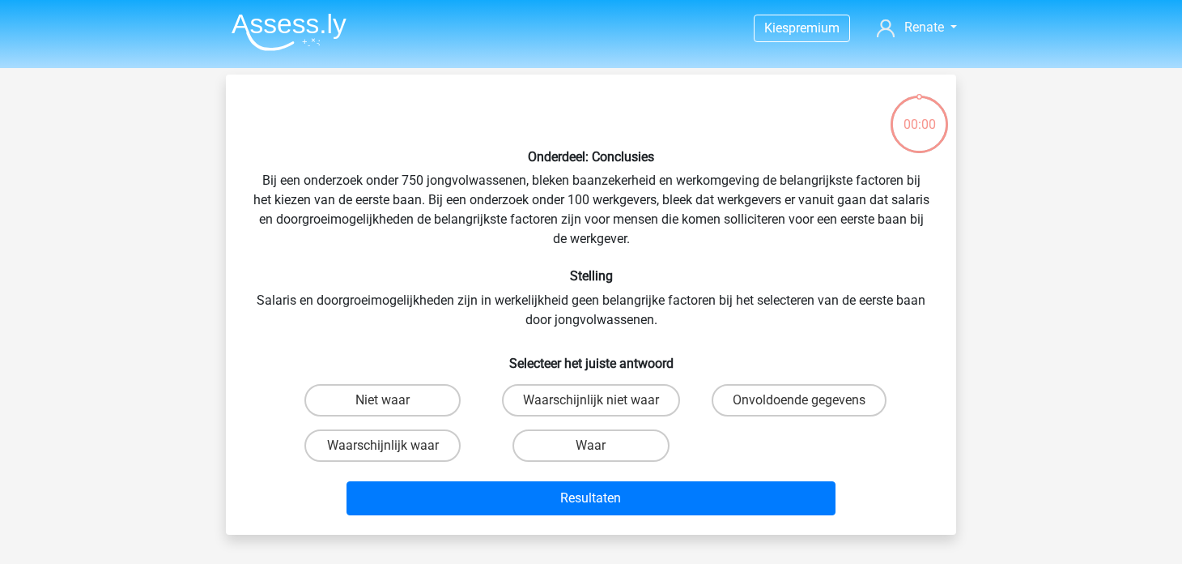
scroll to position [75, 0]
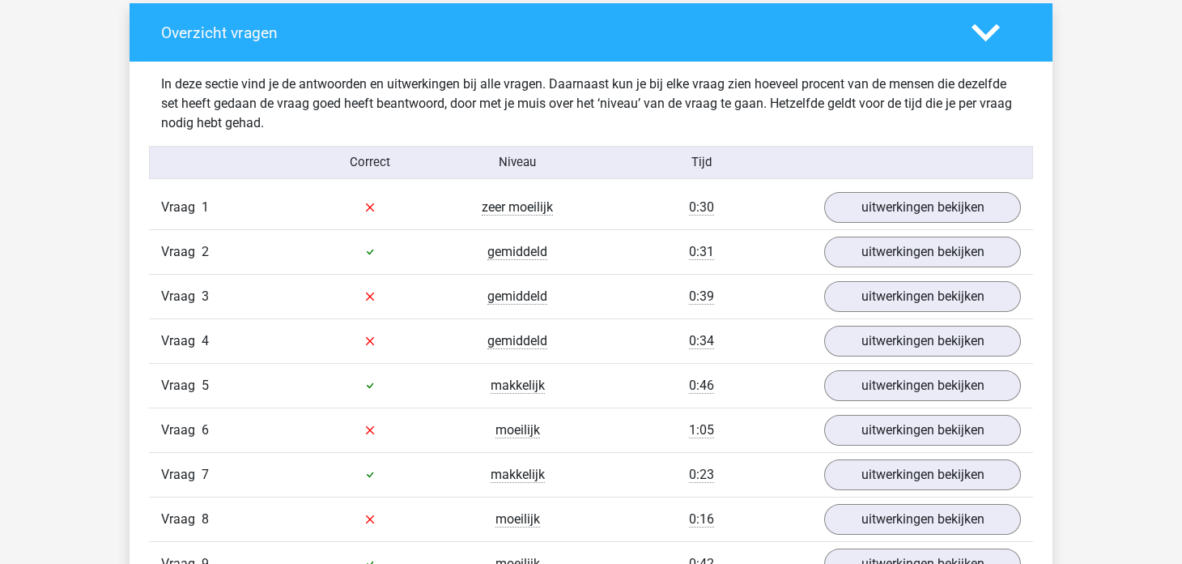
scroll to position [1214, 0]
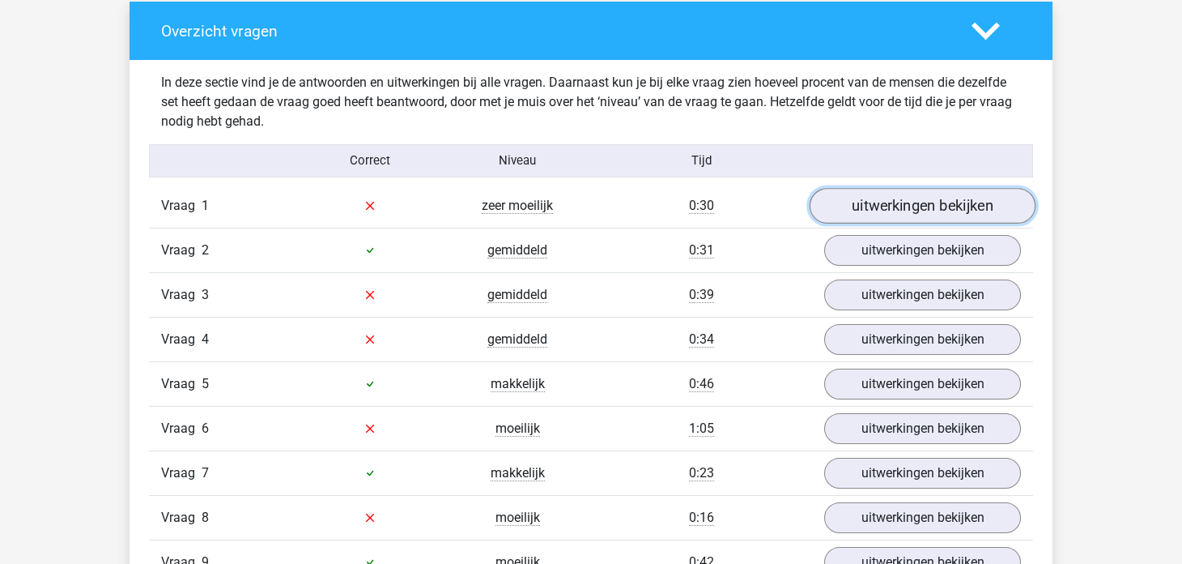
click at [858, 198] on link "uitwerkingen bekijken" at bounding box center [923, 206] width 226 height 36
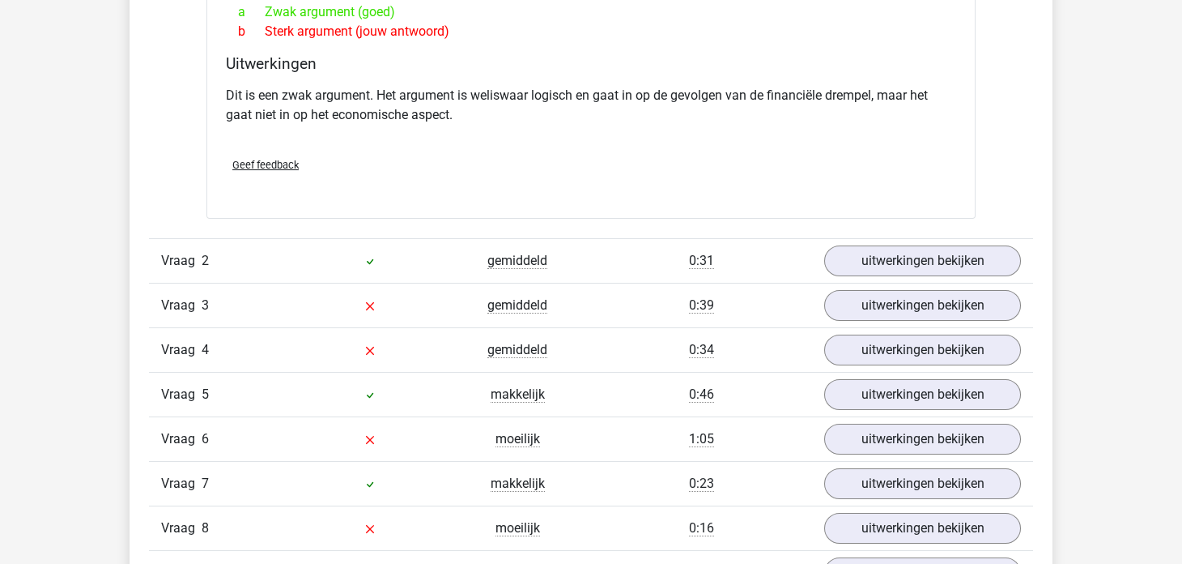
scroll to position [1619, 0]
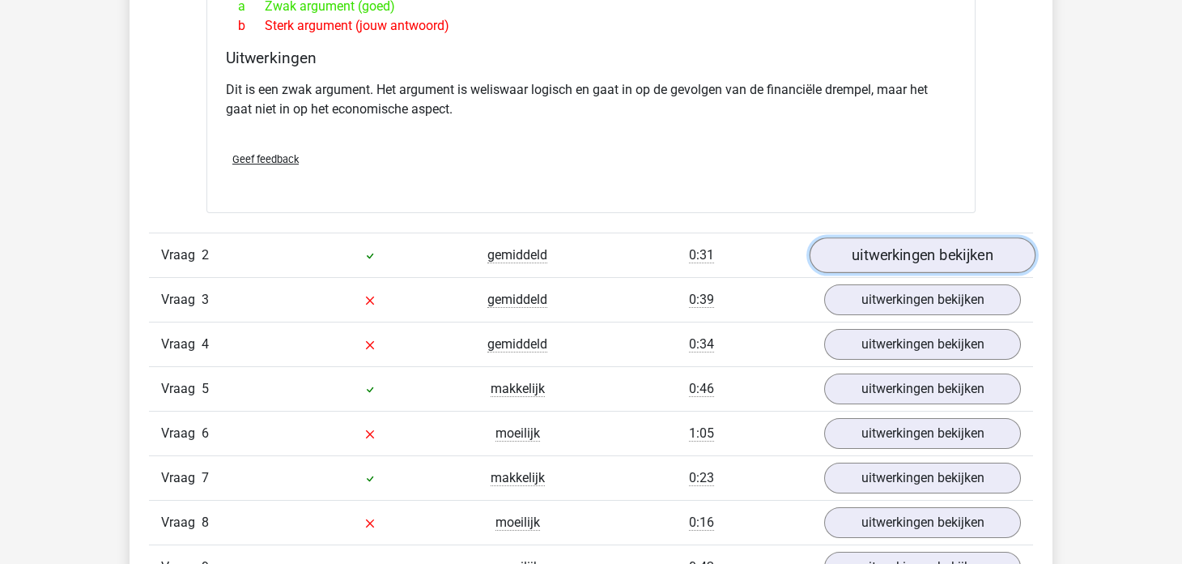
click at [846, 254] on link "uitwerkingen bekijken" at bounding box center [923, 255] width 226 height 36
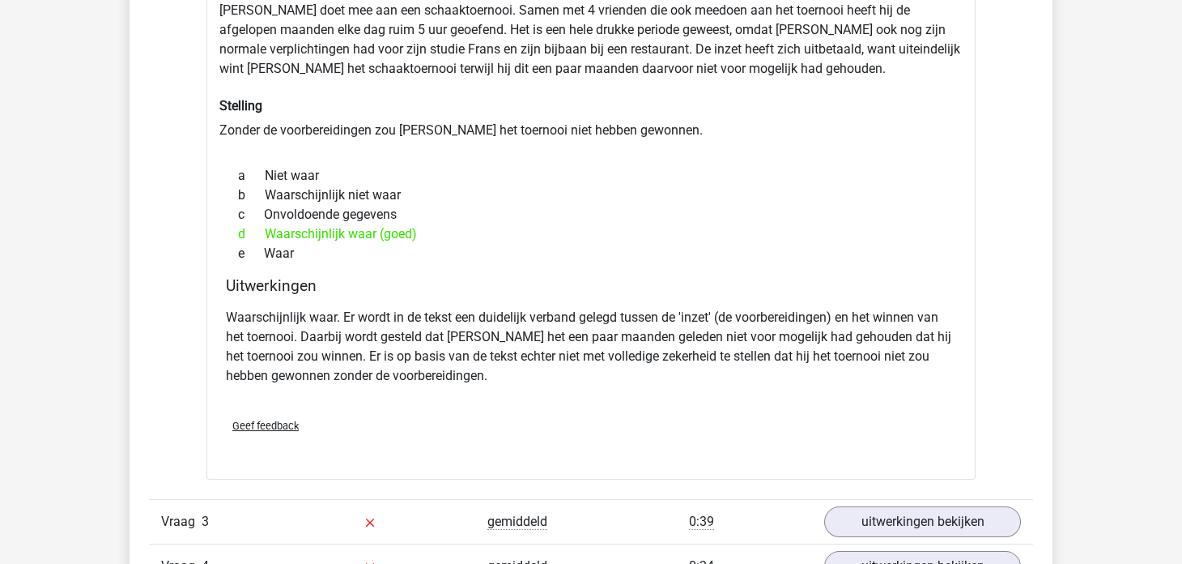
scroll to position [2268, 0]
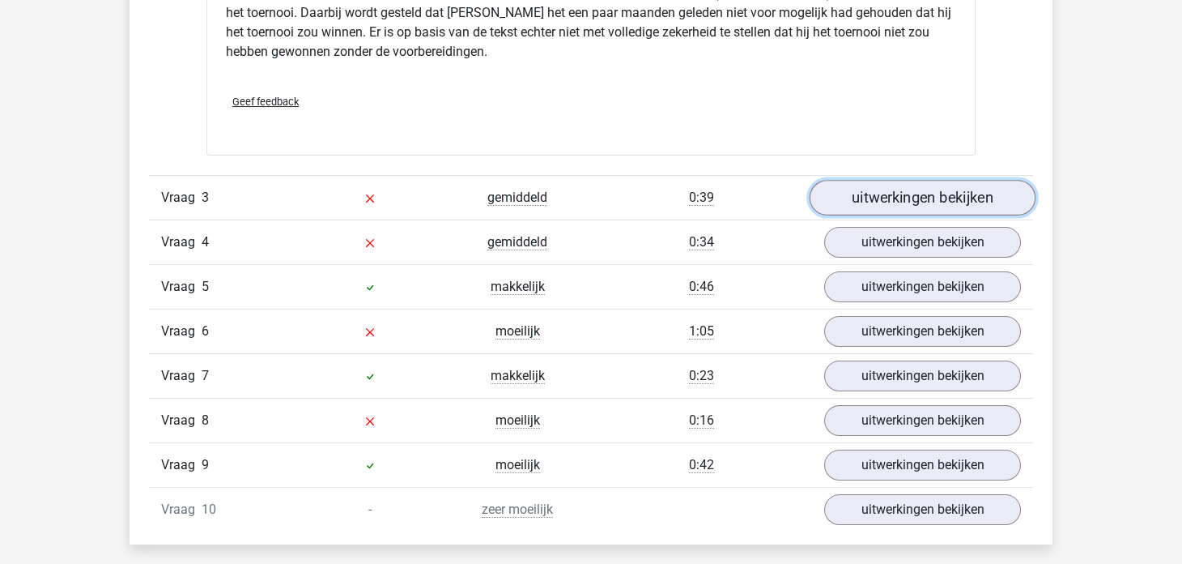
click at [848, 205] on link "uitwerkingen bekijken" at bounding box center [923, 198] width 226 height 36
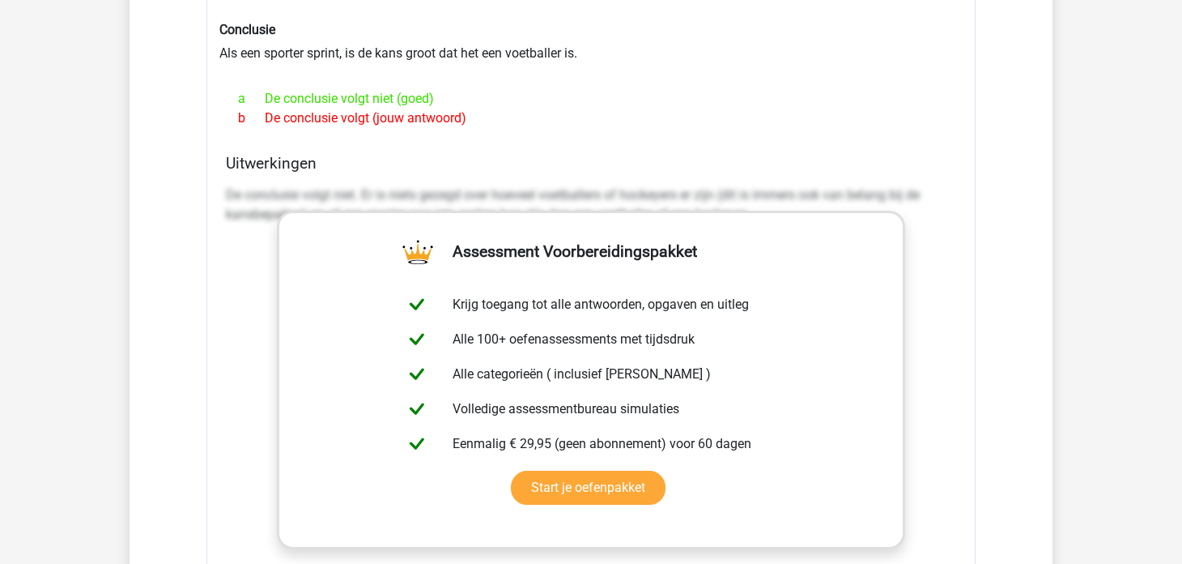
scroll to position [3078, 0]
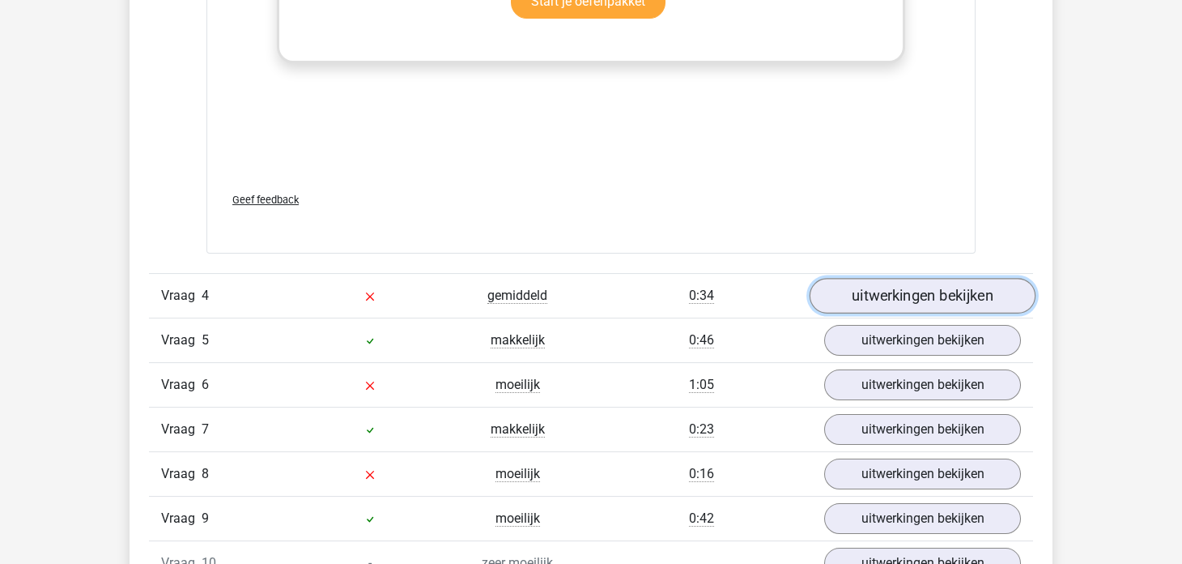
click at [888, 279] on link "uitwerkingen bekijken" at bounding box center [923, 297] width 226 height 36
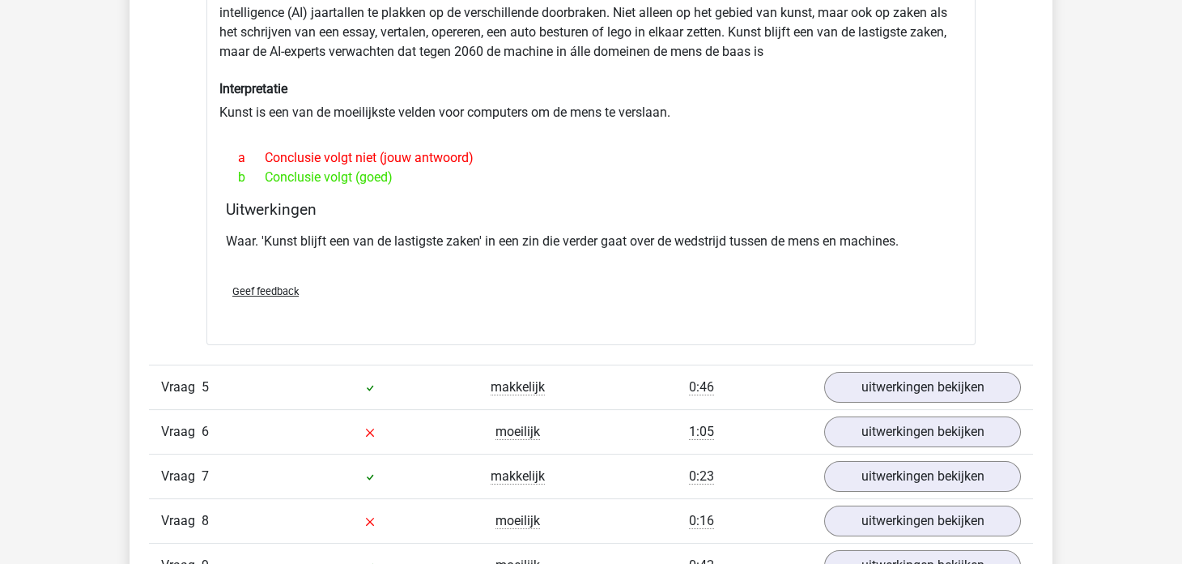
scroll to position [3644, 0]
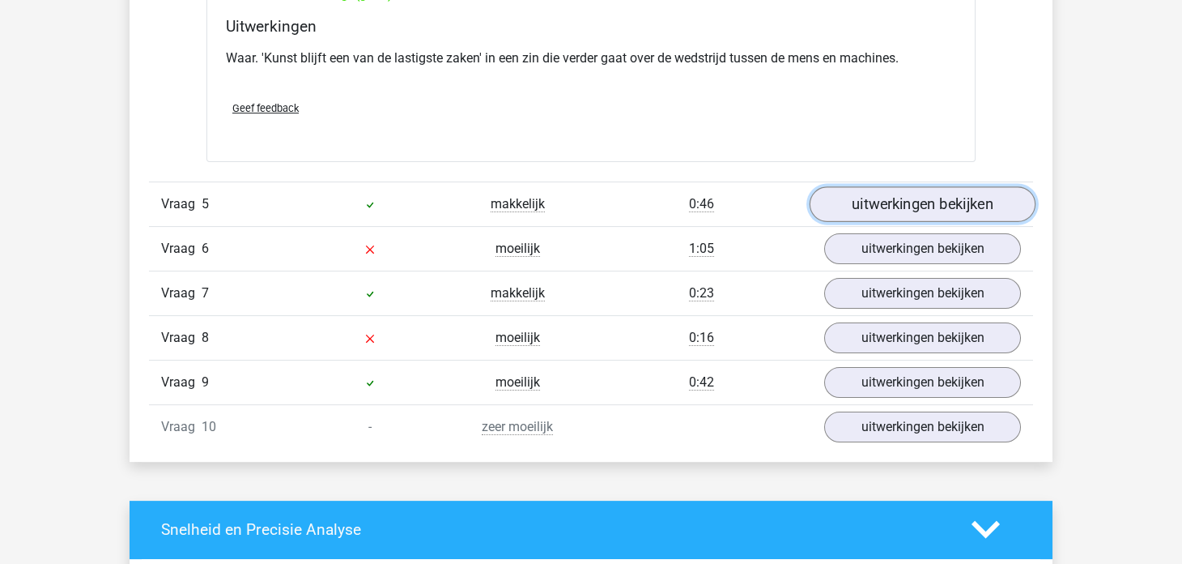
click at [837, 202] on link "uitwerkingen bekijken" at bounding box center [923, 204] width 226 height 36
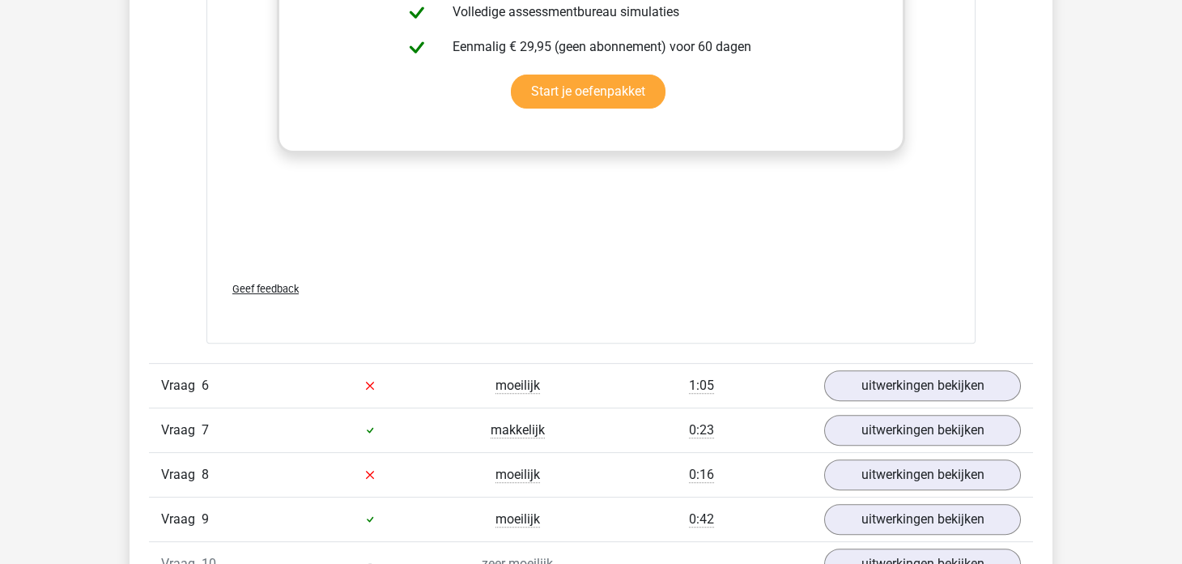
scroll to position [4373, 0]
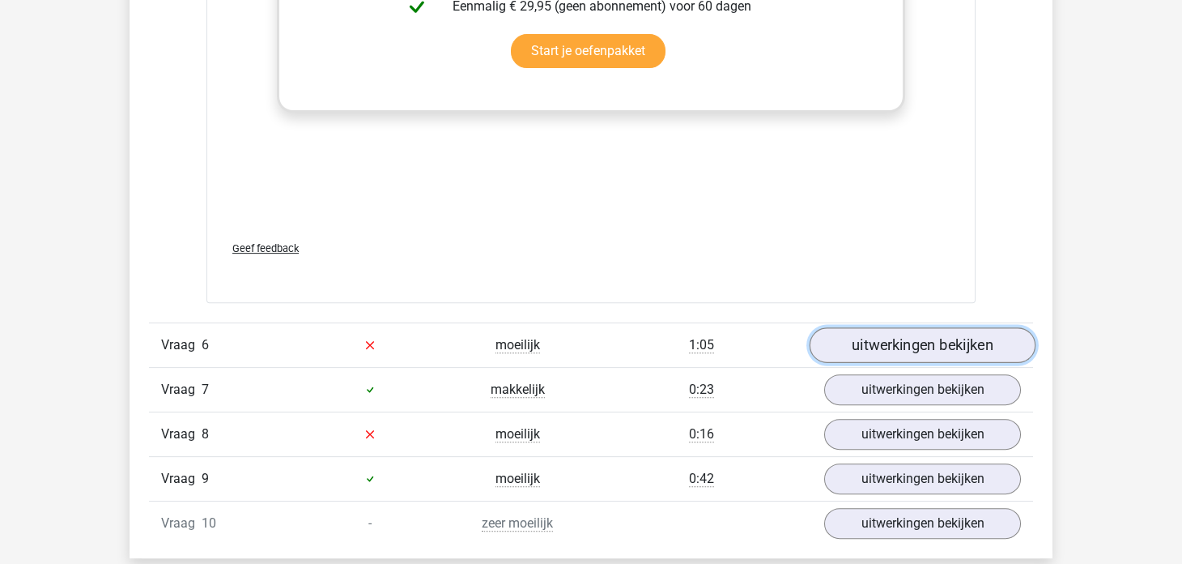
click at [833, 335] on link "uitwerkingen bekijken" at bounding box center [923, 345] width 226 height 36
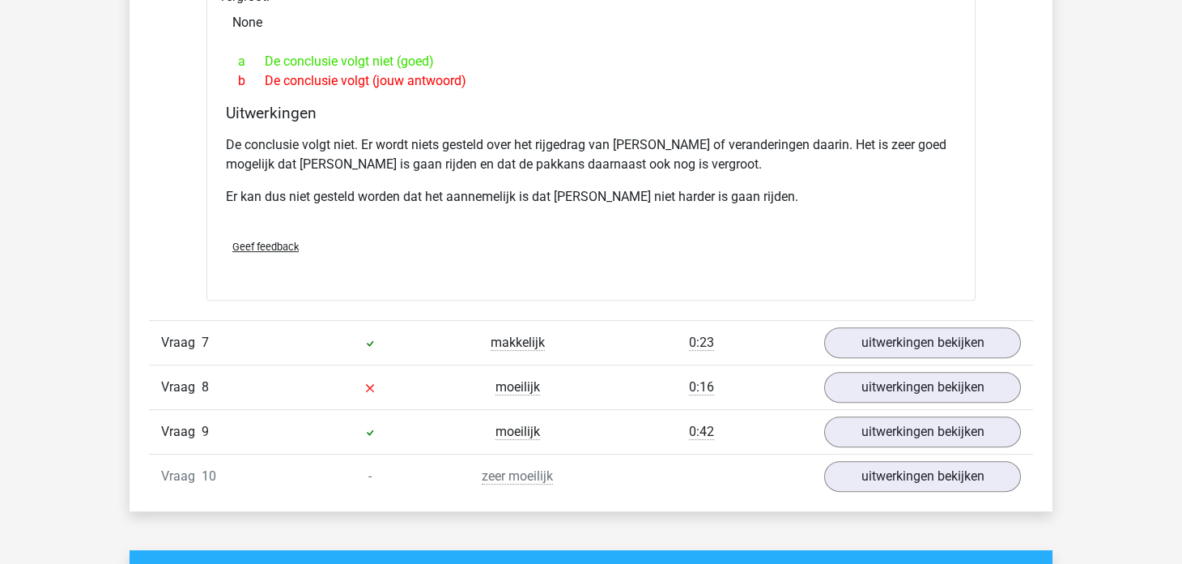
scroll to position [4941, 0]
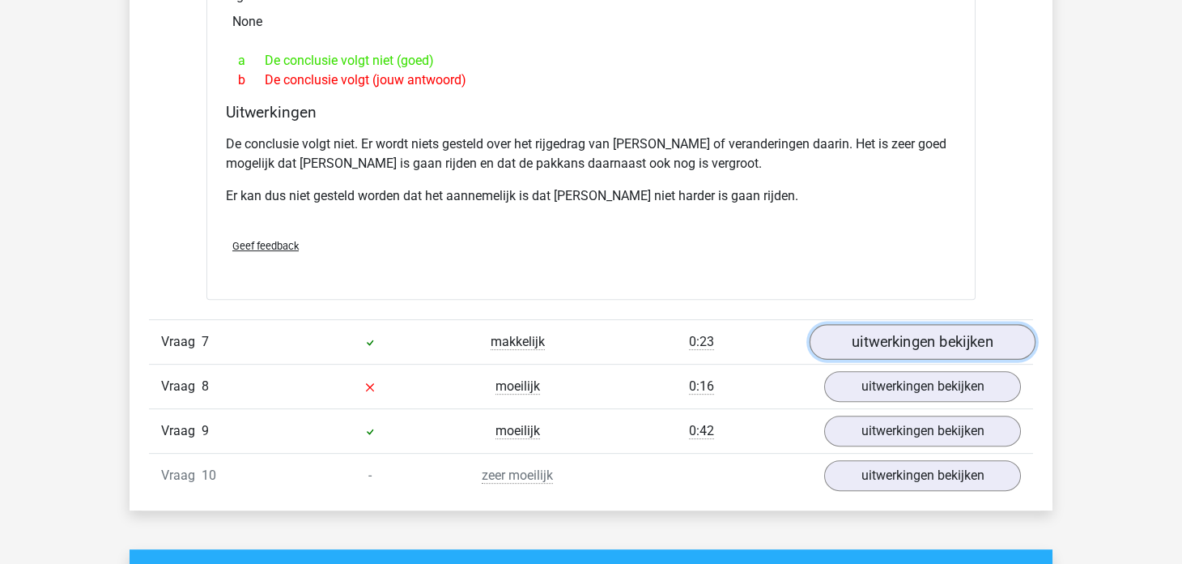
click at [854, 324] on link "uitwerkingen bekijken" at bounding box center [923, 342] width 226 height 36
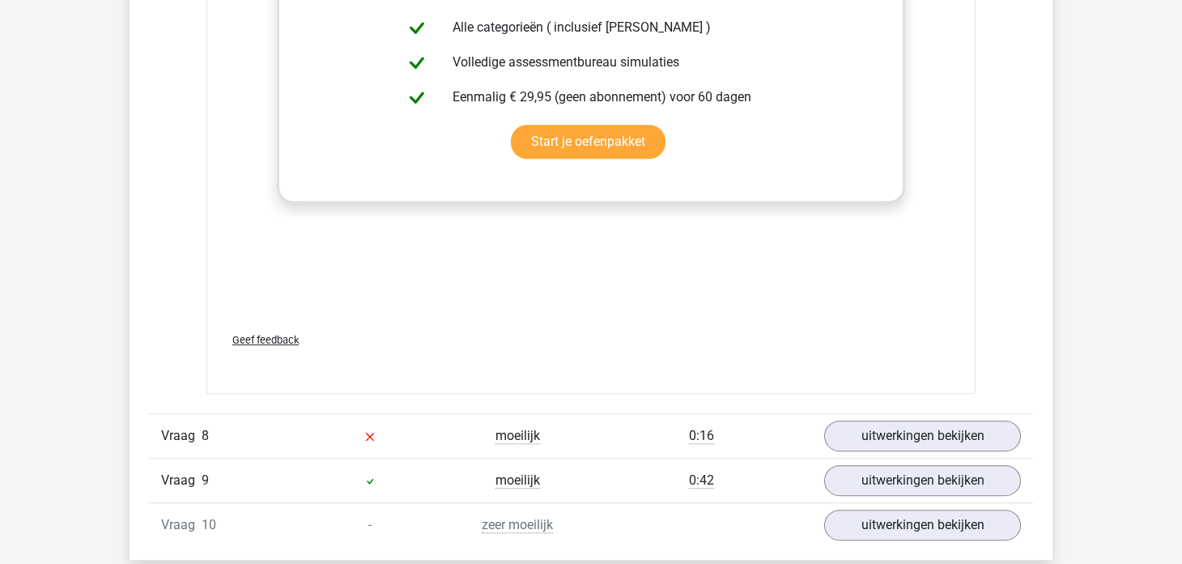
scroll to position [5750, 0]
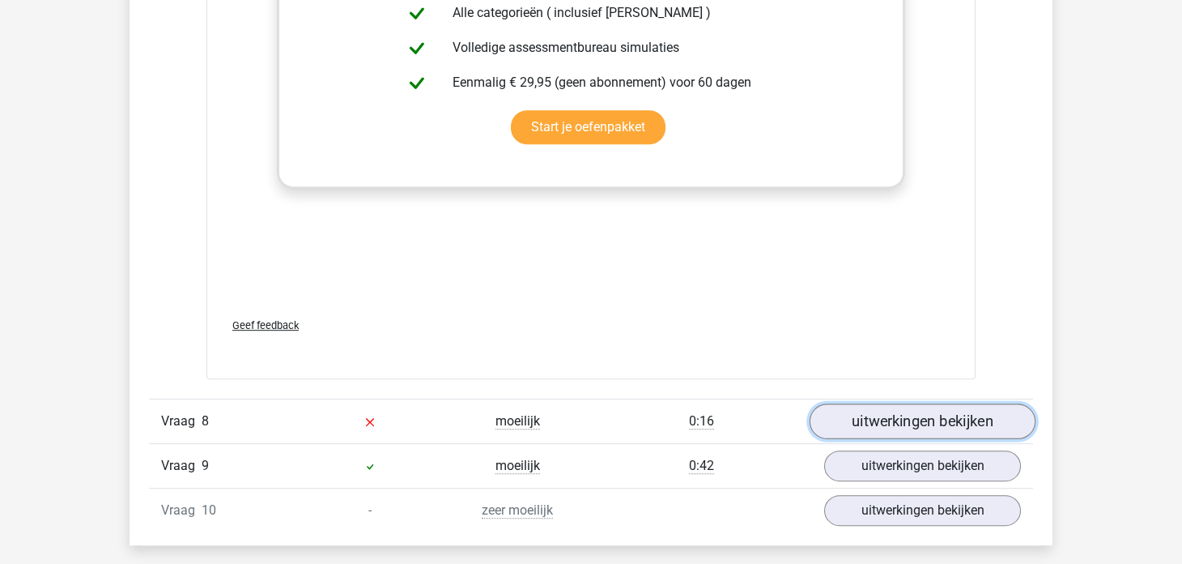
click at [871, 403] on link "uitwerkingen bekijken" at bounding box center [923, 421] width 226 height 36
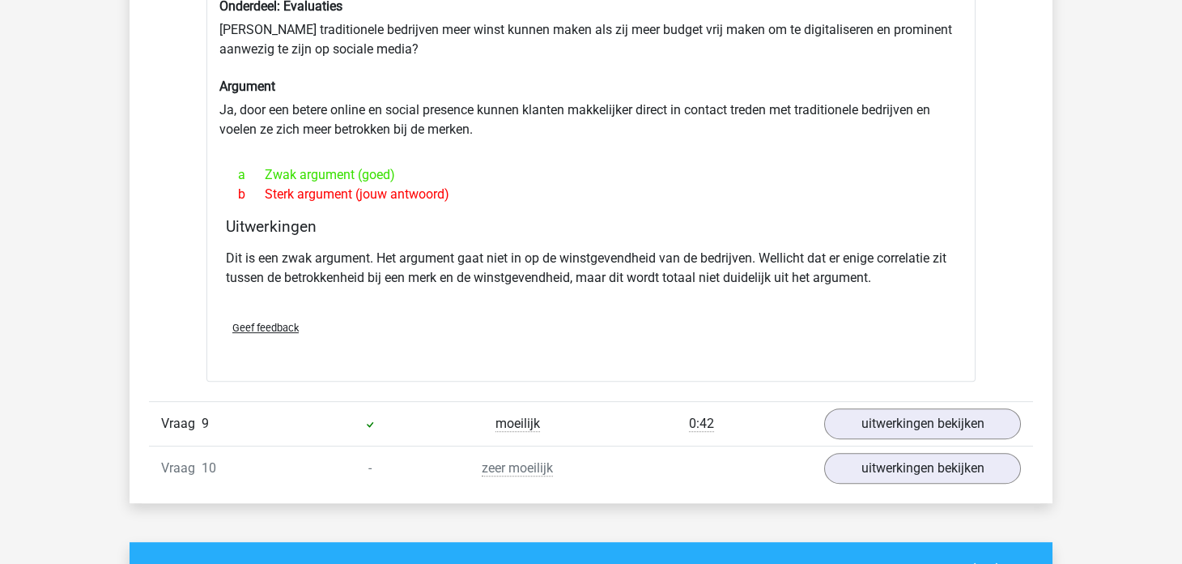
scroll to position [6236, 0]
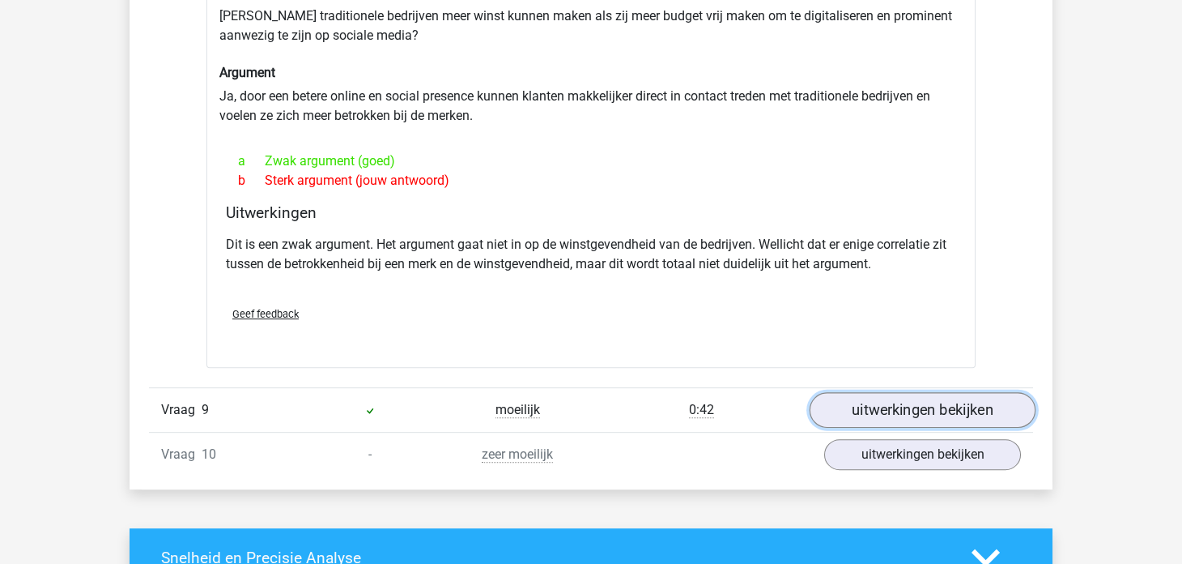
click at [854, 392] on link "uitwerkingen bekijken" at bounding box center [923, 410] width 226 height 36
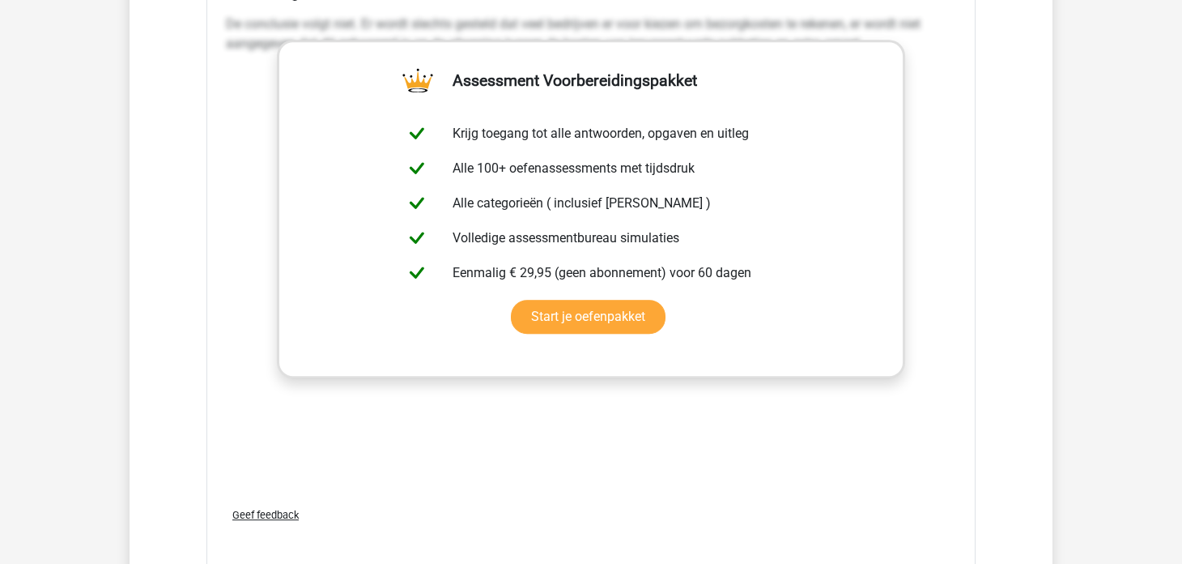
scroll to position [7208, 0]
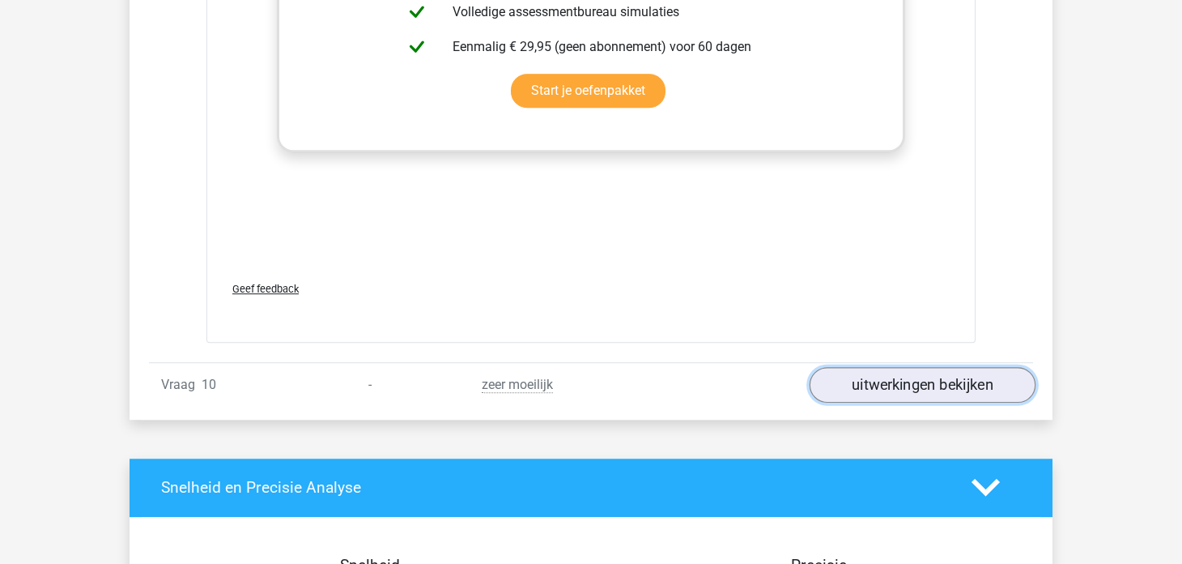
click at [868, 367] on link "uitwerkingen bekijken" at bounding box center [923, 385] width 226 height 36
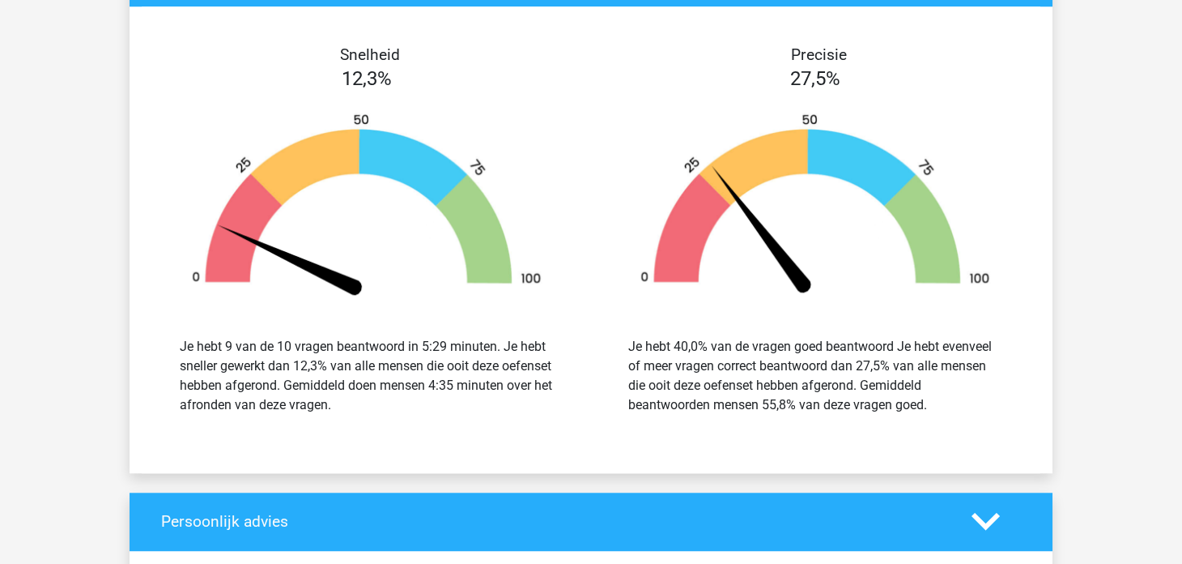
scroll to position [8665, 0]
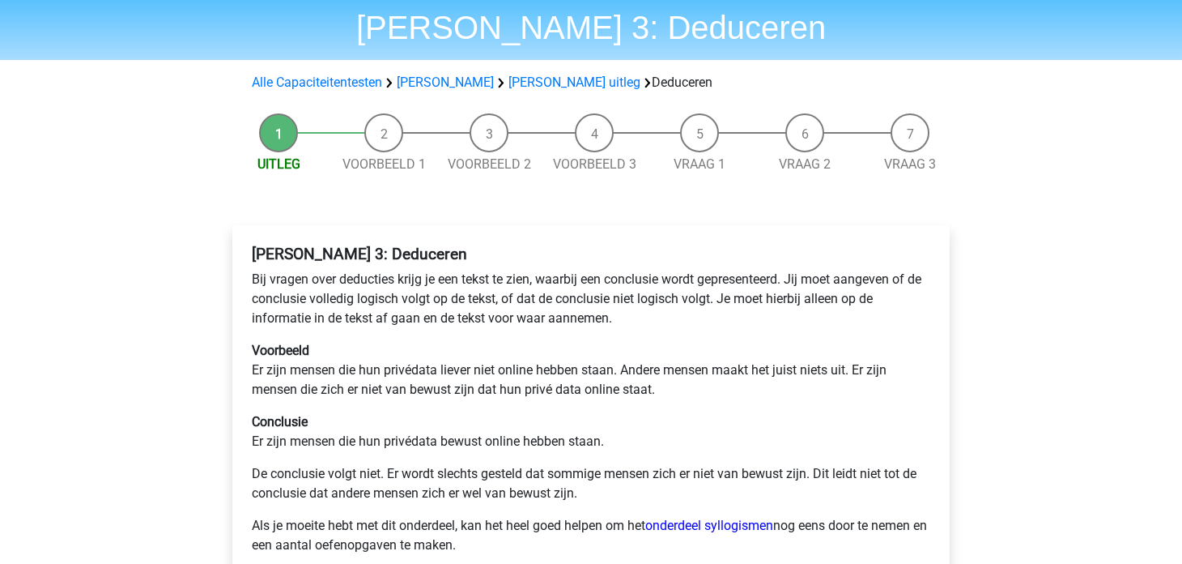
scroll to position [80, 0]
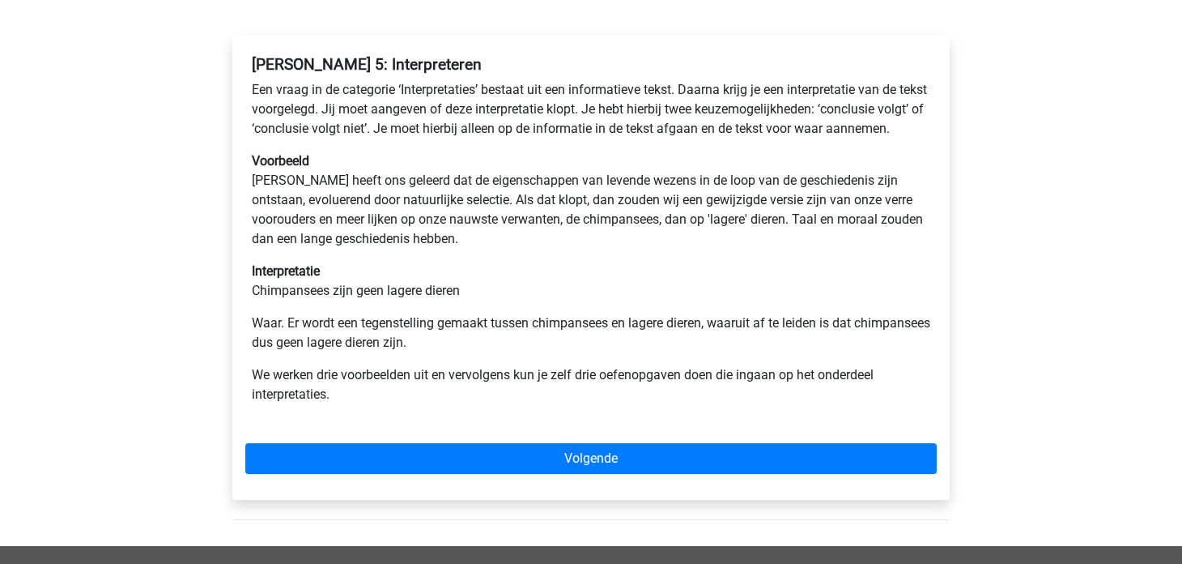
scroll to position [161, 0]
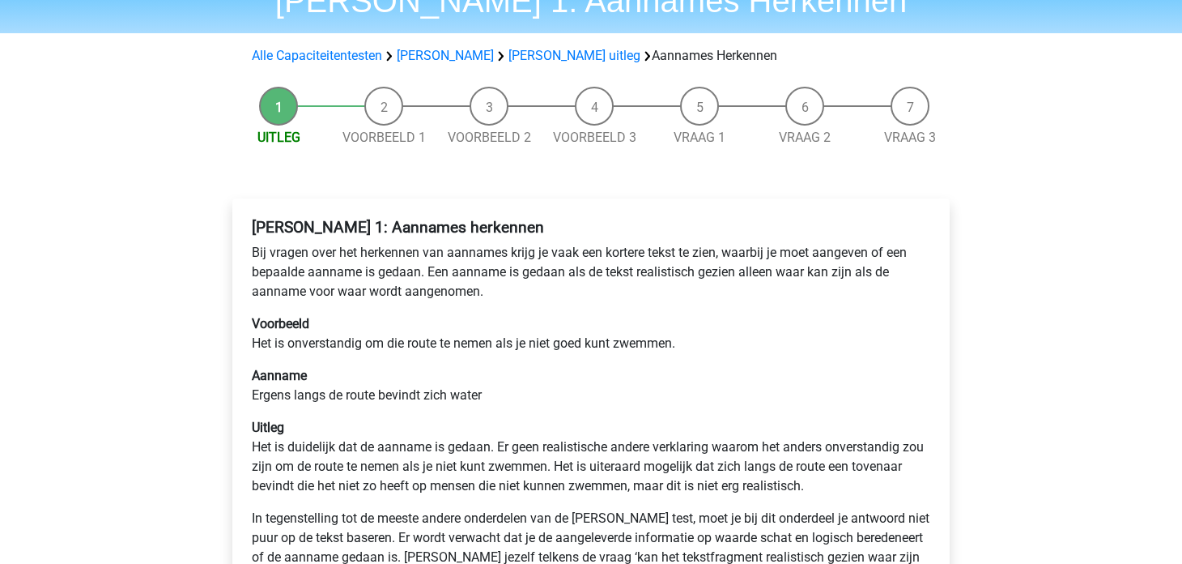
scroll to position [161, 0]
